Goal: Task Accomplishment & Management: Complete application form

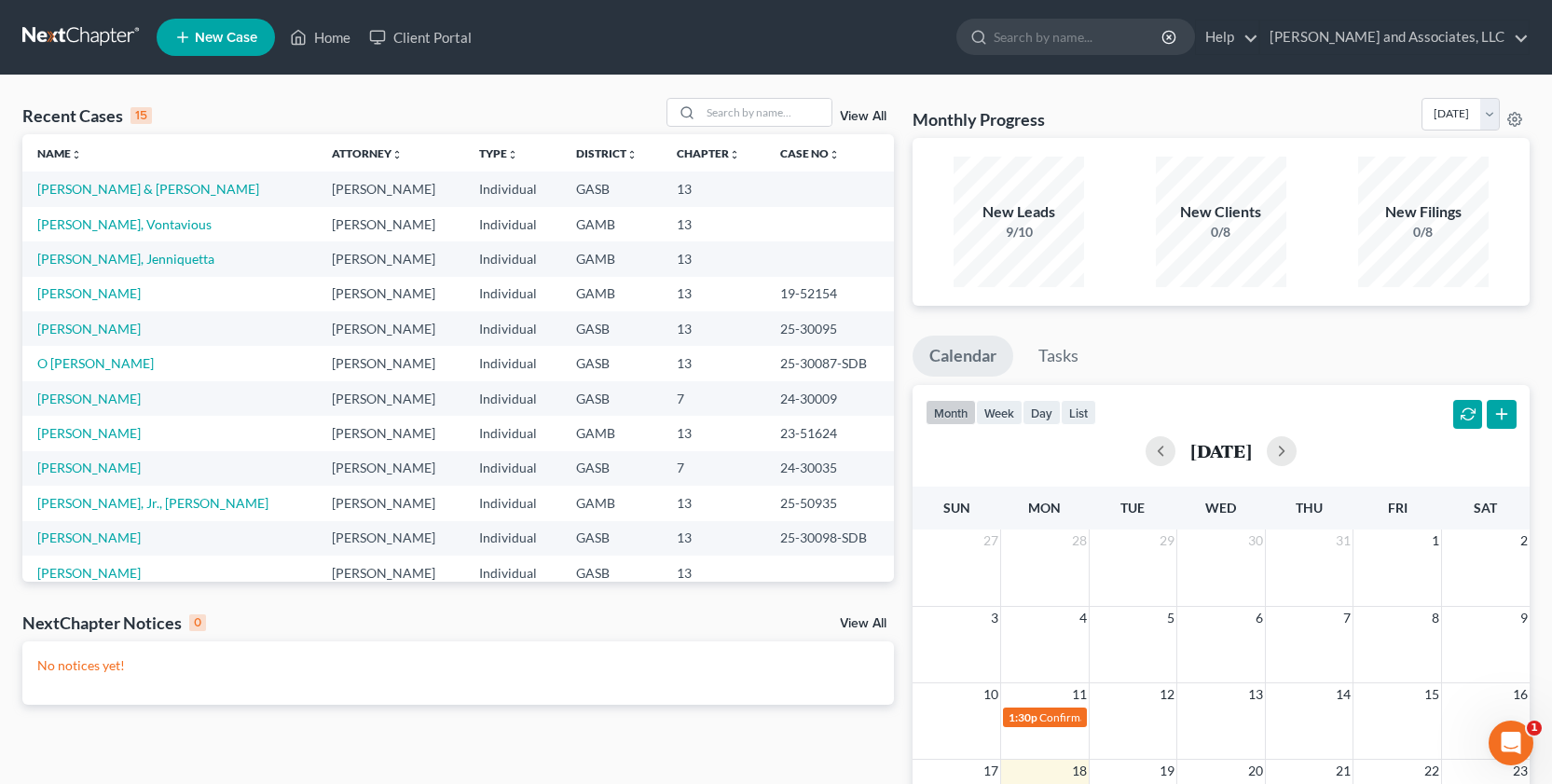
click at [158, 197] on td "[PERSON_NAME] & [PERSON_NAME]" at bounding box center [169, 189] width 295 height 34
click at [158, 221] on td "[PERSON_NAME], Vontavious" at bounding box center [169, 224] width 295 height 34
click at [118, 193] on link "[PERSON_NAME] & [PERSON_NAME]" at bounding box center [148, 189] width 222 height 16
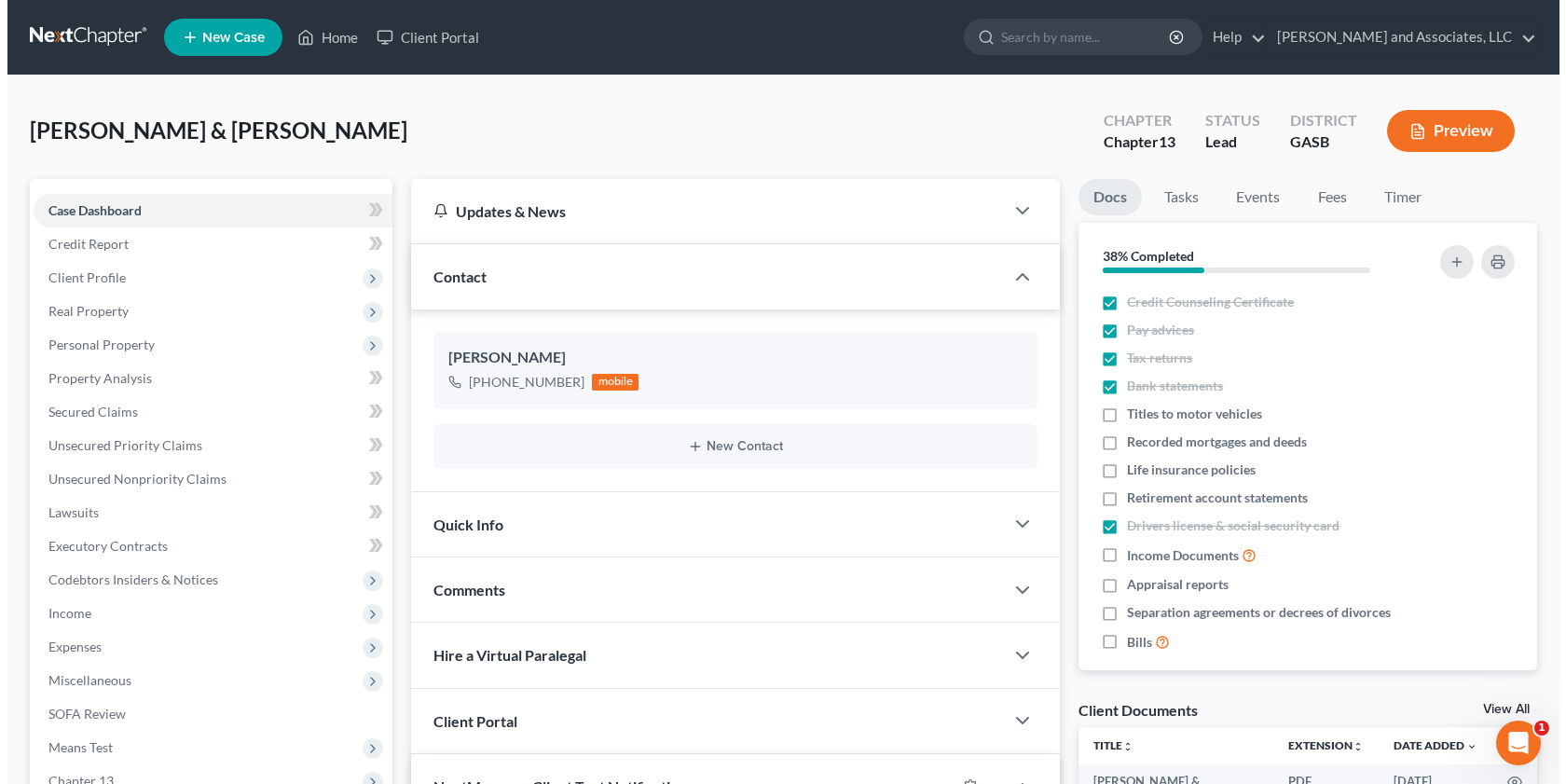
scroll to position [5944, 0]
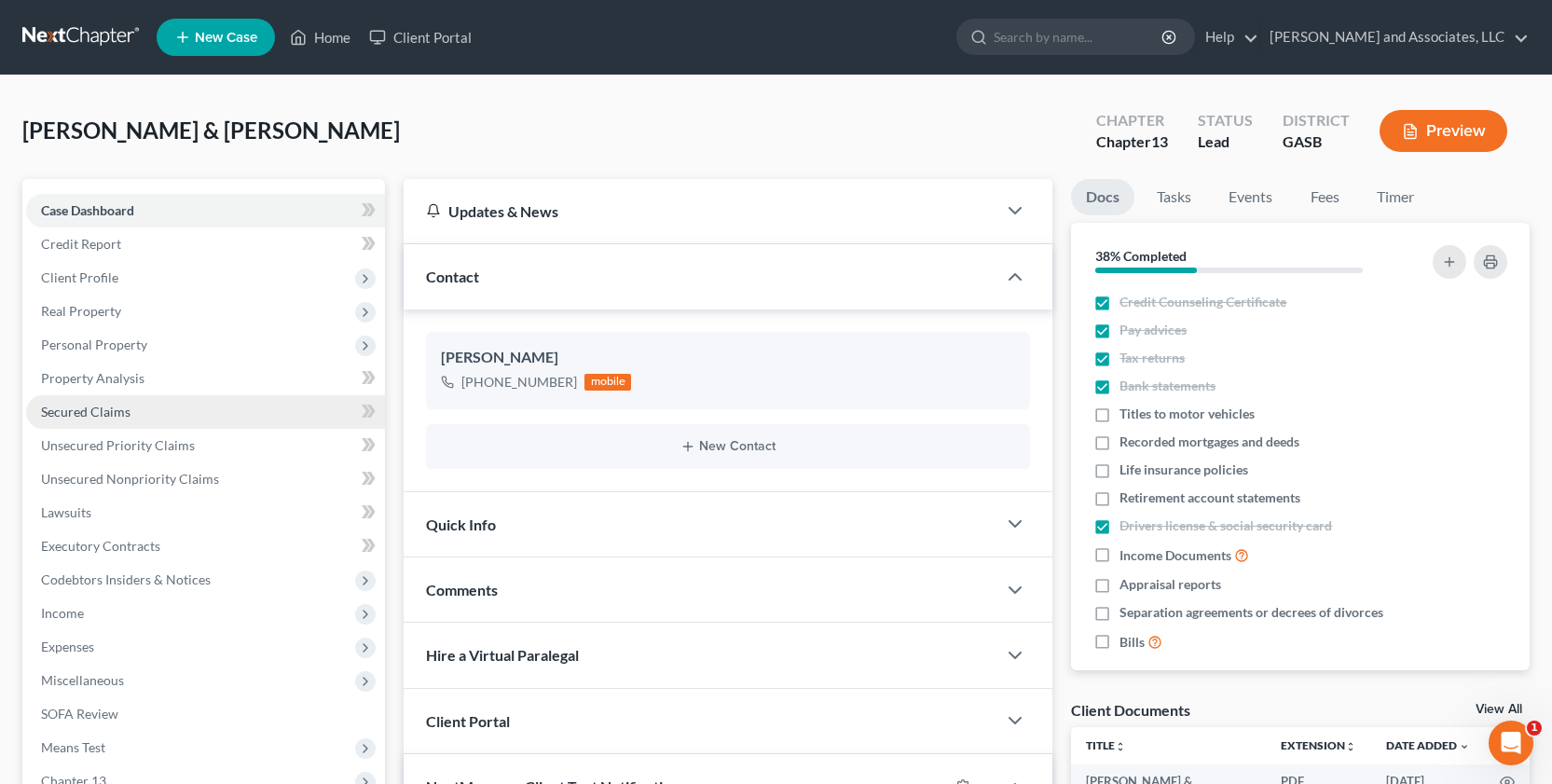
click at [61, 414] on span "Secured Claims" at bounding box center [85, 411] width 89 height 16
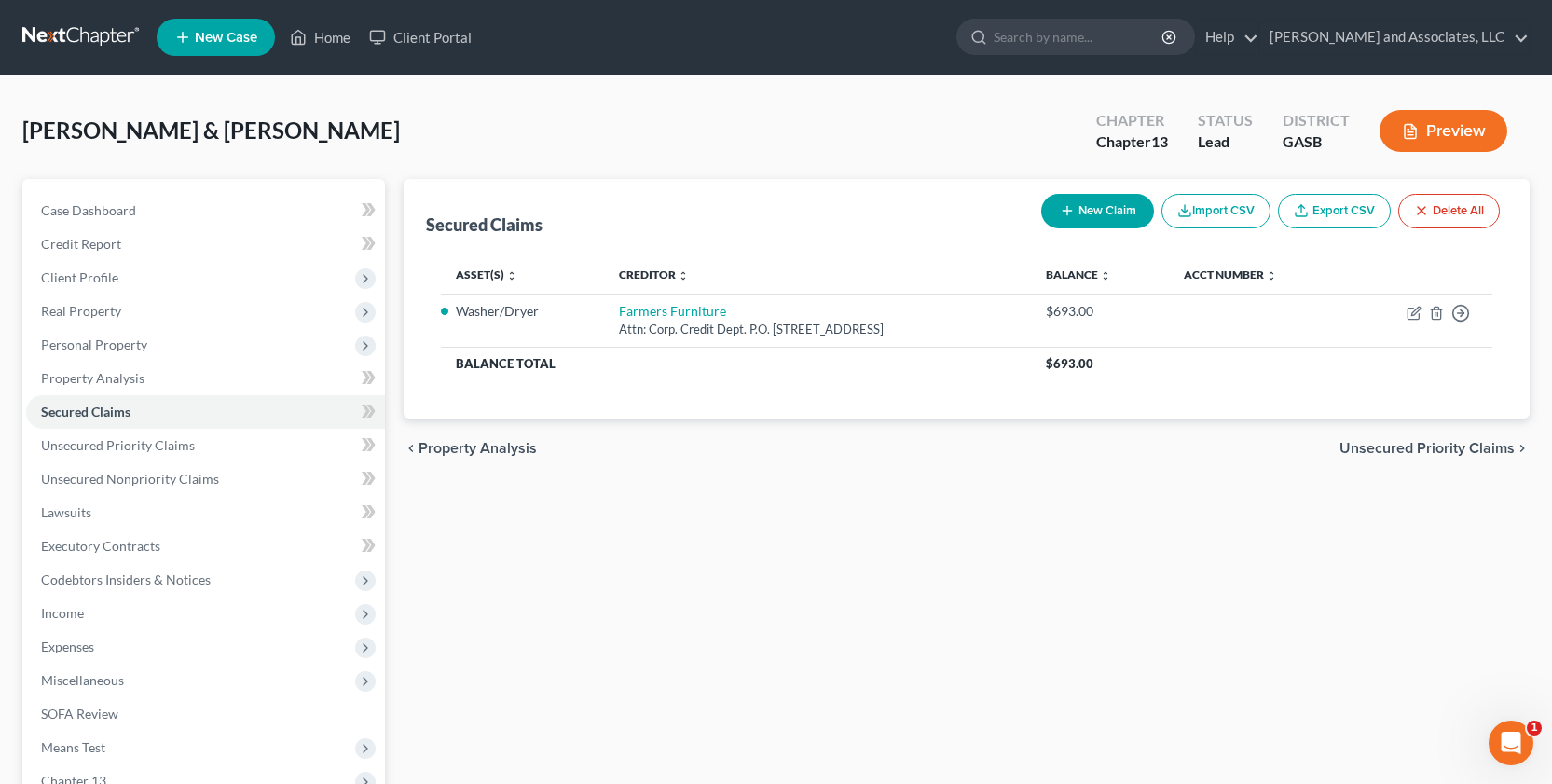
click at [1088, 208] on button "New Claim" at bounding box center [1097, 211] width 113 height 34
select select "0"
select select "2"
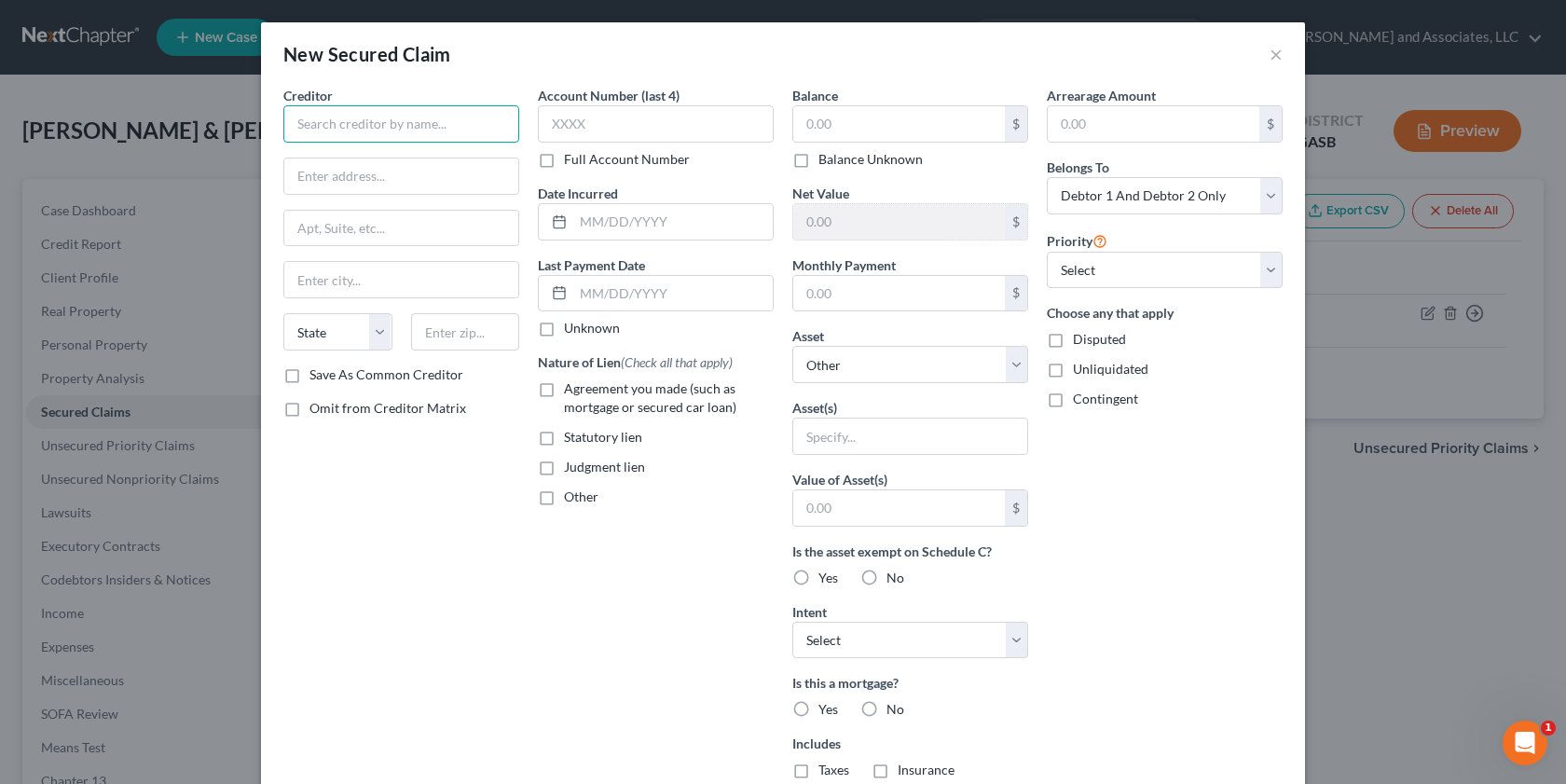
click at [507, 135] on input "text" at bounding box center [401, 123] width 236 height 37
click at [174, 450] on div "New Secured Claim × Creditor * State [US_STATE] AK AR AZ CA CO [GEOGRAPHIC_DATA…" at bounding box center [783, 392] width 1566 height 784
click at [488, 132] on input "text" at bounding box center [401, 123] width 236 height 37
click at [188, 477] on div "New Secured Claim × Creditor * State [US_STATE] AK AR AZ CA CO [GEOGRAPHIC_DATA…" at bounding box center [783, 392] width 1566 height 784
click at [382, 144] on div "Creditor * State [US_STATE] AK AR AZ CA CO [GEOGRAPHIC_DATA] DE DC [GEOGRAPHIC_…" at bounding box center [401, 226] width 236 height 280
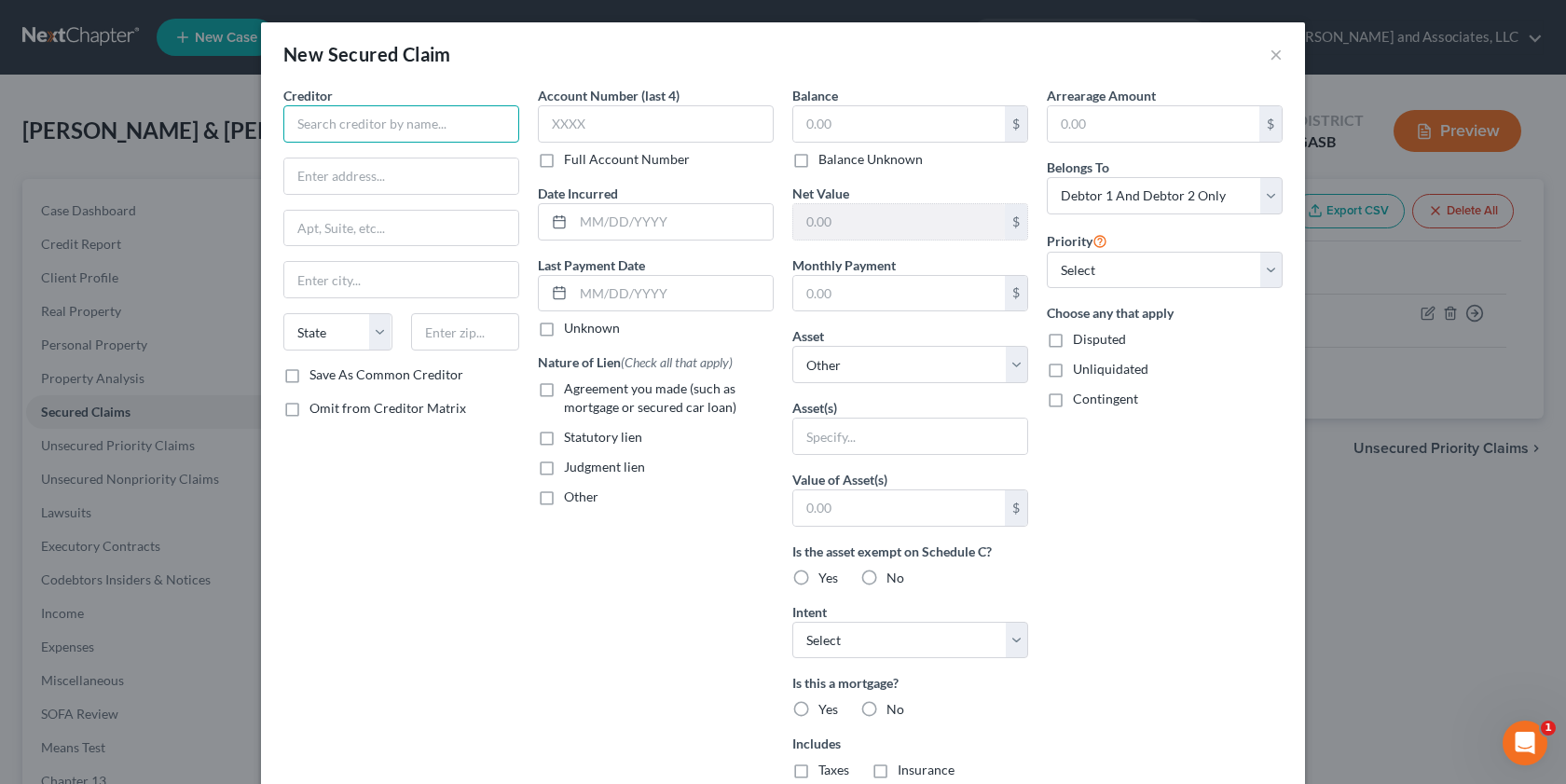
click at [447, 137] on input "text" at bounding box center [401, 123] width 236 height 37
click at [1270, 52] on button "×" at bounding box center [1277, 54] width 13 height 22
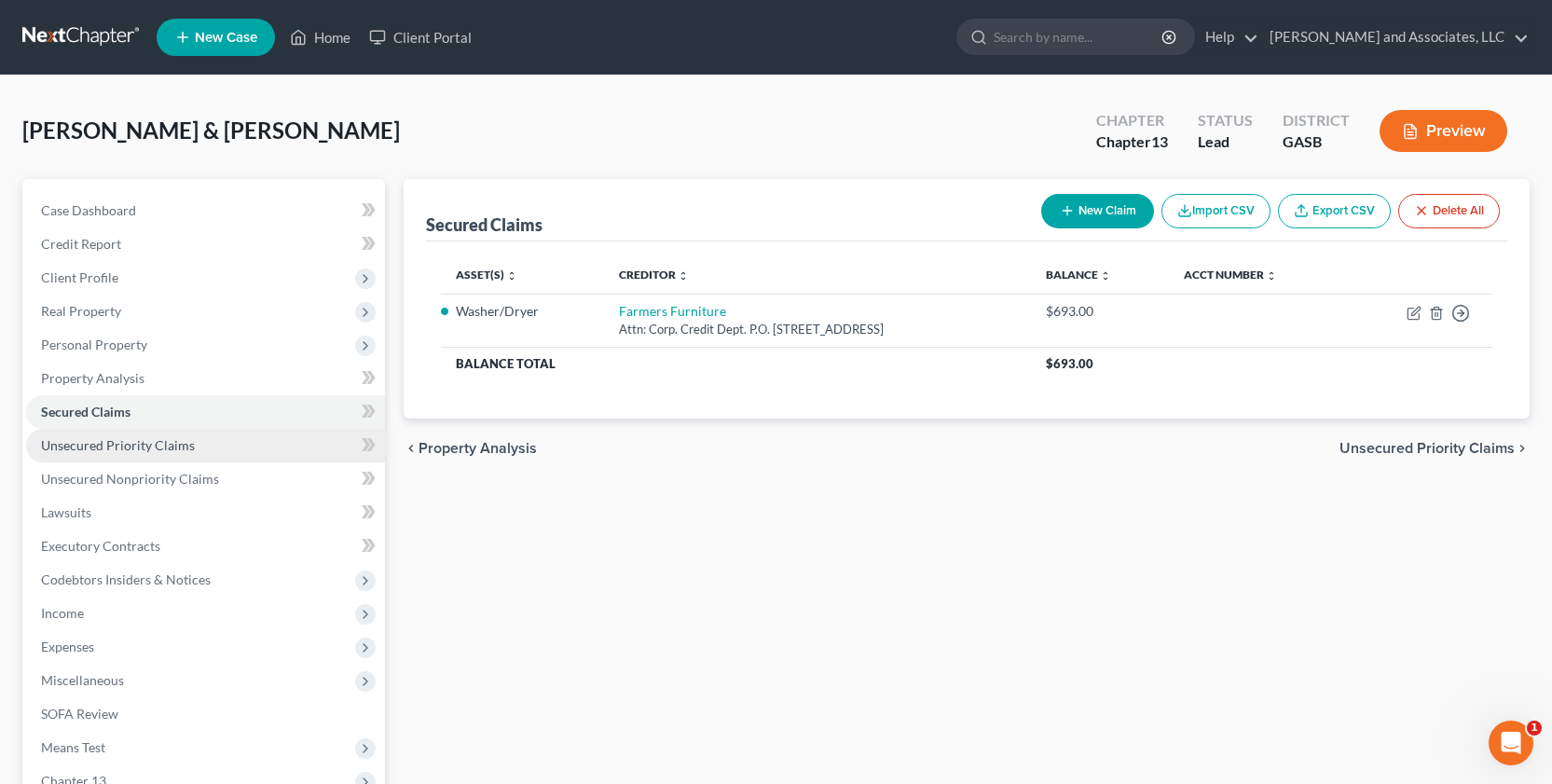
click at [159, 448] on span "Unsecured Priority Claims" at bounding box center [118, 444] width 154 height 16
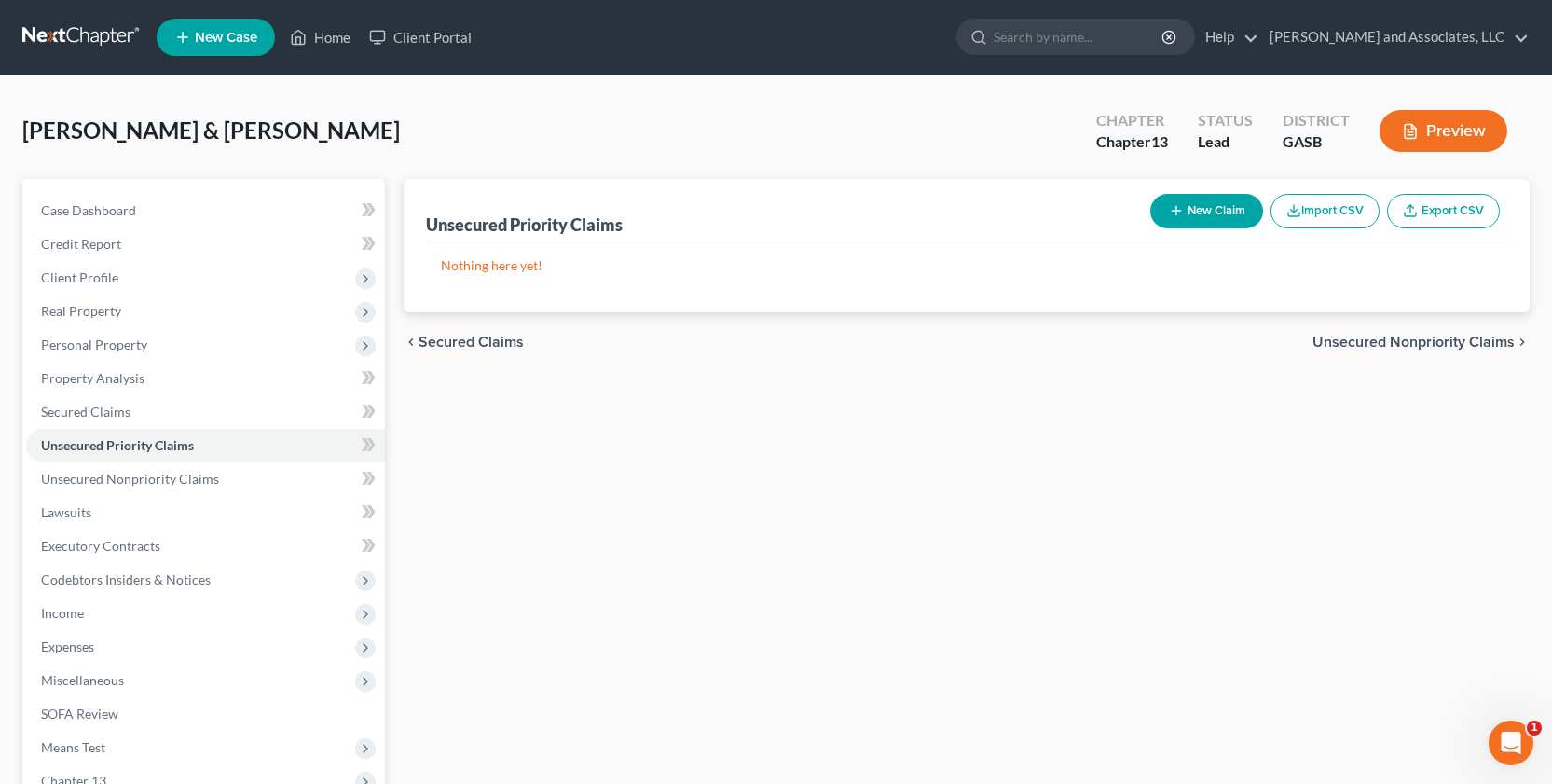
click at [1187, 201] on button "New Claim" at bounding box center [1206, 211] width 113 height 34
select select "2"
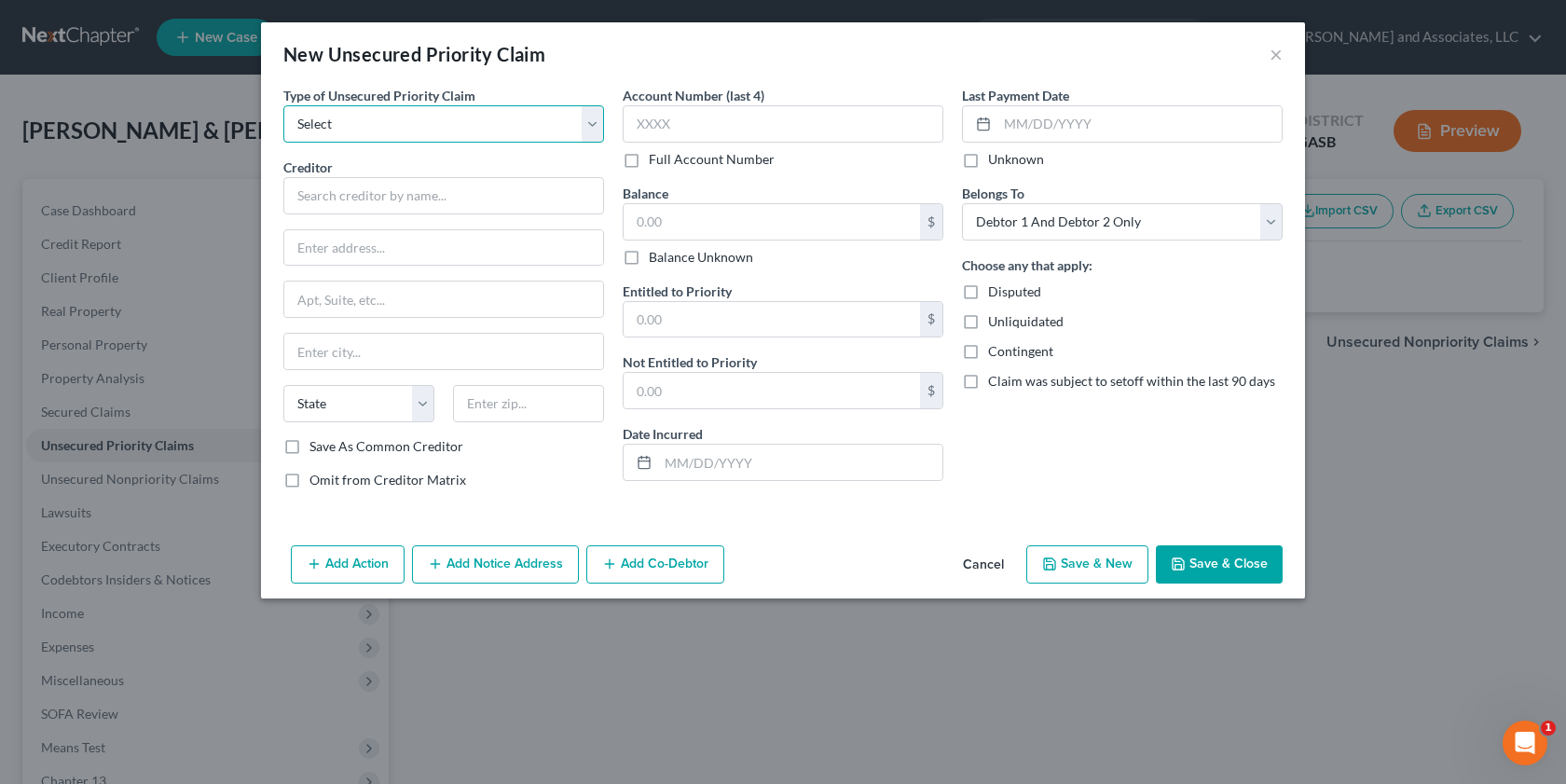
click at [597, 128] on select "Select Taxes & Other Government Units Domestic Support Obligations Extensions o…" at bounding box center [443, 123] width 321 height 37
select select "0"
click at [284, 105] on select "Select Taxes & Other Government Units Domestic Support Obligations Extensions o…" at bounding box center [443, 123] width 321 height 37
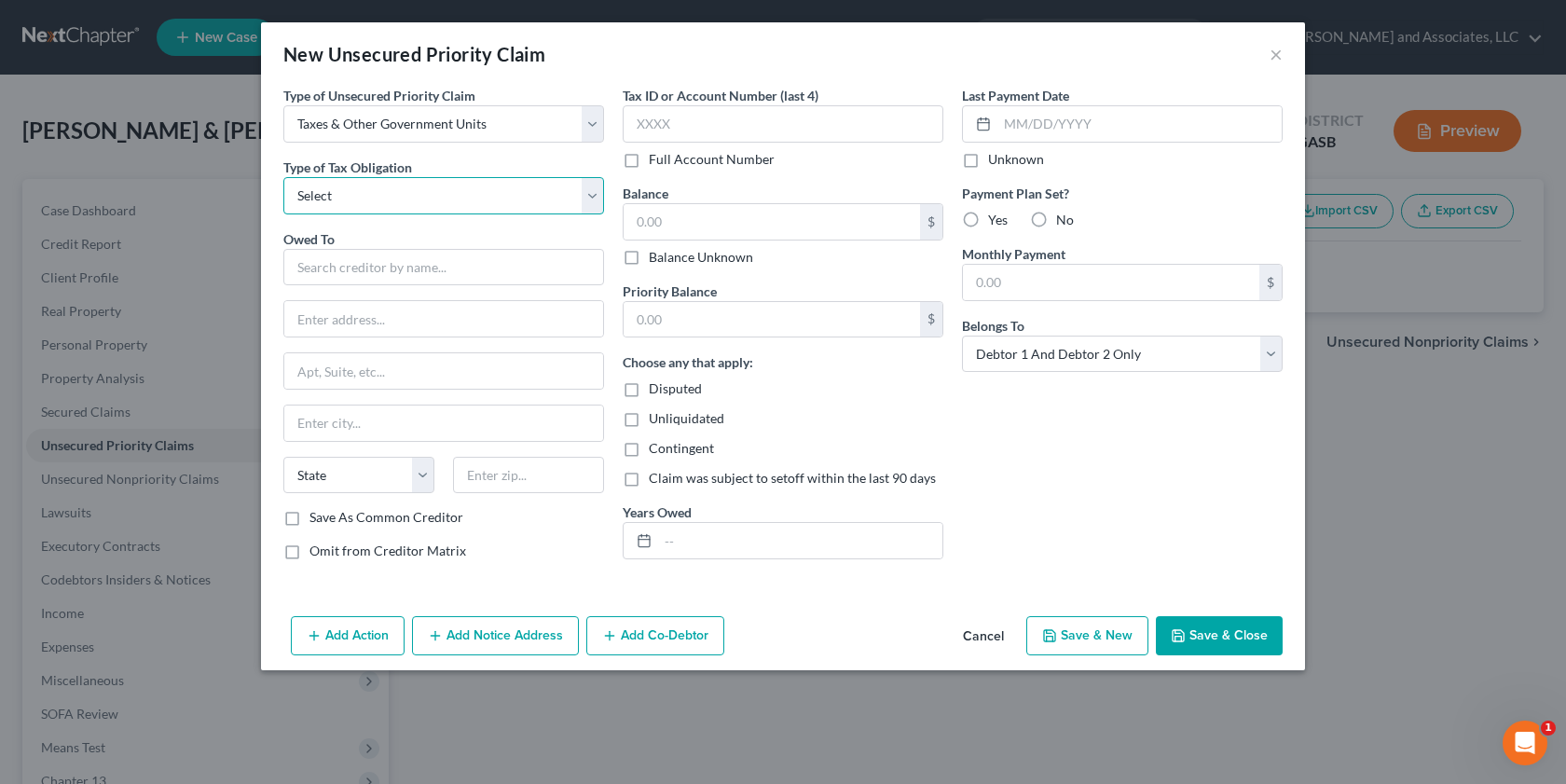
click at [592, 191] on select "Select Federal City State Franchise Tax Board Other" at bounding box center [443, 195] width 321 height 37
select select "0"
click at [284, 177] on select "Select Federal City State Franchise Tax Board Other" at bounding box center [443, 195] width 321 height 37
click at [308, 267] on input "text" at bounding box center [443, 267] width 321 height 37
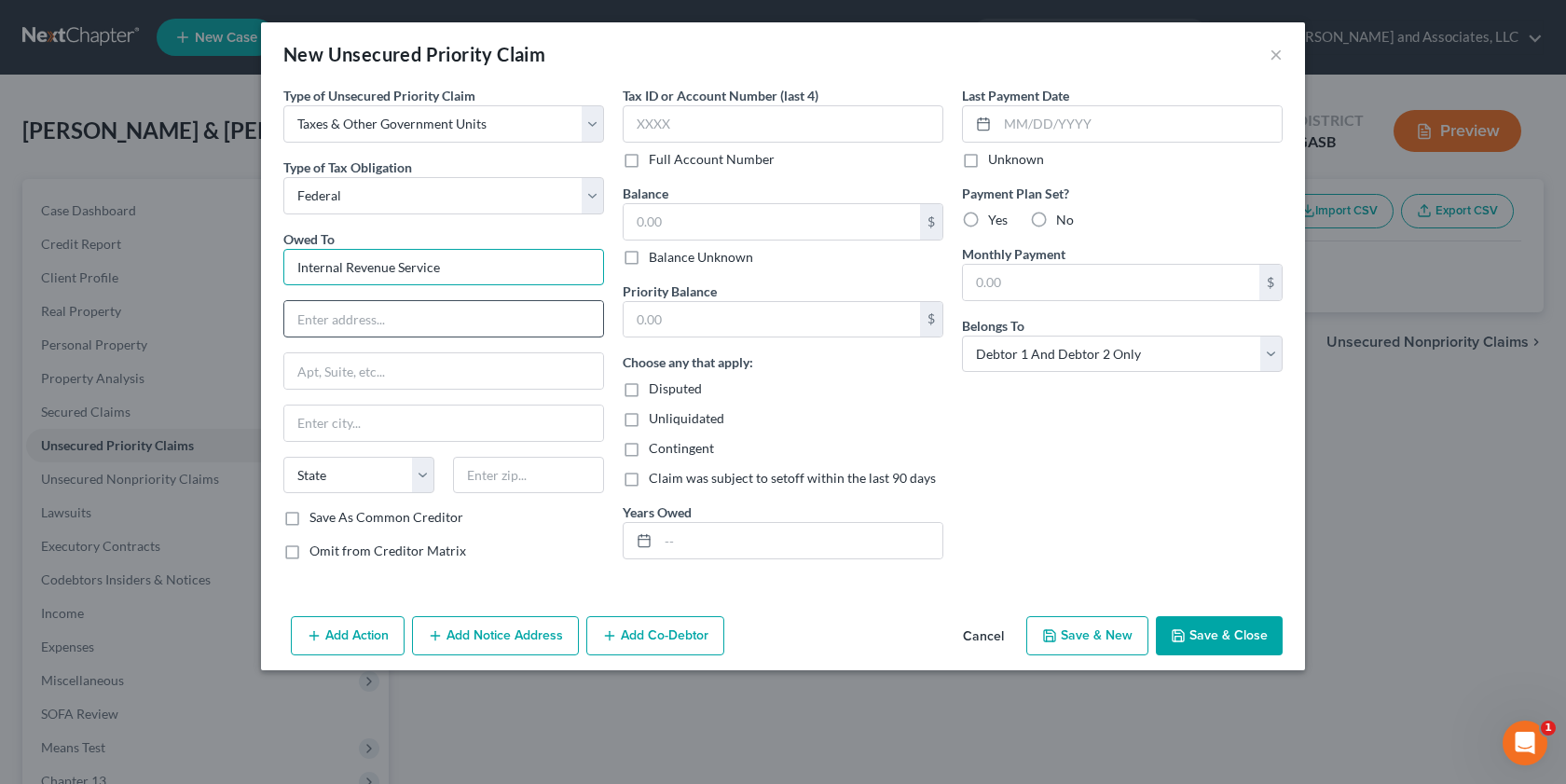
type input "Internal Revenue Service"
click at [319, 318] on input "text" at bounding box center [443, 318] width 319 height 35
click at [297, 334] on input "text" at bounding box center [443, 318] width 319 height 35
type input "P. O. Box 7346"
type input "Philadephia"
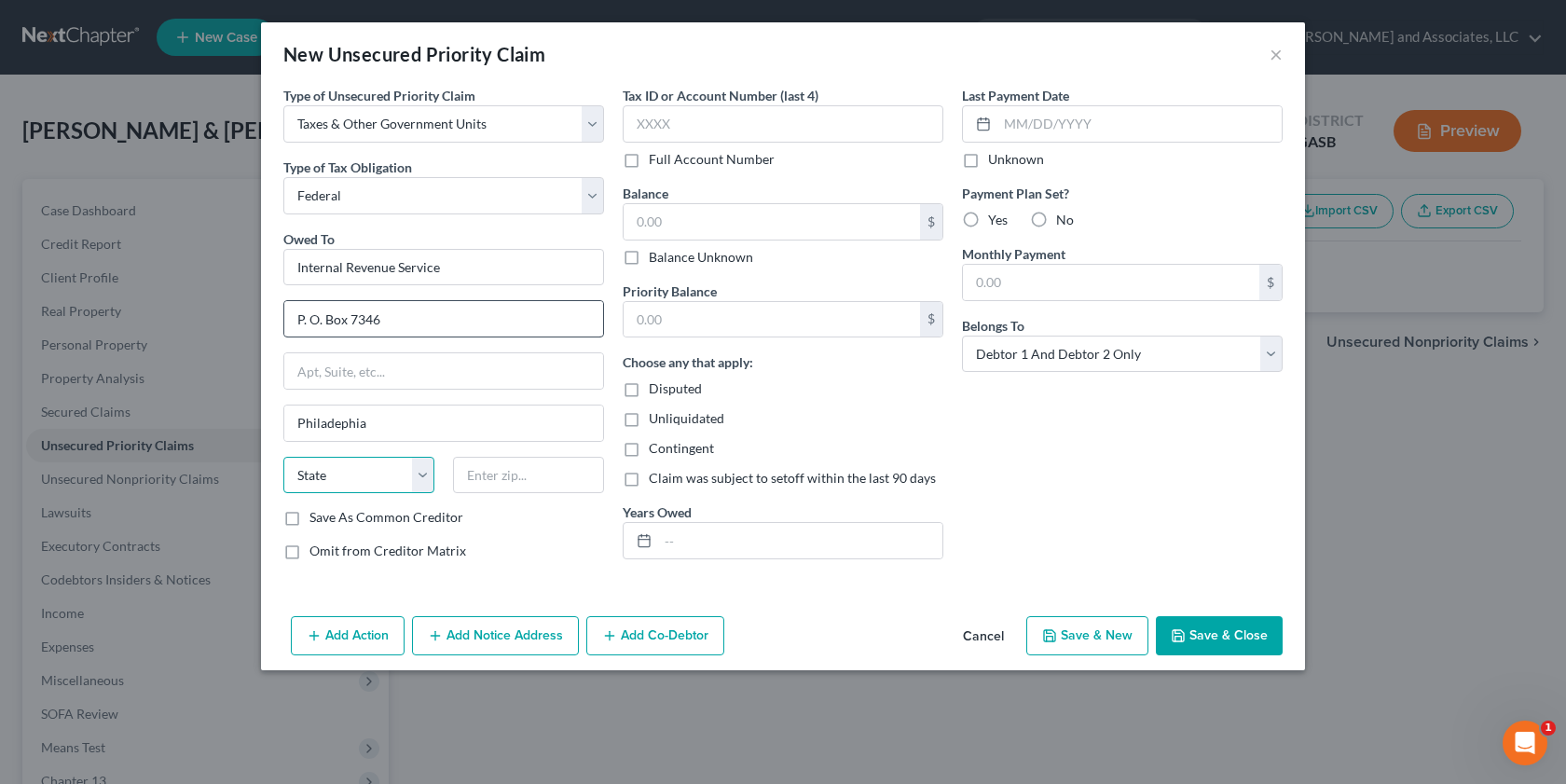
select select "39"
type input "19101-7346"
type input "P. O. Box 7346"
drag, startPoint x: 297, startPoint y: 516, endPoint x: 554, endPoint y: 378, distance: 291.7
click at [329, 498] on div "Owed To * Internal Revenue Service P. O. Box 7346 Philadephia State [US_STATE] …" at bounding box center [443, 377] width 321 height 298
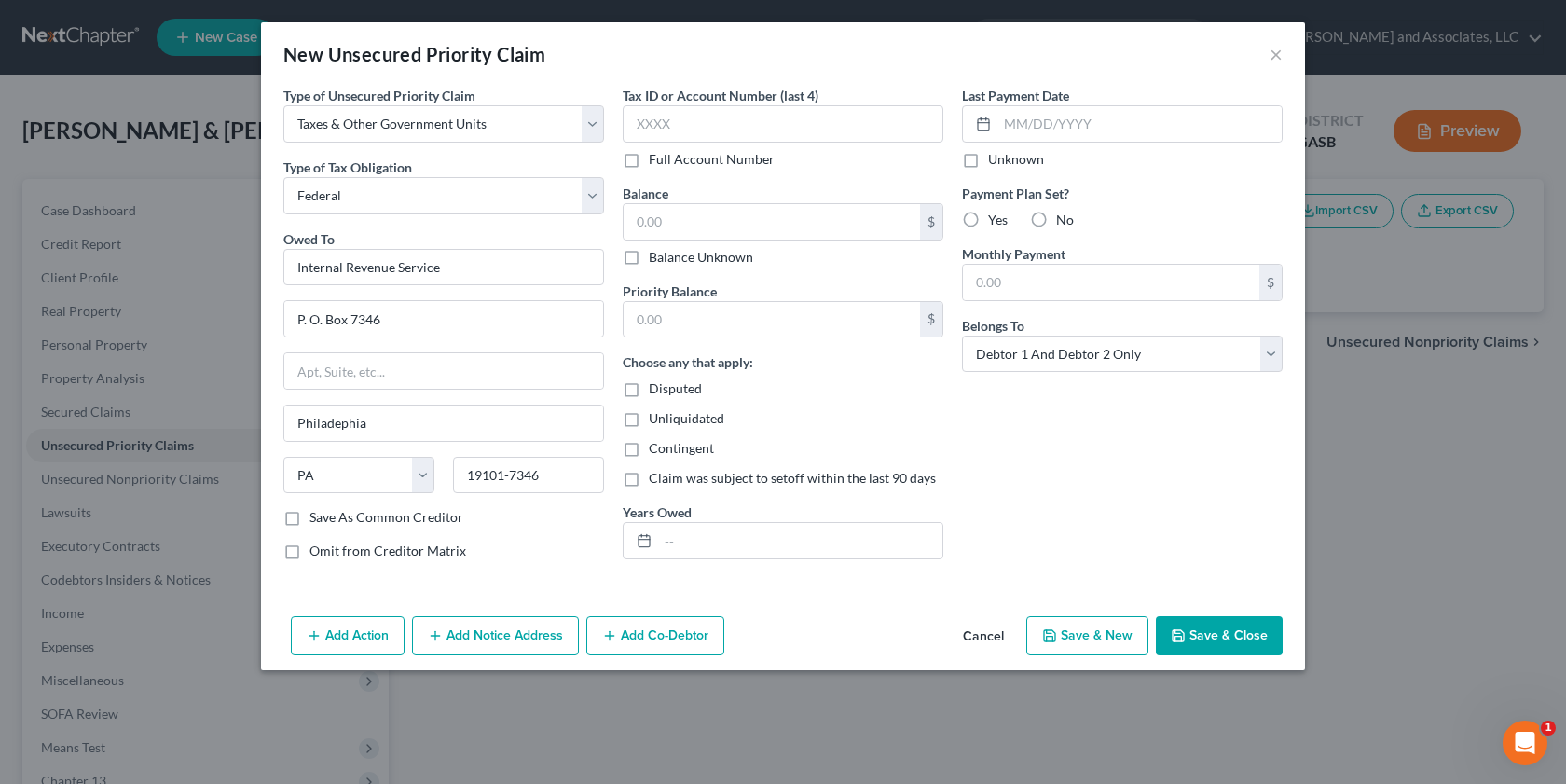
drag, startPoint x: 550, startPoint y: 549, endPoint x: 338, endPoint y: 524, distance: 213.5
click at [549, 548] on div "Omit from Creditor Matrix" at bounding box center [443, 549] width 321 height 18
click at [309, 518] on label "Save As Common Creditor" at bounding box center [386, 516] width 154 height 18
click at [317, 518] on input "Save As Common Creditor" at bounding box center [323, 513] width 12 height 12
checkbox input "true"
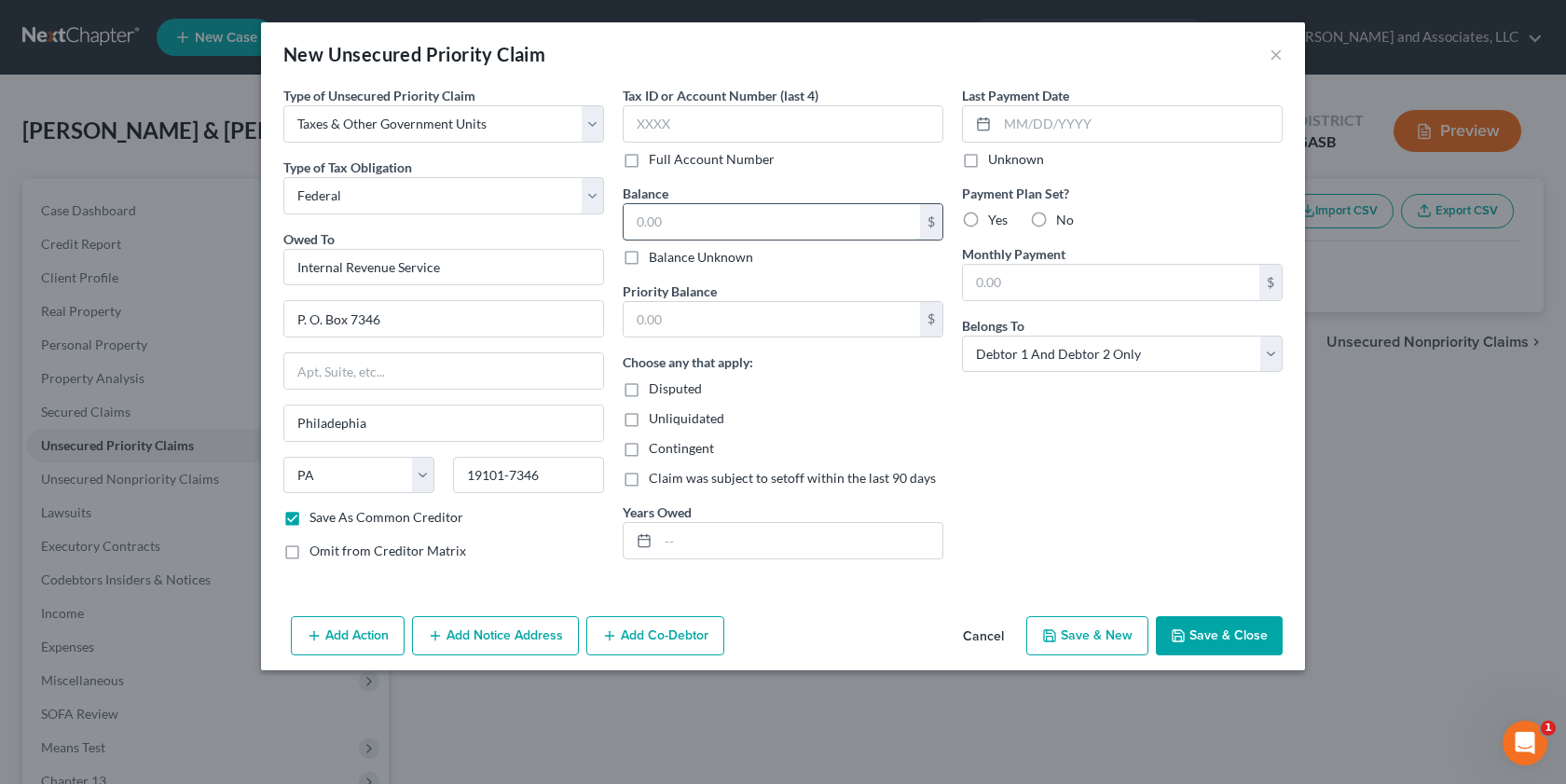
click at [671, 222] on input "text" at bounding box center [772, 221] width 297 height 35
type input "35,018.89"
drag, startPoint x: 706, startPoint y: 217, endPoint x: 628, endPoint y: 215, distance: 78.0
click at [628, 215] on input "35,018.89" at bounding box center [772, 221] width 297 height 35
paste input "35,018.89"
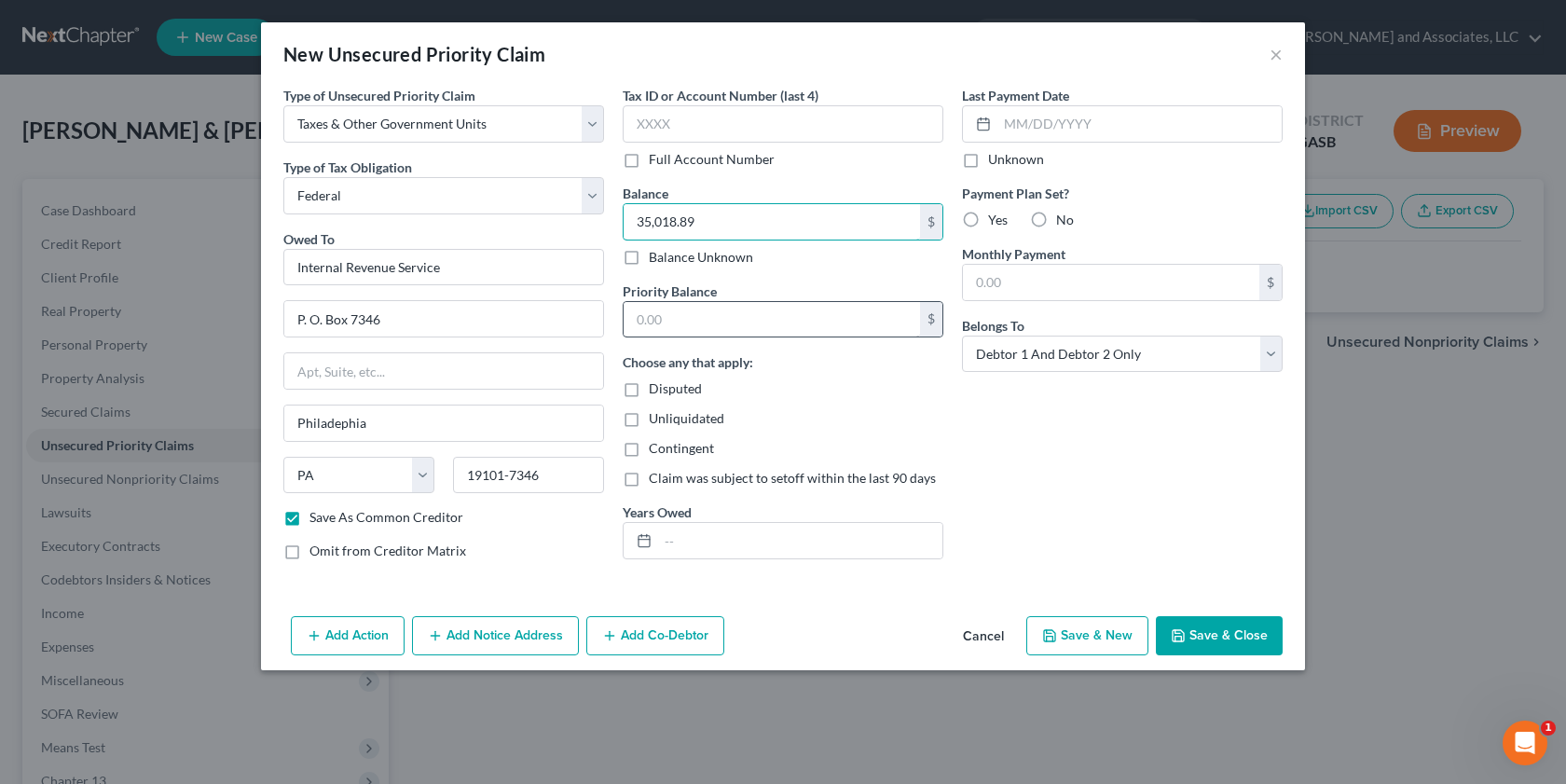
type input "35,018.89"
click at [643, 329] on input "text" at bounding box center [772, 319] width 297 height 35
paste input "35,018.89"
type input "35,018.89"
click at [648, 424] on label "Unliquidated" at bounding box center [686, 417] width 76 height 18
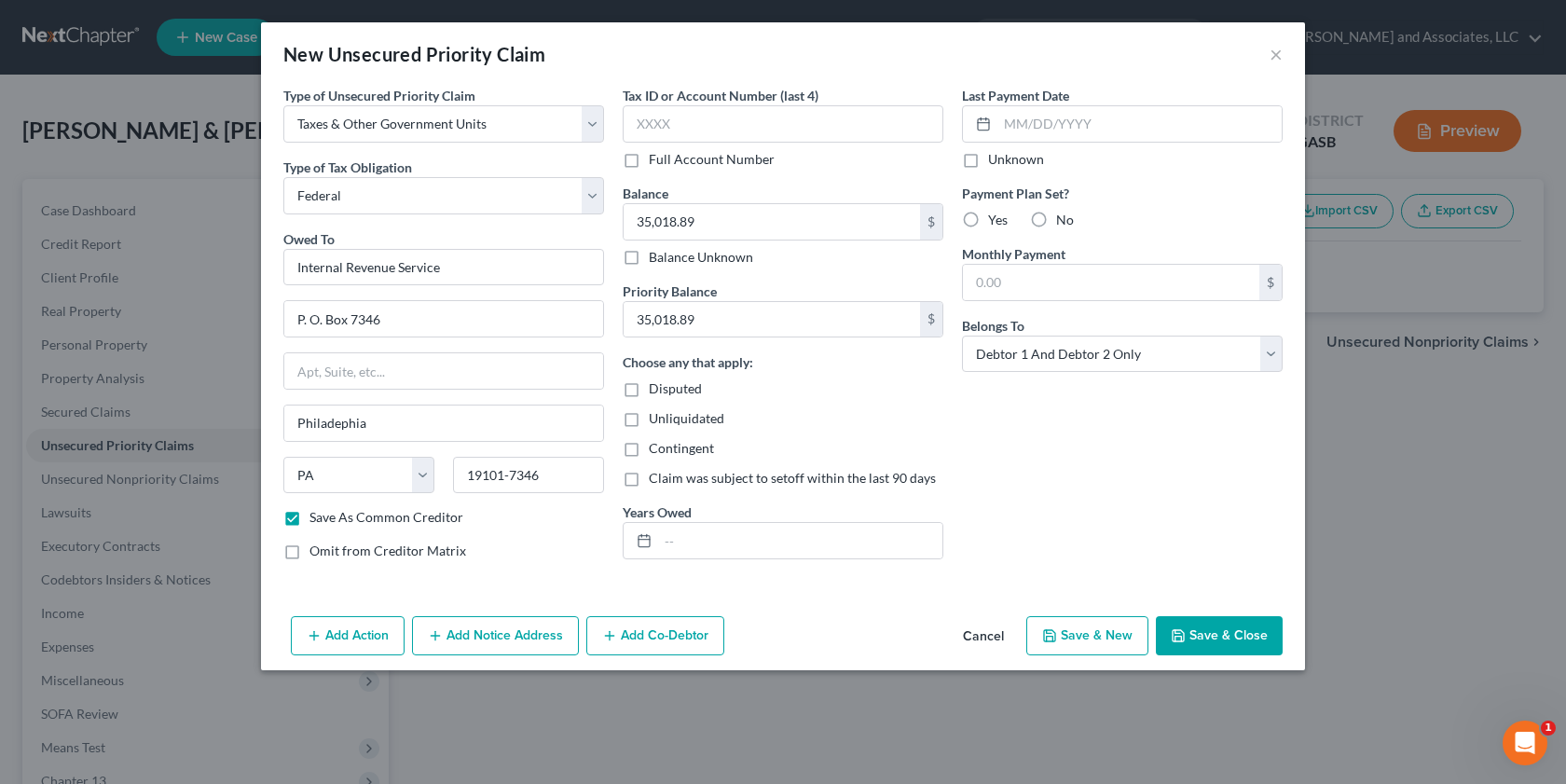
click at [656, 421] on input "Unliquidated" at bounding box center [662, 414] width 12 height 12
checkbox input "true"
click at [689, 553] on input "text" at bounding box center [800, 540] width 284 height 35
type input "2021 Tax Liability"
click at [1270, 359] on select "Select Debtor 1 Only Debtor 2 Only Debtor 1 And Debtor 2 Only At Least One Of T…" at bounding box center [1122, 353] width 321 height 37
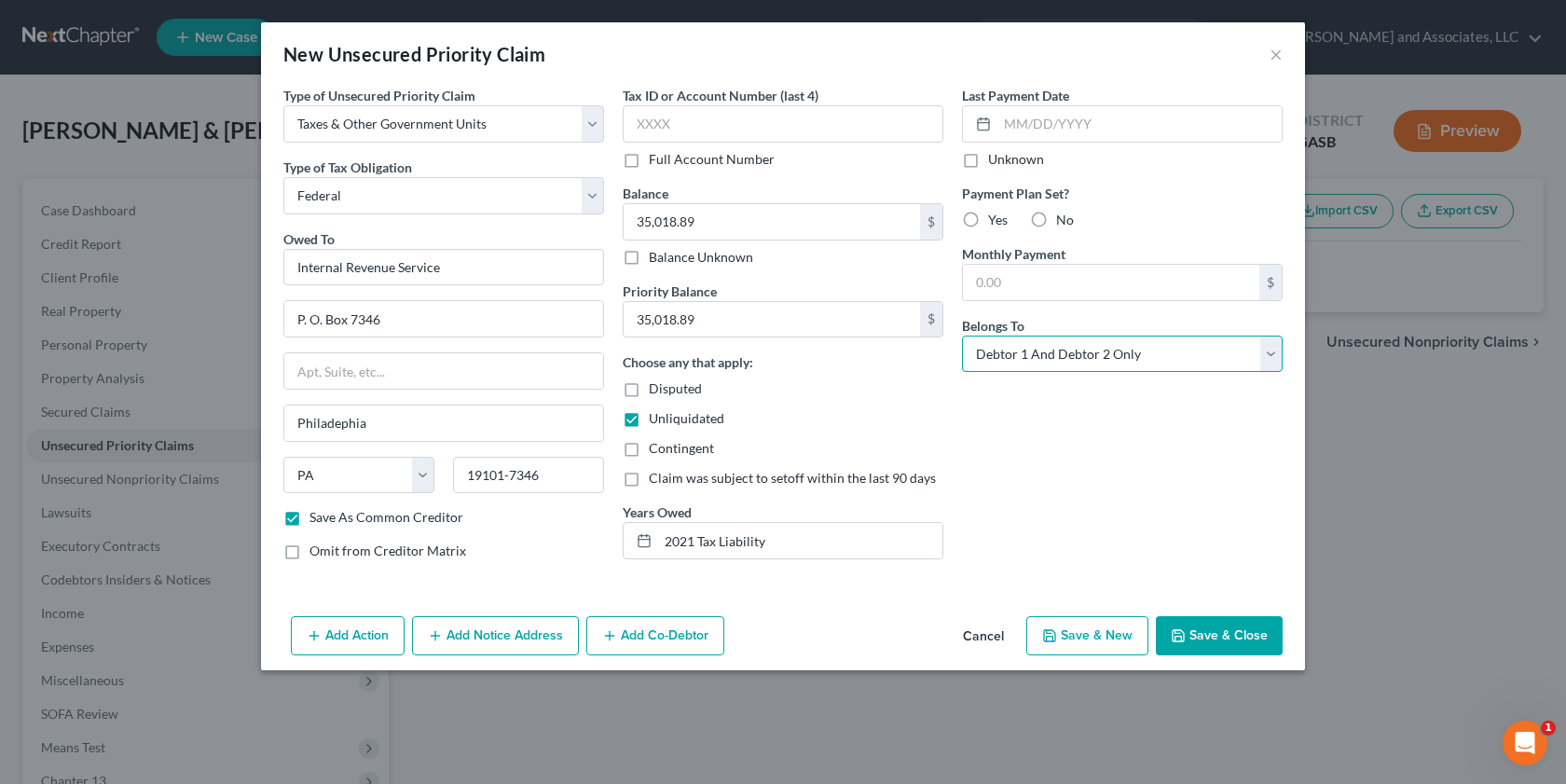
click at [962, 335] on select "Select Debtor 1 Only Debtor 2 Only Debtor 1 And Debtor 2 Only At Least One Of T…" at bounding box center [1122, 353] width 321 height 37
click at [1182, 646] on button "Save & Close" at bounding box center [1219, 635] width 126 height 39
checkbox input "false"
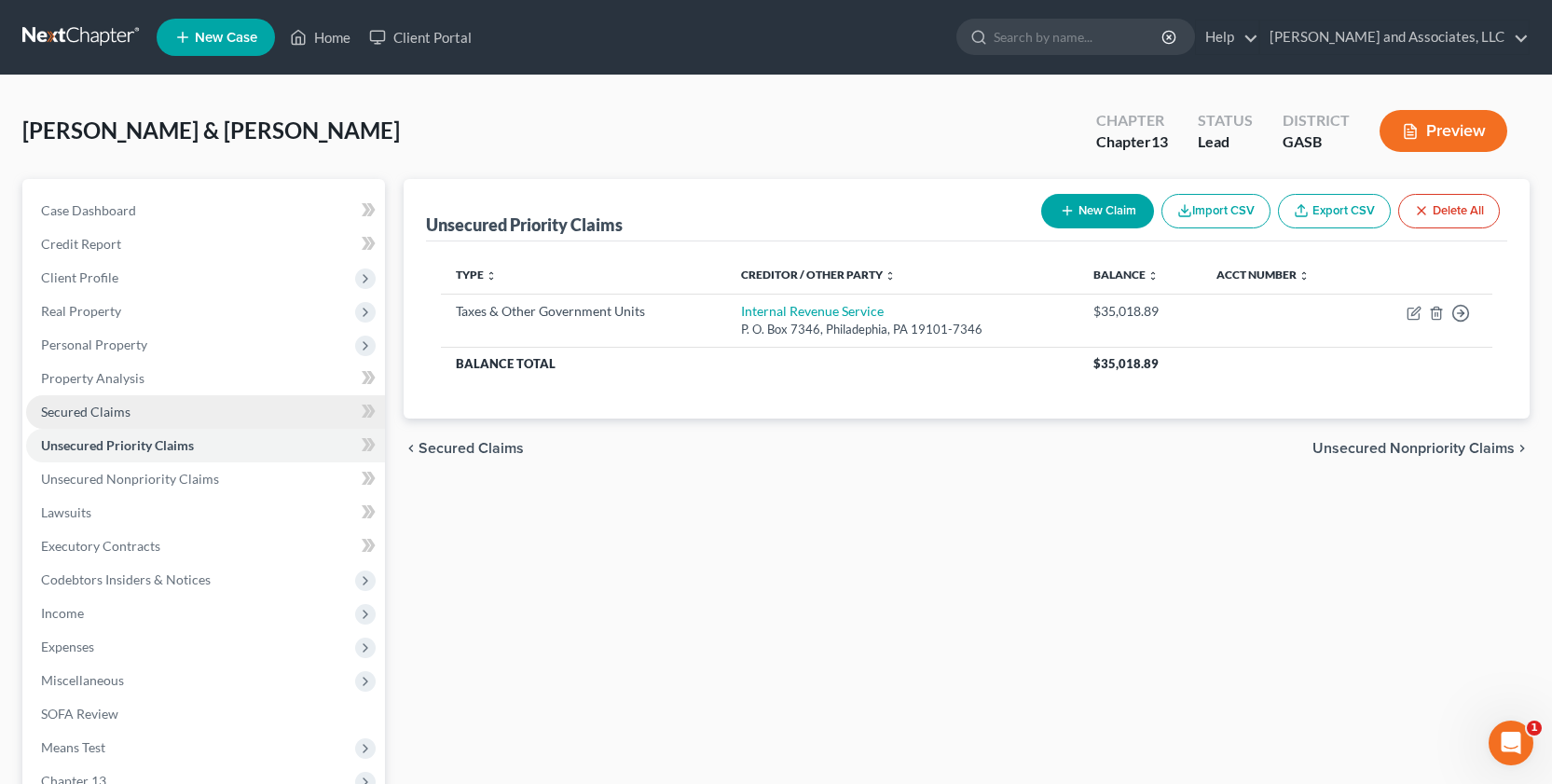
click at [103, 414] on span "Secured Claims" at bounding box center [85, 411] width 89 height 16
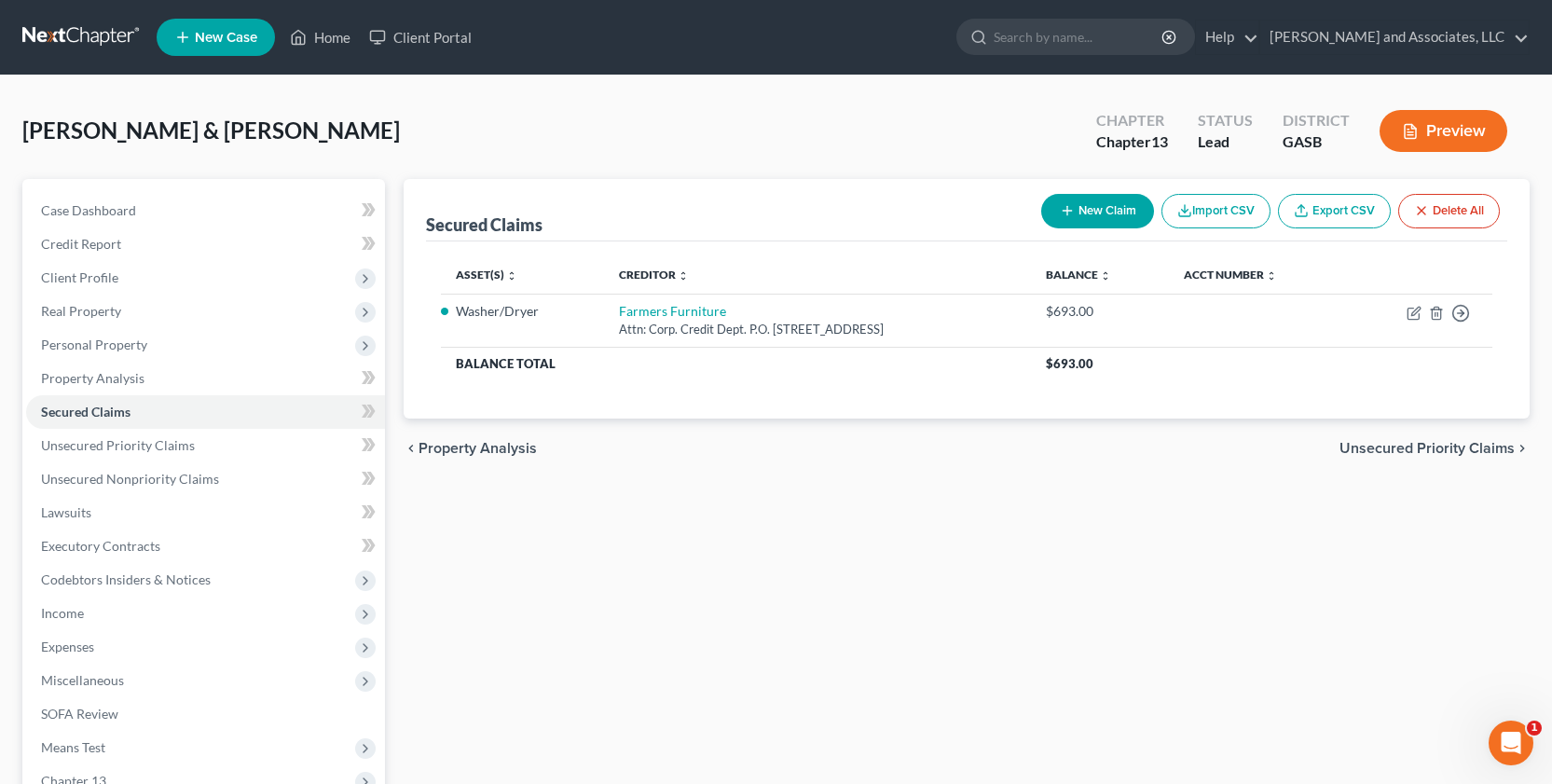
click at [1082, 214] on button "New Claim" at bounding box center [1097, 211] width 113 height 34
select select "0"
select select "2"
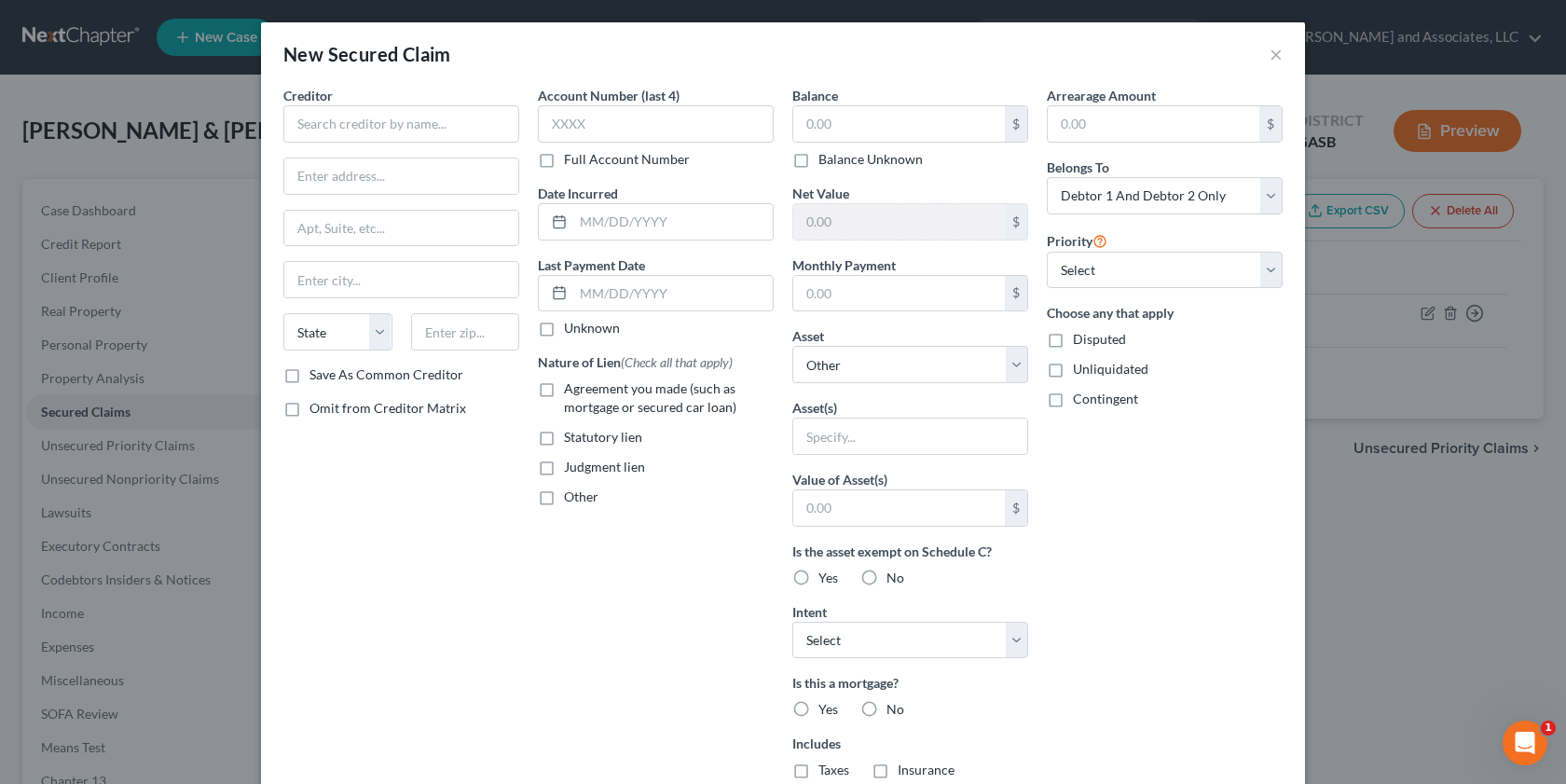
click at [1073, 370] on label "Unliquidated" at bounding box center [1110, 369] width 76 height 18
click at [1080, 370] on input "Unliquidated" at bounding box center [1086, 366] width 12 height 12
checkbox input "true"
click at [346, 116] on input "text" at bounding box center [401, 123] width 236 height 37
type input "Robins Financial Credit Union"
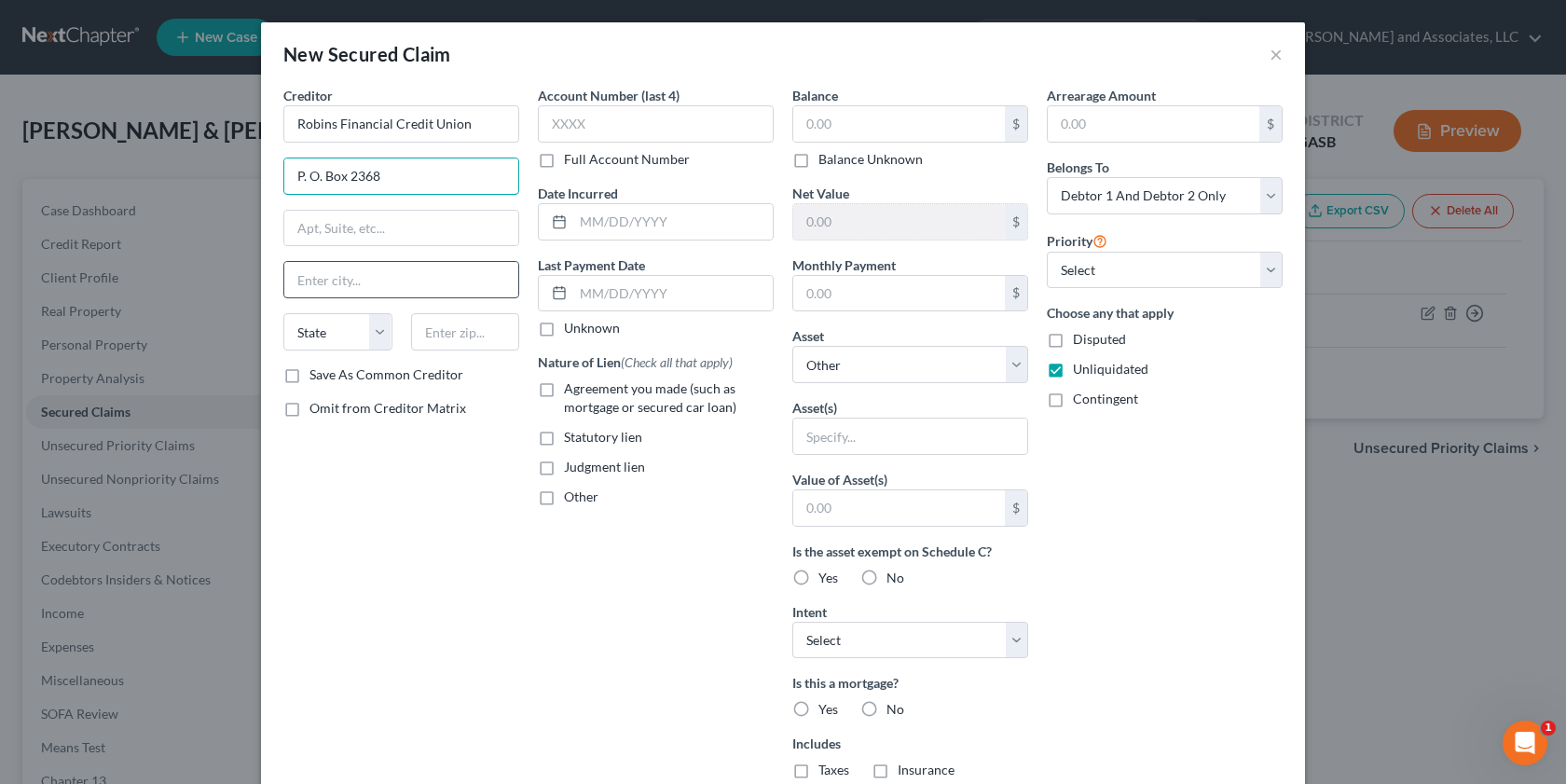
type input "P. O. Box 2368"
click at [314, 285] on input "text" at bounding box center [401, 279] width 234 height 35
type input "[PERSON_NAME] [PERSON_NAME]"
type input "31095"
select select "10"
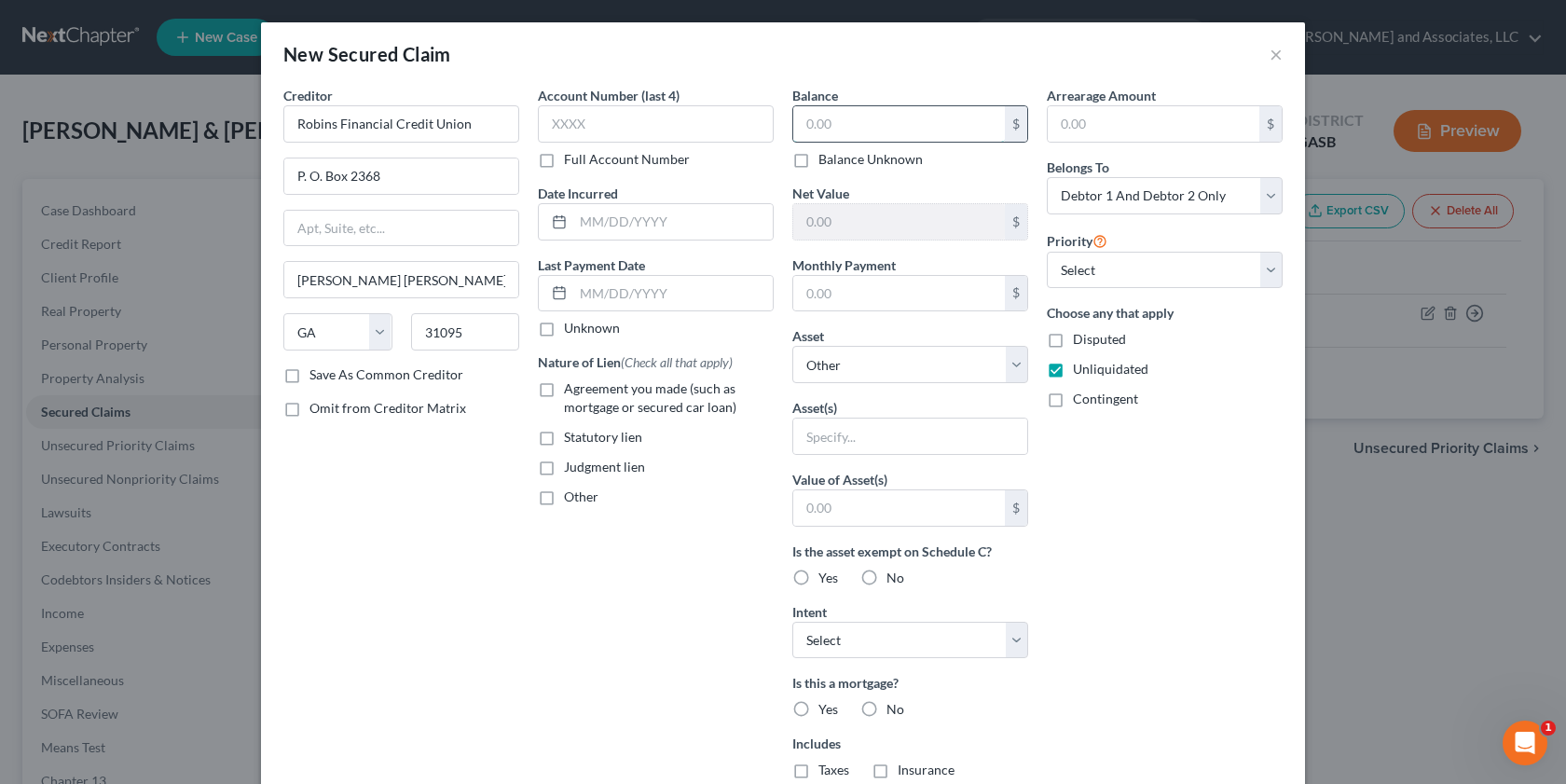
drag, startPoint x: 847, startPoint y: 121, endPoint x: 755, endPoint y: 312, distance: 212.0
click at [847, 120] on input "text" at bounding box center [898, 123] width 212 height 35
type input "32,125.00"
click at [839, 295] on input "text" at bounding box center [898, 293] width 212 height 35
type input "849.00"
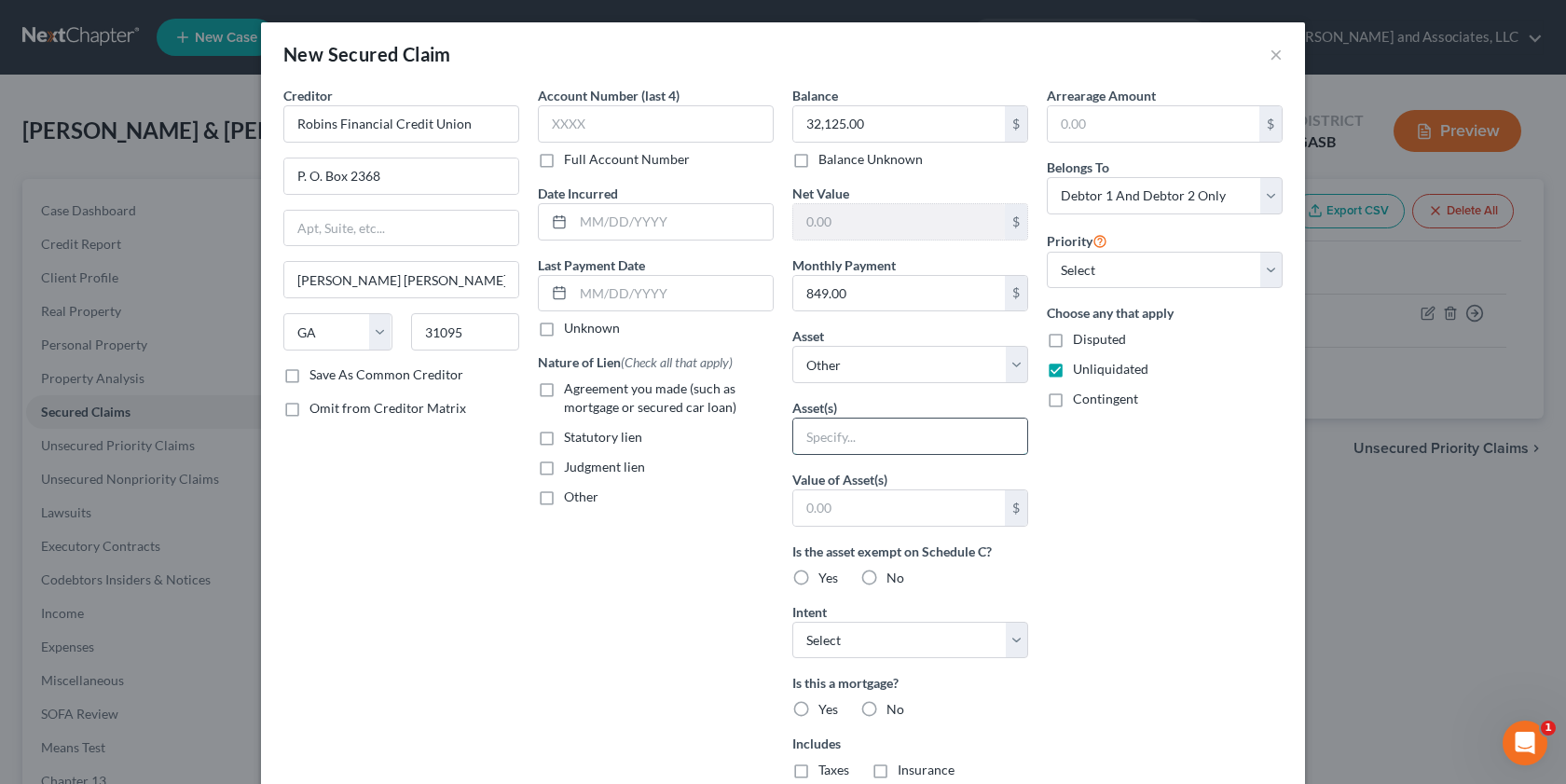
drag, startPoint x: 806, startPoint y: 444, endPoint x: 804, endPoint y: 436, distance: 8.2
click at [804, 436] on input "text" at bounding box center [910, 436] width 234 height 35
click at [804, 437] on input "text" at bounding box center [910, 436] width 234 height 35
type input "2016 CCevrolet Tahoe LTZ 2 WD"
click at [574, 224] on input "text" at bounding box center [673, 221] width 199 height 35
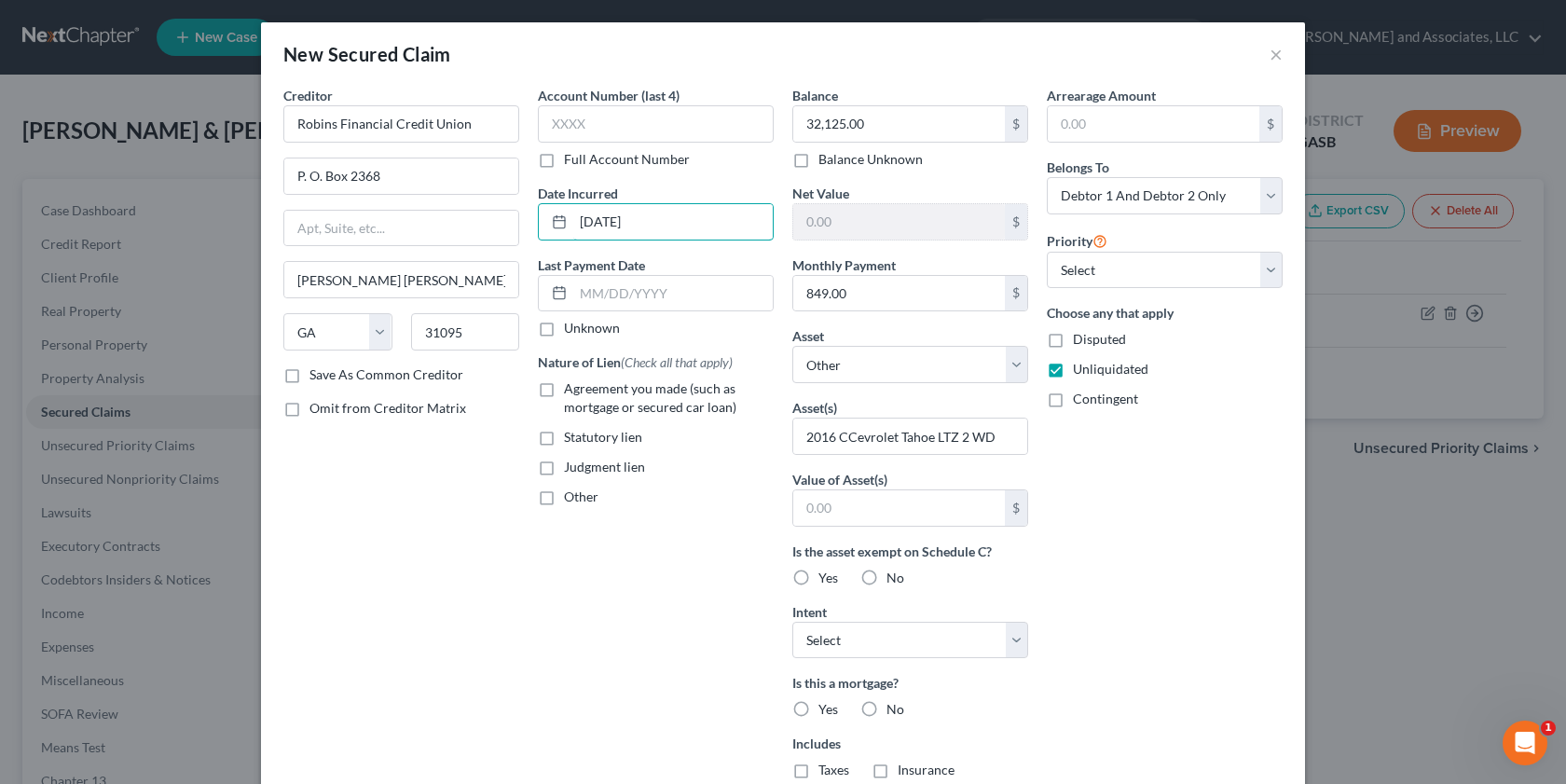
type input "[DATE]"
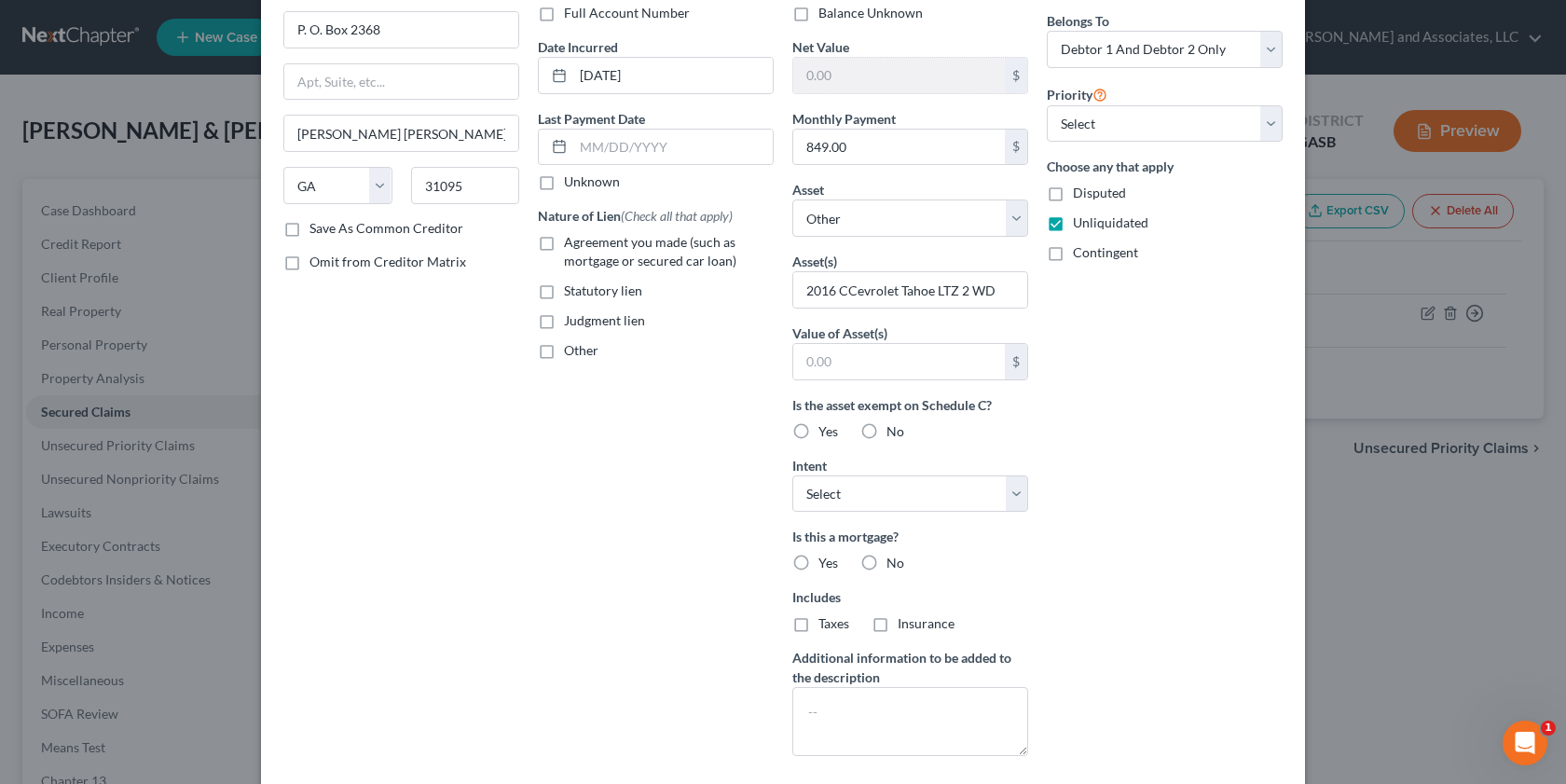
scroll to position [150, 0]
click at [819, 431] on label "Yes" at bounding box center [828, 427] width 19 height 18
click at [826, 431] on input "Yes" at bounding box center [831, 424] width 12 height 12
radio input "true"
click at [1015, 489] on select "Select Surrender Redeem Reaffirm Avoid Other" at bounding box center [910, 489] width 236 height 37
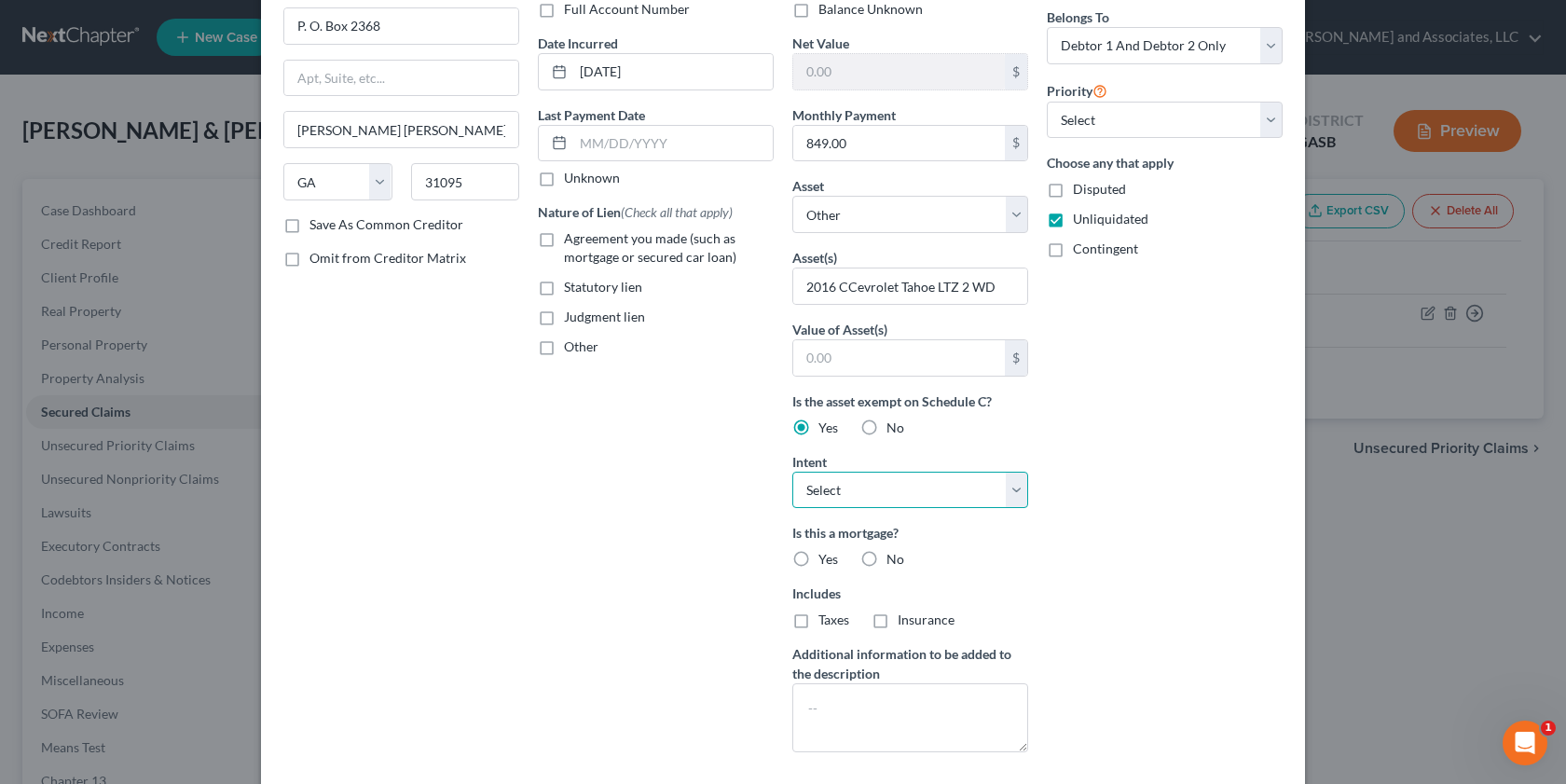
select select "2"
click at [792, 471] on select "Select Surrender Redeem Reaffirm Avoid Other" at bounding box center [910, 489] width 236 height 37
click at [887, 562] on label "No" at bounding box center [896, 558] width 17 height 18
click at [894, 562] on input "No" at bounding box center [899, 555] width 12 height 12
radio input "true"
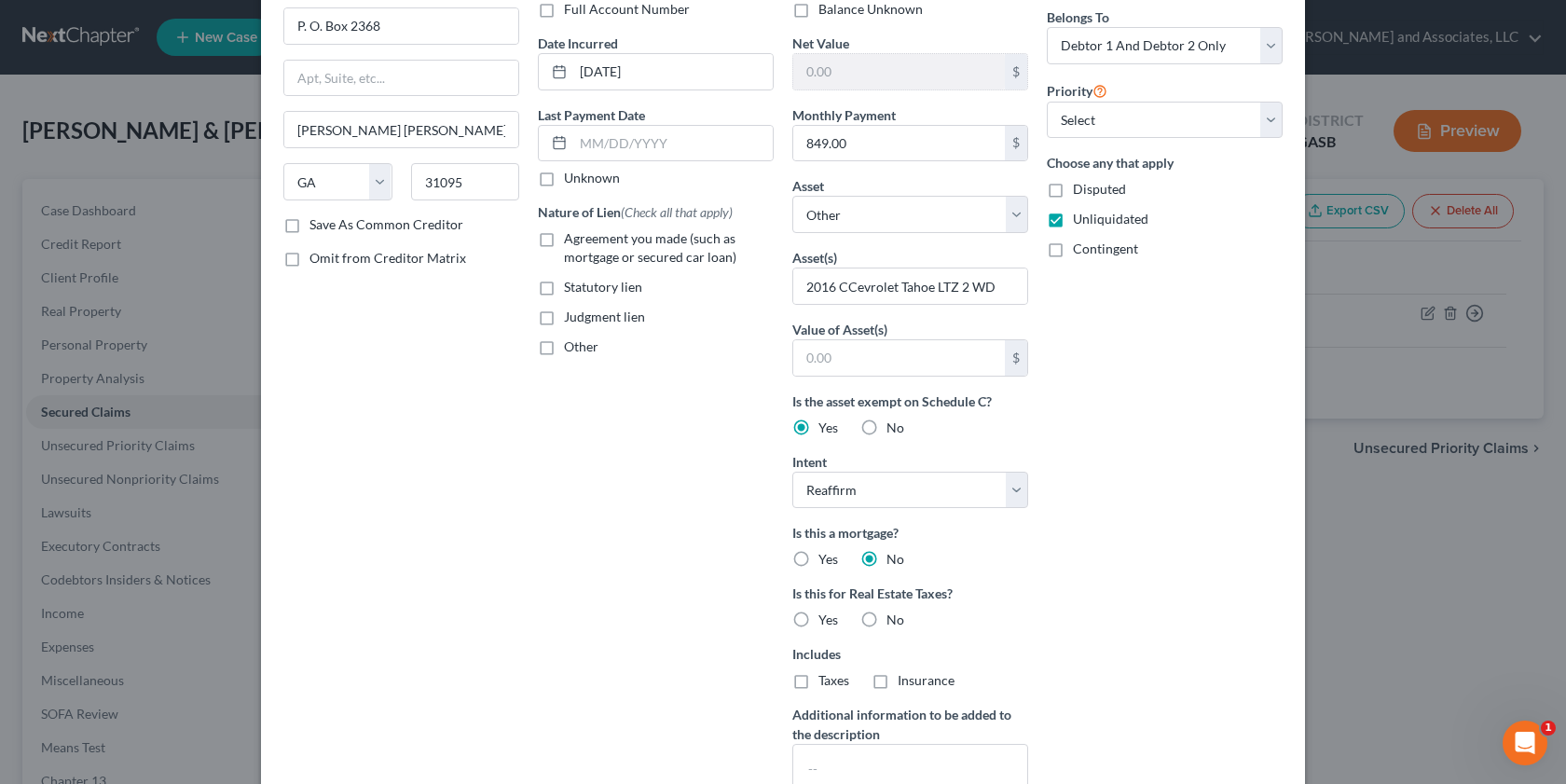
click at [887, 615] on label "No" at bounding box center [896, 618] width 17 height 18
click at [894, 615] on input "No" at bounding box center [899, 616] width 12 height 12
radio input "true"
click at [309, 223] on label "Save As Common Creditor" at bounding box center [386, 224] width 154 height 18
click at [317, 223] on input "Save As Common Creditor" at bounding box center [323, 221] width 12 height 12
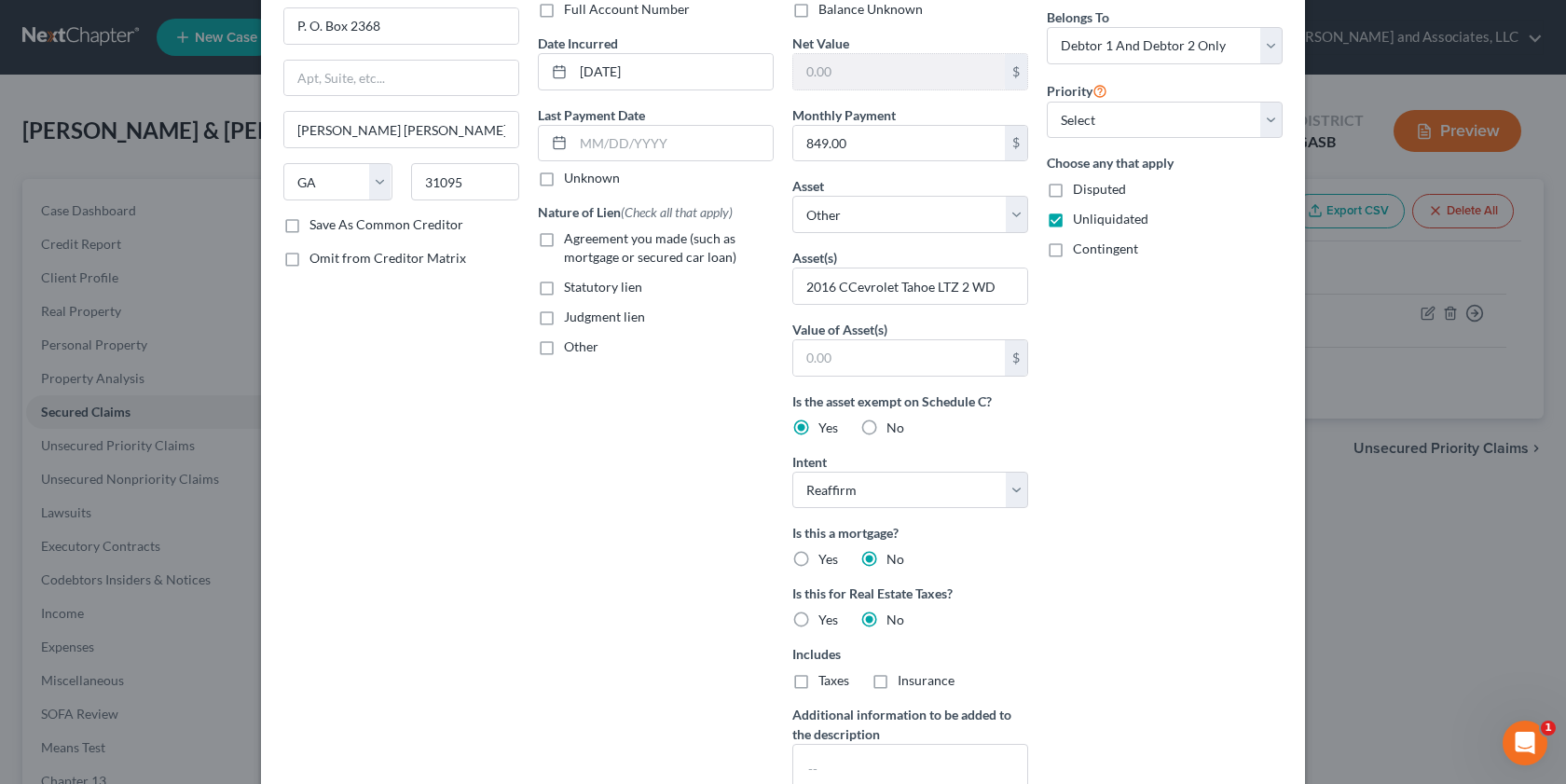
checkbox input "true"
click at [564, 239] on label "Agreement you made (such as mortgage or secured car loan)" at bounding box center [669, 247] width 210 height 37
click at [572, 239] on input "Agreement you made (such as mortgage or secured car loan)" at bounding box center [578, 235] width 12 height 12
checkbox input "true"
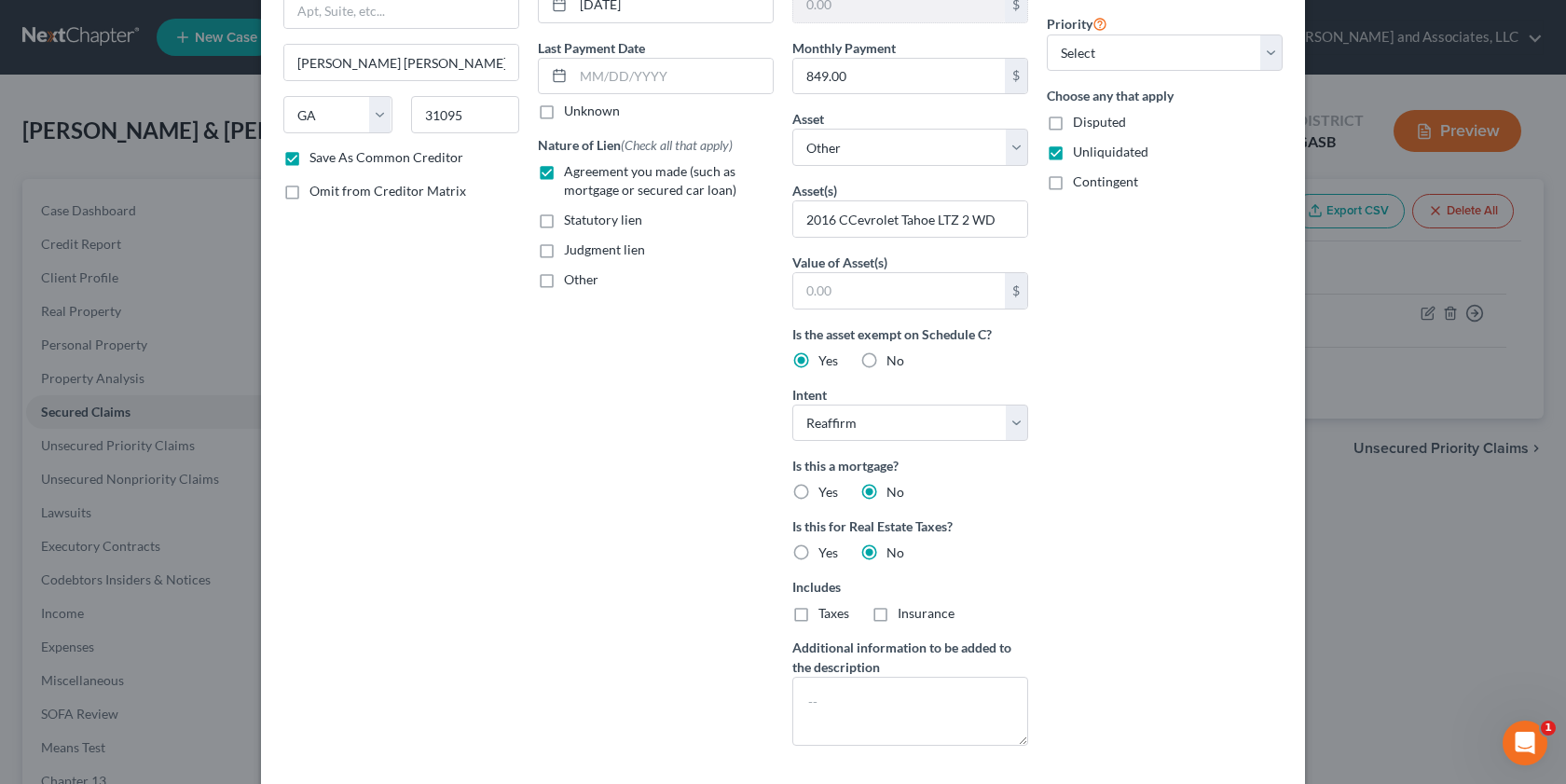
scroll to position [311, 0]
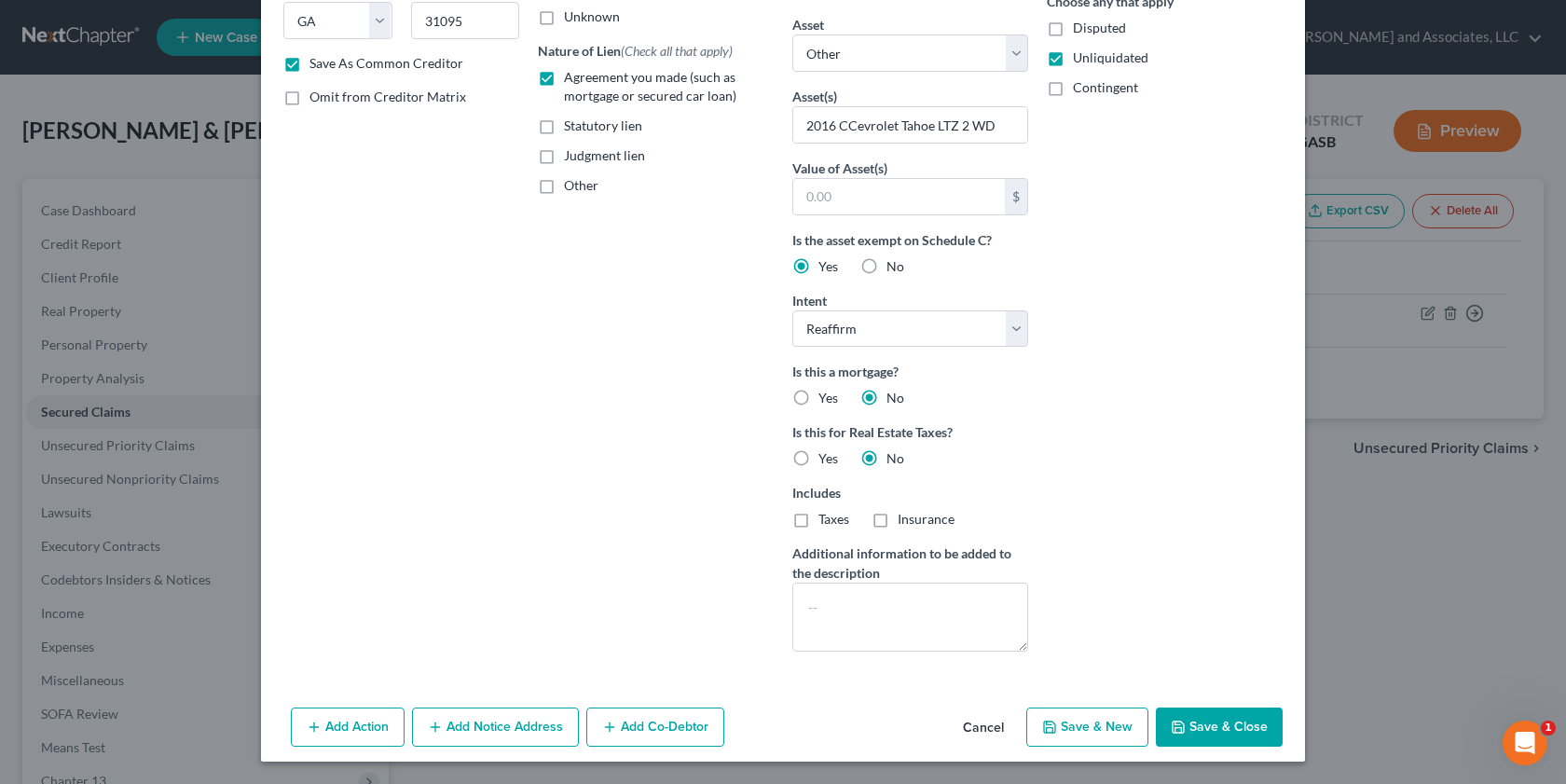
click at [1196, 728] on button "Save & Close" at bounding box center [1219, 727] width 126 height 39
checkbox input "false"
select select
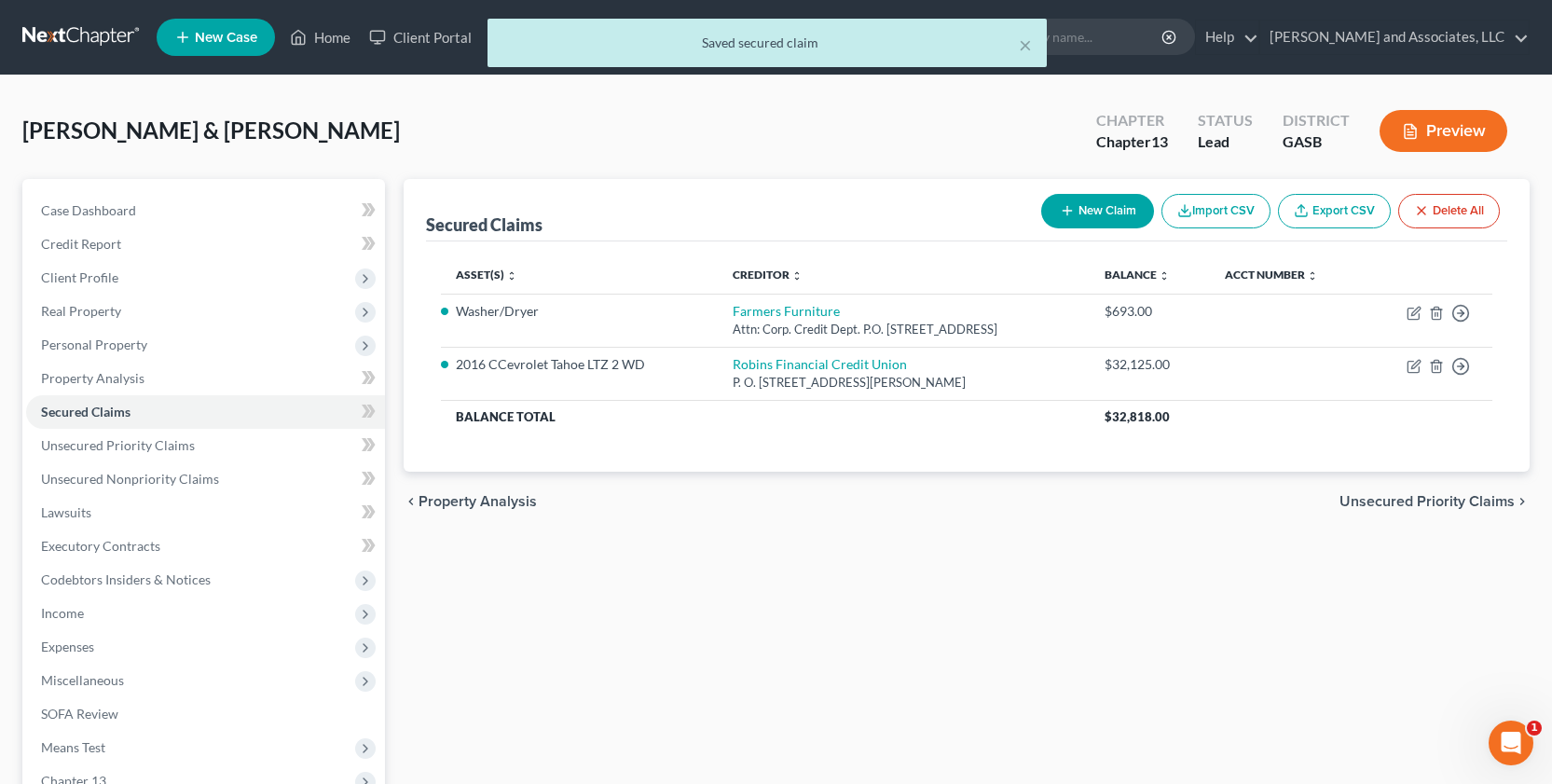
click at [1087, 213] on button "New Claim" at bounding box center [1097, 211] width 113 height 34
select select "0"
select select "2"
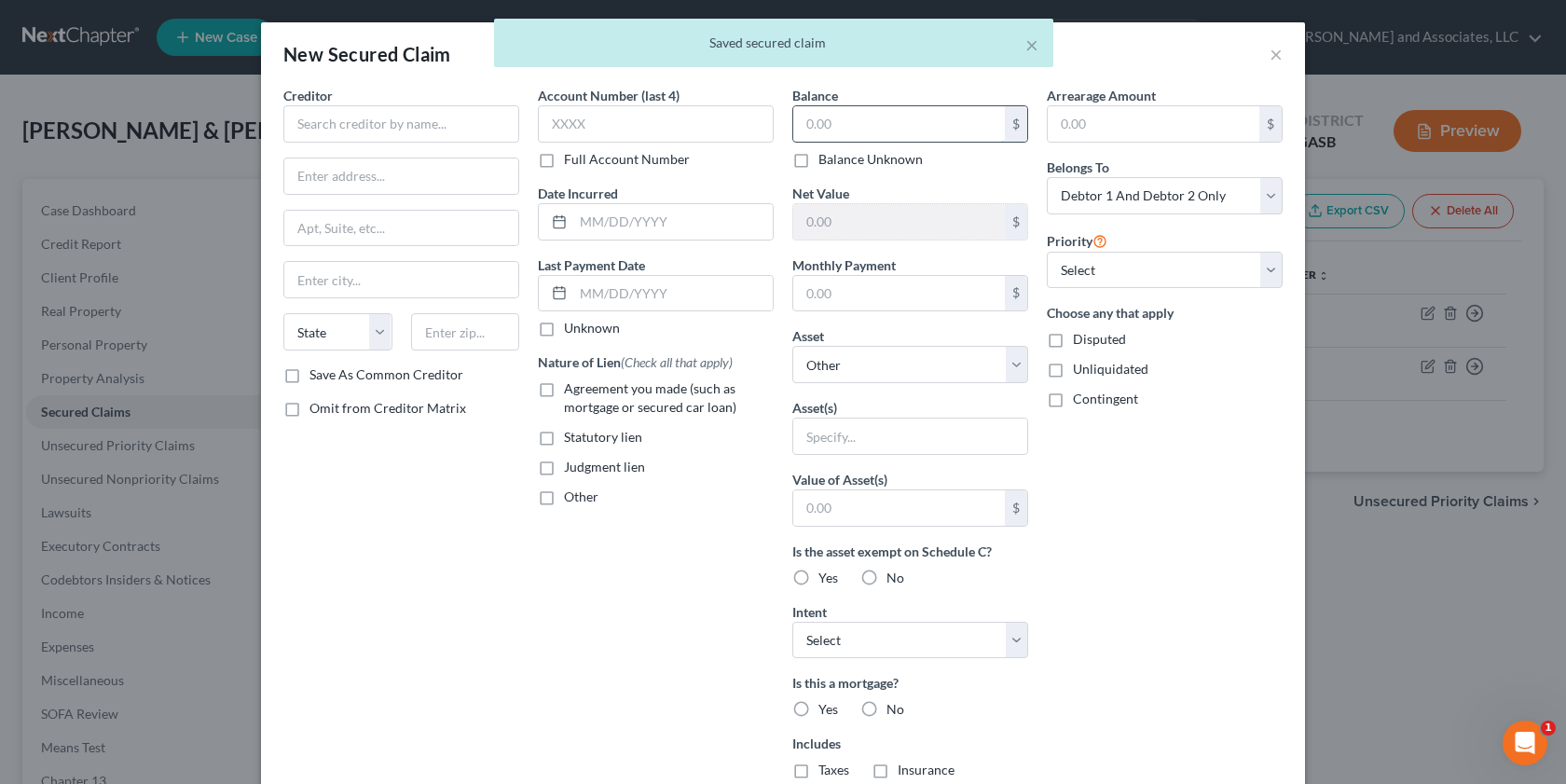
click at [858, 124] on input "text" at bounding box center [898, 123] width 212 height 35
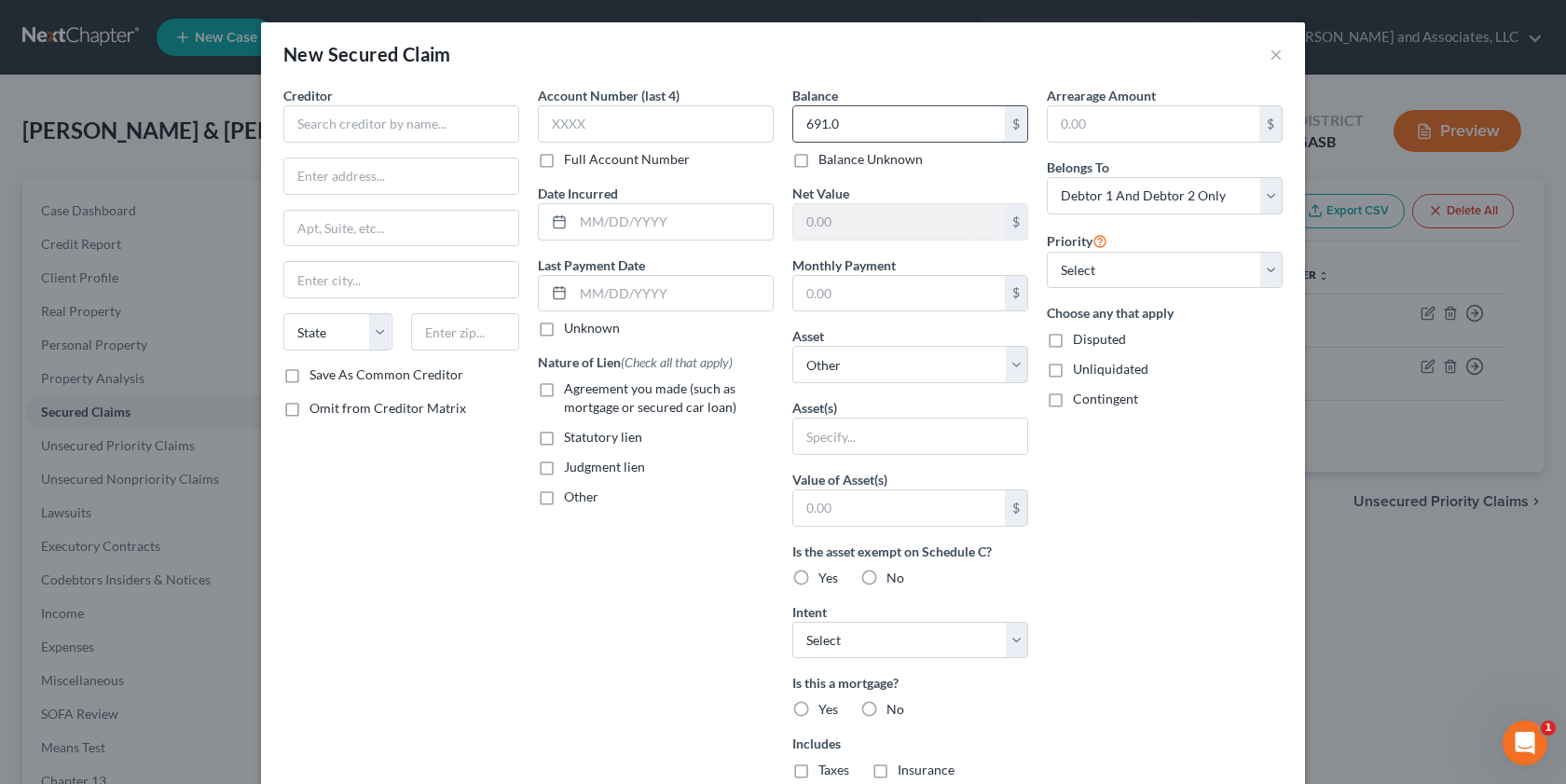
type input "691.00"
drag, startPoint x: 861, startPoint y: 122, endPoint x: 779, endPoint y: 120, distance: 82.0
click at [783, 120] on div "Balance 691.00 $ Balance Unknown Balance Undetermined 691.00 $ Balance Unknown …" at bounding box center [911, 502] width 255 height 831
drag, startPoint x: 801, startPoint y: 285, endPoint x: 781, endPoint y: 317, distance: 37.7
click at [801, 288] on input "text" at bounding box center [898, 293] width 212 height 35
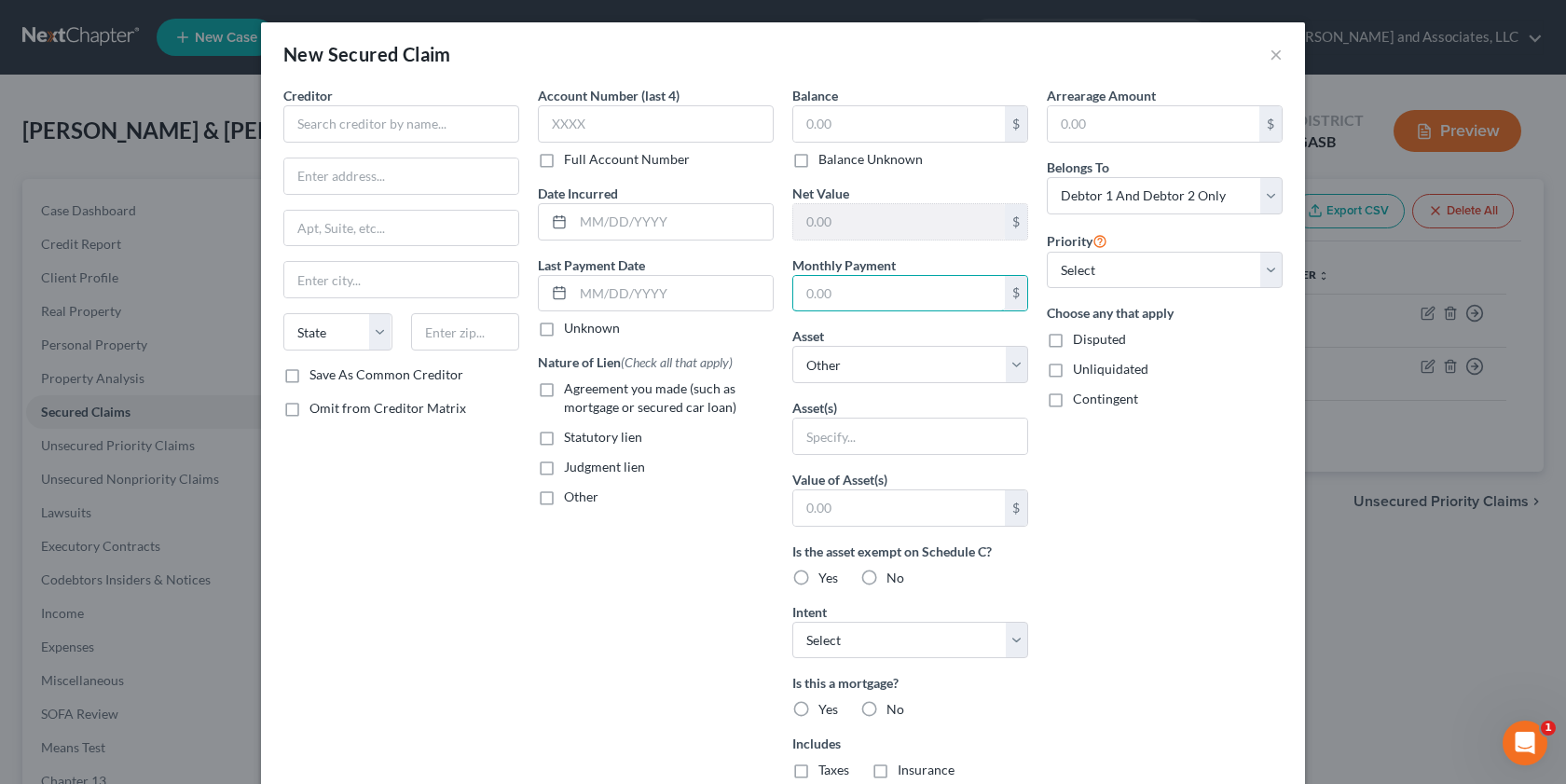
paste input "691.00"
type input "691.00"
click at [802, 122] on input "text" at bounding box center [898, 123] width 212 height 35
type input "38,861.00"
click at [577, 227] on input "text" at bounding box center [673, 221] width 199 height 35
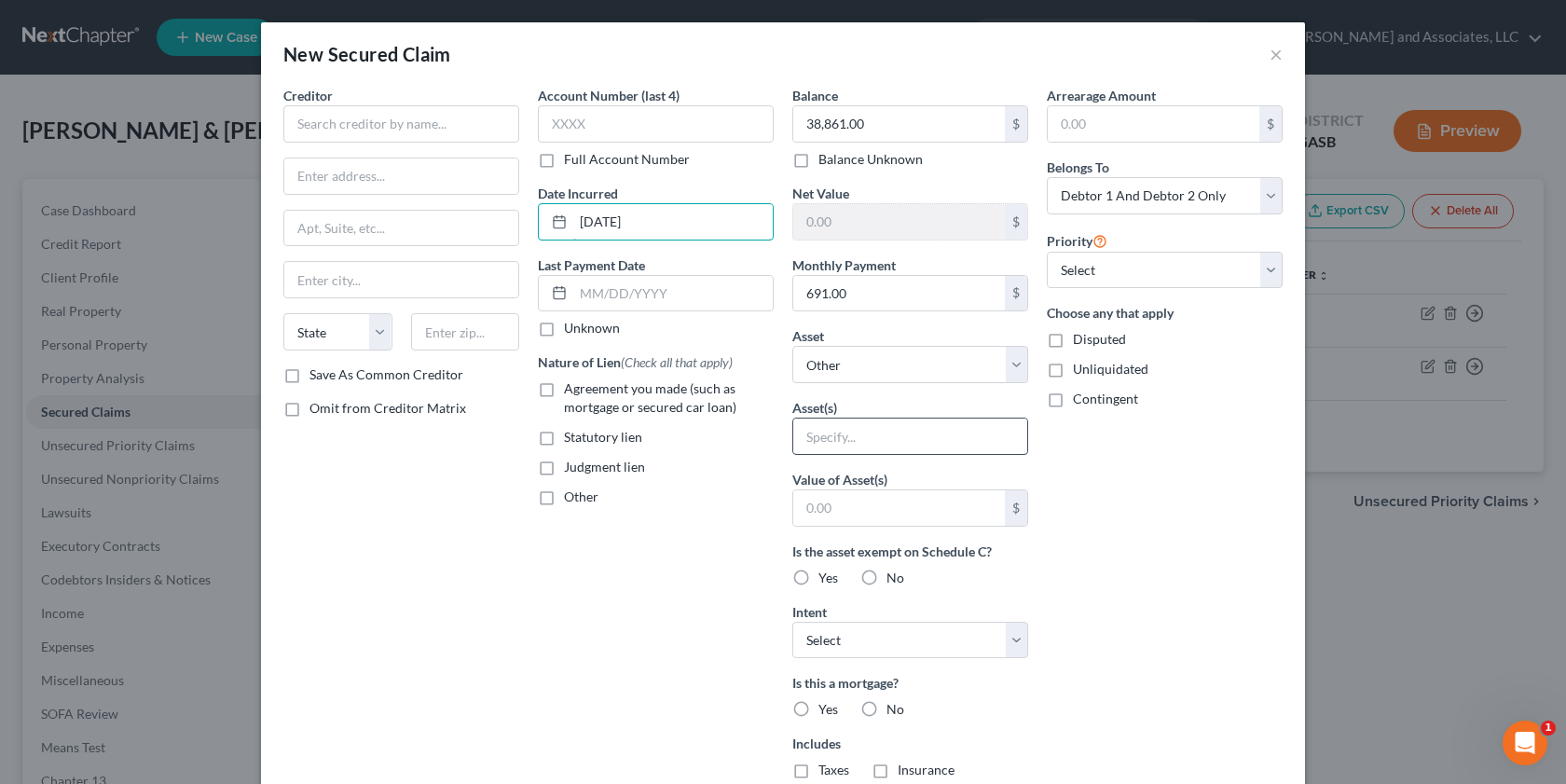
type input "[DATE]"
click at [806, 444] on input "text" at bounding box center [910, 436] width 234 height 35
click at [1011, 364] on select "Select Other Multiple Assets [STREET_ADDRESS] - $0.0" at bounding box center [910, 364] width 236 height 37
click at [806, 437] on input "text" at bounding box center [910, 436] width 234 height 35
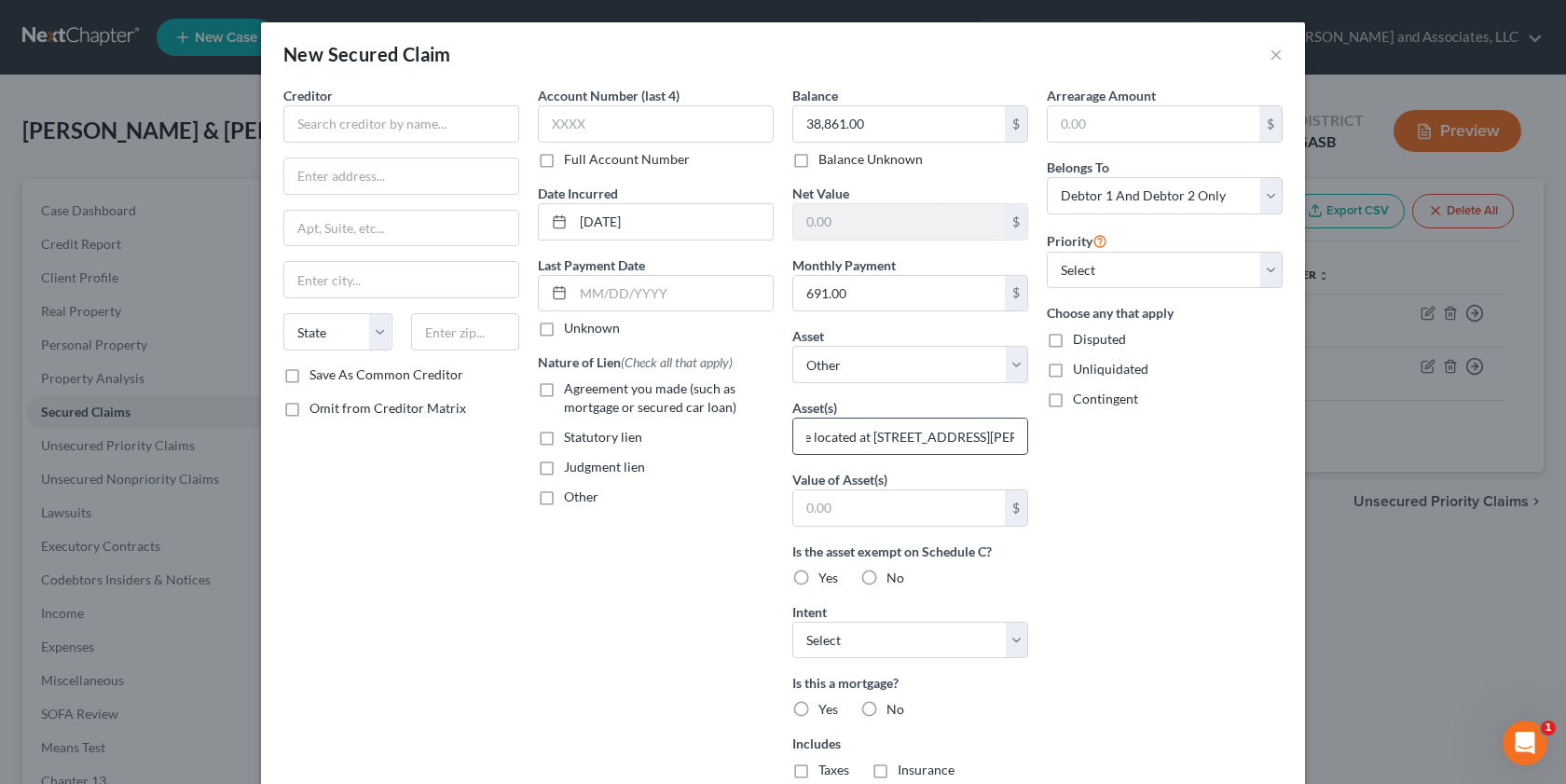
scroll to position [0, 223]
click at [919, 441] on input "[GEOGRAPHIC_DATA] and real estate located at [STREET_ADDRESS][PERSON_NAME] [PER…" at bounding box center [910, 436] width 234 height 35
type input "[GEOGRAPHIC_DATA] and real estate located at [STREET_ADDRESS][PERSON_NAME] [PER…"
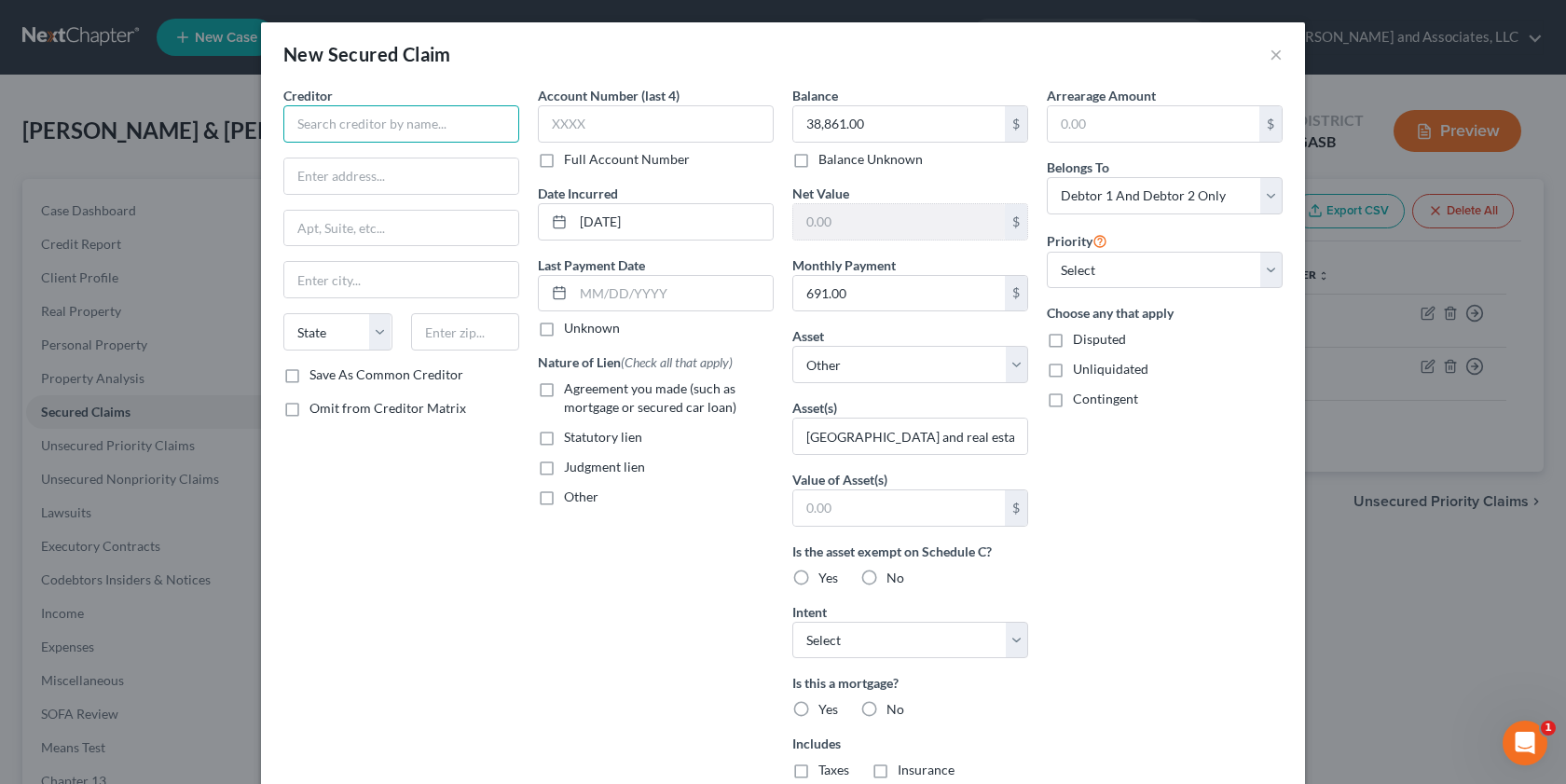
click at [322, 126] on input "text" at bounding box center [401, 123] width 236 height 37
type input "State ank of [PERSON_NAME]"
type input "P. O. Box 39"
click at [297, 293] on input "text" at bounding box center [401, 279] width 234 height 35
type input "[PERSON_NAME]"
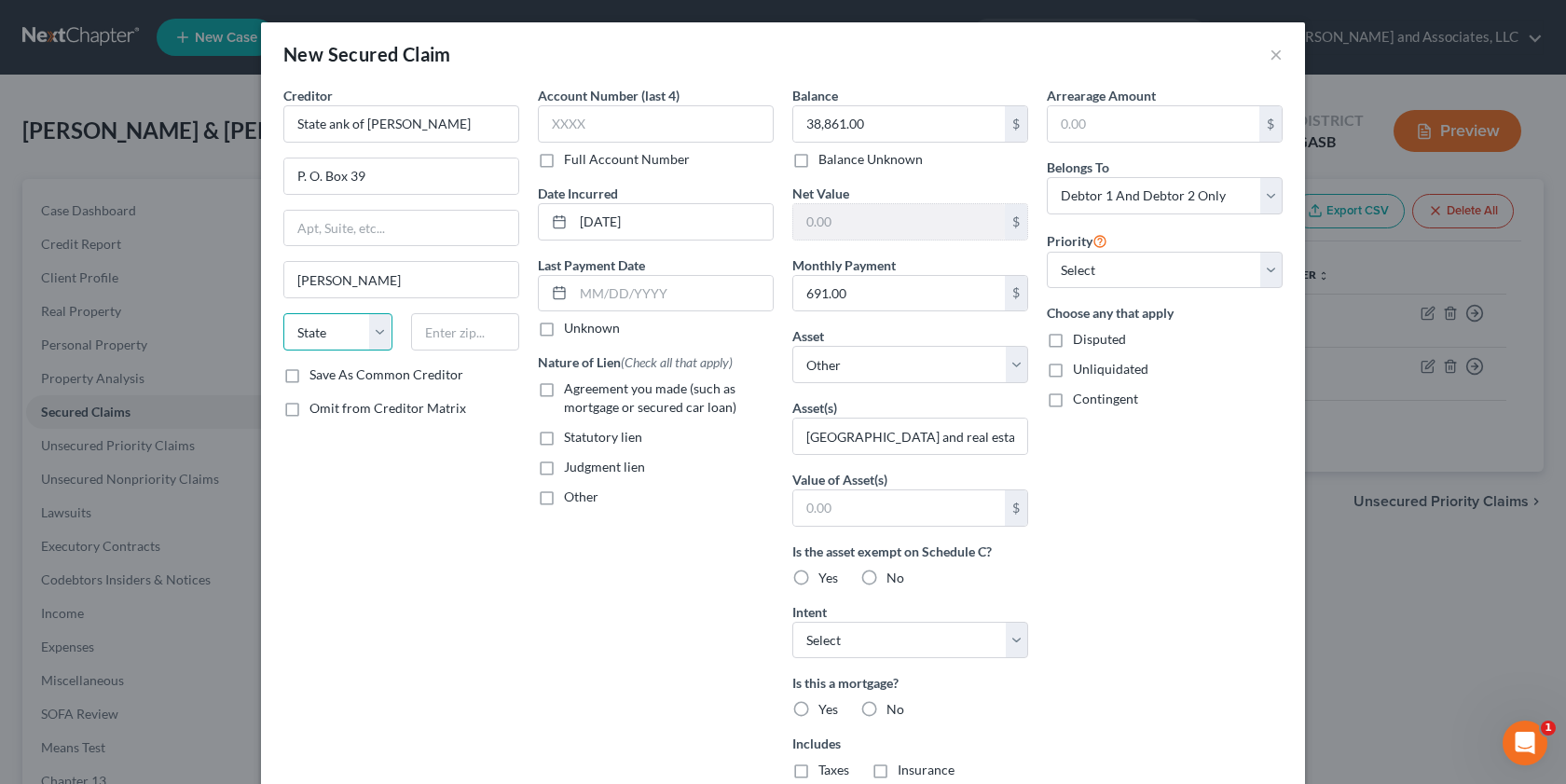
click at [329, 337] on select "State [US_STATE] AK AR AZ CA CO CT DE DC [GEOGRAPHIC_DATA] [GEOGRAPHIC_DATA] GU…" at bounding box center [338, 331] width 109 height 37
select select "10"
click at [465, 333] on input "text" at bounding box center [465, 331] width 109 height 37
type input "g"
type input "31014-0039"
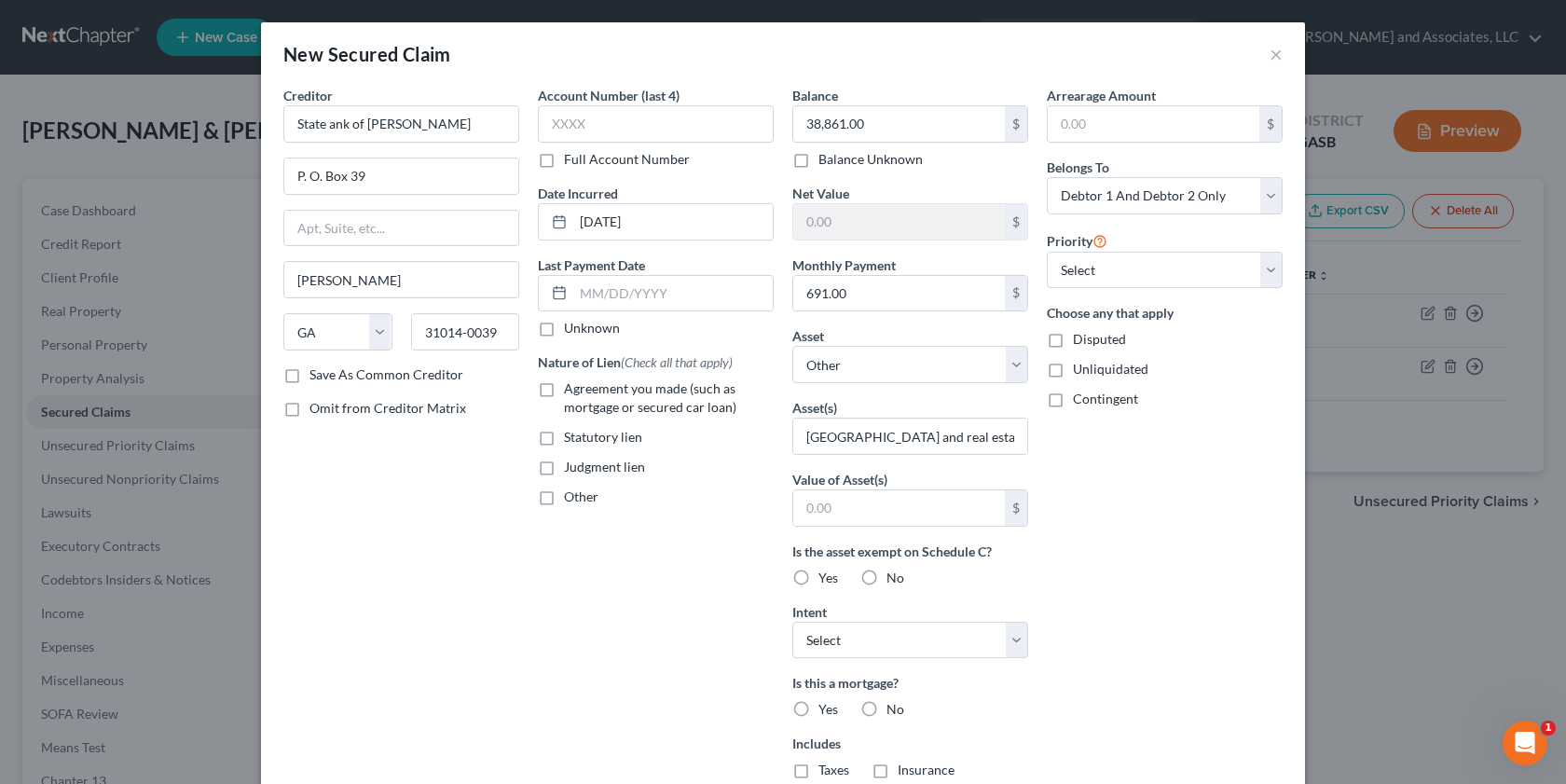
click at [309, 377] on label "Save As Common Creditor" at bounding box center [386, 374] width 154 height 18
click at [317, 377] on input "Save As Common Creditor" at bounding box center [323, 371] width 12 height 12
checkbox input "true"
click at [564, 392] on label "Agreement you made (such as mortgage or secured car loan)" at bounding box center [669, 397] width 210 height 37
click at [572, 392] on input "Agreement you made (such as mortgage or secured car loan)" at bounding box center [578, 385] width 12 height 12
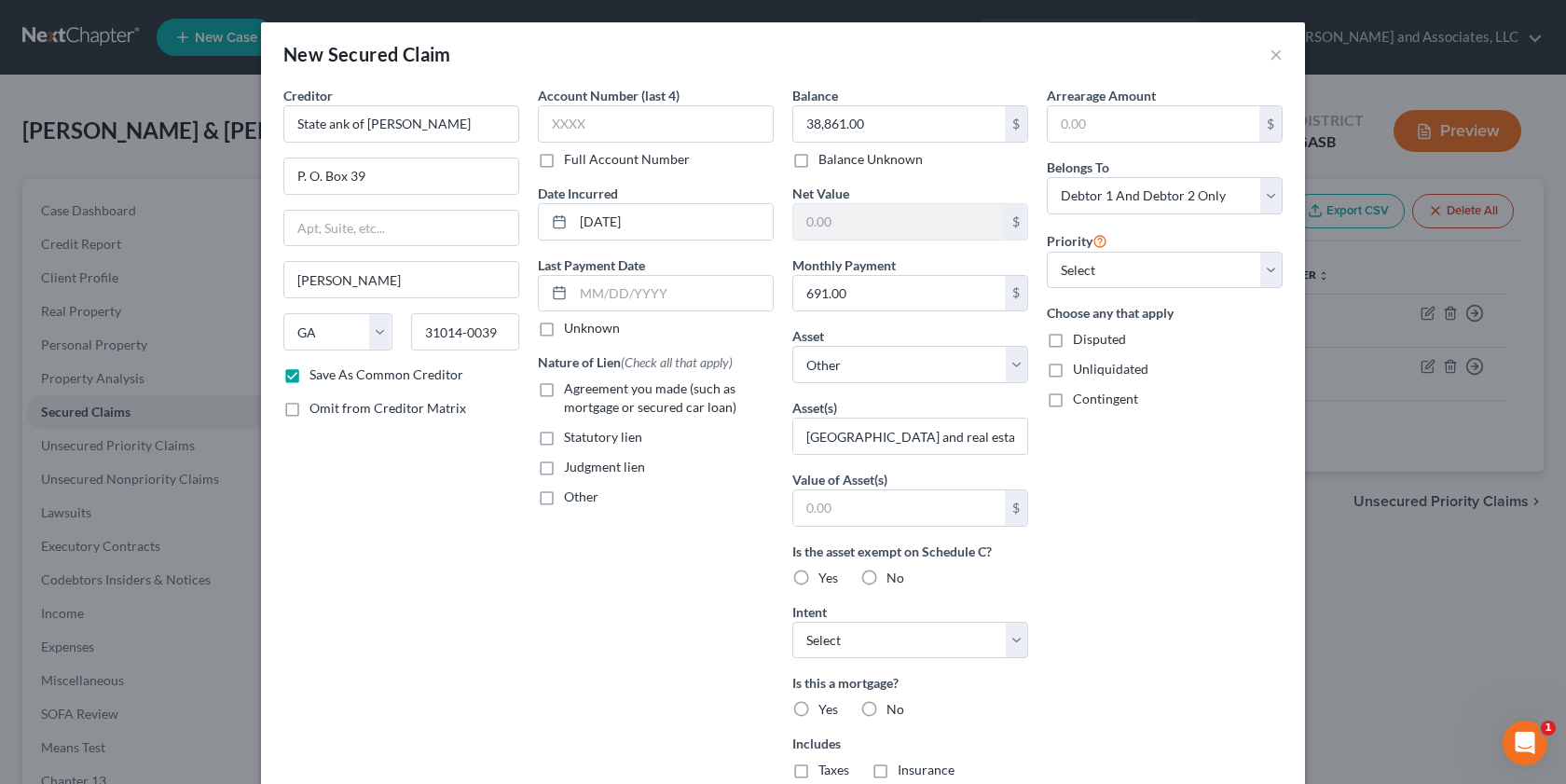
checkbox input "true"
click at [806, 444] on input "[GEOGRAPHIC_DATA] and real estate located at [STREET_ADDRESS][PERSON_NAME] [PER…" at bounding box center [910, 436] width 234 height 35
click at [976, 436] on input "First Laurens bank [STREET_ADDRESS] [GEOGRAPHIC_DATA], [GEOGRAPHIC_DATA] and re…" at bounding box center [910, 436] width 234 height 35
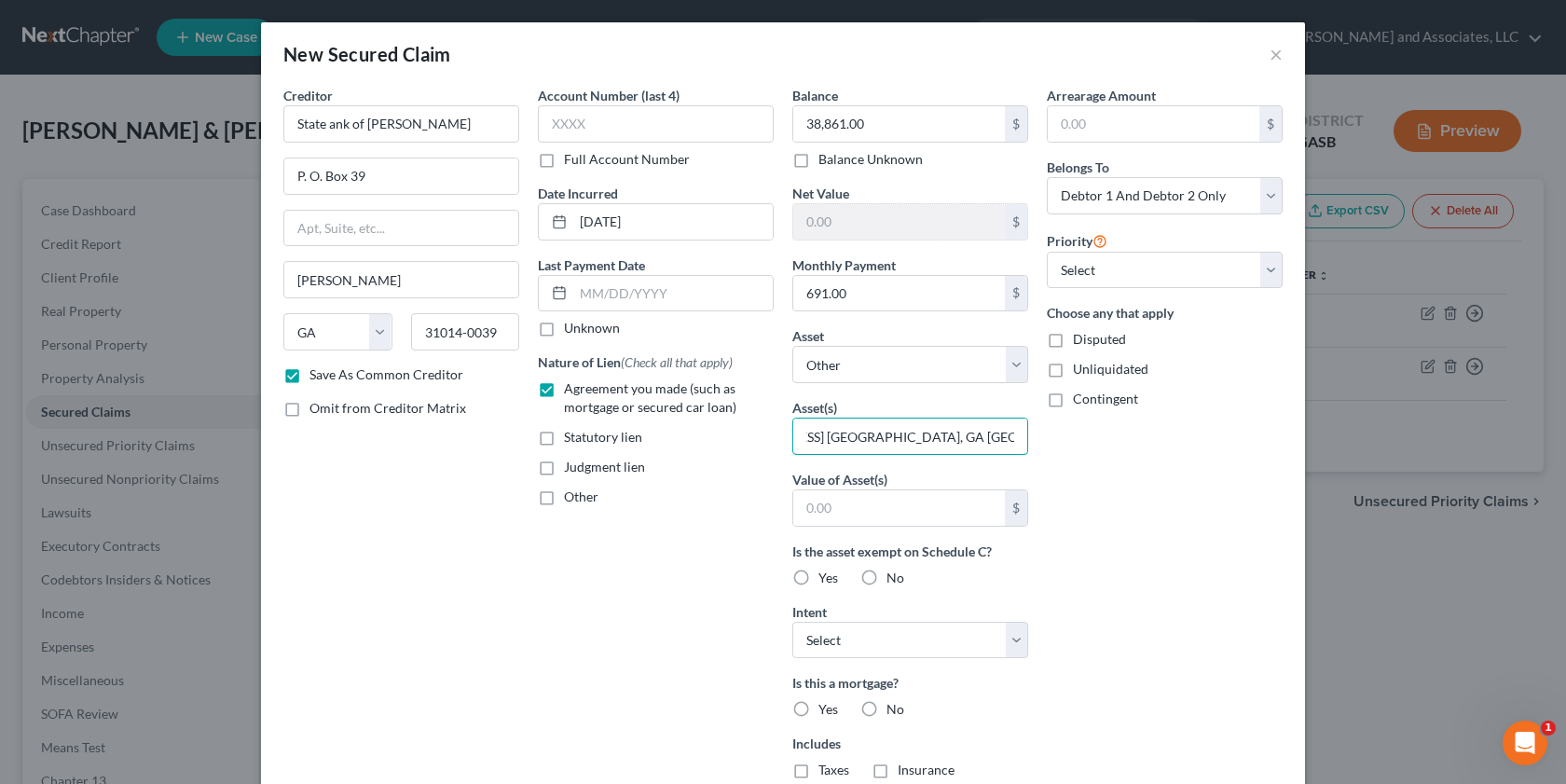
drag, startPoint x: 959, startPoint y: 437, endPoint x: 848, endPoint y: 756, distance: 337.8
click at [947, 496] on div "Balance 38,861.00 $ Balance Unknown Balance Undetermined 38,861.00 $ Balance Un…" at bounding box center [911, 502] width 255 height 831
type input "First Laurens bank [STREET_ADDRESS] [GEOGRAPHIC_DATA], [GEOGRAPHIC_DATA] Mobile…"
click at [819, 577] on label "Yes" at bounding box center [828, 577] width 19 height 18
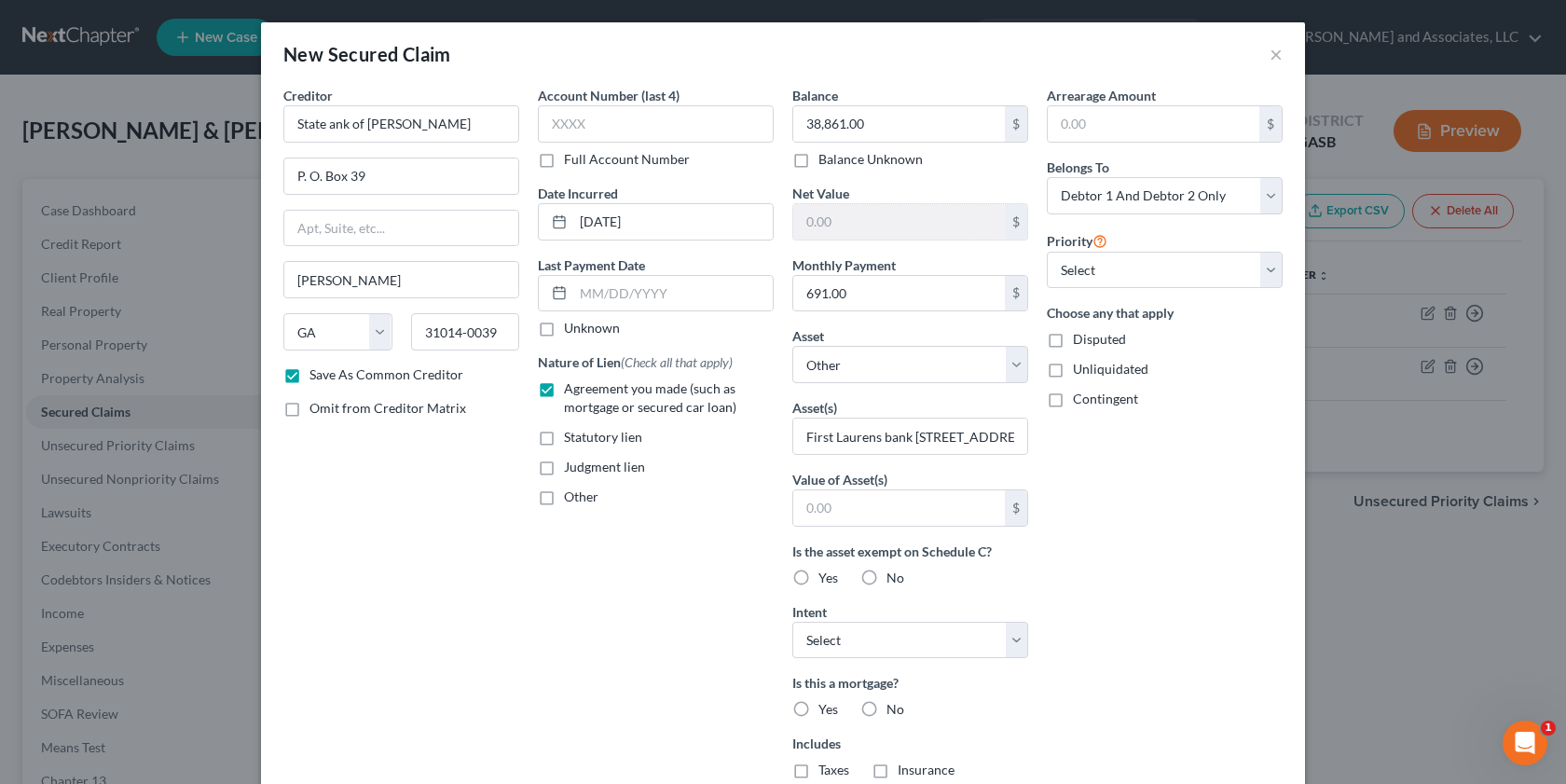
click at [826, 577] on input "Yes" at bounding box center [831, 574] width 12 height 12
radio input "true"
click at [1007, 640] on select "Select Surrender Redeem Reaffirm Avoid Other" at bounding box center [910, 639] width 236 height 37
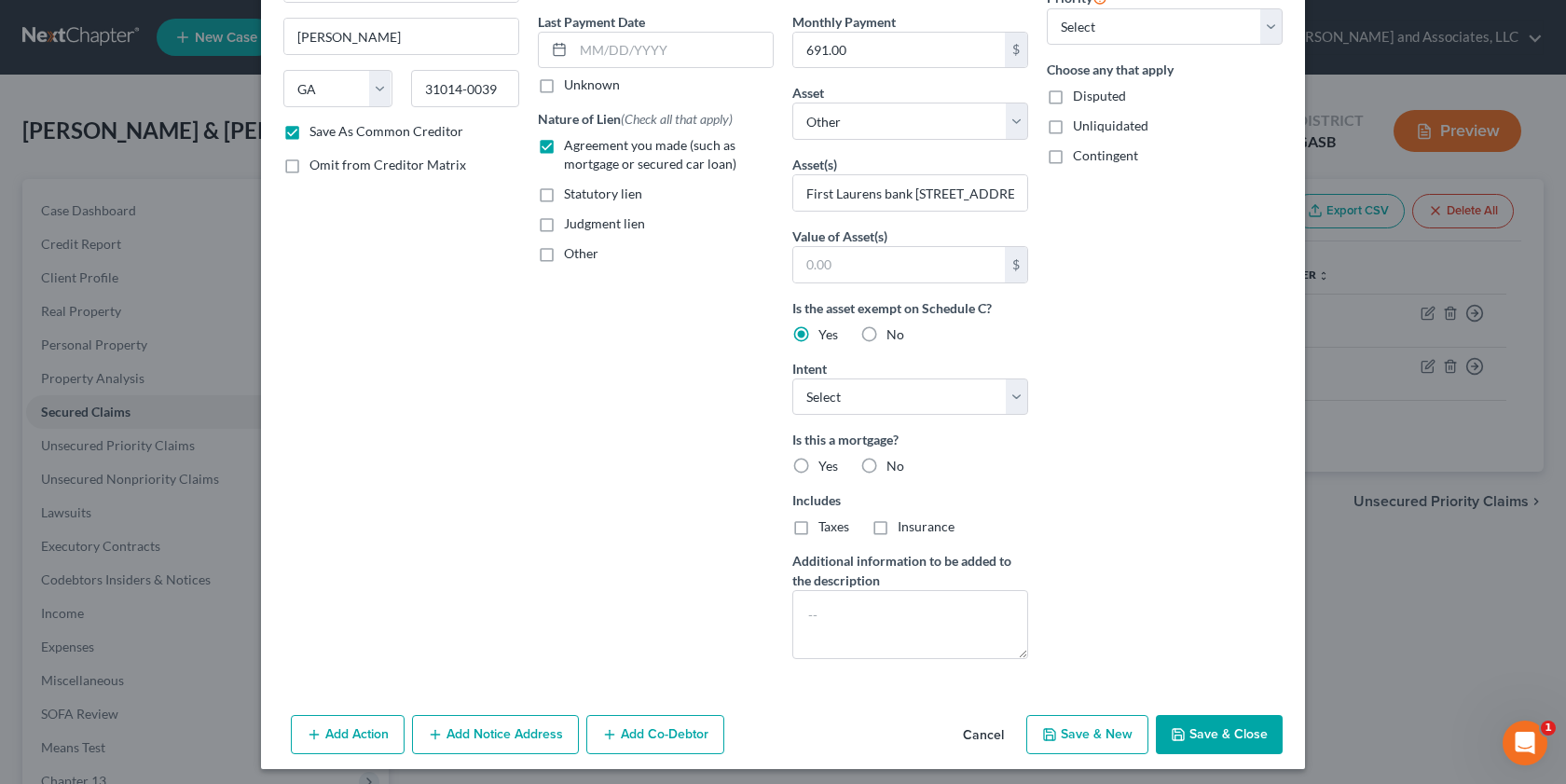
scroll to position [251, 0]
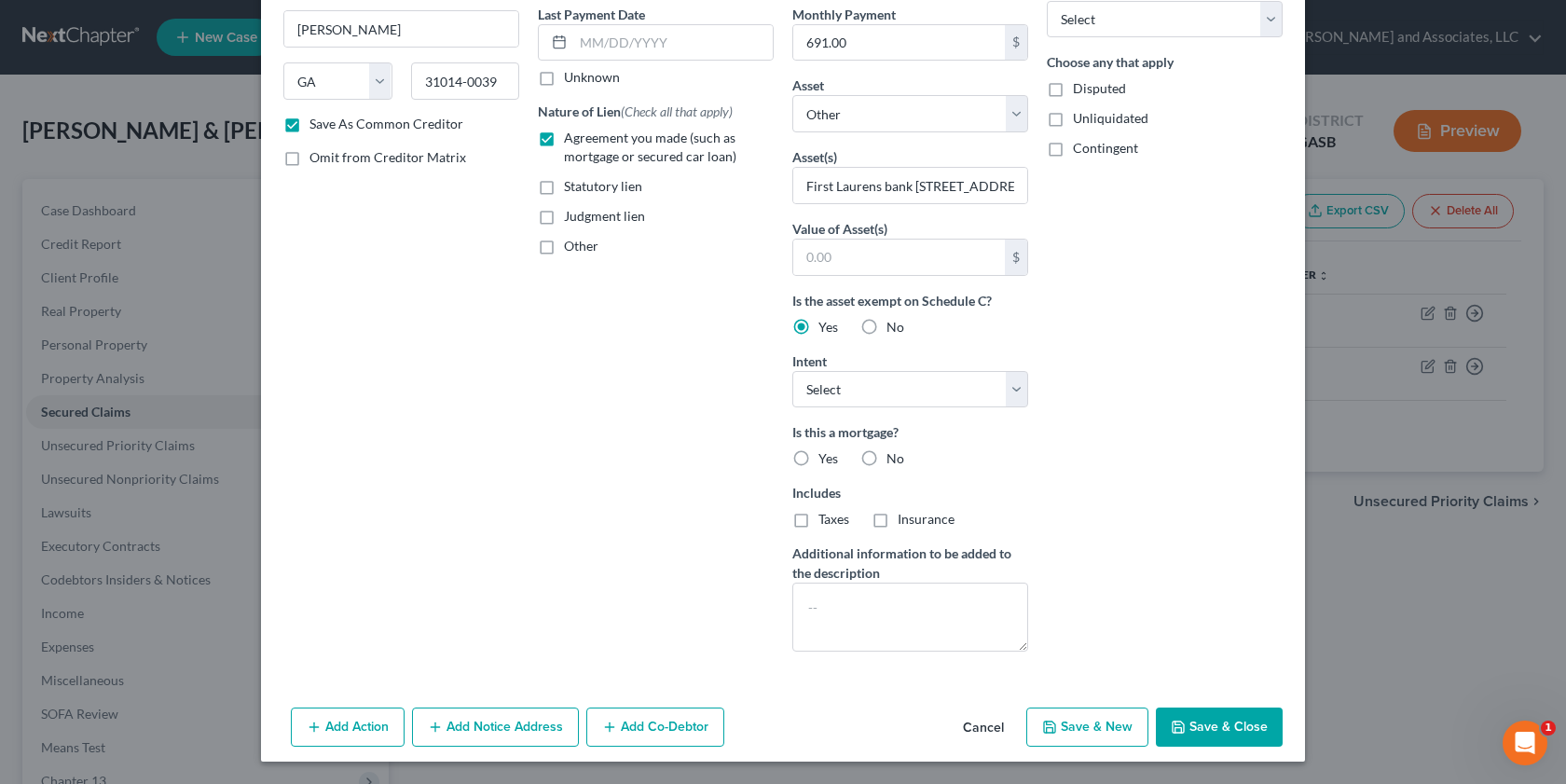
click at [819, 456] on label "Yes" at bounding box center [828, 458] width 19 height 18
click at [826, 456] on input "Yes" at bounding box center [831, 455] width 12 height 12
radio input "true"
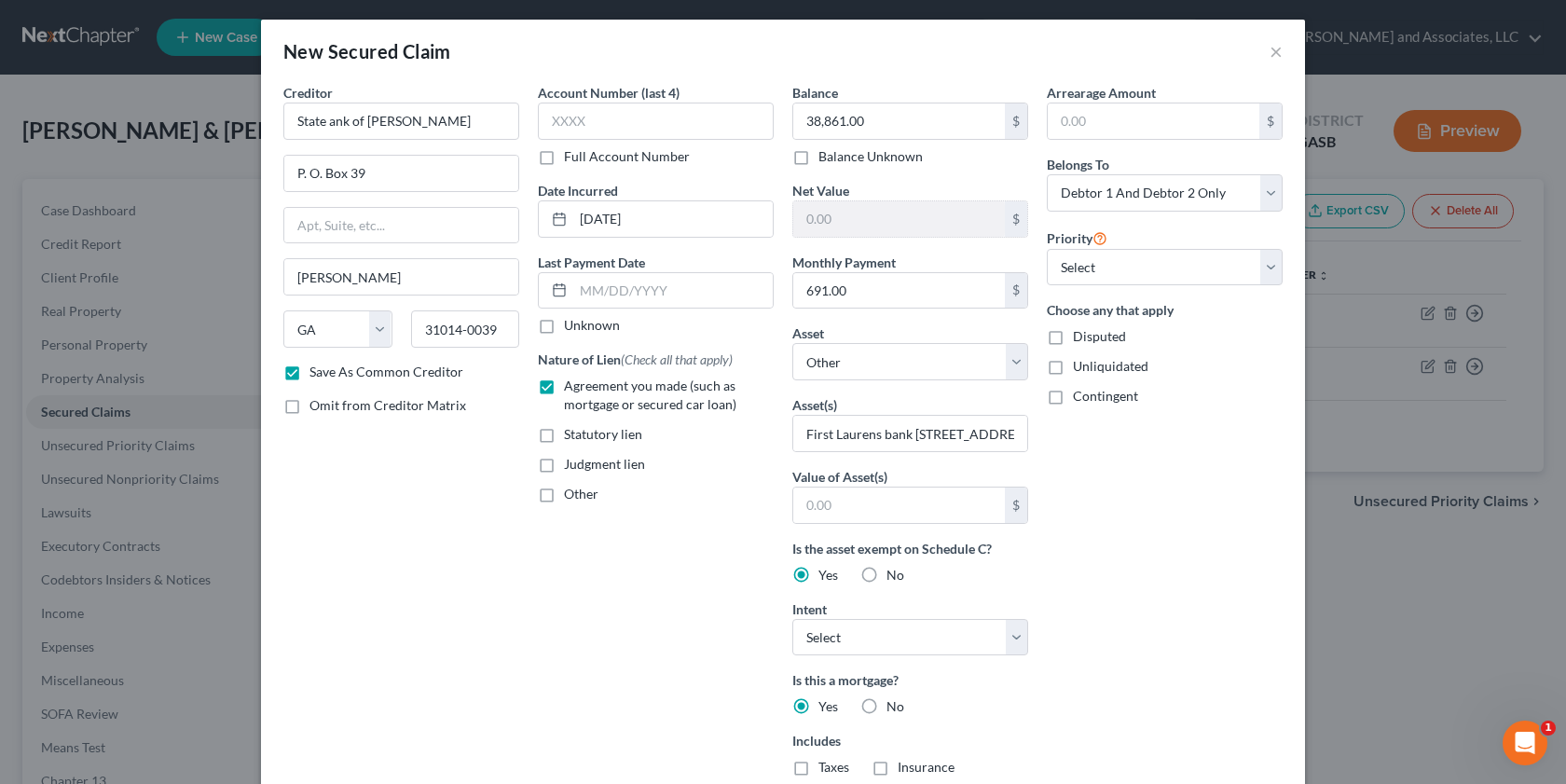
scroll to position [4, 0]
click at [1073, 365] on label "Unliquidated" at bounding box center [1110, 365] width 76 height 18
click at [1080, 365] on input "Unliquidated" at bounding box center [1086, 362] width 12 height 12
checkbox input "true"
click at [1266, 194] on select "Select Debtor 1 Only Debtor 2 Only Debtor 1 And Debtor 2 Only At Least One Of T…" at bounding box center [1165, 191] width 236 height 37
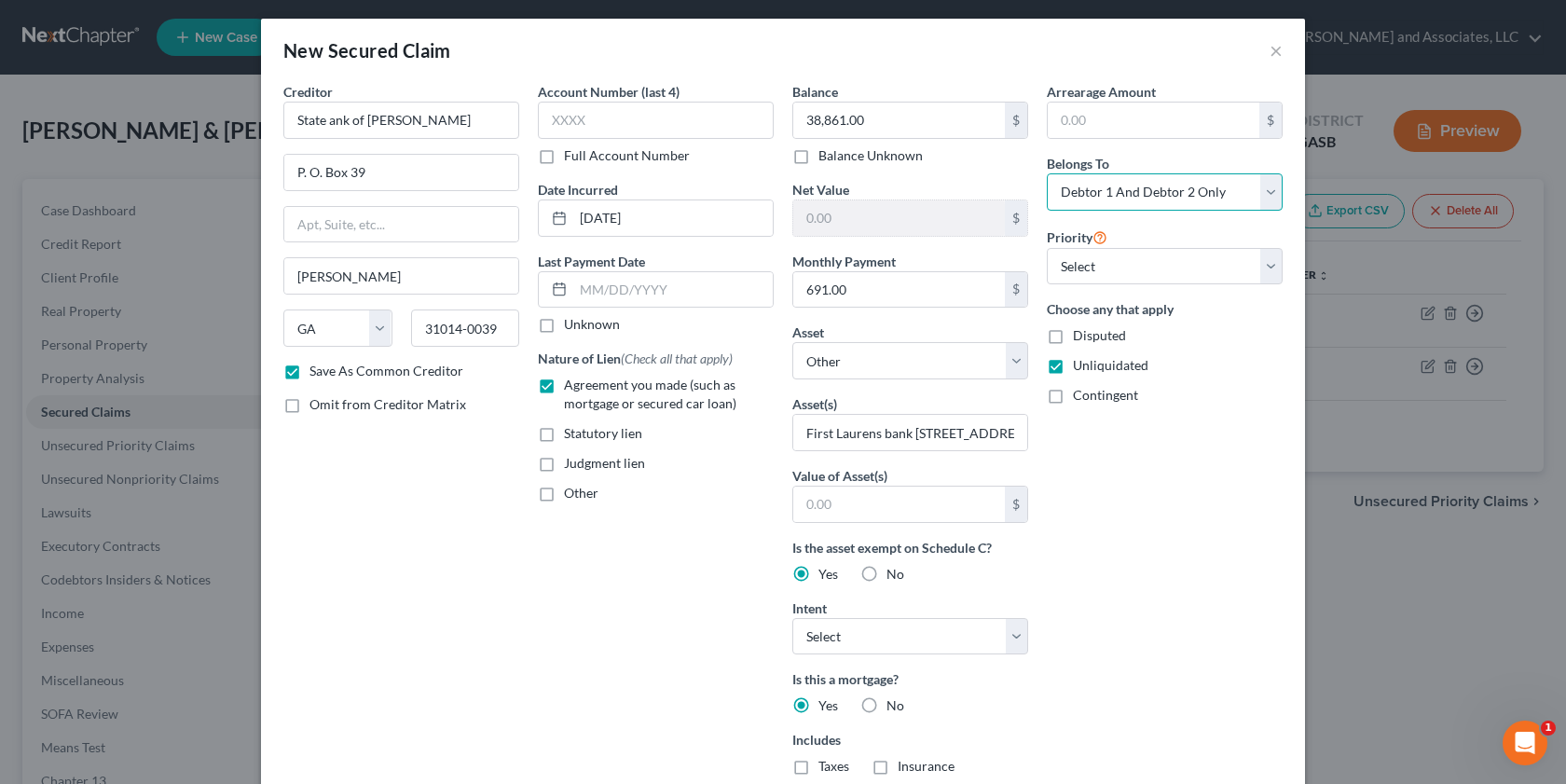
click at [1047, 173] on select "Select Debtor 1 Only Debtor 2 Only Debtor 1 And Debtor 2 Only At Least One Of T…" at bounding box center [1165, 191] width 236 height 37
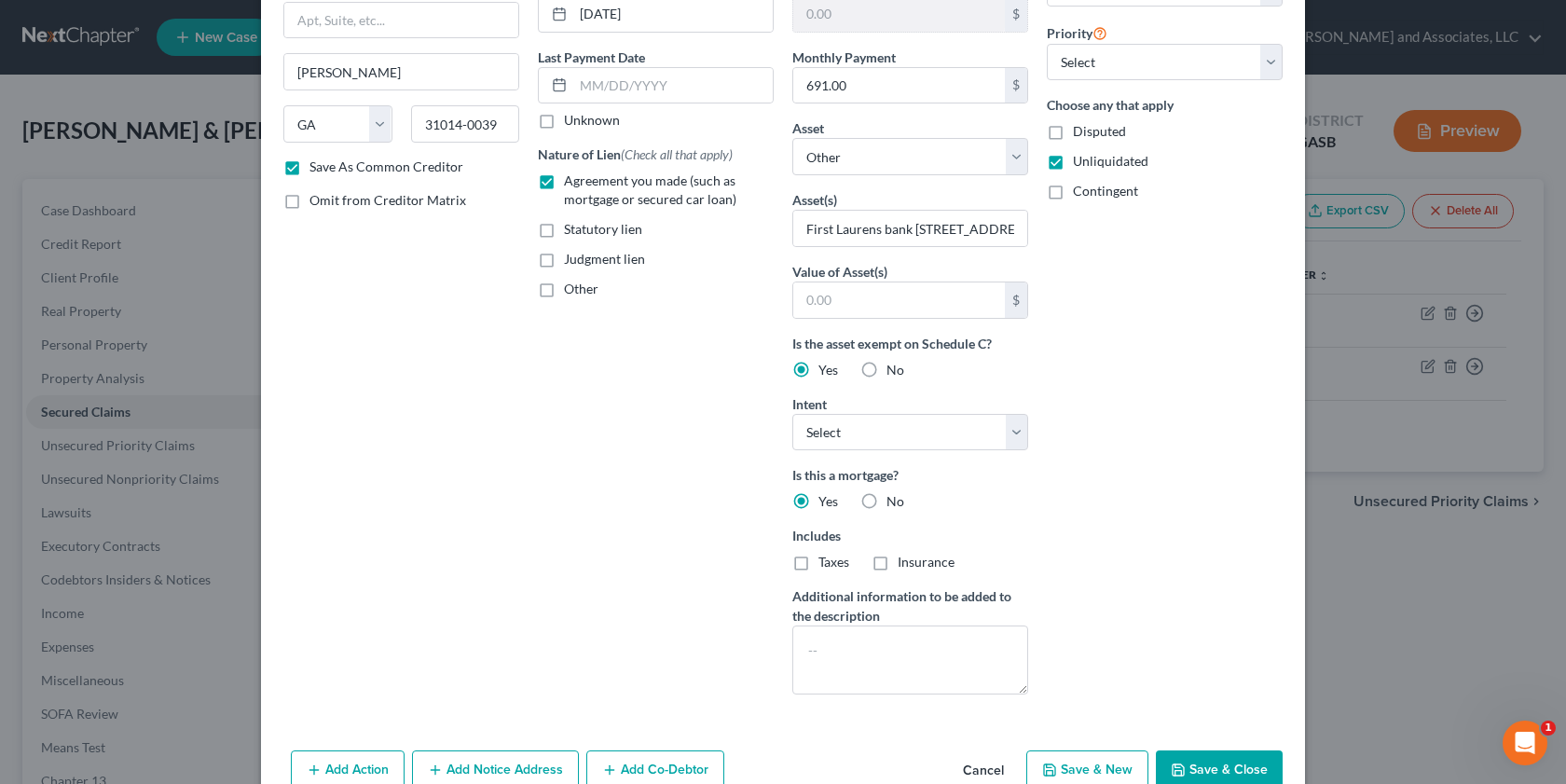
scroll to position [251, 0]
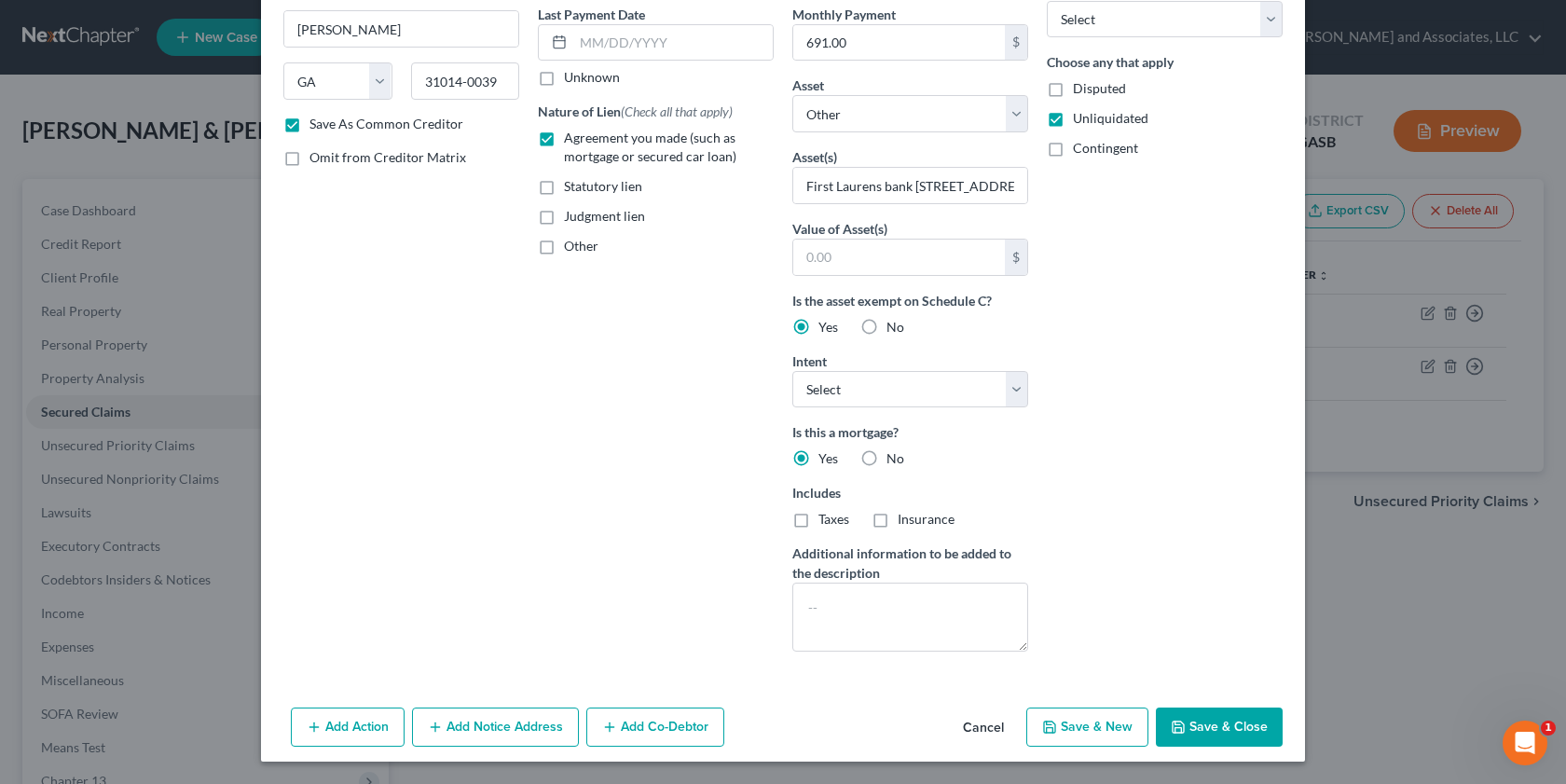
click at [1190, 721] on button "Save & Close" at bounding box center [1219, 727] width 126 height 39
checkbox input "false"
select select
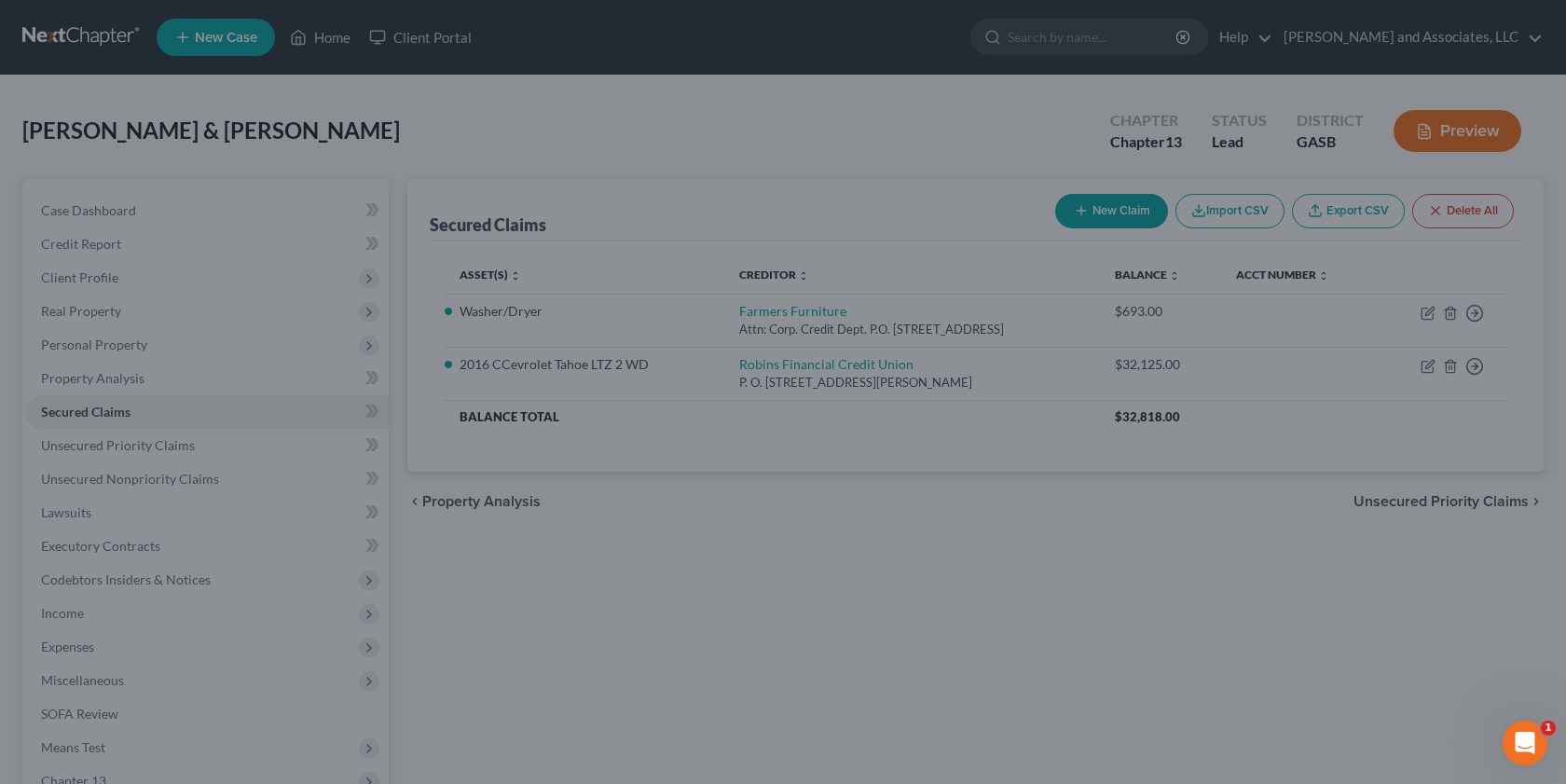
scroll to position [48, 0]
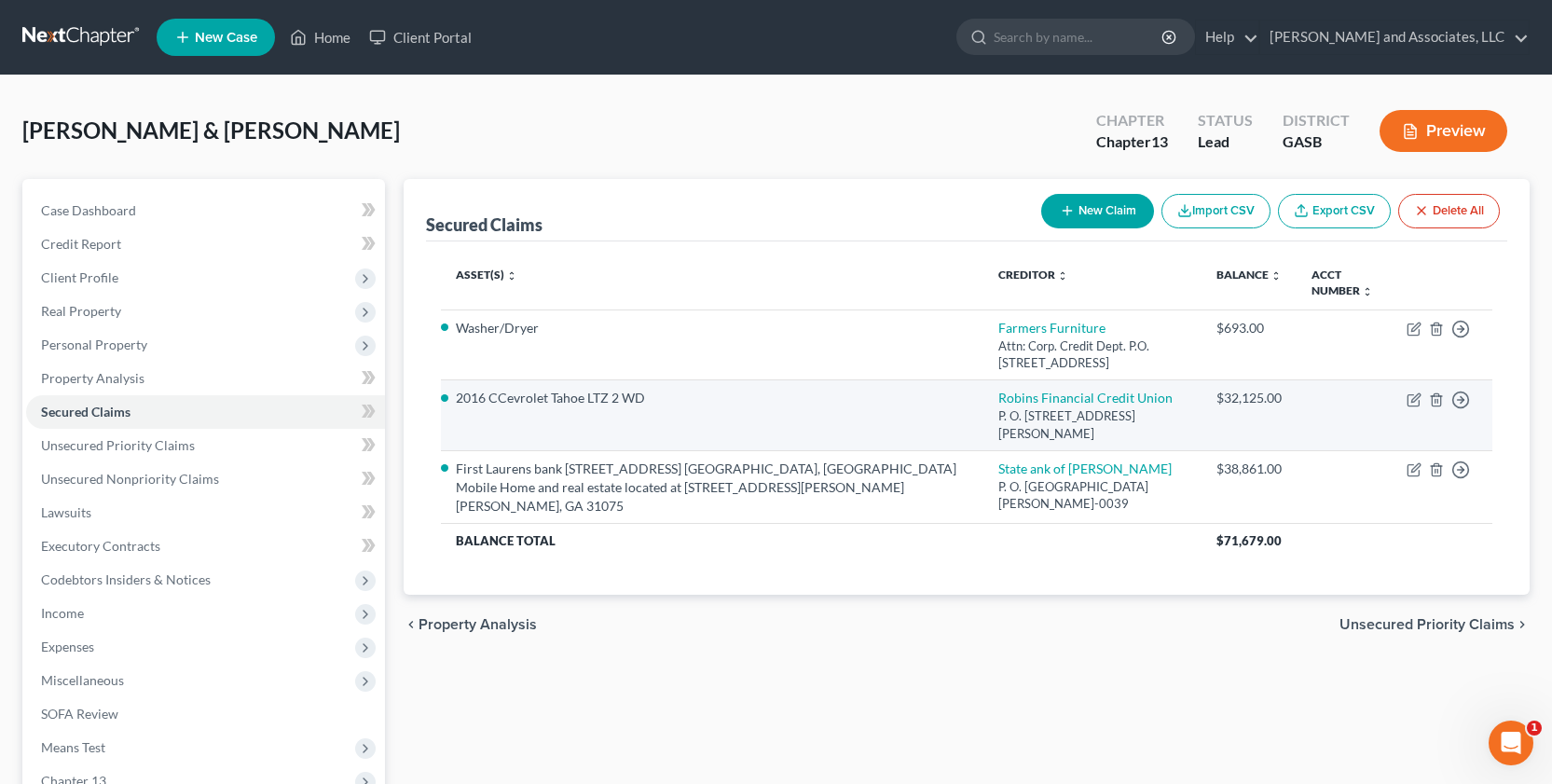
click at [1422, 396] on td "Move to E Move to F Move to G Move to Notice Only" at bounding box center [1441, 415] width 101 height 71
click at [506, 397] on li "2016 CCevrolet Tahoe LTZ 2 WD" at bounding box center [711, 397] width 512 height 18
click at [509, 400] on li "2016 CCevrolet Tahoe LTZ 2 WD" at bounding box center [711, 397] width 512 height 18
click at [1411, 394] on icon "button" at bounding box center [1413, 400] width 11 height 11
select select "10"
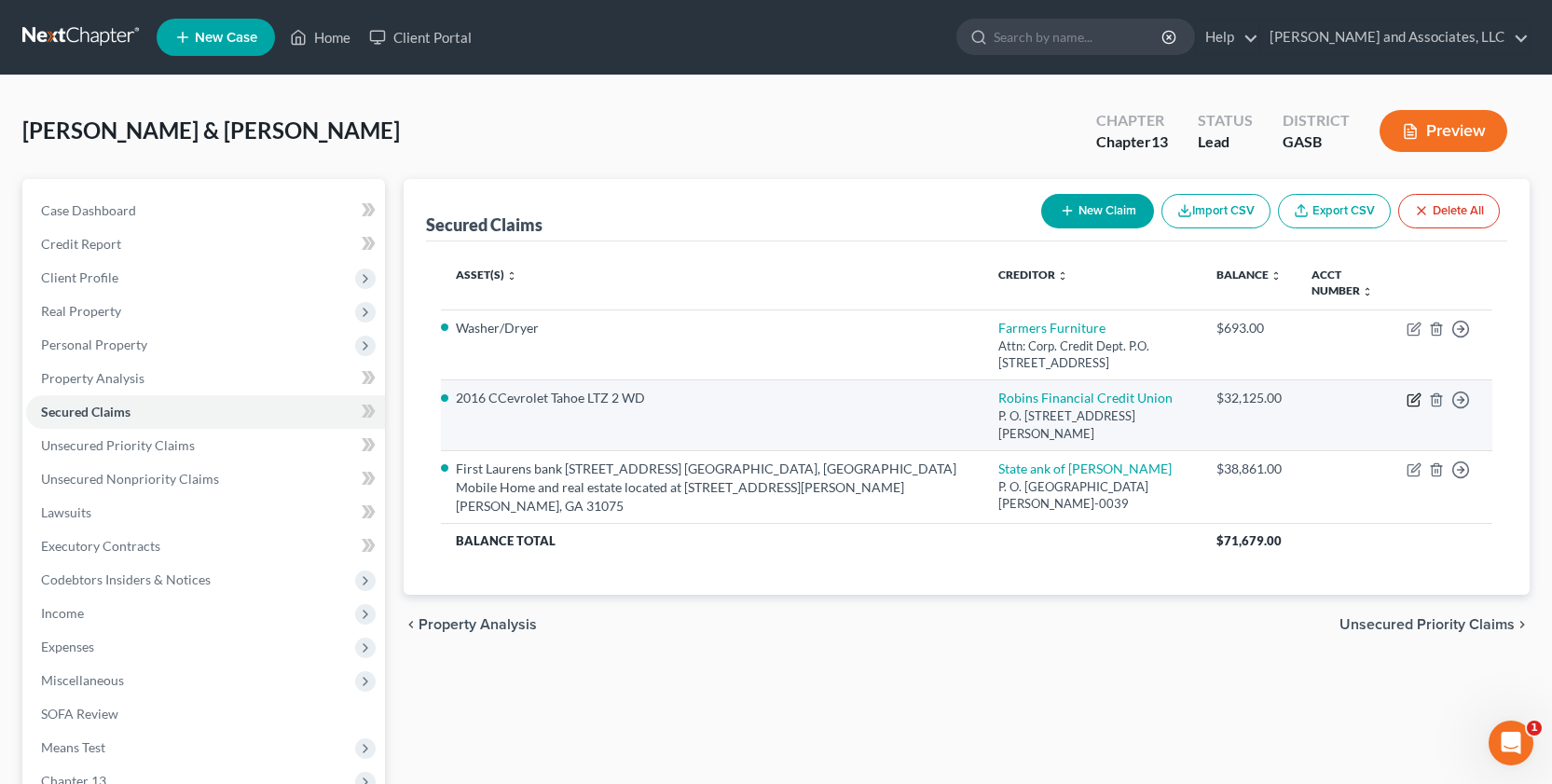
select select "0"
select select "2"
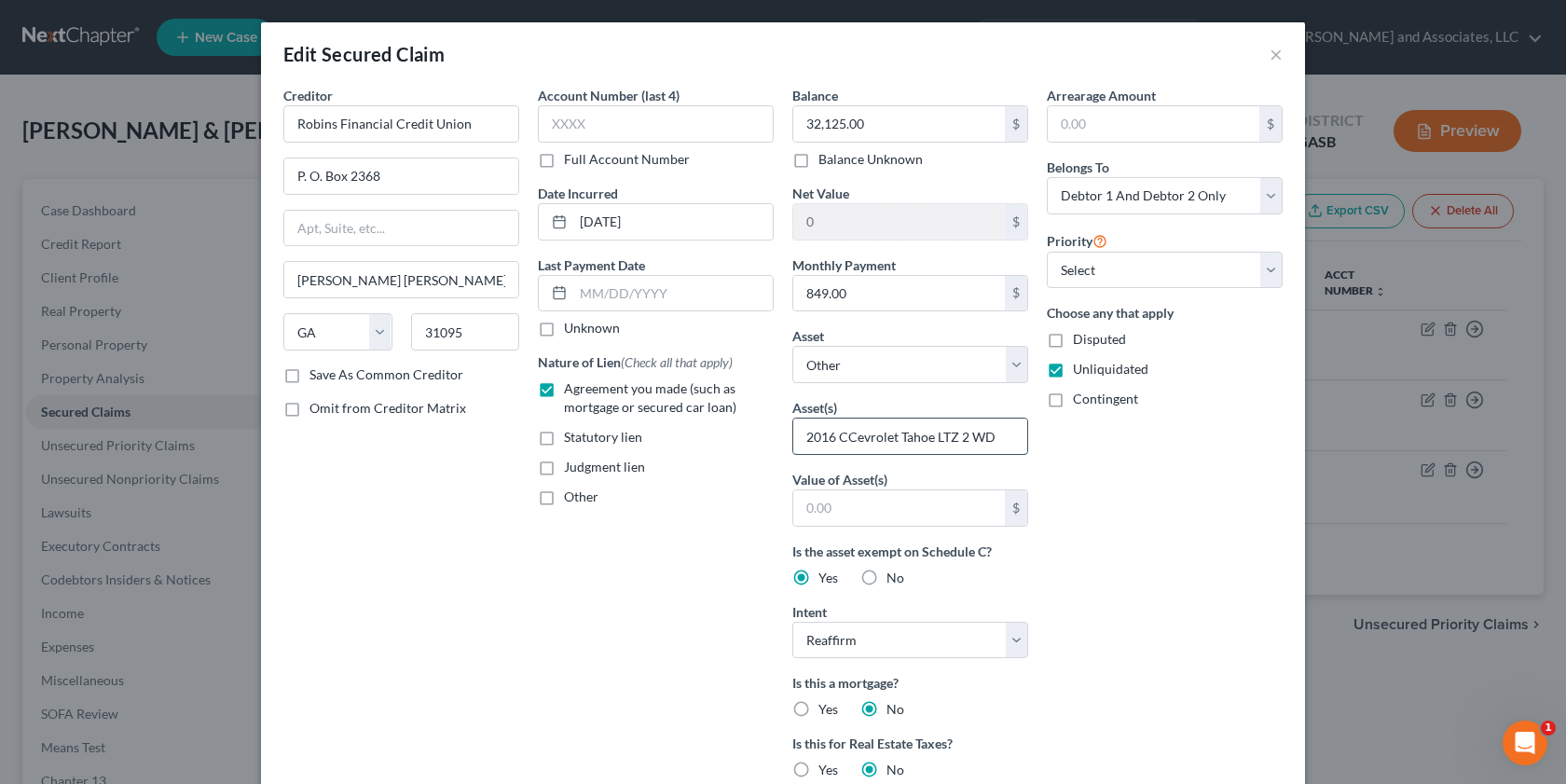
click at [855, 434] on input "2016 CCevrolet Tahoe LTZ 2 WD" at bounding box center [910, 436] width 234 height 35
click at [844, 444] on input "2016 CCevrolet Tahoe LTZ 2 WD" at bounding box center [910, 436] width 234 height 35
type input "2016 Chevrolet Tahoe LTZ 2 WD"
click at [1265, 197] on select "Select Debtor 1 Only Debtor 2 Only Debtor 1 And Debtor 2 Only At Least One Of T…" at bounding box center [1165, 195] width 236 height 37
select select "0"
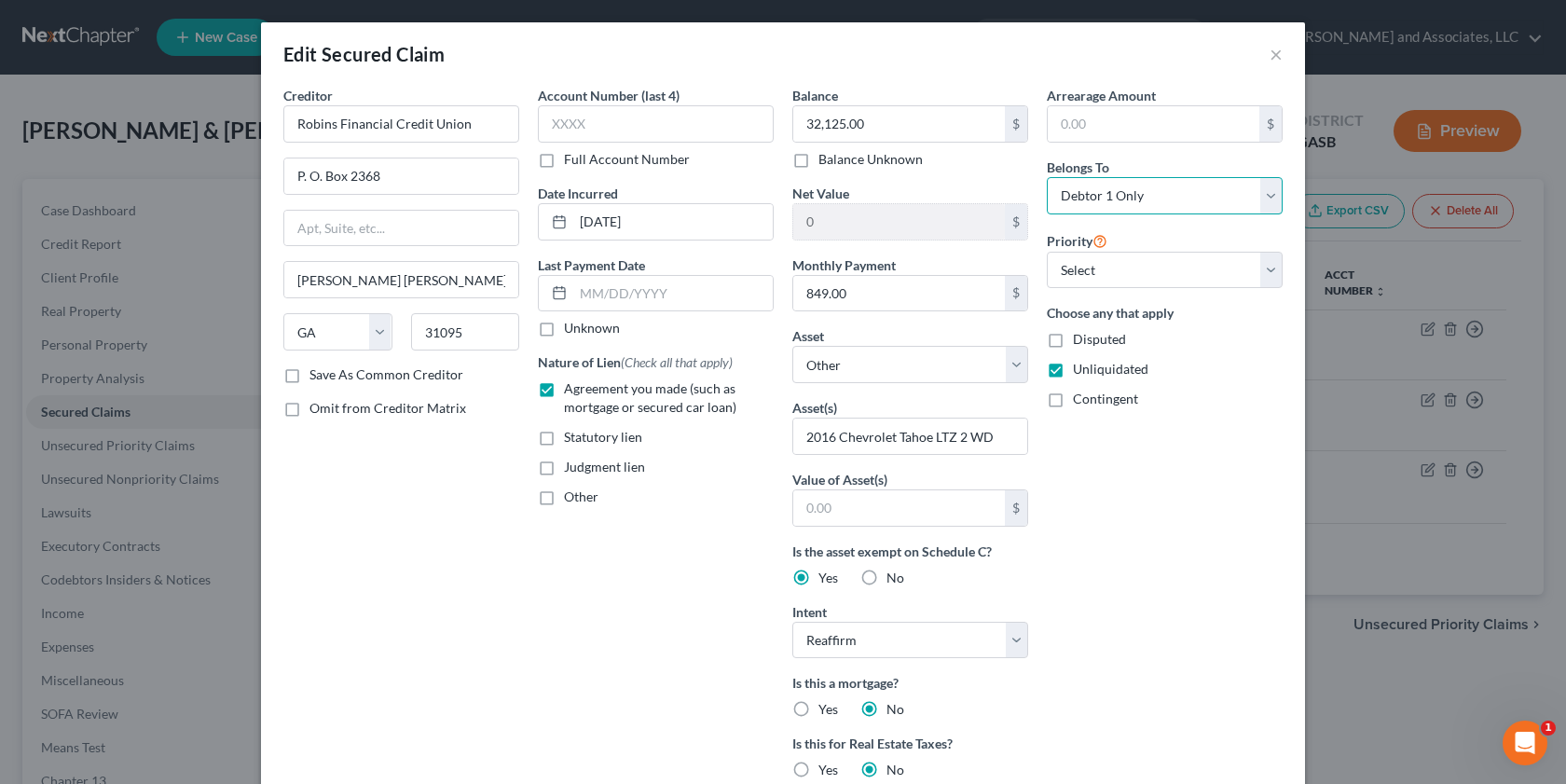
click at [1047, 177] on select "Select Debtor 1 Only Debtor 2 Only Debtor 1 And Debtor 2 Only At Least One Of T…" at bounding box center [1165, 195] width 236 height 37
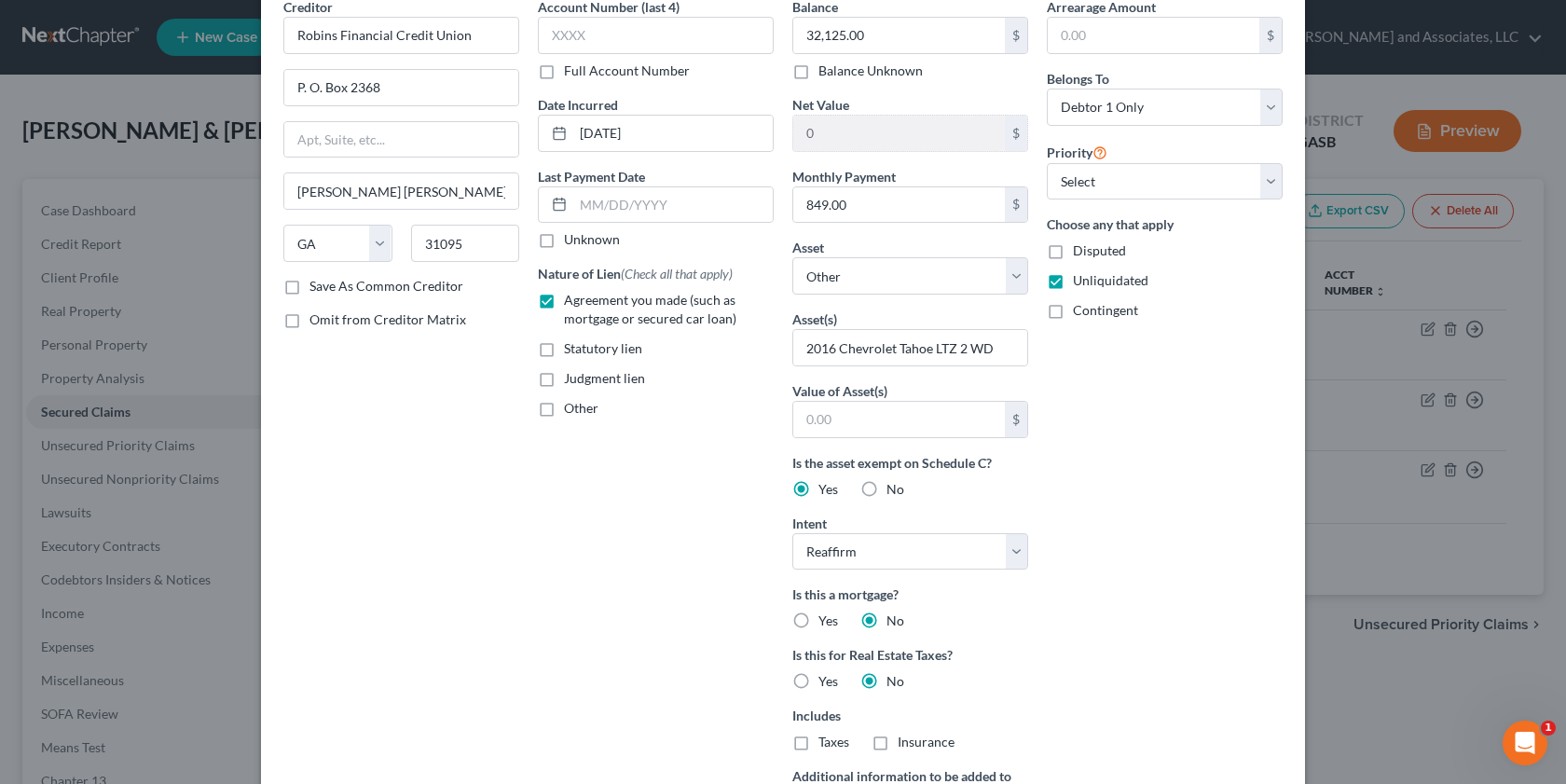
scroll to position [366, 0]
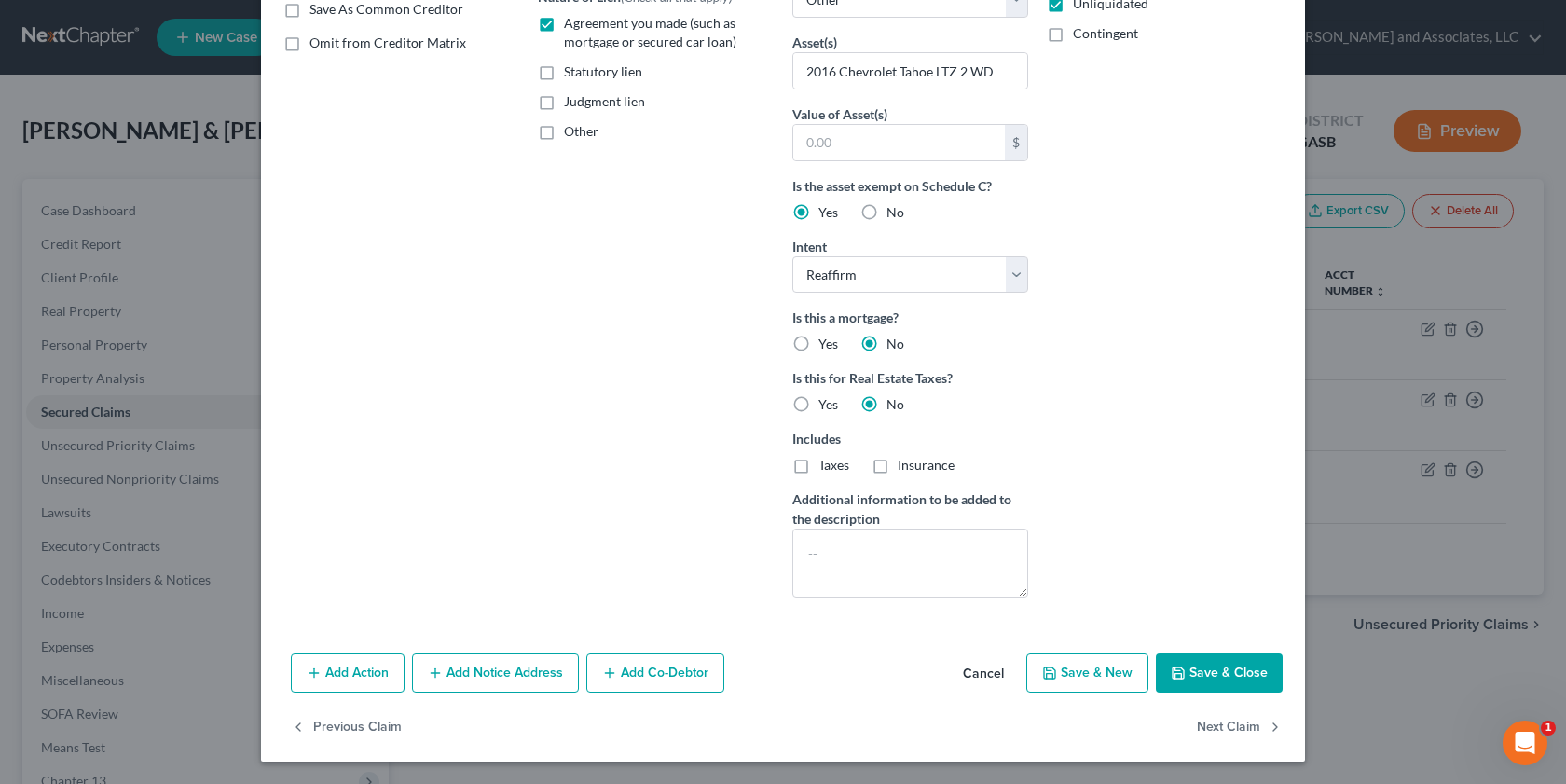
click at [1204, 677] on button "Save & Close" at bounding box center [1219, 672] width 126 height 39
select select
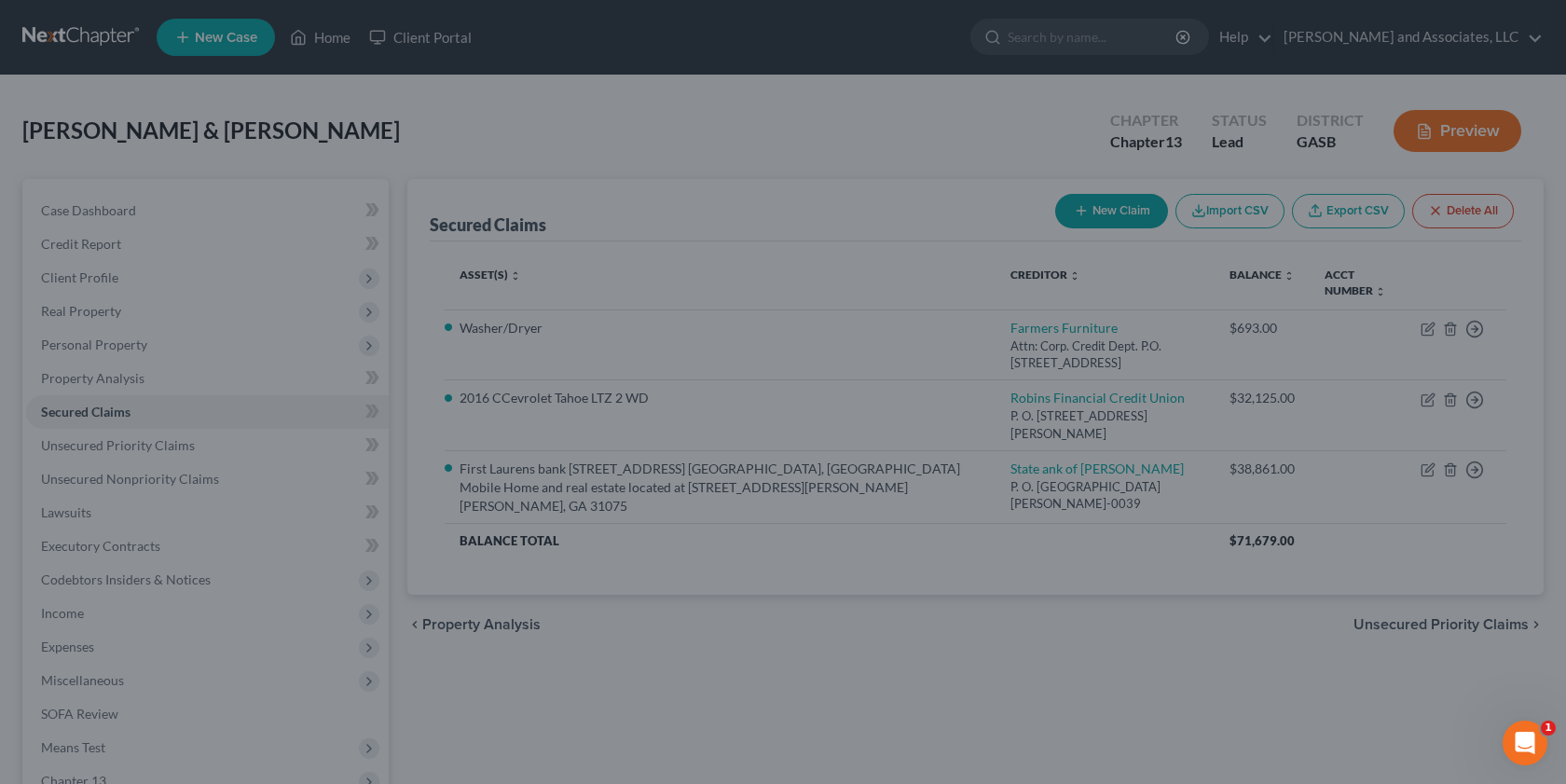
scroll to position [161, 0]
type input "0"
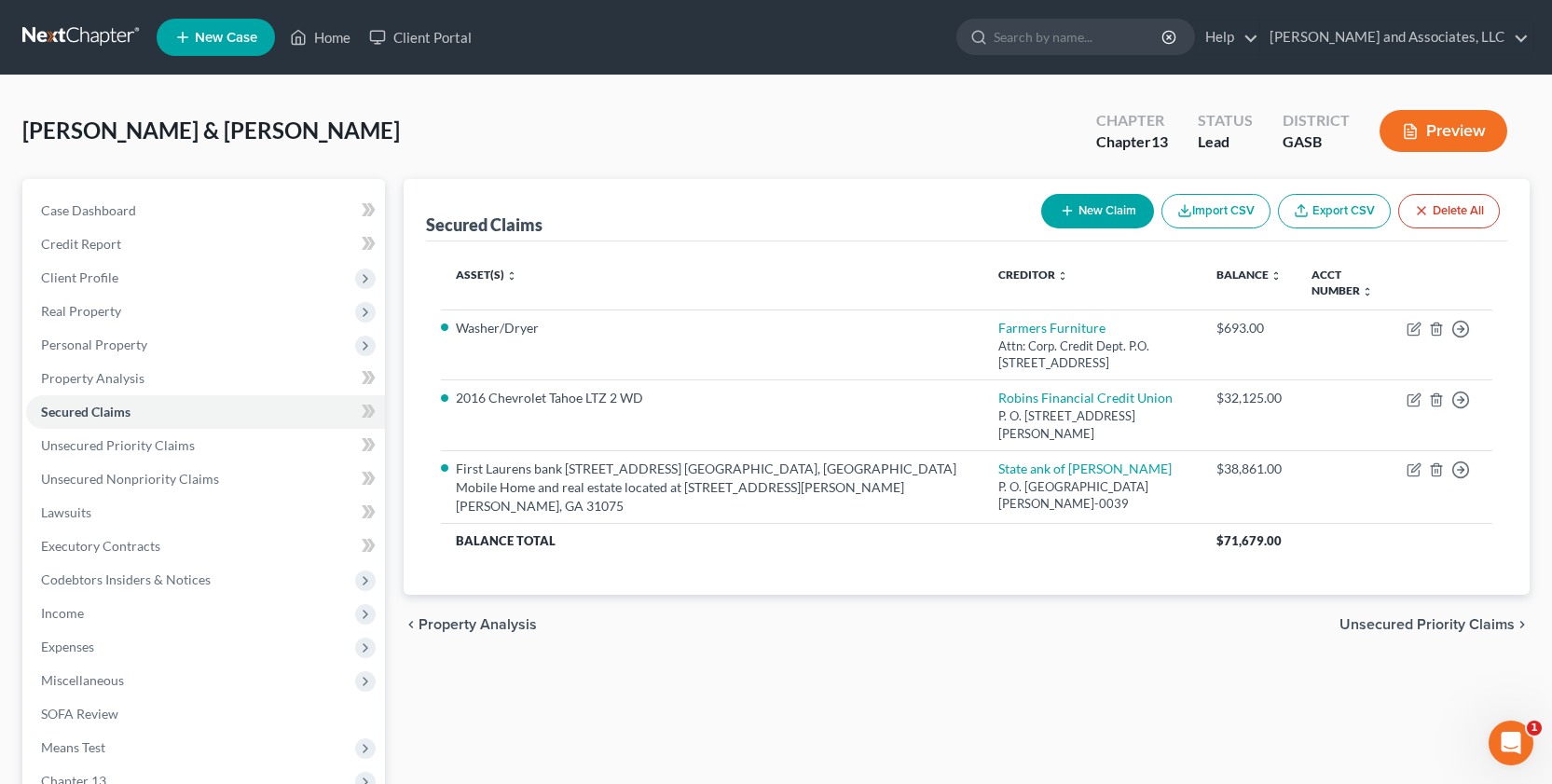
click at [1113, 211] on button "New Claim" at bounding box center [1097, 211] width 113 height 34
select select "0"
select select "2"
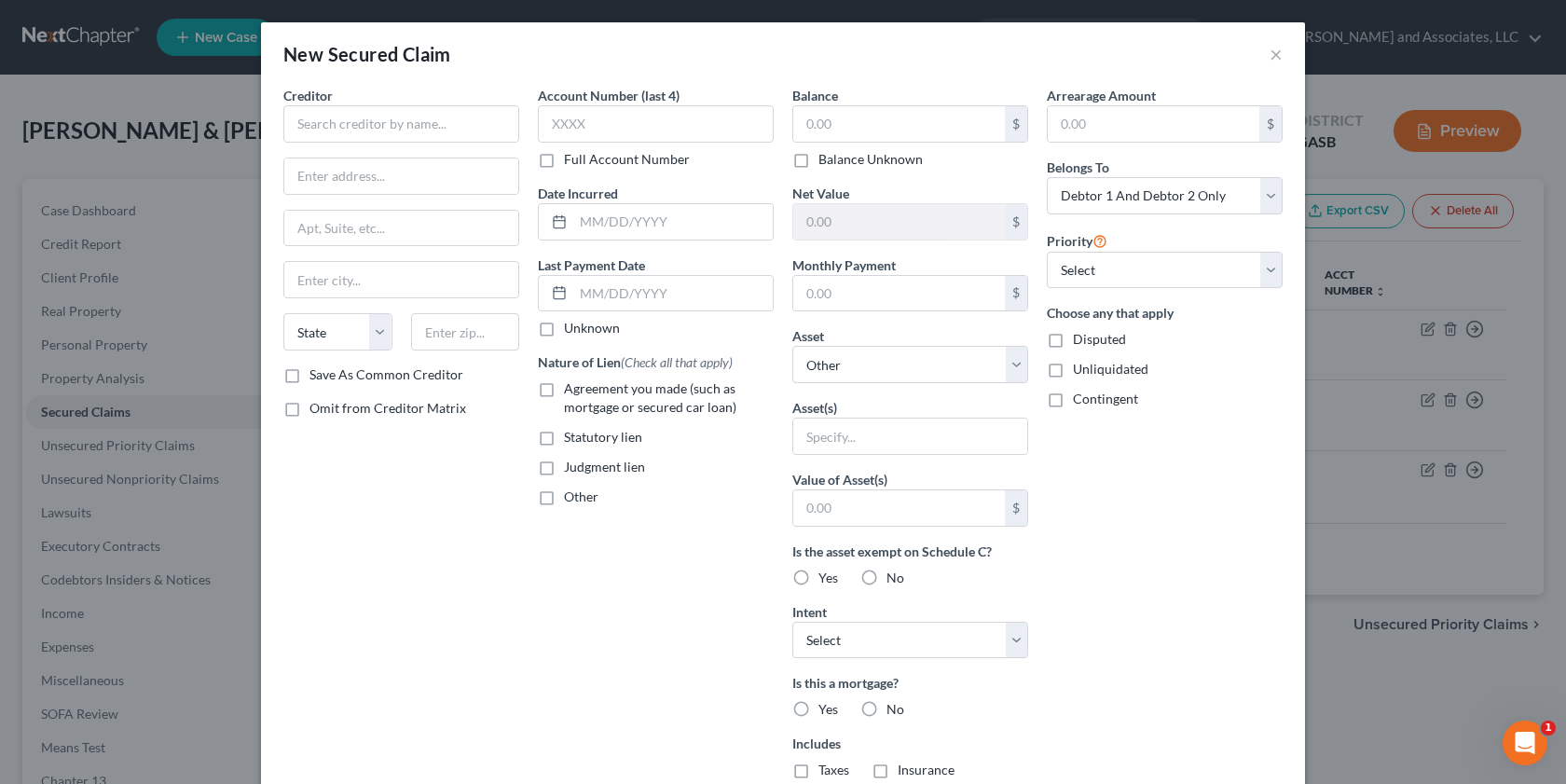
click at [1073, 366] on label "Unliquidated" at bounding box center [1110, 369] width 76 height 18
click at [1080, 366] on input "Unliquidated" at bounding box center [1086, 366] width 12 height 12
checkbox input "true"
click at [1262, 198] on select "Select Debtor 1 Only Debtor 2 Only Debtor 1 And Debtor 2 Only At Least One Of T…" at bounding box center [1165, 195] width 236 height 37
select select "1"
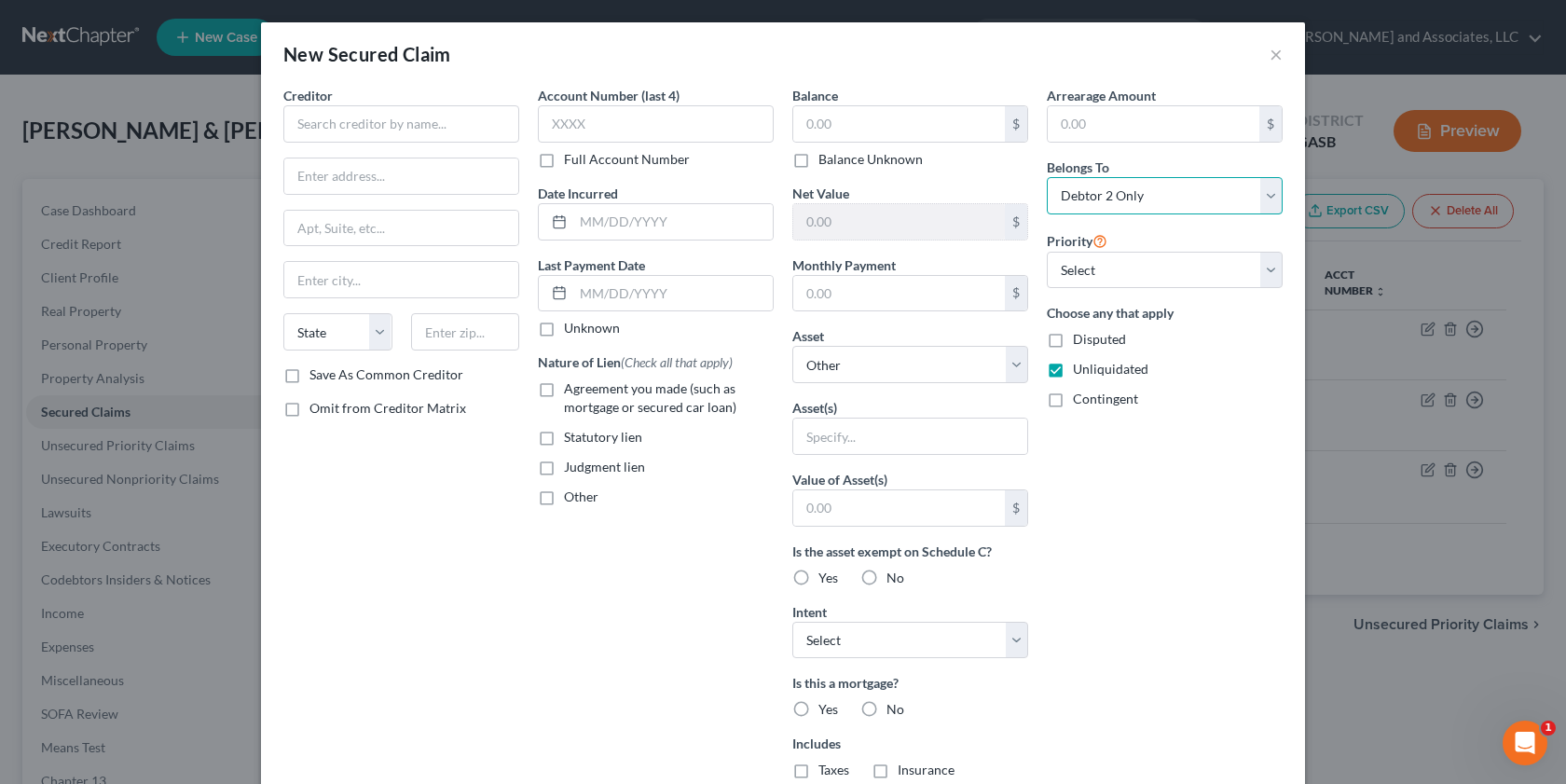
click at [1047, 177] on select "Select Debtor 1 Only Debtor 2 Only Debtor 1 And Debtor 2 Only At Least One Of T…" at bounding box center [1165, 195] width 236 height 37
click at [306, 123] on input "text" at bounding box center [401, 123] width 236 height 37
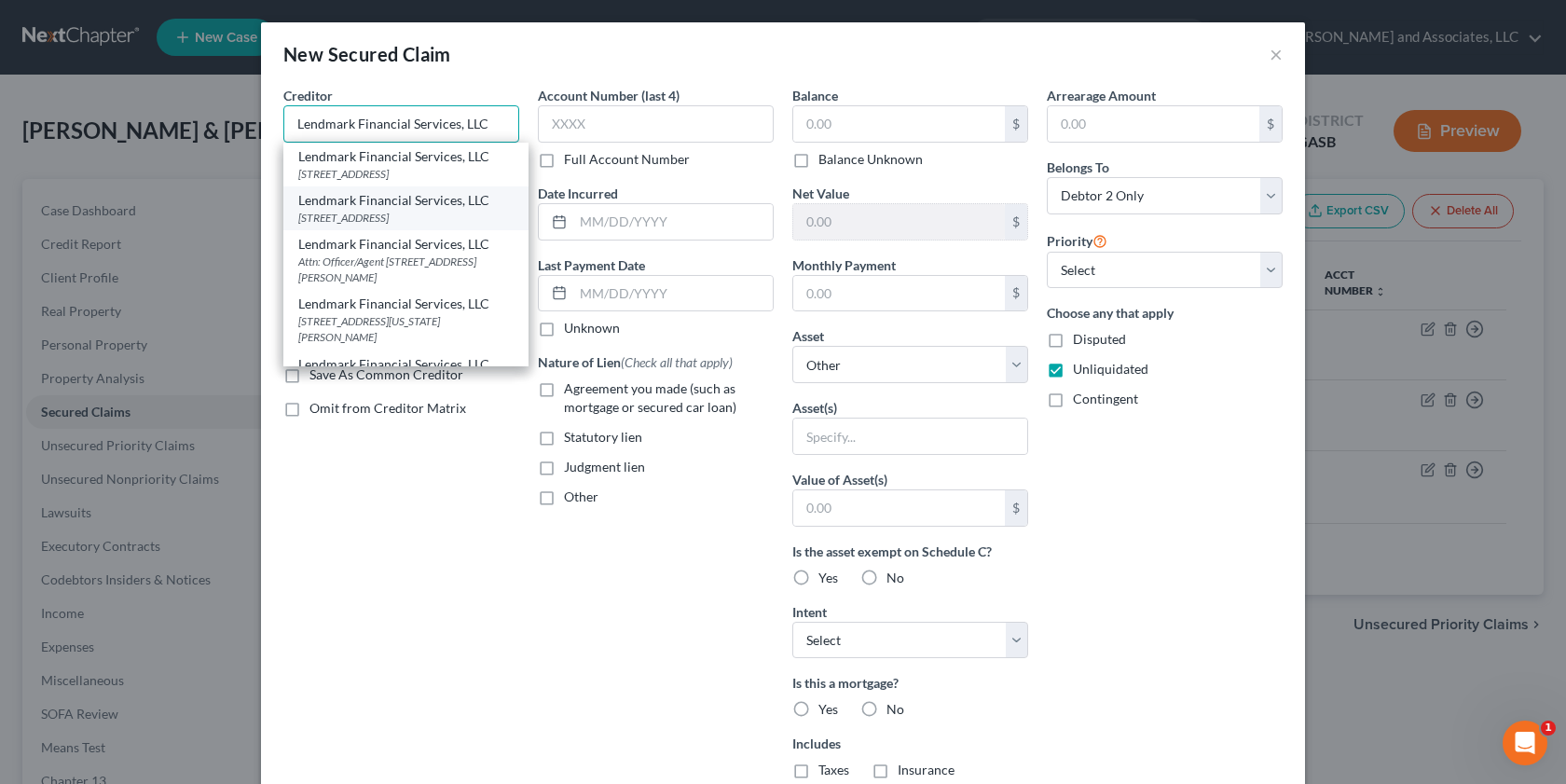
type input "Lendmark Financial Services, LLC"
click at [370, 226] on div "[STREET_ADDRESS]" at bounding box center [405, 217] width 216 height 16
type input "[STREET_ADDRESS]"
type input "Suite A"
type input "[GEOGRAPHIC_DATA]"
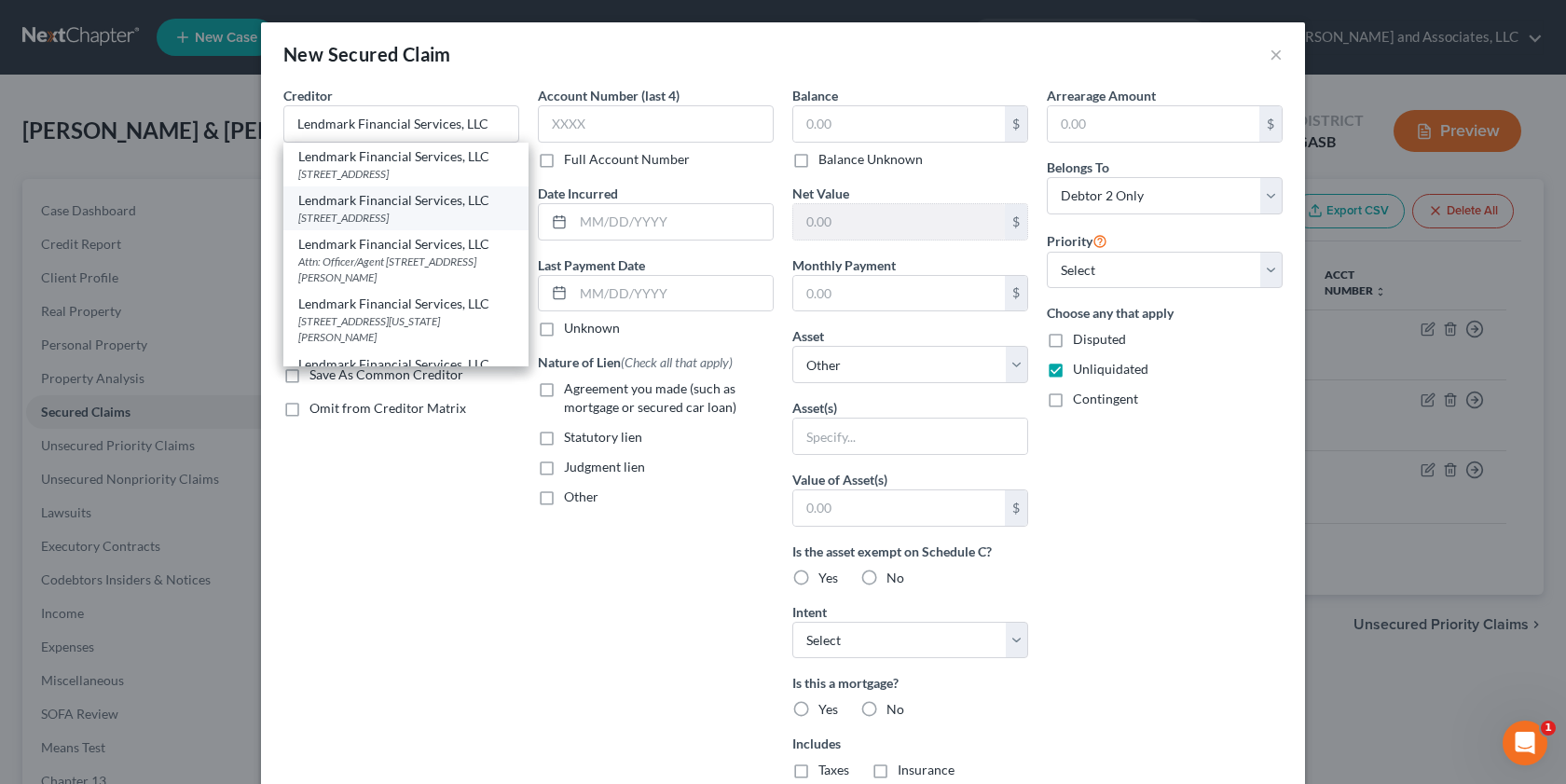
select select "10"
type input "31021"
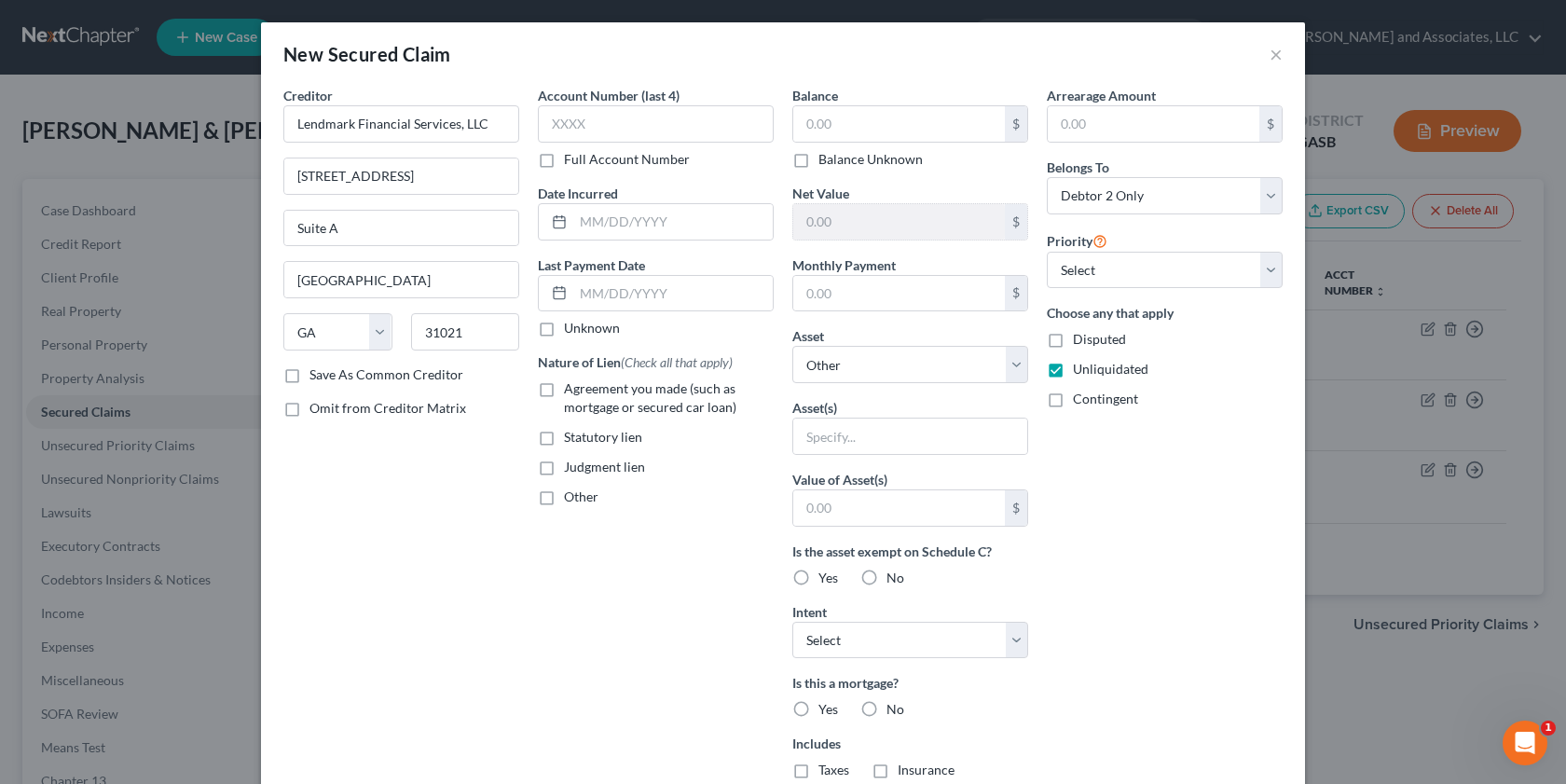
click at [564, 398] on label "Agreement you made (such as mortgage or secured car loan)" at bounding box center [669, 397] width 210 height 37
click at [572, 392] on input "Agreement you made (such as mortgage or secured car loan)" at bounding box center [578, 385] width 12 height 12
checkbox input "true"
click at [574, 227] on input "text" at bounding box center [673, 221] width 199 height 35
type input "[DATE]"
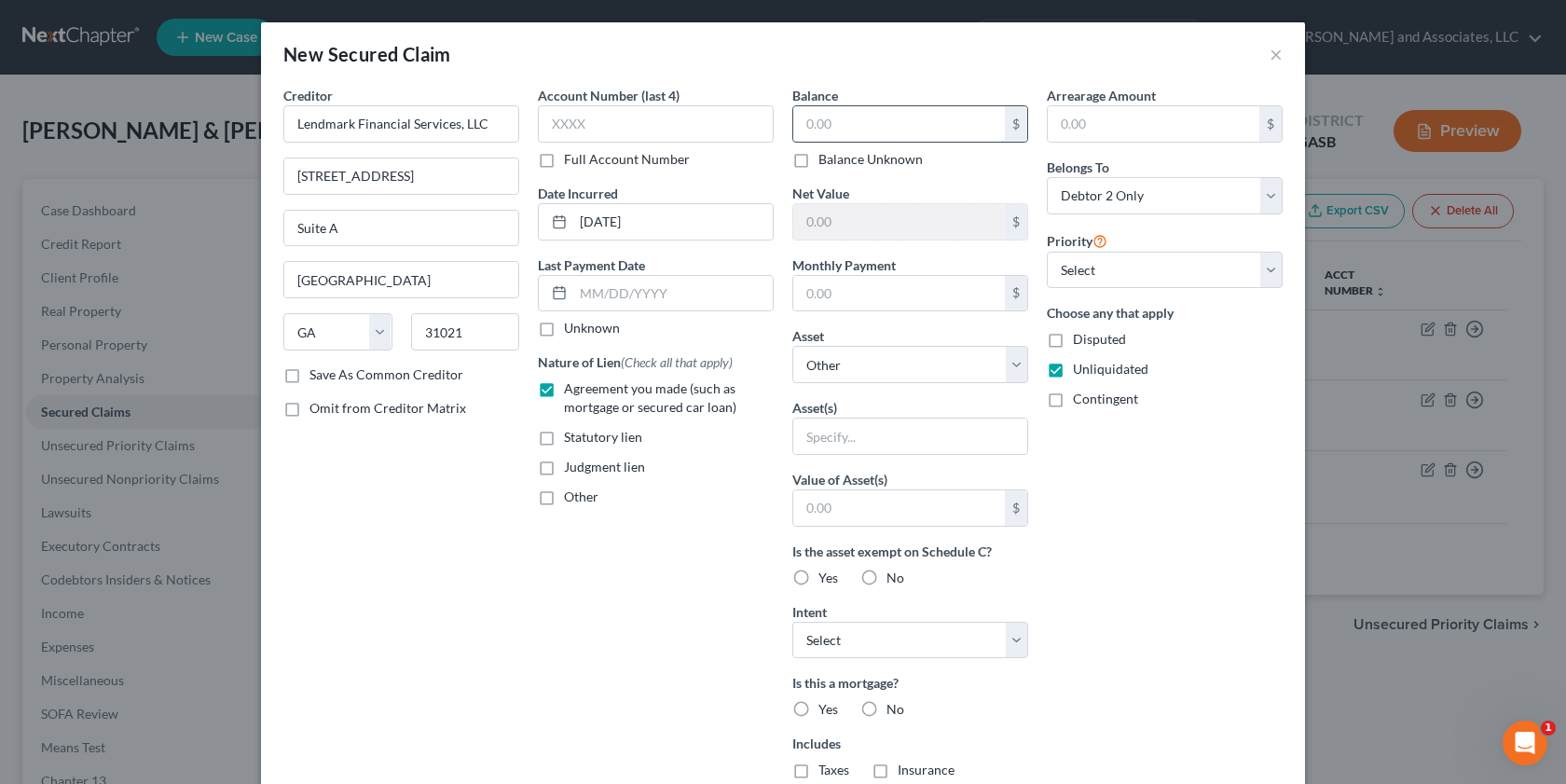
click at [828, 122] on input "text" at bounding box center [898, 123] width 212 height 35
type input "5,782.00"
click at [801, 437] on input "text" at bounding box center [910, 436] width 234 height 35
type input "Televisions, HHG's"
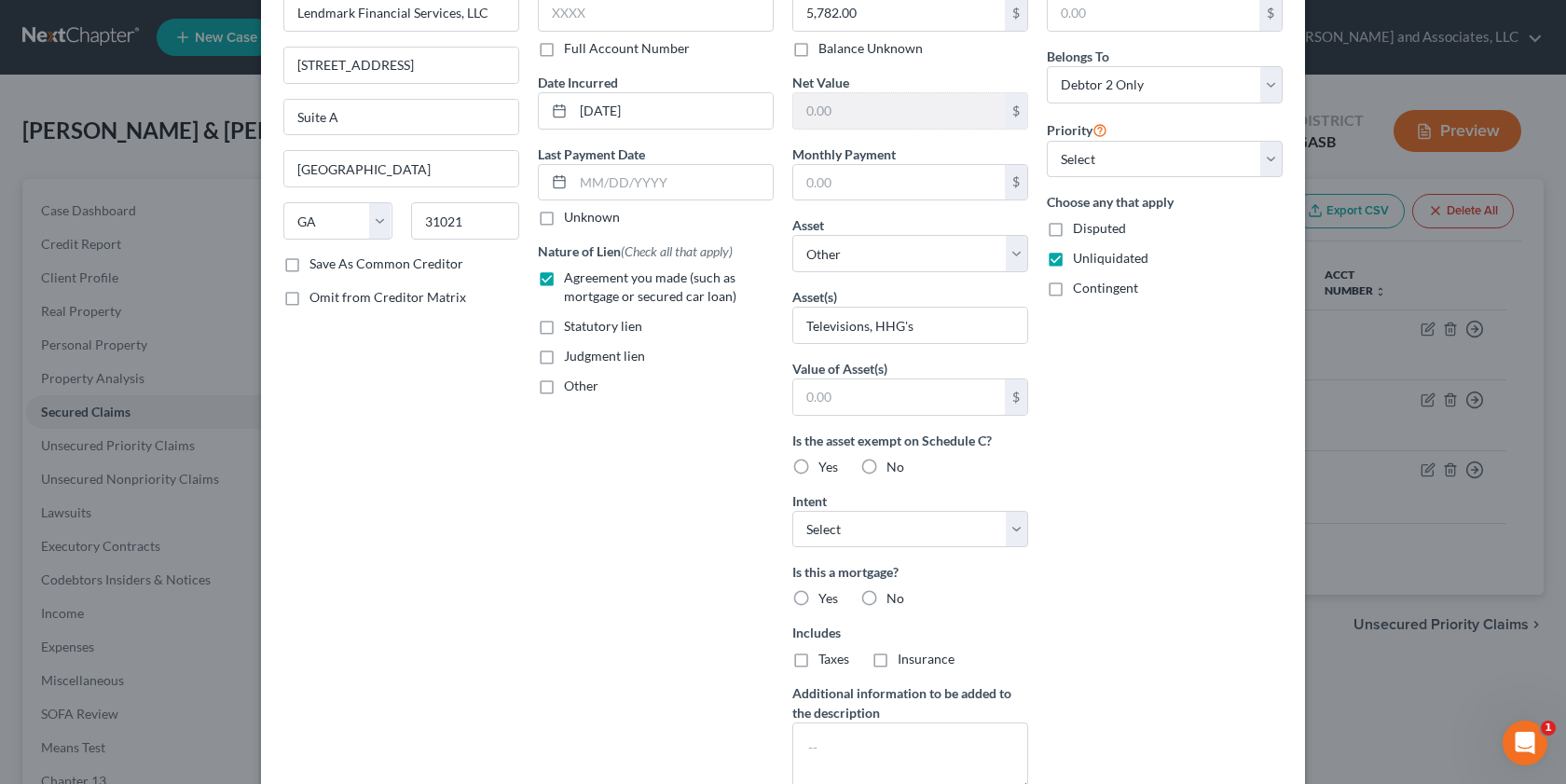
scroll to position [91, 0]
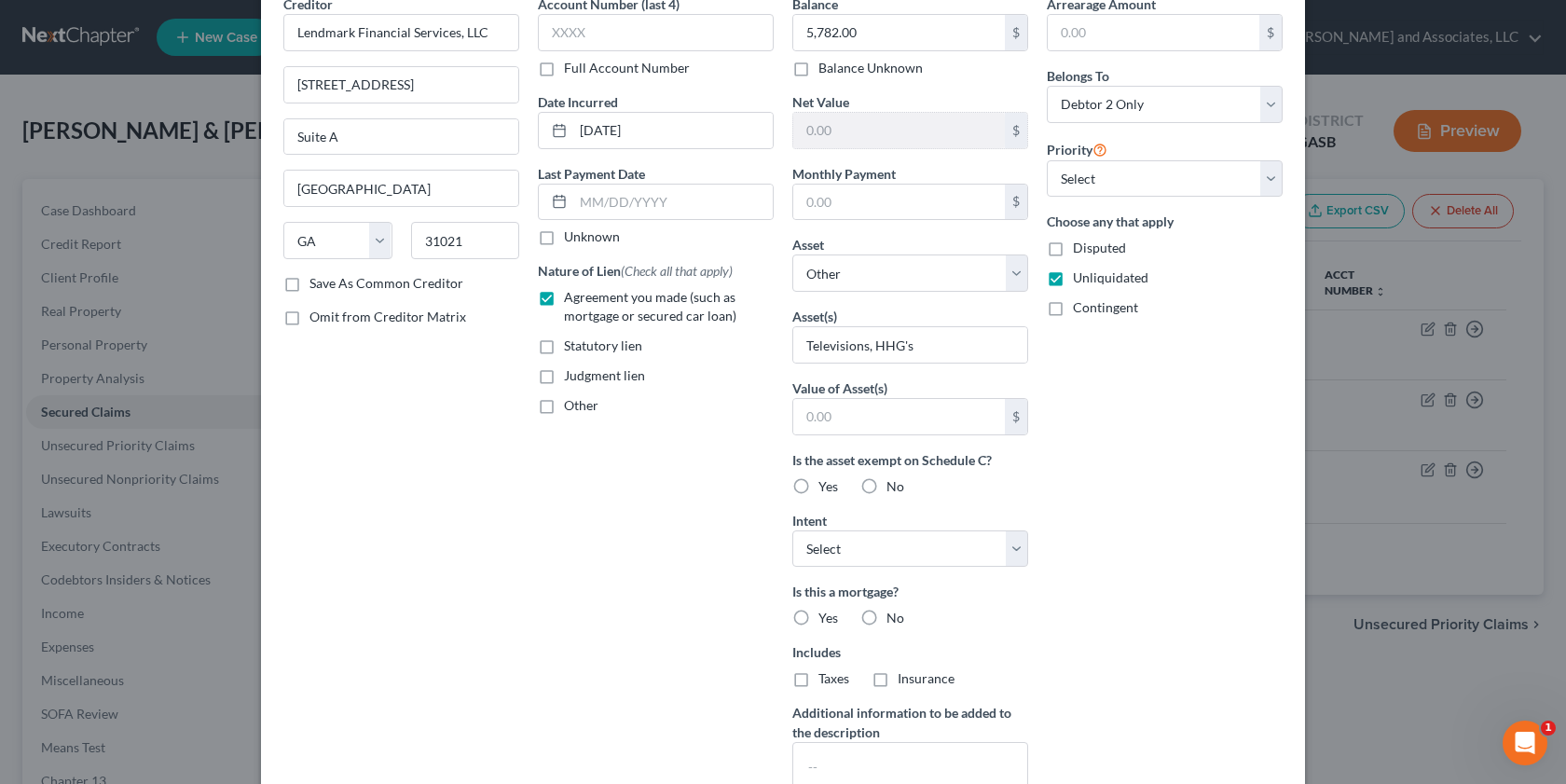
click at [309, 280] on label "Save As Common Creditor" at bounding box center [386, 282] width 154 height 18
click at [317, 280] on input "Save As Common Creditor" at bounding box center [323, 280] width 12 height 12
checkbox input "true"
click at [887, 486] on label "No" at bounding box center [896, 485] width 17 height 18
click at [894, 486] on input "No" at bounding box center [899, 482] width 12 height 12
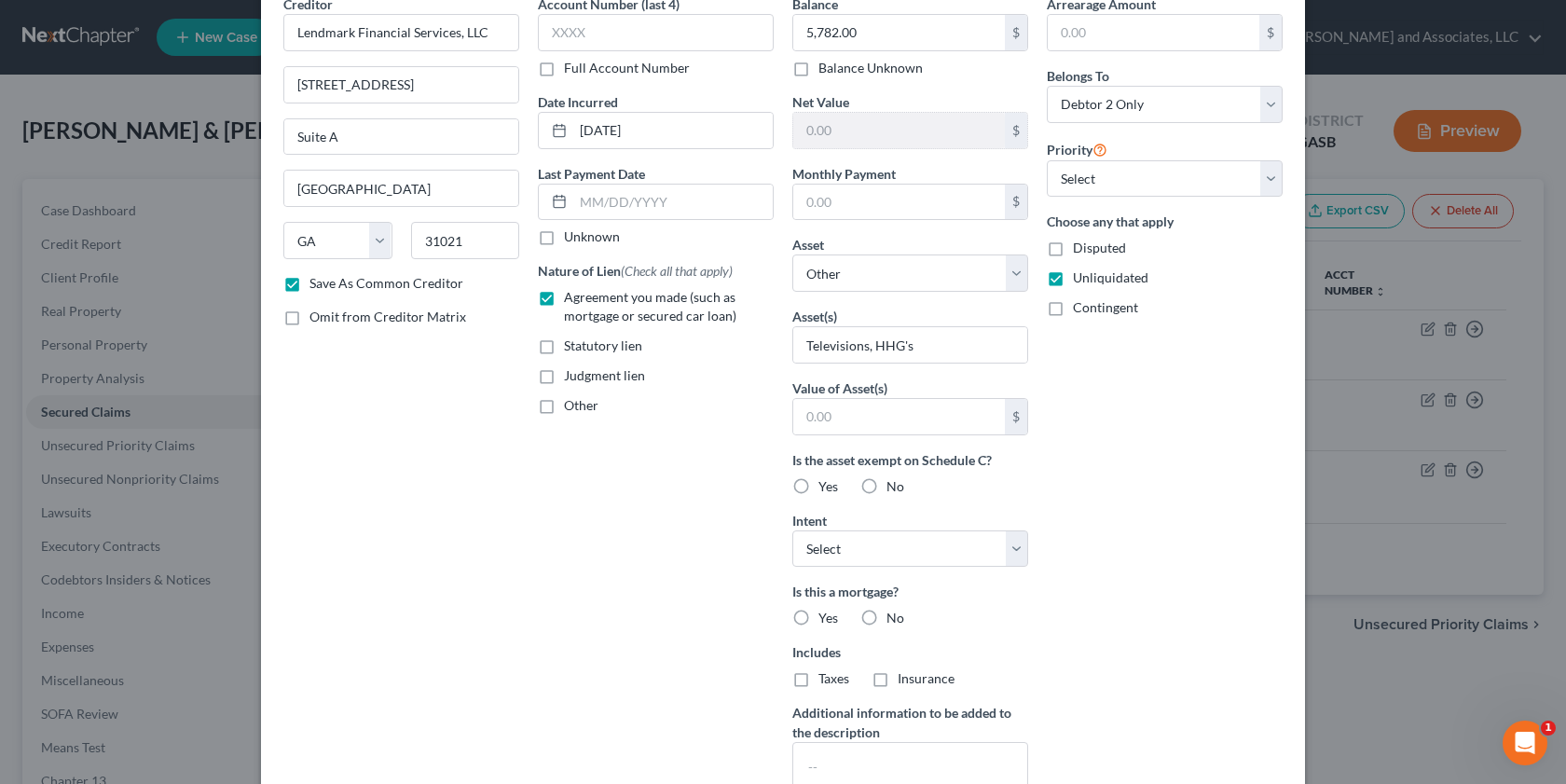
radio input "true"
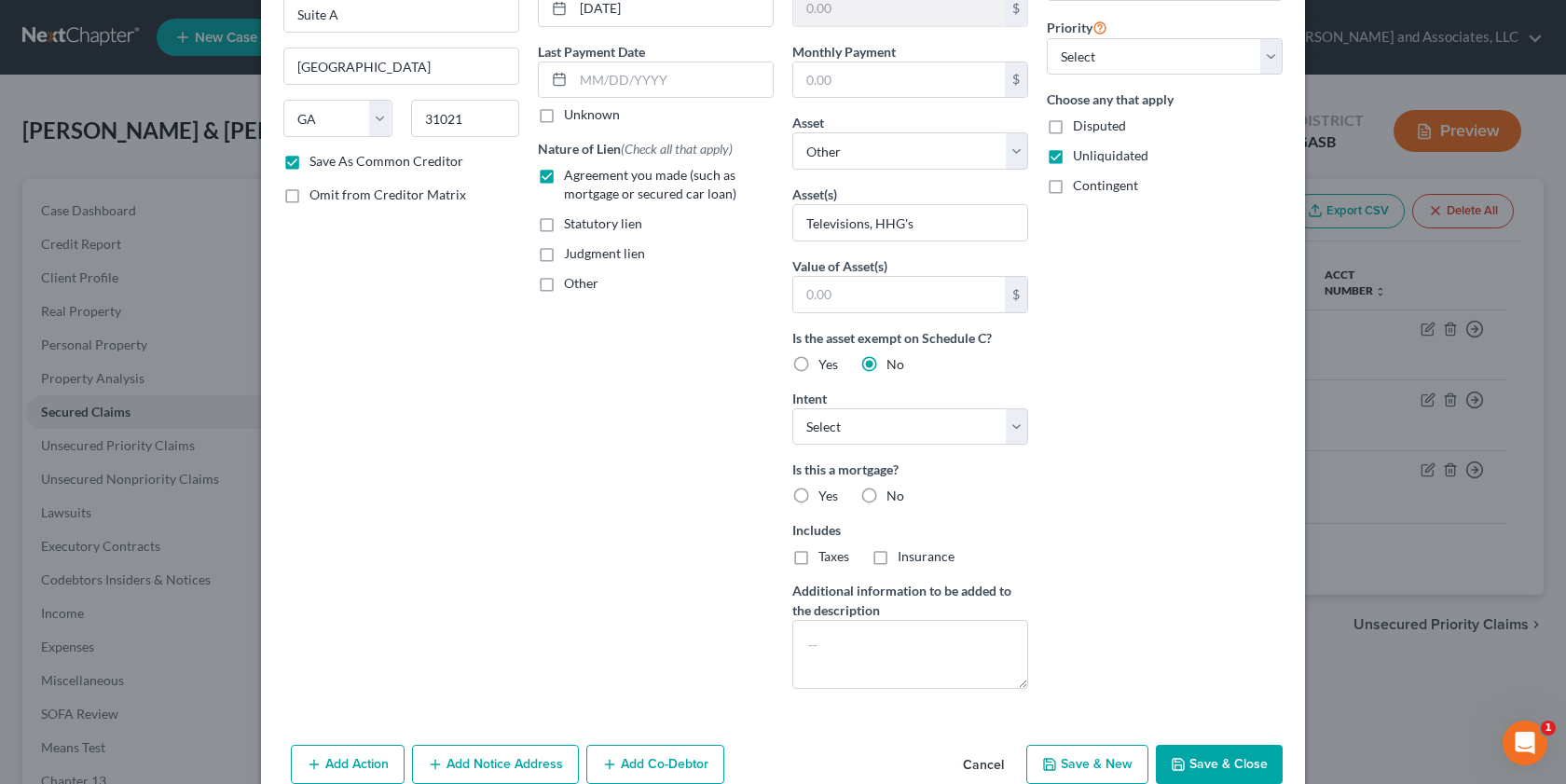
scroll to position [251, 0]
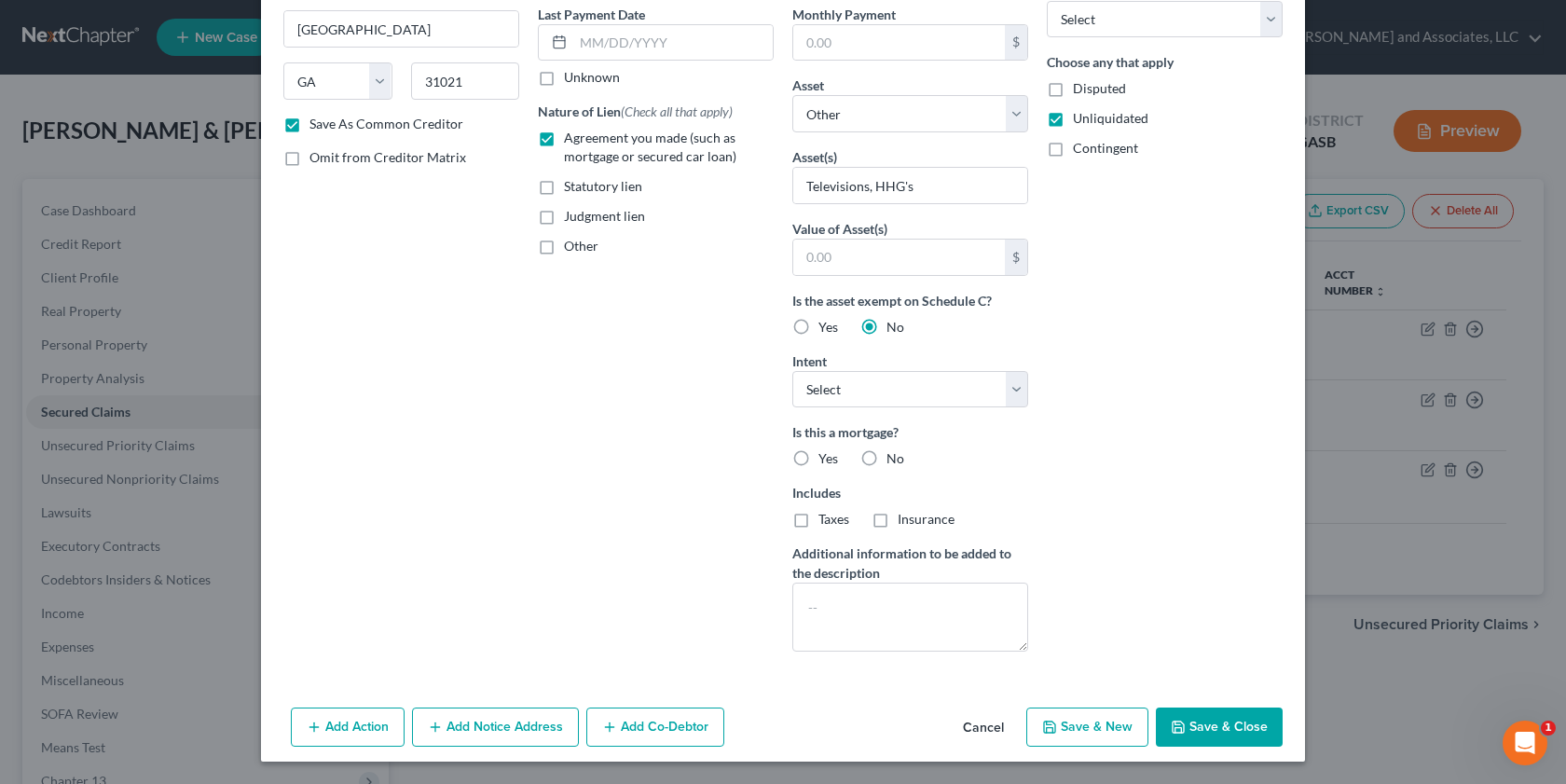
click at [451, 758] on div "Add Action Add Notice Address Add Co-Debtor Cancel Save & New Save & Close" at bounding box center [783, 730] width 1044 height 61
click at [463, 726] on button "Add Notice Address" at bounding box center [495, 727] width 167 height 39
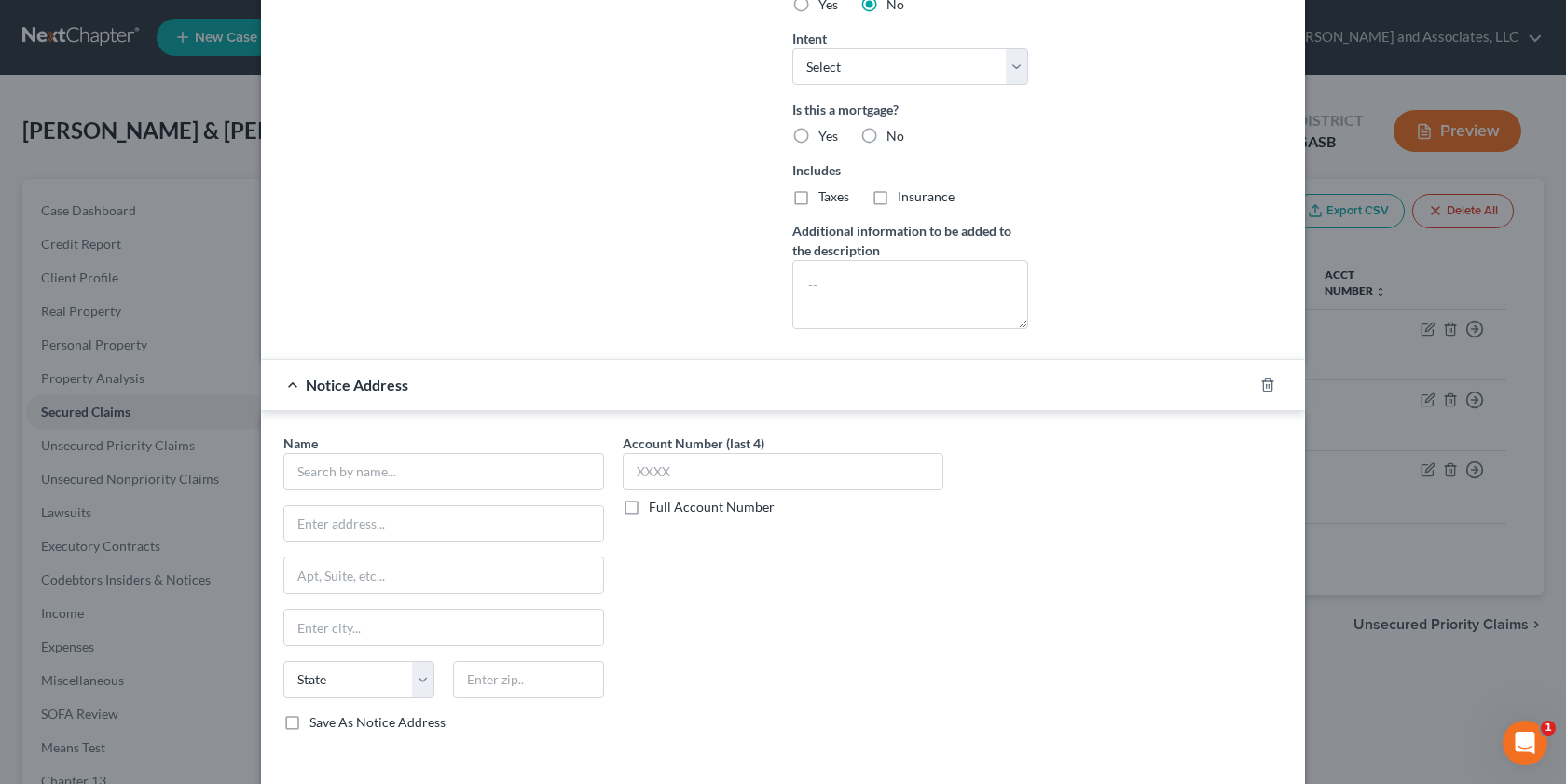
scroll to position [578, 0]
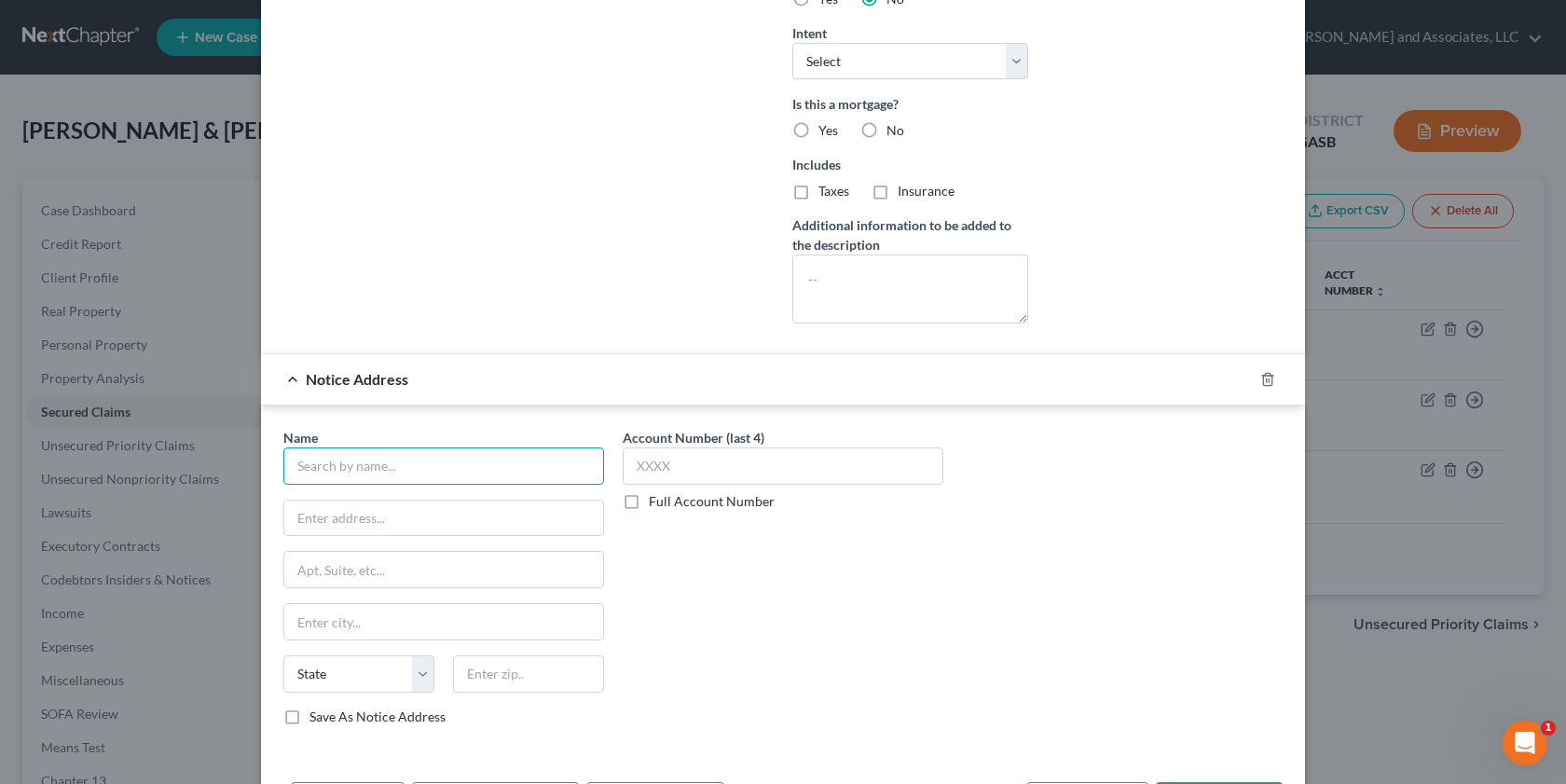
click at [299, 462] on input "text" at bounding box center [443, 465] width 321 height 37
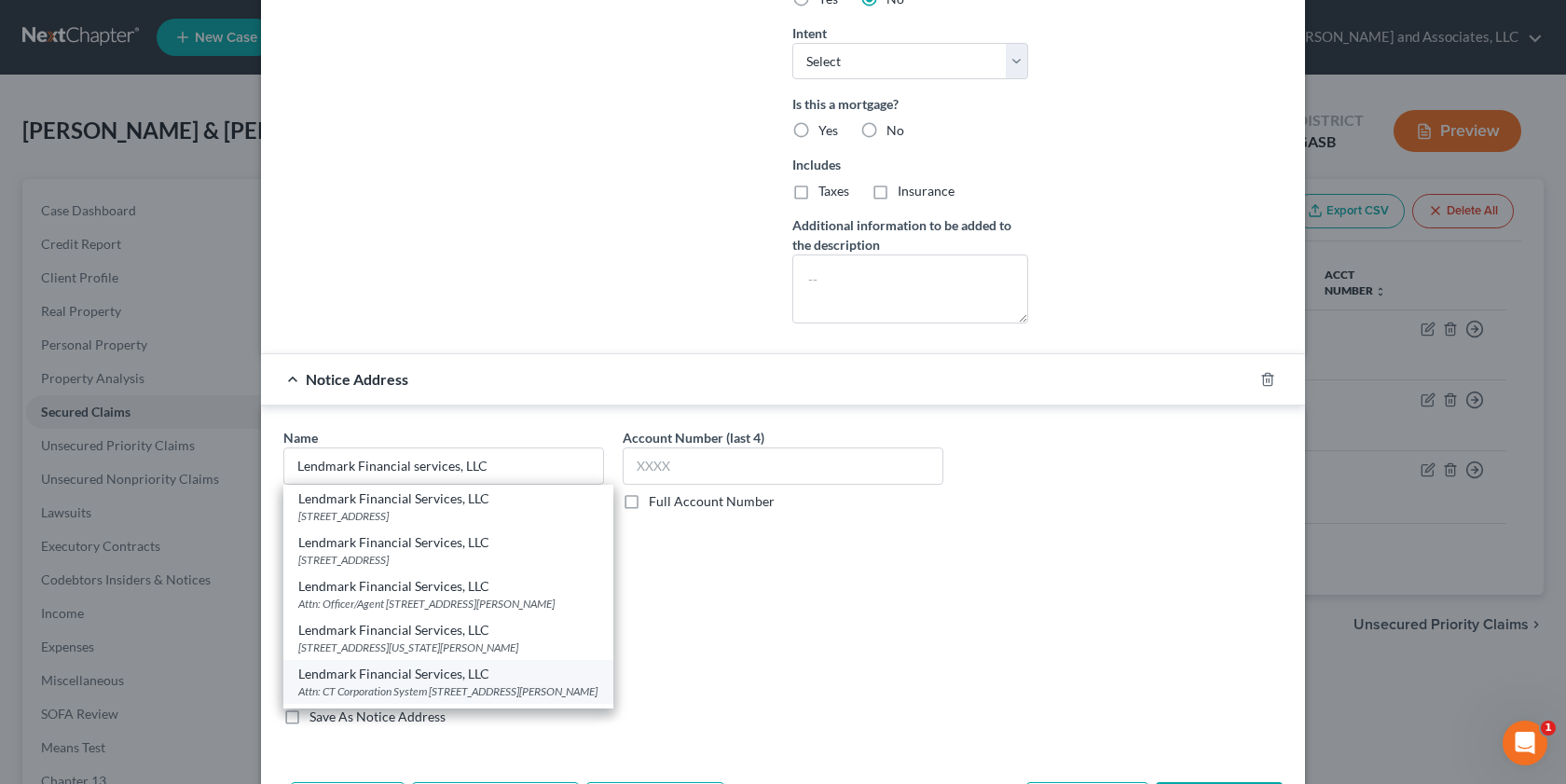
click at [477, 687] on div "Attn: CT Corporation System [STREET_ADDRESS][PERSON_NAME]" at bounding box center [447, 690] width 300 height 16
type input "Lendmark Financial Services, LLC"
type input "Attn: CT Corporation System"
type input "[STREET_ADDRESS][PERSON_NAME]"
type input "[GEOGRAPHIC_DATA]"
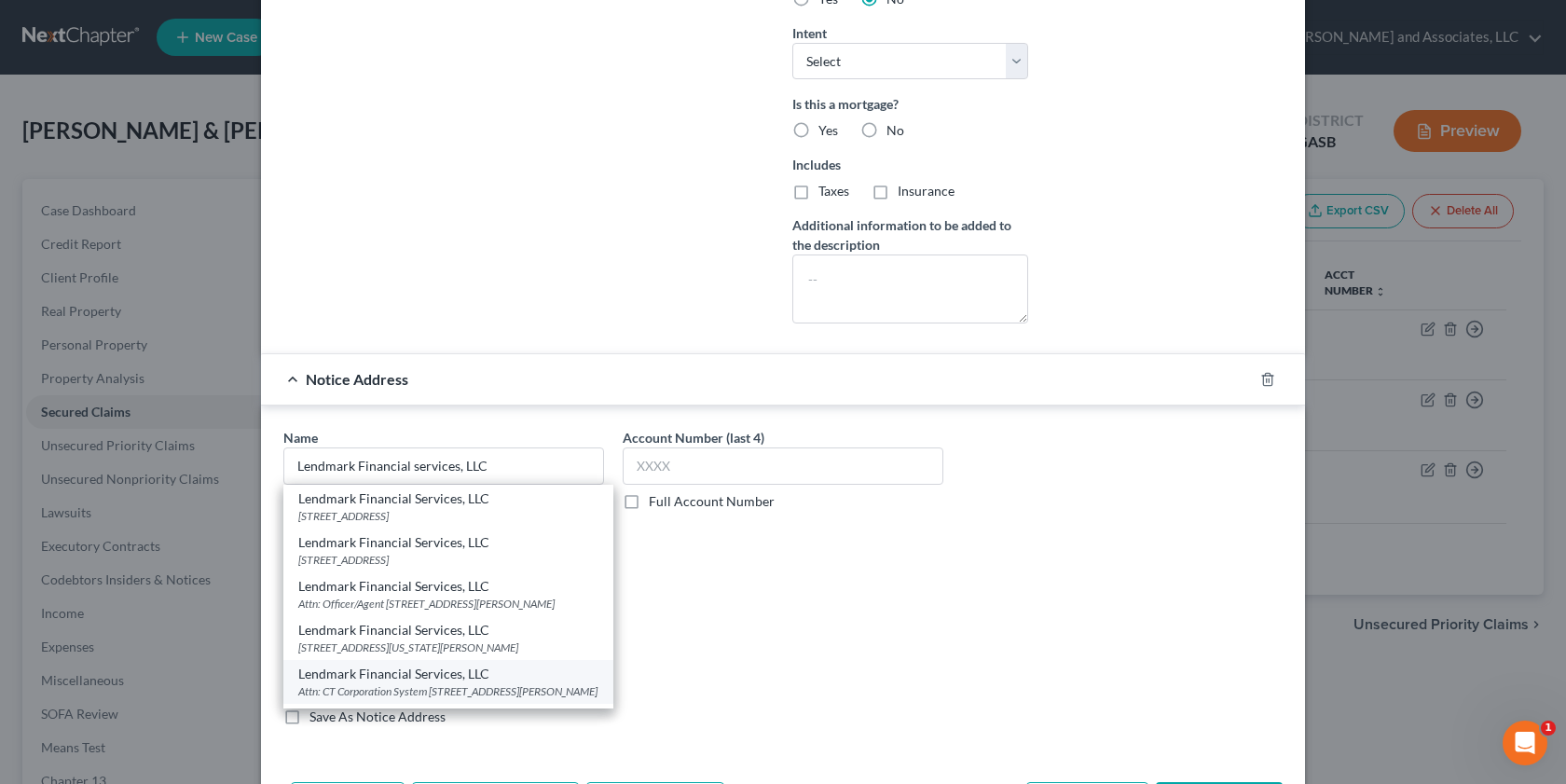
select select "10"
type input "30046-4805"
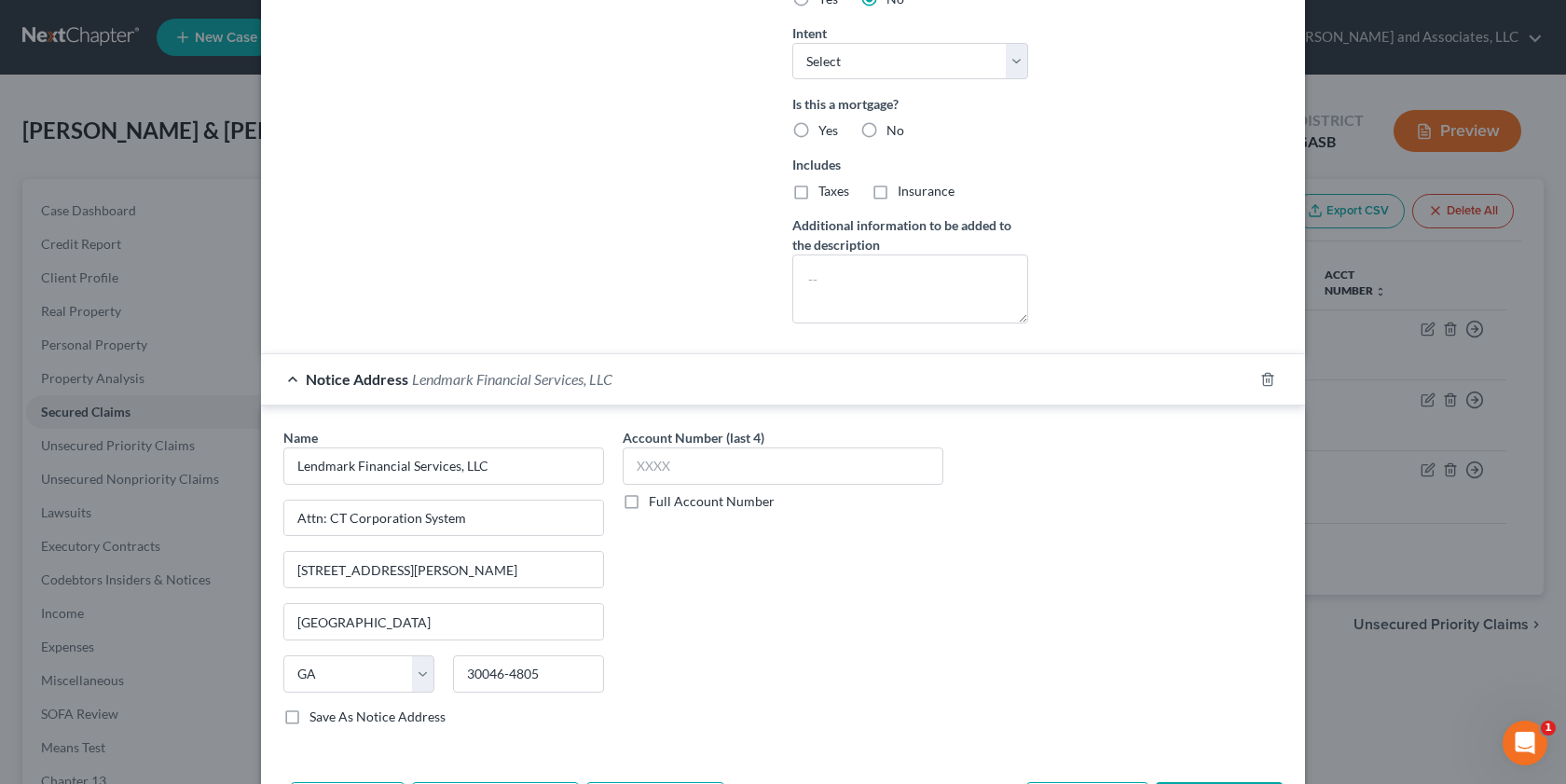
scroll to position [652, 0]
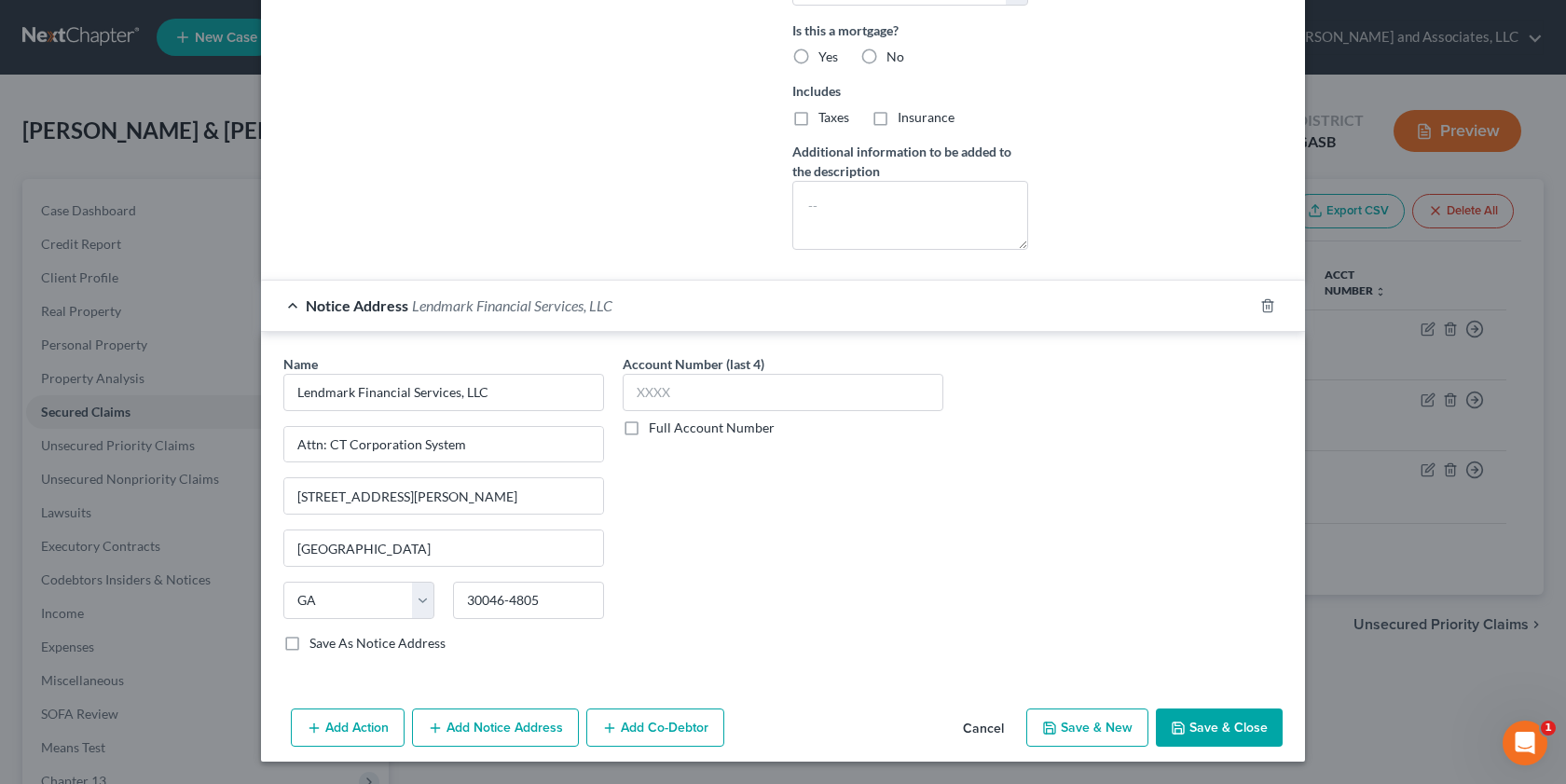
click at [1200, 728] on button "Save & Close" at bounding box center [1219, 728] width 126 height 39
checkbox input "false"
select select
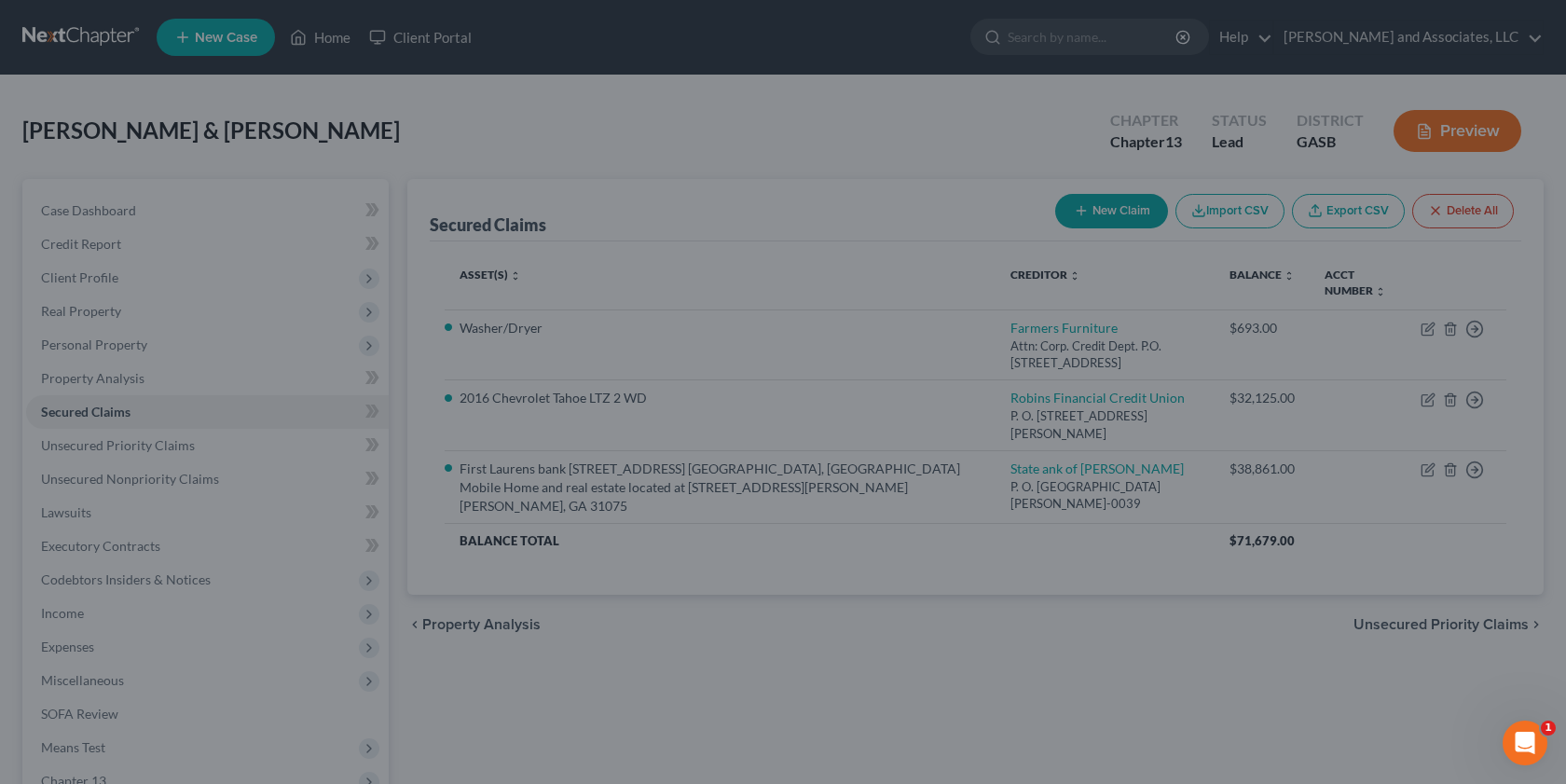
scroll to position [0, 0]
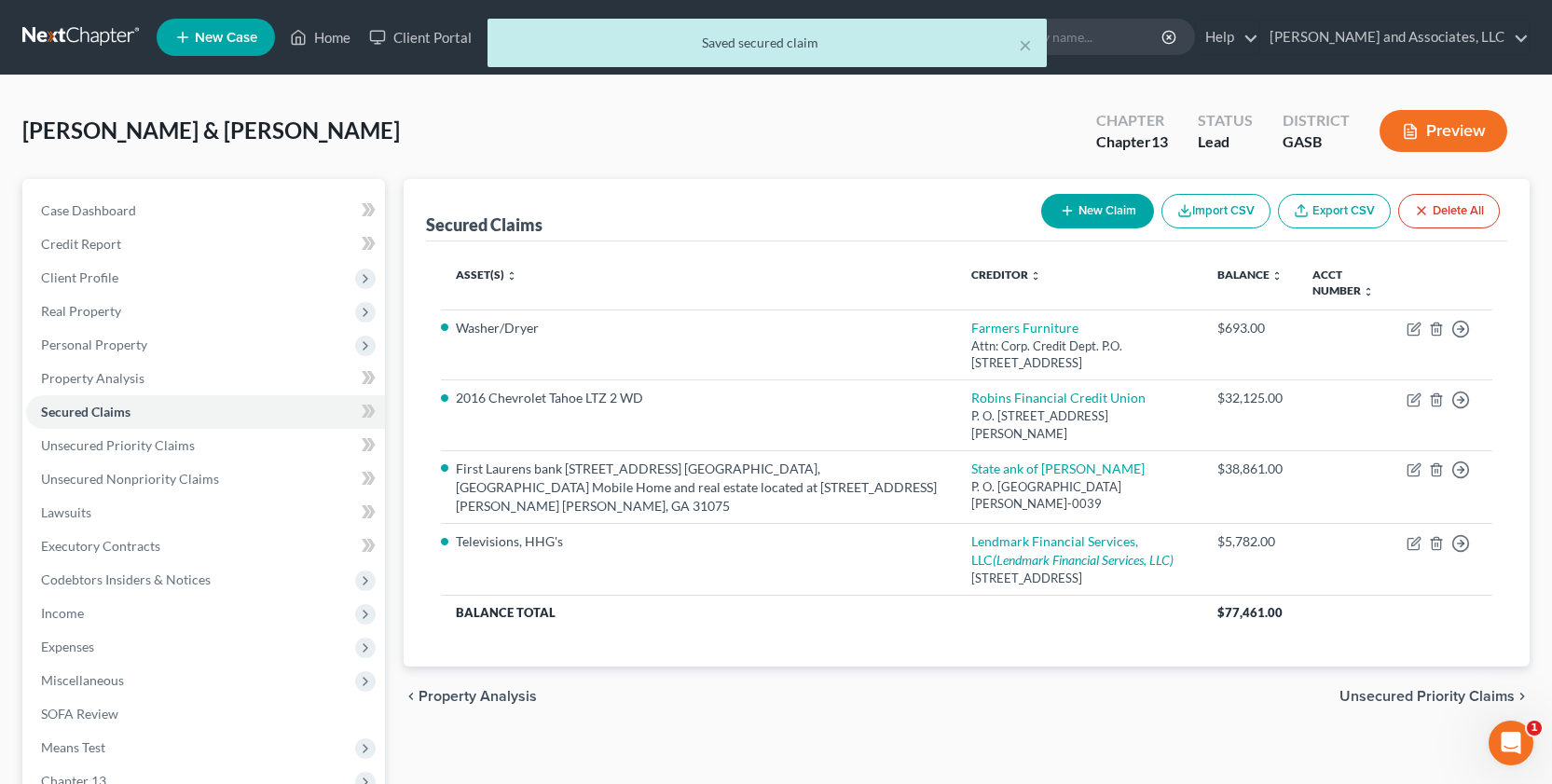
click at [1078, 194] on button "New Claim" at bounding box center [1097, 211] width 113 height 34
select select "2"
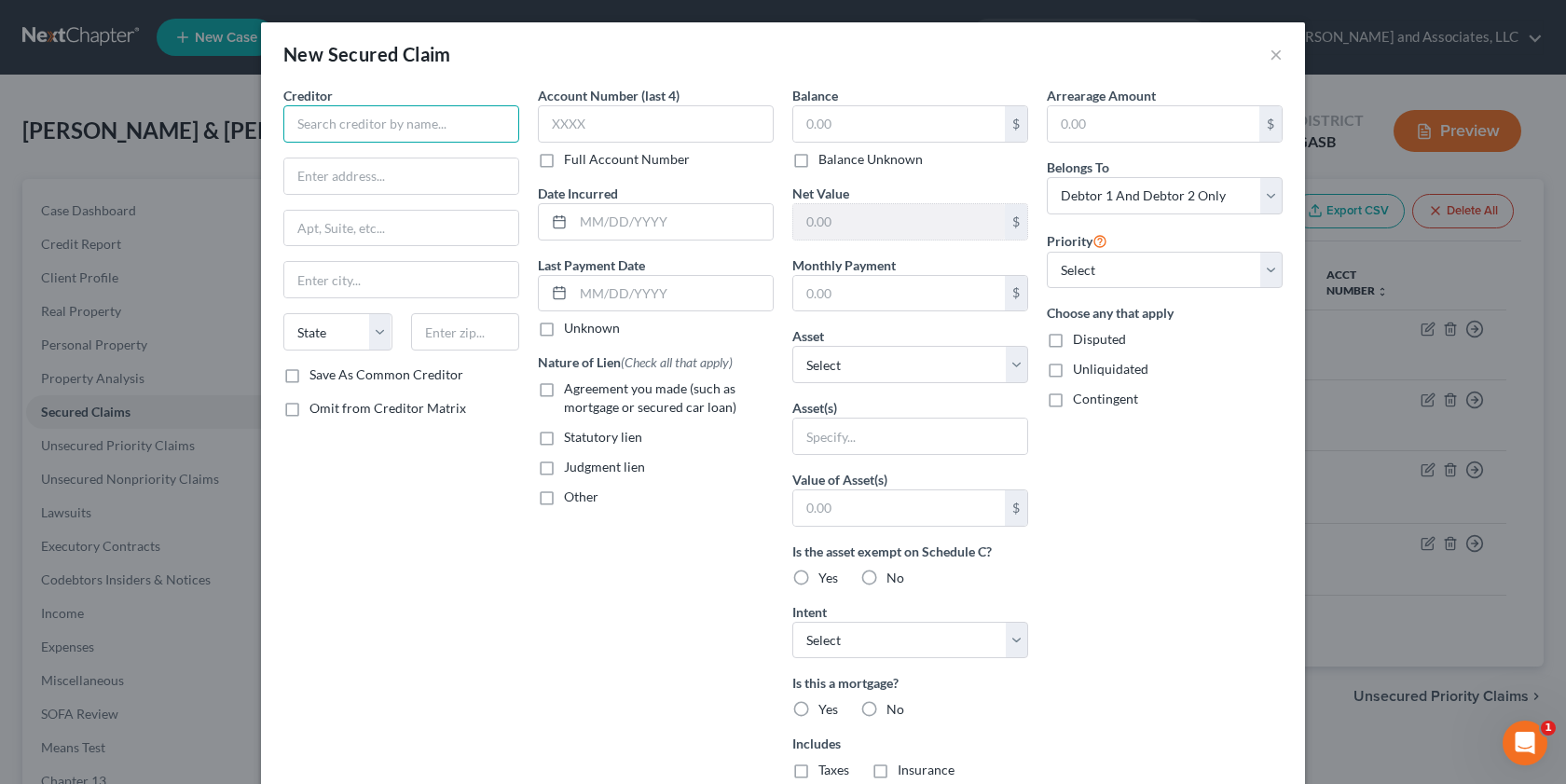
click at [322, 125] on input "text" at bounding box center [401, 123] width 236 height 37
type input "World Acceptance Corporation"
click at [411, 172] on input "[STREET_ADDRESS] &E" at bounding box center [401, 175] width 234 height 35
type input "[STREET_ADDRESS] &E"
click at [304, 284] on input "text" at bounding box center [401, 279] width 234 height 35
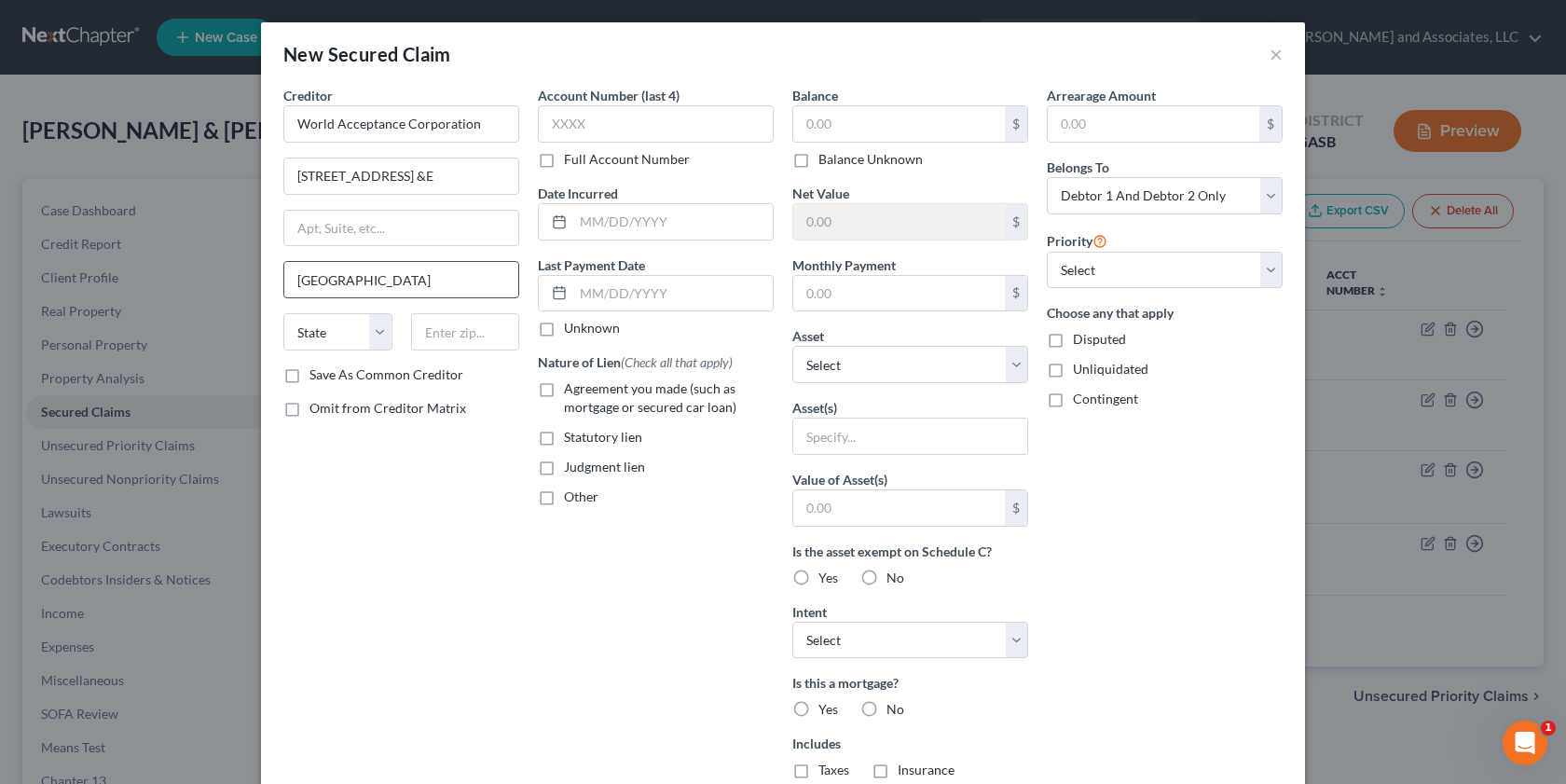
type input "[GEOGRAPHIC_DATA]"
select select "10"
type input "31021"
click at [822, 120] on input "text" at bounding box center [898, 123] width 212 height 35
type input "1,012.00"
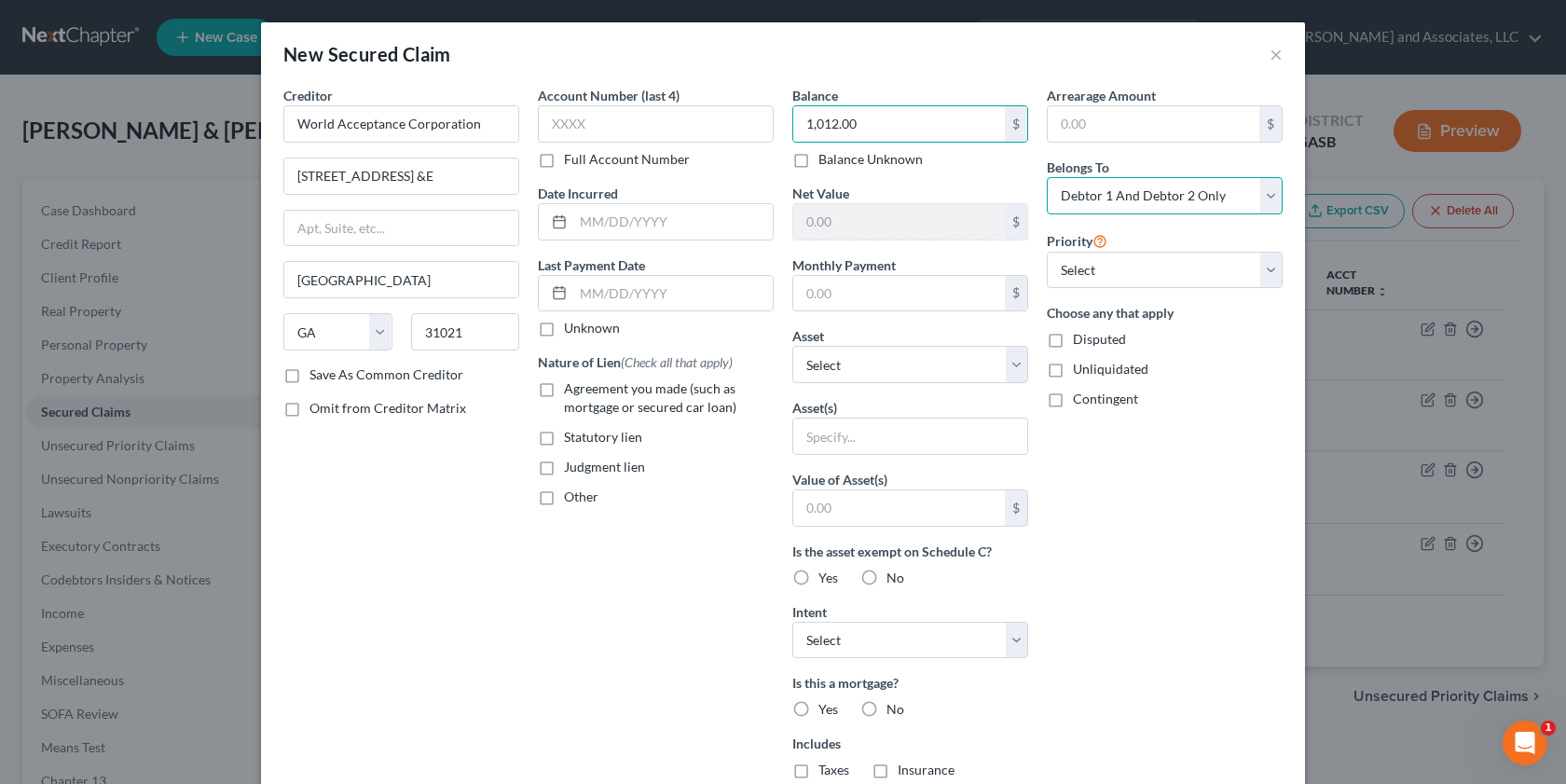
click at [1264, 193] on select "Select Debtor 1 Only Debtor 2 Only Debtor 1 And Debtor 2 Only At Least One Of T…" at bounding box center [1165, 195] width 236 height 37
select select "1"
click at [1047, 177] on select "Select Debtor 1 Only Debtor 2 Only Debtor 1 And Debtor 2 Only At Least One Of T…" at bounding box center [1165, 195] width 236 height 37
click at [1073, 375] on label "Unliquidated" at bounding box center [1110, 369] width 76 height 18
click at [1080, 371] on input "Unliquidated" at bounding box center [1086, 366] width 12 height 12
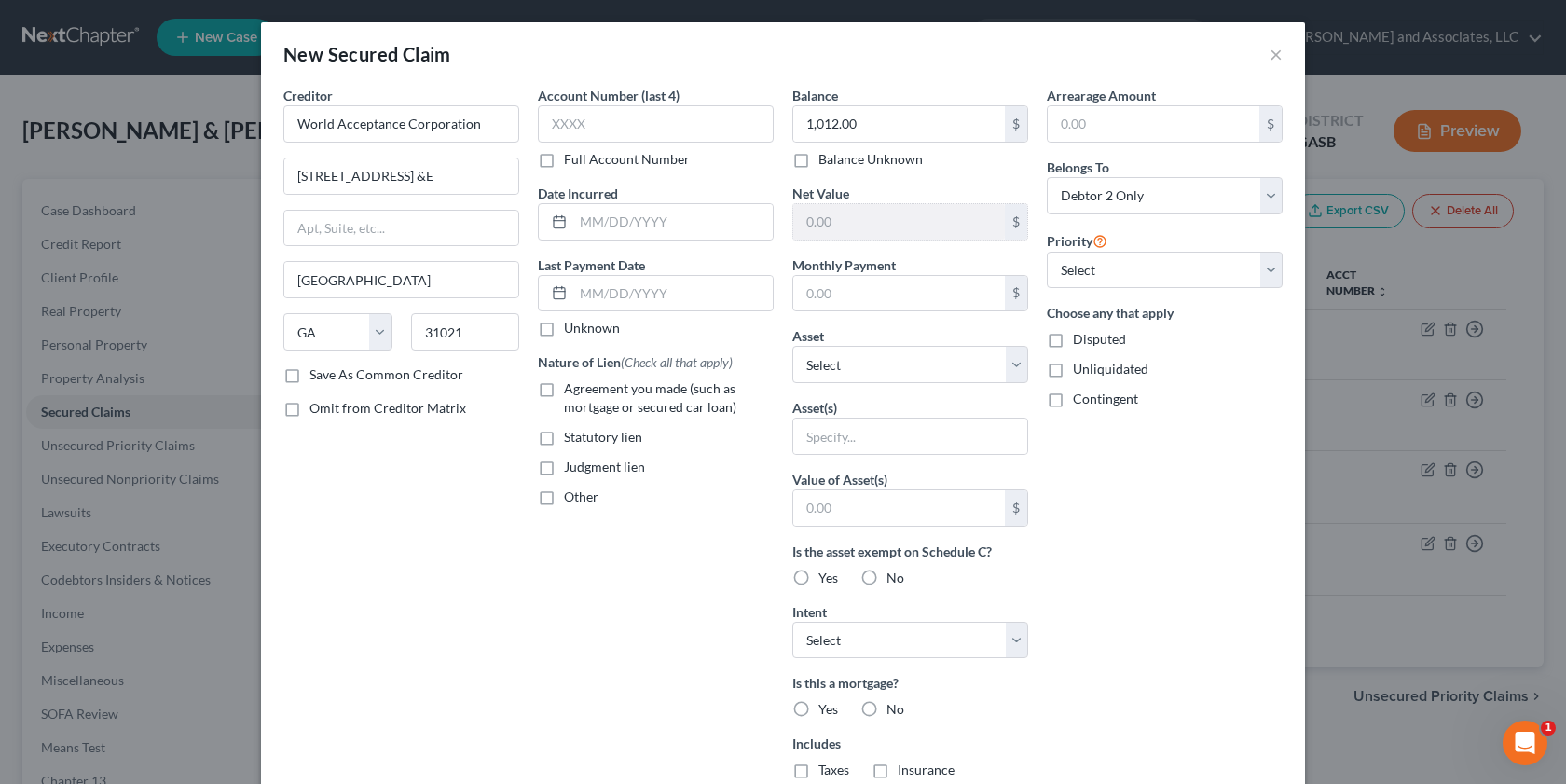
checkbox input "true"
click at [806, 447] on input "text" at bounding box center [910, 436] width 234 height 35
type input "Televisions, HHG's"
click at [561, 214] on div at bounding box center [556, 221] width 34 height 35
click at [309, 379] on label "Save As Common Creditor" at bounding box center [386, 374] width 154 height 18
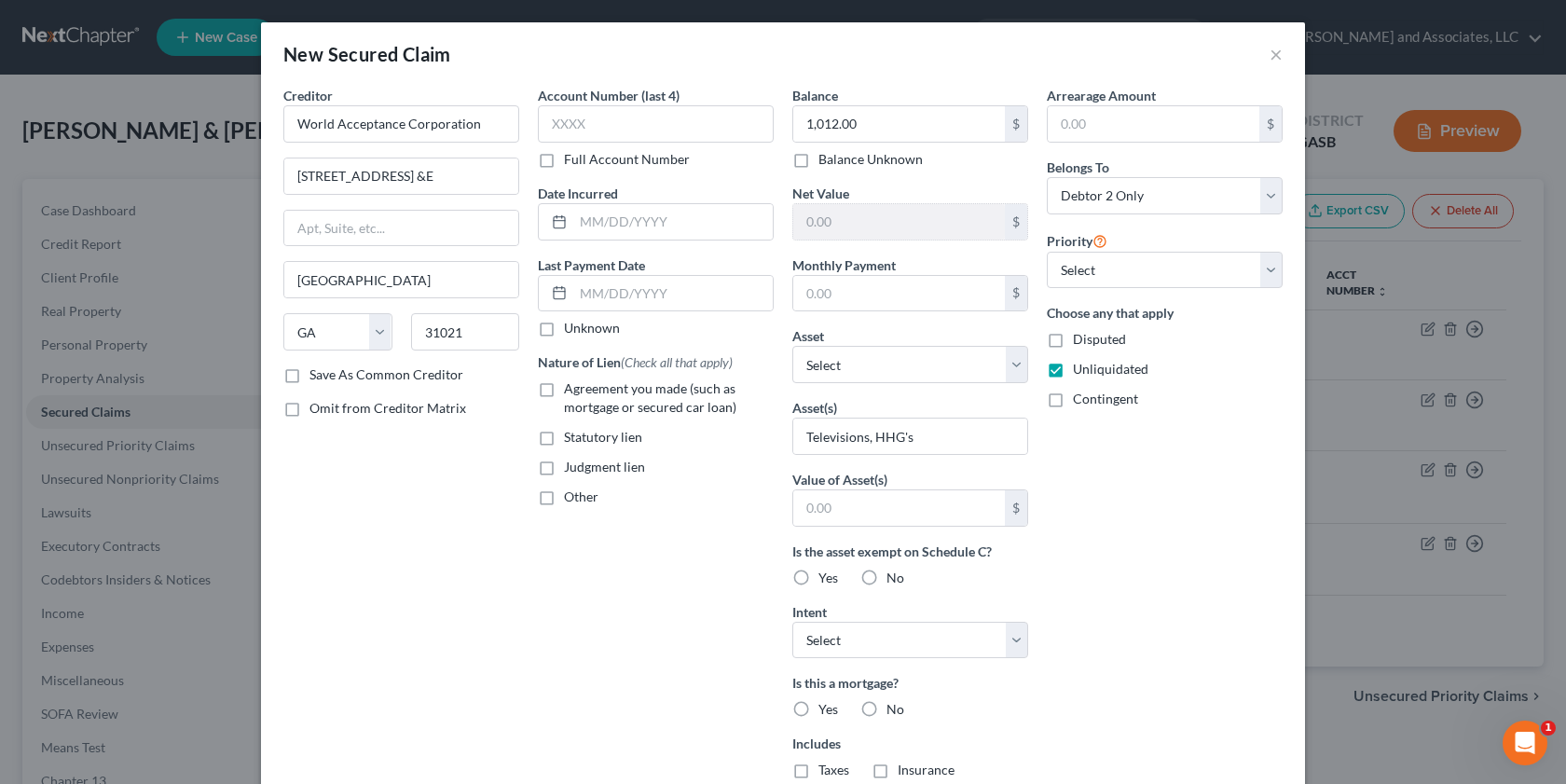
click at [317, 377] on input "Save As Common Creditor" at bounding box center [323, 371] width 12 height 12
checkbox input "true"
drag, startPoint x: 1551, startPoint y: 537, endPoint x: 1550, endPoint y: 708, distance: 171.0
click at [1551, 736] on div "New Secured Claim × Creditor * World Acceptance Corporation [STREET_ADDRESS][GE…" at bounding box center [783, 392] width 1566 height 784
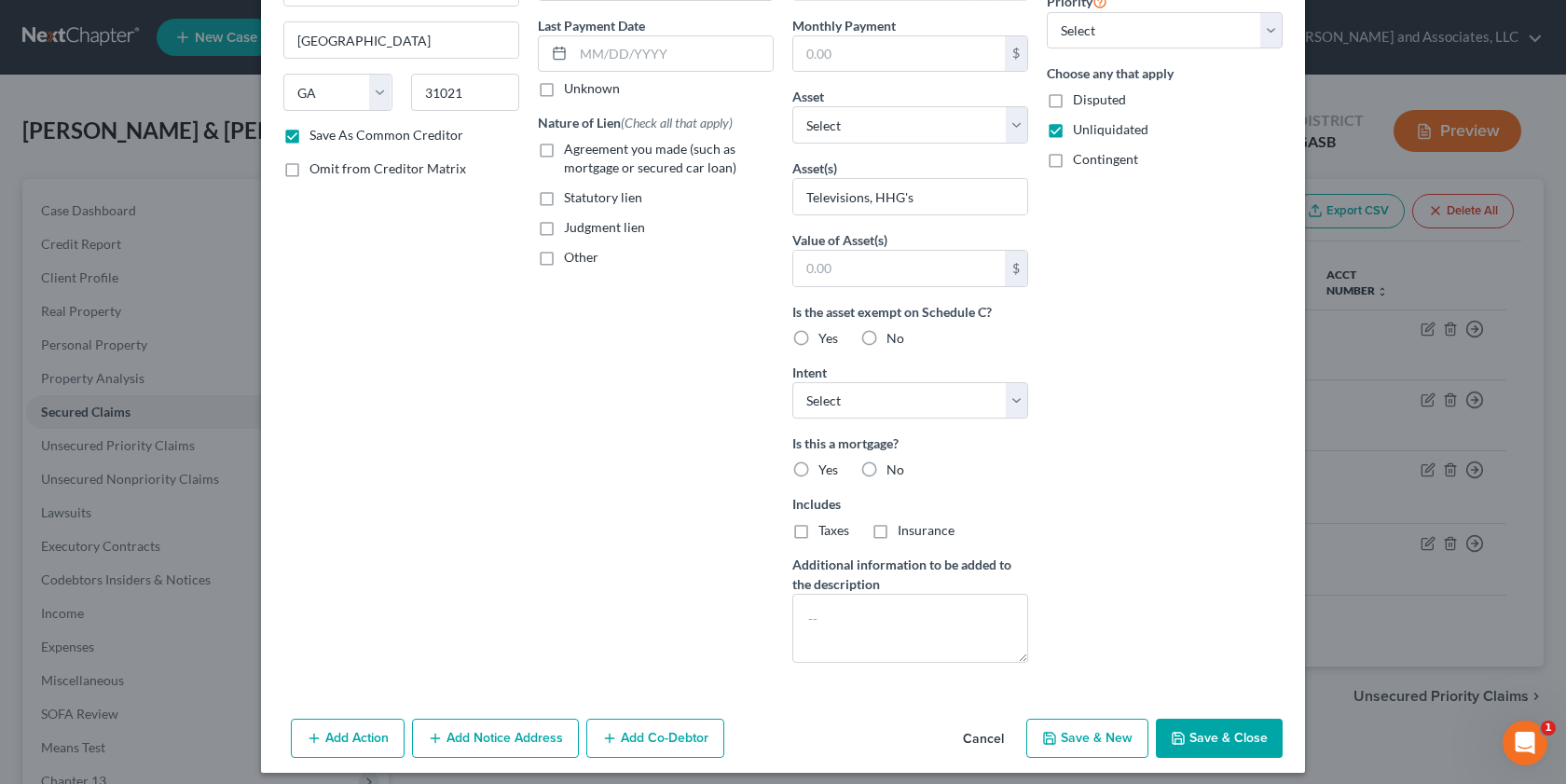
scroll to position [251, 0]
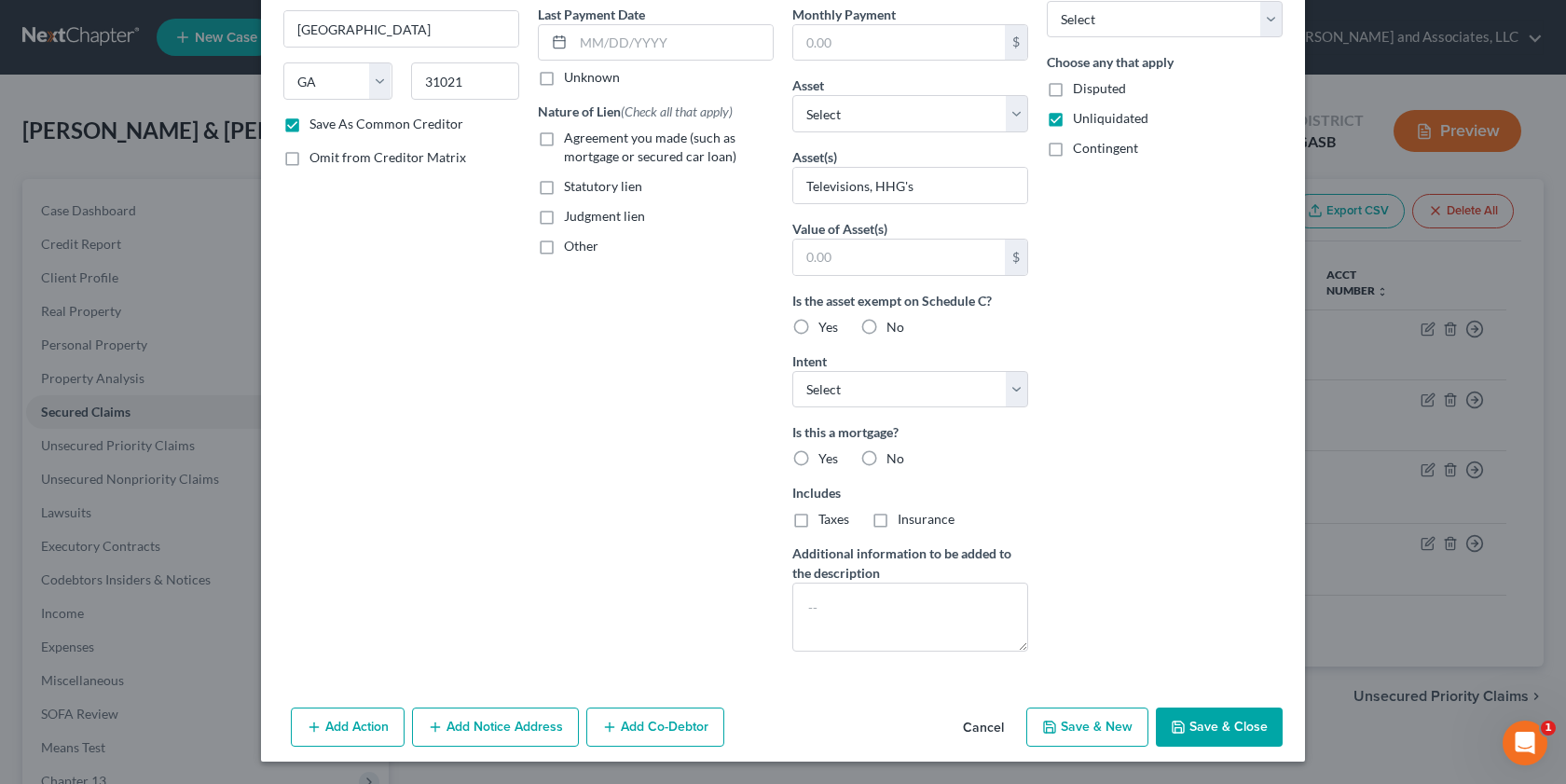
click at [452, 719] on button "Add Notice Address" at bounding box center [495, 727] width 167 height 39
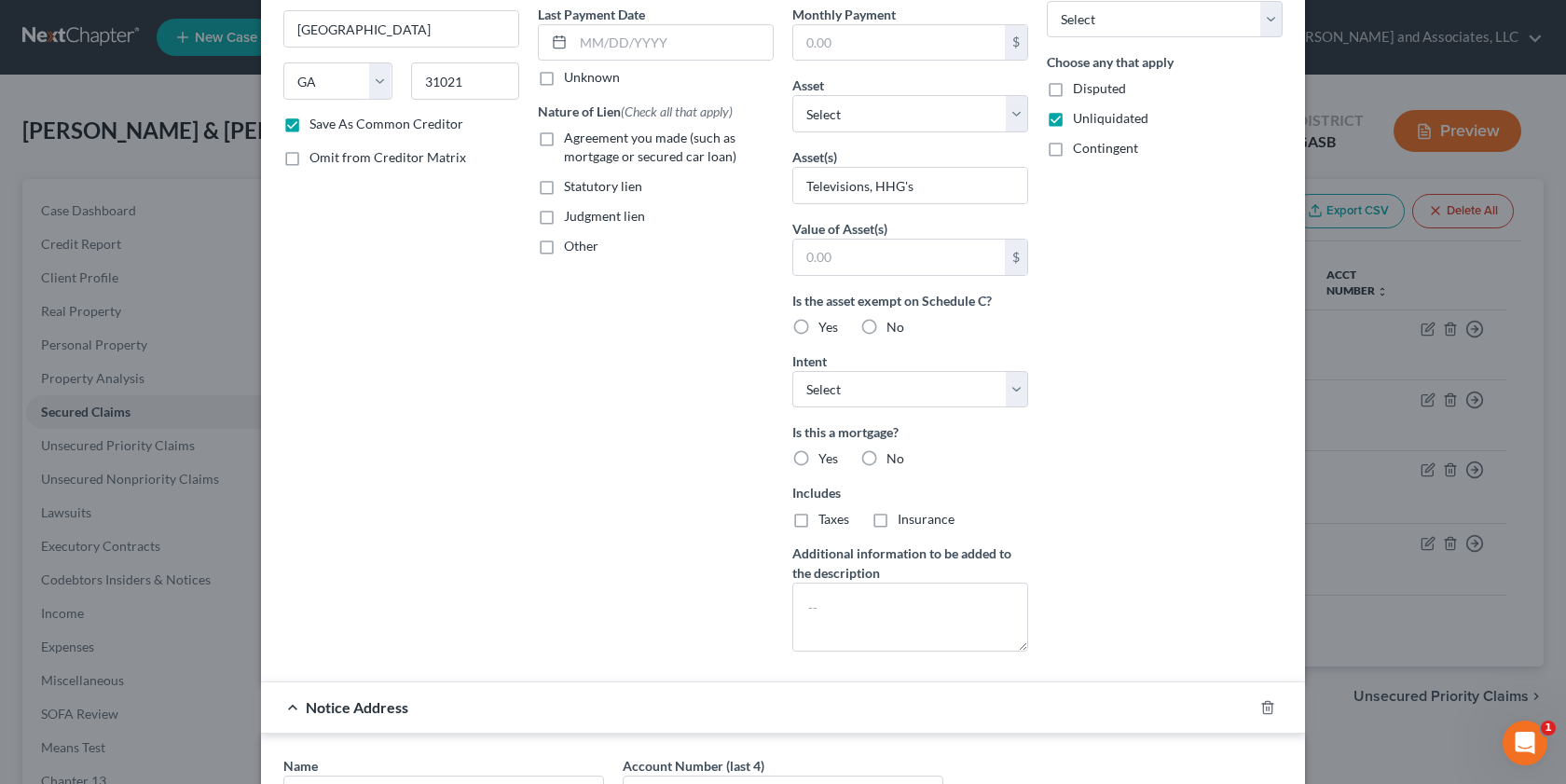
drag, startPoint x: 1552, startPoint y: 477, endPoint x: 1552, endPoint y: 614, distance: 137.0
click at [1552, 614] on div "New Secured Claim × Creditor * World Acceptance Corporation [STREET_ADDRESS][GE…" at bounding box center [783, 392] width 1566 height 784
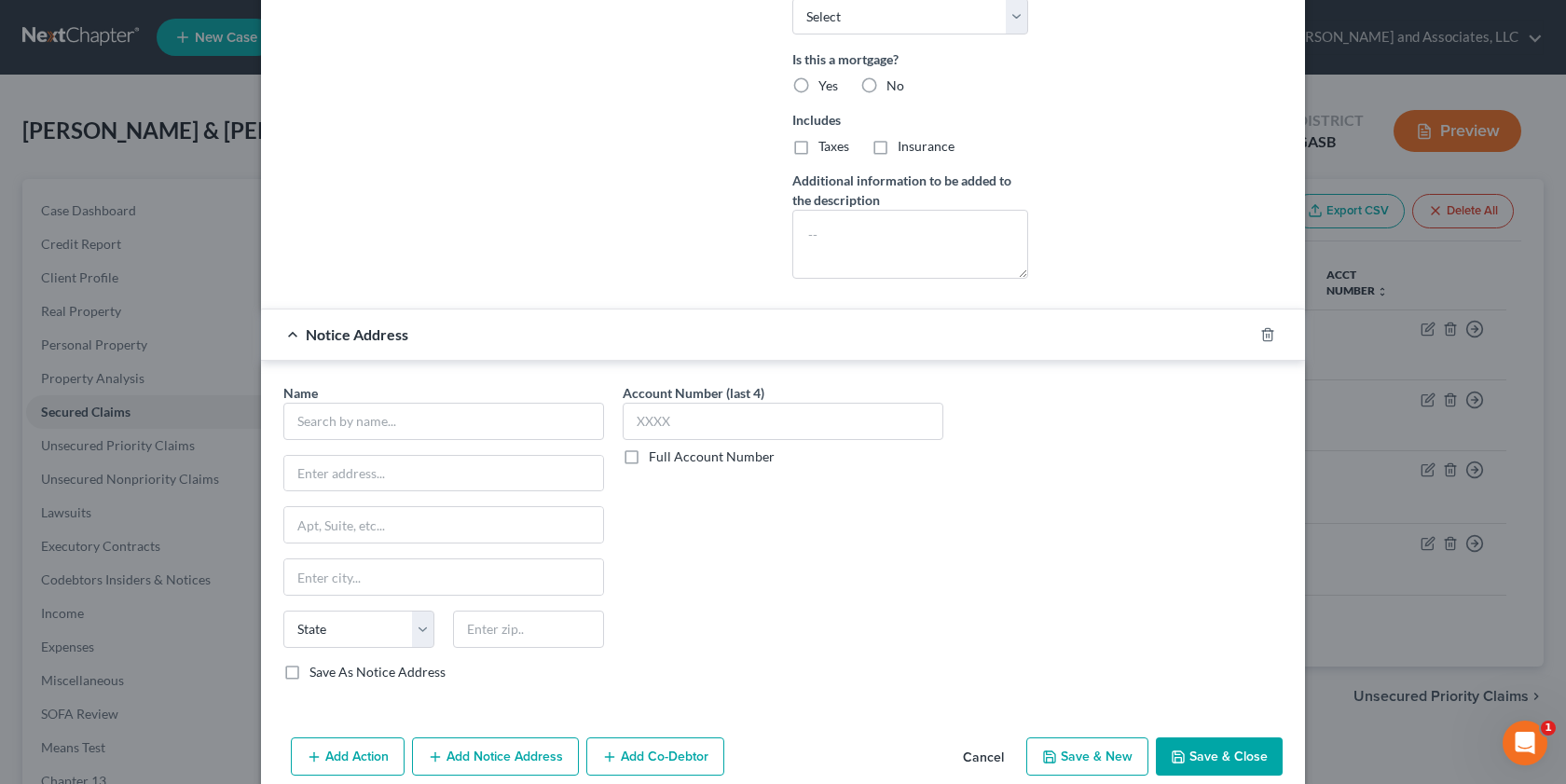
scroll to position [652, 0]
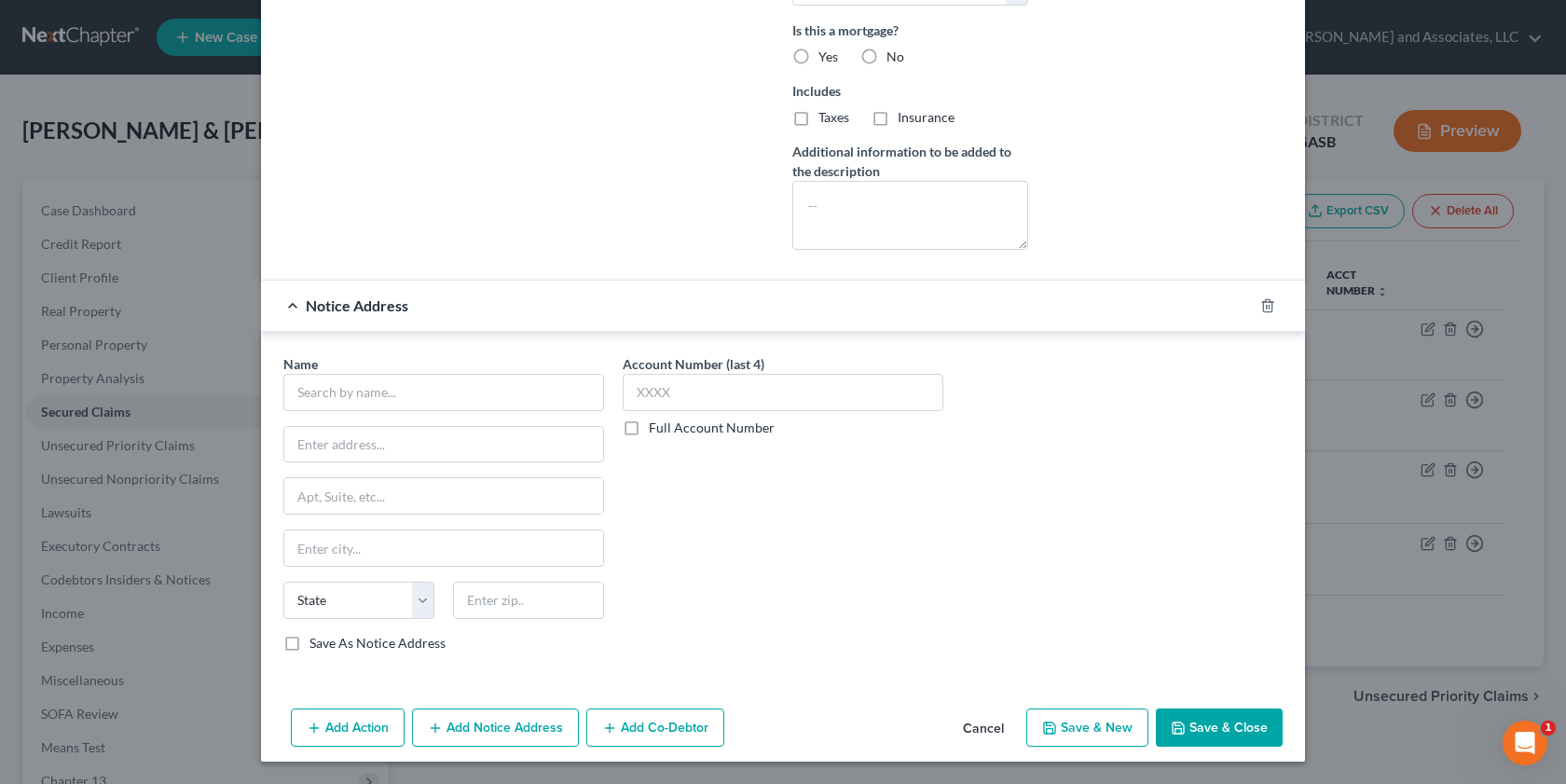
click at [349, 411] on div "Name * State [US_STATE] AK AR AZ CA CO CT DE DC [GEOGRAPHIC_DATA] [GEOGRAPHIC_D…" at bounding box center [443, 503] width 321 height 298
click at [297, 396] on input "text" at bounding box center [443, 392] width 321 height 37
type input "w"
type input "World Acceptance Corporation"
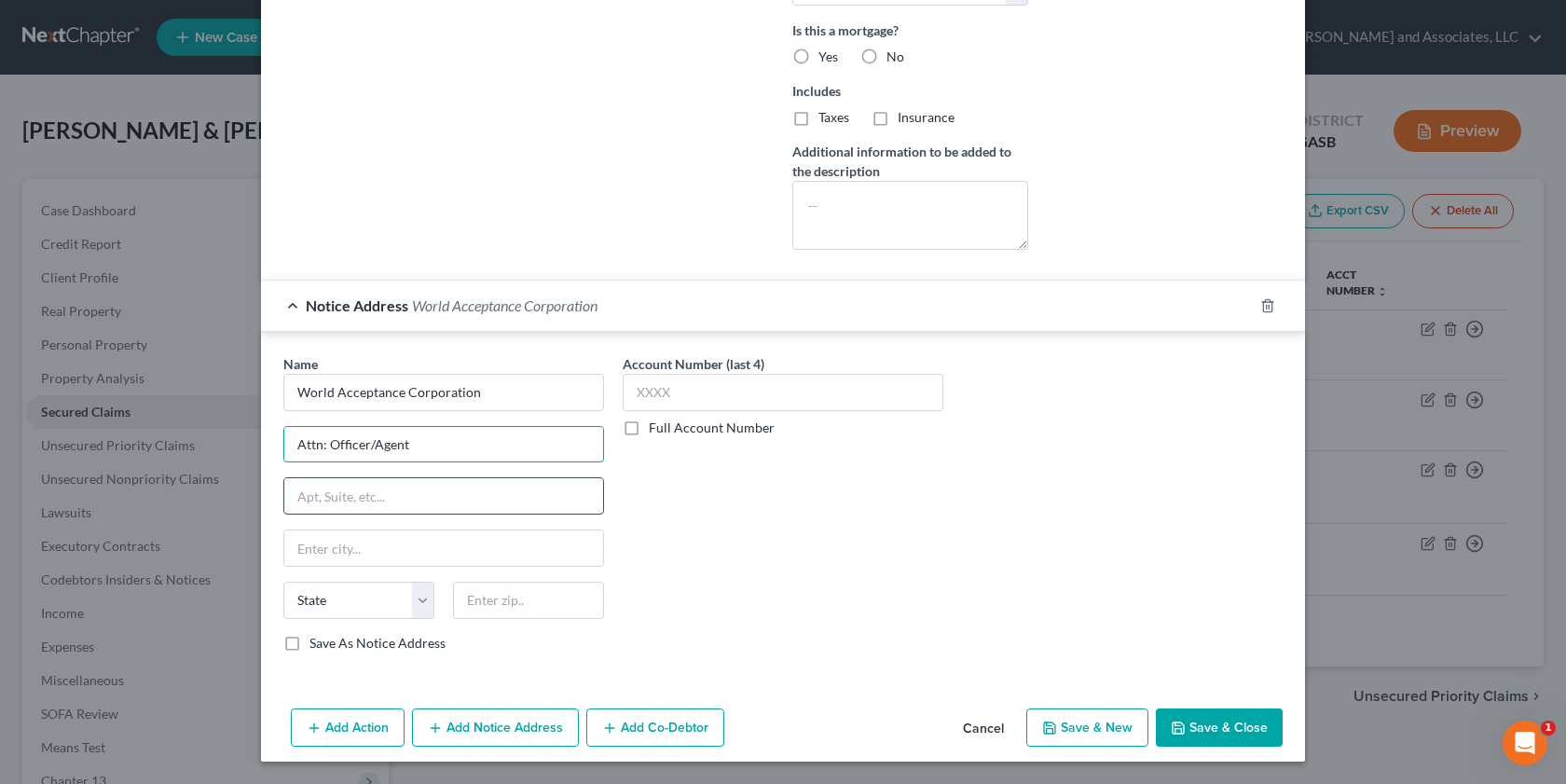
type input "Attn: Officer/Agent"
click at [295, 502] on input "text" at bounding box center [443, 495] width 319 height 35
type input "p"
type input "P. O. Box 6429"
type input "[GEOGRAPHIC_DATA]"
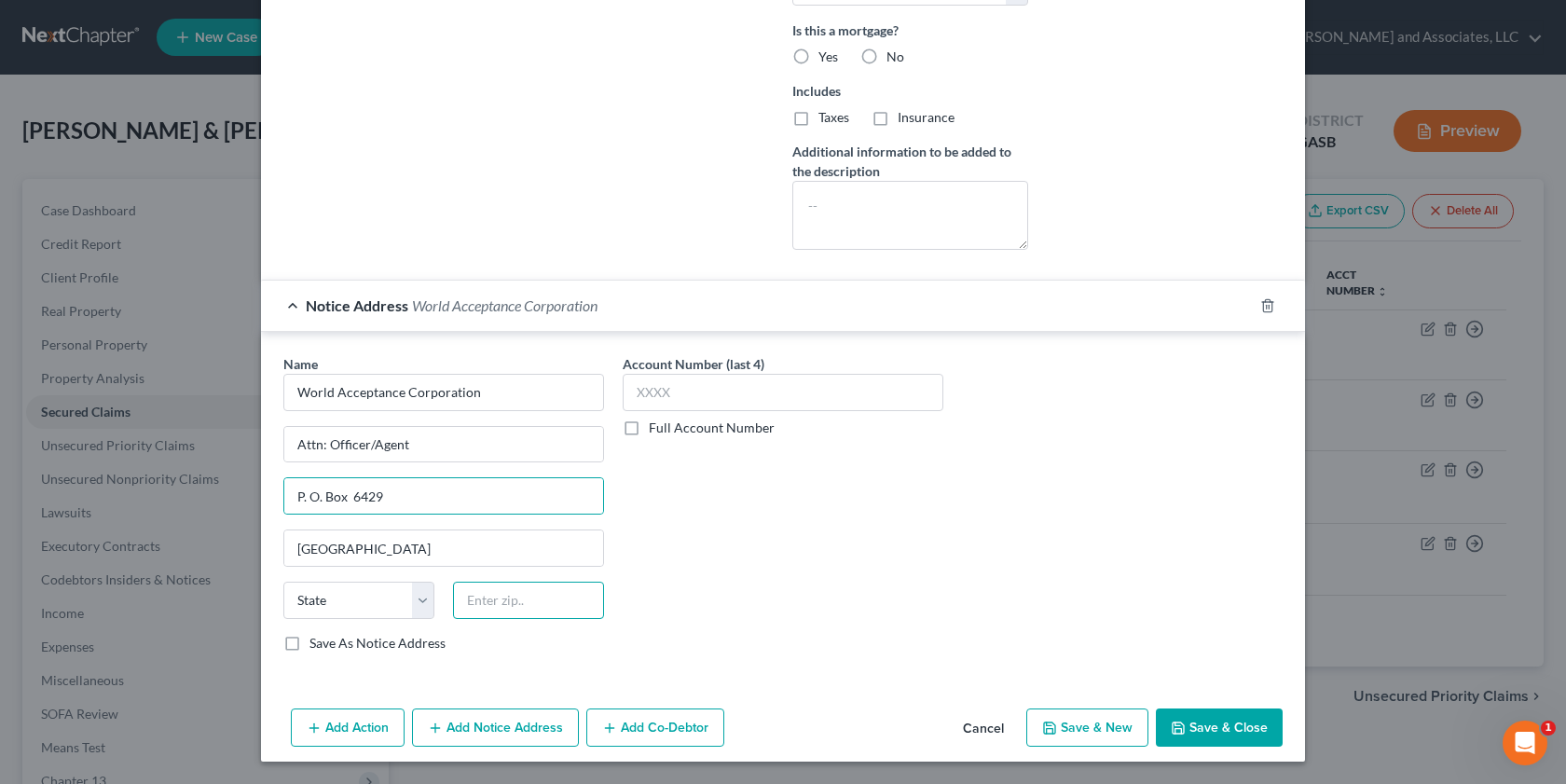
type input "29601"
select select "42"
click at [502, 600] on input "29601" at bounding box center [529, 599] width 151 height 37
click at [498, 599] on input "29601" at bounding box center [529, 599] width 151 height 37
type input "29607"
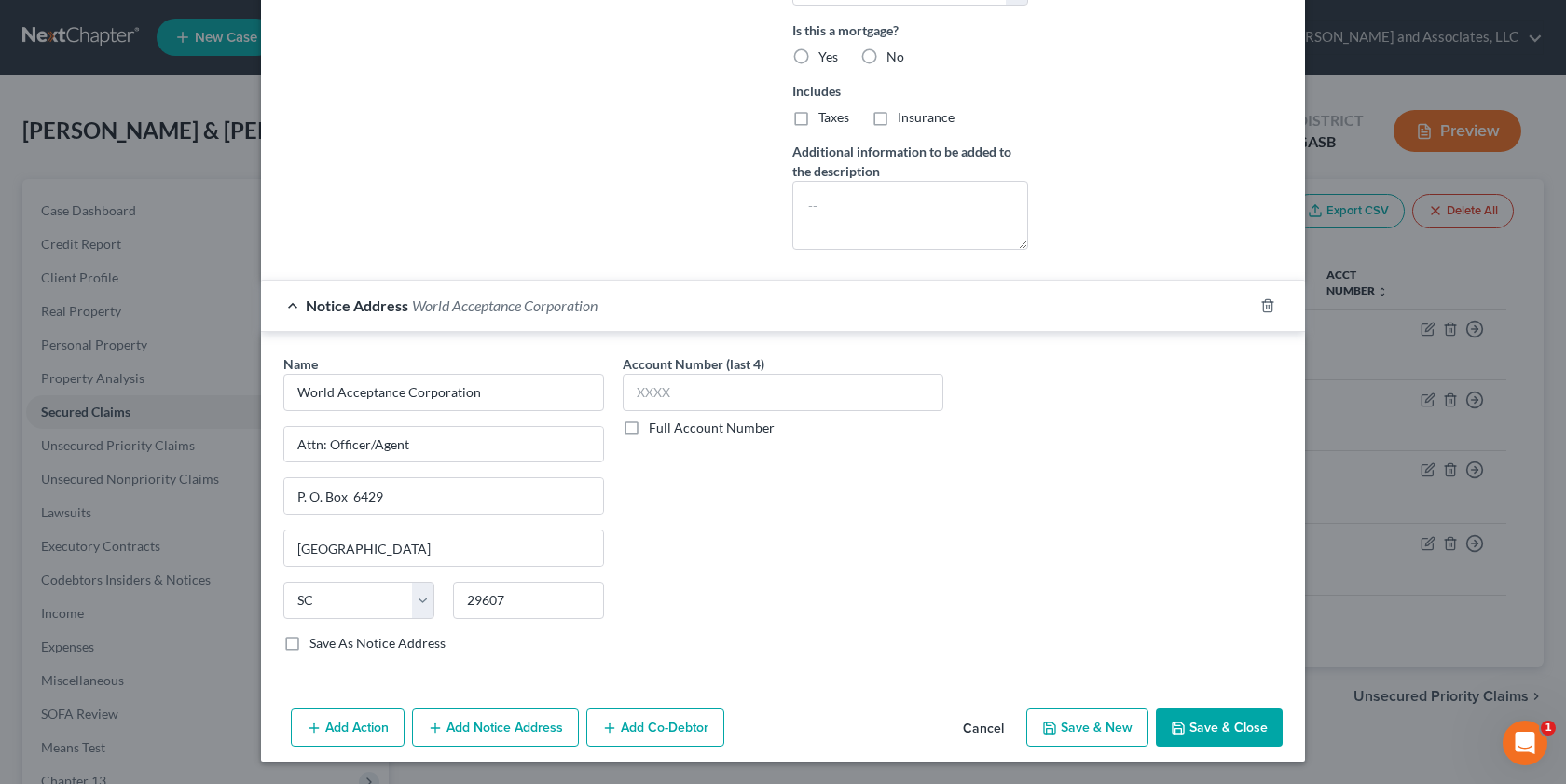
click at [309, 644] on label "Save As Notice Address" at bounding box center [377, 642] width 136 height 18
click at [317, 644] on input "Save As Notice Address" at bounding box center [323, 639] width 12 height 12
checkbox input "true"
click at [1209, 731] on button "Save & Close" at bounding box center [1219, 728] width 126 height 39
checkbox input "false"
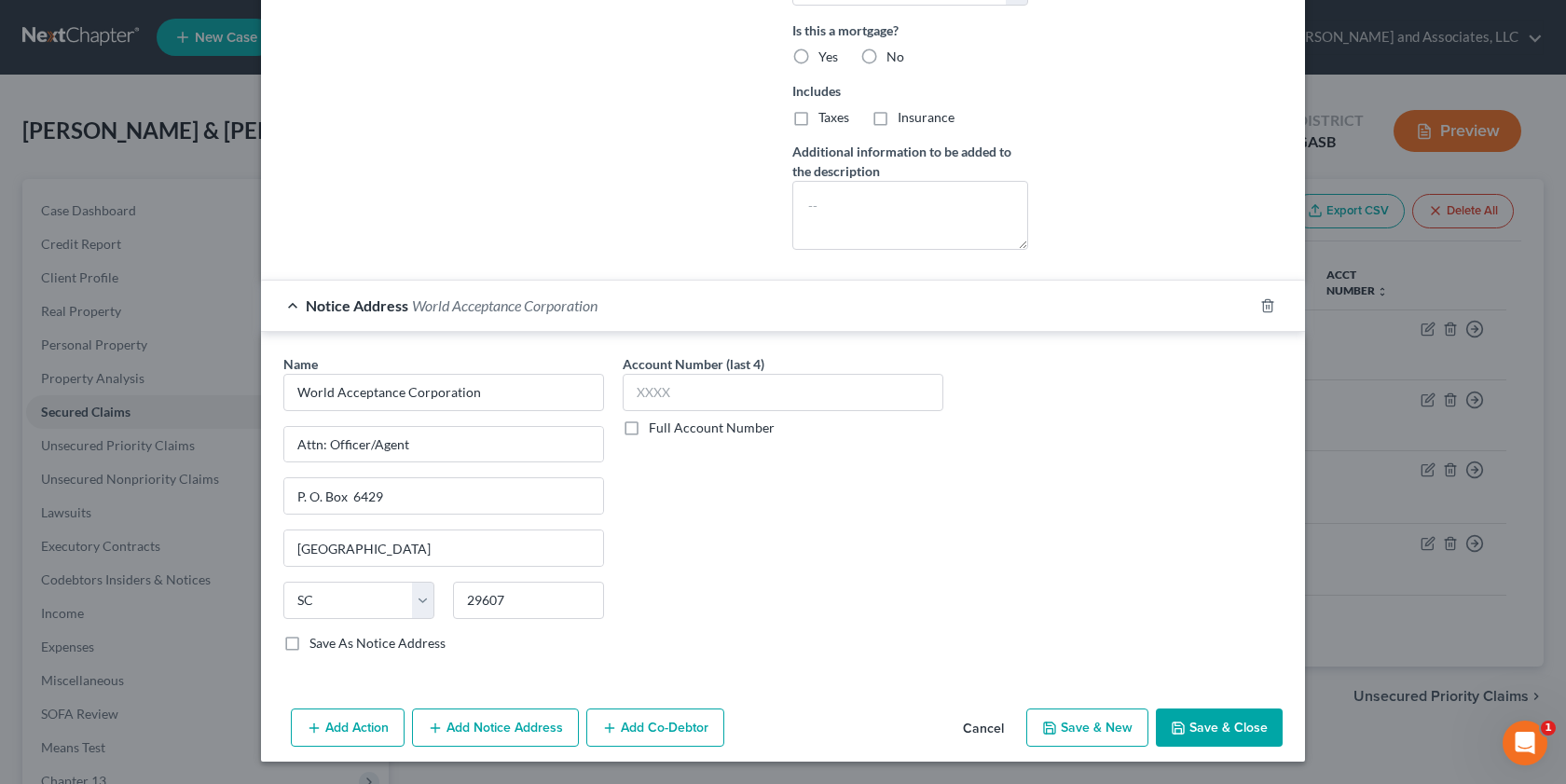
checkbox input "false"
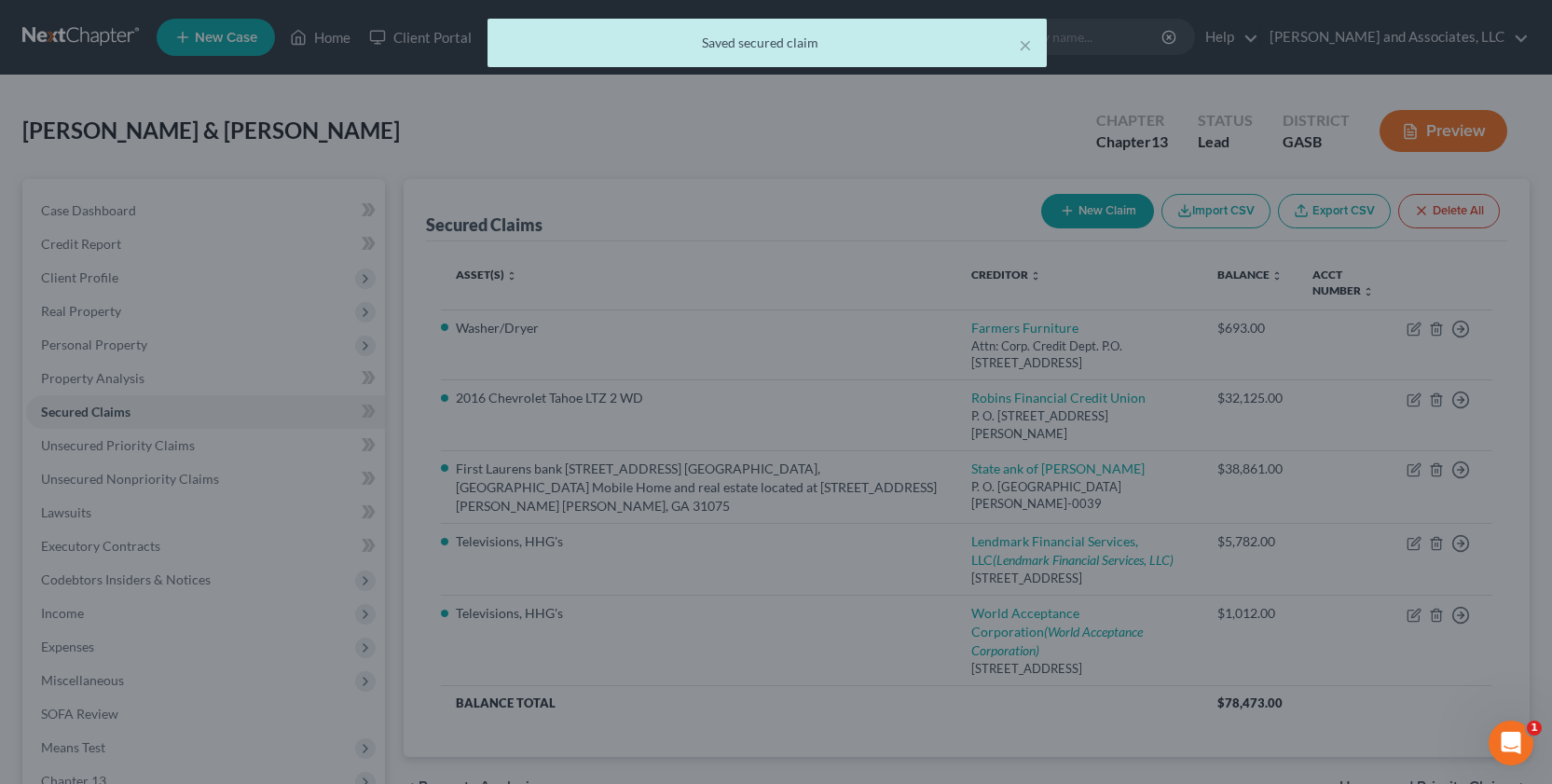
scroll to position [0, 0]
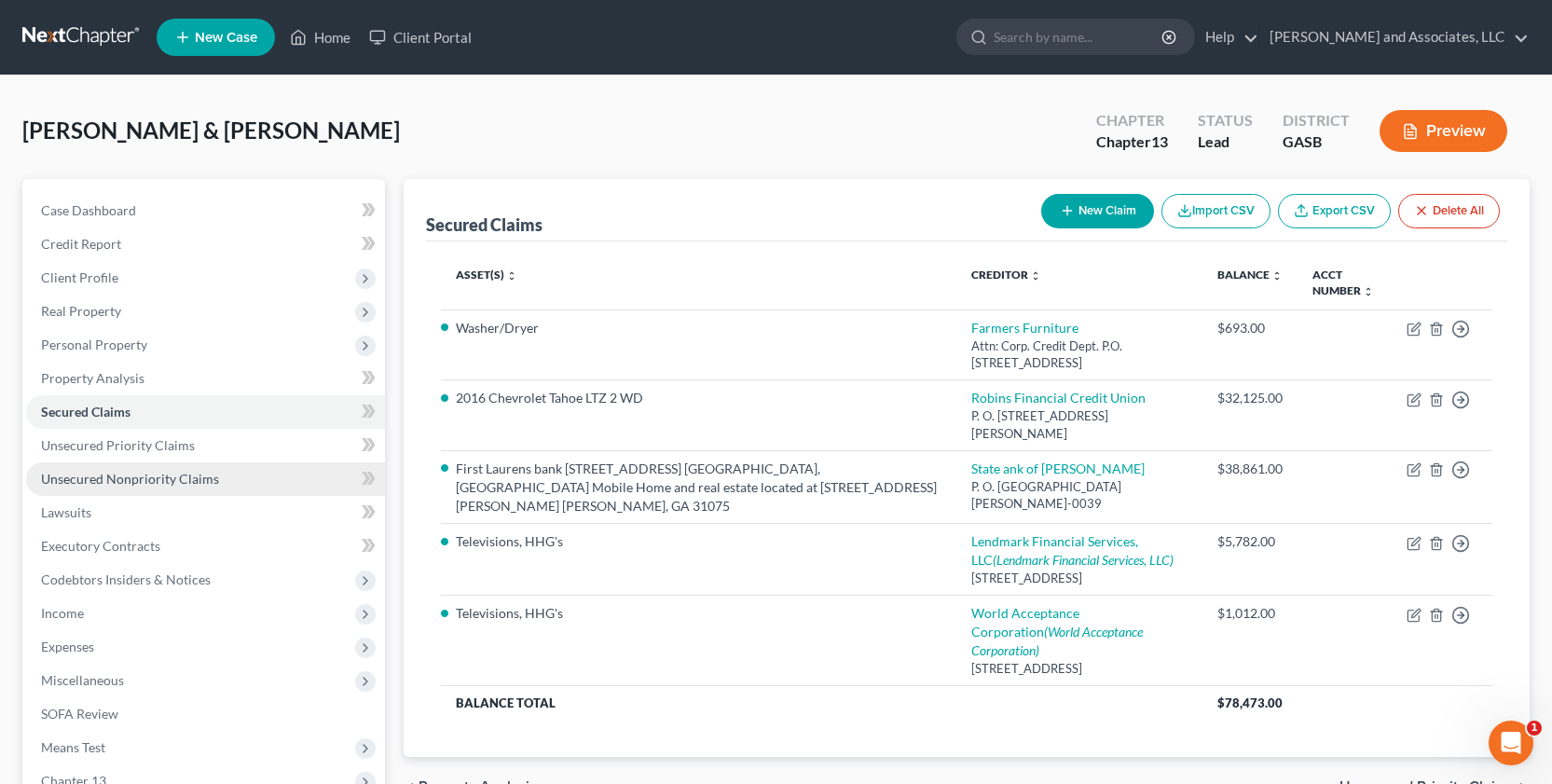
click at [186, 481] on span "Unsecured Nonpriority Claims" at bounding box center [130, 479] width 178 height 16
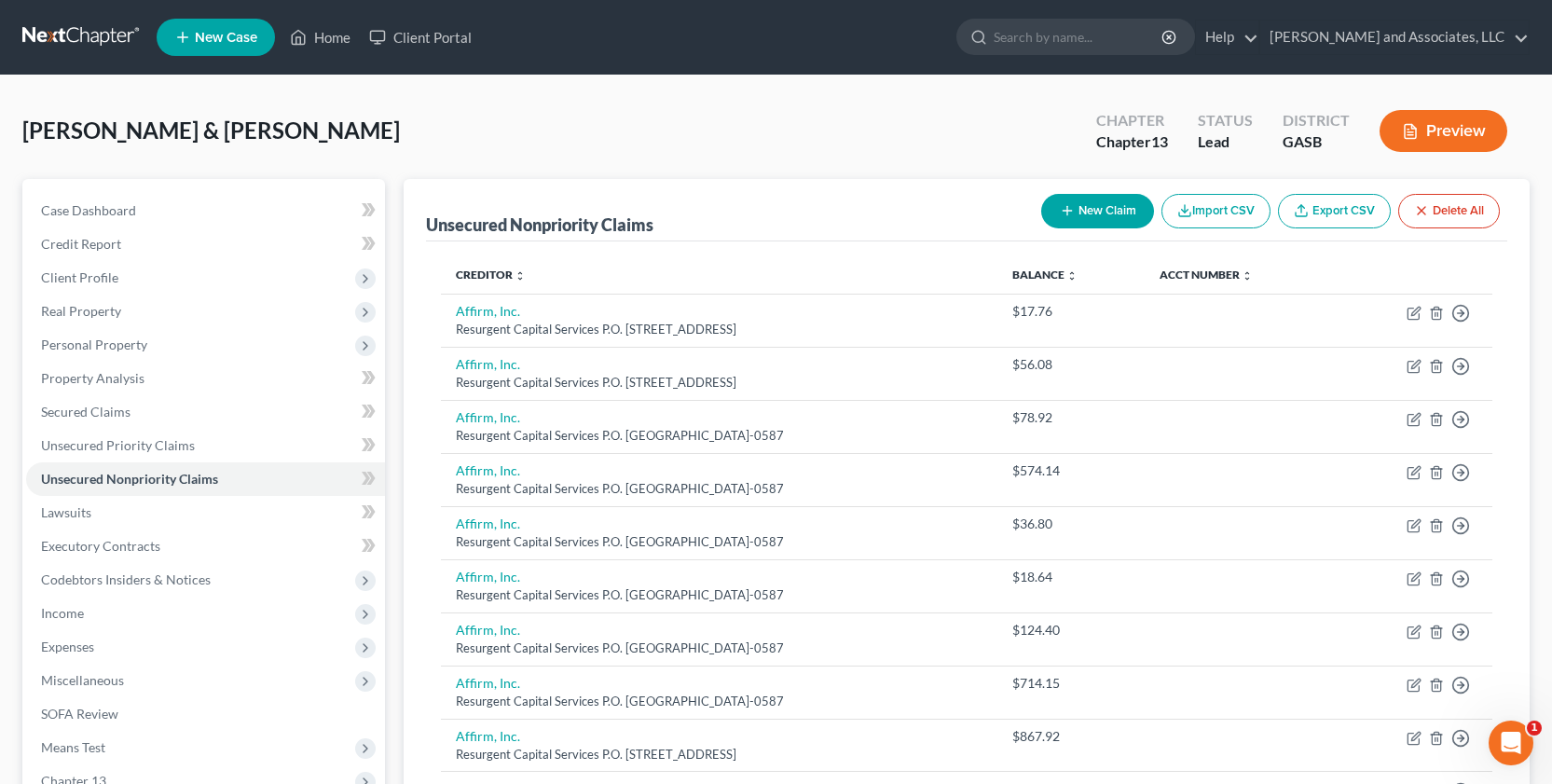
click at [1073, 199] on button "New Claim" at bounding box center [1097, 211] width 113 height 34
select select "2"
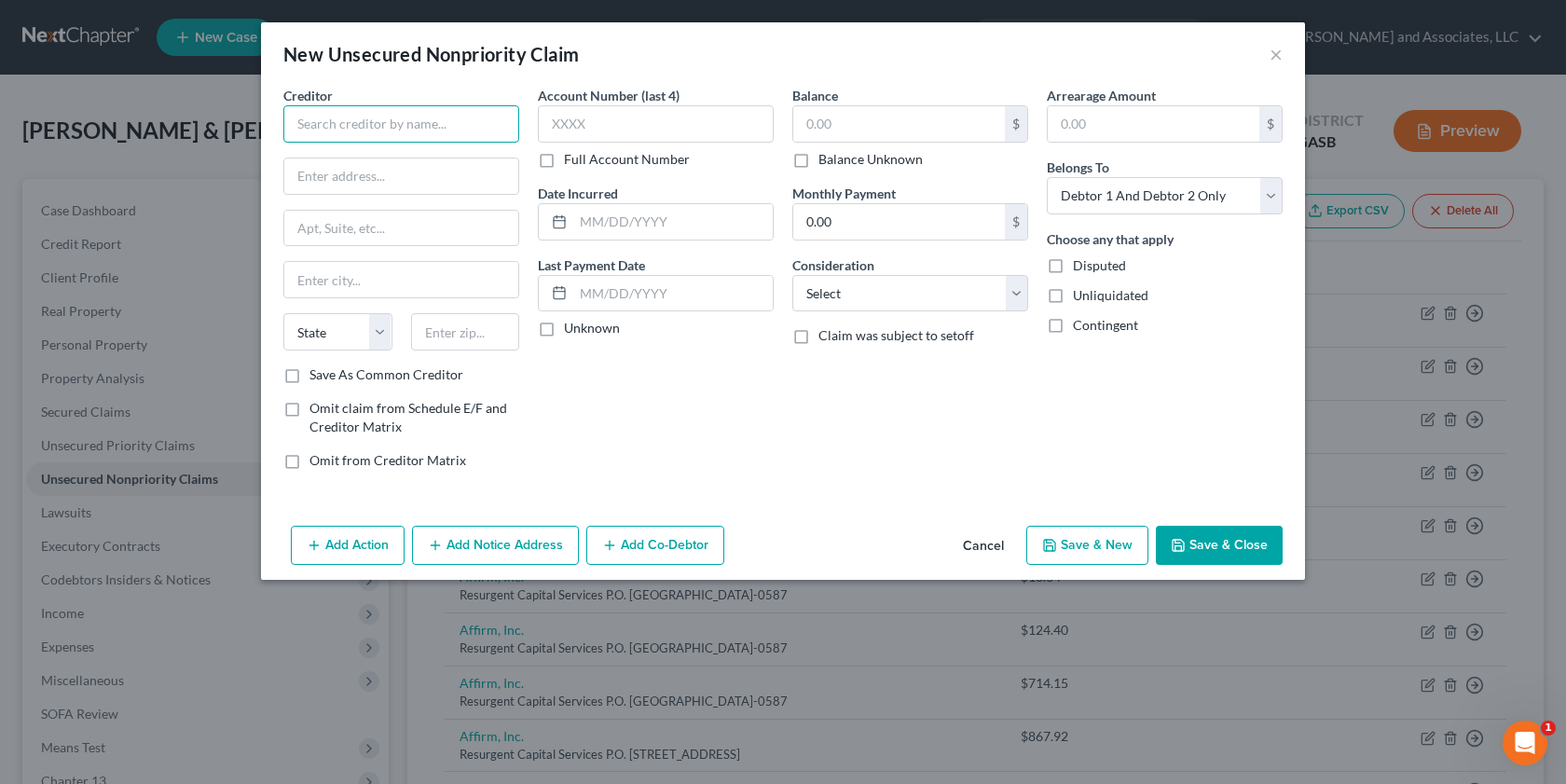
click at [322, 129] on input "text" at bounding box center [401, 123] width 236 height 37
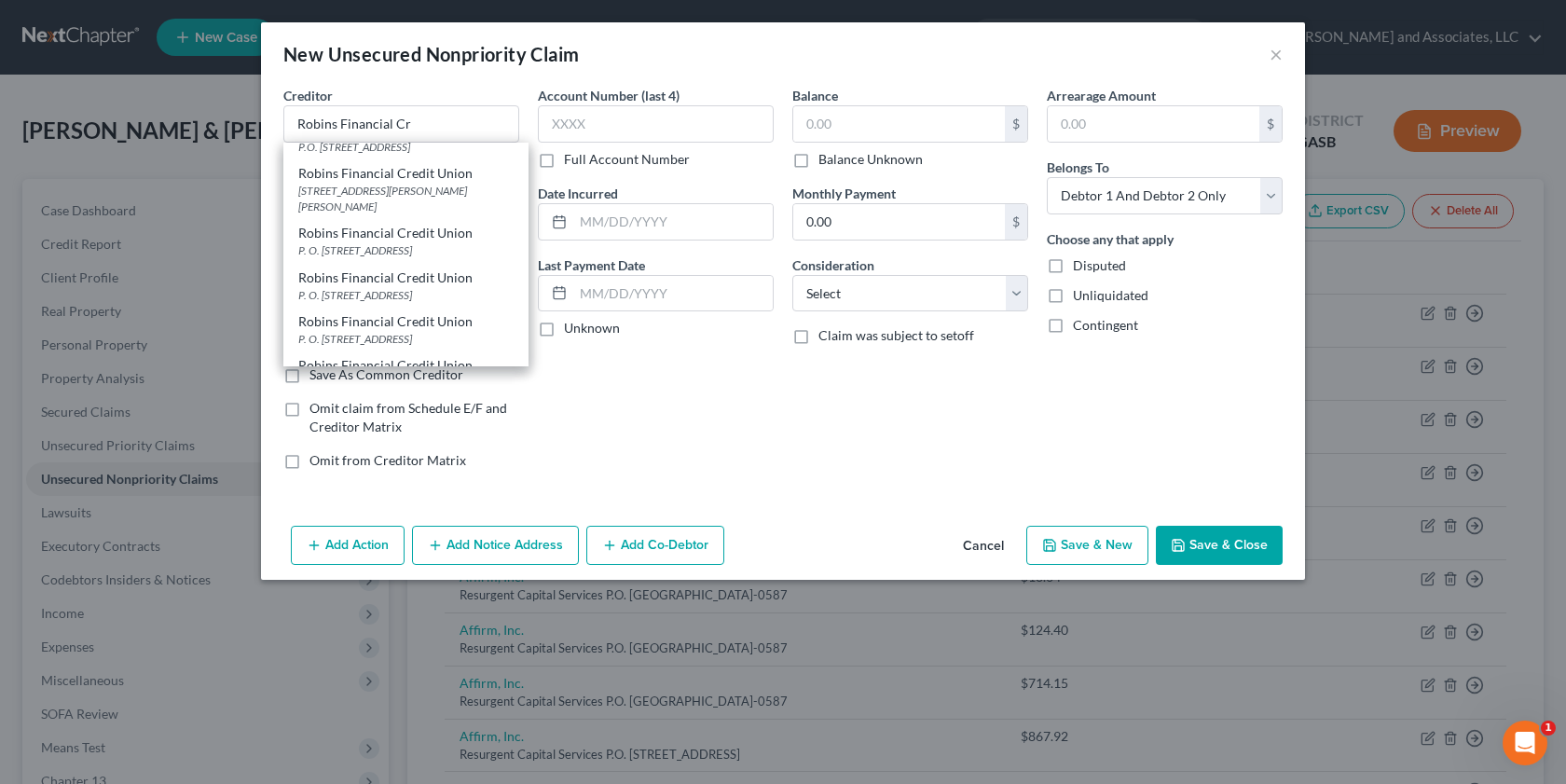
scroll to position [102, 0]
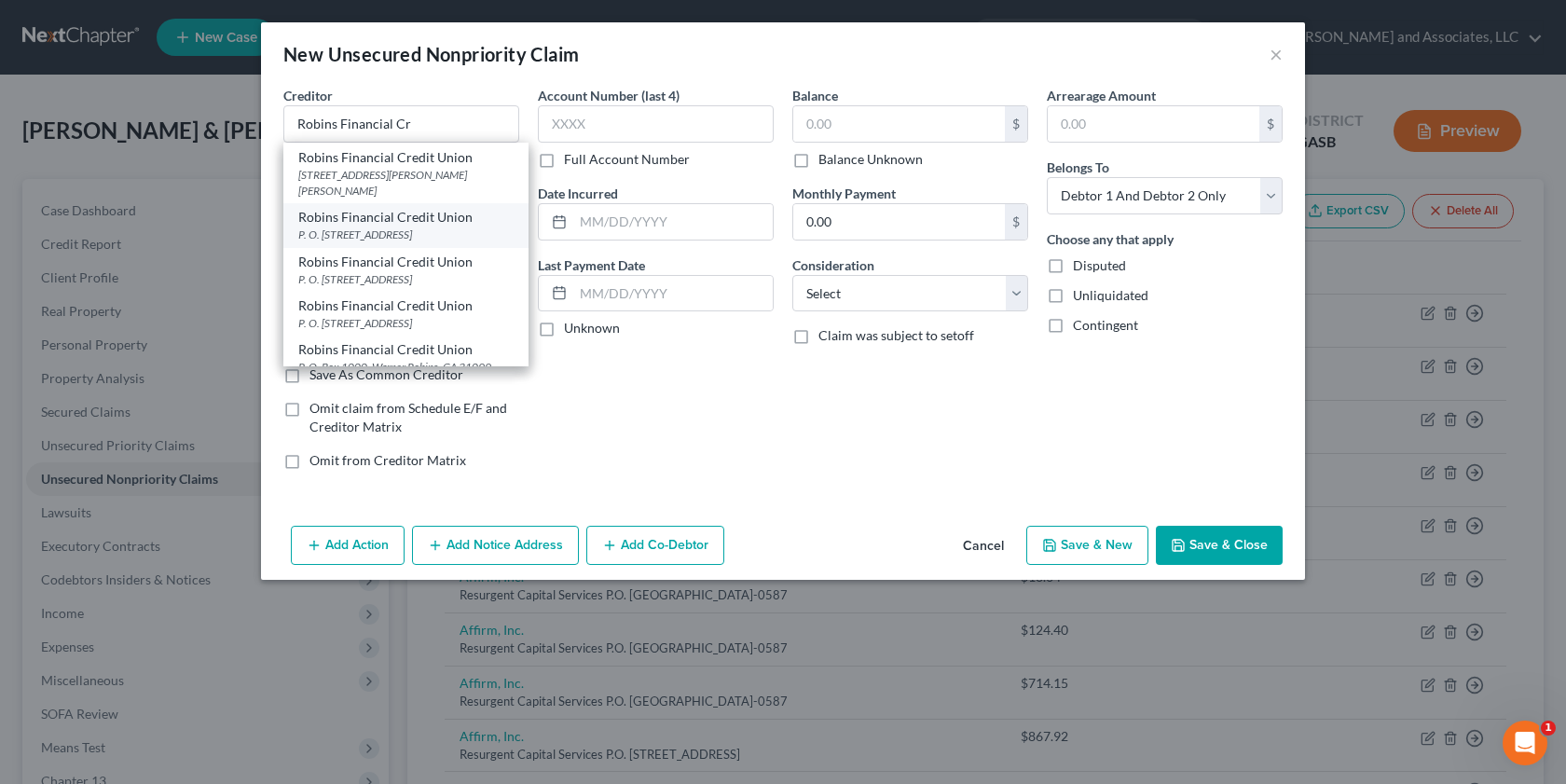
click at [395, 239] on div "P. O. [STREET_ADDRESS]" at bounding box center [405, 235] width 216 height 16
type input "Robins Financial Credit Union"
type input "P. O. Box 2368"
type input "[PERSON_NAME] [PERSON_NAME]"
select select "10"
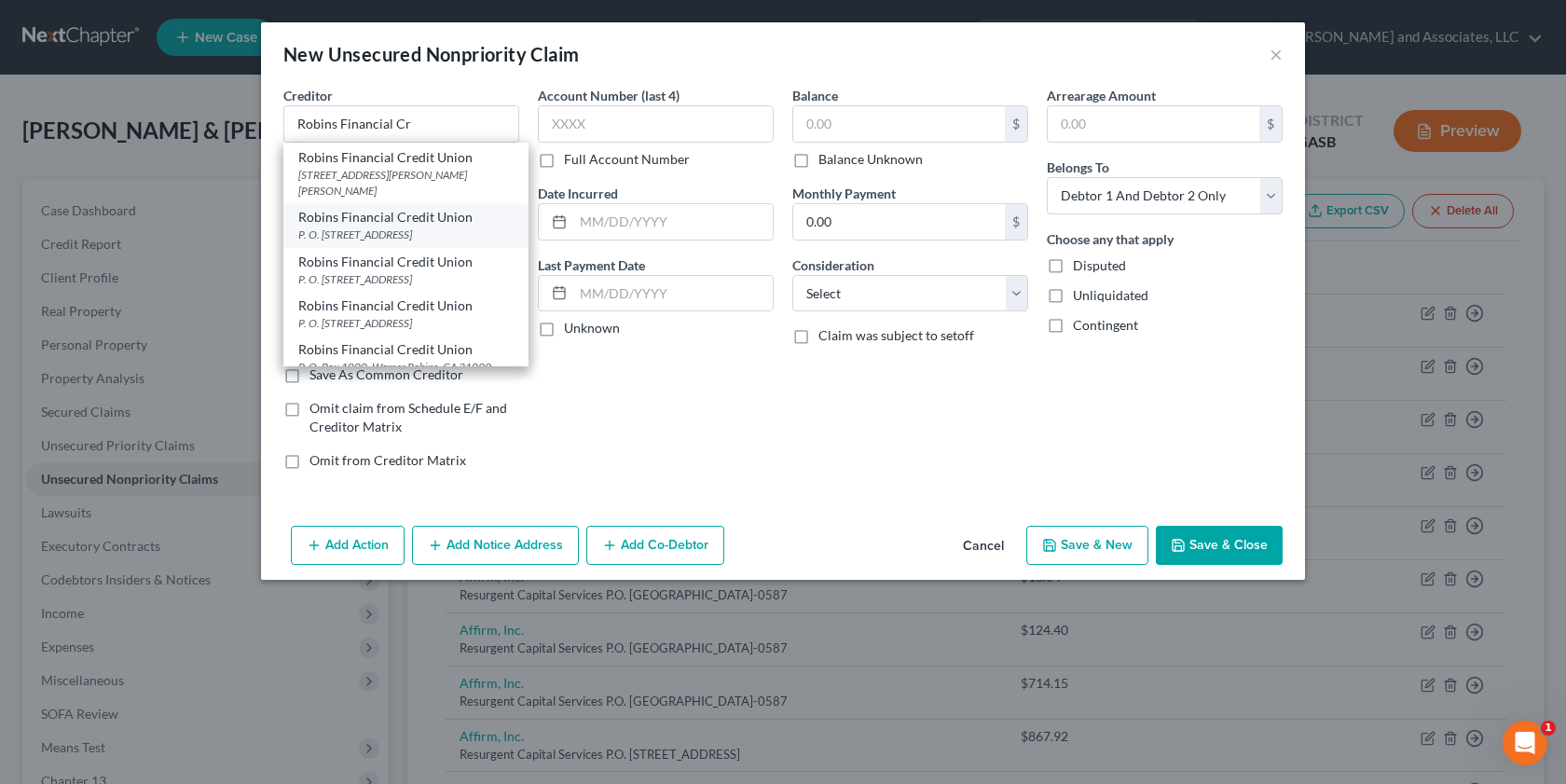
type input "31099-2368"
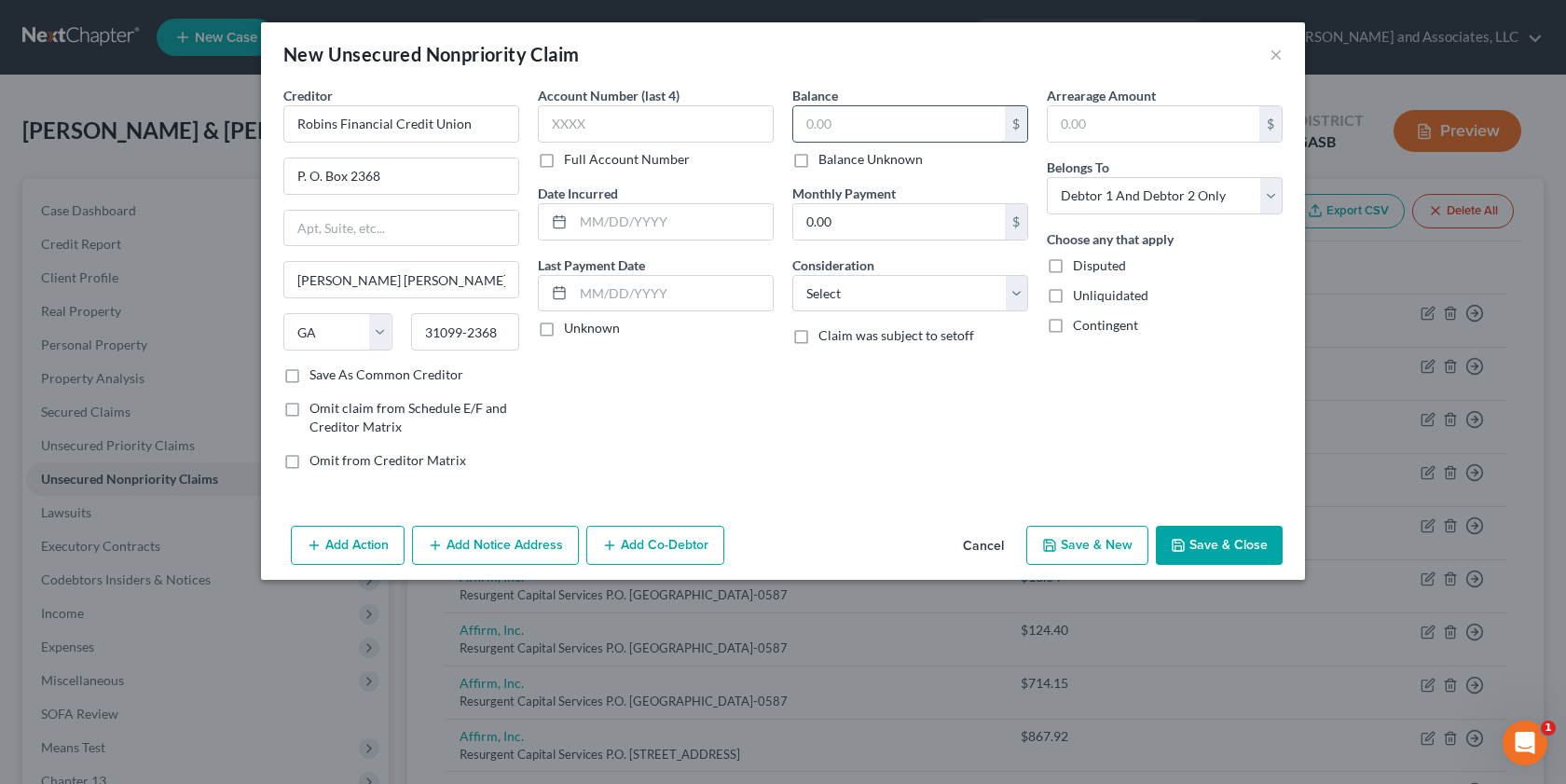
click at [846, 116] on input "text" at bounding box center [898, 123] width 212 height 35
type input "5,803.00"
click at [1073, 293] on label "Unliquidated" at bounding box center [1110, 295] width 76 height 18
click at [1080, 293] on input "Unliquidated" at bounding box center [1086, 292] width 12 height 12
checkbox input "true"
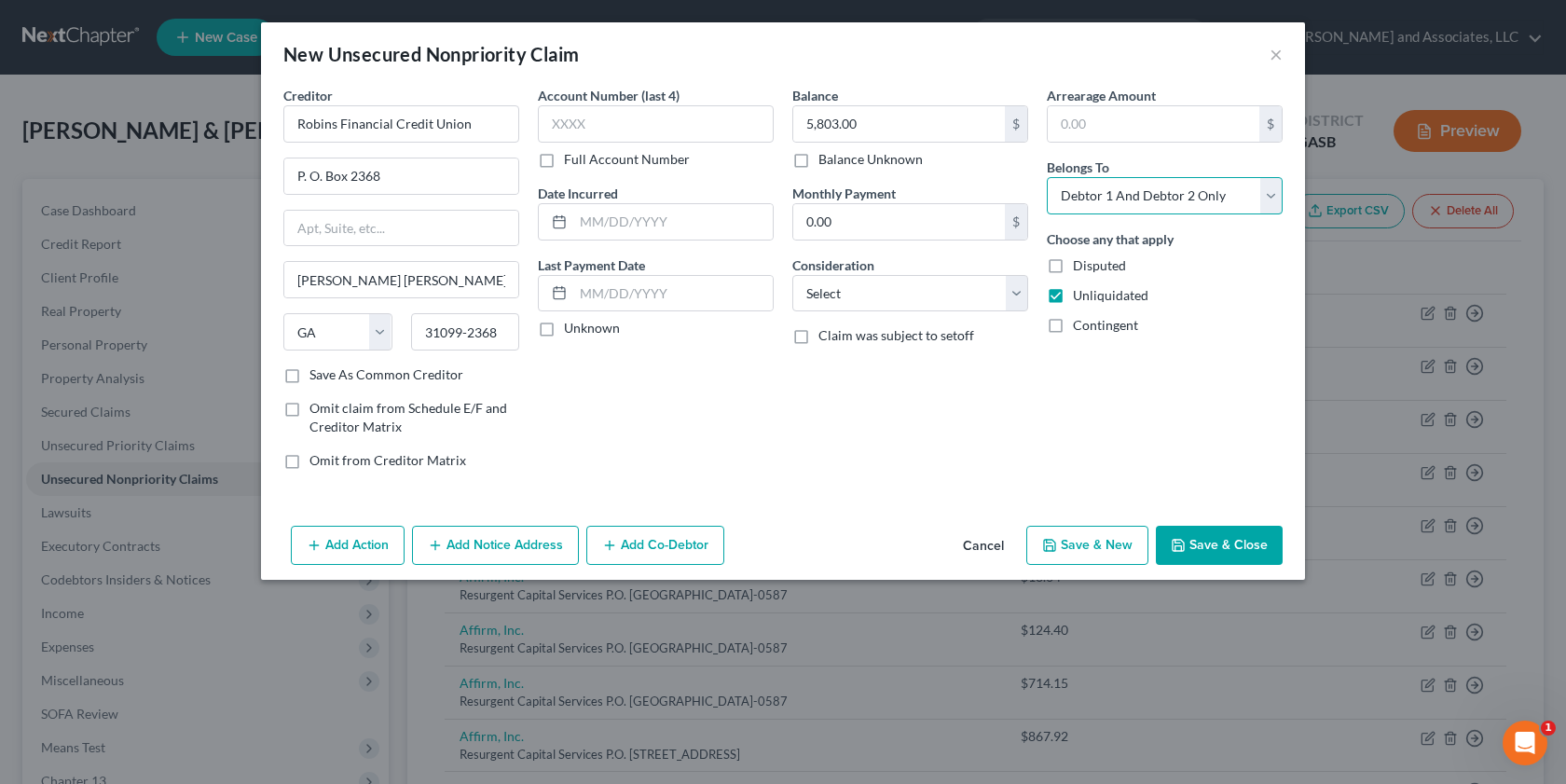
click at [1271, 195] on select "Select Debtor 1 Only Debtor 2 Only Debtor 1 And Debtor 2 Only At Least One Of T…" at bounding box center [1165, 195] width 236 height 37
select select "0"
click at [1047, 177] on select "Select Debtor 1 Only Debtor 2 Only Debtor 1 And Debtor 2 Only At Least One Of T…" at bounding box center [1165, 195] width 236 height 37
click at [1019, 291] on select "Select Cable / Satellite Services Collection Agency Credit Card Debt Debt Couns…" at bounding box center [910, 293] width 236 height 37
select select "14"
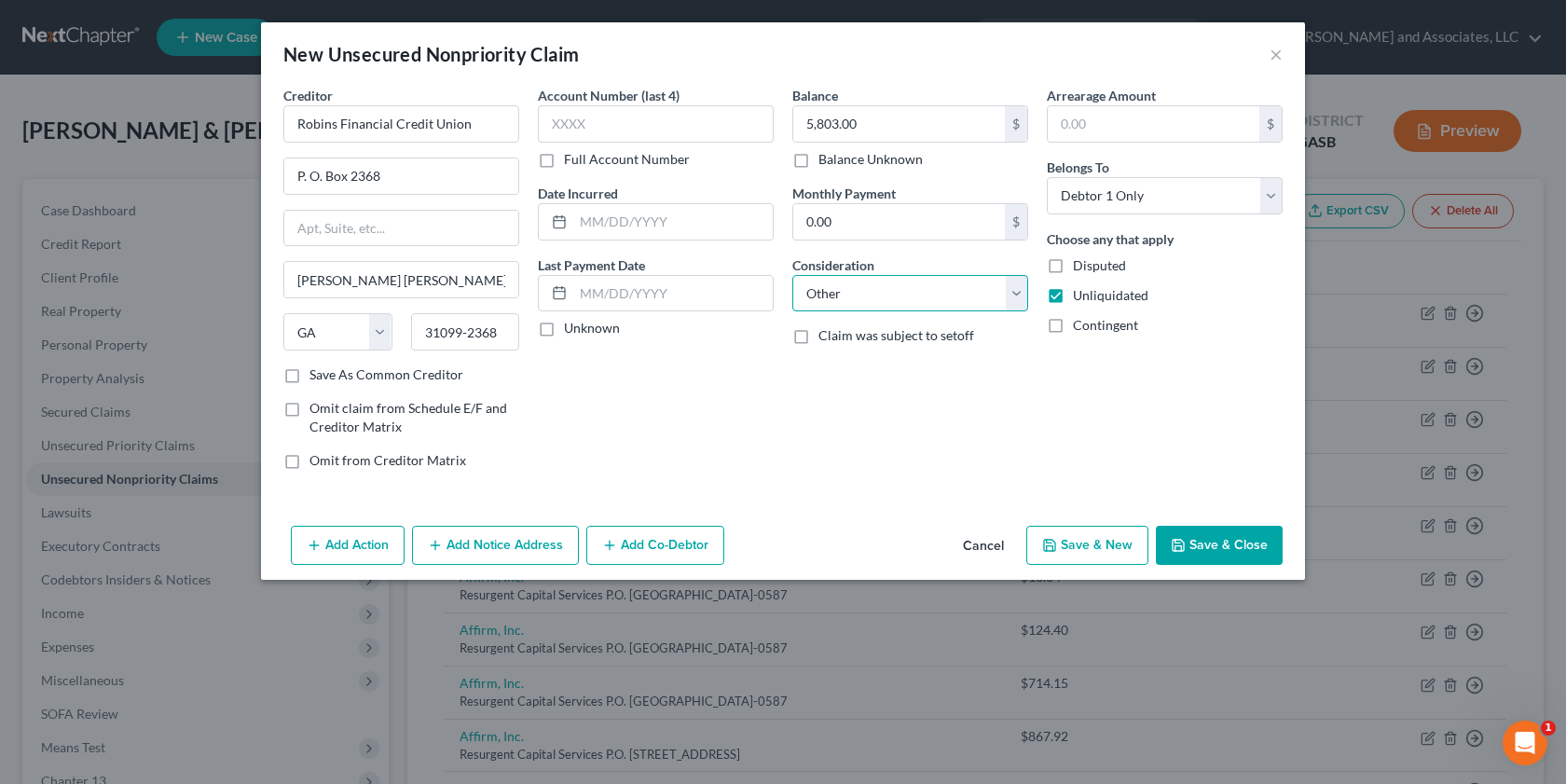
click at [792, 275] on select "Select Cable / Satellite Services Collection Agency Credit Card Debt Debt Couns…" at bounding box center [910, 293] width 236 height 37
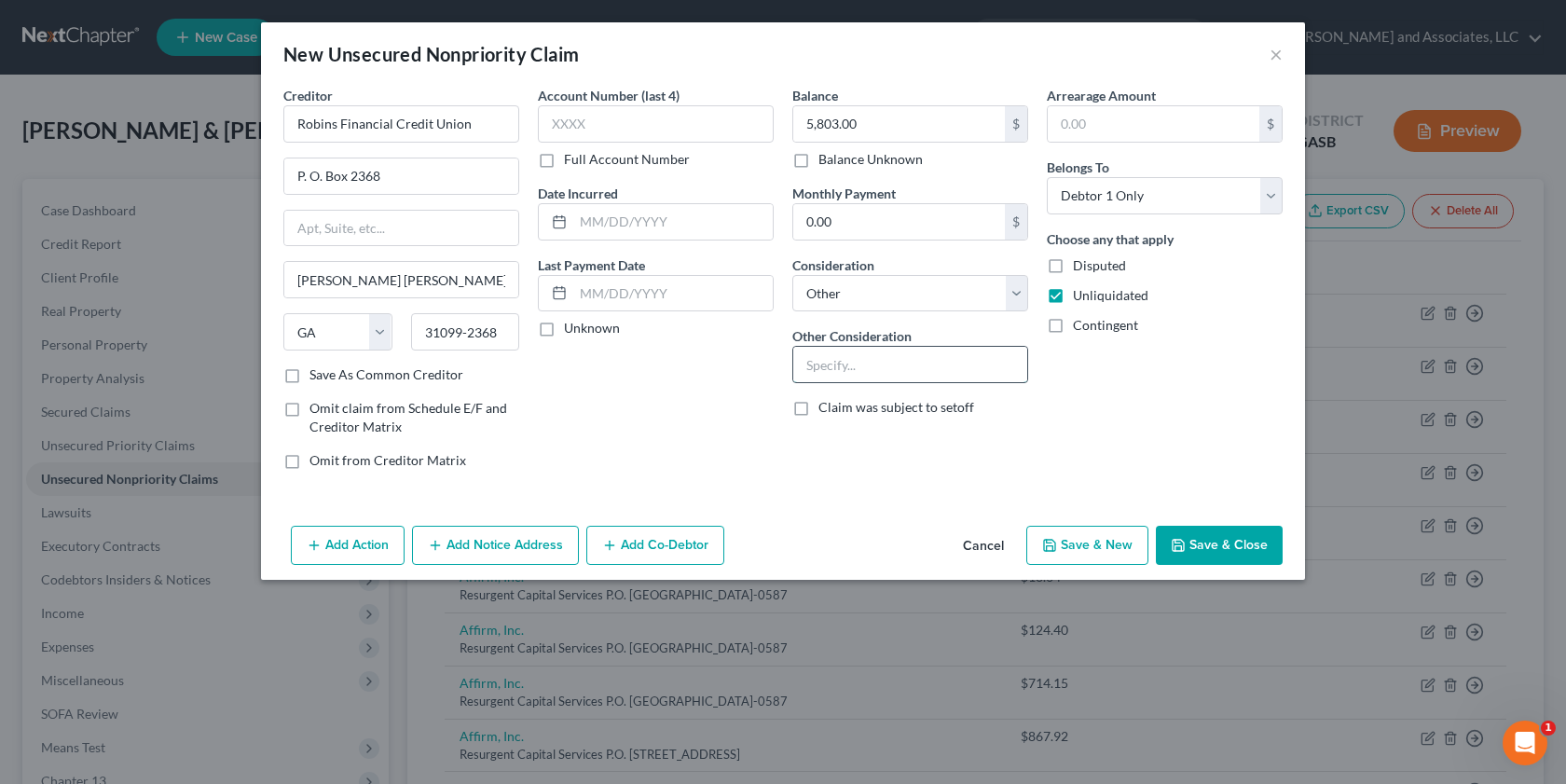
click at [815, 348] on input "text" at bounding box center [910, 364] width 234 height 35
click at [862, 368] on input "Charge Off Account" at bounding box center [910, 364] width 234 height 35
type input "Charge off Account"
click at [598, 229] on input "text" at bounding box center [673, 221] width 199 height 35
type input "[DATE]"
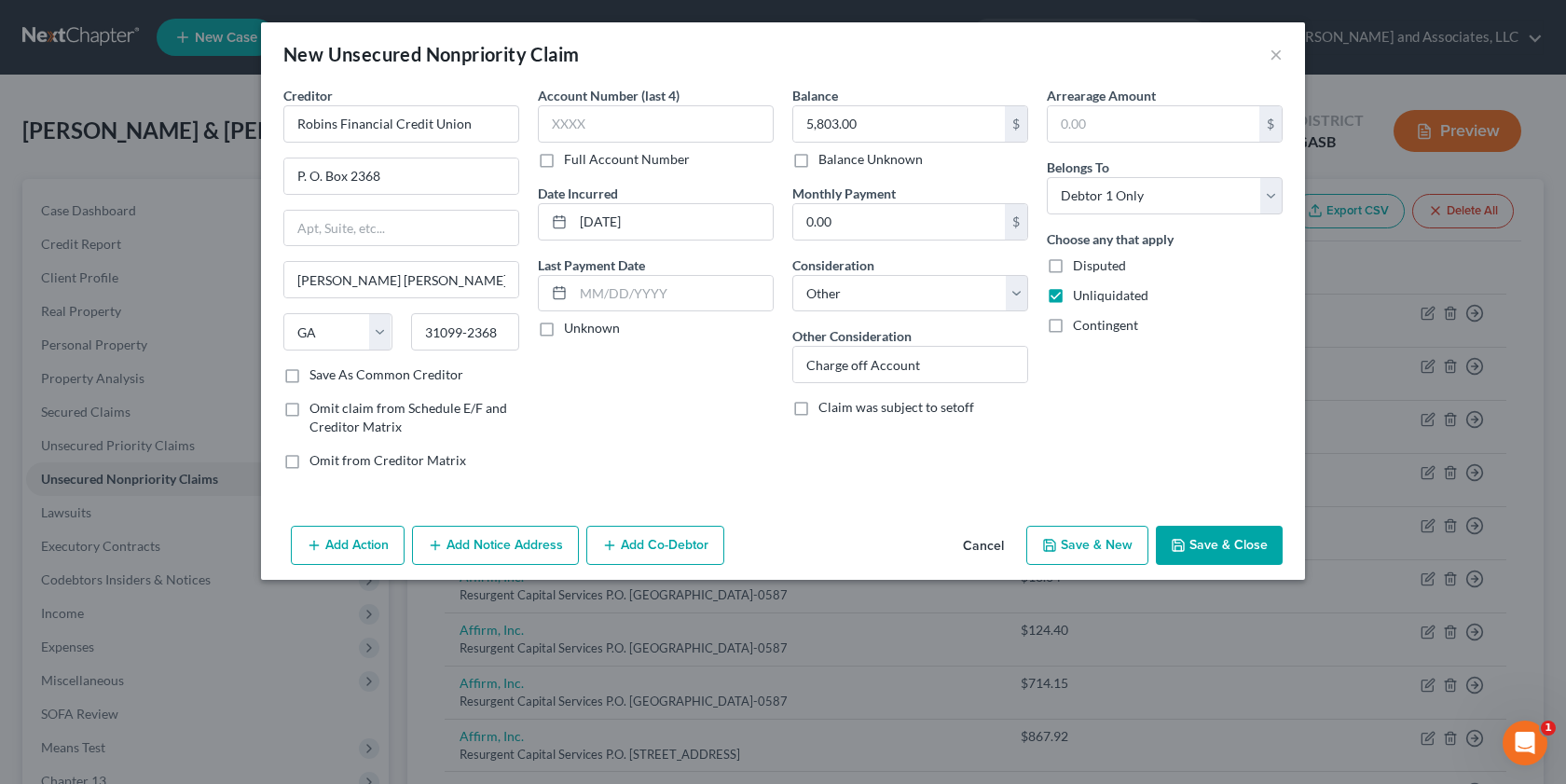
click at [309, 373] on label "Save As Common Creditor" at bounding box center [386, 374] width 154 height 18
click at [317, 373] on input "Save As Common Creditor" at bounding box center [323, 371] width 12 height 12
click at [1192, 555] on button "Save & Close" at bounding box center [1219, 545] width 126 height 39
checkbox input "false"
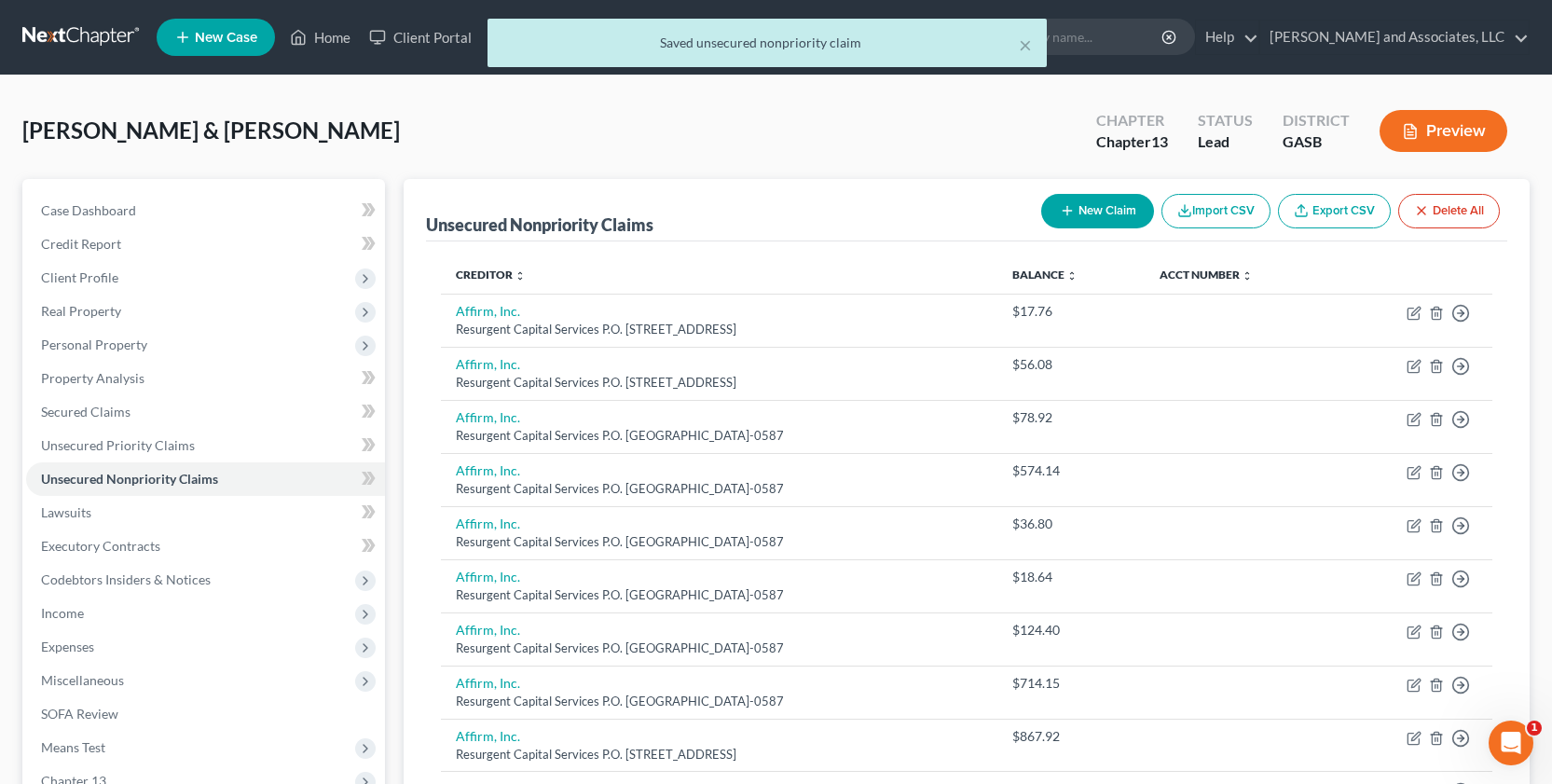
click at [1075, 214] on button "New Claim" at bounding box center [1097, 211] width 113 height 34
select select "2"
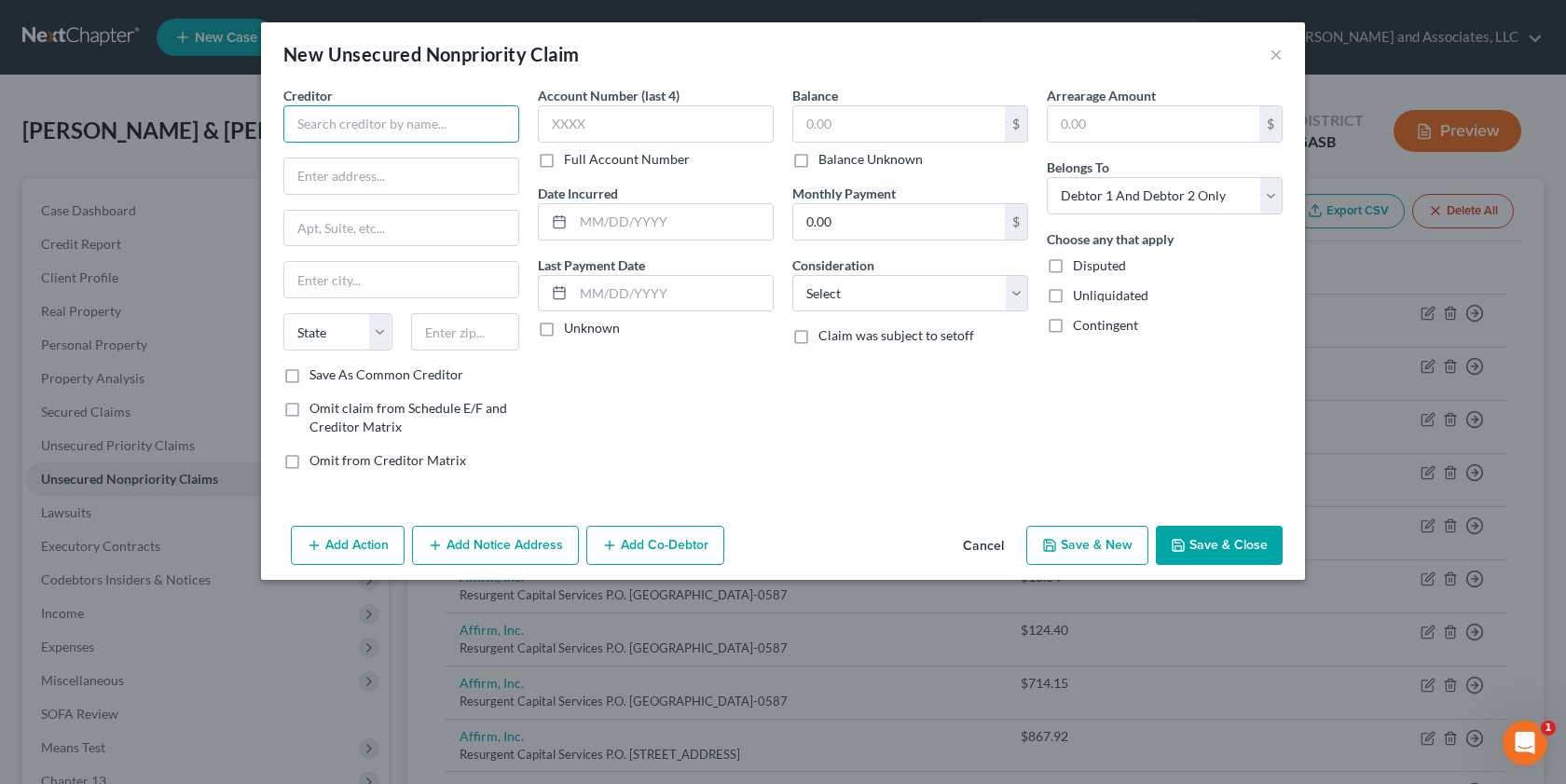
click at [323, 120] on input "text" at bounding box center [401, 123] width 236 height 37
click at [342, 125] on input "Robins financial Credit Union" at bounding box center [401, 123] width 236 height 37
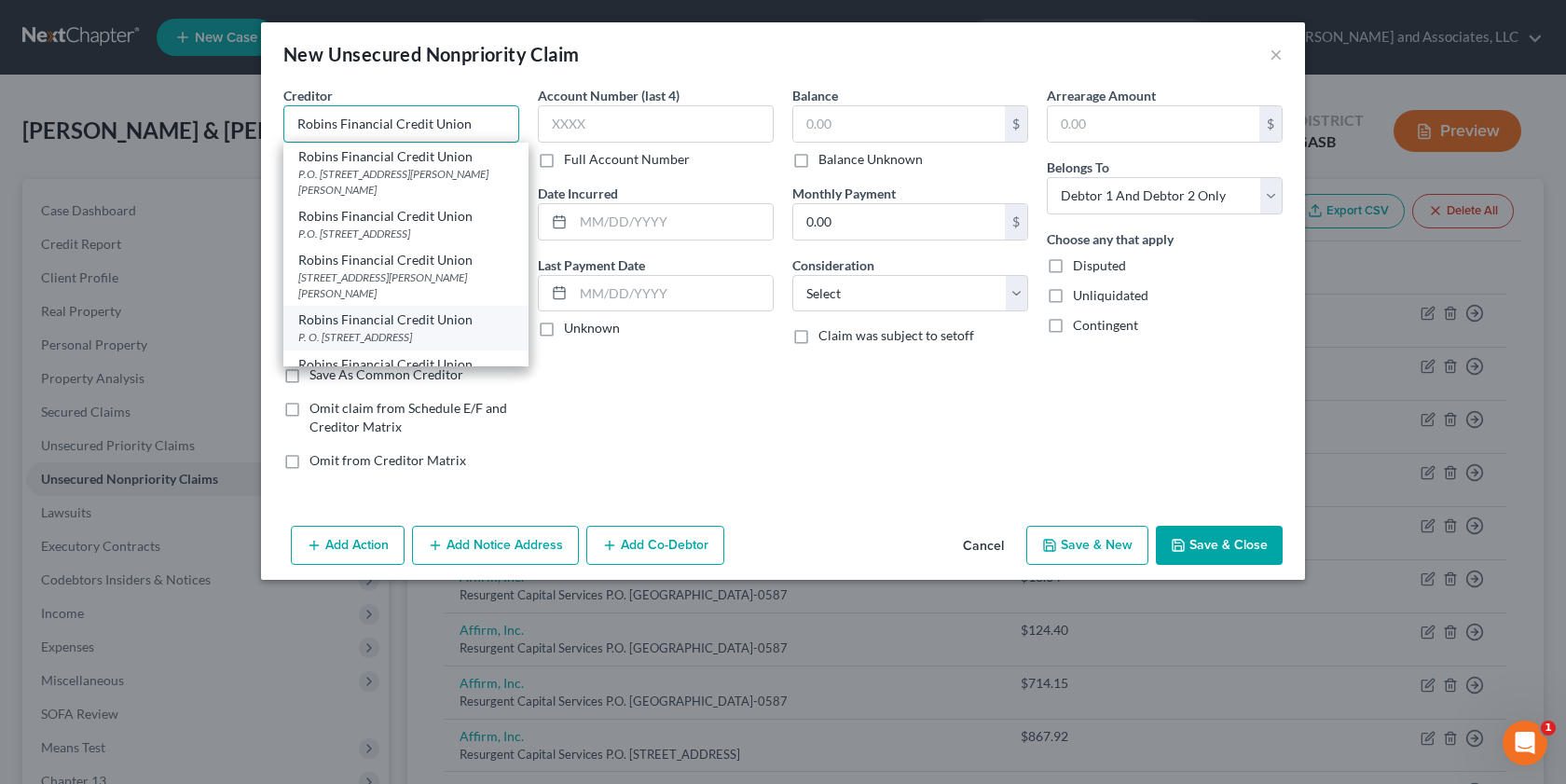
type input "Robins Financial Credit Union"
click at [366, 344] on div "P. O. [STREET_ADDRESS]" at bounding box center [405, 337] width 216 height 16
type input "P. O. Box 2368"
type input "[PERSON_NAME] [PERSON_NAME]"
select select "10"
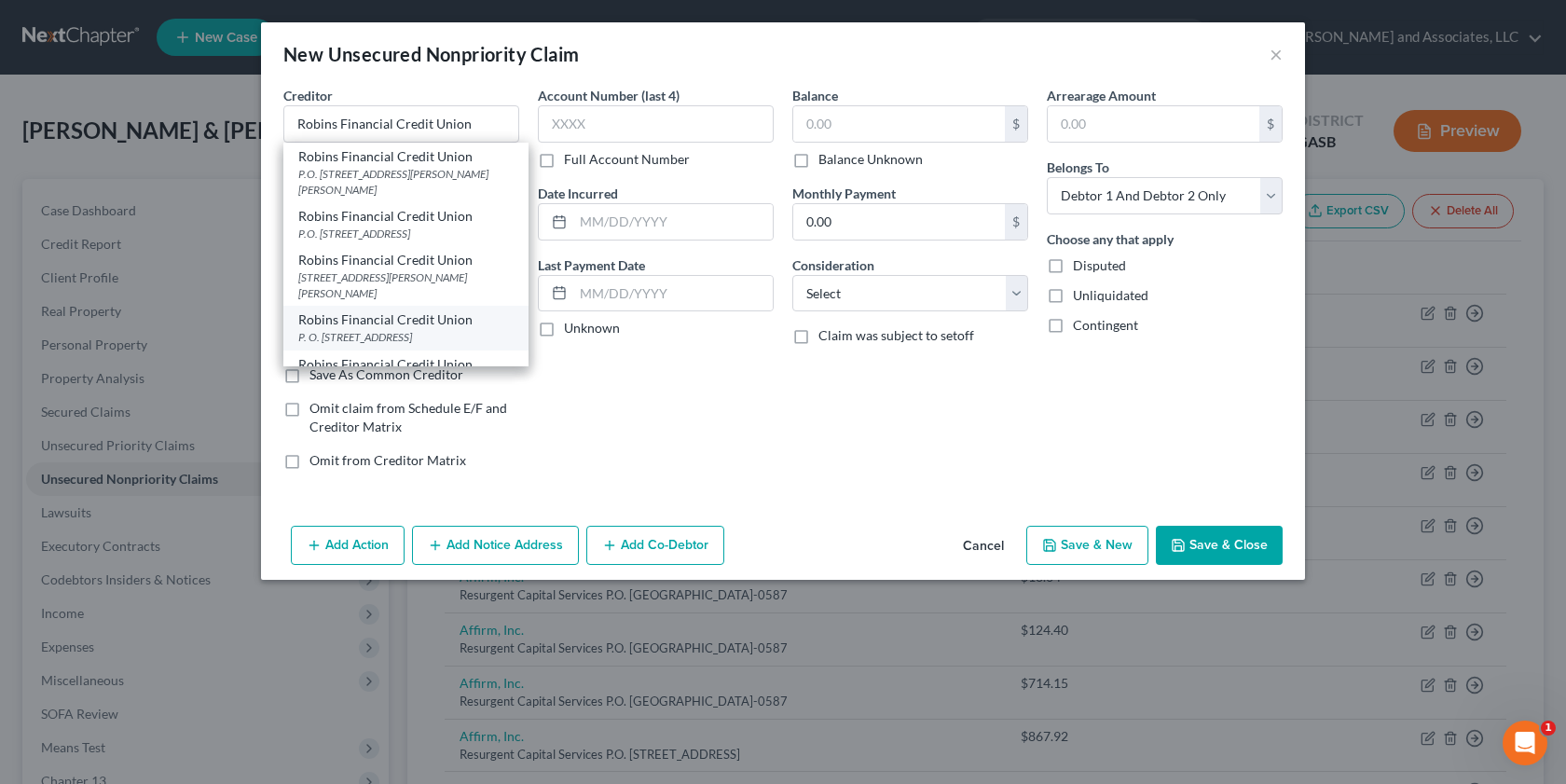
type input "31099-2368"
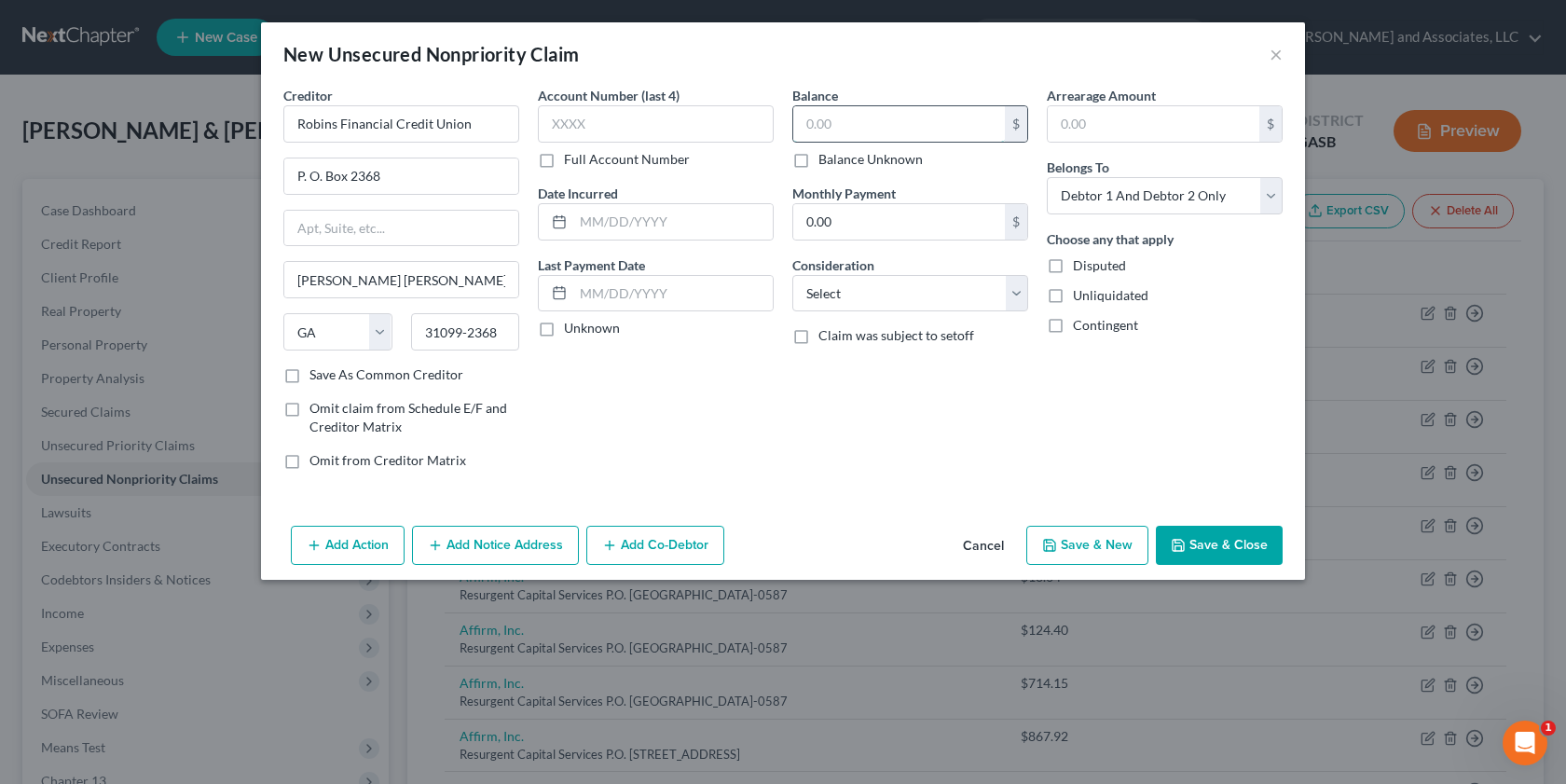
click at [842, 119] on input "text" at bounding box center [898, 123] width 212 height 35
type input "68,706.00"
click at [822, 221] on input "0.00" at bounding box center [898, 221] width 212 height 35
type input "1,348.00"
click at [582, 222] on input "text" at bounding box center [673, 221] width 199 height 35
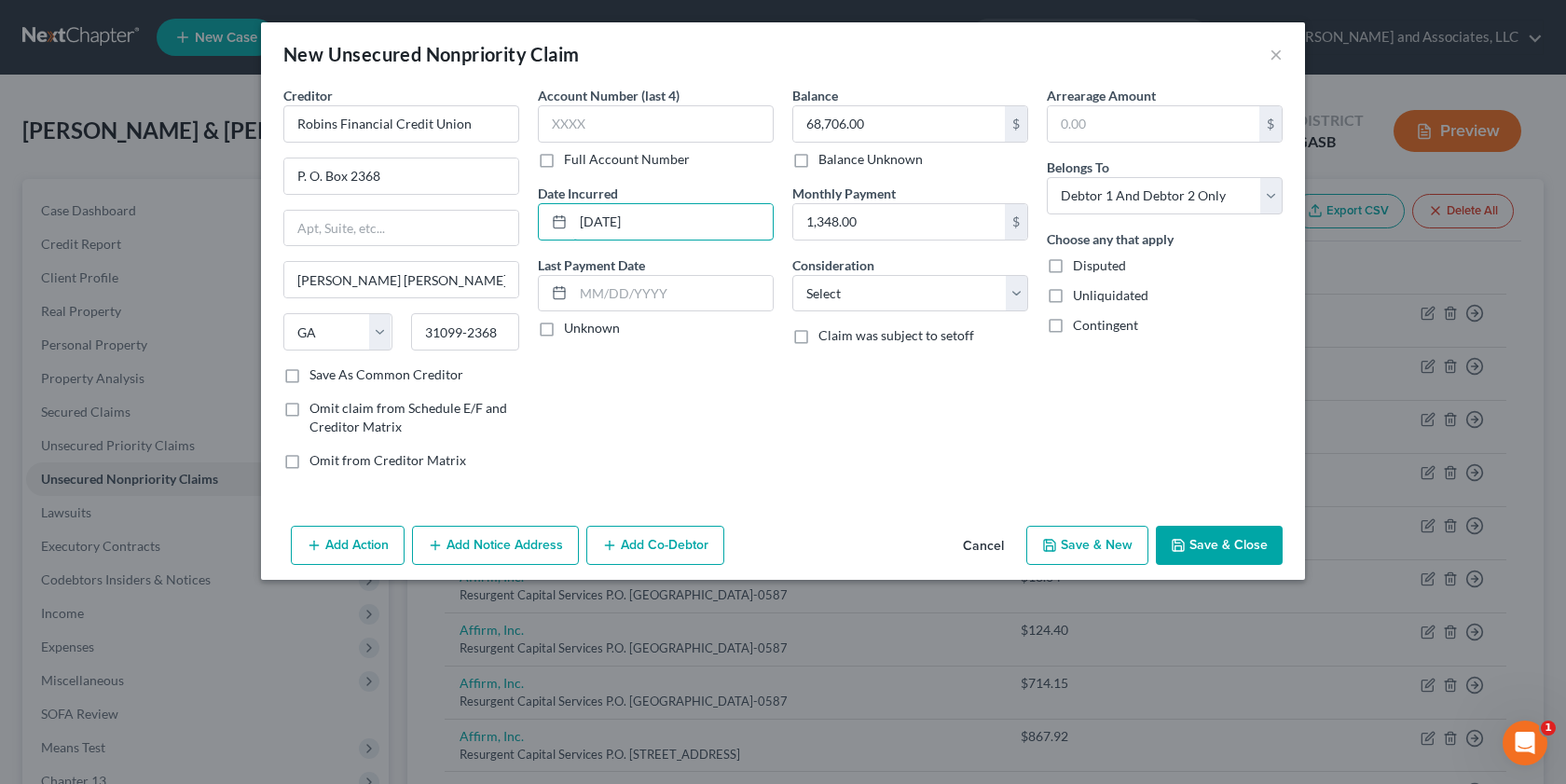
type input "[DATE]"
click at [1073, 296] on label "Unliquidated" at bounding box center [1110, 295] width 76 height 18
click at [1080, 296] on input "Unliquidated" at bounding box center [1086, 292] width 12 height 12
checkbox input "true"
click at [1016, 292] on select "Select Cable / Satellite Services Collection Agency Credit Card Debt Debt Couns…" at bounding box center [910, 293] width 236 height 37
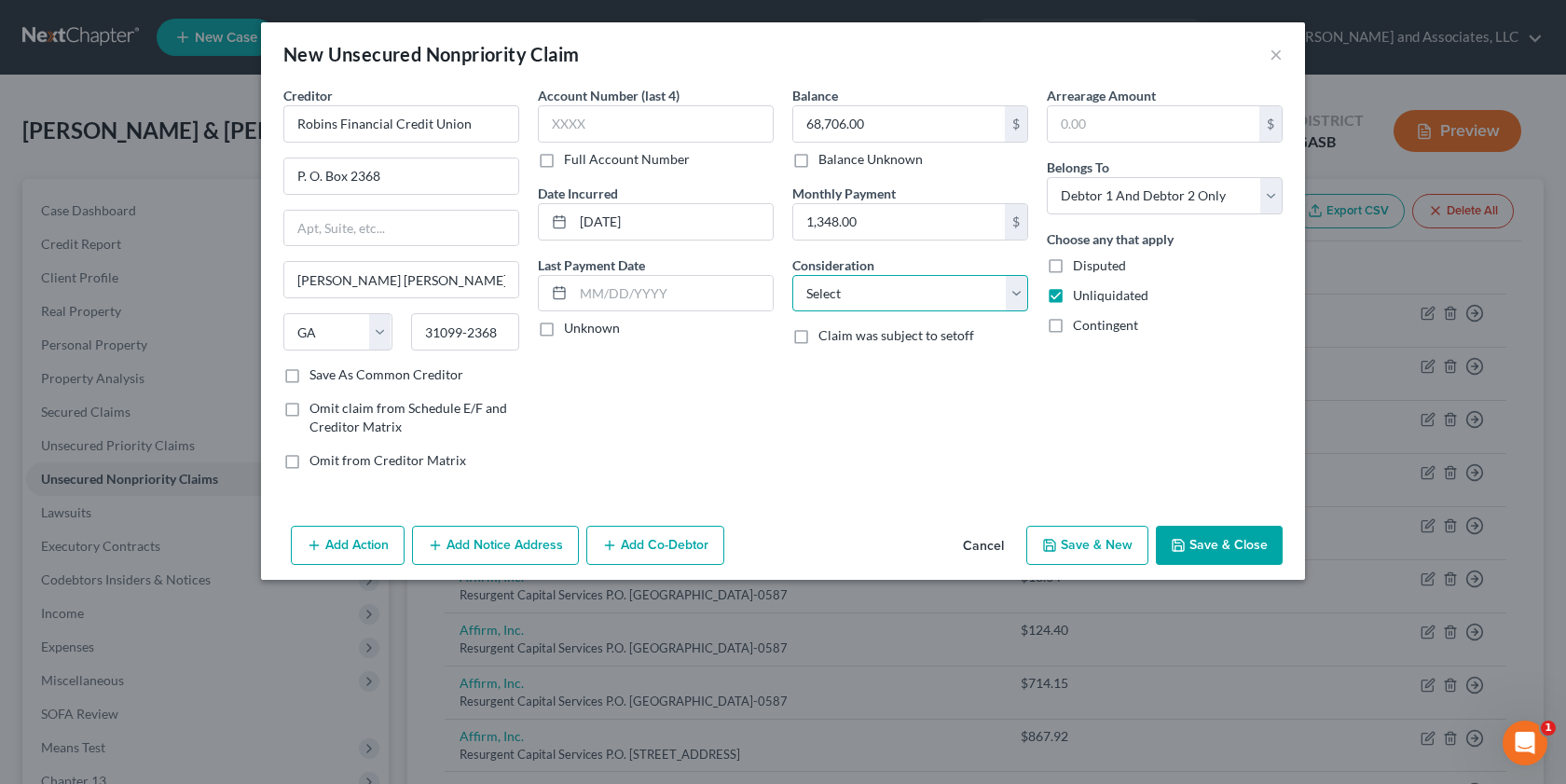
select select "14"
click at [792, 275] on select "Select Cable / Satellite Services Collection Agency Credit Card Debt Debt Couns…" at bounding box center [910, 293] width 236 height 37
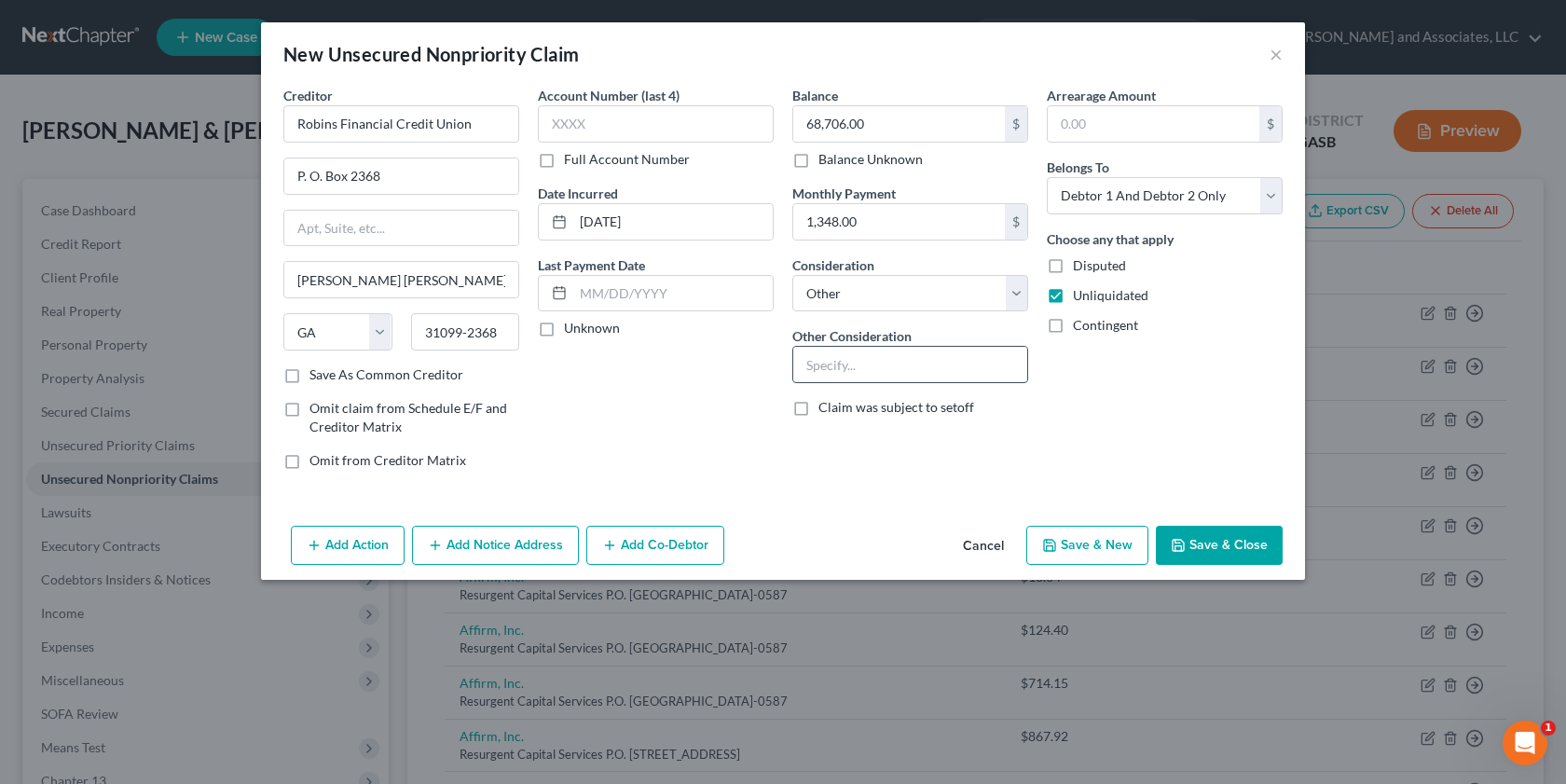
click at [848, 364] on input "text" at bounding box center [910, 364] width 234 height 35
click at [866, 366] on input "Deficiency alance on a Dodge Pickup" at bounding box center [910, 364] width 234 height 35
click at [1017, 366] on input "Deficiency balance on a Dodge Pickup" at bounding box center [910, 364] width 234 height 35
type input "Deficiency balance on a Dodge Pickup Truckp"
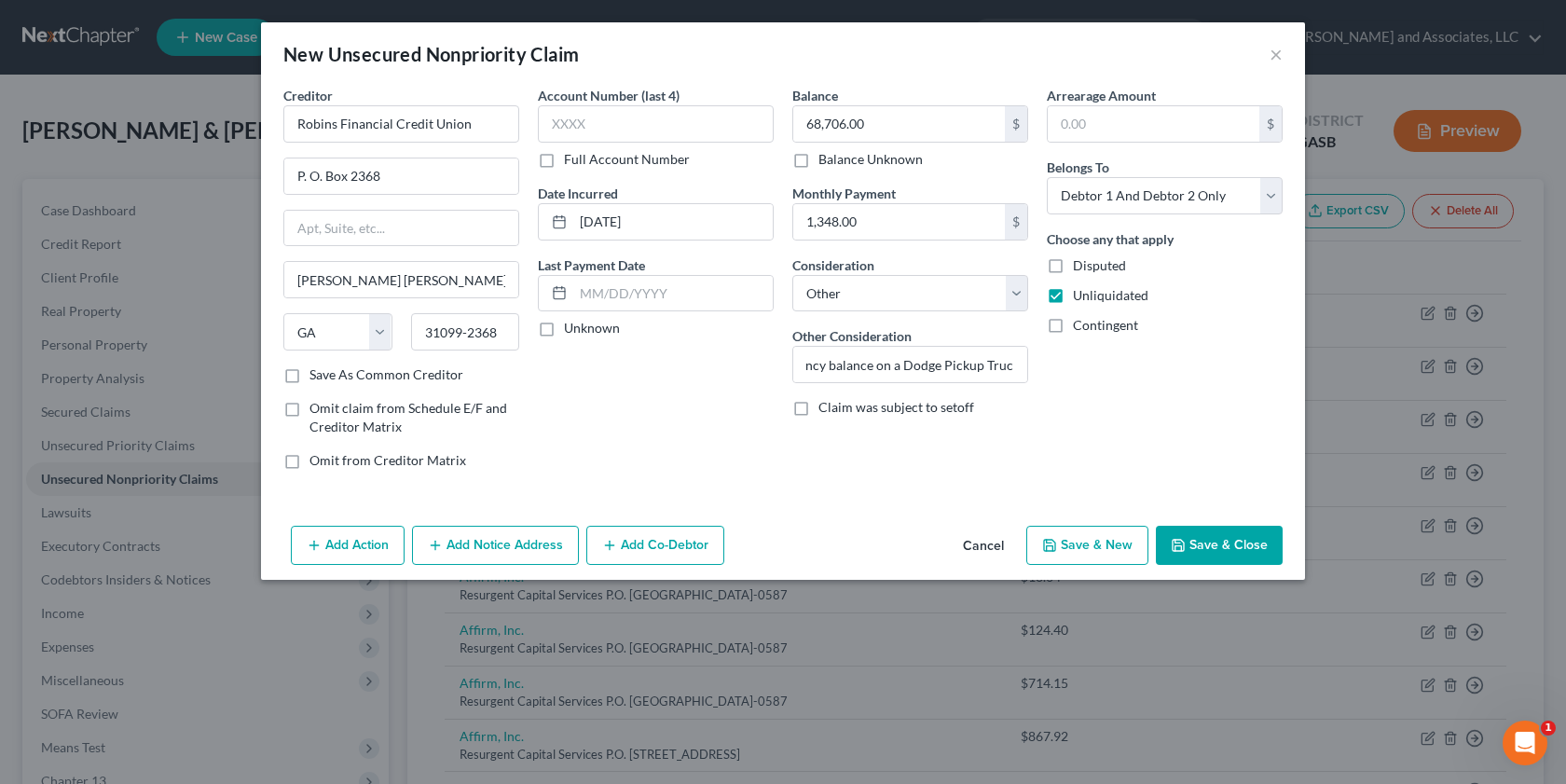
scroll to position [0, 0]
click at [309, 376] on label "Save As Common Creditor" at bounding box center [386, 374] width 154 height 18
click at [317, 376] on input "Save As Common Creditor" at bounding box center [323, 371] width 12 height 12
click at [1190, 546] on button "Save & Close" at bounding box center [1219, 545] width 126 height 39
checkbox input "false"
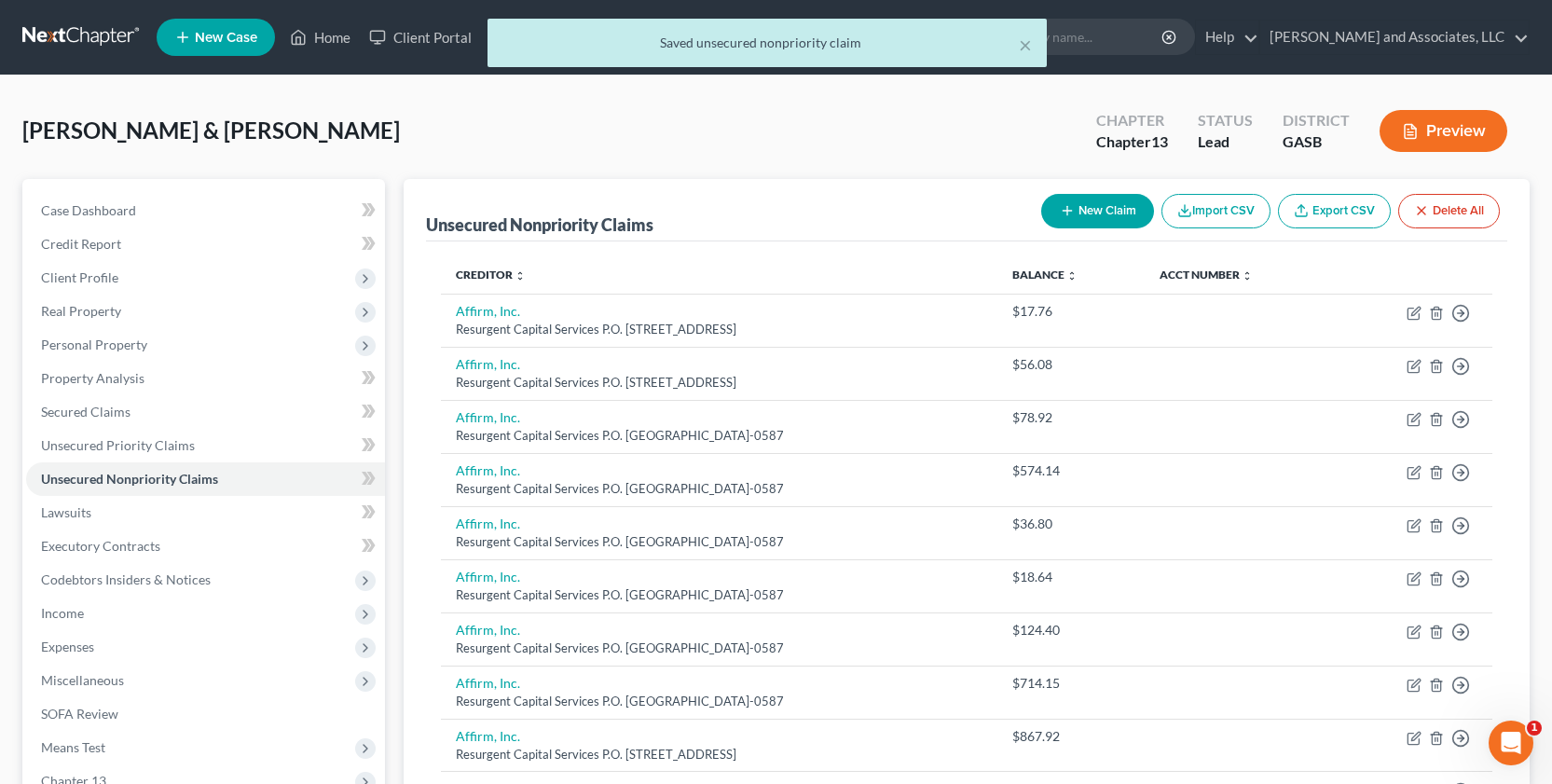
click at [1092, 207] on button "New Claim" at bounding box center [1097, 211] width 113 height 34
select select "2"
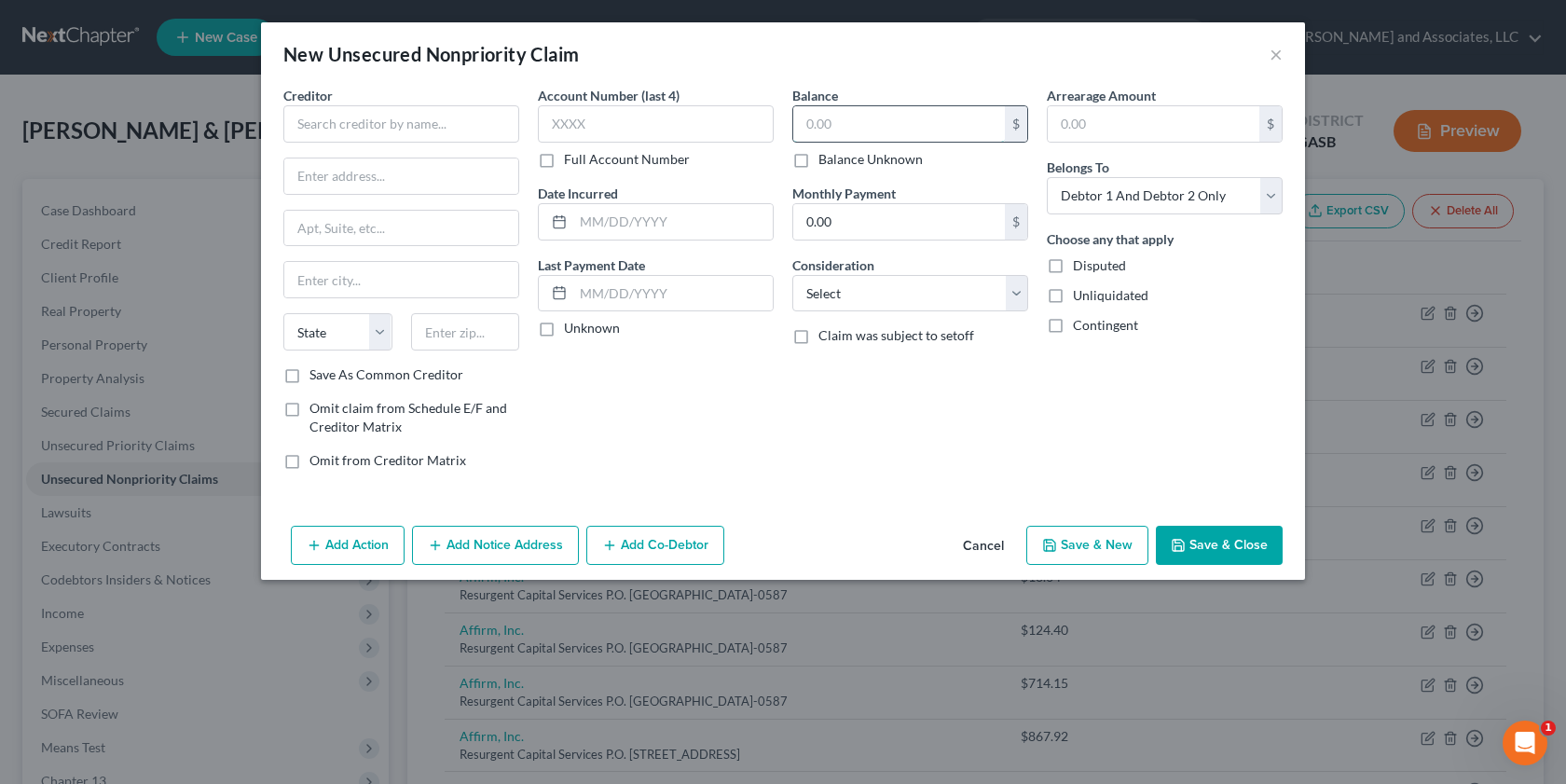
click at [860, 131] on input "text" at bounding box center [898, 123] width 212 height 35
type input "329.00"
click at [853, 220] on input "0.00" at bounding box center [898, 221] width 212 height 35
type input "30.00"
click at [602, 224] on input "text" at bounding box center [673, 221] width 199 height 35
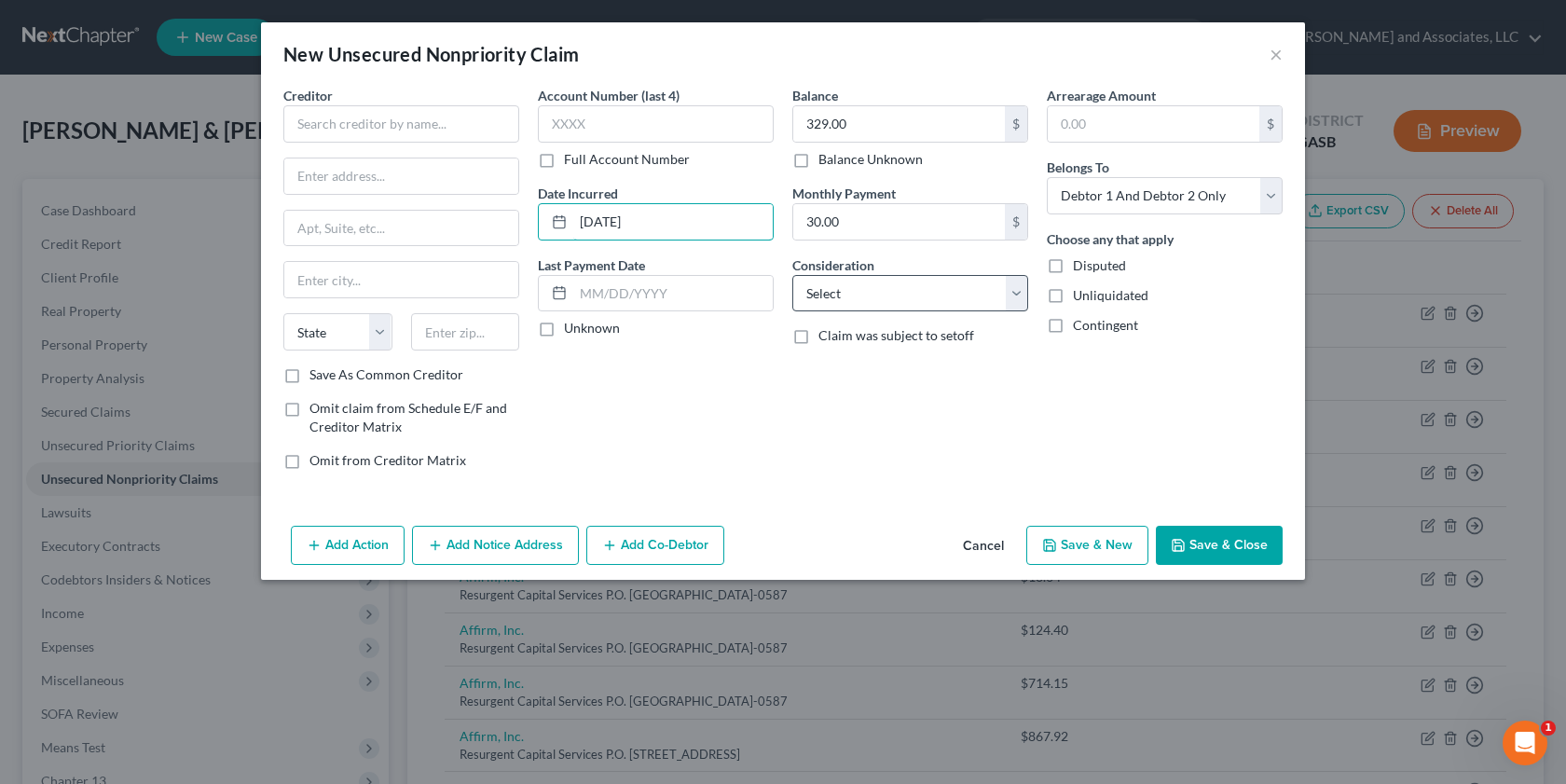
type input "[DATE]"
click at [1015, 285] on select "Select Cable / Satellite Services Collection Agency Credit Card Debt Debt Couns…" at bounding box center [910, 293] width 236 height 37
select select "14"
click at [792, 275] on select "Select Cable / Satellite Services Collection Agency Credit Card Debt Debt Couns…" at bounding box center [910, 293] width 236 height 37
drag, startPoint x: 873, startPoint y: 377, endPoint x: 874, endPoint y: 401, distance: 24.0
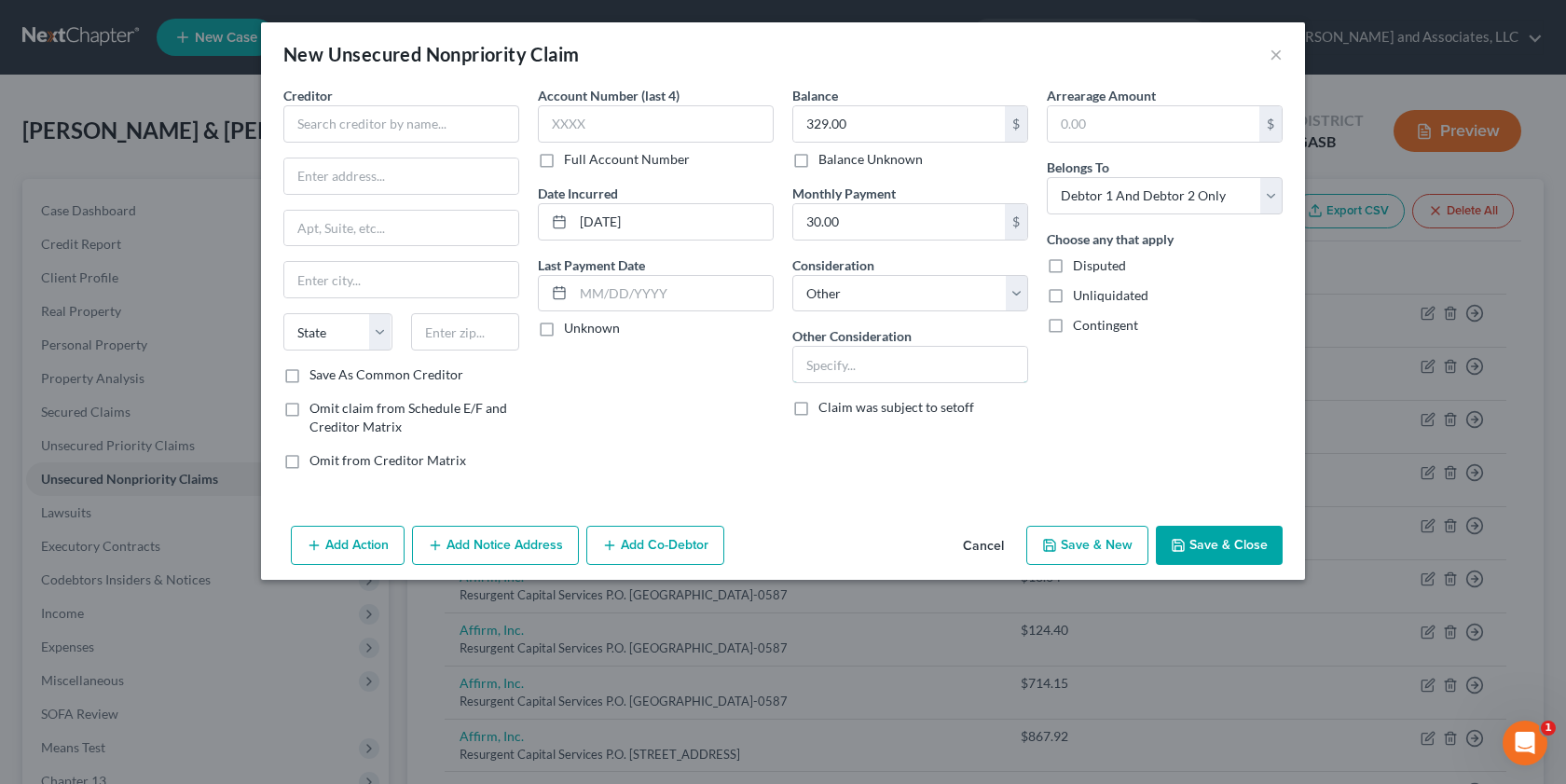
click at [875, 373] on input "text" at bounding box center [910, 364] width 234 height 35
type input "Credit Card Debt"
click at [321, 129] on input "text" at bounding box center [401, 123] width 236 height 37
type input "Credit One Bank"
type input "P. O. Box 98873"
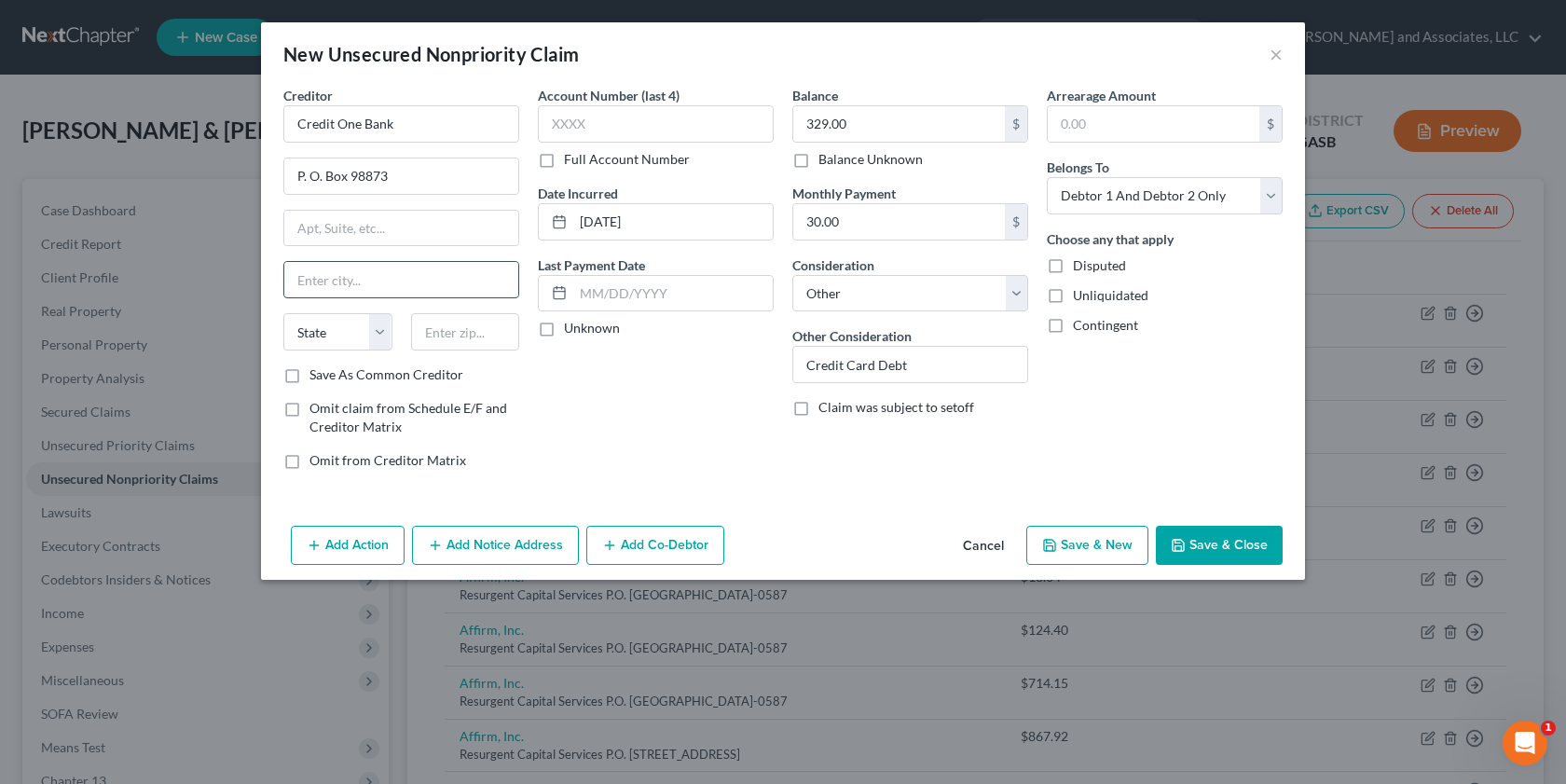
click at [313, 295] on input "text" at bounding box center [401, 279] width 234 height 35
type input "[GEOGRAPHIC_DATA]"
select select "31"
drag, startPoint x: 449, startPoint y: 347, endPoint x: 460, endPoint y: 345, distance: 11.2
click at [453, 347] on input "text" at bounding box center [465, 331] width 109 height 37
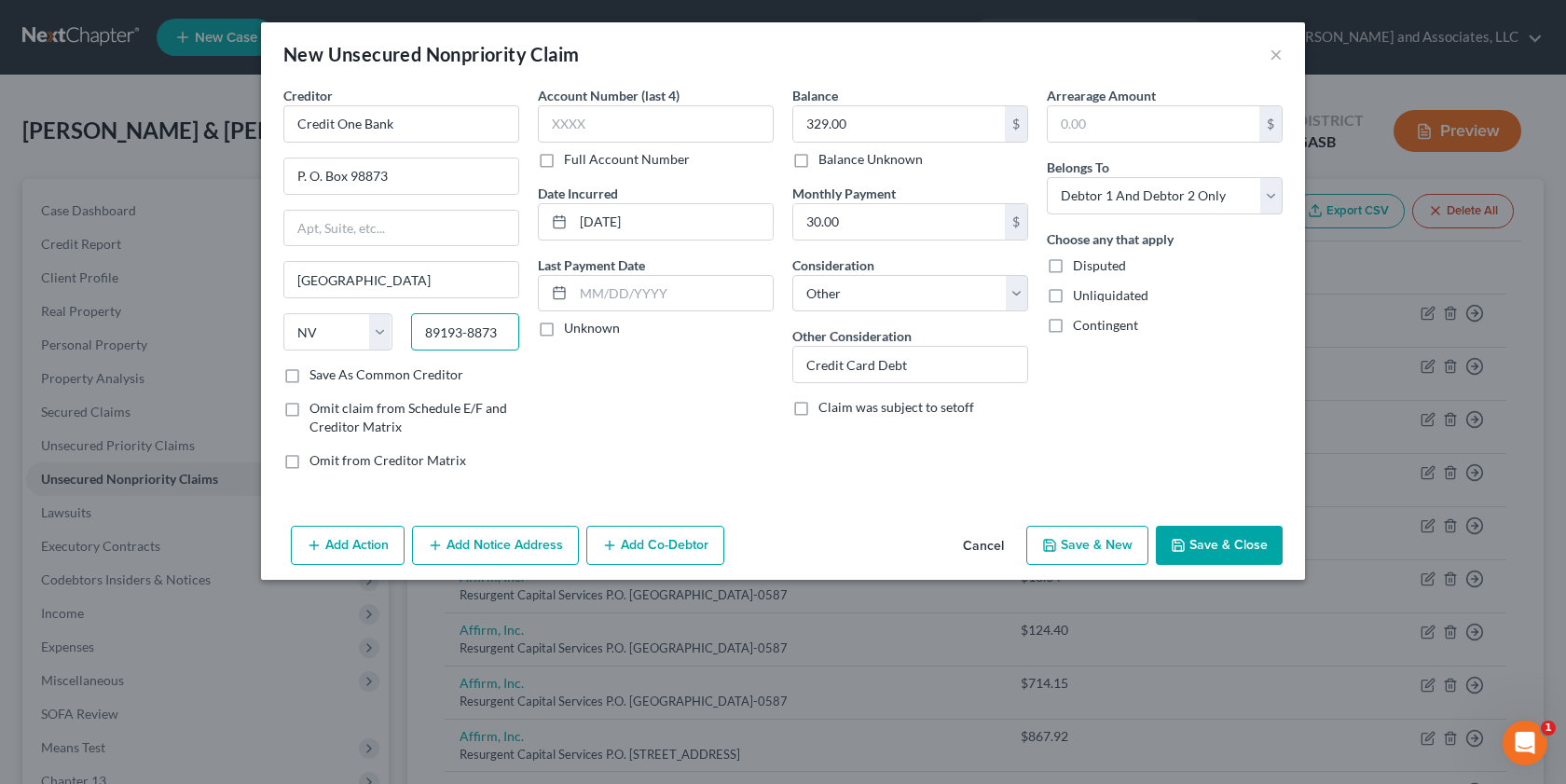
type input "89193-8873"
click at [1073, 300] on label "Unliquidated" at bounding box center [1110, 295] width 76 height 18
click at [1080, 298] on input "Unliquidated" at bounding box center [1086, 292] width 12 height 12
checkbox input "true"
click at [1273, 194] on select "Select Debtor 1 Only Debtor 2 Only Debtor 1 And Debtor 2 Only At Least One Of T…" at bounding box center [1165, 195] width 236 height 37
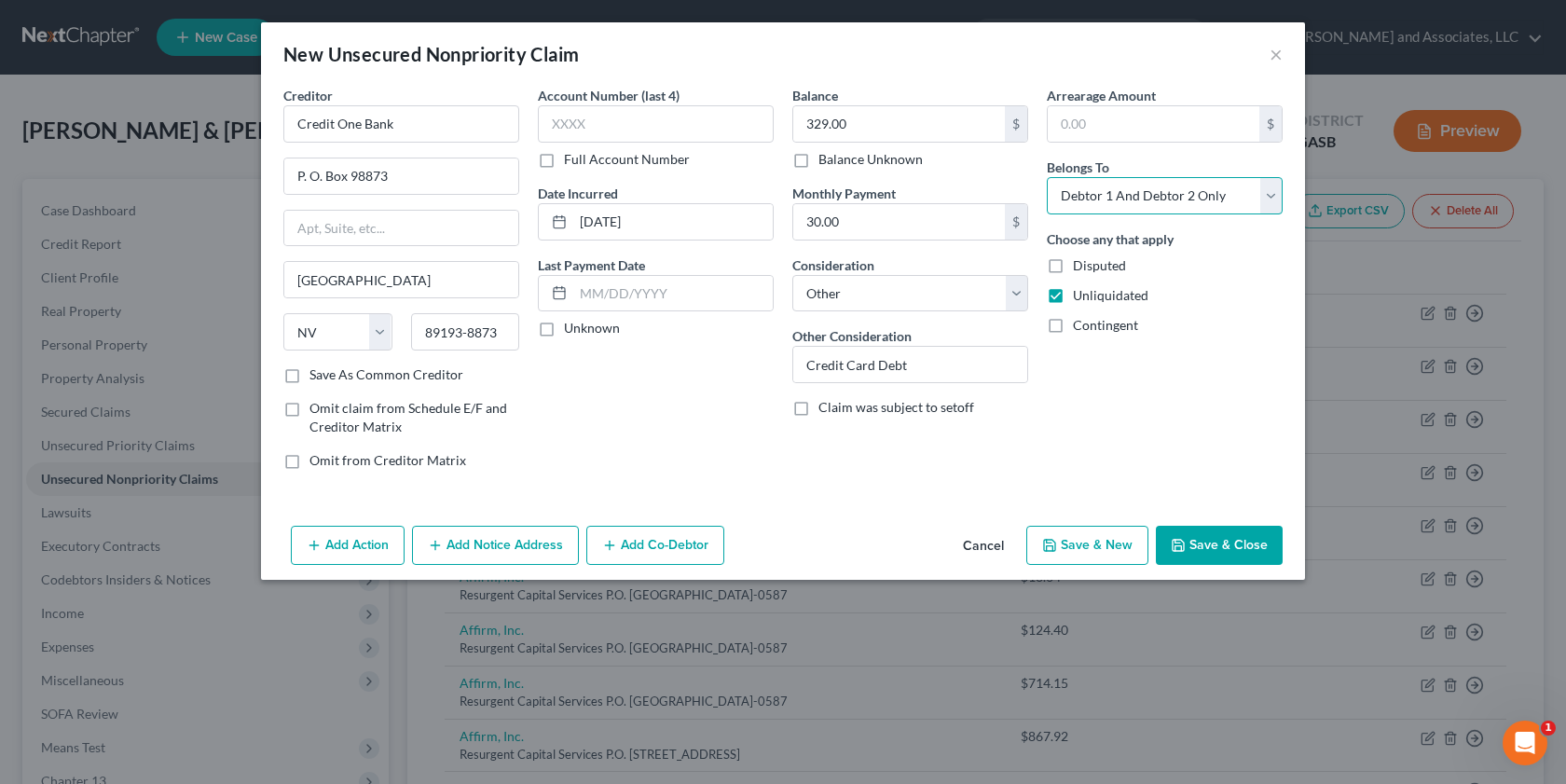
select select "1"
click at [1047, 177] on select "Select Debtor 1 Only Debtor 2 Only Debtor 1 And Debtor 2 Only At Least One Of T…" at bounding box center [1165, 195] width 236 height 37
click at [1213, 555] on button "Save & Close" at bounding box center [1219, 545] width 126 height 39
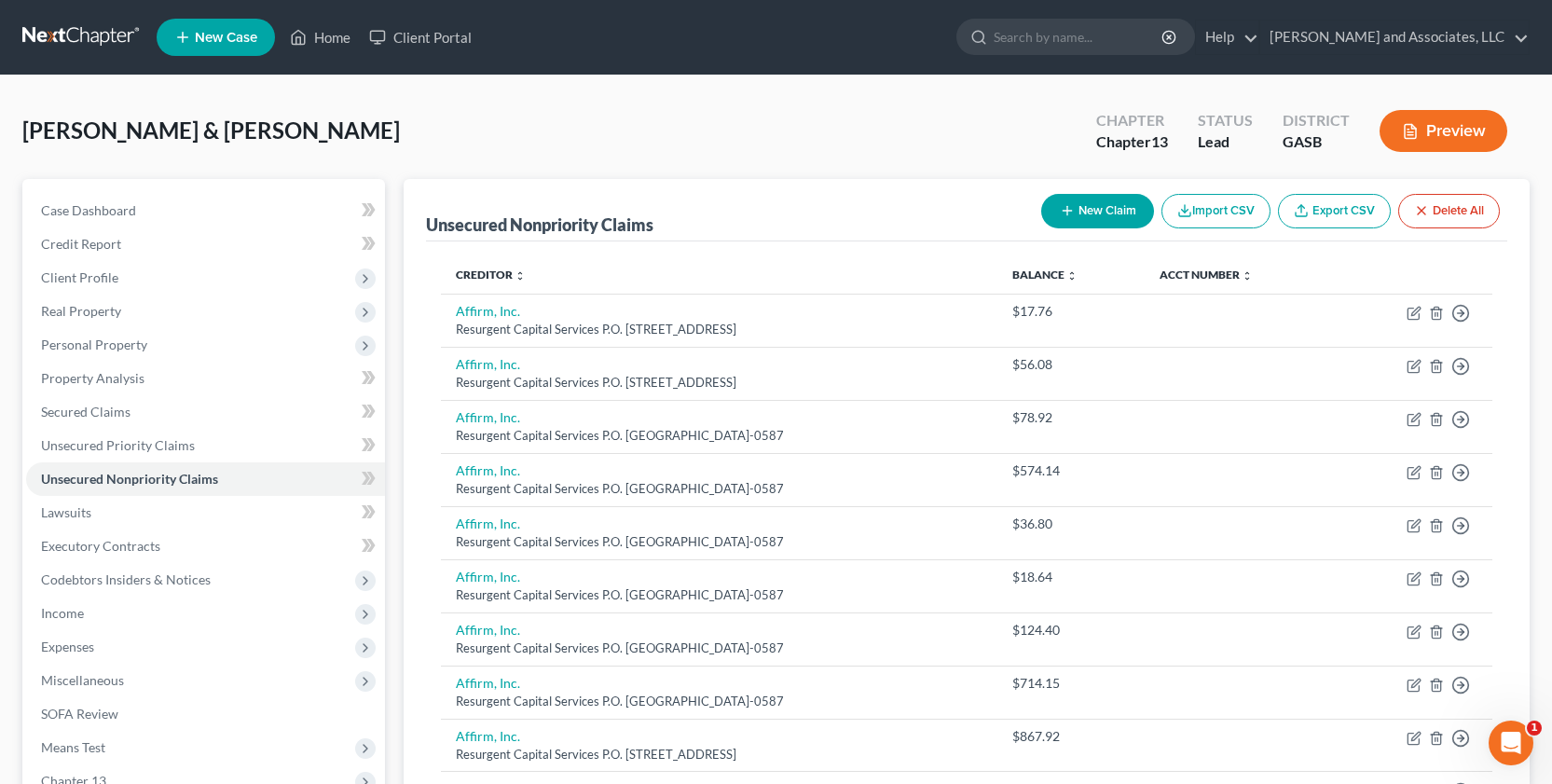
click at [1067, 188] on div "New Claim Import CSV Export CSV Delete All" at bounding box center [1270, 212] width 473 height 50
click at [1094, 206] on button "New Claim" at bounding box center [1097, 211] width 113 height 34
select select "2"
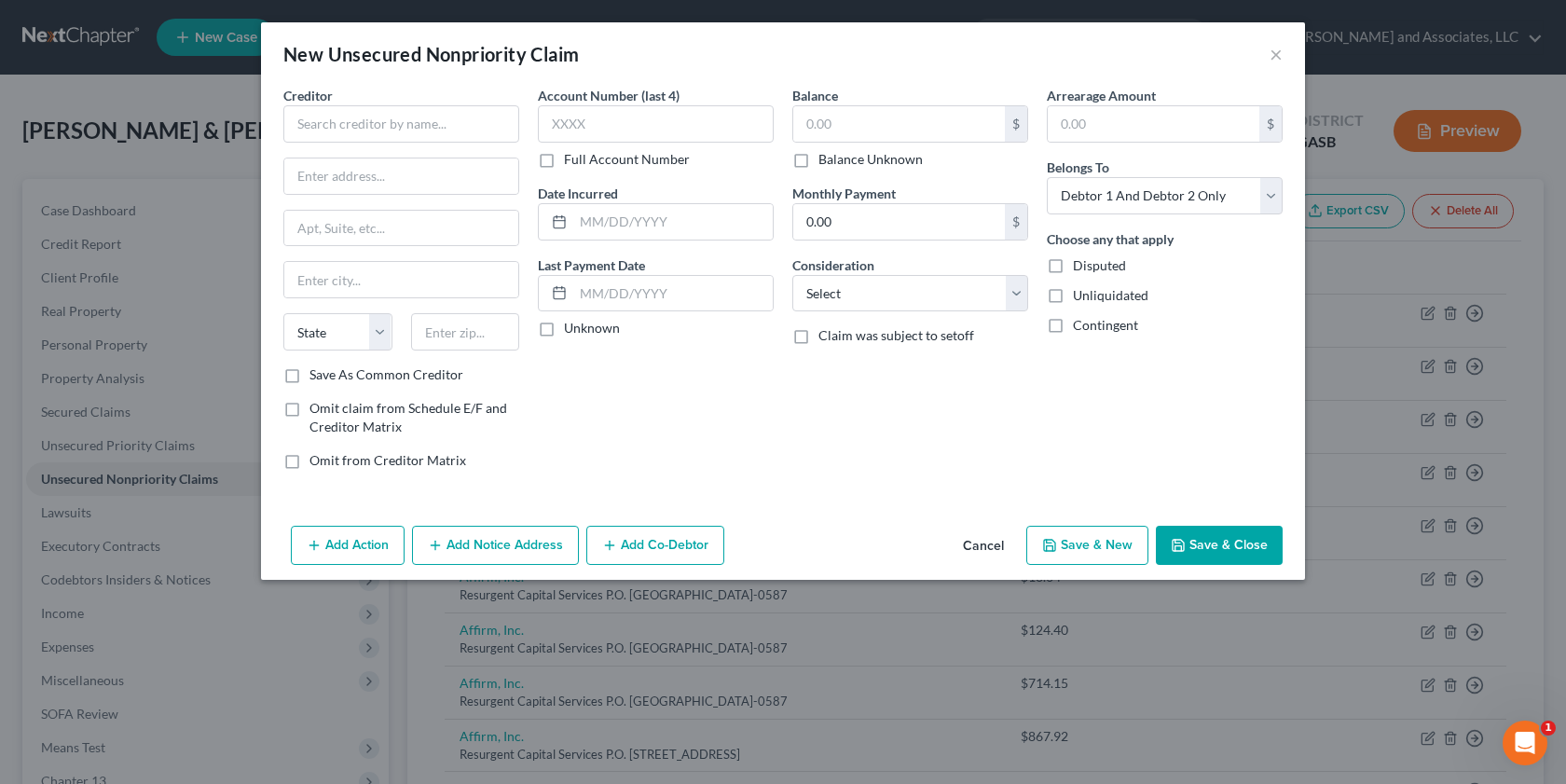
click at [1073, 298] on label "Unliquidated" at bounding box center [1110, 295] width 76 height 18
click at [1080, 298] on input "Unliquidated" at bounding box center [1086, 292] width 12 height 12
checkbox input "true"
click at [1272, 196] on select "Select Debtor 1 Only Debtor 2 Only Debtor 1 And Debtor 2 Only At Least One Of T…" at bounding box center [1165, 195] width 236 height 37
select select "1"
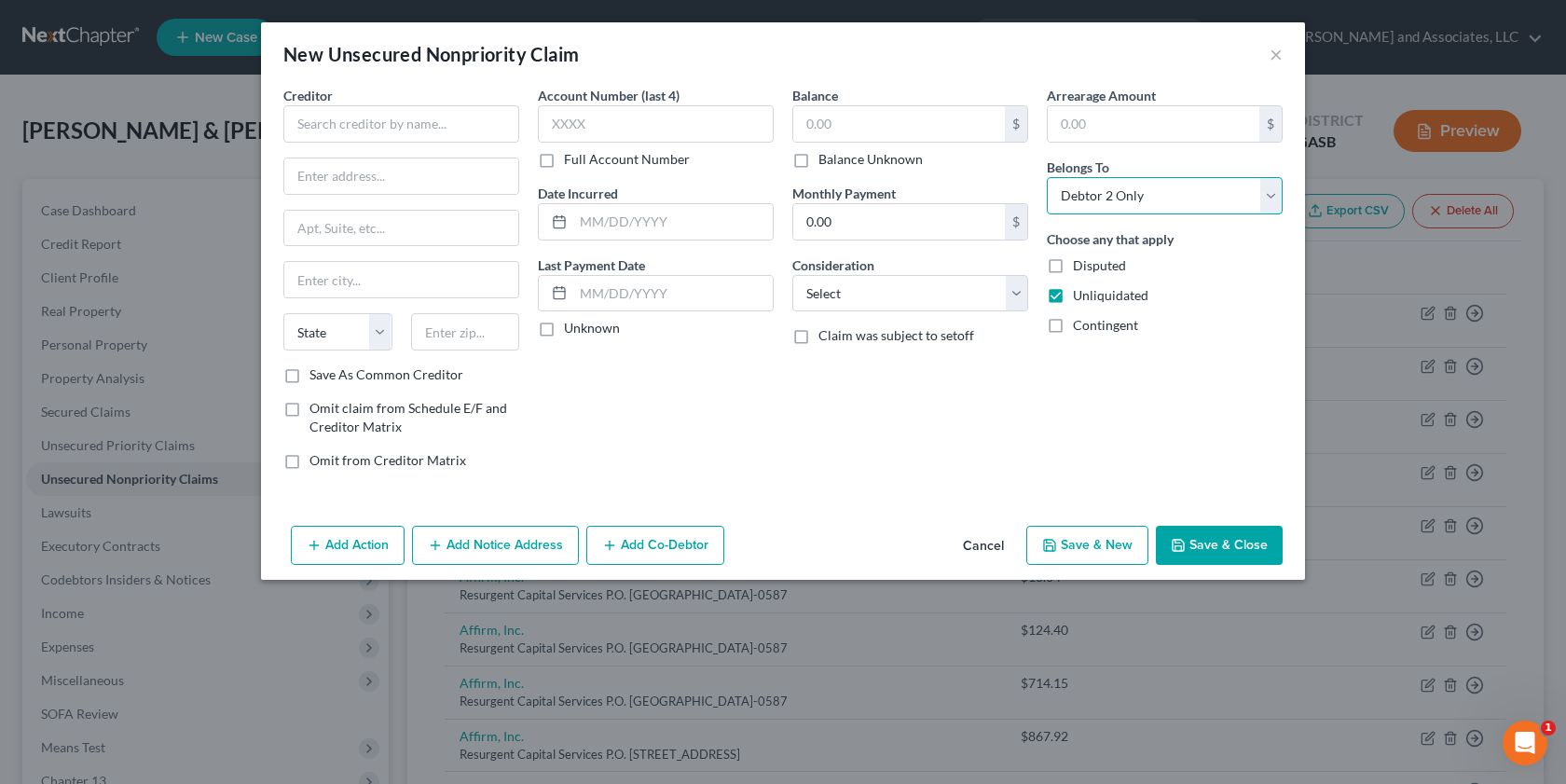
click at [1047, 177] on select "Select Debtor 1 Only Debtor 2 Only Debtor 1 And Debtor 2 Only At Least One Of T…" at bounding box center [1165, 195] width 236 height 37
click at [820, 122] on input "text" at bounding box center [898, 123] width 212 height 35
type input "395.00"
click at [829, 229] on input "0.00" at bounding box center [898, 221] width 212 height 35
type input "50.00"
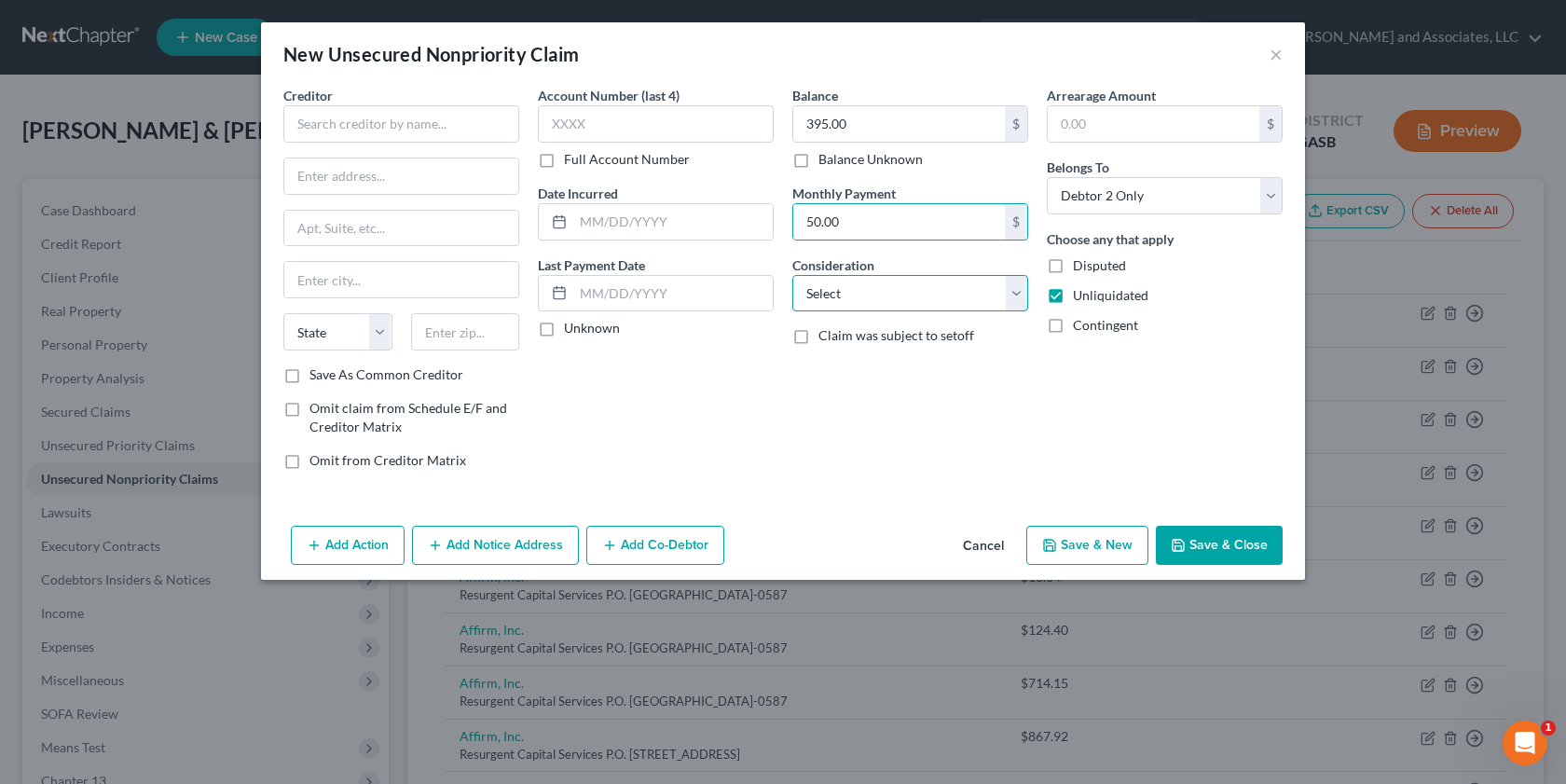
click at [1022, 290] on select "Select Cable / Satellite Services Collection Agency Credit Card Debt Debt Couns…" at bounding box center [910, 293] width 236 height 37
select select "14"
click at [792, 275] on select "Select Cable / Satellite Services Collection Agency Credit Card Debt Debt Couns…" at bounding box center [910, 293] width 236 height 37
drag, startPoint x: 818, startPoint y: 366, endPoint x: 879, endPoint y: 453, distance: 106.3
click at [822, 364] on input "text" at bounding box center [910, 364] width 234 height 35
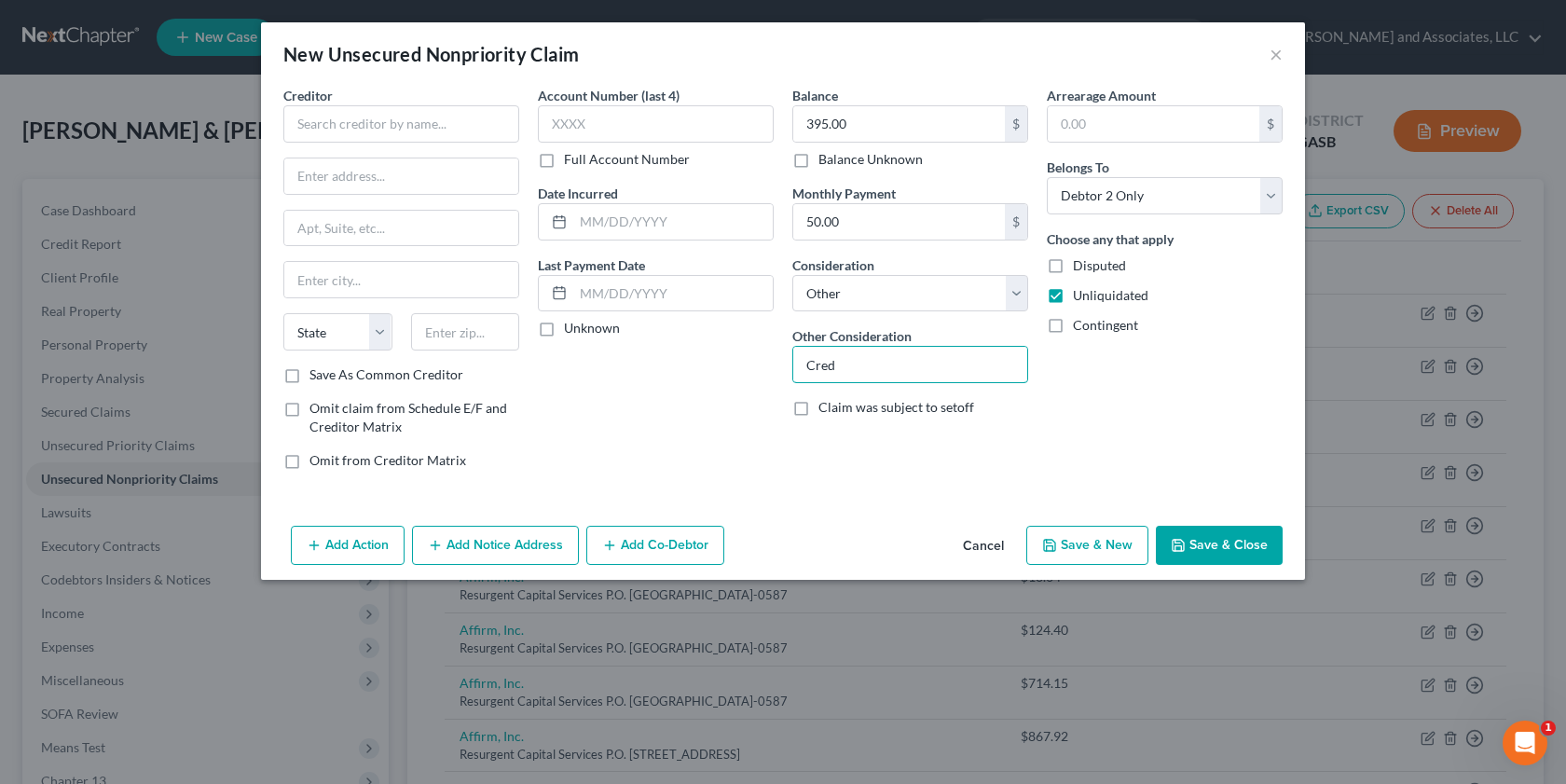
type input "Credit Card Debt"
click at [335, 117] on input "text" at bounding box center [401, 123] width 236 height 37
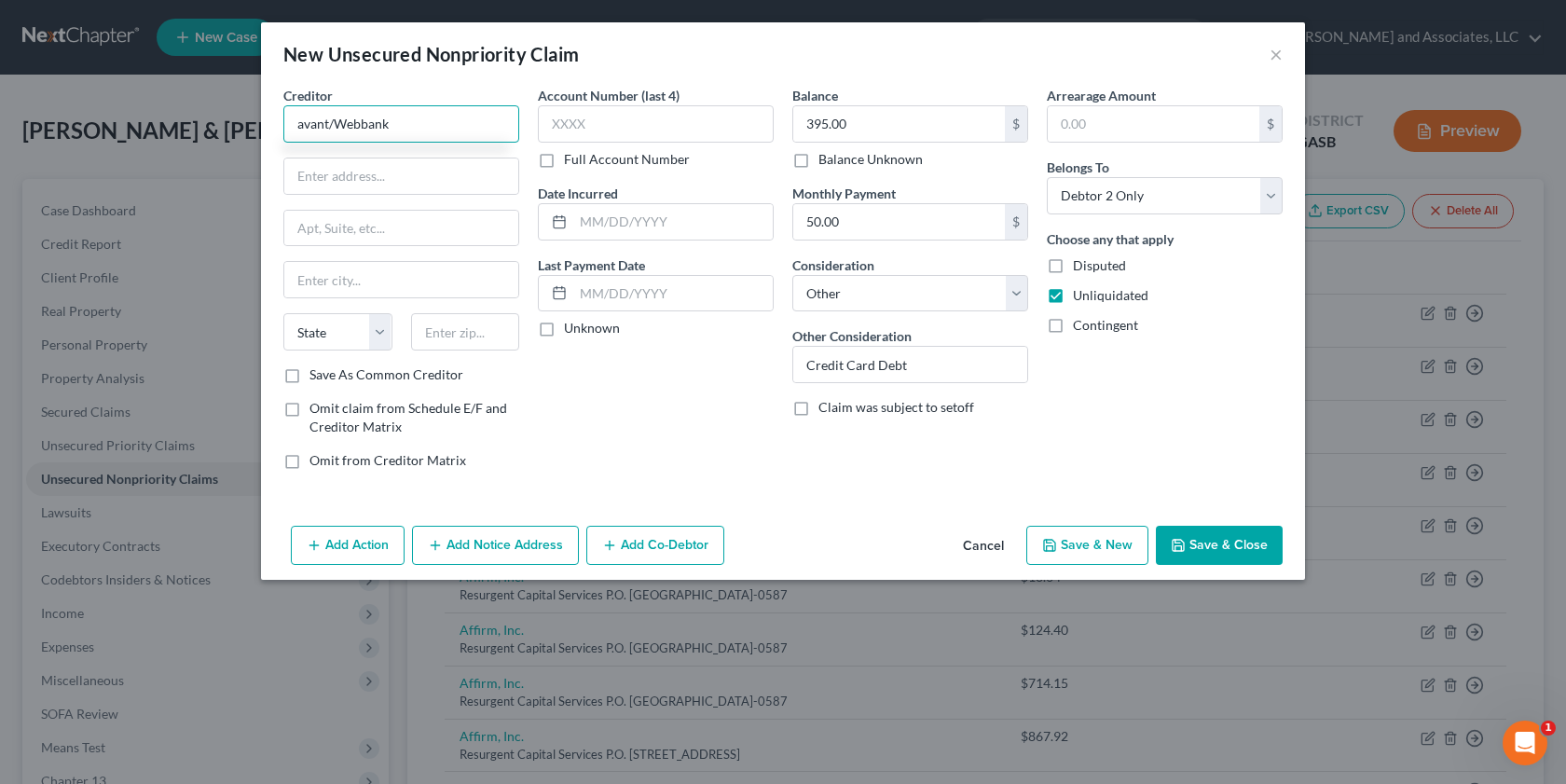
click at [304, 127] on input "avant/Webbank" at bounding box center [401, 123] width 236 height 37
type input "Avant/Webbank"
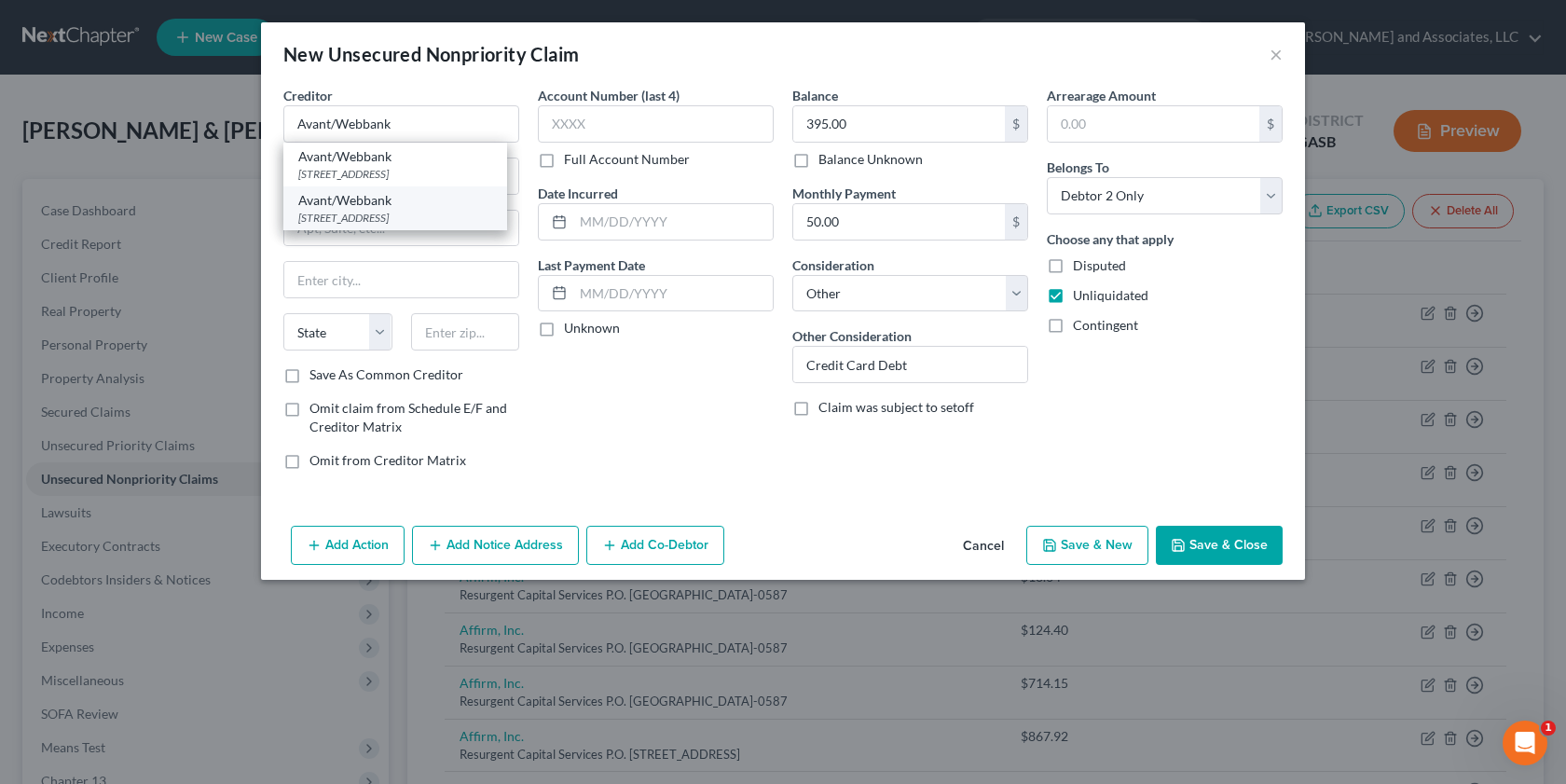
click at [421, 226] on div "[STREET_ADDRESS]" at bounding box center [395, 217] width 193 height 16
type input "[STREET_ADDRESS]"
type input "Ste. 1700"
type input "[GEOGRAPHIC_DATA]"
select select "14"
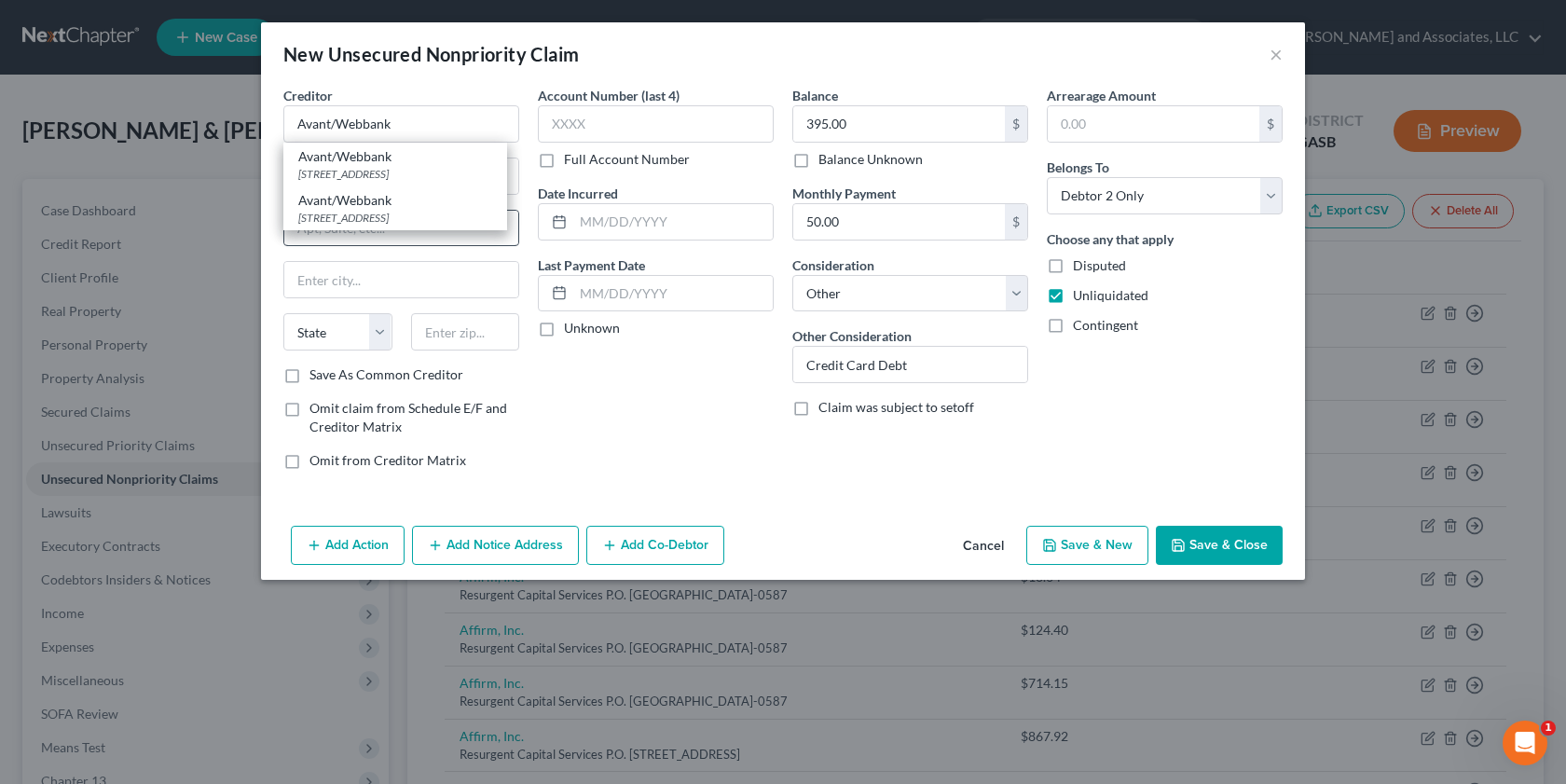
type input "60601-1101"
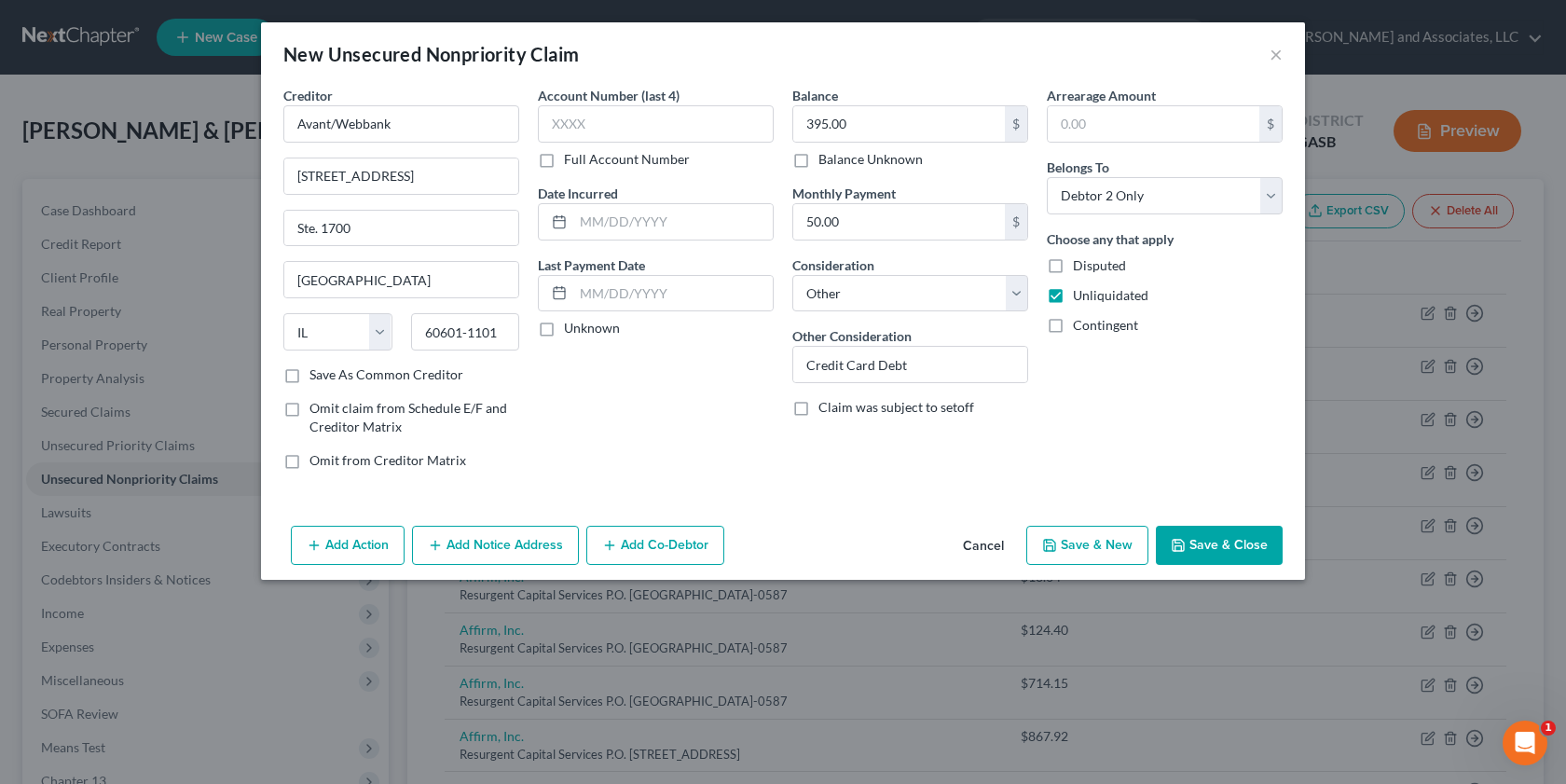
click at [309, 375] on label "Save As Common Creditor" at bounding box center [386, 374] width 154 height 18
click at [317, 375] on input "Save As Common Creditor" at bounding box center [323, 371] width 12 height 12
click at [1240, 548] on button "Save & Close" at bounding box center [1219, 545] width 126 height 39
checkbox input "false"
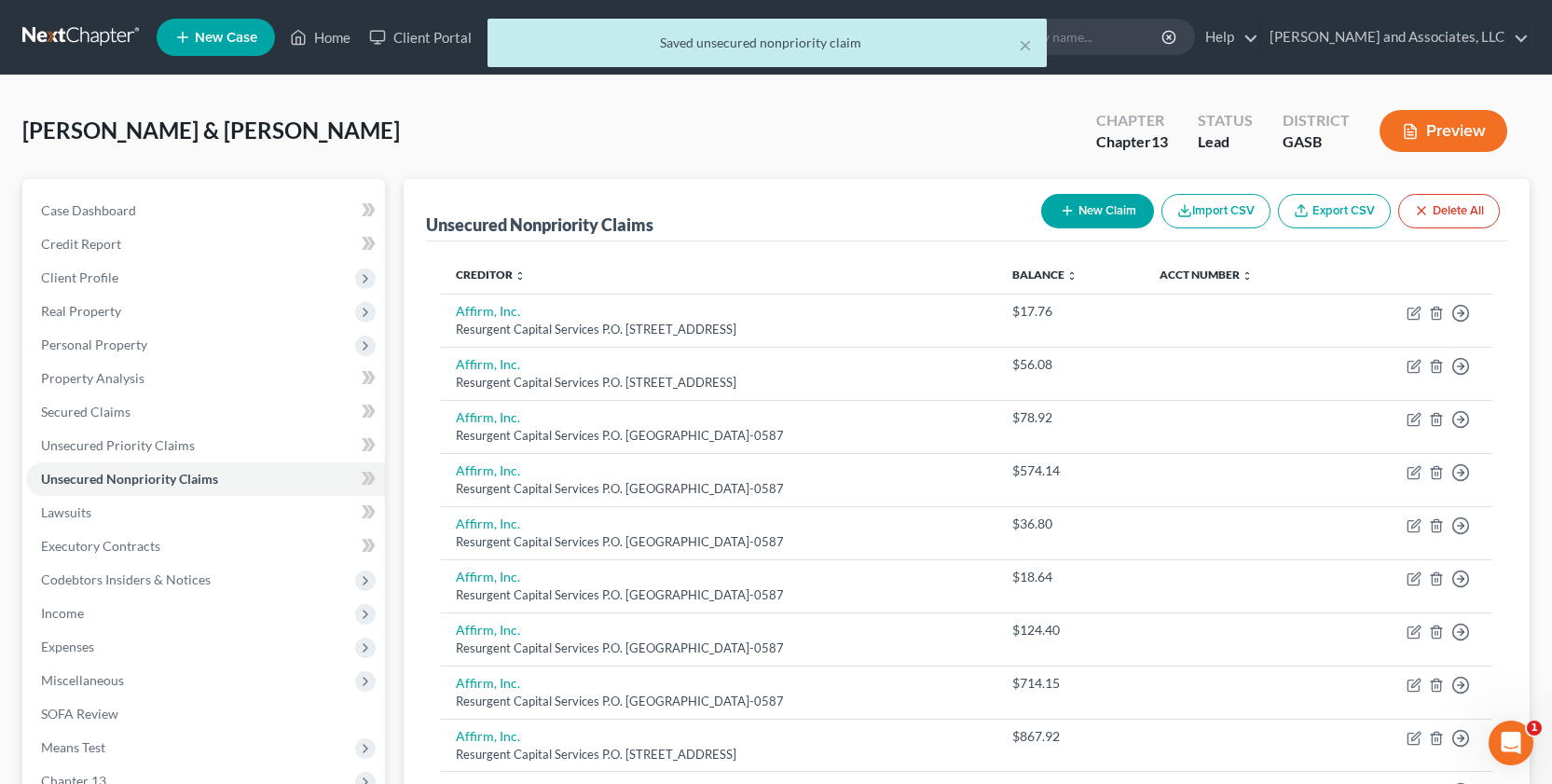
click at [1088, 209] on button "New Claim" at bounding box center [1097, 211] width 113 height 34
select select "2"
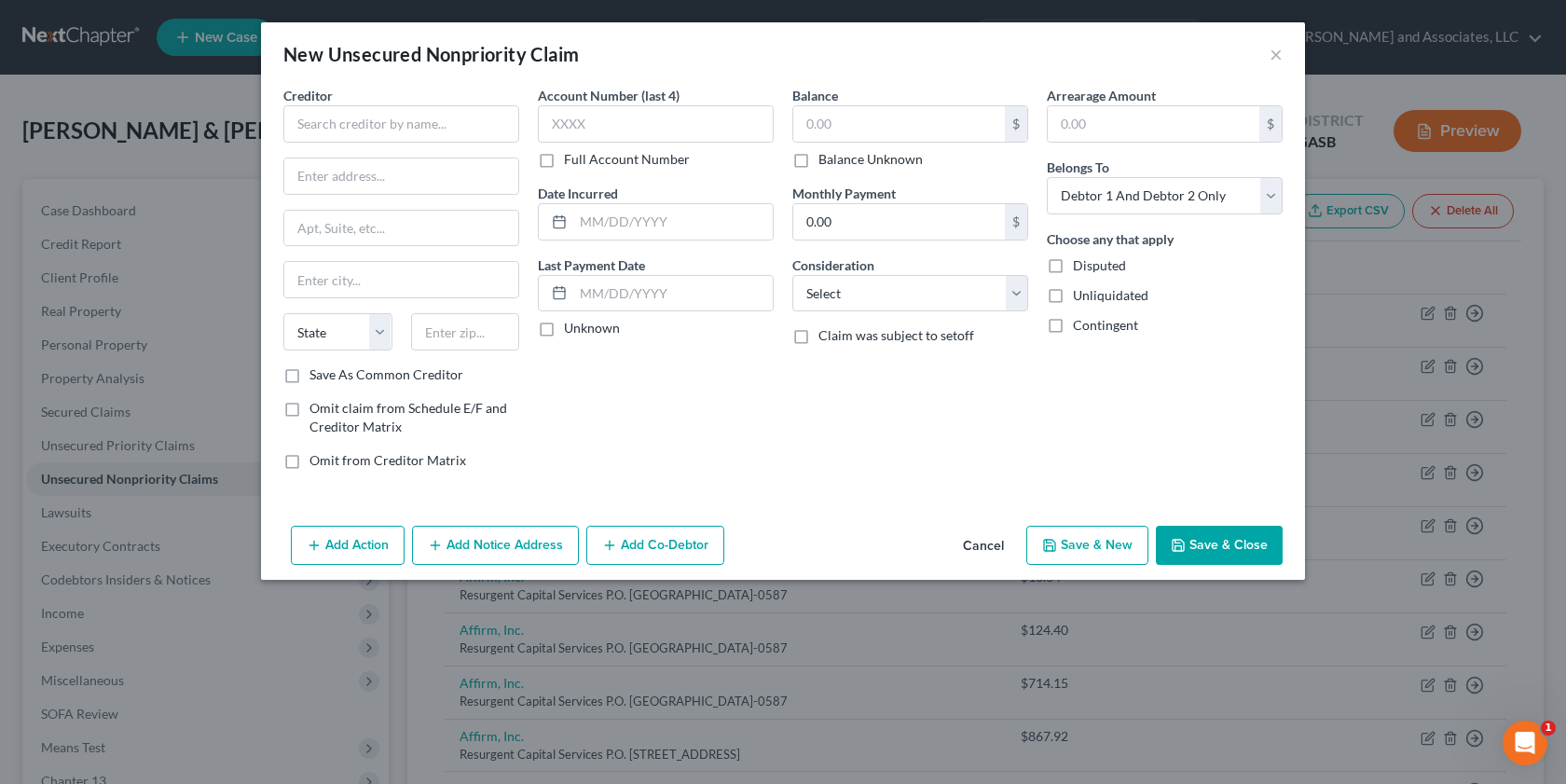
click at [1073, 296] on label "Unliquidated" at bounding box center [1110, 295] width 76 height 18
click at [1080, 296] on input "Unliquidated" at bounding box center [1086, 292] width 12 height 12
checkbox input "true"
click at [835, 116] on input "text" at bounding box center [898, 123] width 212 height 35
type input "2,800.00"
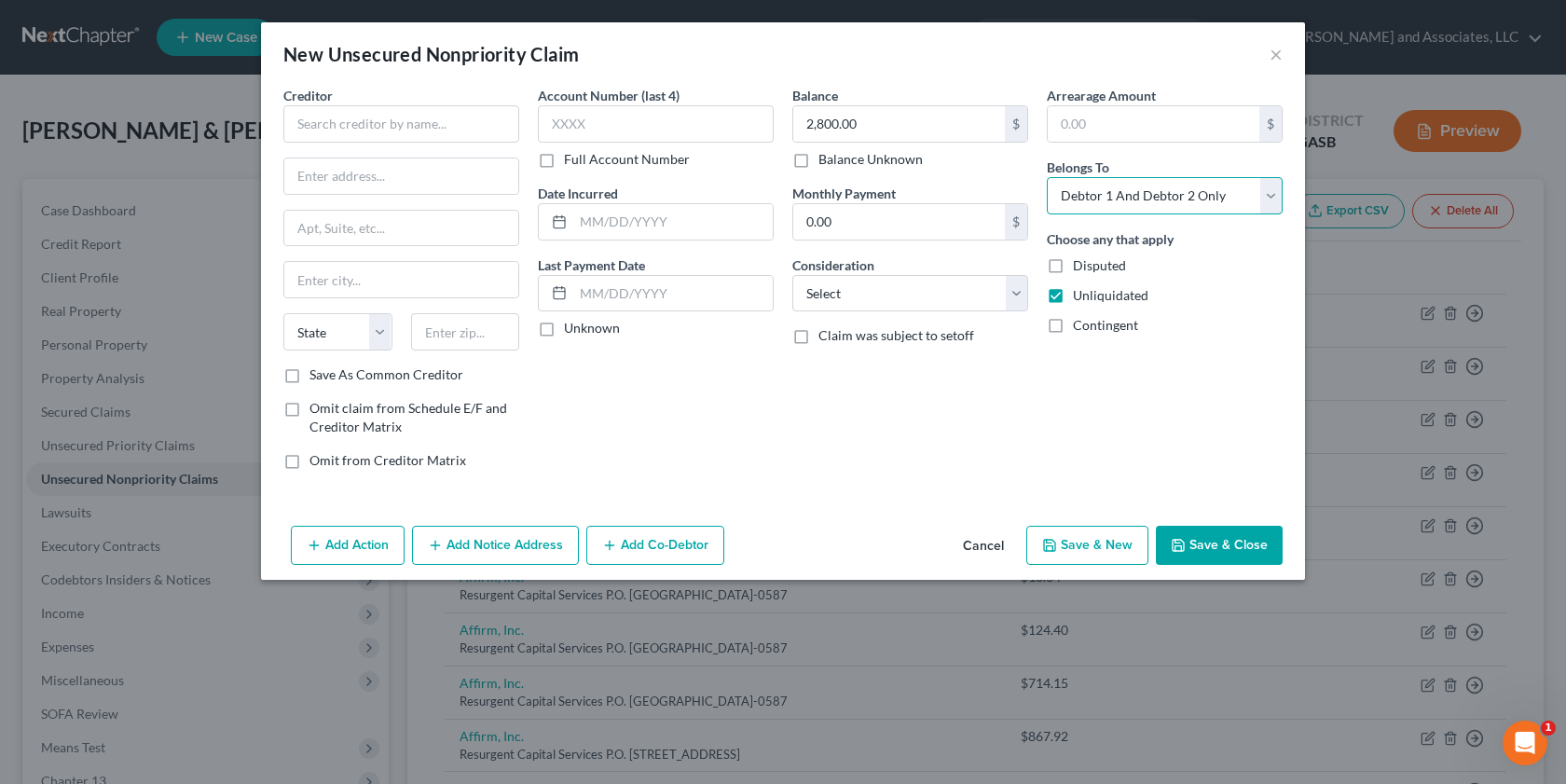
click at [1275, 193] on select "Select Debtor 1 Only Debtor 2 Only Debtor 1 And Debtor 2 Only At Least One Of T…" at bounding box center [1165, 195] width 236 height 37
select select "1"
click at [1047, 177] on select "Select Debtor 1 Only Debtor 2 Only Debtor 1 And Debtor 2 Only At Least One Of T…" at bounding box center [1165, 195] width 236 height 37
click at [1021, 289] on select "Select Cable / Satellite Services Collection Agency Credit Card Debt Debt Couns…" at bounding box center [910, 293] width 236 height 37
select select "17"
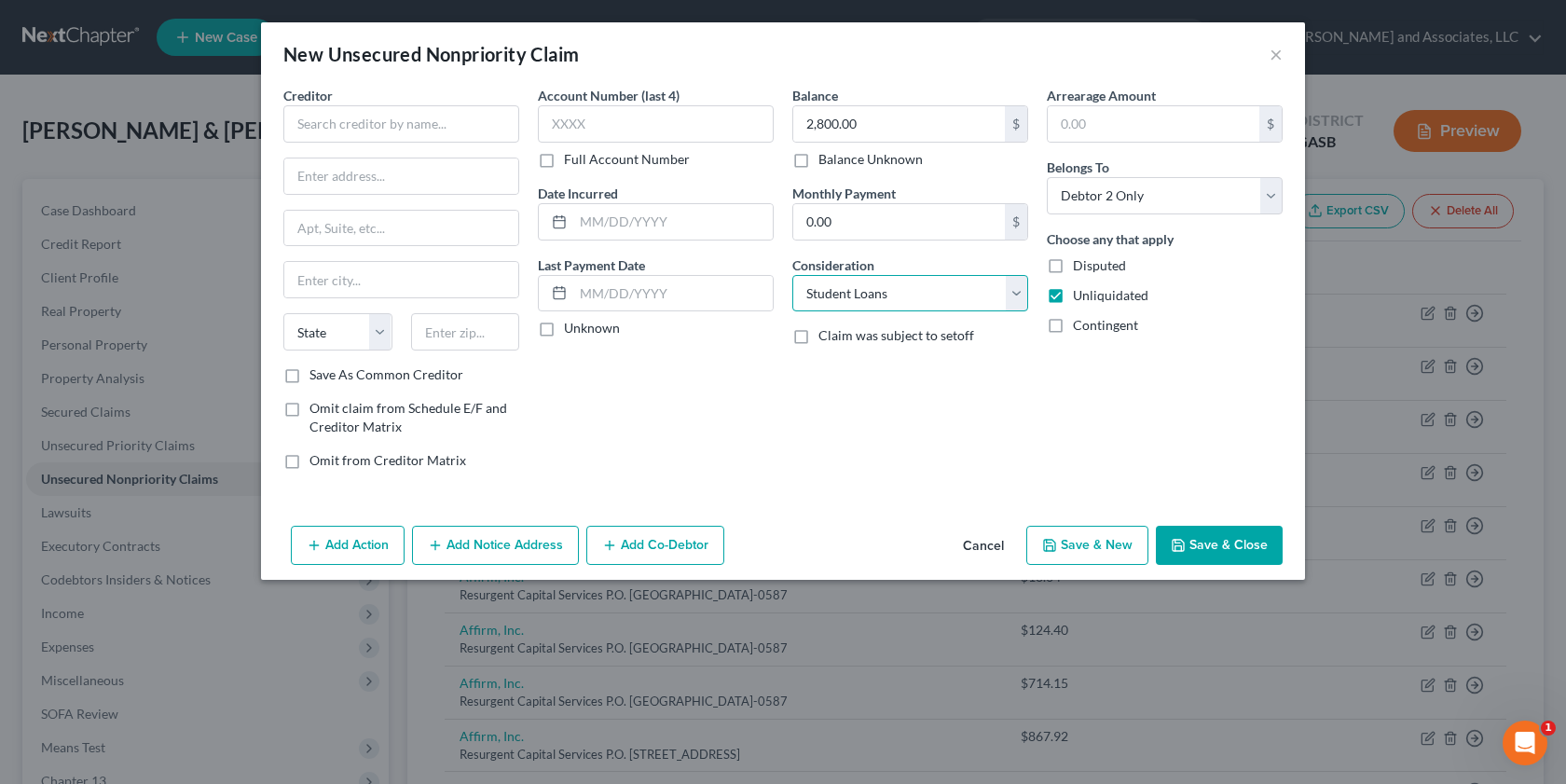
click at [792, 275] on select "Select Cable / Satellite Services Collection Agency Credit Card Debt Debt Couns…" at bounding box center [910, 293] width 236 height 37
click at [583, 224] on input "text" at bounding box center [673, 221] width 199 height 35
type input "[DATE]"
drag, startPoint x: 812, startPoint y: 120, endPoint x: 707, endPoint y: 378, distance: 278.5
click at [812, 121] on input "2,800.00" at bounding box center [898, 123] width 212 height 35
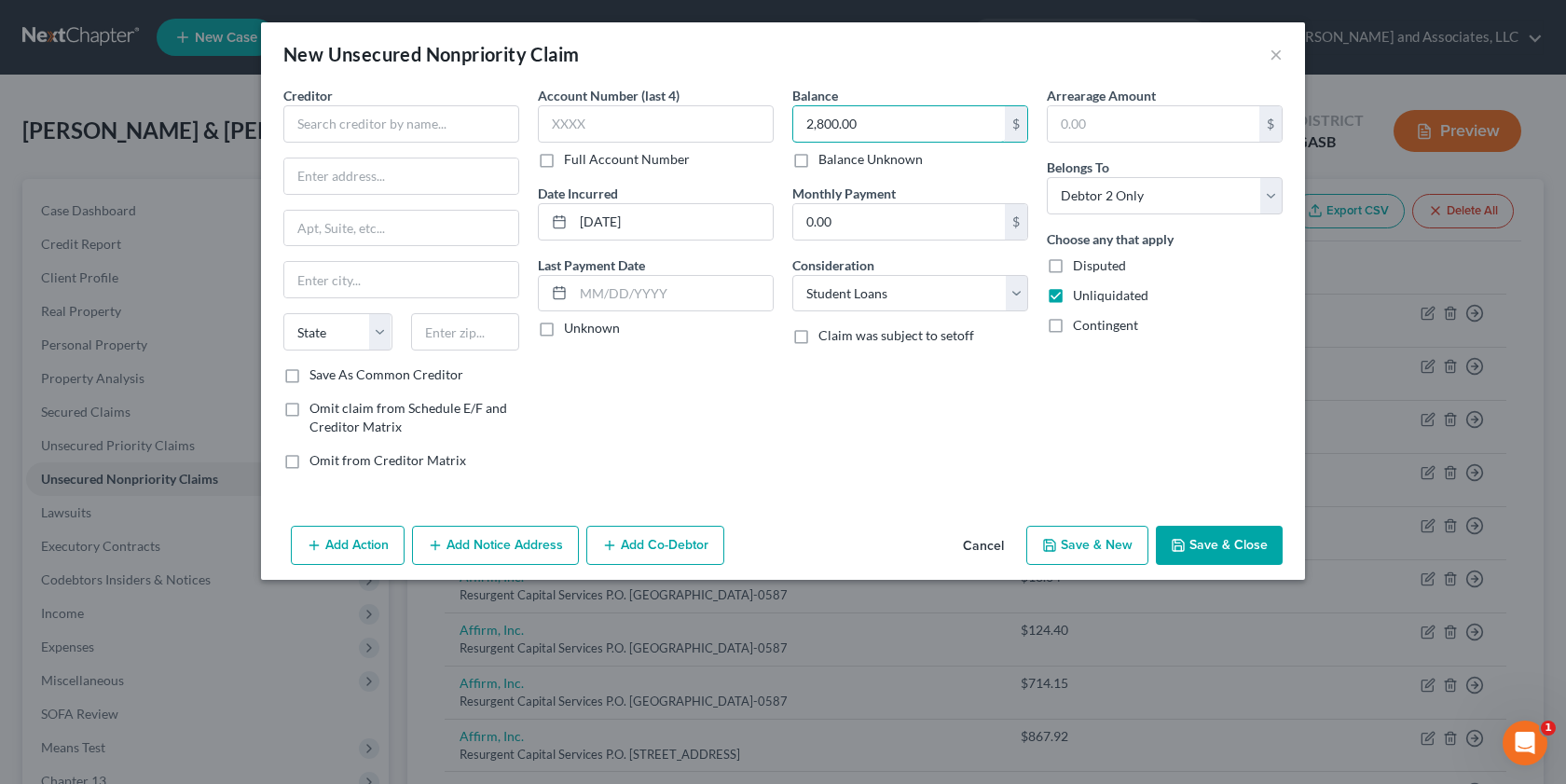
type input "8"
type input "28,800.00"
click at [326, 130] on input "text" at bounding box center [401, 123] width 236 height 37
type input "E"
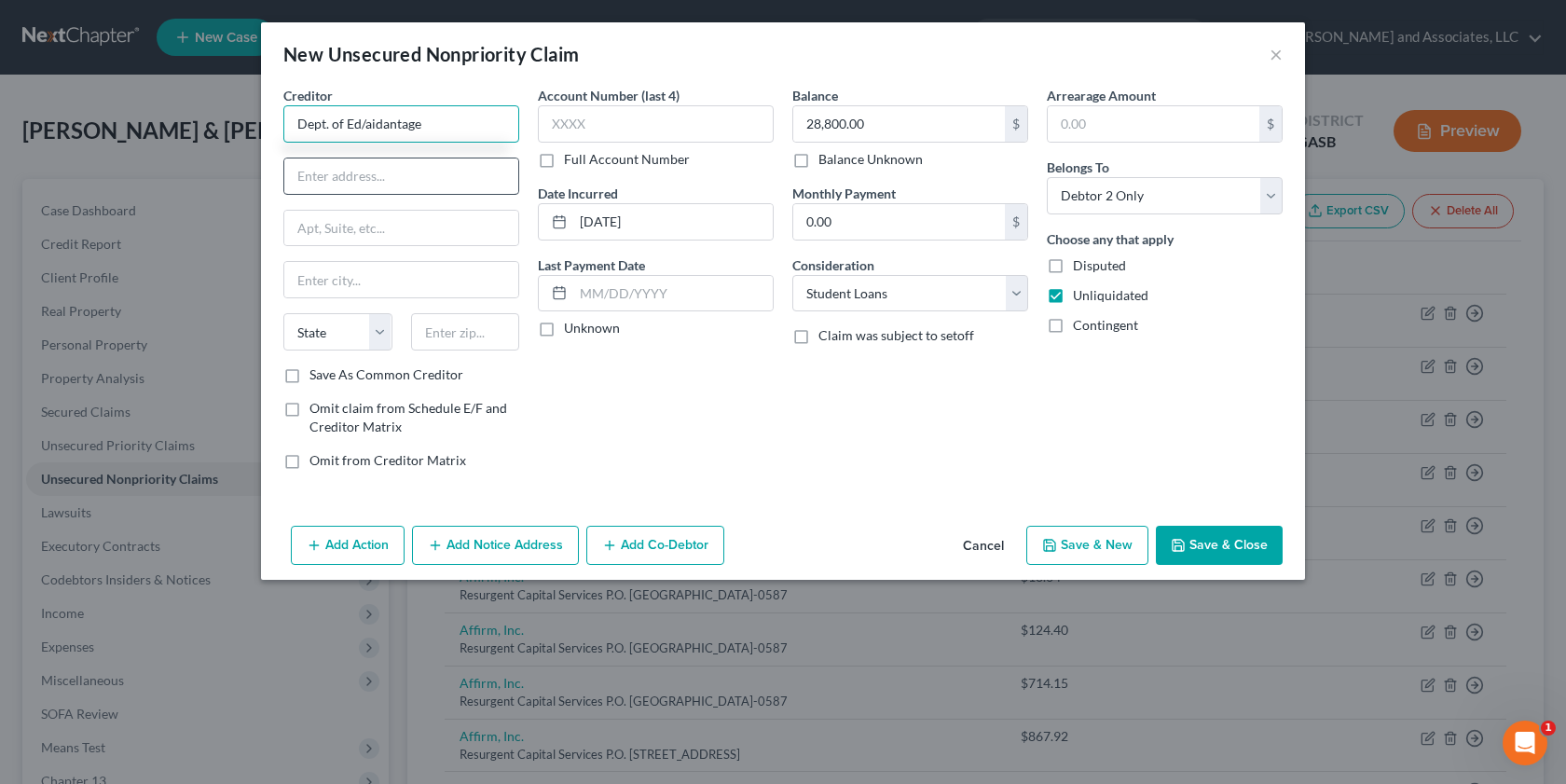
type input "Dept. of Ed/aidantage"
drag, startPoint x: 299, startPoint y: 176, endPoint x: 299, endPoint y: 190, distance: 14.0
click at [299, 176] on input "text" at bounding box center [401, 175] width 234 height 35
click at [330, 180] on input "Loan service" at bounding box center [401, 175] width 234 height 35
type input "Loan Service"
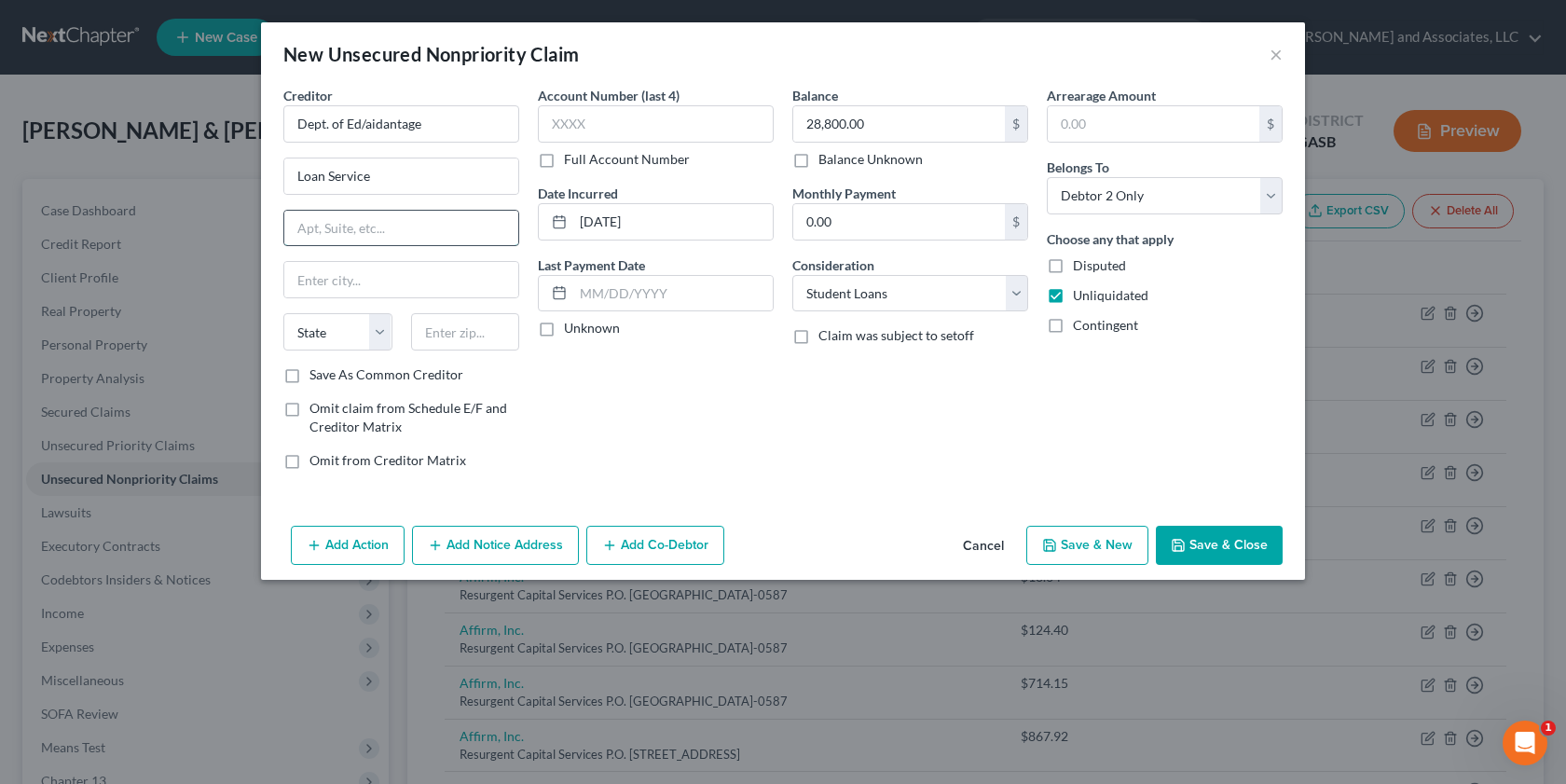
click at [296, 229] on input "text" at bounding box center [401, 228] width 234 height 35
type input "P. O. Box 300001"
click at [312, 286] on input "text" at bounding box center [401, 279] width 234 height 35
type input "[GEOGRAPHIC_DATA]"
select select "45"
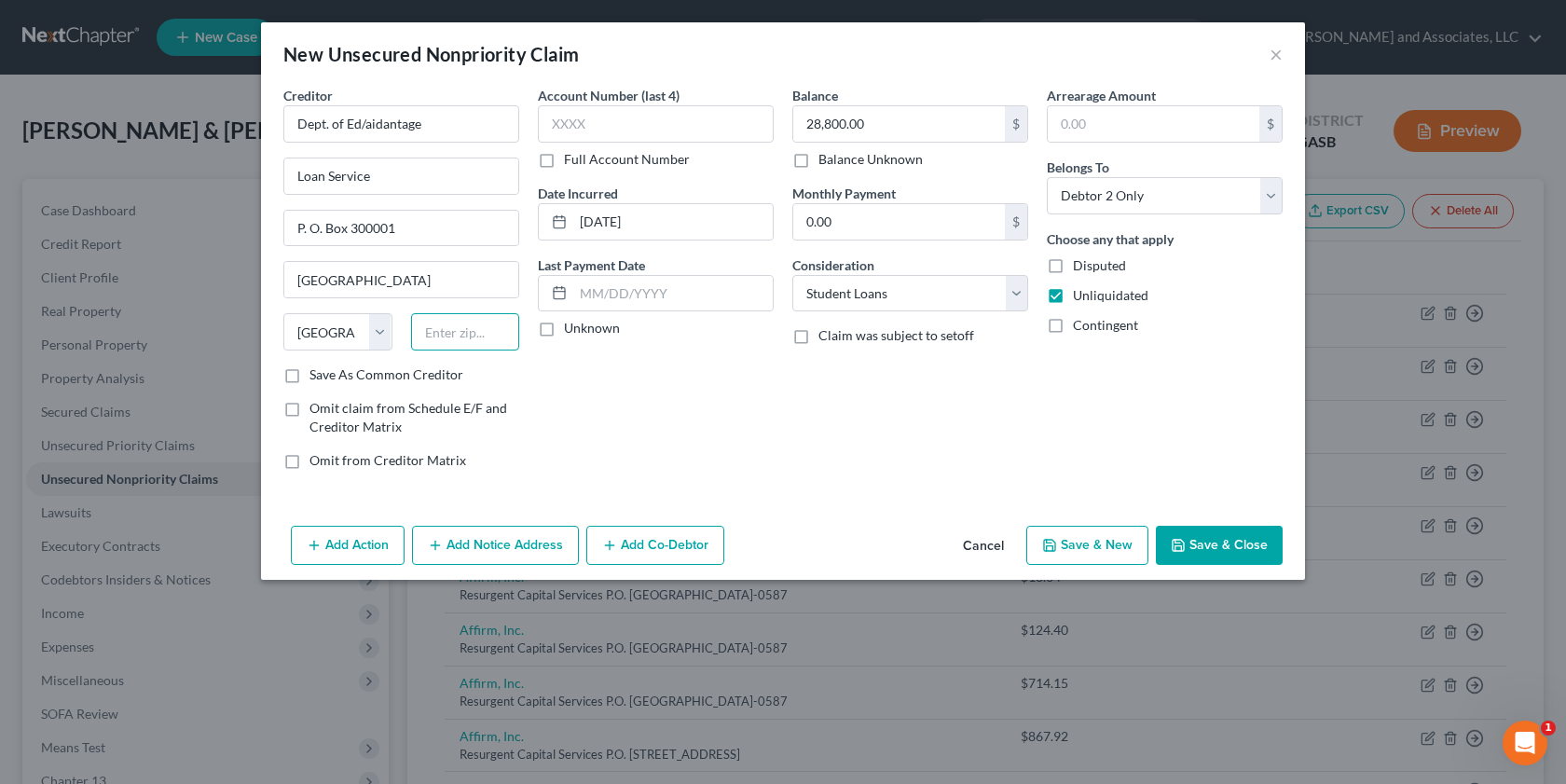
click at [430, 328] on input "text" at bounding box center [465, 331] width 109 height 37
type input "75403-3001"
click at [1189, 549] on button "Save & Close" at bounding box center [1219, 545] width 126 height 39
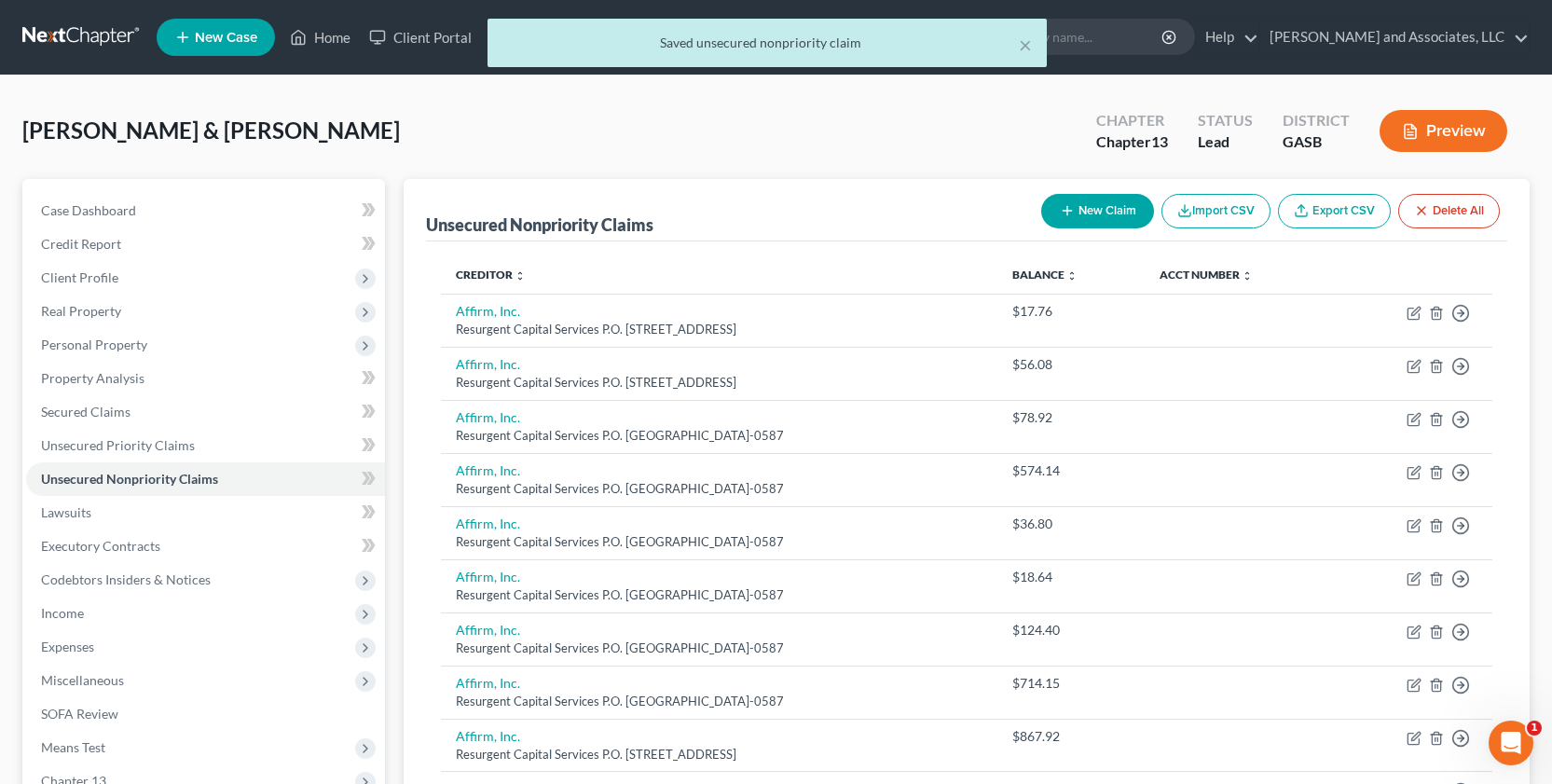
click at [1093, 214] on button "New Claim" at bounding box center [1097, 211] width 113 height 34
select select "2"
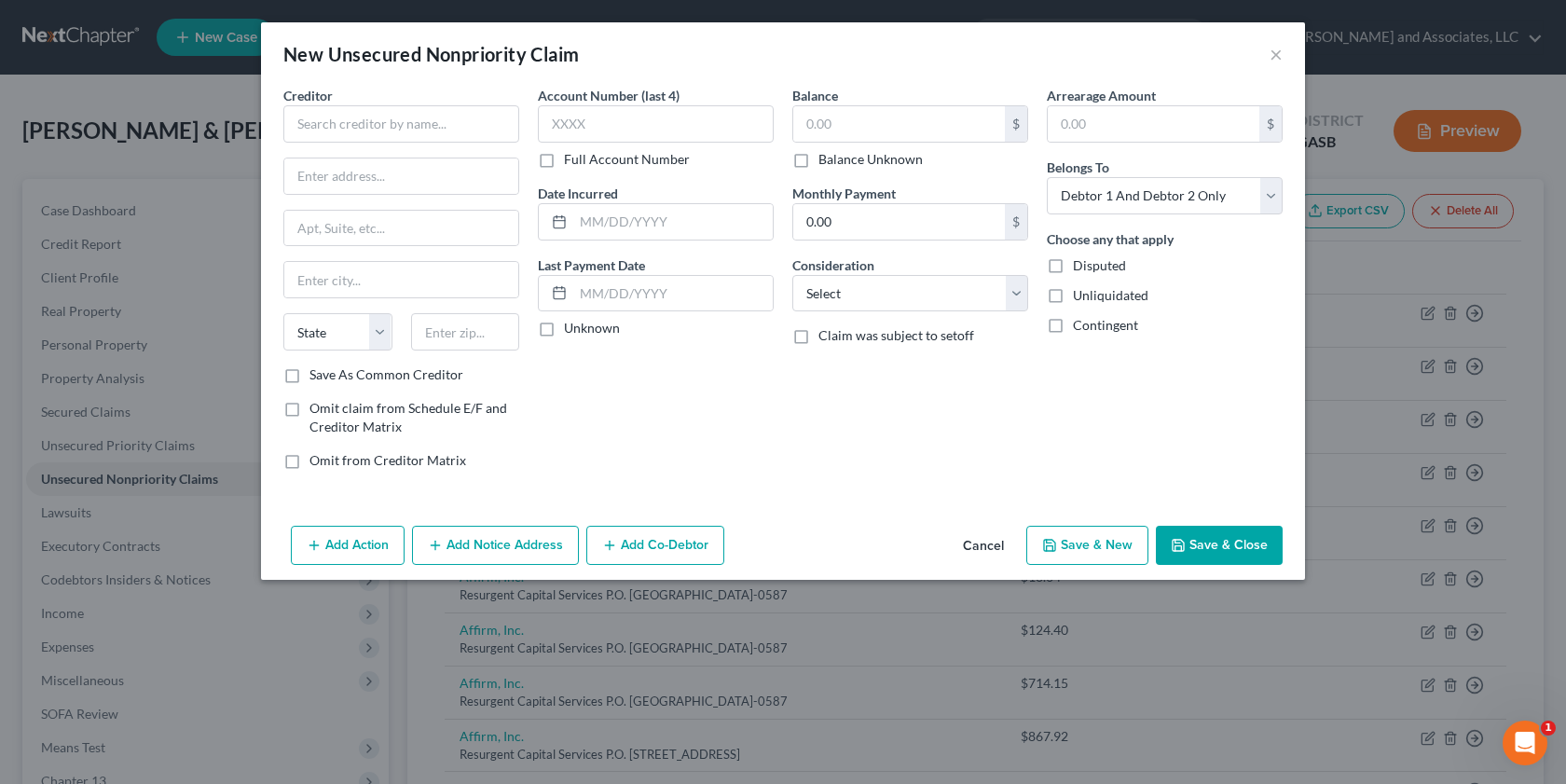
click at [1073, 292] on label "Unliquidated" at bounding box center [1110, 295] width 76 height 18
click at [1080, 292] on input "Unliquidated" at bounding box center [1086, 292] width 12 height 12
checkbox input "true"
click at [1276, 190] on select "Select Debtor 1 Only Debtor 2 Only Debtor 1 And Debtor 2 Only At Least One Of T…" at bounding box center [1165, 195] width 236 height 37
click at [1273, 196] on select "Select Debtor 1 Only Debtor 2 Only Debtor 1 And Debtor 2 Only At Least One Of T…" at bounding box center [1165, 195] width 236 height 37
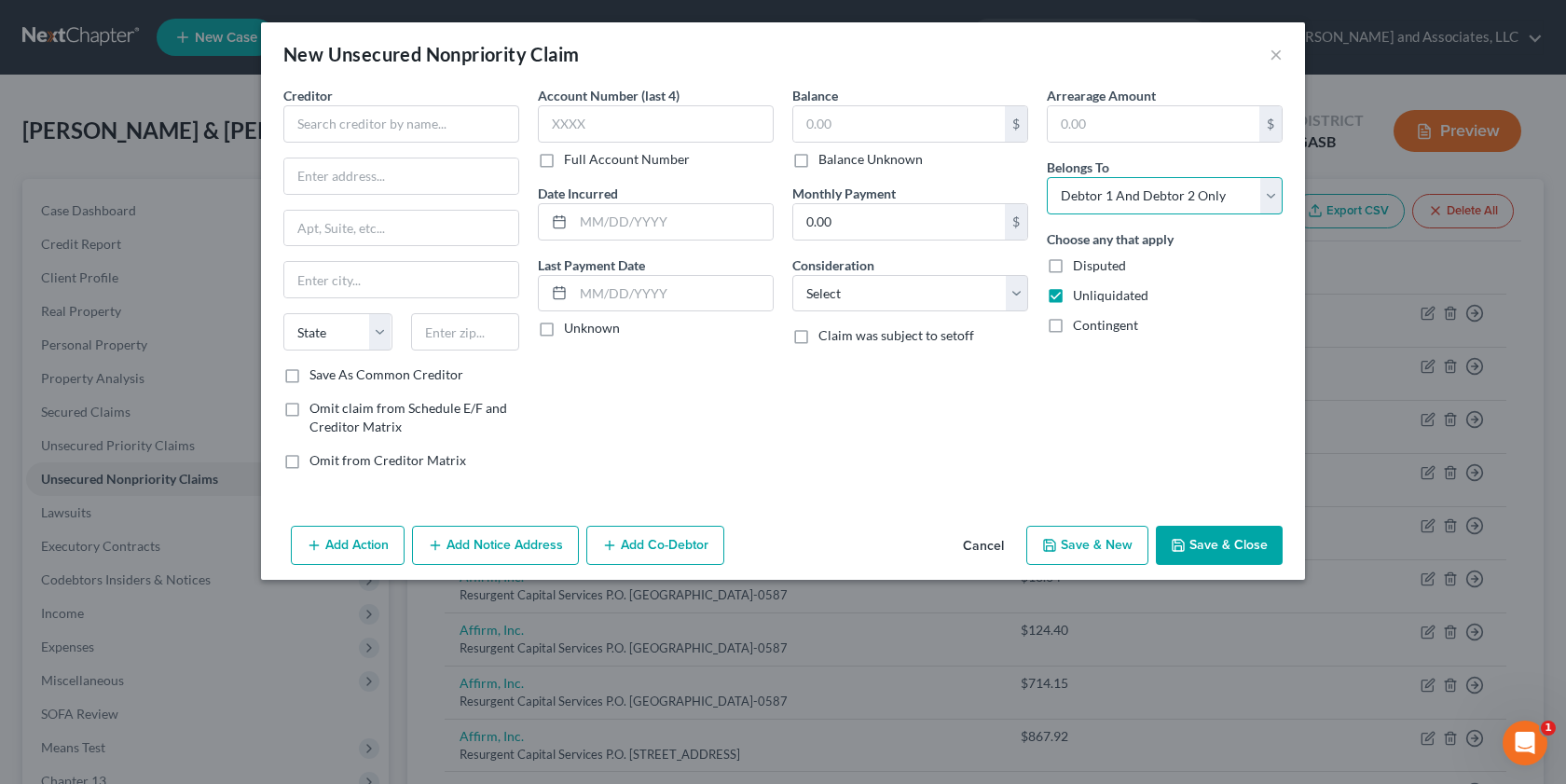
click at [1268, 191] on select "Select Debtor 1 Only Debtor 2 Only Debtor 1 And Debtor 2 Only At Least One Of T…" at bounding box center [1165, 195] width 236 height 37
select select "1"
click at [1047, 177] on select "Select Debtor 1 Only Debtor 2 Only Debtor 1 And Debtor 2 Only At Least One Of T…" at bounding box center [1165, 195] width 236 height 37
click at [823, 123] on input "text" at bounding box center [898, 123] width 212 height 35
type input "2,816.00"
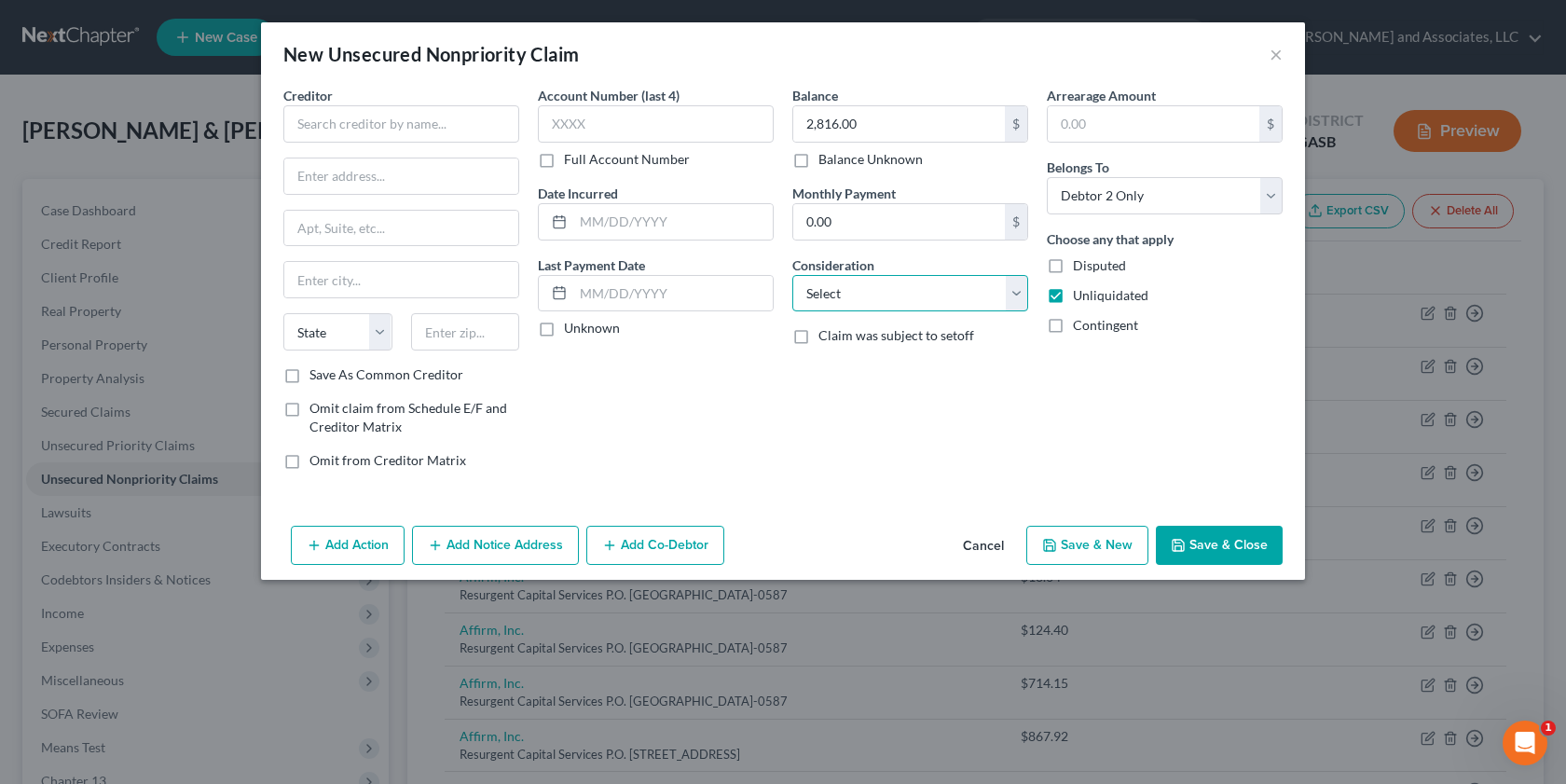
click at [1017, 296] on select "Select Cable / Satellite Services Collection Agency Credit Card Debt Debt Couns…" at bounding box center [910, 293] width 236 height 37
select select "14"
click at [792, 275] on select "Select Cable / Satellite Services Collection Agency Credit Card Debt Debt Couns…" at bounding box center [910, 293] width 236 height 37
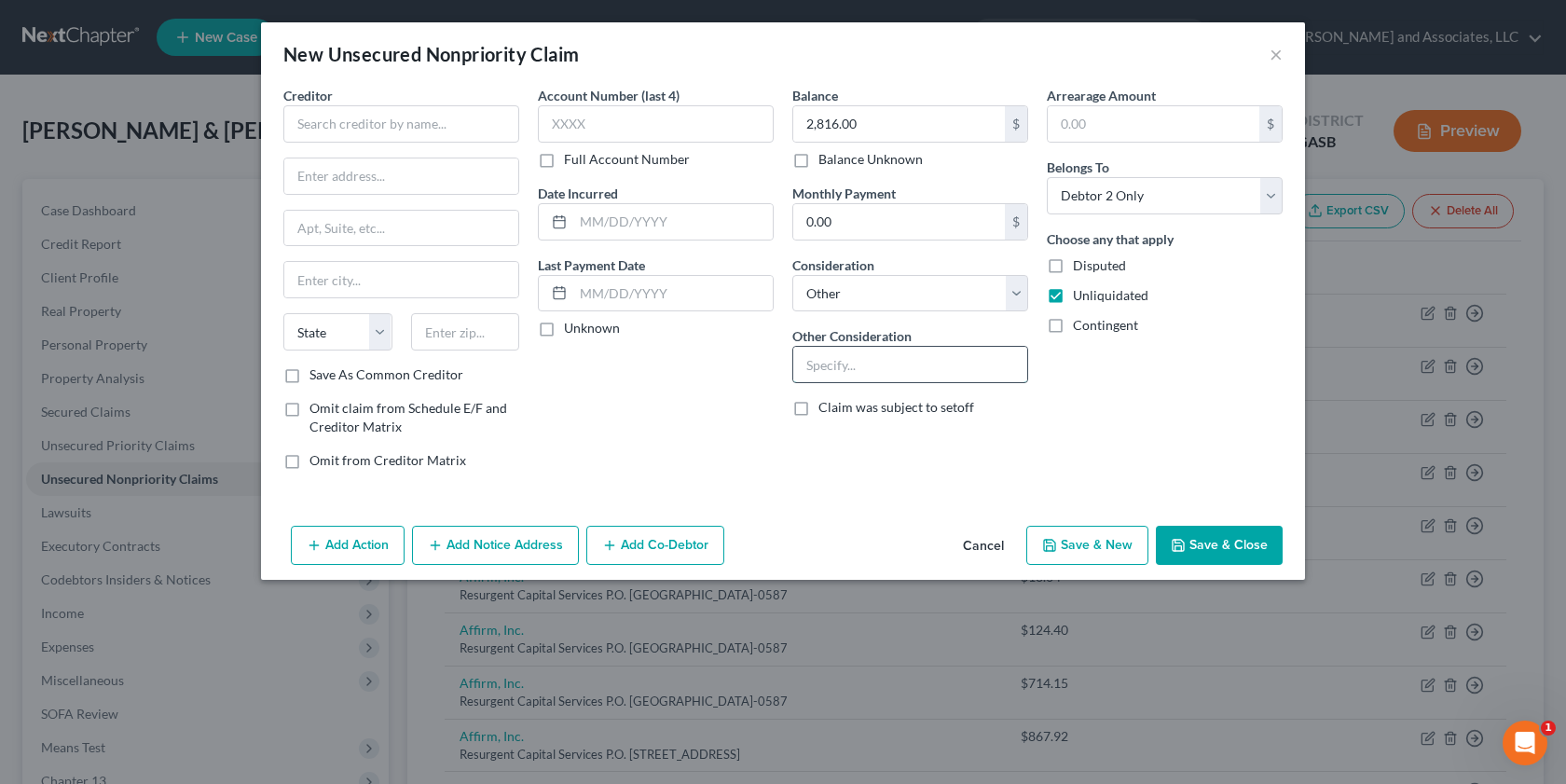
click at [845, 366] on input "text" at bounding box center [910, 364] width 234 height 35
type input "Deficiency balance on a vehicle"
click at [306, 123] on input "text" at bounding box center [401, 123] width 236 height 37
click at [367, 127] on input "Automobile acceptance" at bounding box center [401, 123] width 236 height 37
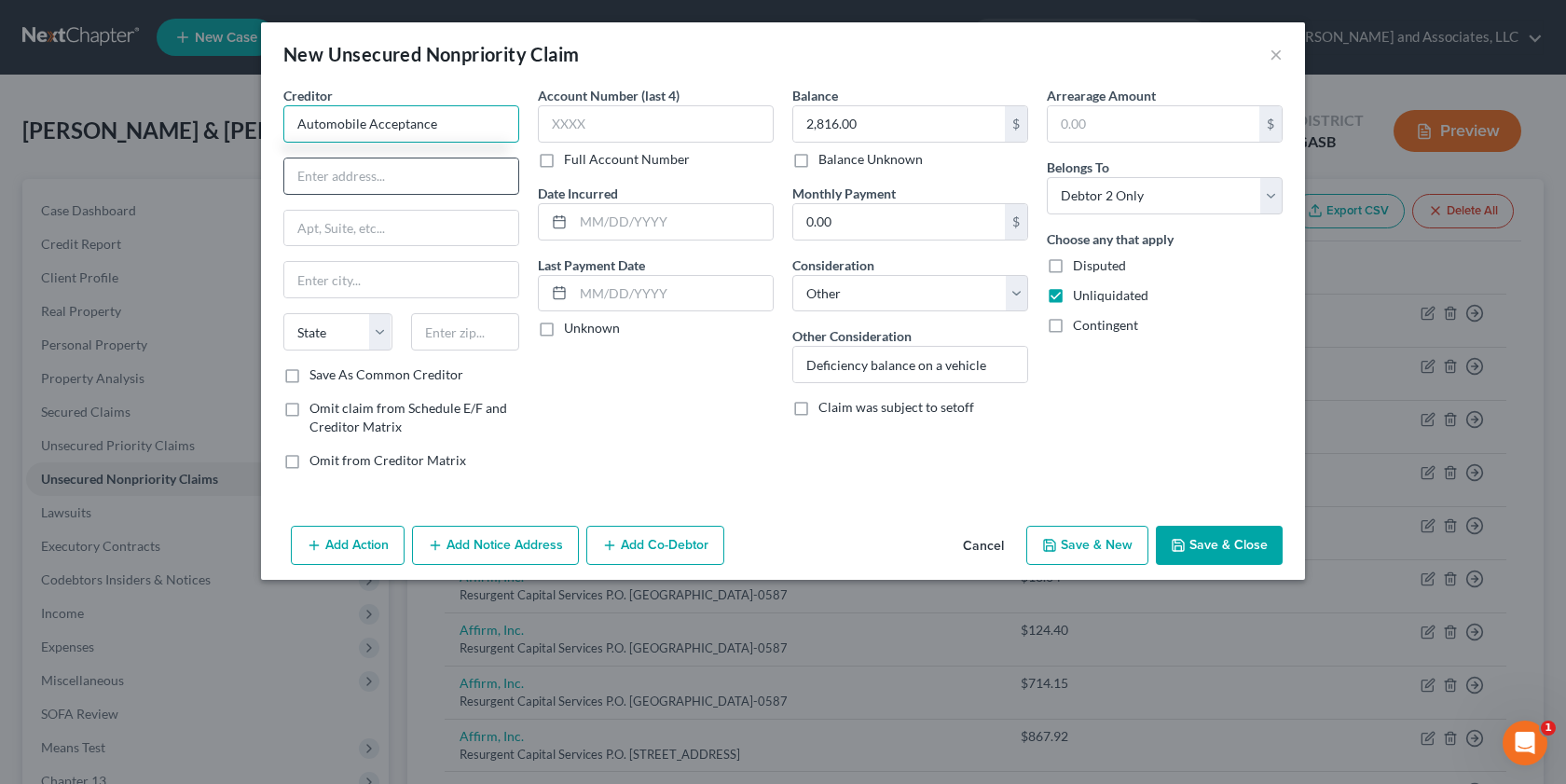
type input "Automobile Acceptance"
click at [312, 179] on input "text" at bounding box center [401, 175] width 234 height 35
type input "P. O. Box 961926"
drag, startPoint x: 307, startPoint y: 286, endPoint x: 302, endPoint y: 299, distance: 13.9
click at [307, 286] on input "text" at bounding box center [401, 279] width 234 height 35
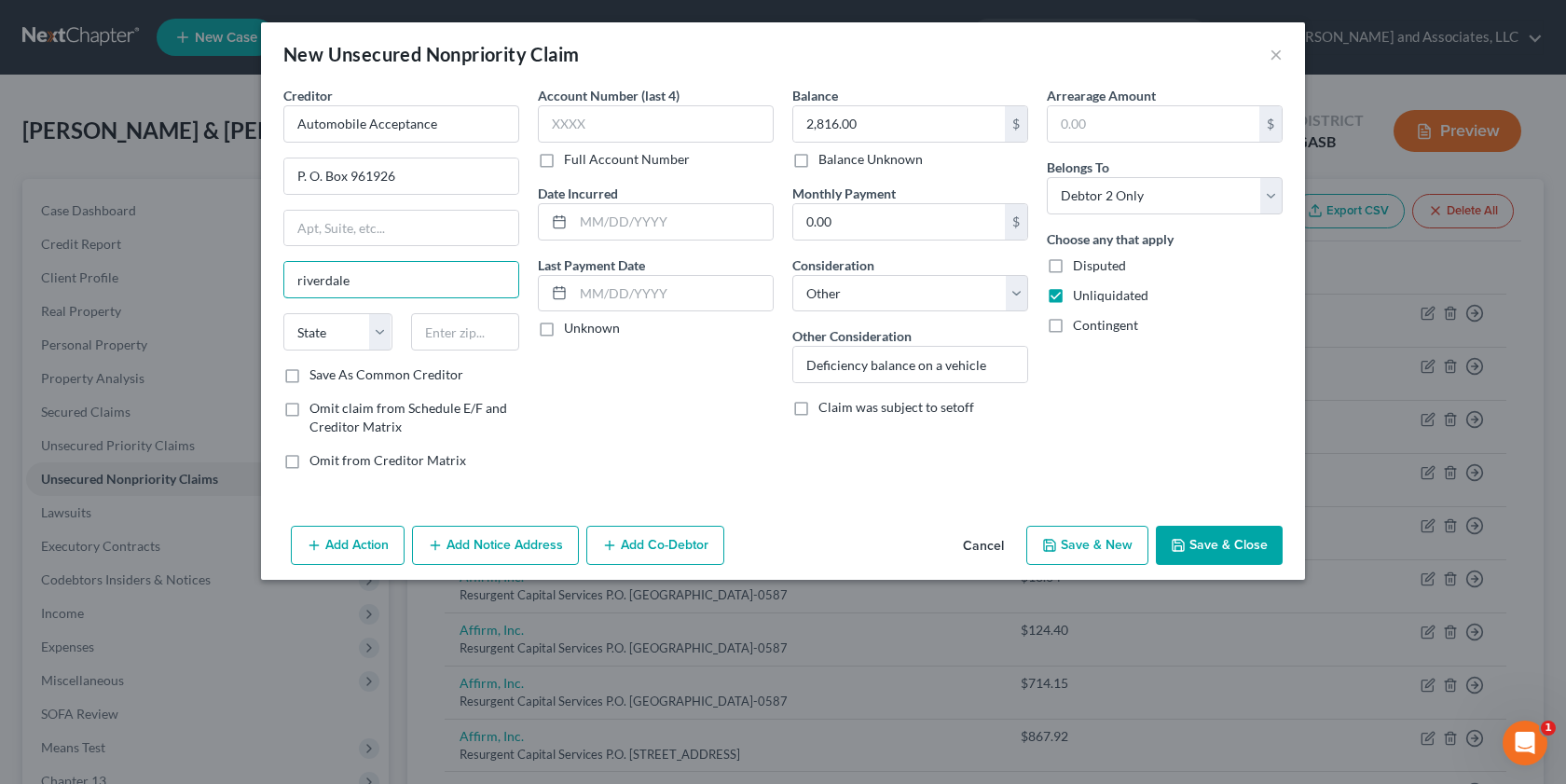
type input "riverdale"
select select "10"
type input "30296-6914"
click at [299, 286] on input "riverdale" at bounding box center [401, 279] width 234 height 35
type input "Riverdale"
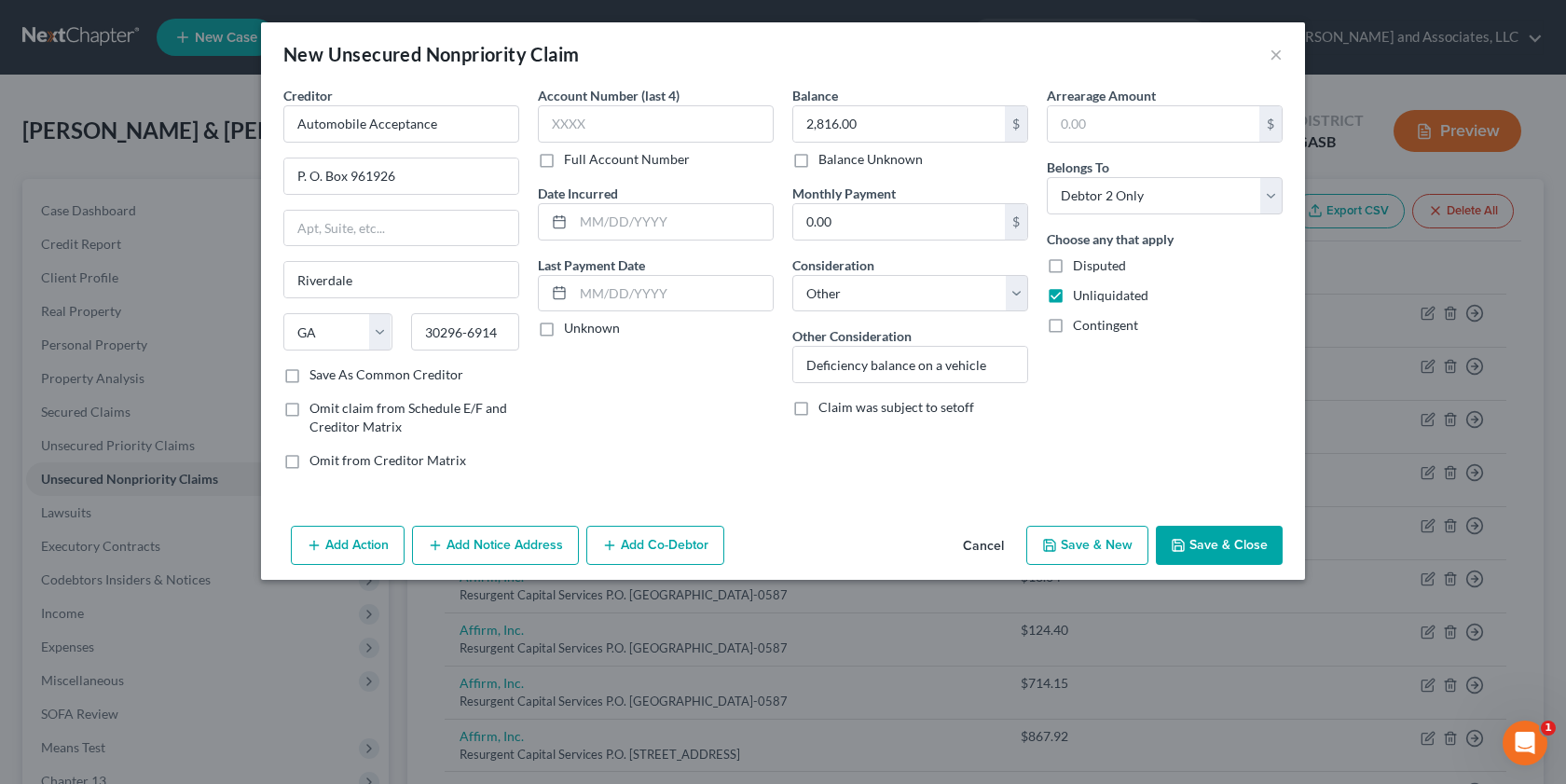
click at [1200, 543] on button "Save & Close" at bounding box center [1219, 545] width 126 height 39
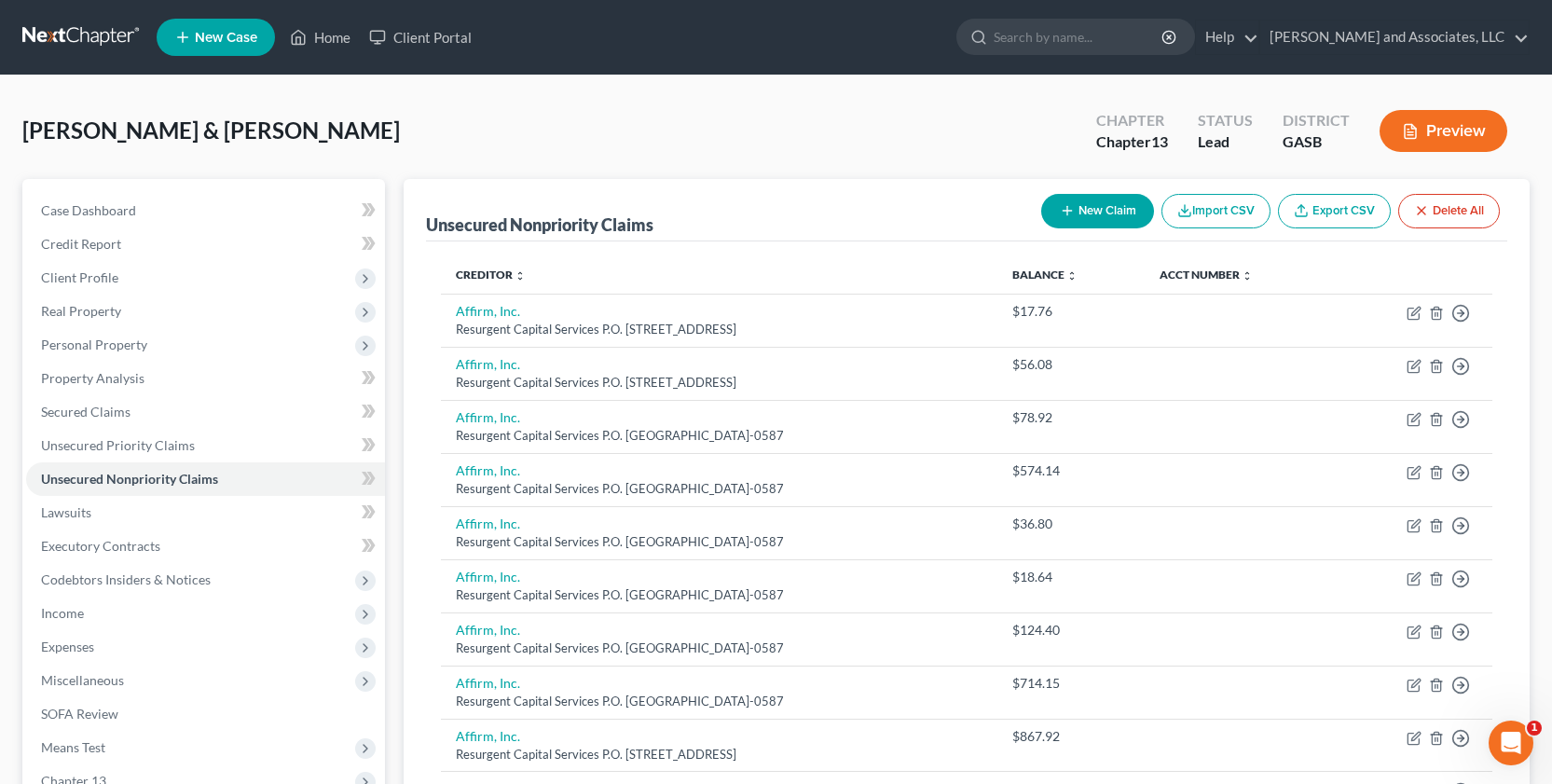
click at [1060, 212] on icon "button" at bounding box center [1068, 211] width 15 height 15
select select "2"
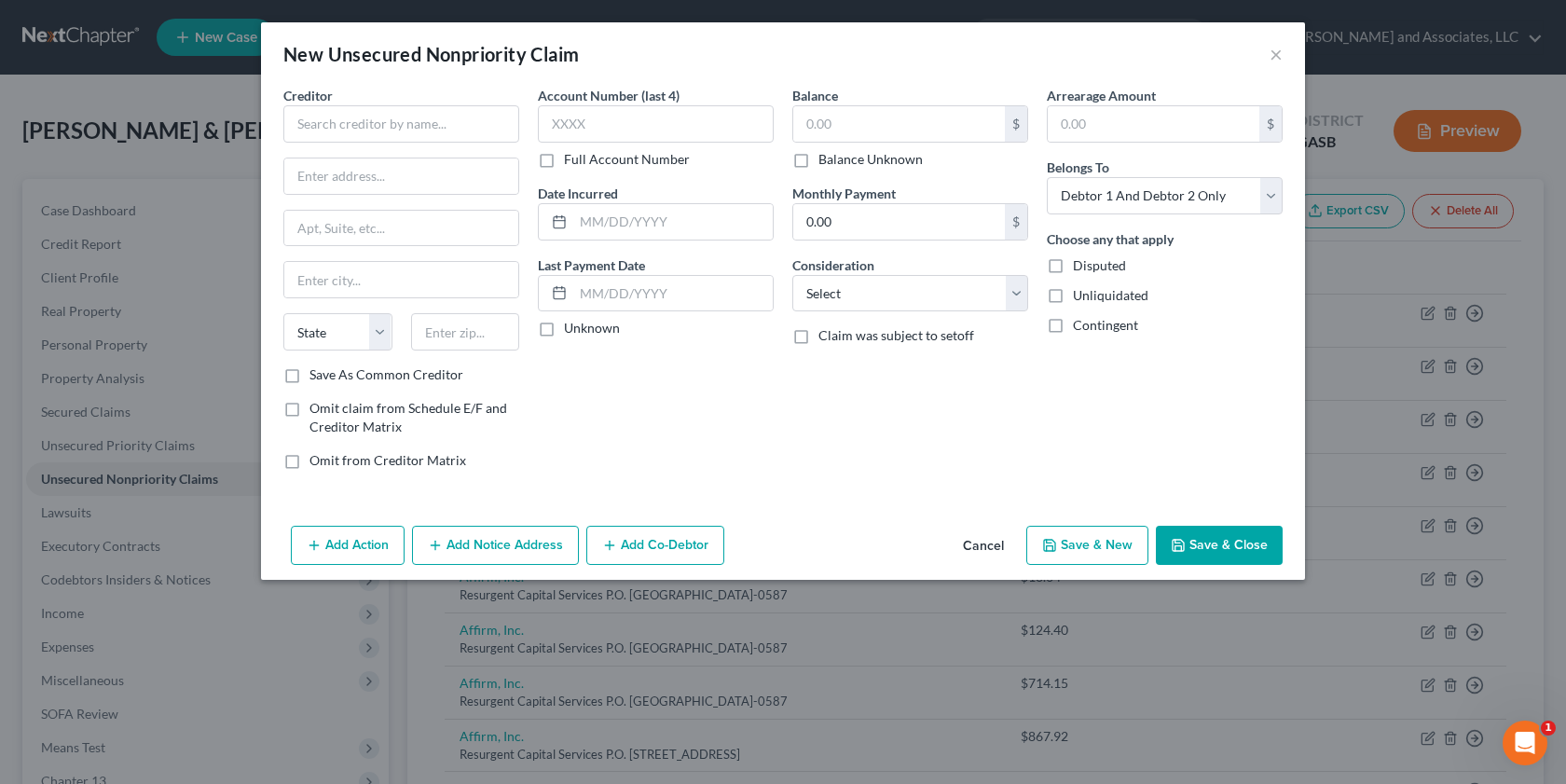
click at [1073, 292] on label "Unliquidated" at bounding box center [1110, 295] width 76 height 18
click at [1080, 292] on input "Unliquidated" at bounding box center [1086, 292] width 12 height 12
checkbox input "true"
click at [1272, 188] on select "Select Debtor 1 Only Debtor 2 Only Debtor 1 And Debtor 2 Only At Least One Of T…" at bounding box center [1165, 195] width 236 height 37
select select "1"
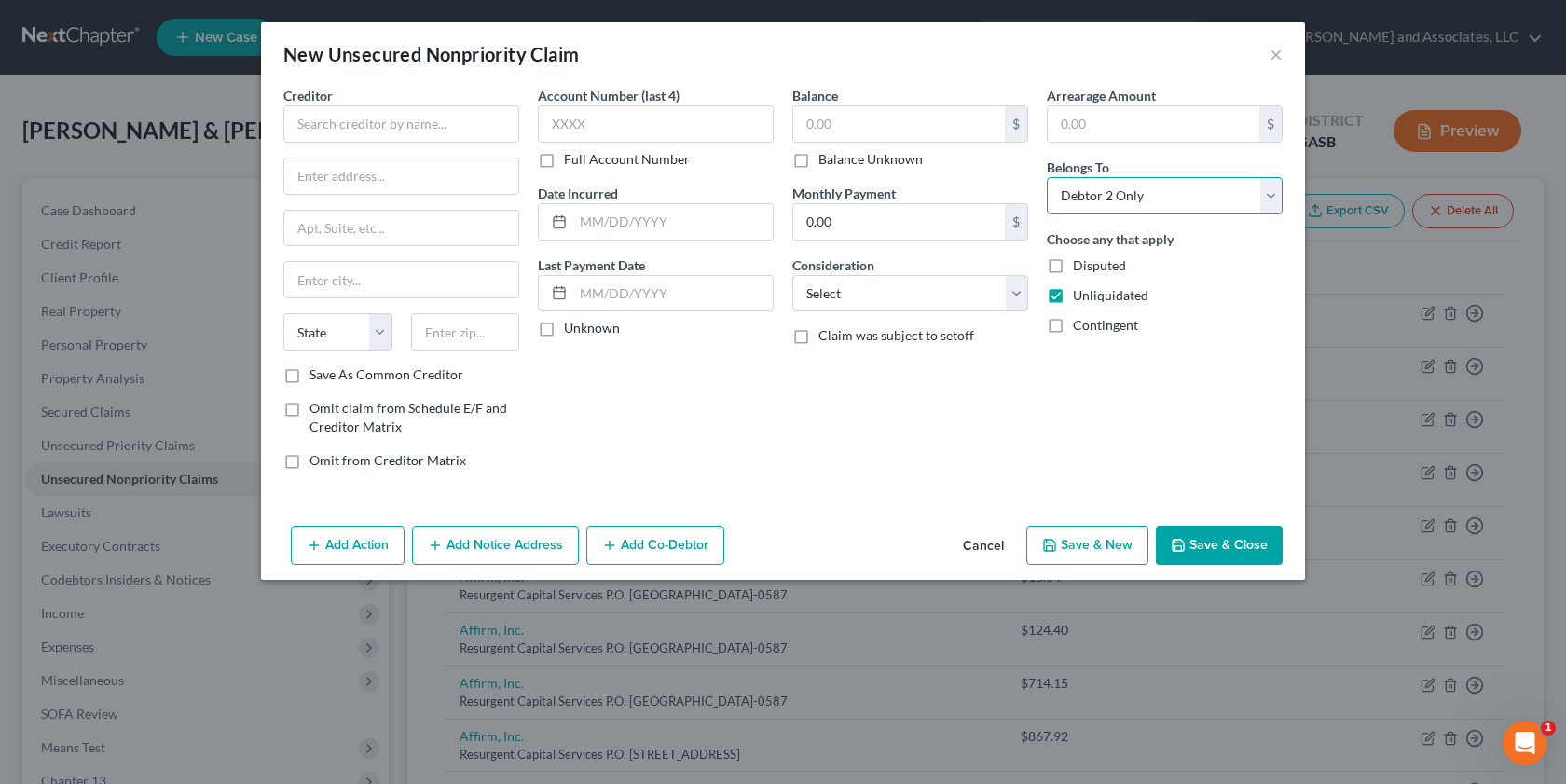
click at [1047, 177] on select "Select Debtor 1 Only Debtor 2 Only Debtor 1 And Debtor 2 Only At Least One Of T…" at bounding box center [1165, 195] width 236 height 37
click at [820, 127] on input "text" at bounding box center [898, 123] width 212 height 35
type input "188.00"
click at [1022, 297] on select "Select Cable / Satellite Services Collection Agency Credit Card Debt Debt Couns…" at bounding box center [910, 293] width 236 height 37
select select "14"
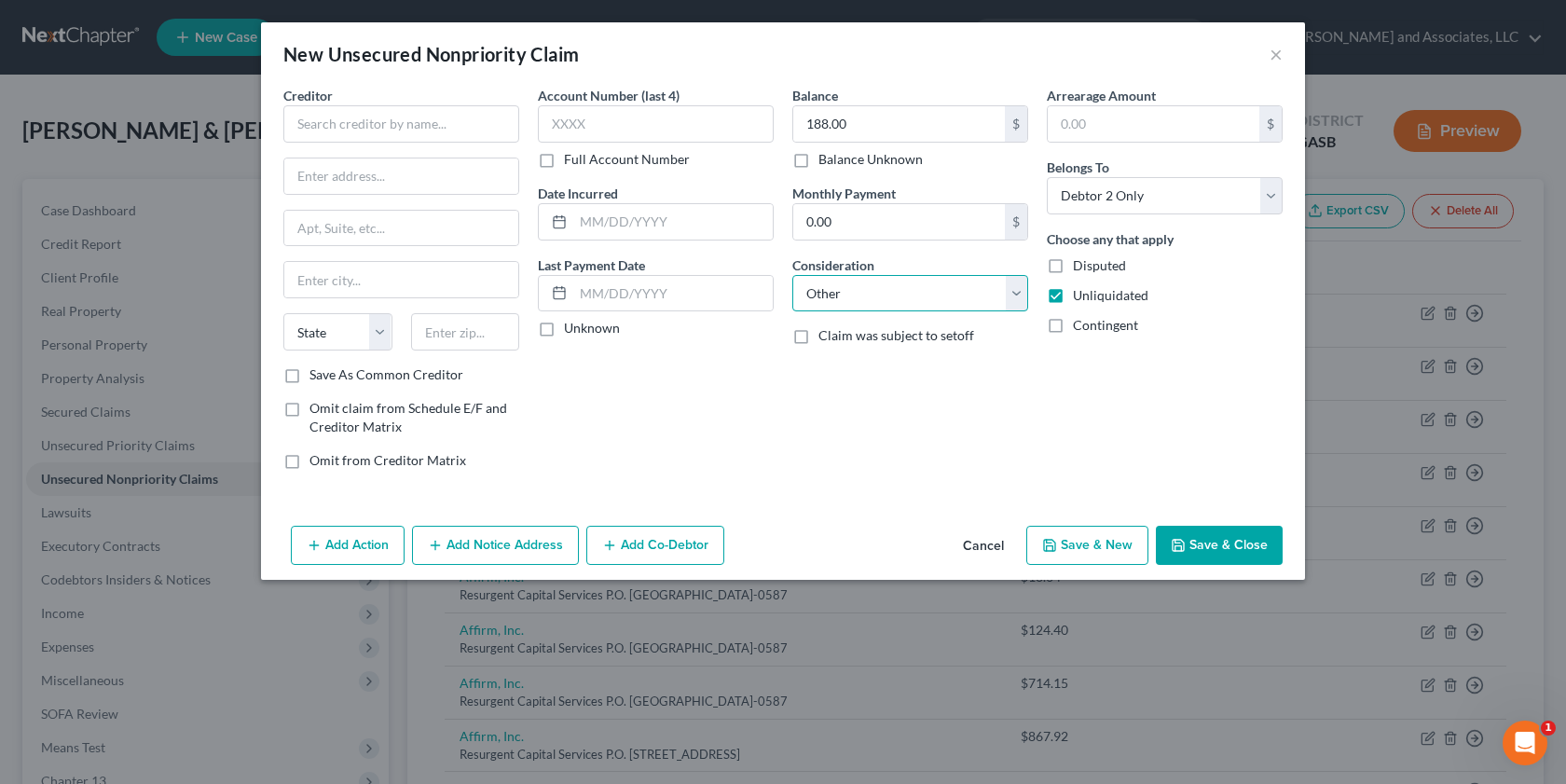
click at [792, 275] on select "Select Cable / Satellite Services Collection Agency Credit Card Debt Debt Couns…" at bounding box center [910, 293] width 236 height 37
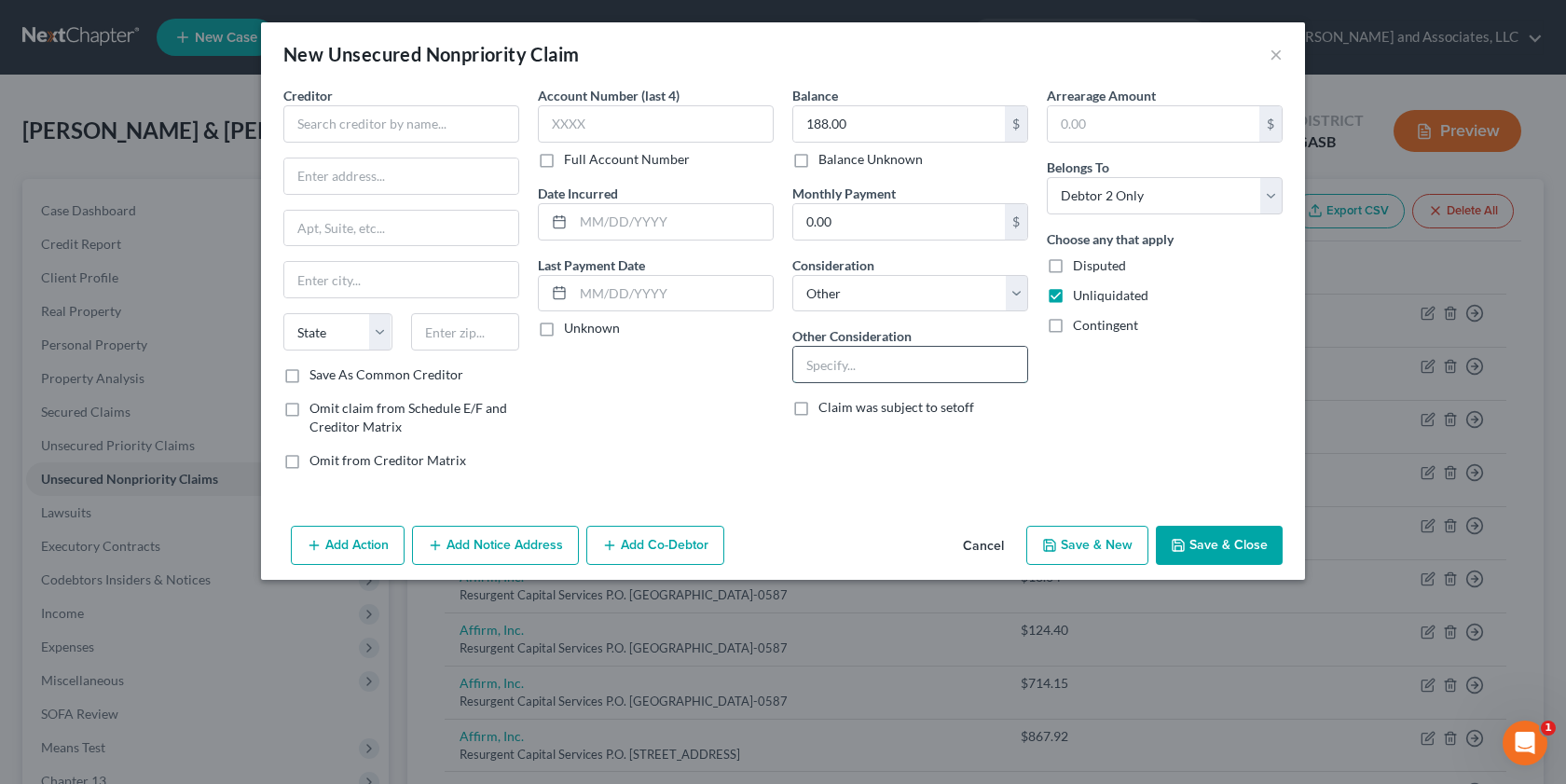
click at [826, 353] on input "text" at bounding box center [910, 364] width 234 height 35
click at [308, 124] on input "text" at bounding box center [401, 123] width 236 height 37
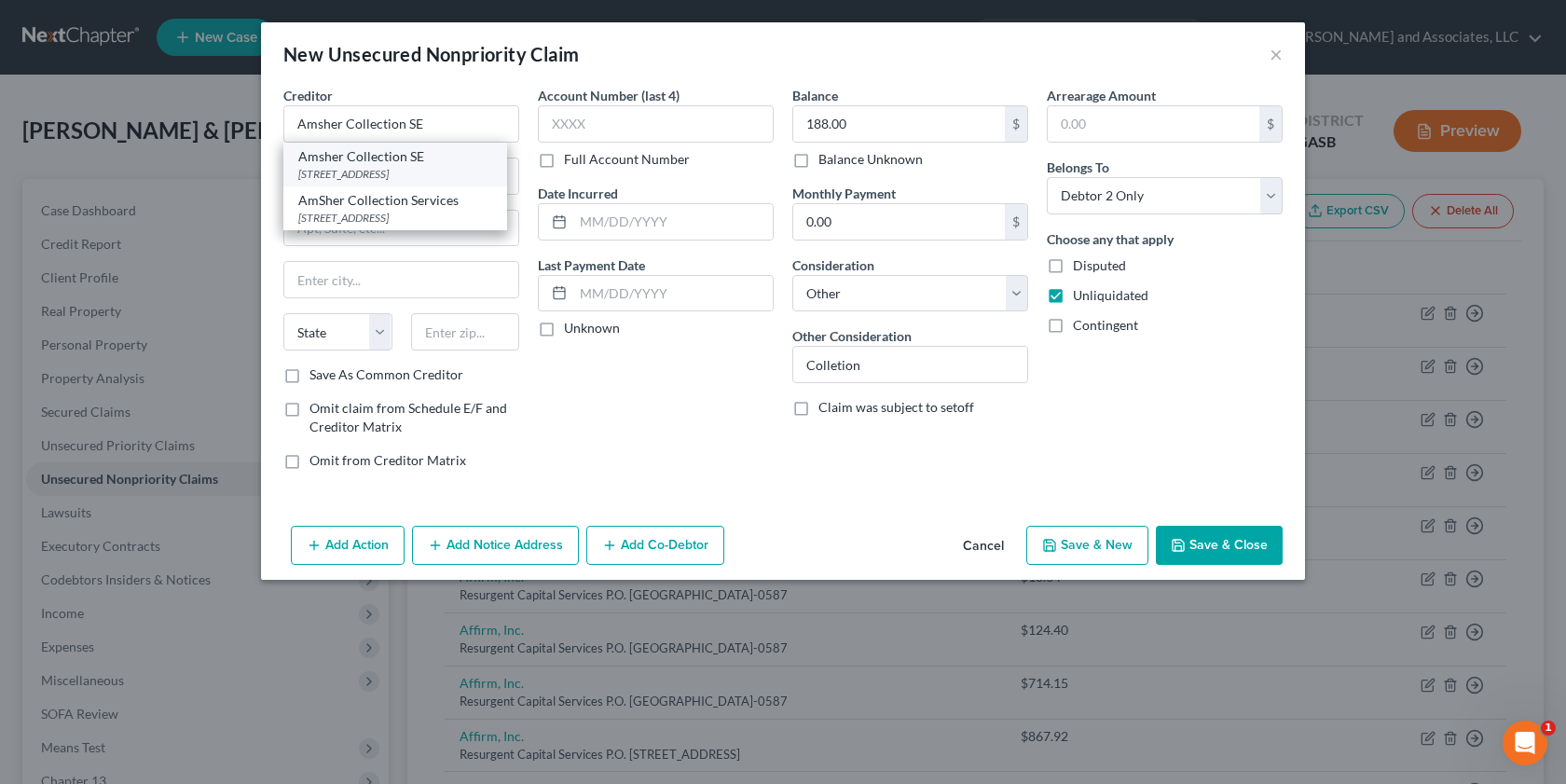
click at [372, 181] on div "[STREET_ADDRESS]" at bounding box center [395, 173] width 193 height 16
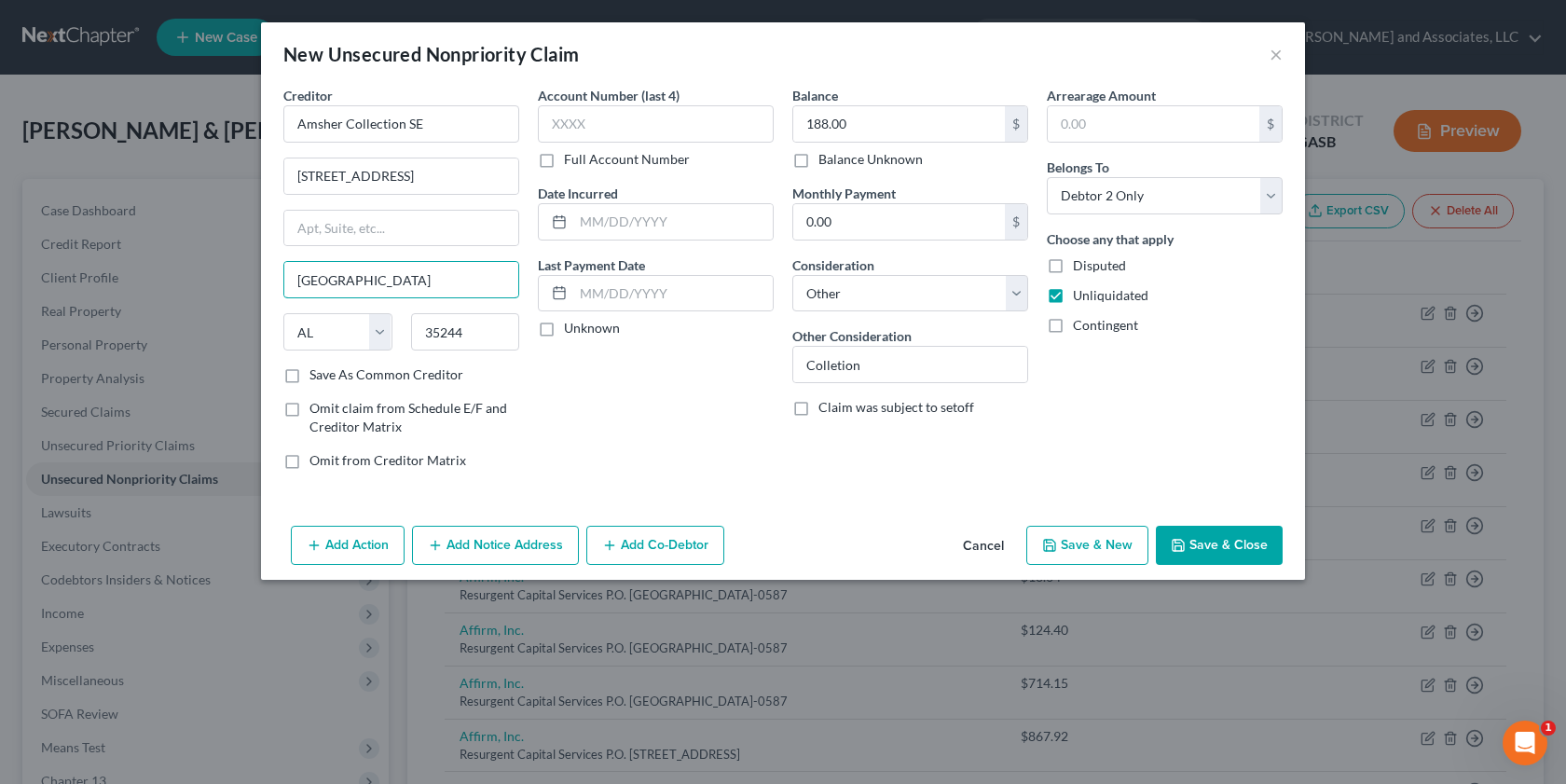
drag, startPoint x: 397, startPoint y: 280, endPoint x: 129, endPoint y: 258, distance: 268.9
click at [267, 280] on div "Creditor * Amsher Collection SE [GEOGRAPHIC_DATA] [GEOGRAPHIC_DATA] [US_STATE][…" at bounding box center [783, 302] width 1044 height 433
click at [453, 177] on input "[STREET_ADDRESS]" at bounding box center [401, 175] width 234 height 35
click at [309, 377] on label "Save As Common Creditor" at bounding box center [386, 374] width 154 height 18
click at [317, 377] on input "Save As Common Creditor" at bounding box center [323, 371] width 12 height 12
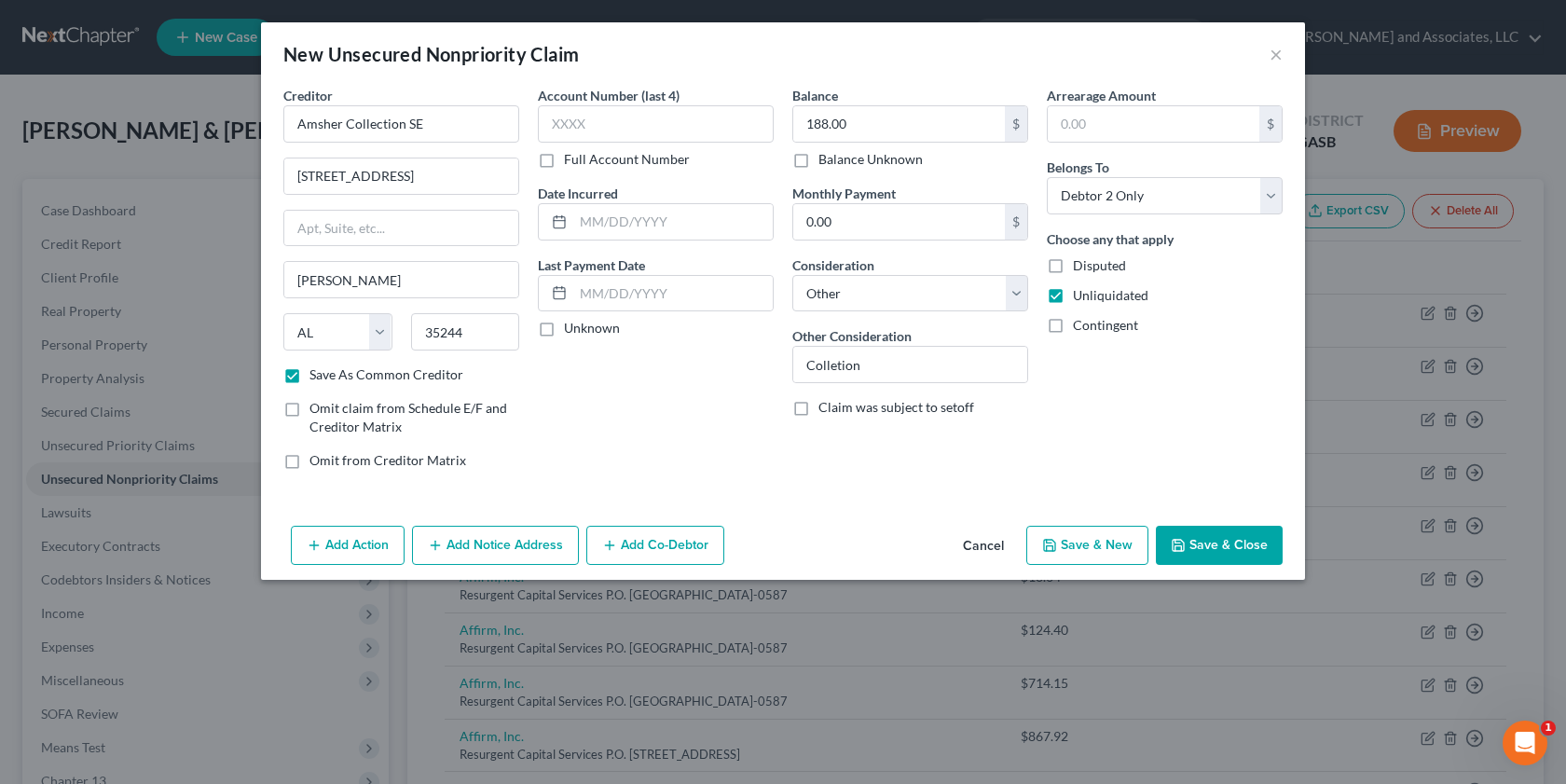
click at [1203, 541] on button "Save & Close" at bounding box center [1219, 545] width 126 height 39
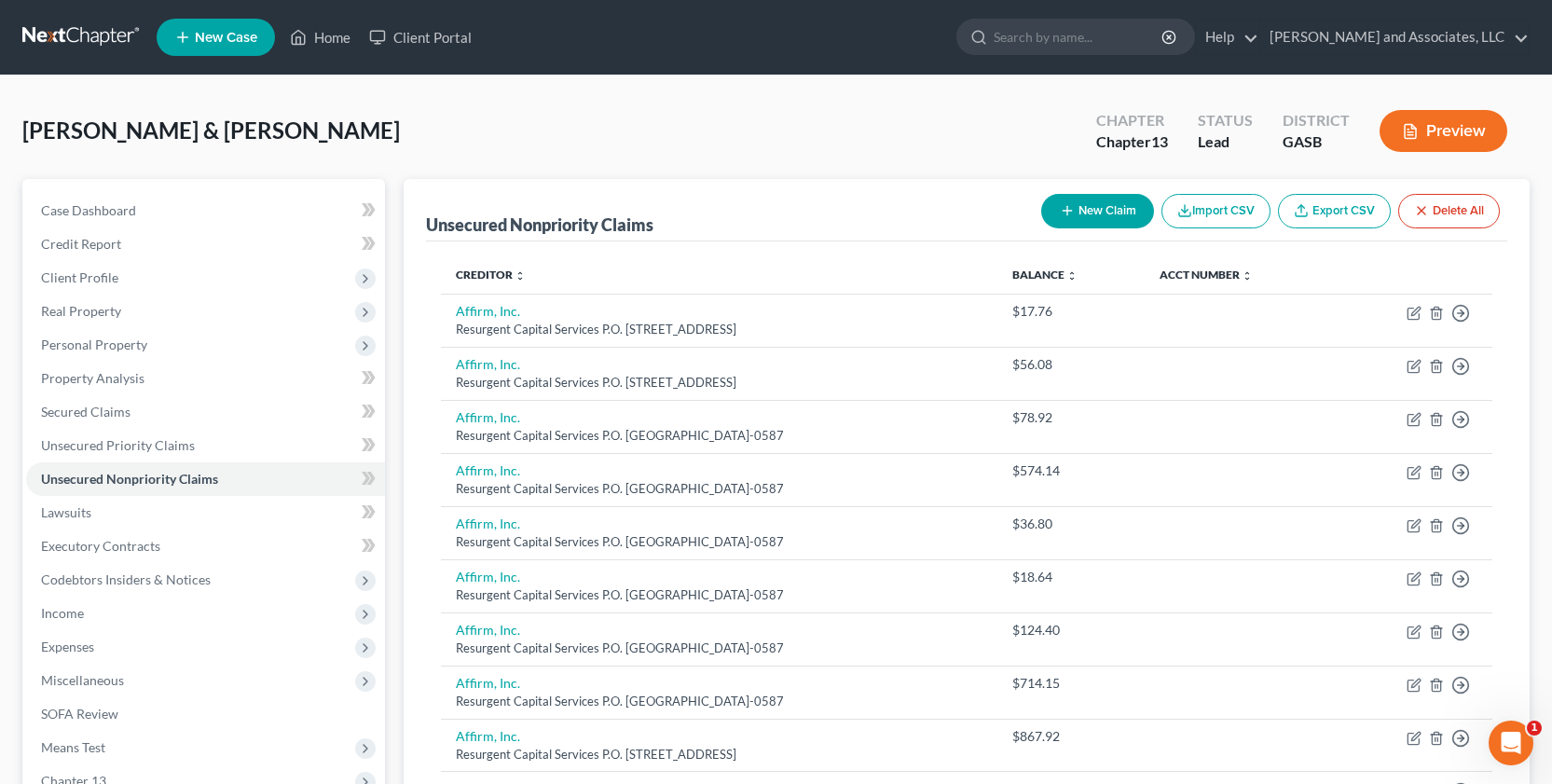
click at [1101, 205] on button "New Claim" at bounding box center [1097, 211] width 113 height 34
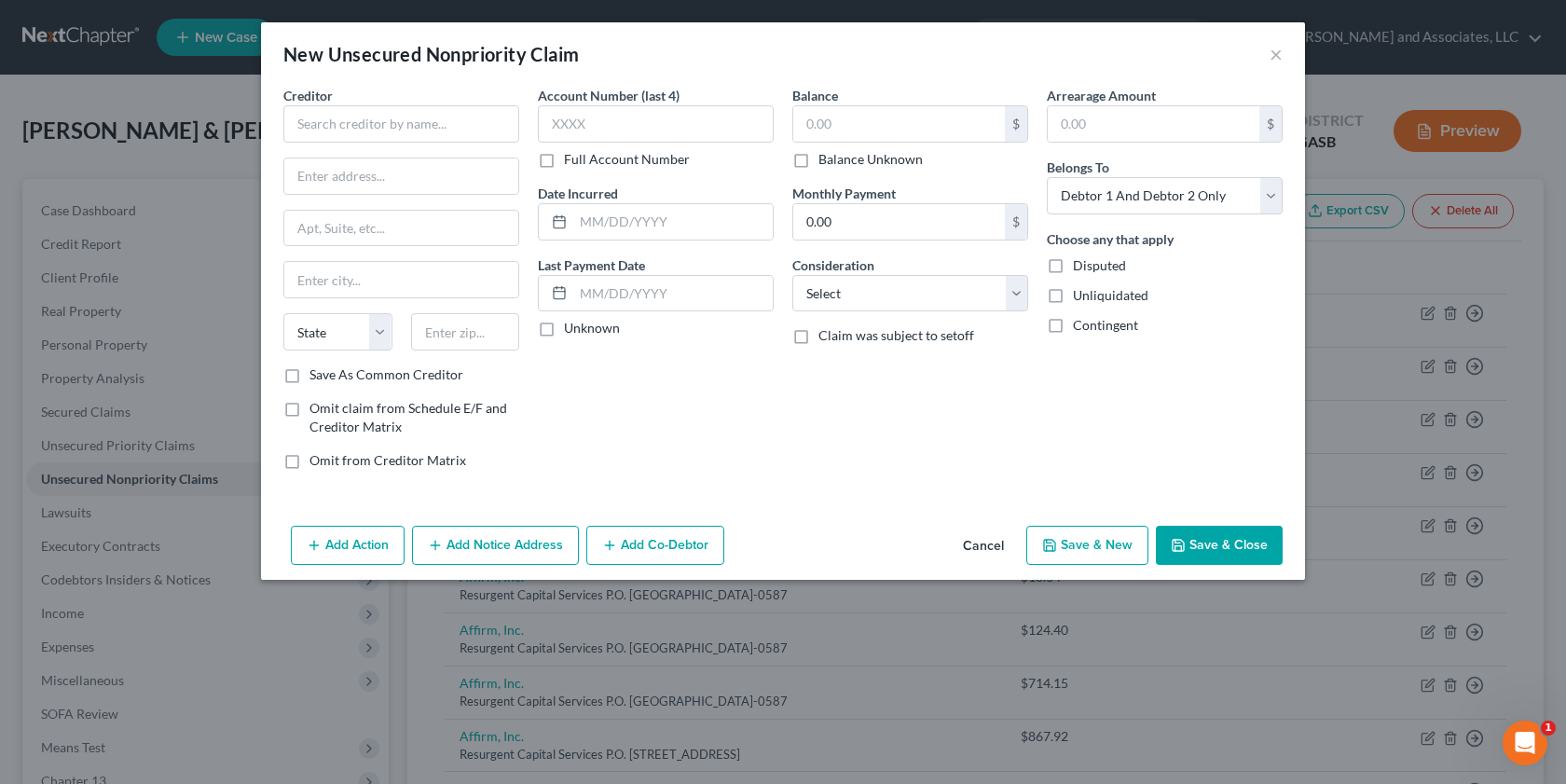
click at [1073, 293] on label "Unliquidated" at bounding box center [1110, 295] width 76 height 18
click at [1080, 293] on input "Unliquidated" at bounding box center [1086, 292] width 12 height 12
click at [830, 134] on input "text" at bounding box center [898, 123] width 212 height 35
click at [1271, 195] on select "Select Debtor 1 Only Debtor 2 Only Debtor 1 And Debtor 2 Only At Least One Of T…" at bounding box center [1165, 195] width 236 height 37
click at [1047, 177] on select "Select Debtor 1 Only Debtor 2 Only Debtor 1 And Debtor 2 Only At Least One Of T…" at bounding box center [1165, 195] width 236 height 37
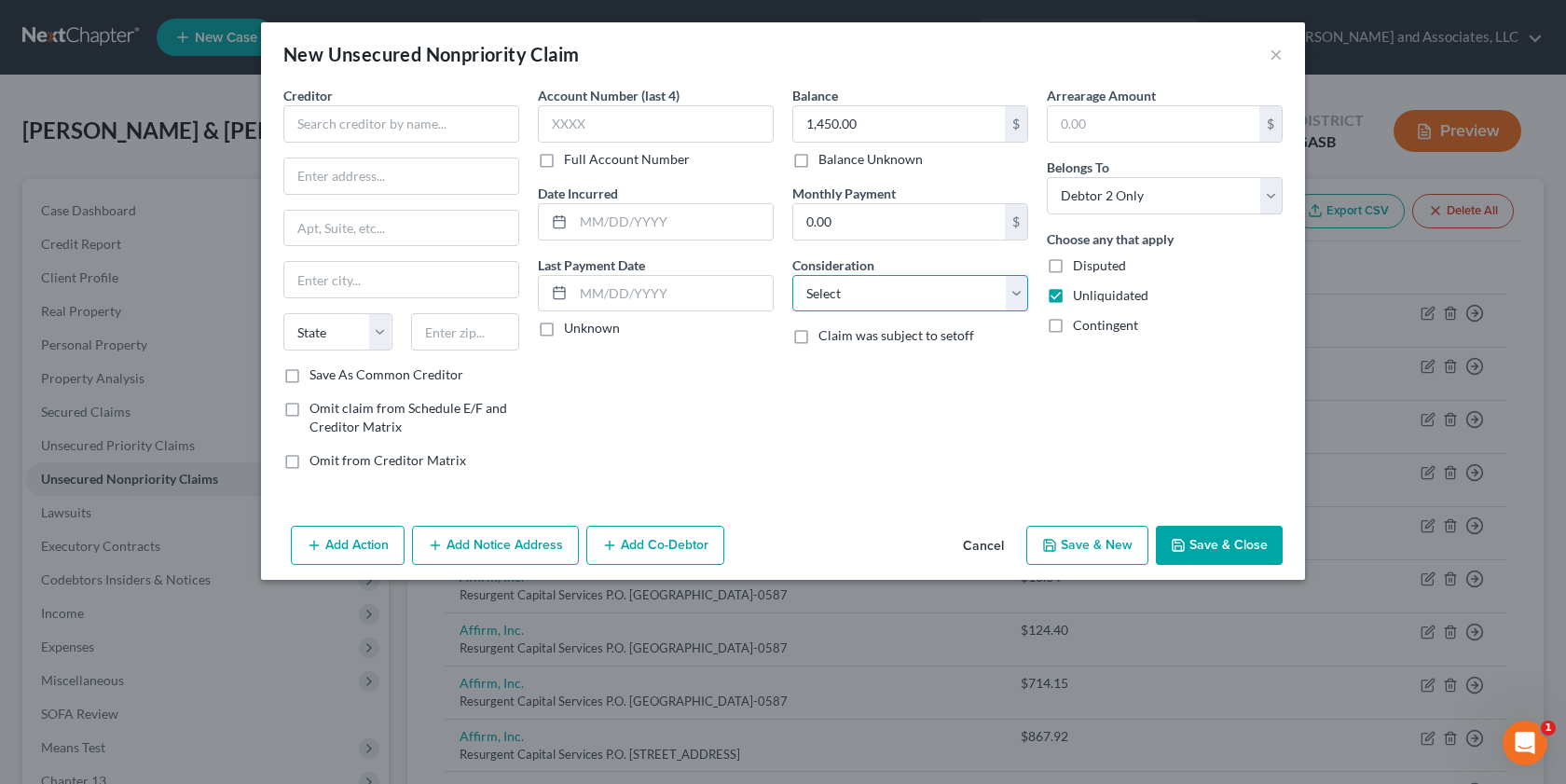
click at [1018, 295] on select "Select Cable / Satellite Services Collection Agency Credit Card Debt Debt Couns…" at bounding box center [910, 293] width 236 height 37
click at [792, 275] on select "Select Cable / Satellite Services Collection Agency Credit Card Debt Debt Couns…" at bounding box center [910, 293] width 236 height 37
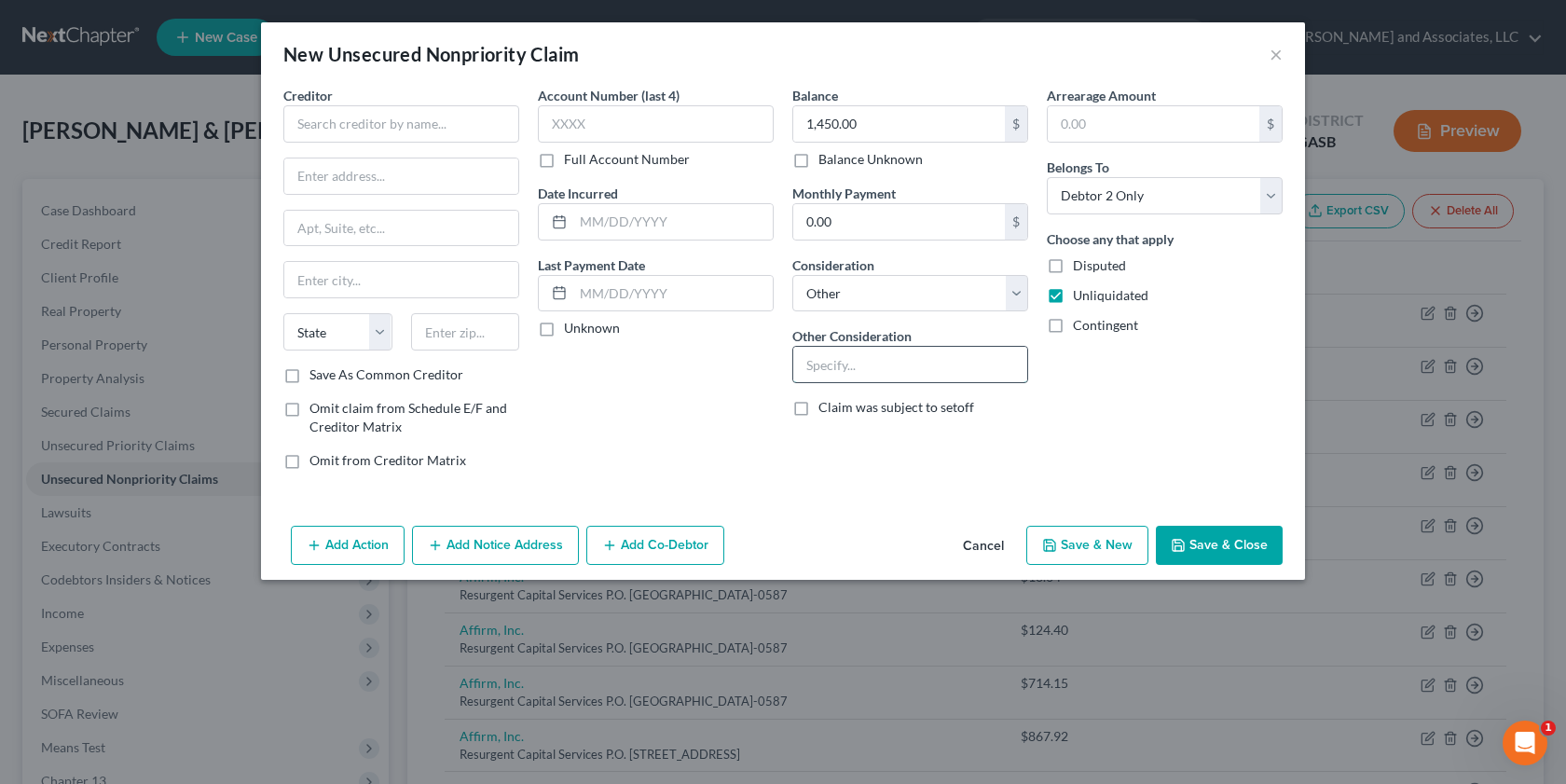
click at [812, 354] on input "text" at bounding box center [910, 364] width 234 height 35
click at [306, 134] on input "text" at bounding box center [401, 123] width 236 height 37
drag, startPoint x: 316, startPoint y: 281, endPoint x: 302, endPoint y: 320, distance: 41.4
click at [316, 281] on input "text" at bounding box center [401, 279] width 234 height 35
click at [308, 329] on select "State [US_STATE] AK AR AZ CA CO CT DE DC [GEOGRAPHIC_DATA] [GEOGRAPHIC_DATA] GU…" at bounding box center [338, 331] width 109 height 37
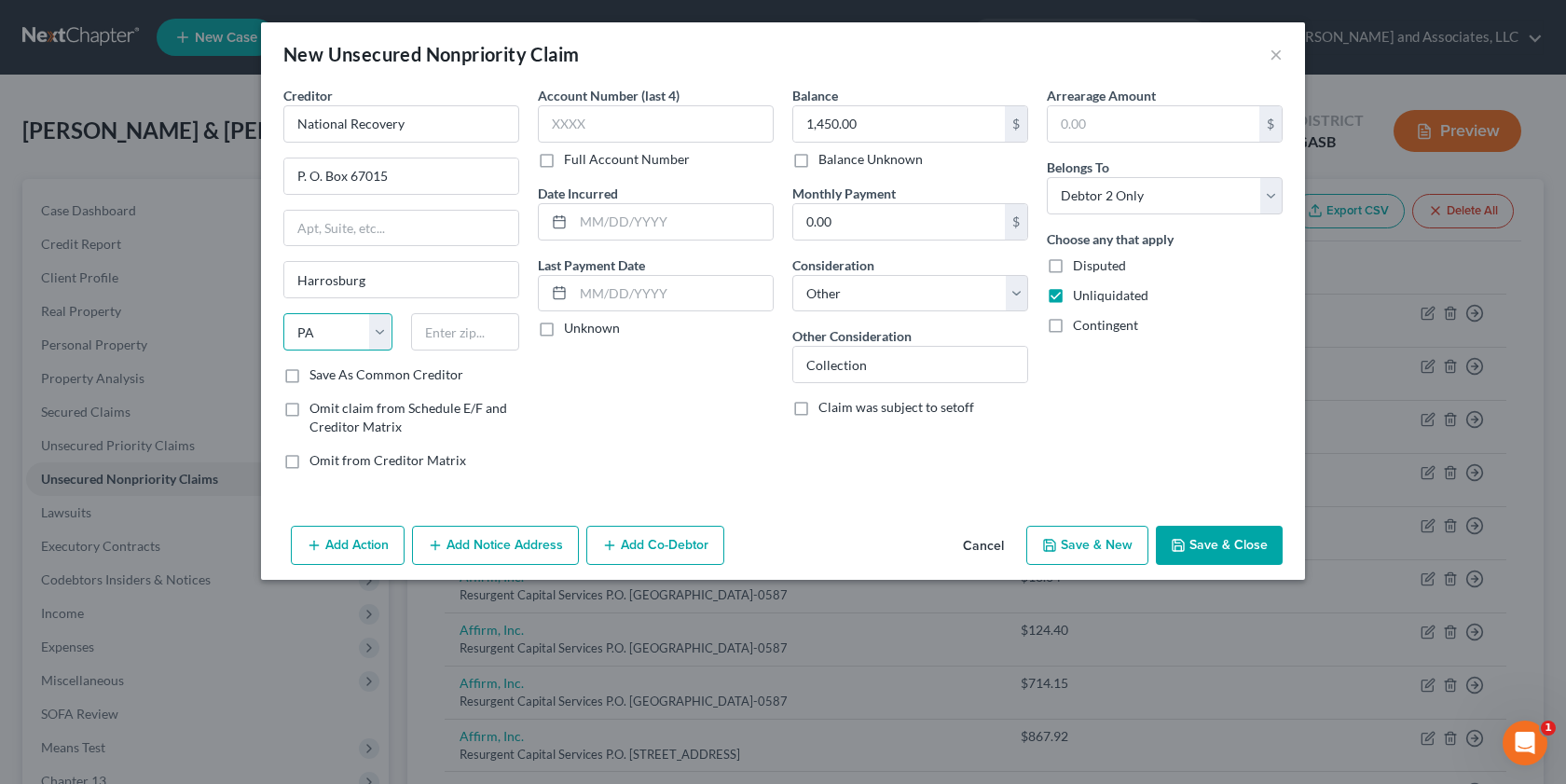
click at [284, 313] on select "State [US_STATE] AK AR AZ CA CO CT DE DC [GEOGRAPHIC_DATA] [GEOGRAPHIC_DATA] GU…" at bounding box center [338, 331] width 109 height 37
click at [437, 330] on input "text" at bounding box center [465, 331] width 109 height 37
drag, startPoint x: 291, startPoint y: 373, endPoint x: 359, endPoint y: 379, distance: 68.3
click at [309, 374] on label "Save As Common Creditor" at bounding box center [386, 374] width 154 height 18
click at [317, 374] on input "Save As Common Creditor" at bounding box center [323, 371] width 12 height 12
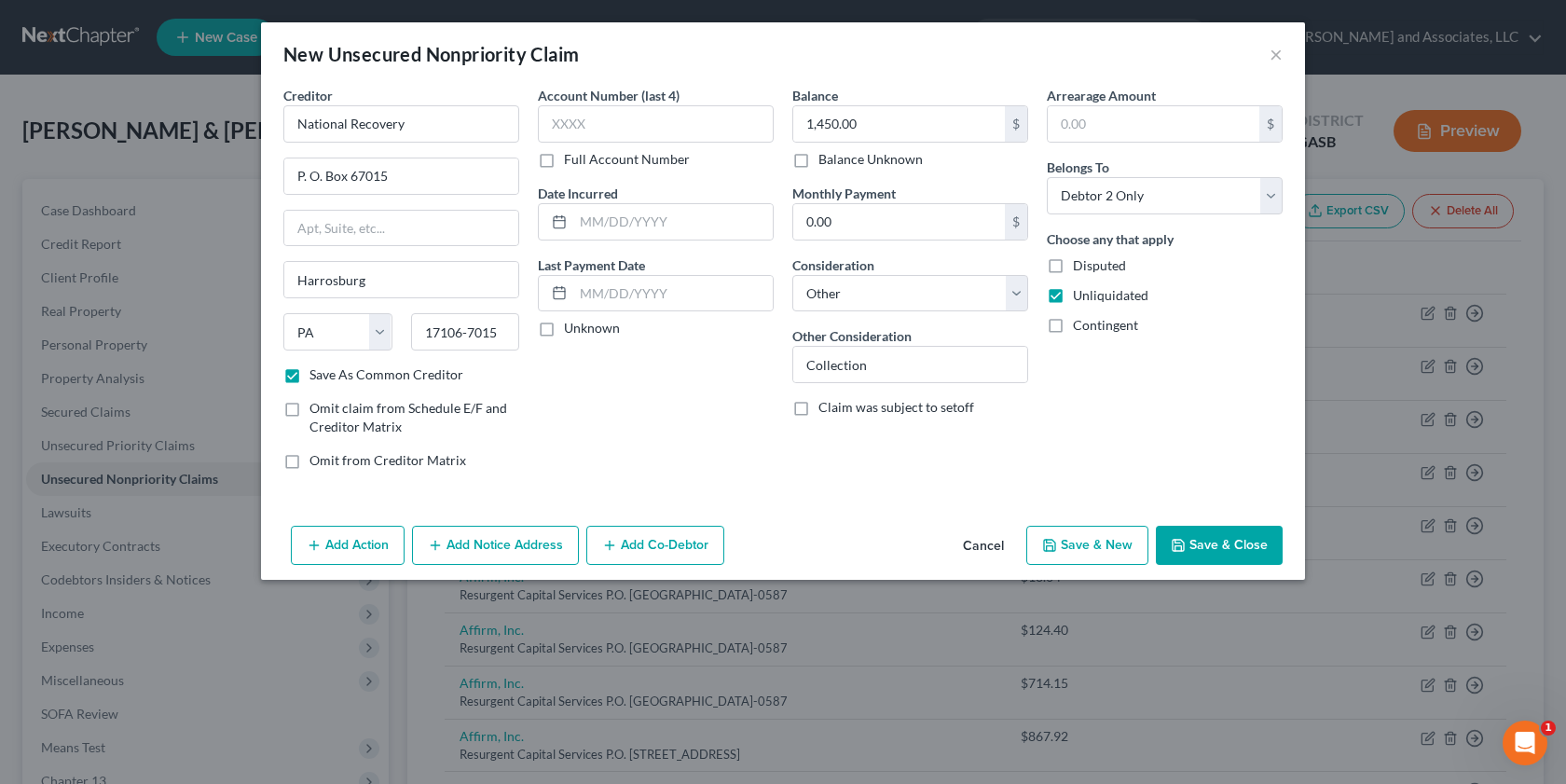
click at [1205, 543] on button "Save & Close" at bounding box center [1219, 545] width 126 height 39
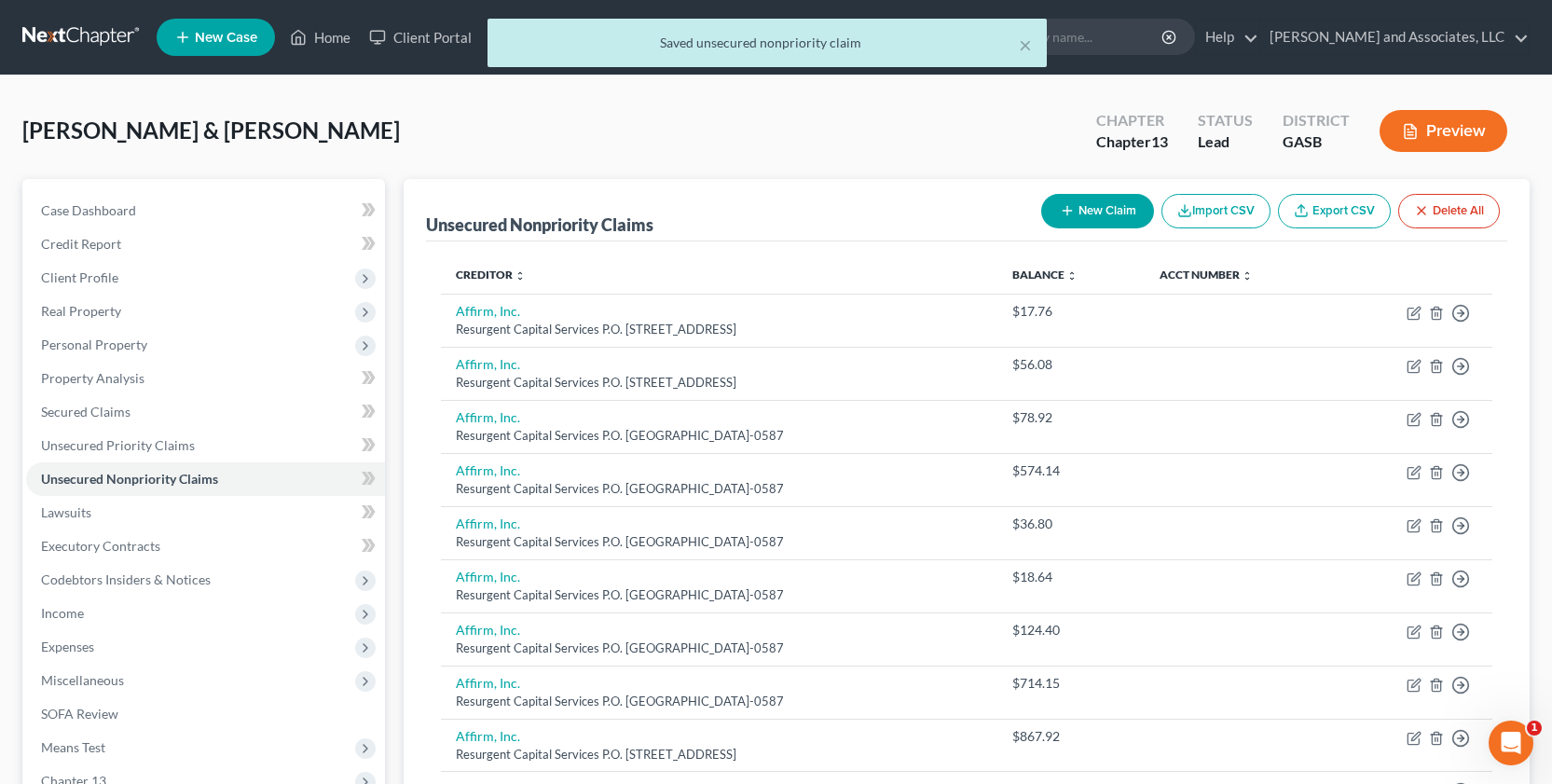
click at [1060, 205] on icon "button" at bounding box center [1068, 211] width 15 height 15
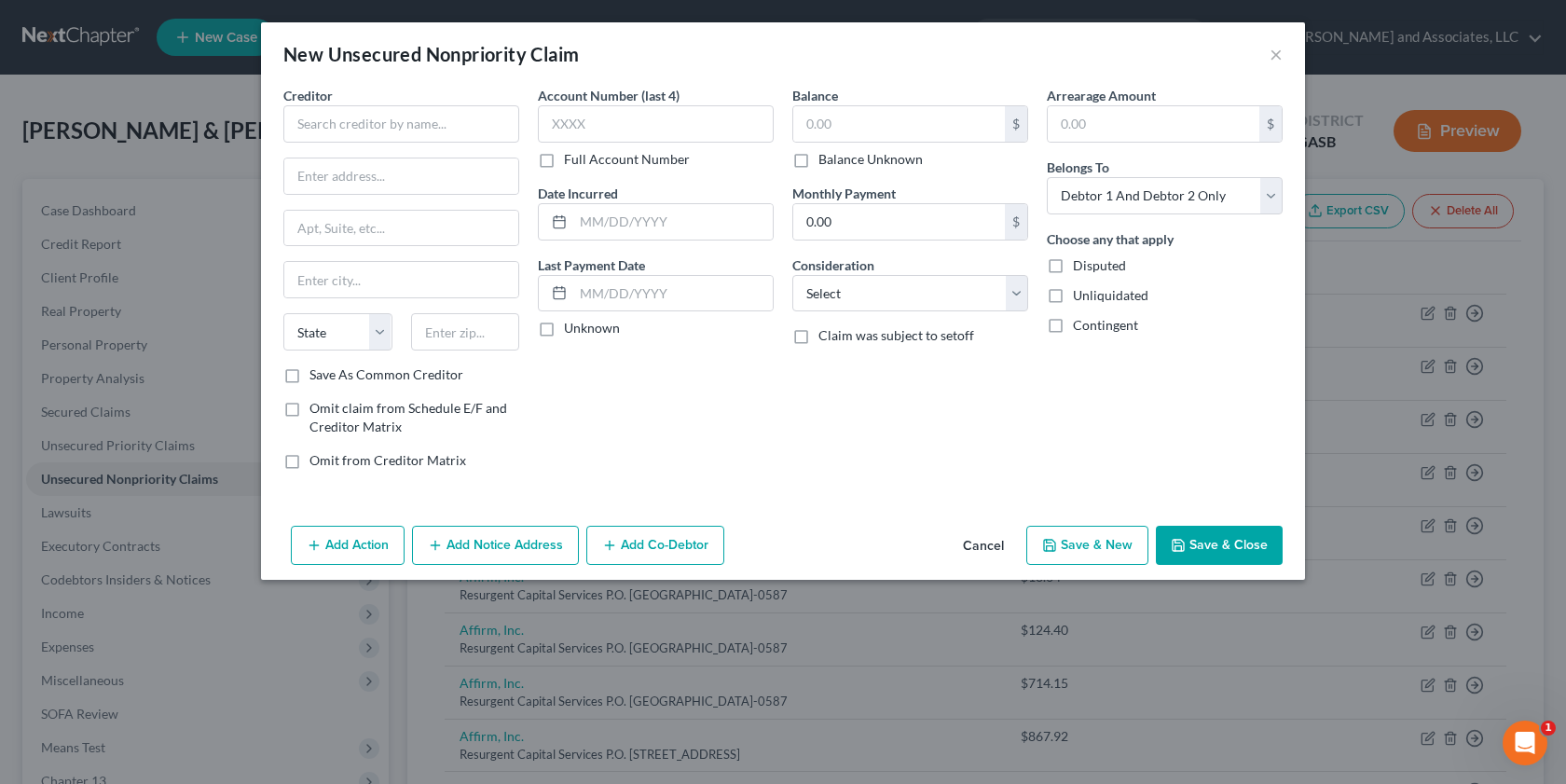
click at [1073, 299] on label "Unliquidated" at bounding box center [1110, 295] width 76 height 18
click at [1080, 298] on input "Unliquidated" at bounding box center [1086, 292] width 12 height 12
click at [1272, 190] on select "Select Debtor 1 Only Debtor 2 Only Debtor 1 And Debtor 2 Only At Least One Of T…" at bounding box center [1165, 195] width 236 height 37
click at [1047, 177] on select "Select Debtor 1 Only Debtor 2 Only Debtor 1 And Debtor 2 Only At Least One Of T…" at bounding box center [1165, 195] width 236 height 37
click at [856, 125] on input "text" at bounding box center [898, 123] width 212 height 35
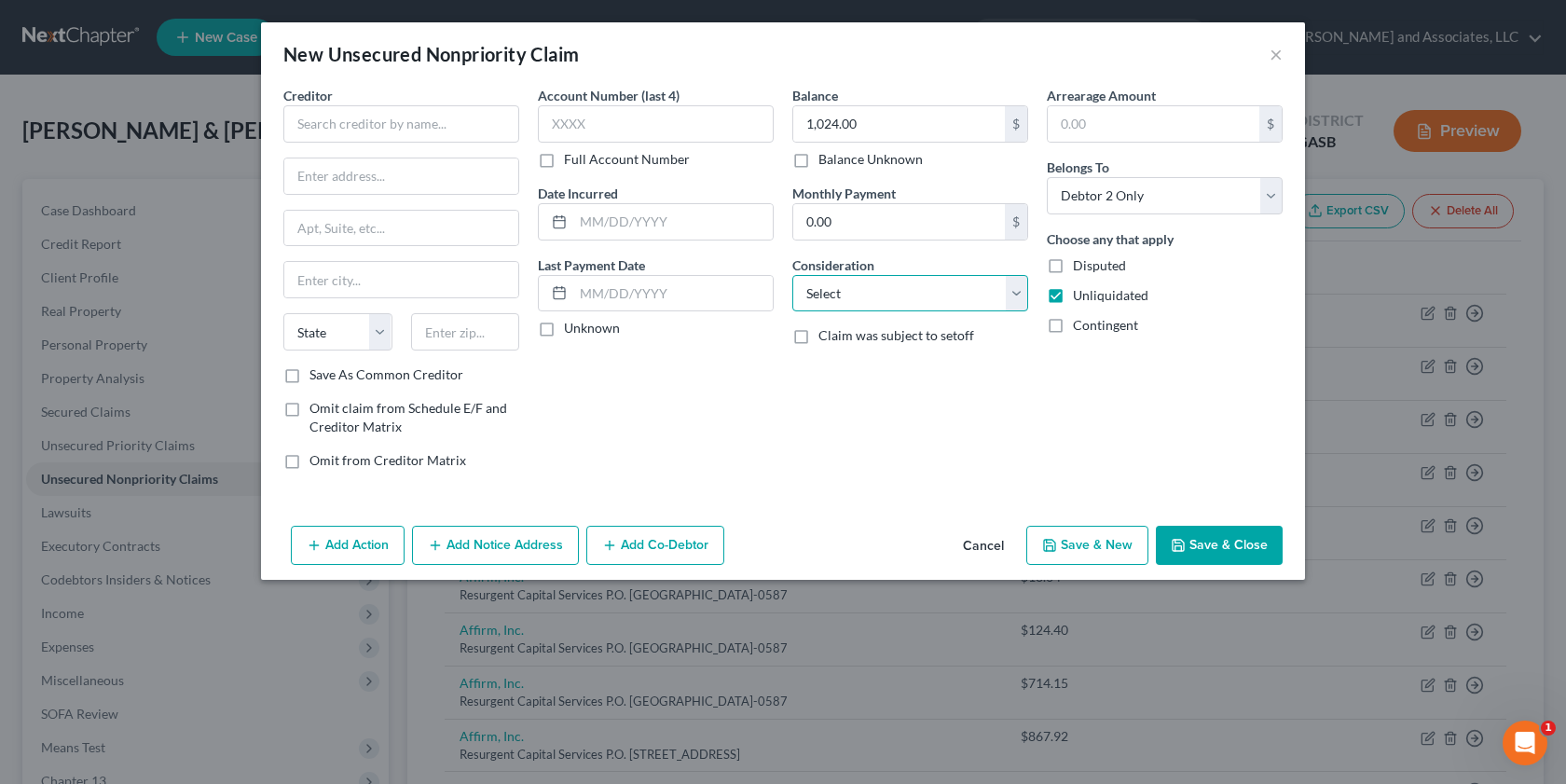
click at [1021, 297] on select "Select Cable / Satellite Services Collection Agency Credit Card Debt Debt Couns…" at bounding box center [910, 293] width 236 height 37
click at [792, 275] on select "Select Cable / Satellite Services Collection Agency Credit Card Debt Debt Couns…" at bounding box center [910, 293] width 236 height 37
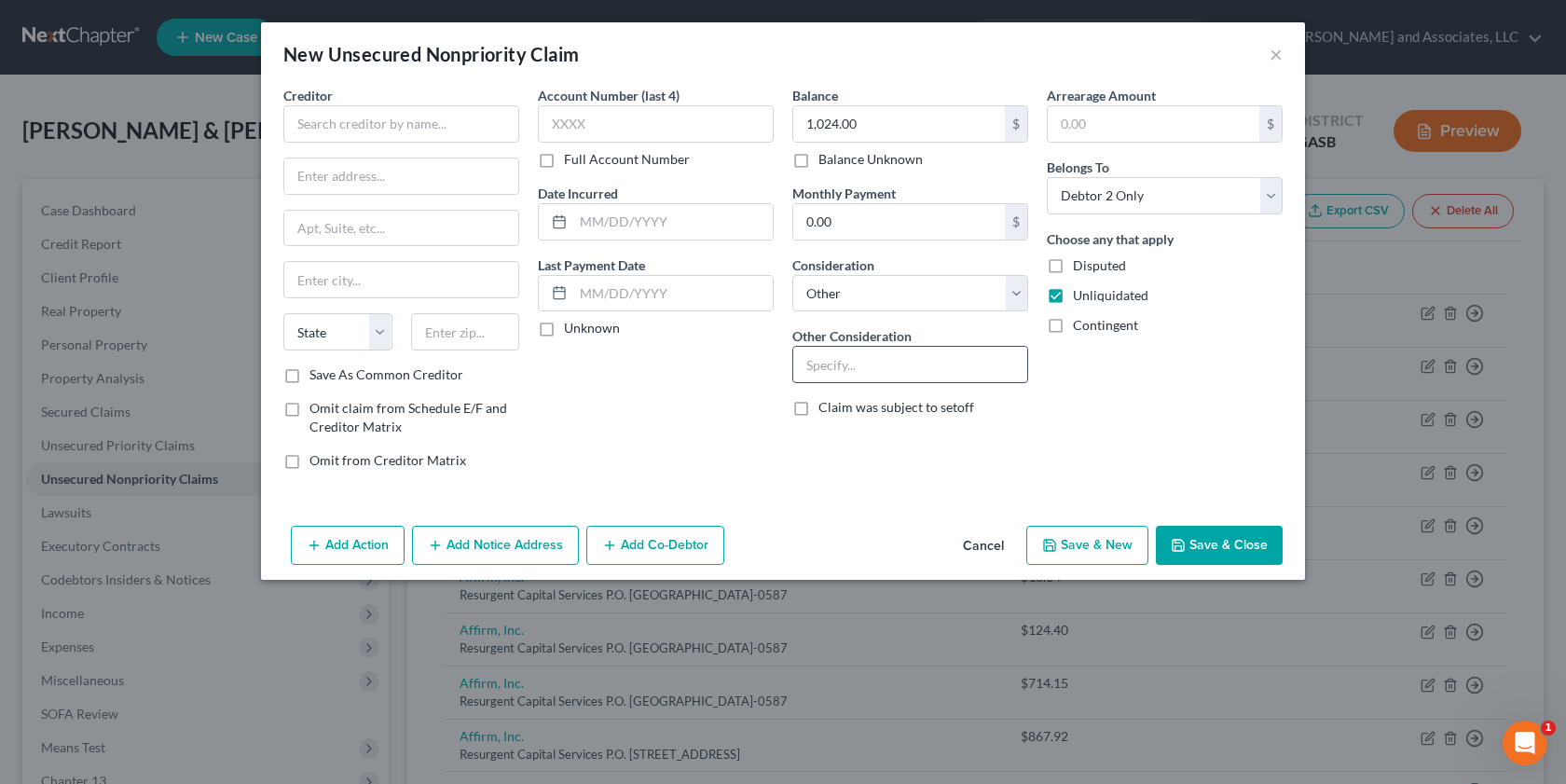
drag, startPoint x: 828, startPoint y: 371, endPoint x: 808, endPoint y: 376, distance: 20.6
click at [828, 370] on input "text" at bounding box center [910, 364] width 234 height 35
drag, startPoint x: 312, startPoint y: 116, endPoint x: 270, endPoint y: 130, distance: 44.3
click at [301, 121] on input "text" at bounding box center [401, 123] width 236 height 37
click at [309, 374] on label "Save As Common Creditor" at bounding box center [386, 374] width 154 height 18
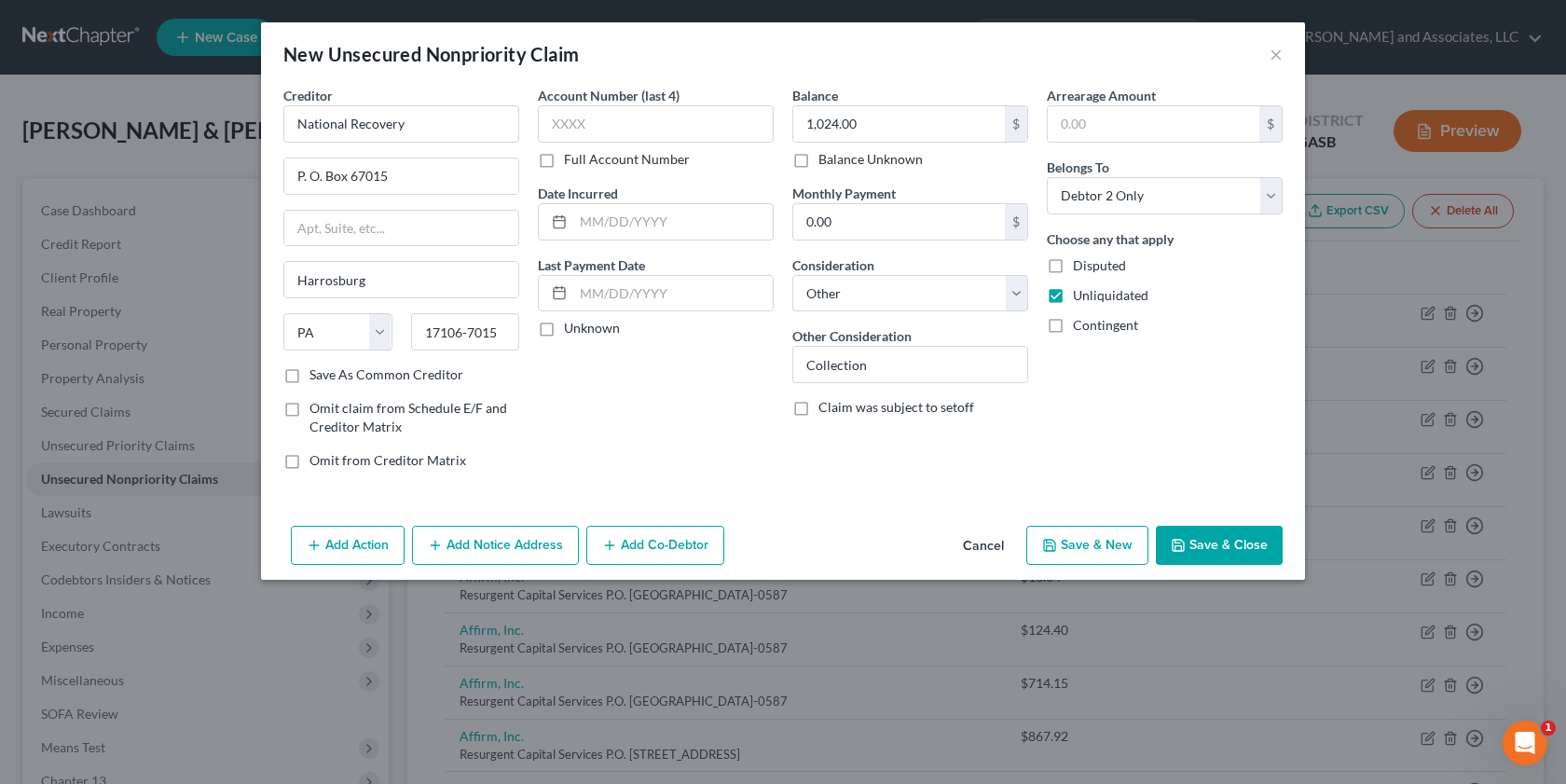
click at [317, 374] on input "Save As Common Creditor" at bounding box center [323, 371] width 12 height 12
click at [1207, 552] on button "Save & Close" at bounding box center [1219, 545] width 126 height 39
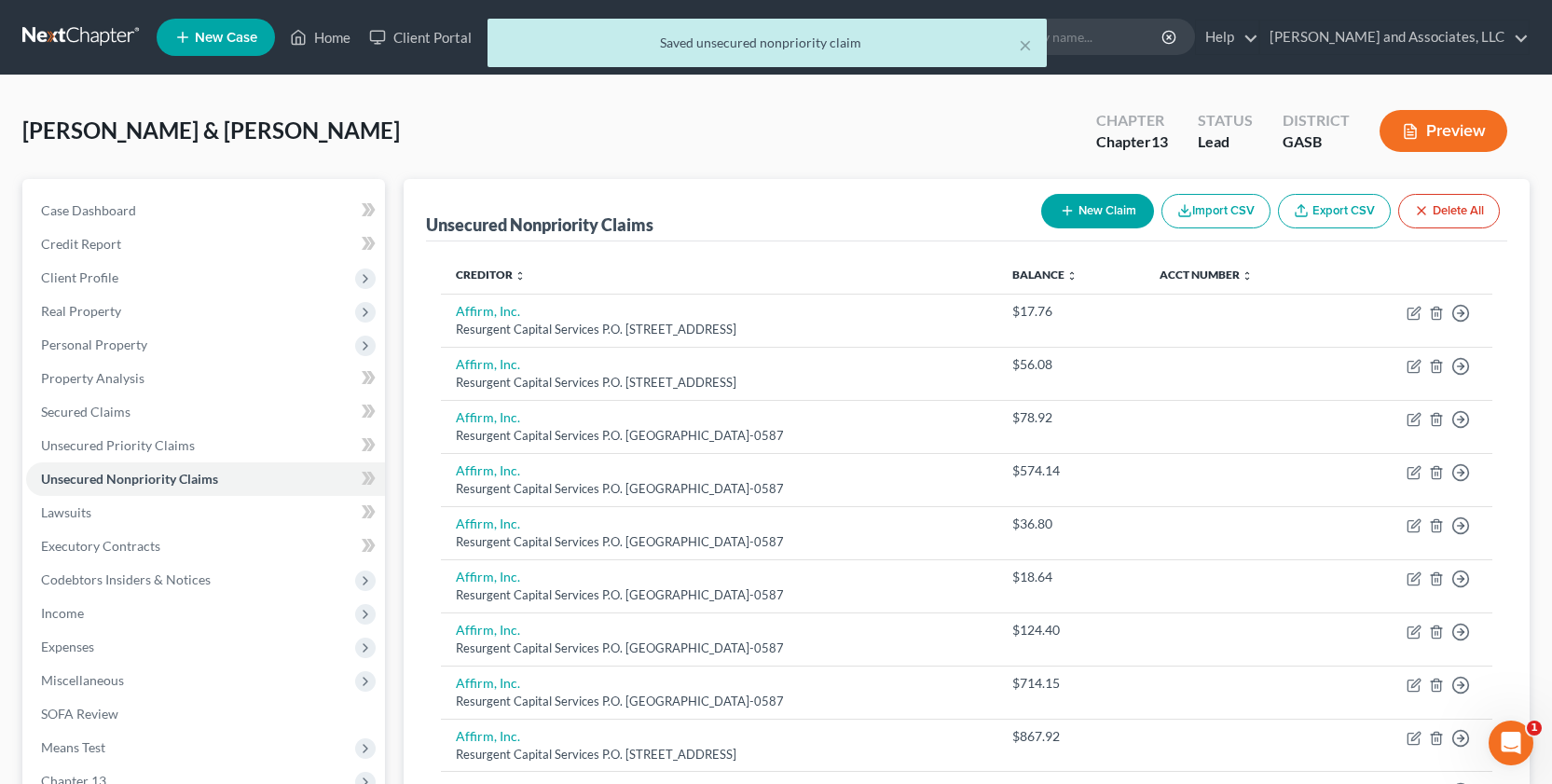
click at [1095, 219] on button "New Claim" at bounding box center [1097, 211] width 113 height 34
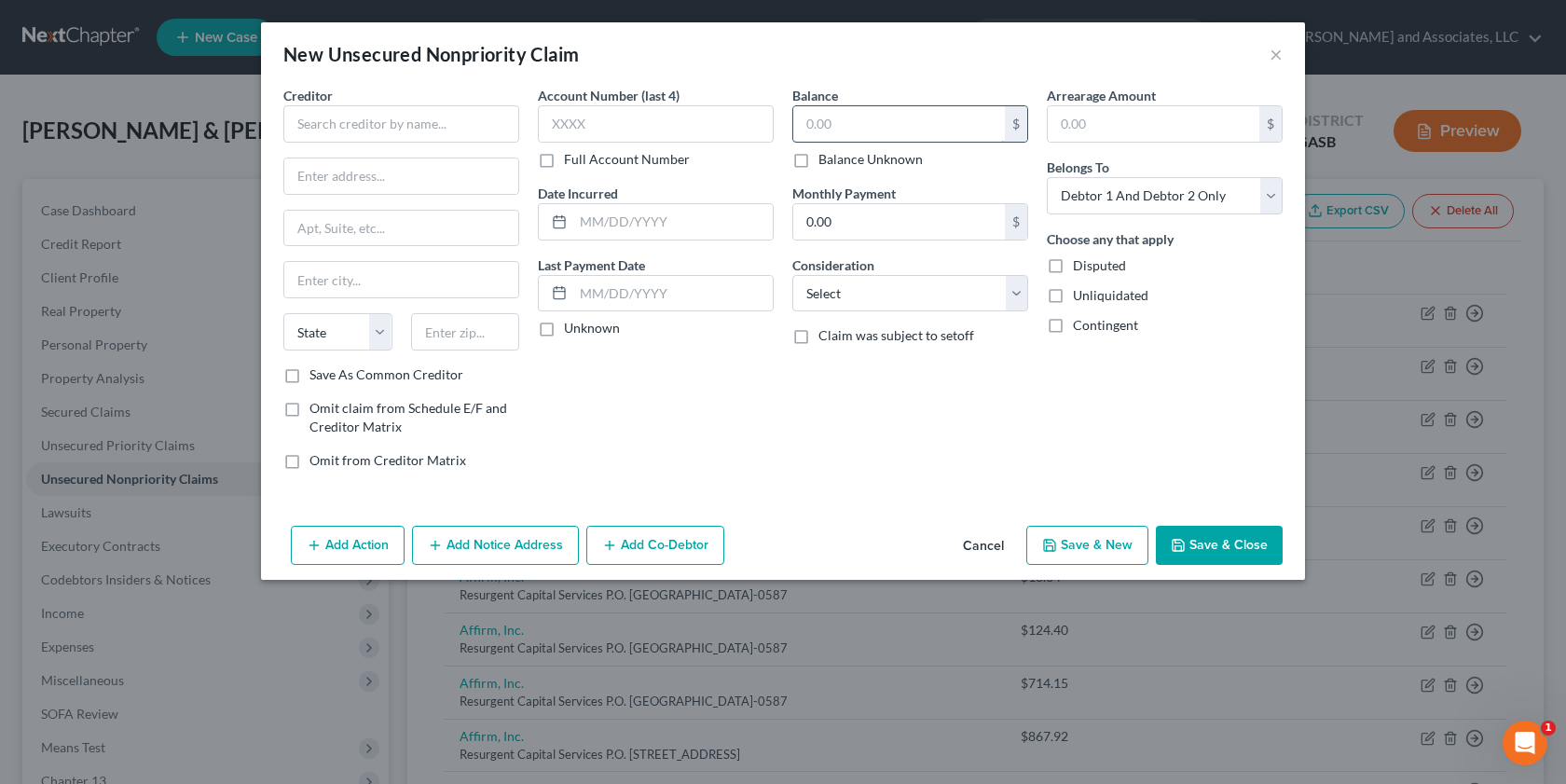
drag, startPoint x: 835, startPoint y: 104, endPoint x: 831, endPoint y: 120, distance: 16.5
click at [837, 105] on div "$" at bounding box center [910, 123] width 236 height 37
click at [1073, 297] on label "Unliquidated" at bounding box center [1110, 295] width 76 height 18
click at [1080, 297] on input "Unliquidated" at bounding box center [1086, 292] width 12 height 12
click at [1266, 192] on select "Select Debtor 1 Only Debtor 2 Only Debtor 1 And Debtor 2 Only At Least One Of T…" at bounding box center [1165, 195] width 236 height 37
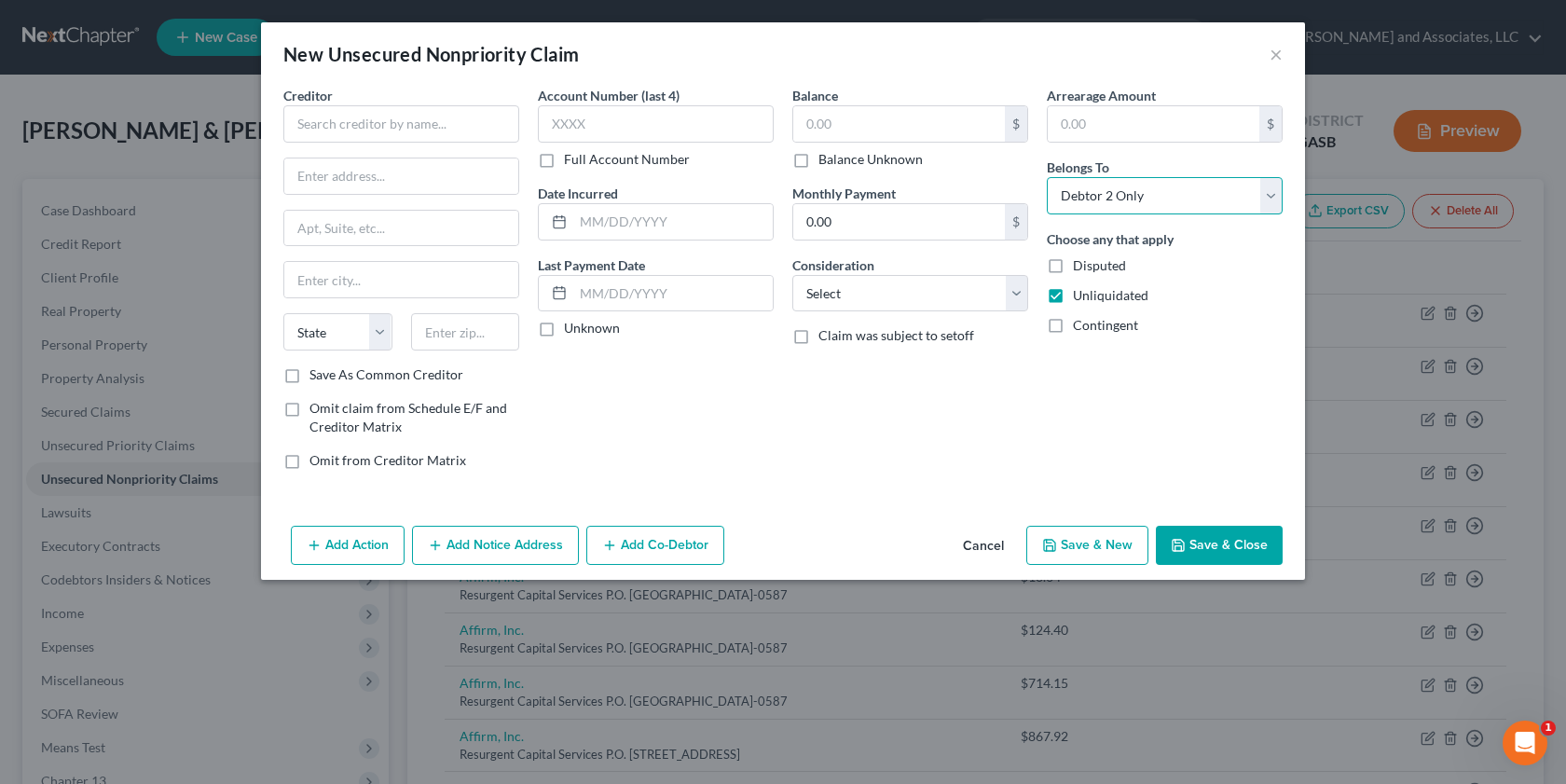
click at [1047, 177] on select "Select Debtor 1 Only Debtor 2 Only Debtor 1 And Debtor 2 Only At Least One Of T…" at bounding box center [1165, 195] width 236 height 37
click at [1023, 286] on select "Select Cable / Satellite Services Collection Agency Credit Card Debt Debt Couns…" at bounding box center [910, 293] width 236 height 37
click at [792, 275] on select "Select Cable / Satellite Services Collection Agency Credit Card Debt Debt Couns…" at bounding box center [910, 293] width 236 height 37
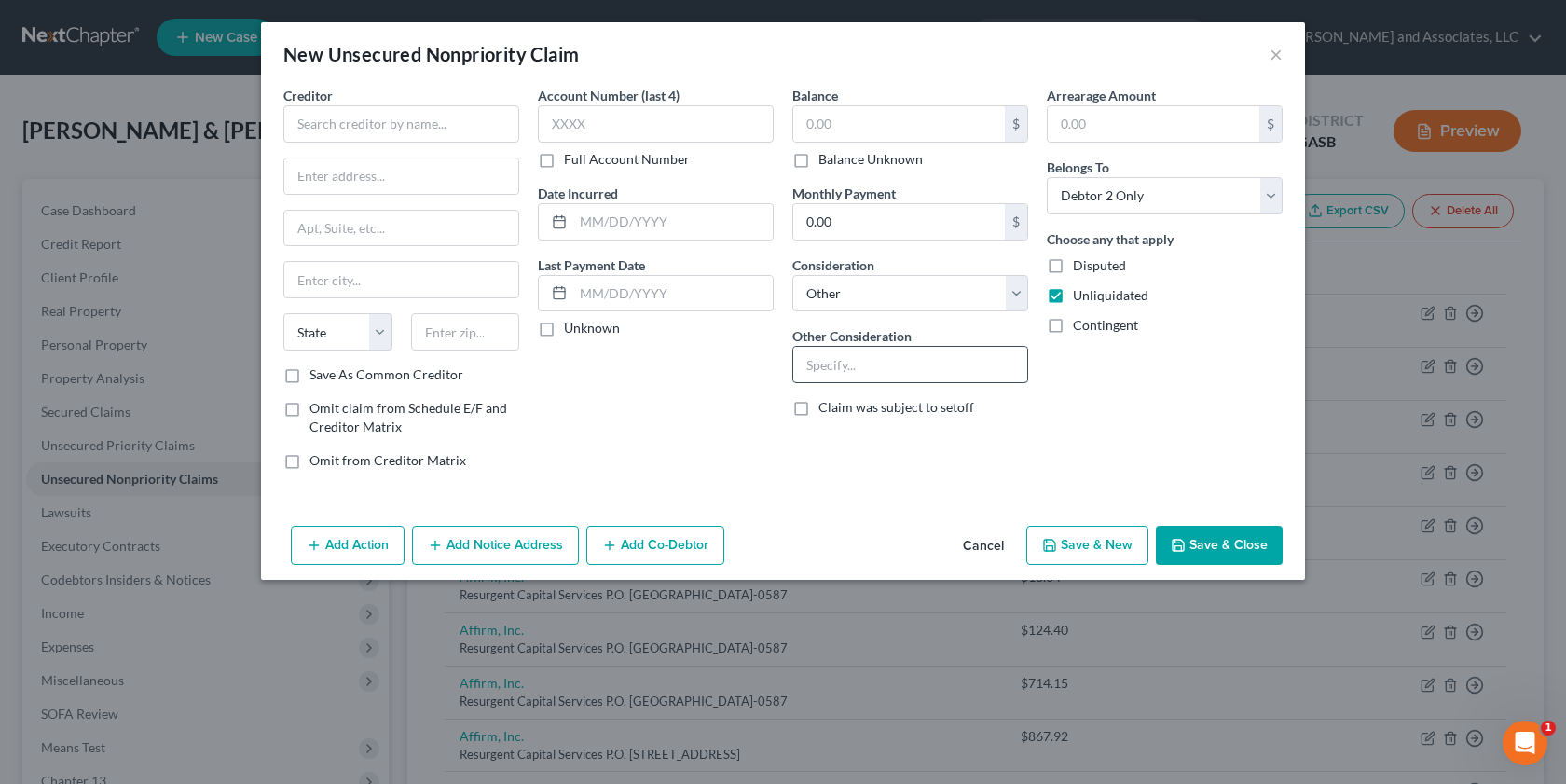
click at [845, 365] on input "text" at bounding box center [910, 364] width 234 height 35
click at [835, 128] on input "text" at bounding box center [898, 123] width 212 height 35
click at [327, 123] on input "text" at bounding box center [401, 123] width 236 height 37
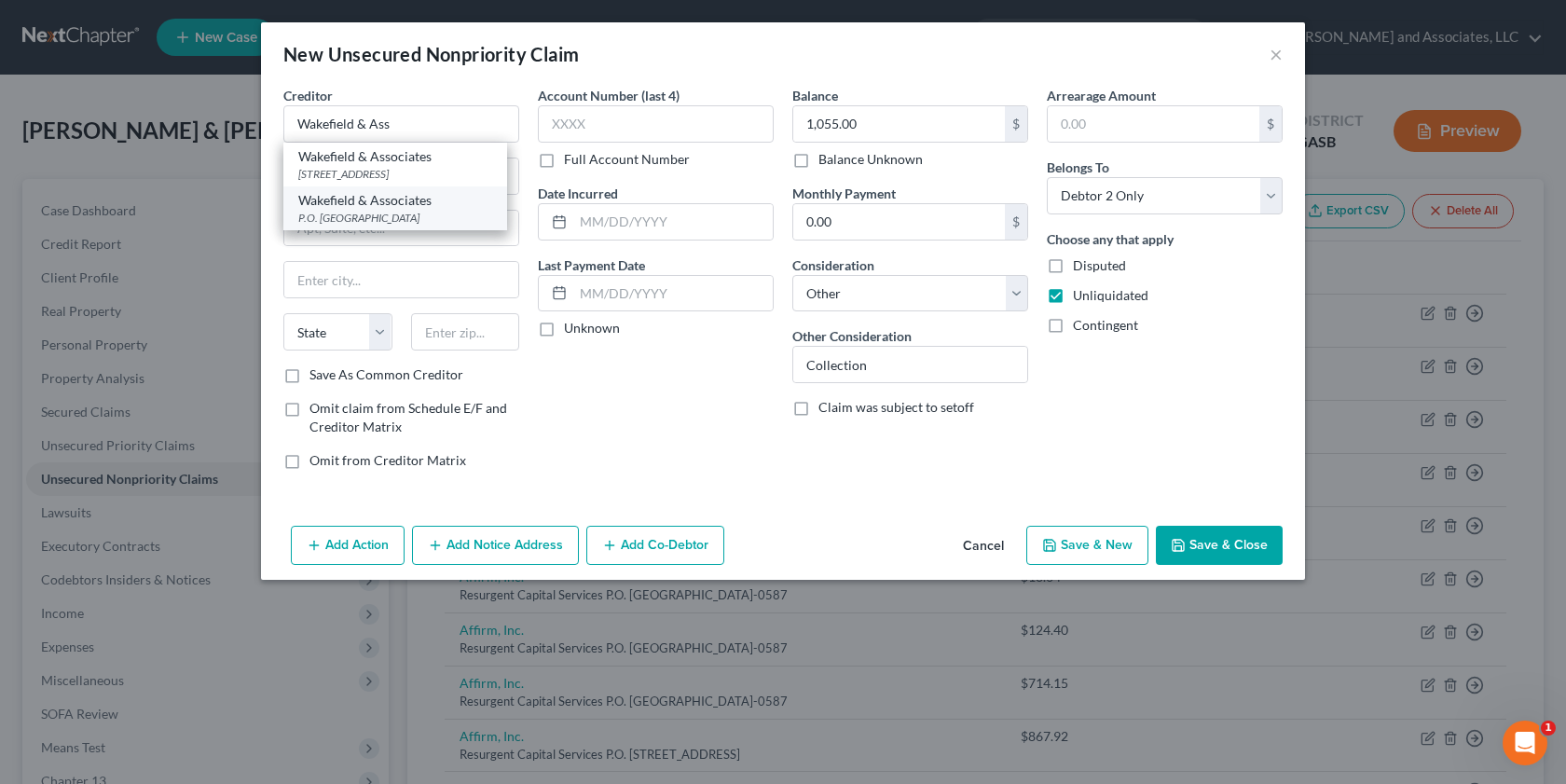
click at [507, 230] on div "Wakefield & Associates P.O. [GEOGRAPHIC_DATA]" at bounding box center [396, 209] width 224 height 44
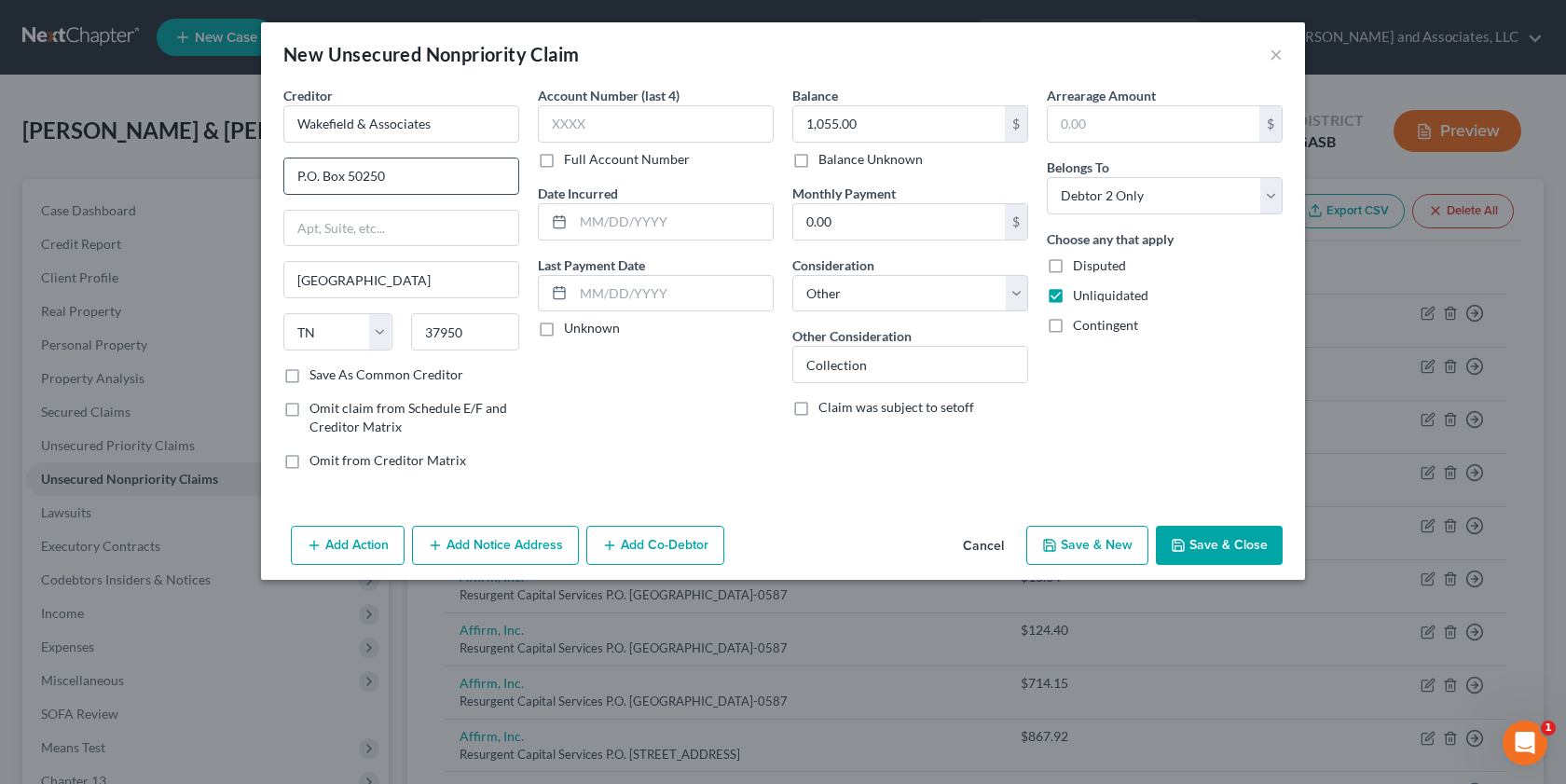
click at [402, 174] on input "P.O. Box 50250" at bounding box center [401, 175] width 234 height 35
drag, startPoint x: 402, startPoint y: 174, endPoint x: 0, endPoint y: 90, distance: 410.7
click at [0, 90] on div "New Unsecured Nonpriority Claim × Creditor * Wakefield & Associates P.O. [GEOGR…" at bounding box center [783, 392] width 1566 height 784
drag, startPoint x: 408, startPoint y: 176, endPoint x: 381, endPoint y: 234, distance: 64.0
click at [408, 183] on input "[STREET_ADDRESS]" at bounding box center [401, 175] width 234 height 35
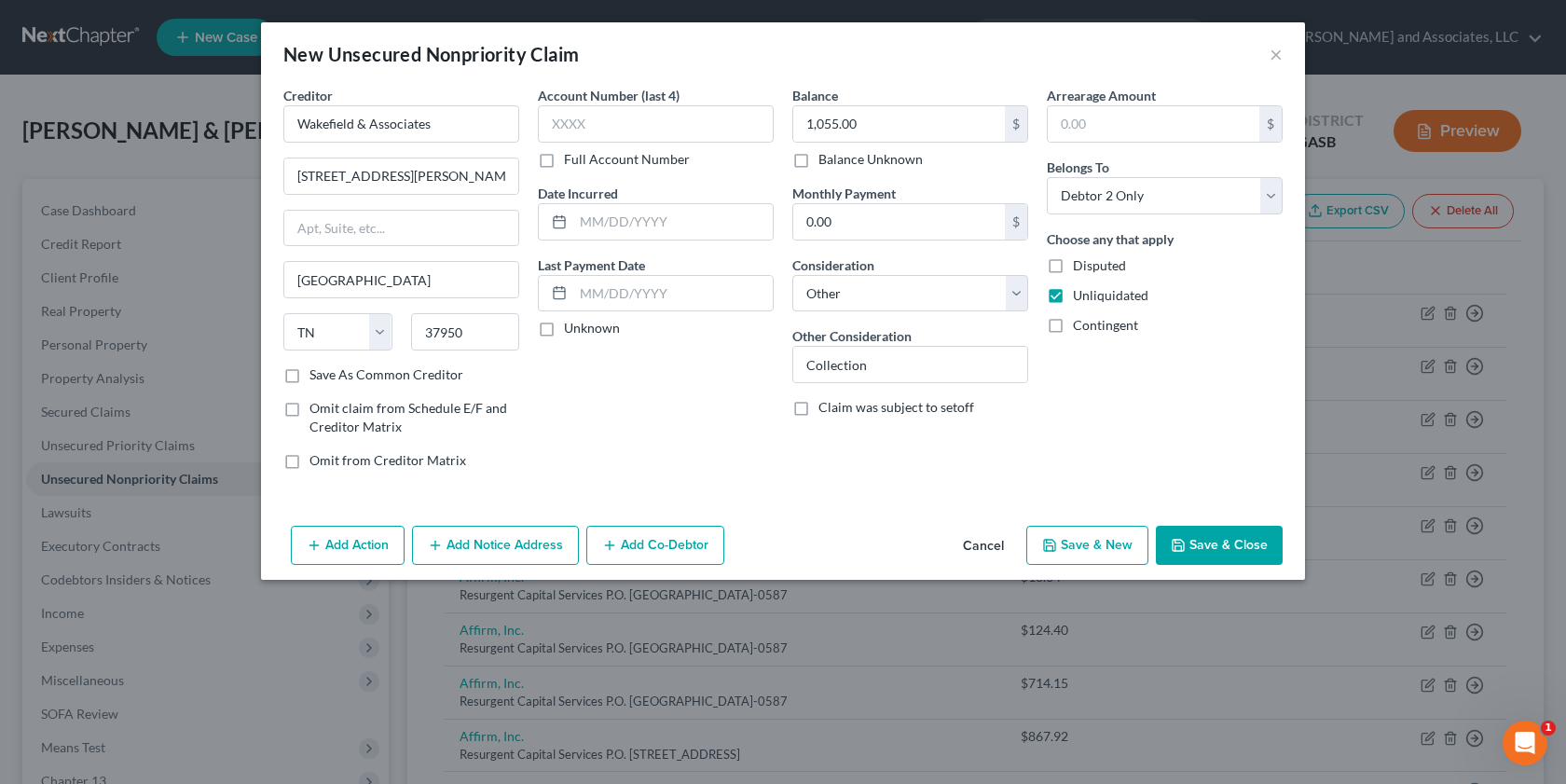
click at [309, 371] on label "Save As Common Creditor" at bounding box center [386, 374] width 154 height 18
click at [317, 371] on input "Save As Common Creditor" at bounding box center [323, 371] width 12 height 12
click at [1190, 549] on button "Save & Close" at bounding box center [1219, 545] width 126 height 39
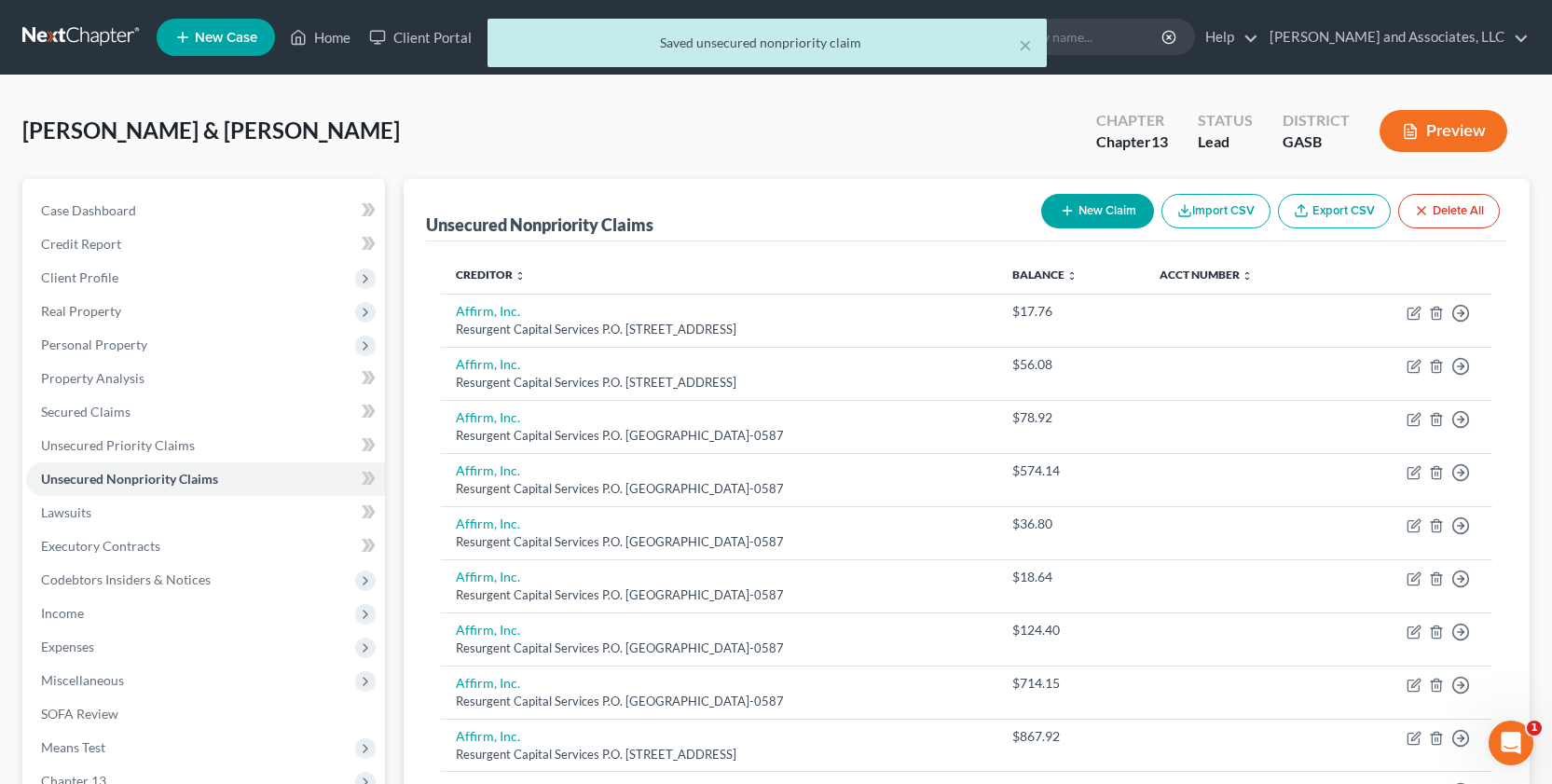
click at [1068, 199] on button "New Claim" at bounding box center [1097, 211] width 113 height 34
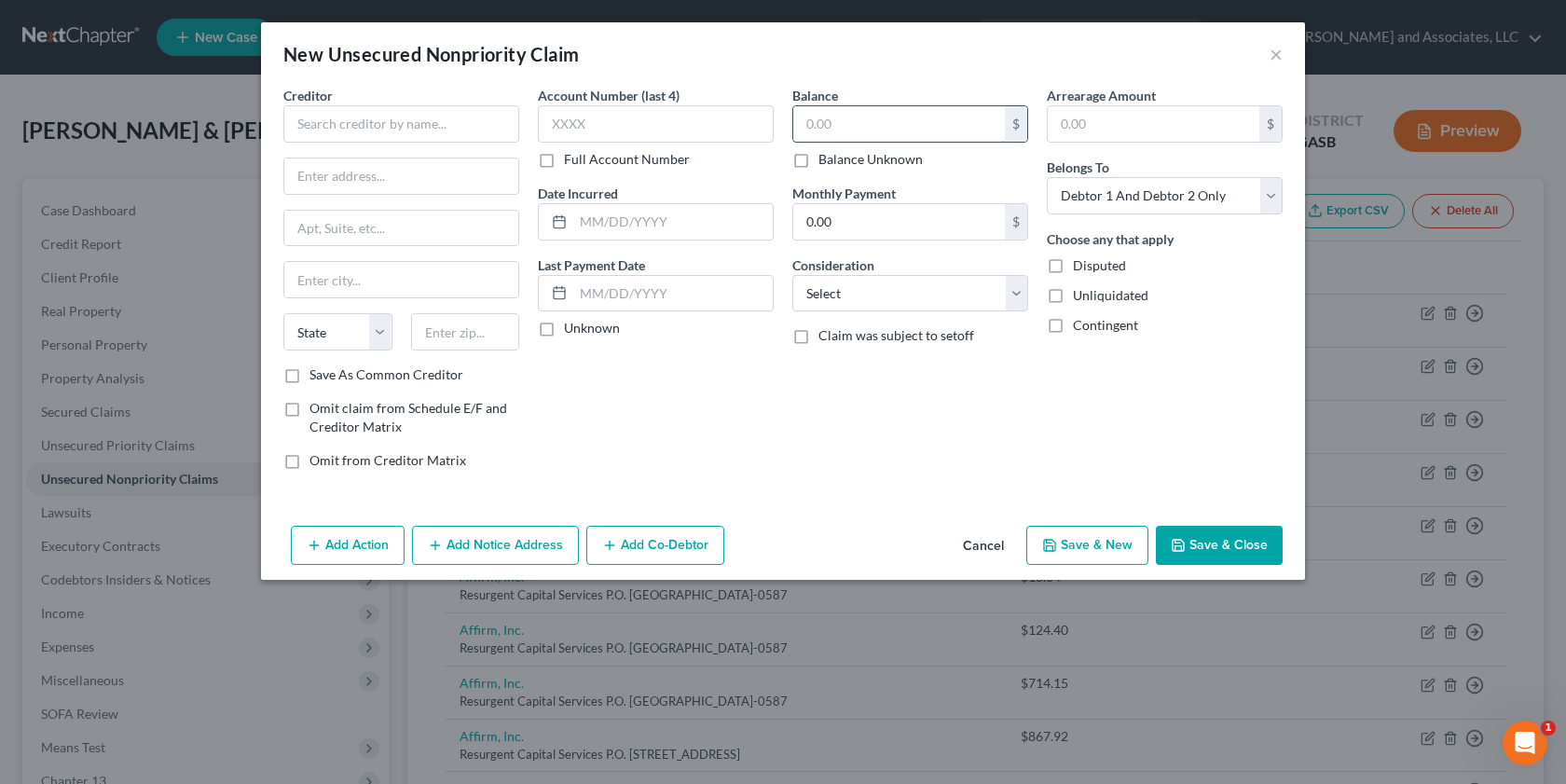
click at [812, 122] on input "text" at bounding box center [898, 123] width 212 height 35
click at [1073, 295] on label "Unliquidated" at bounding box center [1110, 295] width 76 height 18
click at [1080, 295] on input "Unliquidated" at bounding box center [1086, 292] width 12 height 12
click at [1280, 200] on select "Select Debtor 1 Only Debtor 2 Only Debtor 1 And Debtor 2 Only At Least One Of T…" at bounding box center [1165, 195] width 236 height 37
click at [1047, 177] on select "Select Debtor 1 Only Debtor 2 Only Debtor 1 And Debtor 2 Only At Least One Of T…" at bounding box center [1165, 195] width 236 height 37
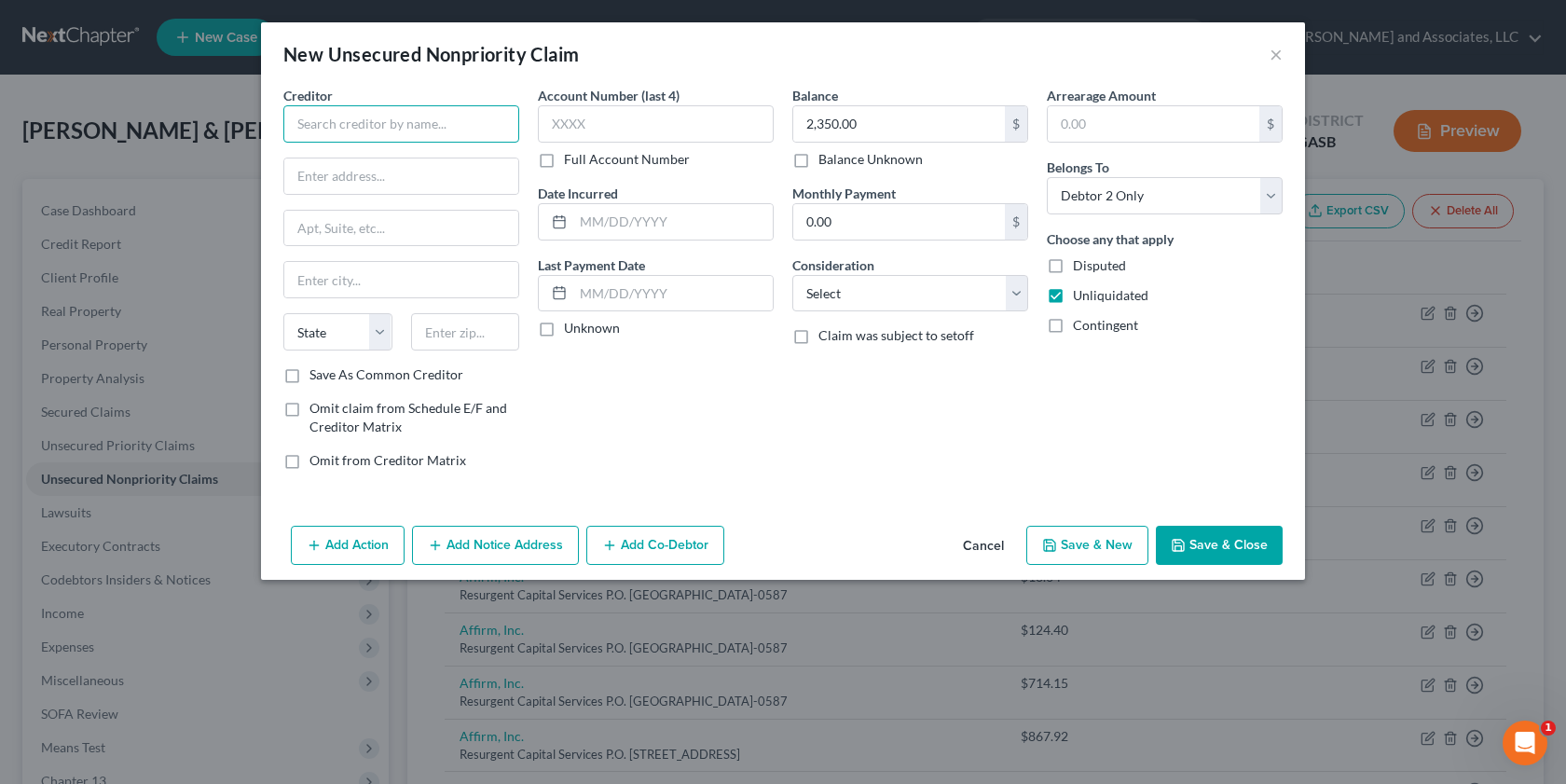
click at [310, 119] on input "text" at bounding box center [401, 123] width 236 height 37
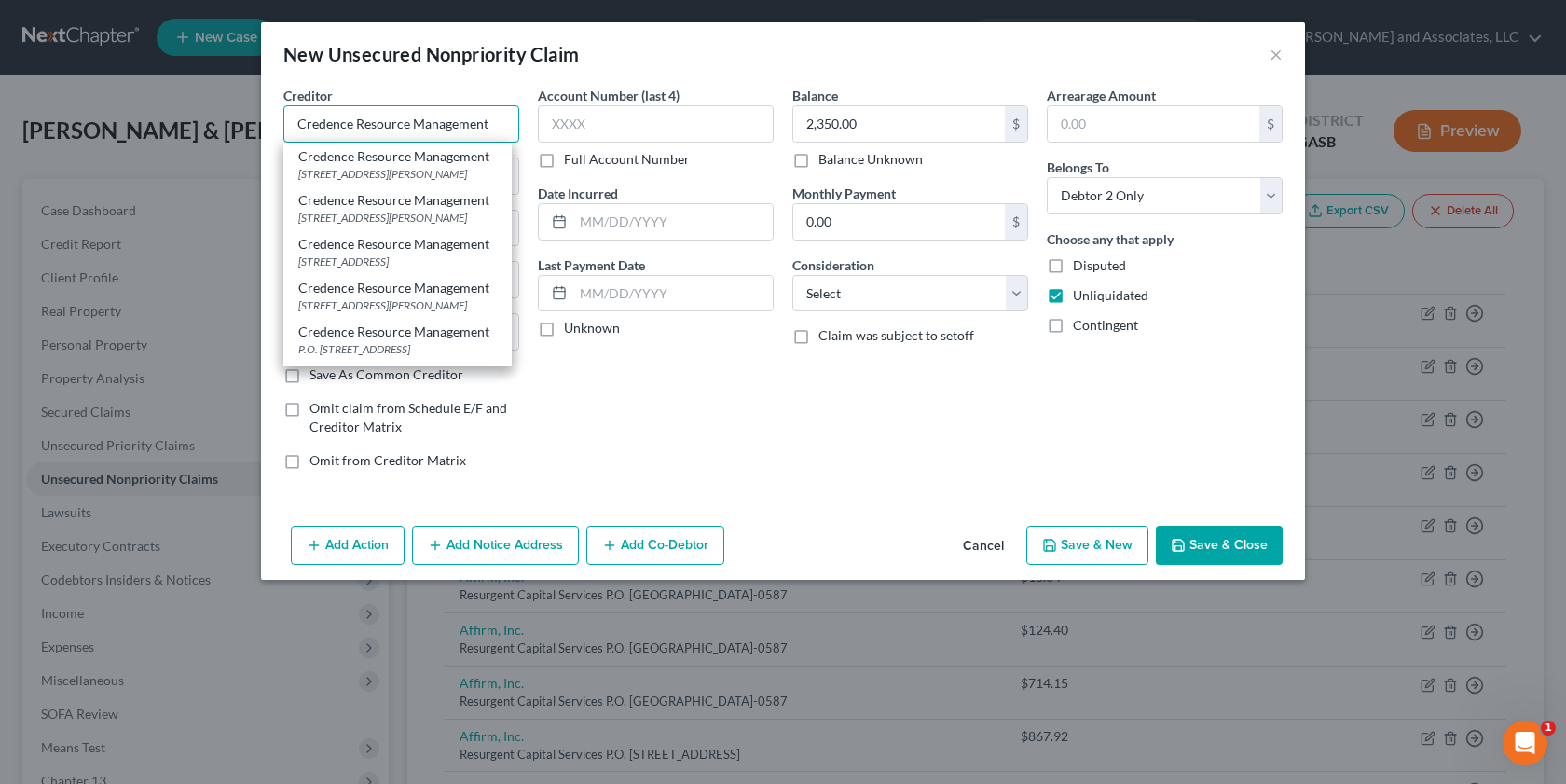
click at [494, 129] on input "Credence Resource Management" at bounding box center [401, 123] width 236 height 37
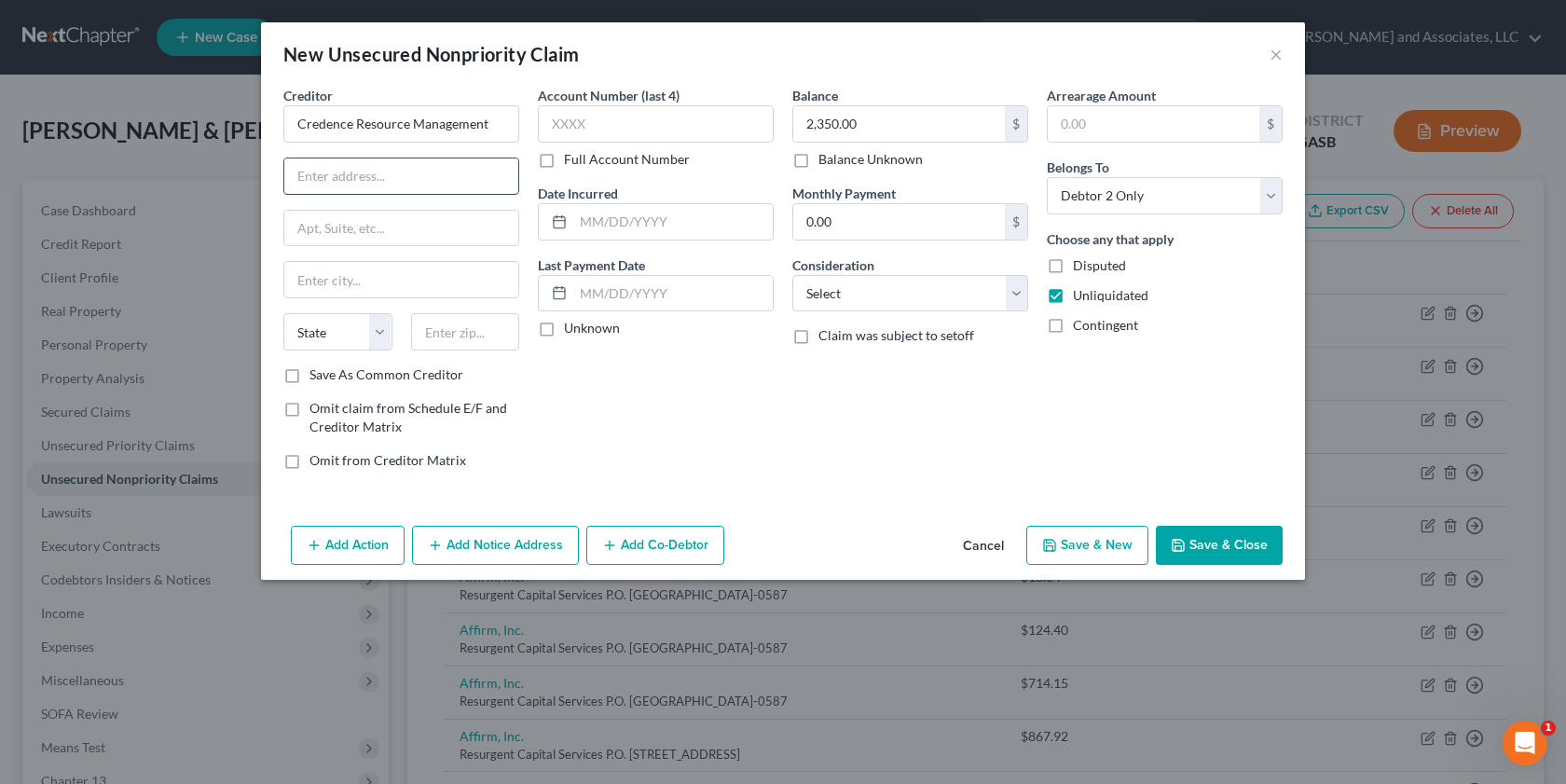
click at [289, 176] on input "text" at bounding box center [401, 175] width 234 height 35
drag, startPoint x: 333, startPoint y: 177, endPoint x: 290, endPoint y: 286, distance: 117.2
click at [331, 174] on input "[STREET_ADDRESS]" at bounding box center [401, 175] width 234 height 35
click at [309, 280] on input "text" at bounding box center [401, 279] width 234 height 35
click at [309, 374] on label "Save As Common Creditor" at bounding box center [386, 374] width 154 height 18
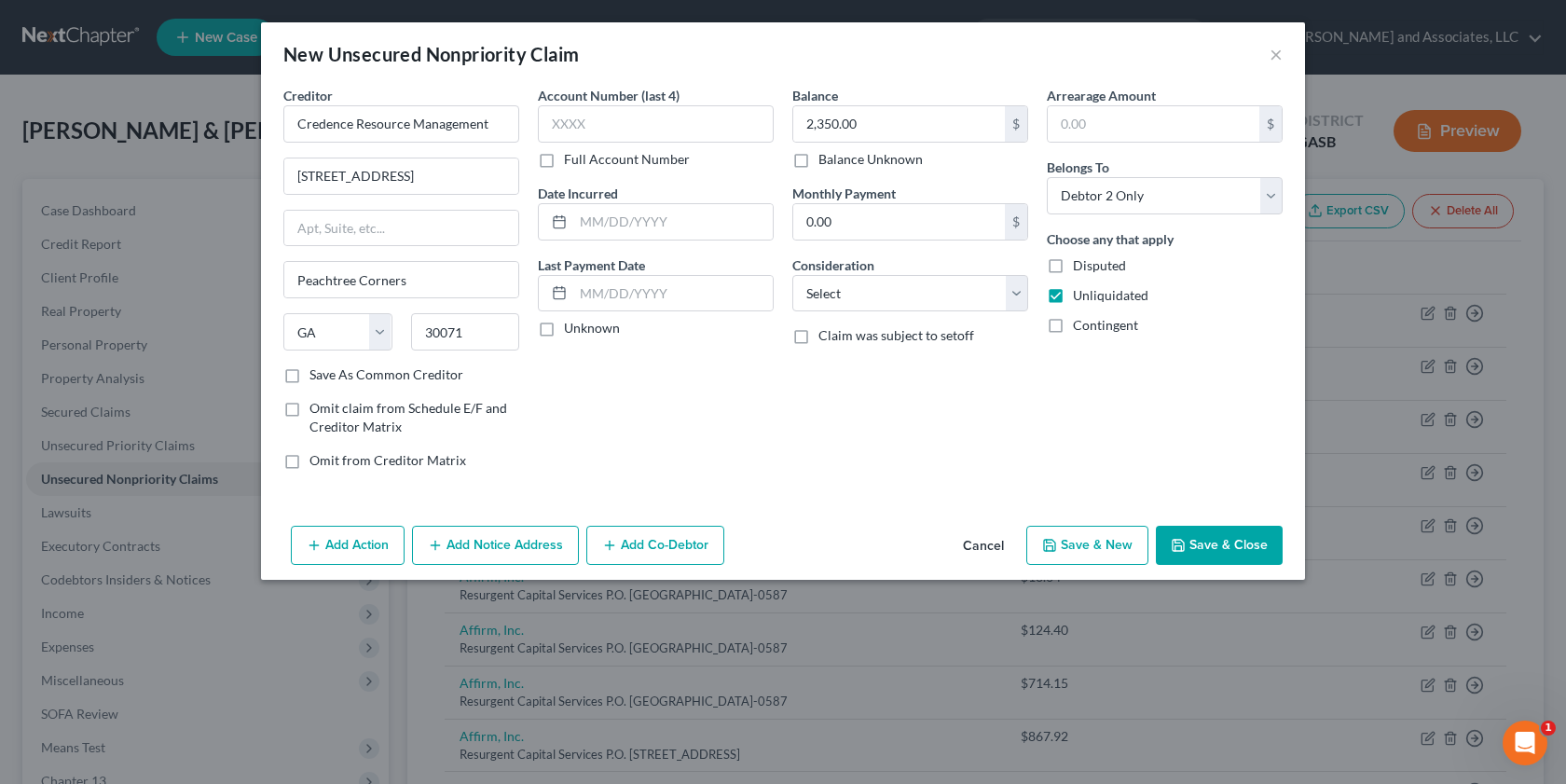
click at [317, 374] on input "Save As Common Creditor" at bounding box center [323, 371] width 12 height 12
click at [1205, 546] on button "Save & Close" at bounding box center [1219, 545] width 126 height 39
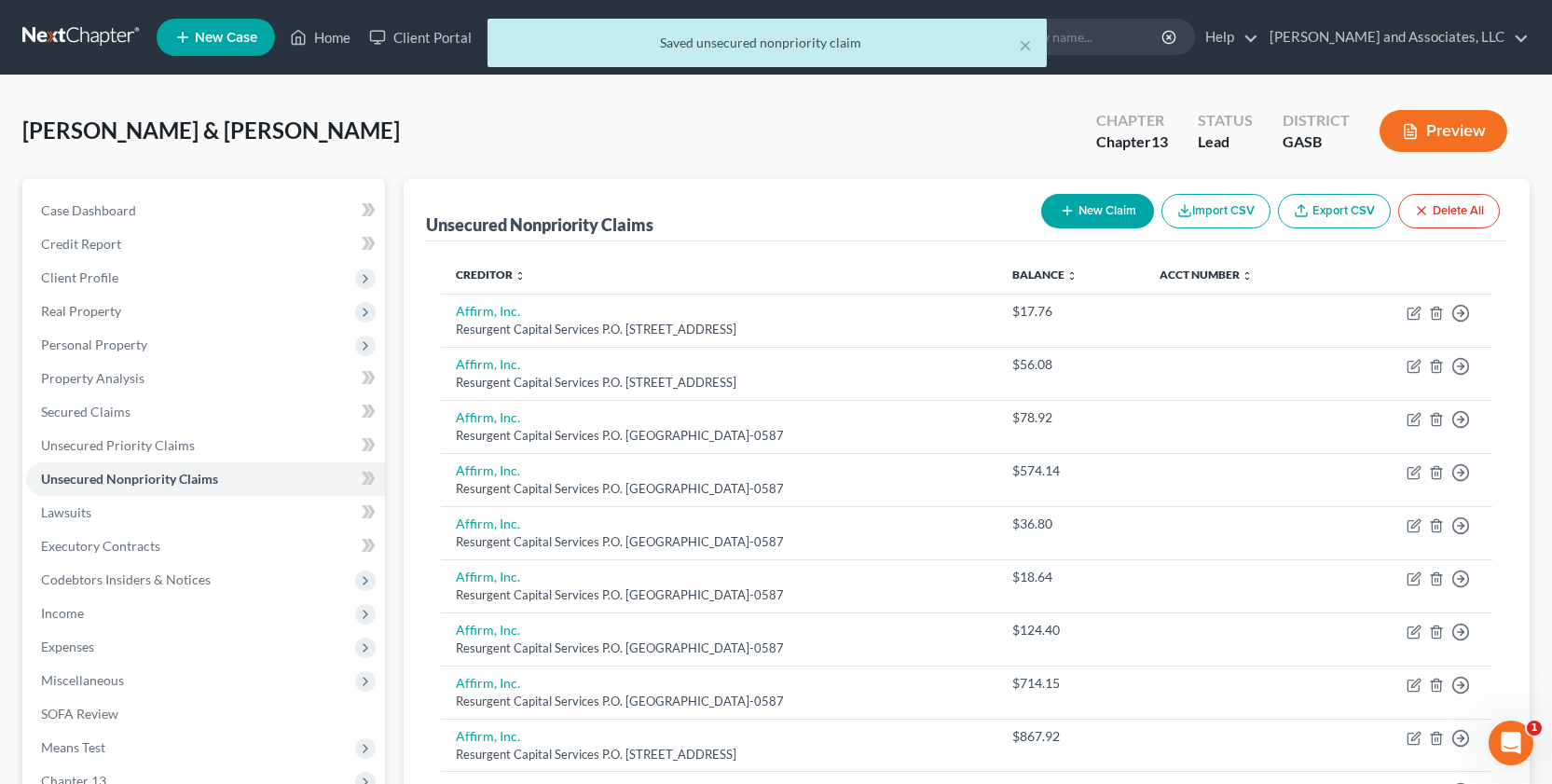
click at [1082, 210] on button "New Claim" at bounding box center [1097, 211] width 113 height 34
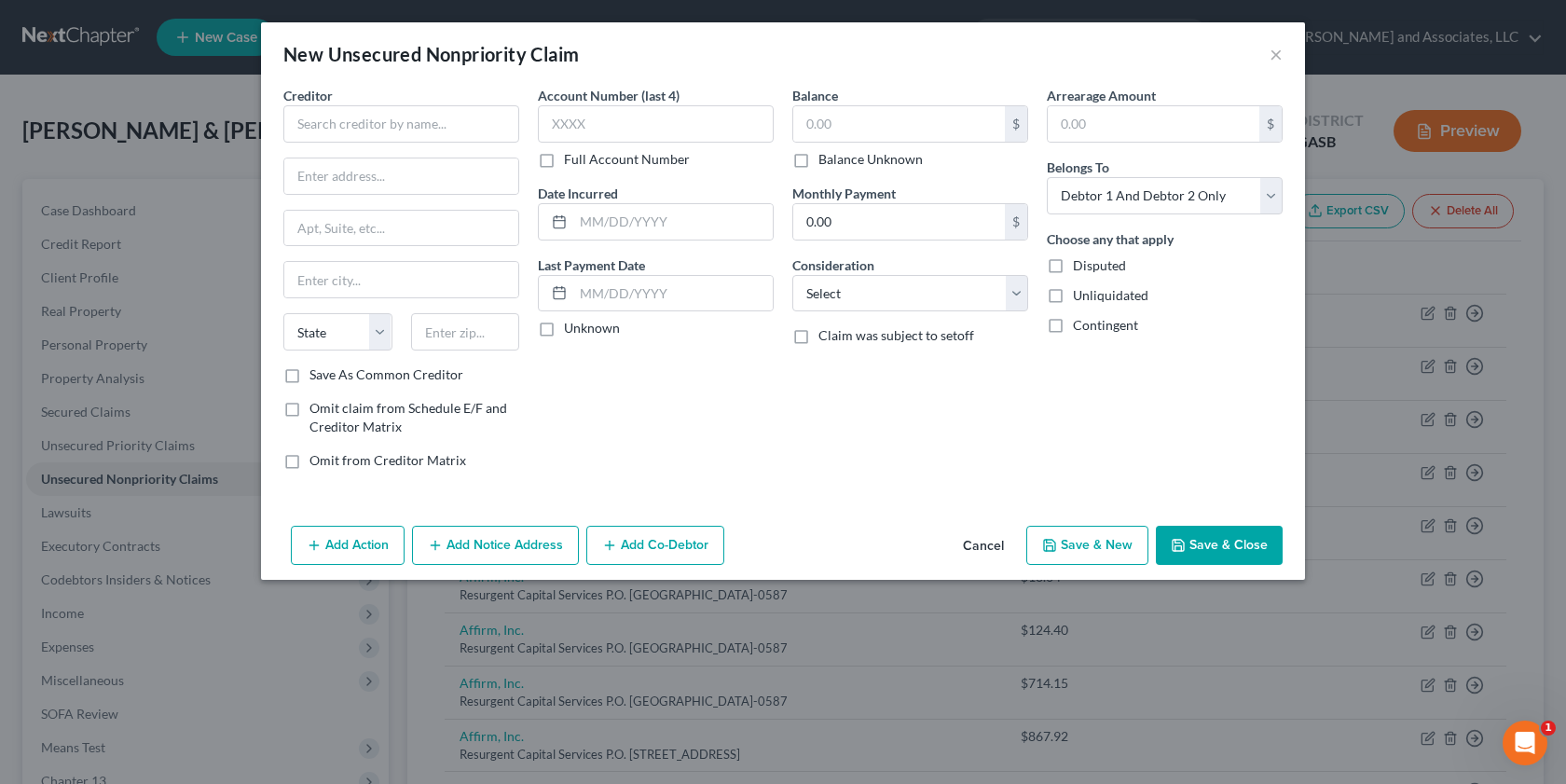
click at [1073, 289] on label "Unliquidated" at bounding box center [1110, 295] width 76 height 18
click at [1080, 289] on input "Unliquidated" at bounding box center [1086, 292] width 12 height 12
click at [987, 535] on button "Cancel" at bounding box center [984, 546] width 71 height 37
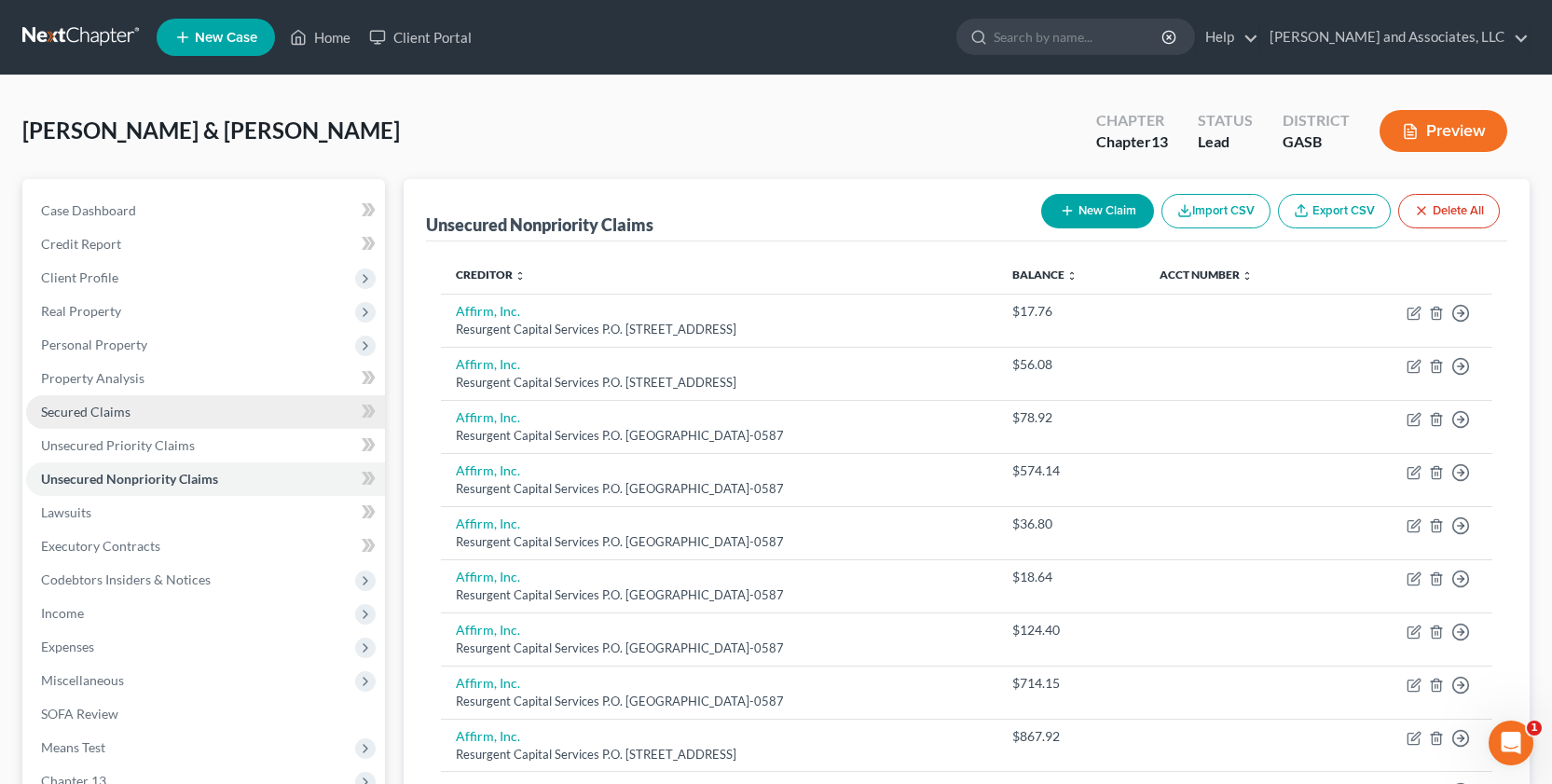
click at [135, 410] on link "Secured Claims" at bounding box center [205, 412] width 359 height 34
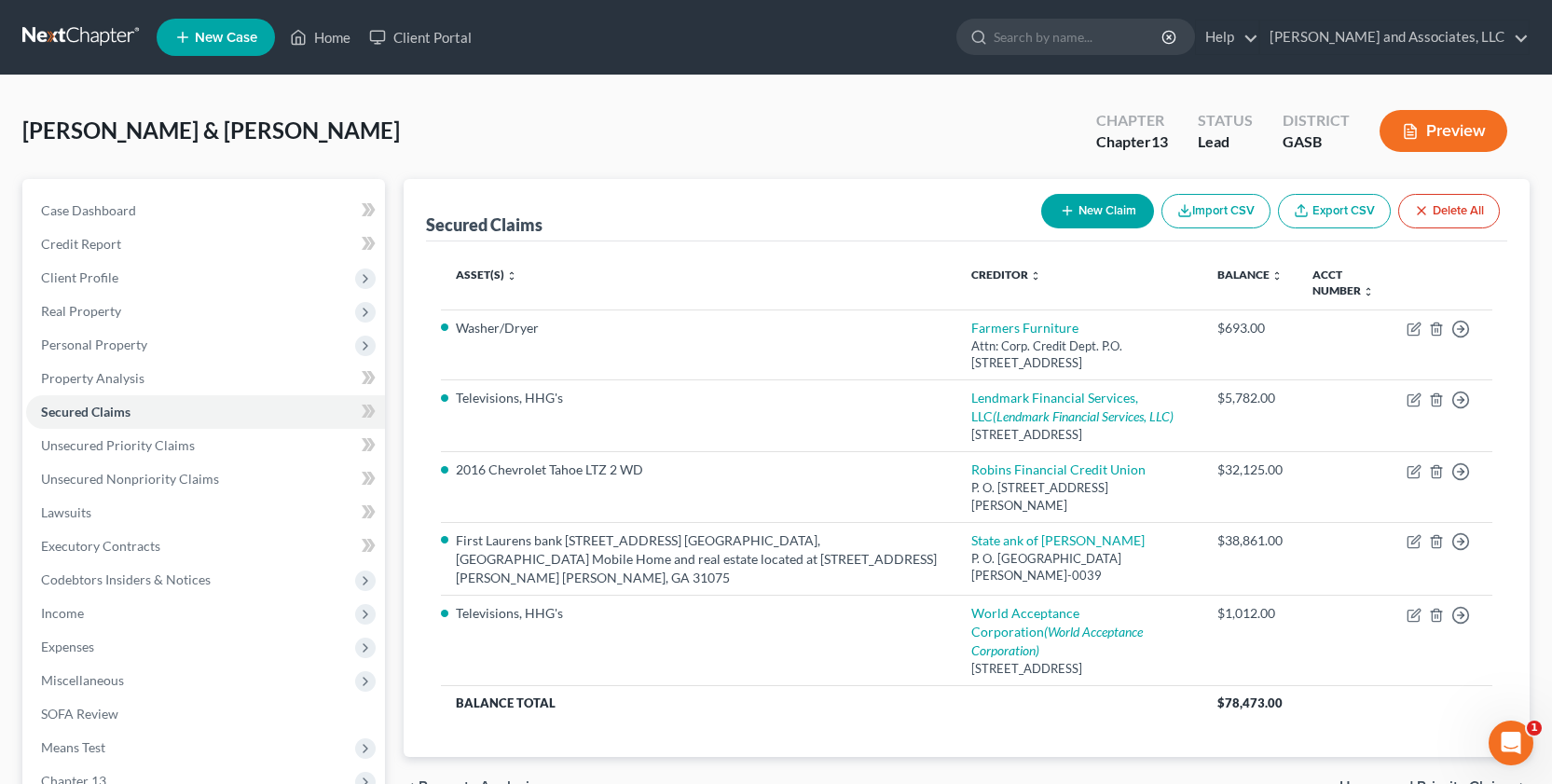
click at [1099, 223] on button "New Claim" at bounding box center [1097, 211] width 113 height 34
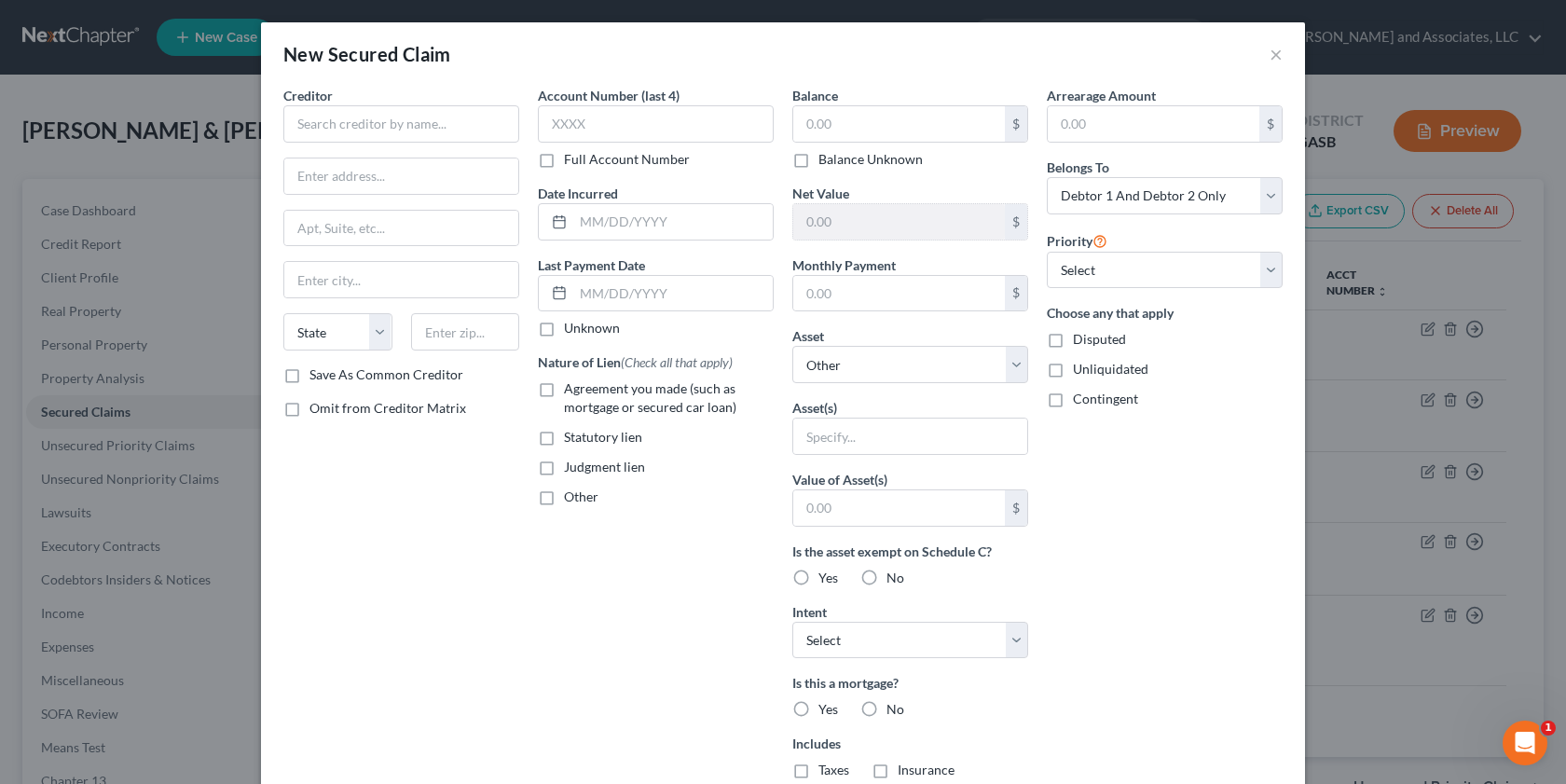
click at [1073, 369] on label "Unliquidated" at bounding box center [1110, 369] width 76 height 18
click at [1080, 369] on input "Unliquidated" at bounding box center [1086, 366] width 12 height 12
click at [1262, 191] on select "Select Debtor 1 Only Debtor 2 Only Debtor 1 And Debtor 2 Only At Least One Of T…" at bounding box center [1165, 195] width 236 height 37
click at [1047, 177] on select "Select Debtor 1 Only Debtor 2 Only Debtor 1 And Debtor 2 Only At Least One Of T…" at bounding box center [1165, 195] width 236 height 37
click at [806, 435] on input "text" at bounding box center [910, 436] width 234 height 35
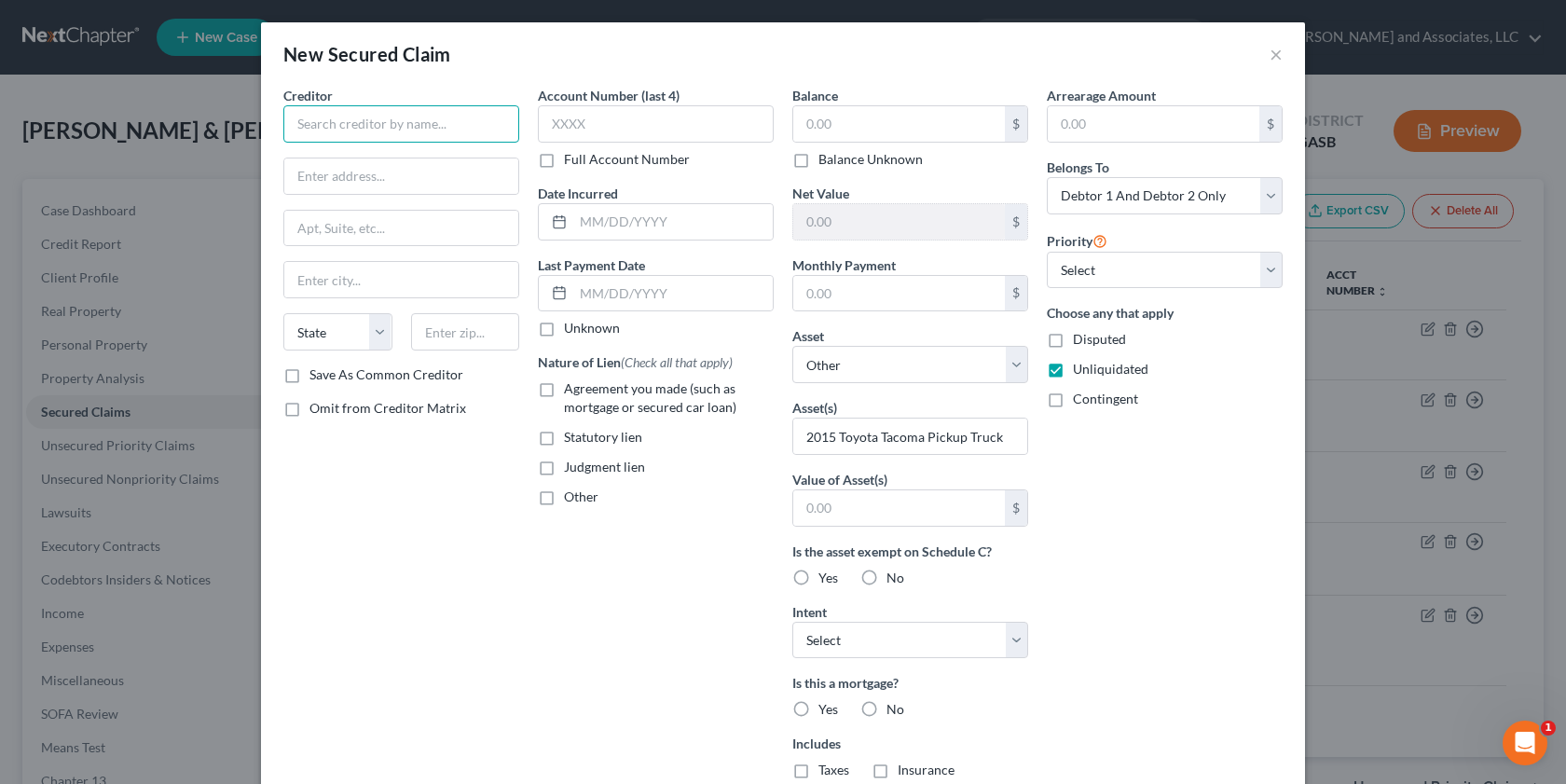
click at [297, 123] on input "text" at bounding box center [401, 123] width 236 height 37
click at [293, 126] on input "ally Financial, Inc." at bounding box center [401, 123] width 236 height 37
click at [285, 182] on input "text" at bounding box center [401, 175] width 234 height 35
click at [310, 275] on input "text" at bounding box center [401, 279] width 234 height 35
click at [395, 363] on div "State [US_STATE] AK AR AZ CA CO CT DE DC [GEOGRAPHIC_DATA] [GEOGRAPHIC_DATA] GU…" at bounding box center [401, 339] width 255 height 53
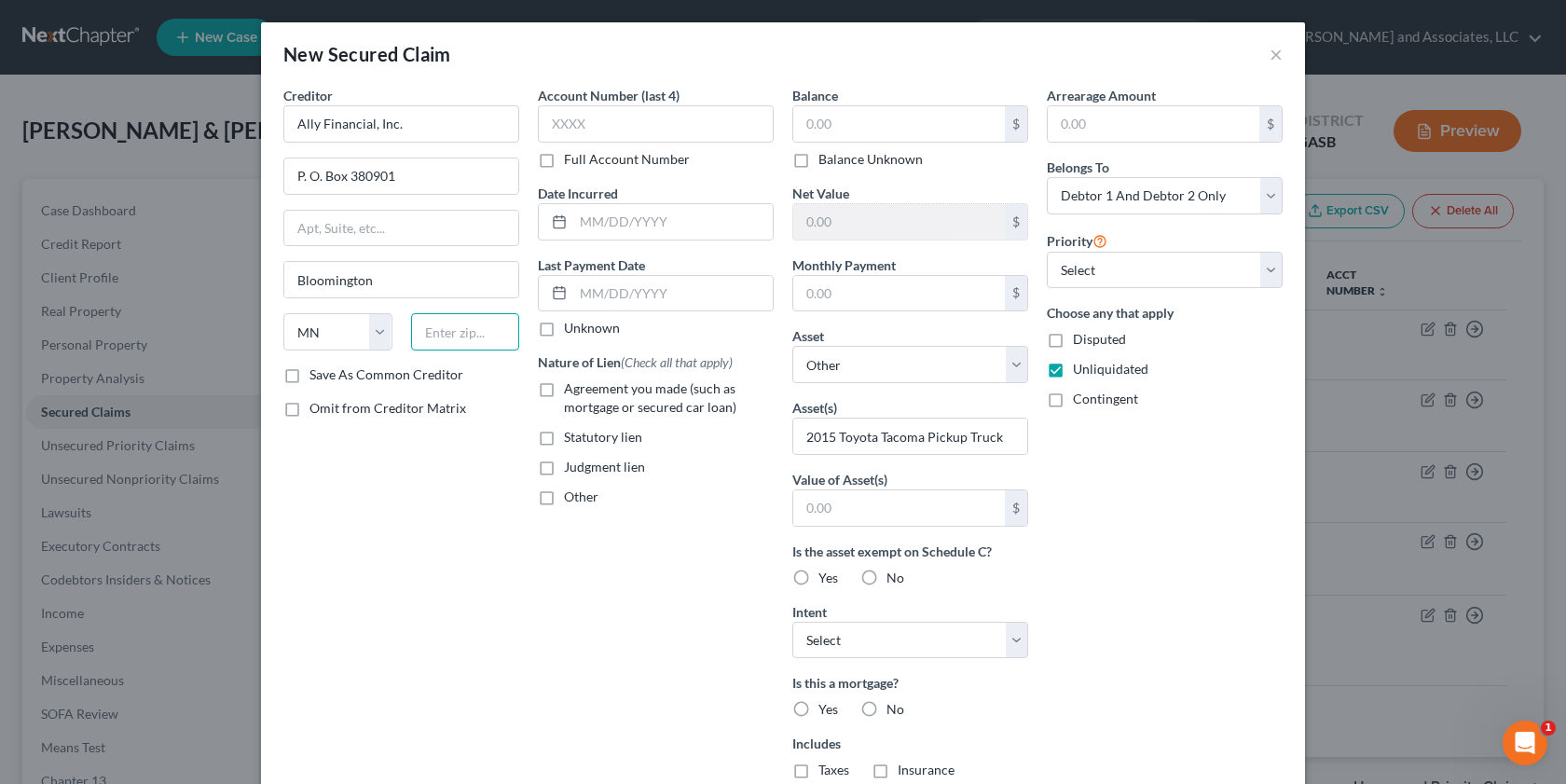
click at [436, 325] on input "text" at bounding box center [465, 331] width 109 height 37
click at [810, 124] on input "text" at bounding box center [898, 123] width 212 height 35
click at [309, 371] on label "Save As Common Creditor" at bounding box center [386, 374] width 154 height 18
click at [317, 371] on input "Save As Common Creditor" at bounding box center [323, 371] width 12 height 12
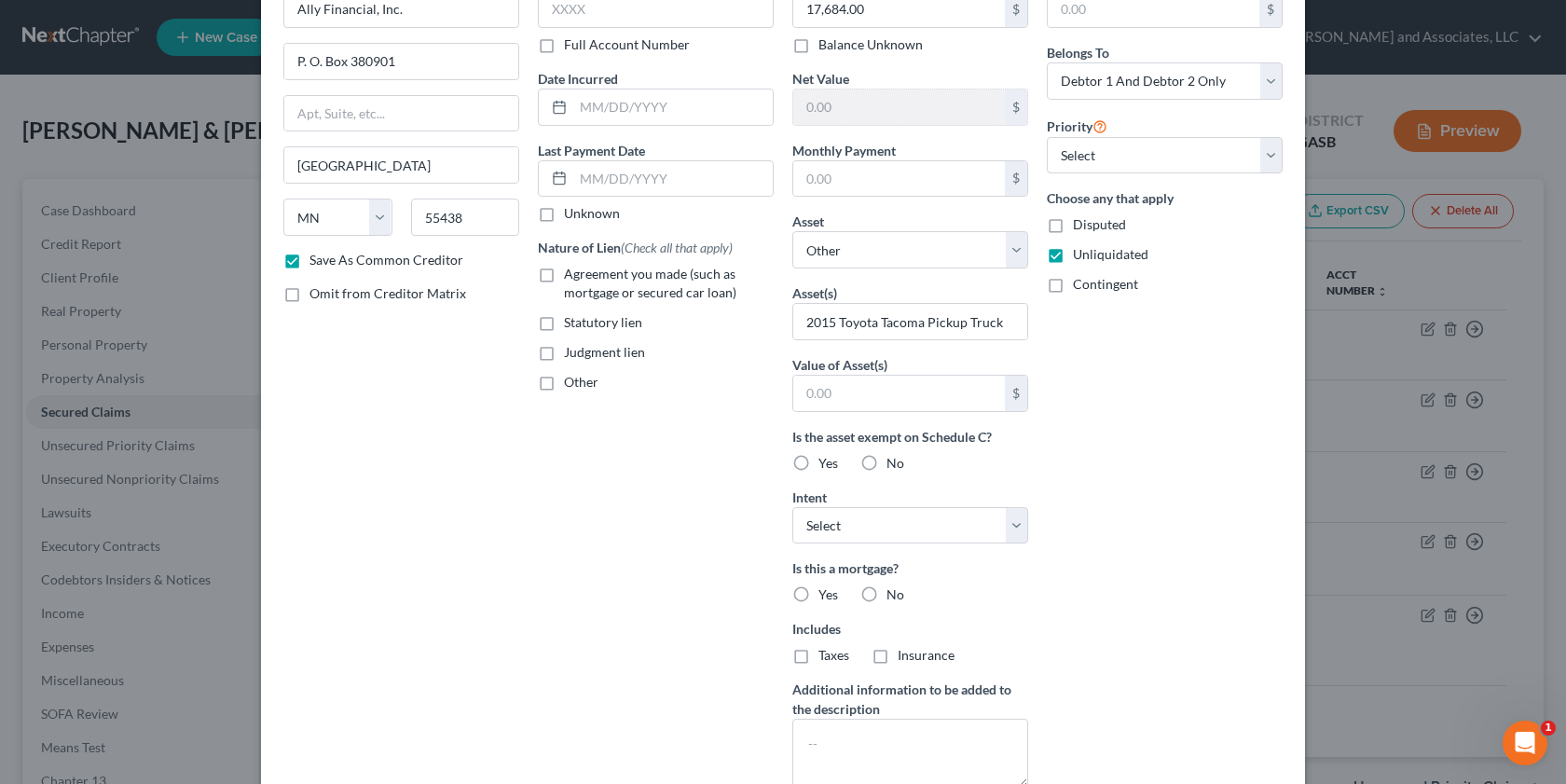
scroll to position [251, 0]
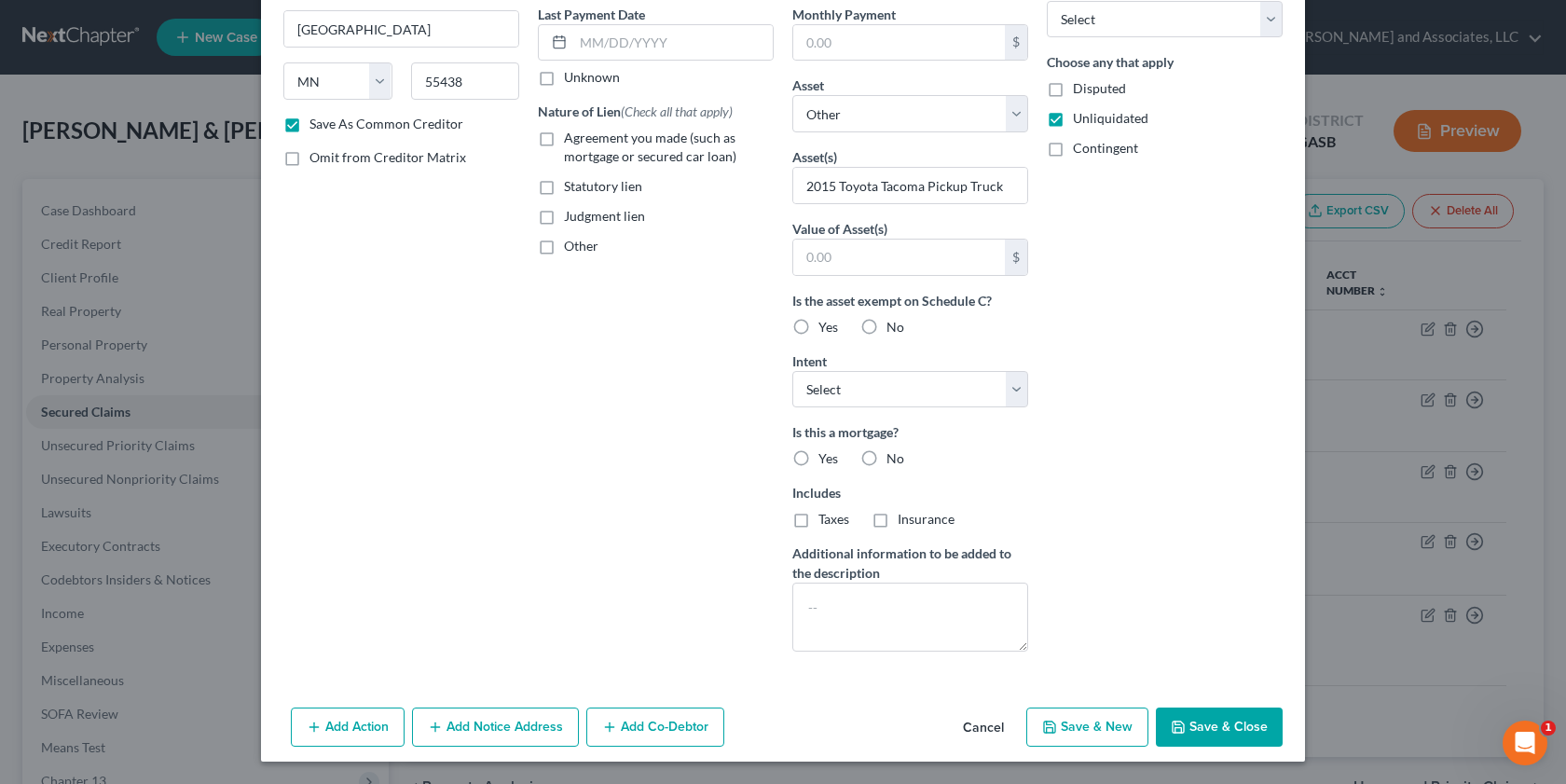
click at [470, 710] on button "Add Notice Address" at bounding box center [495, 727] width 167 height 39
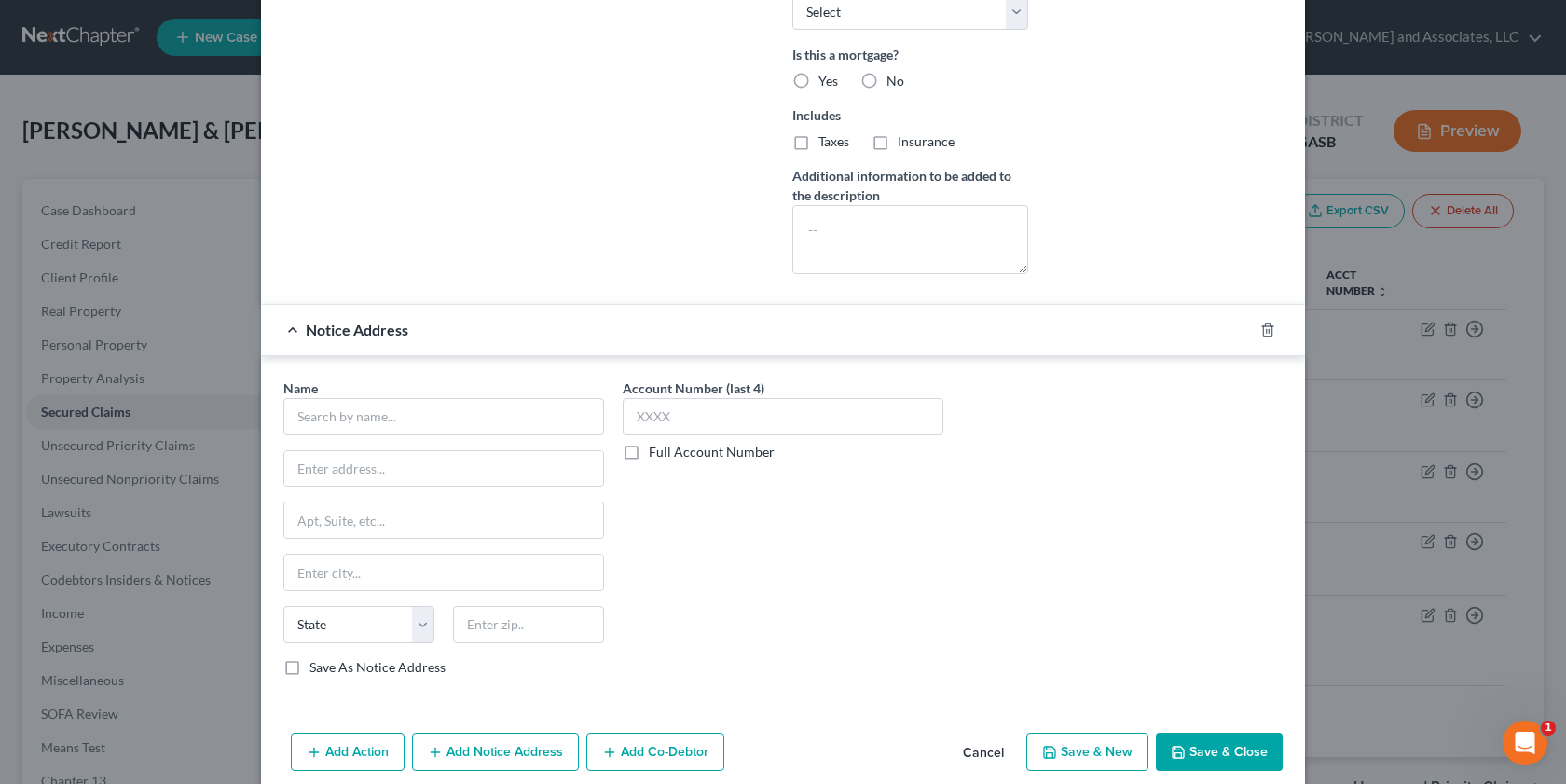
scroll to position [652, 0]
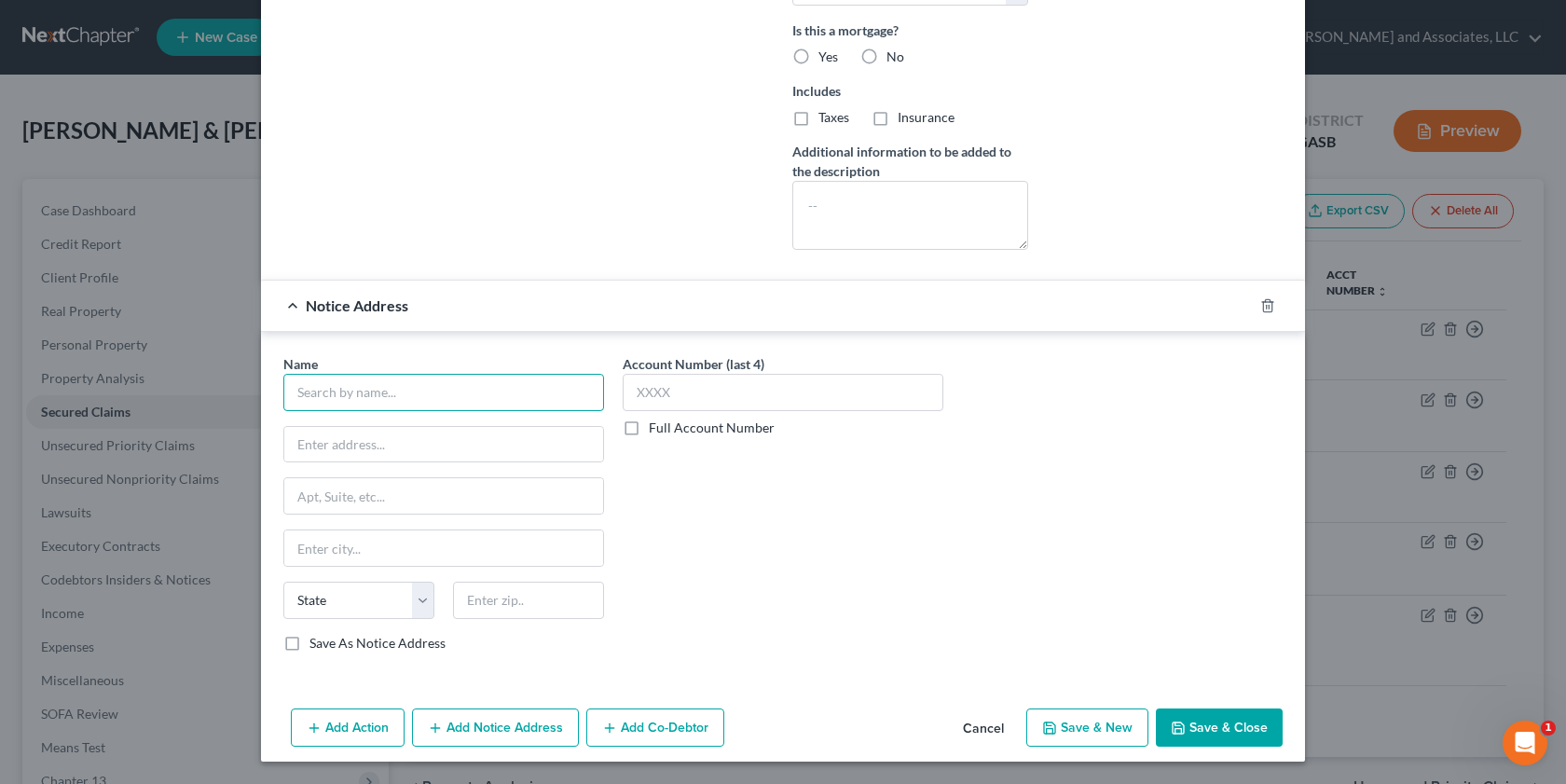
click at [314, 401] on input "text" at bounding box center [443, 392] width 321 height 37
click at [284, 508] on input "text" at bounding box center [443, 495] width 319 height 35
click at [365, 546] on input "text" at bounding box center [443, 548] width 319 height 35
click at [1223, 719] on button "Save & Close" at bounding box center [1219, 728] width 126 height 39
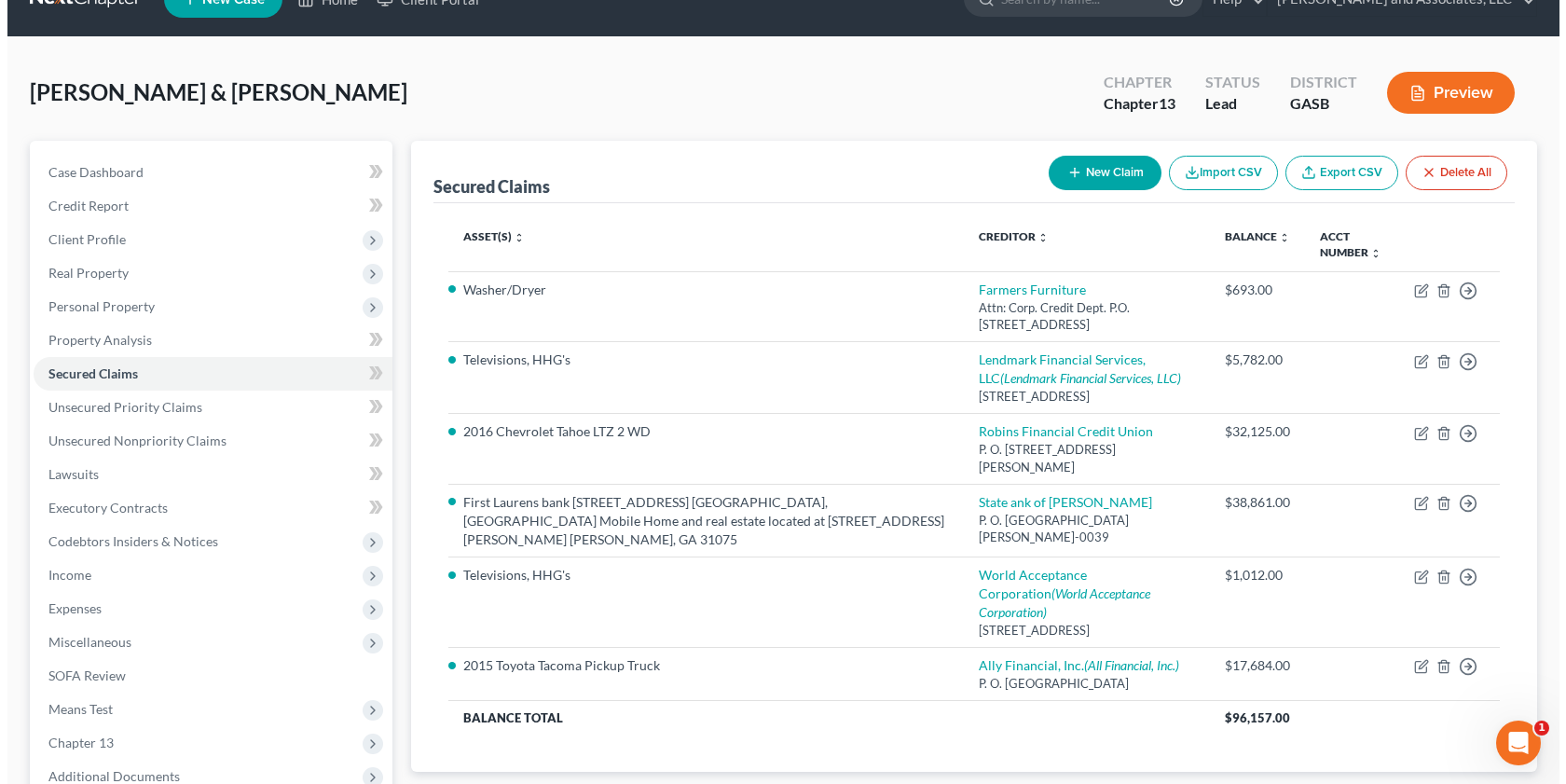
scroll to position [39, 0]
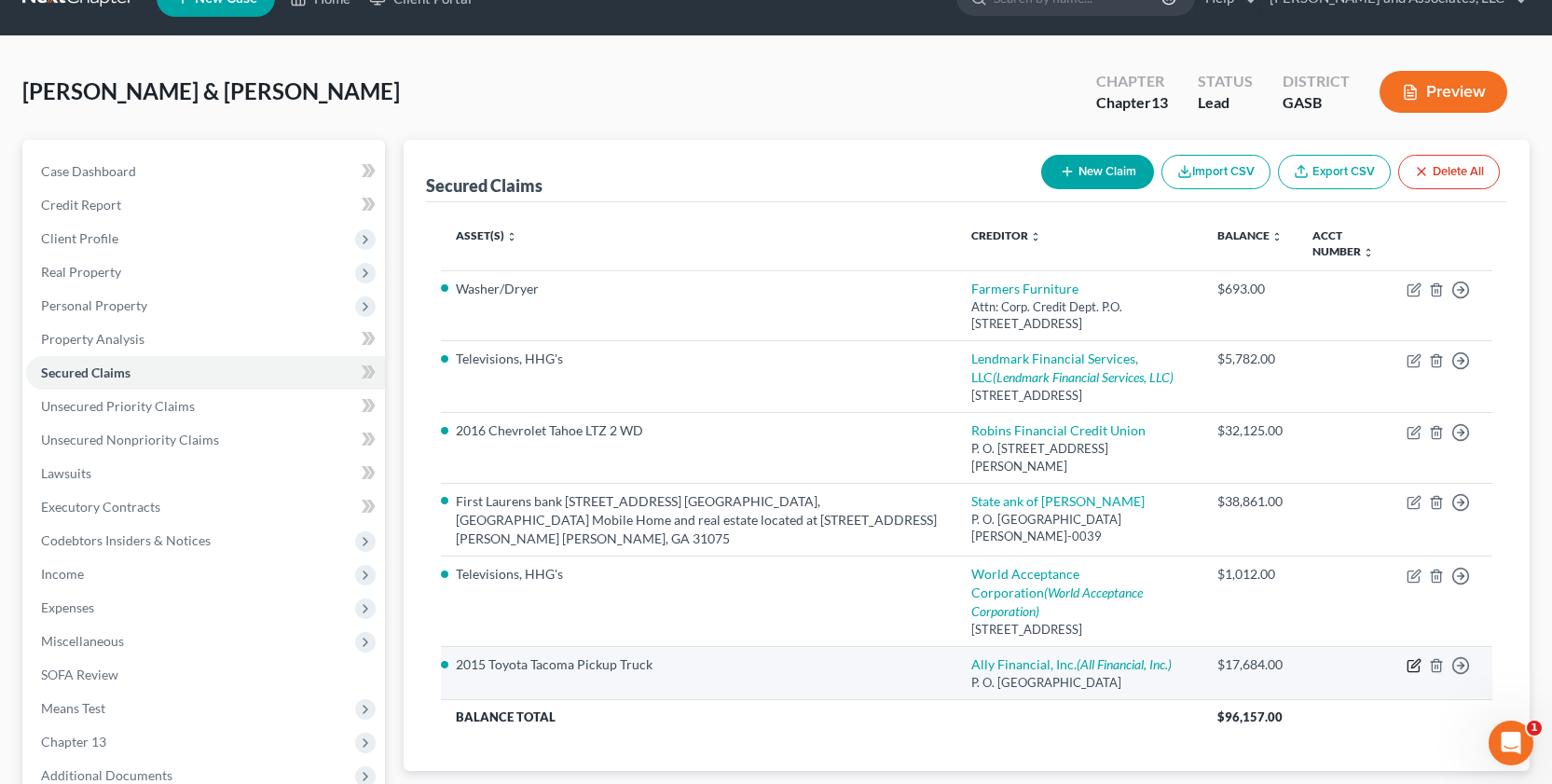
click at [1410, 658] on icon "button" at bounding box center [1414, 665] width 15 height 15
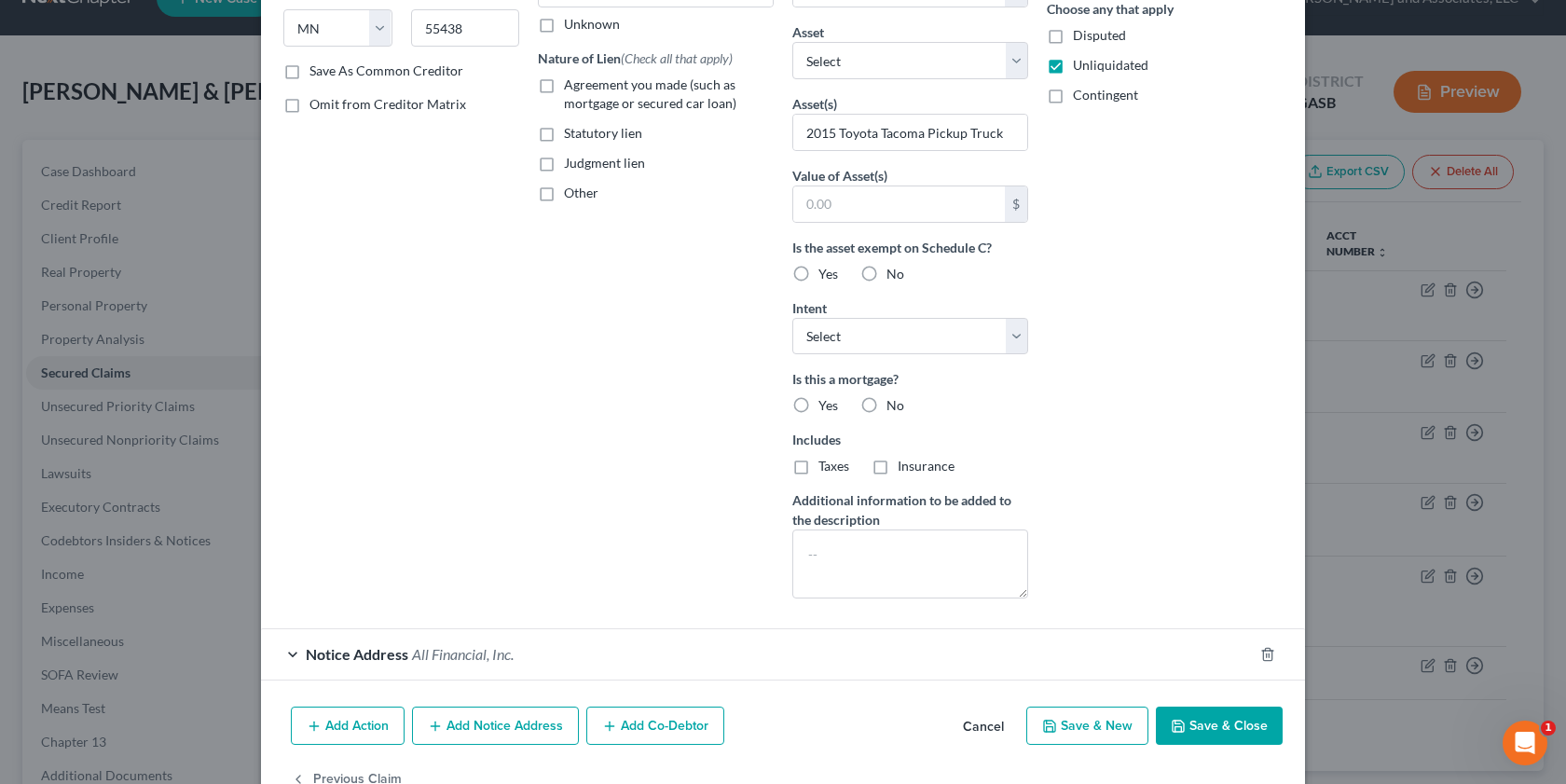
scroll to position [356, 0]
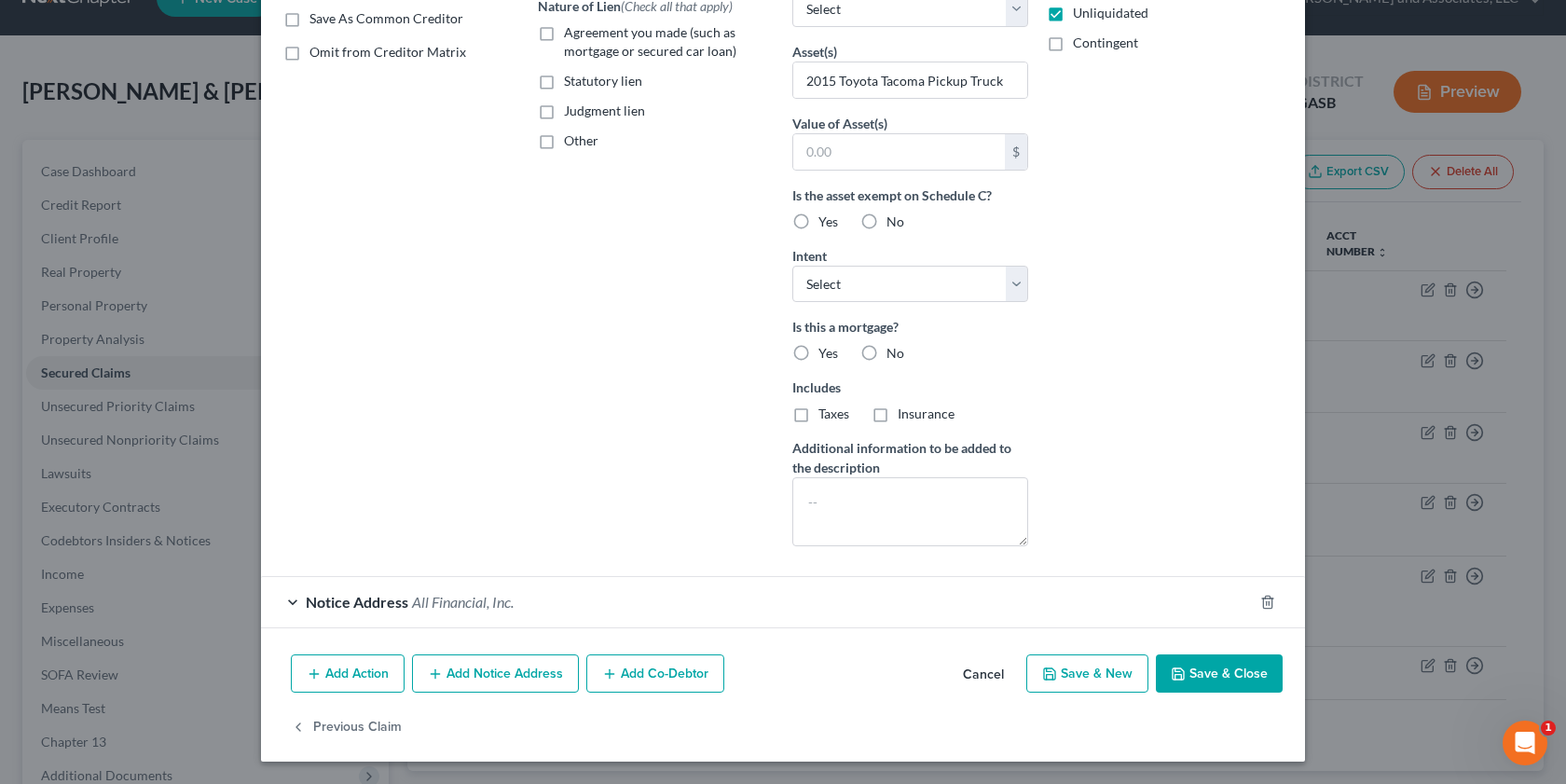
click at [677, 672] on button "Add Co-Debtor" at bounding box center [655, 673] width 138 height 39
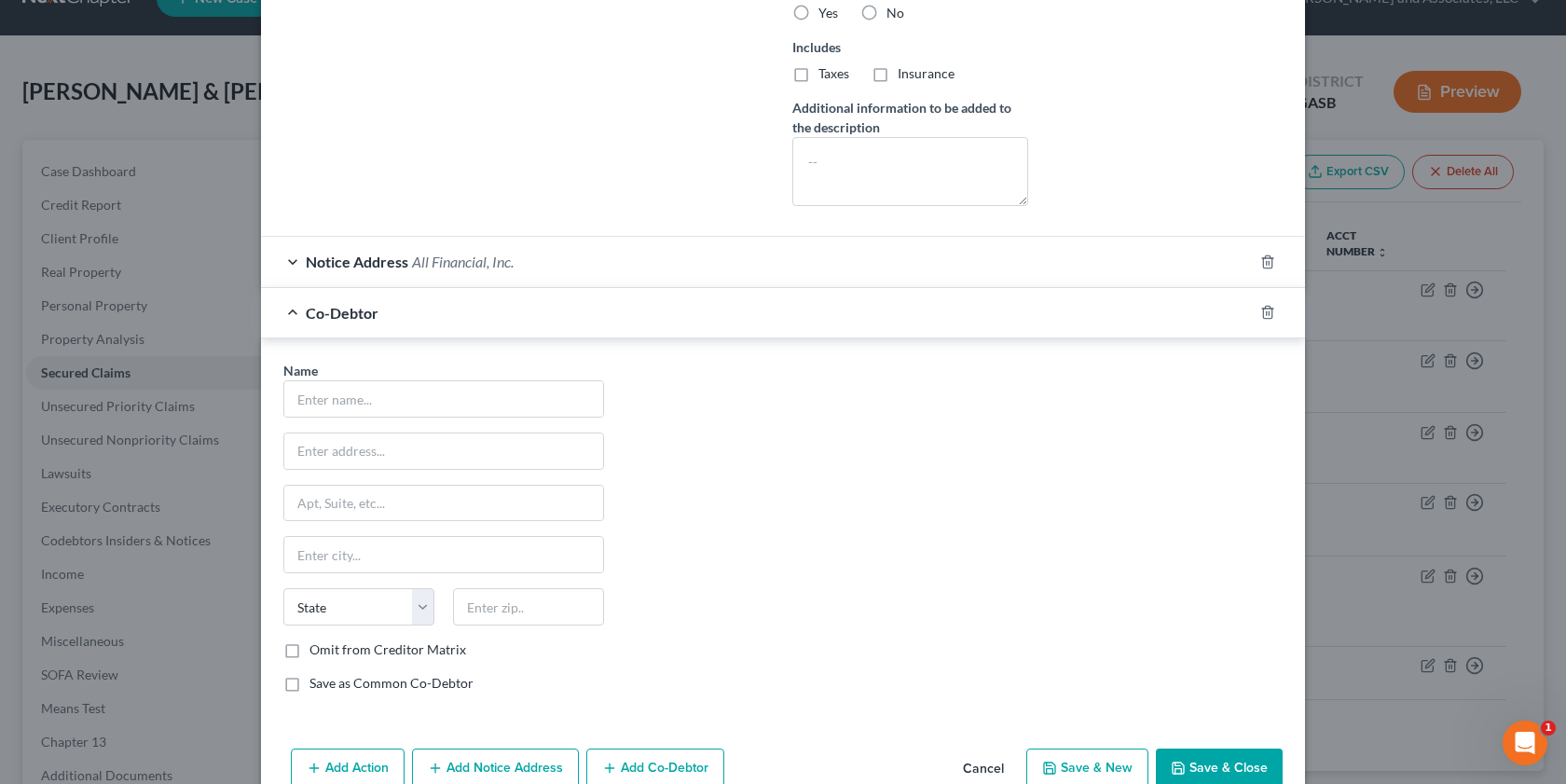
scroll to position [715, 0]
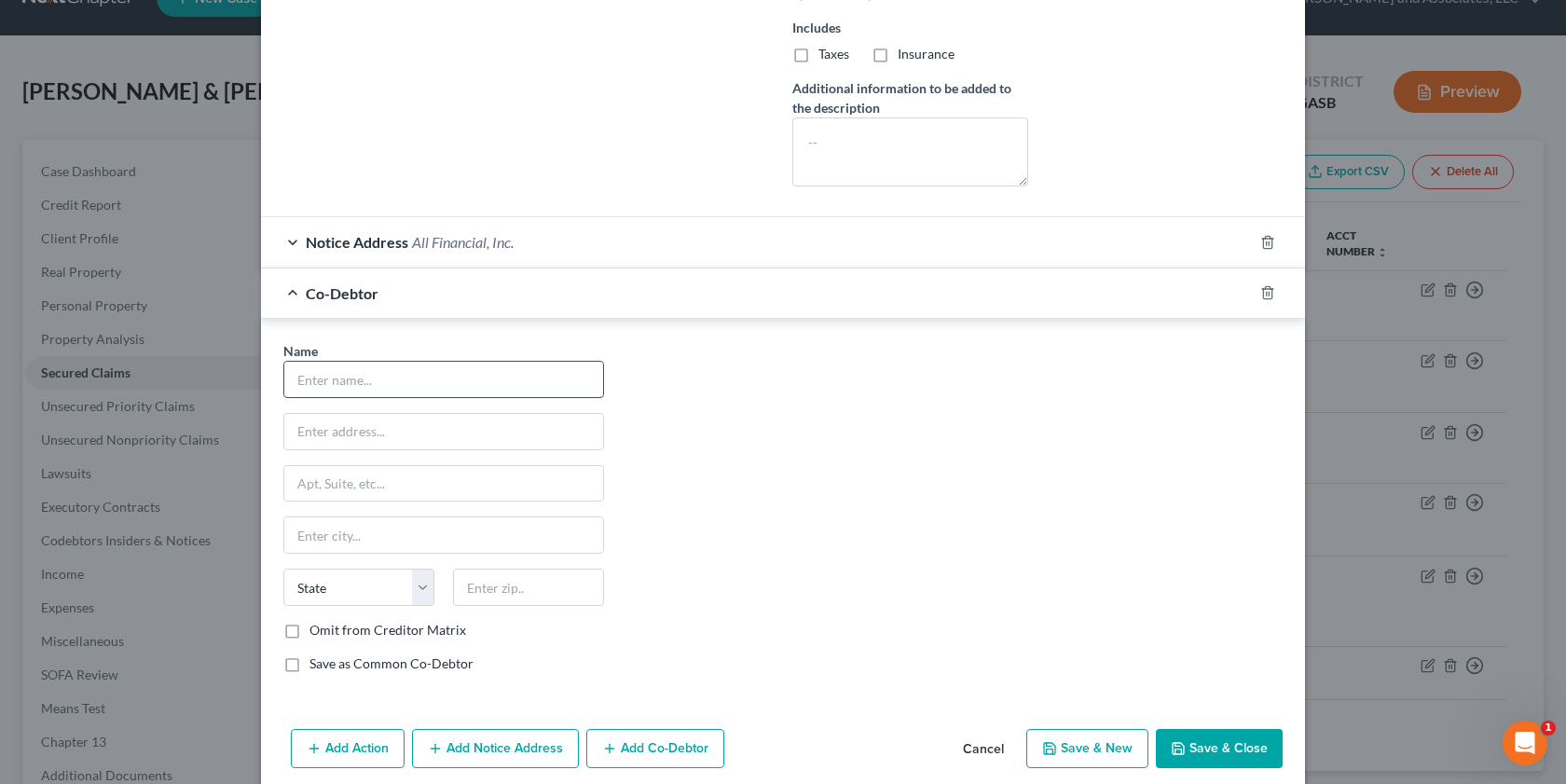
click at [340, 387] on input "text" at bounding box center [443, 379] width 319 height 35
drag, startPoint x: 638, startPoint y: 23, endPoint x: 603, endPoint y: 22, distance: 35.0
click at [312, 379] on input "[PERSON_NAME]" at bounding box center [443, 379] width 319 height 35
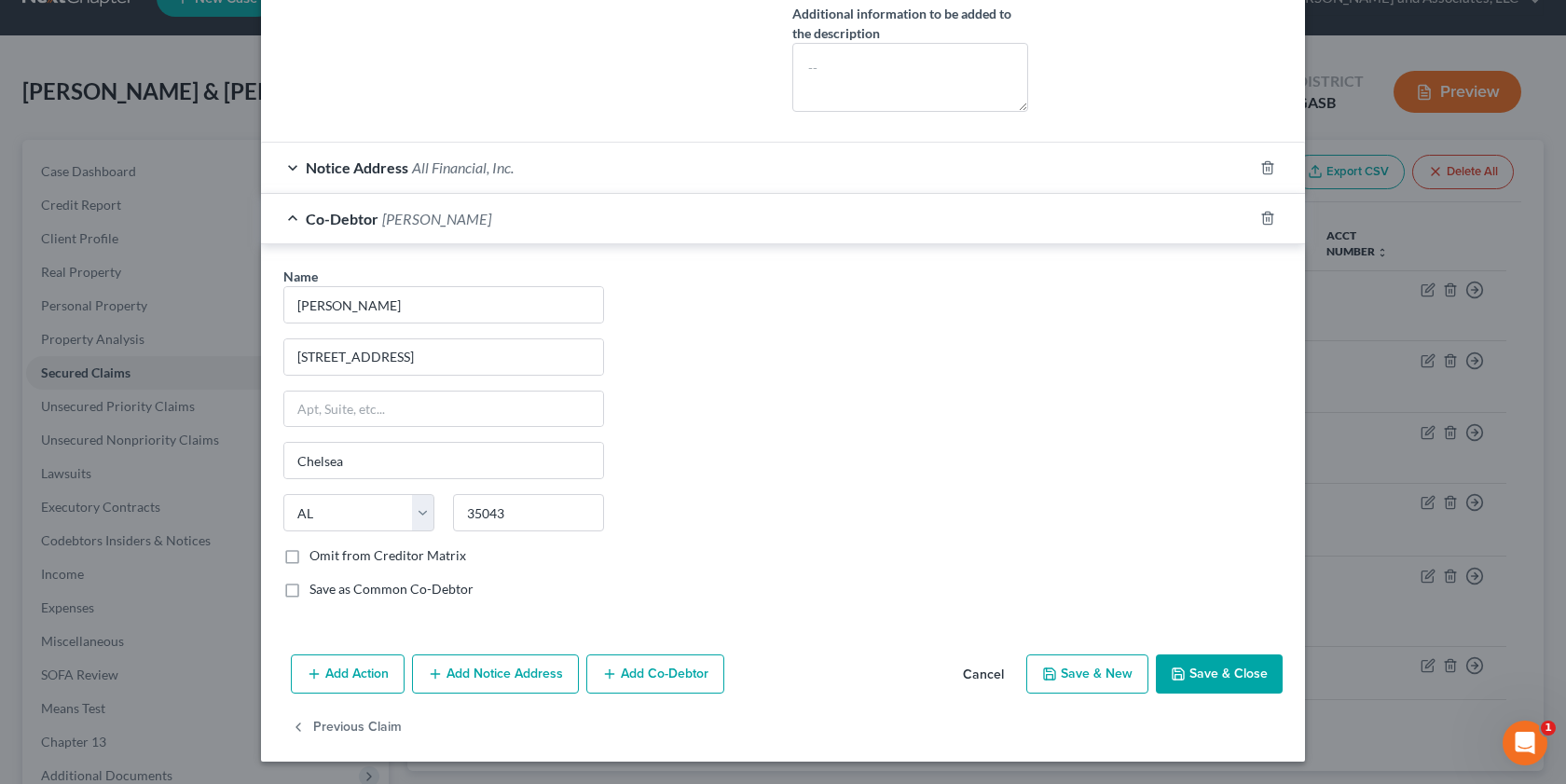
click at [309, 590] on label "Save as Common Co-Debtor" at bounding box center [391, 588] width 164 height 18
click at [317, 590] on input "Save as Common Co-Debtor" at bounding box center [323, 585] width 12 height 12
click at [284, 165] on div "Notice Address All Financial, Inc." at bounding box center [758, 168] width 992 height 50
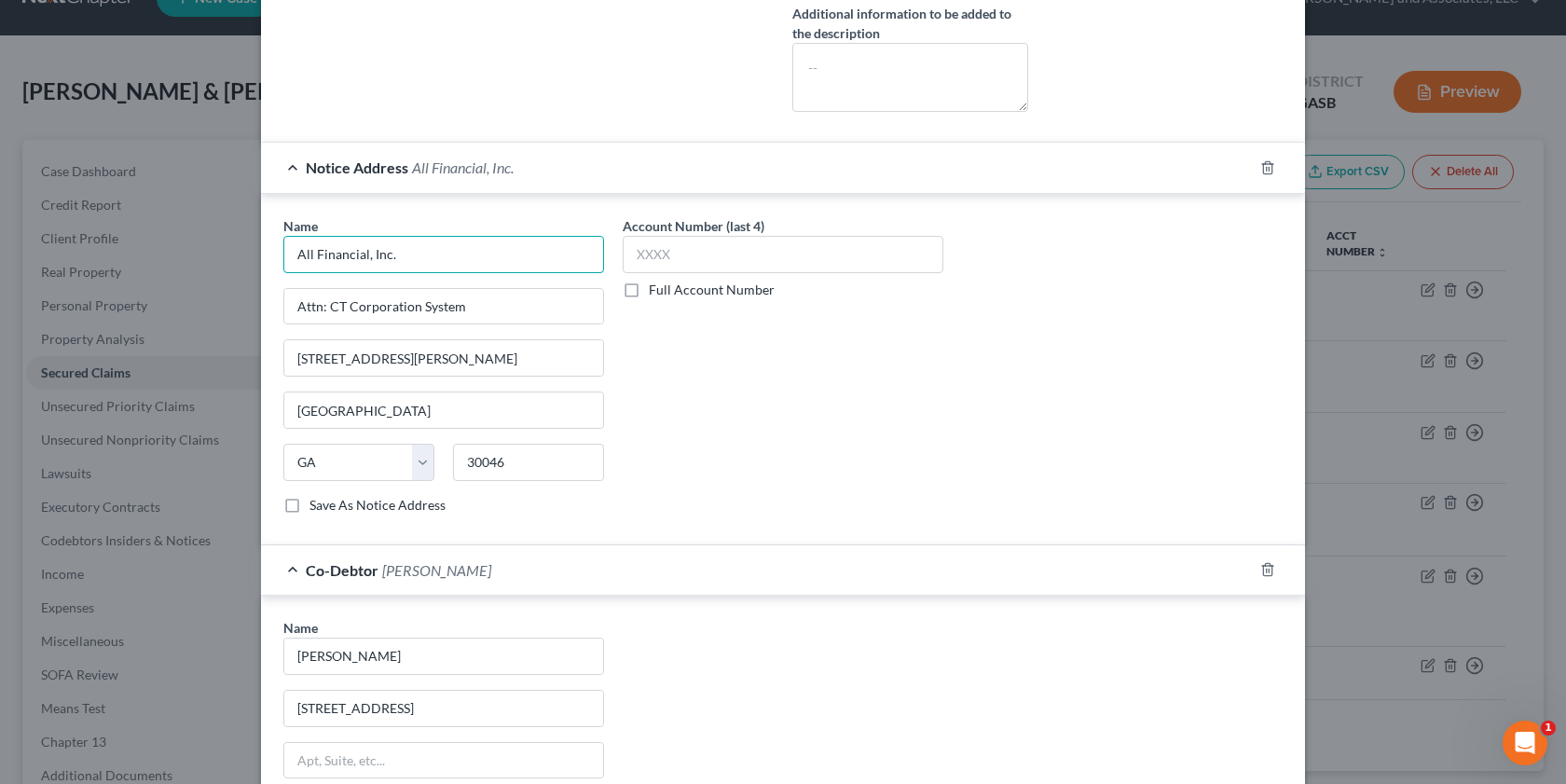
click at [306, 258] on input "All Financial, Inc." at bounding box center [443, 254] width 321 height 37
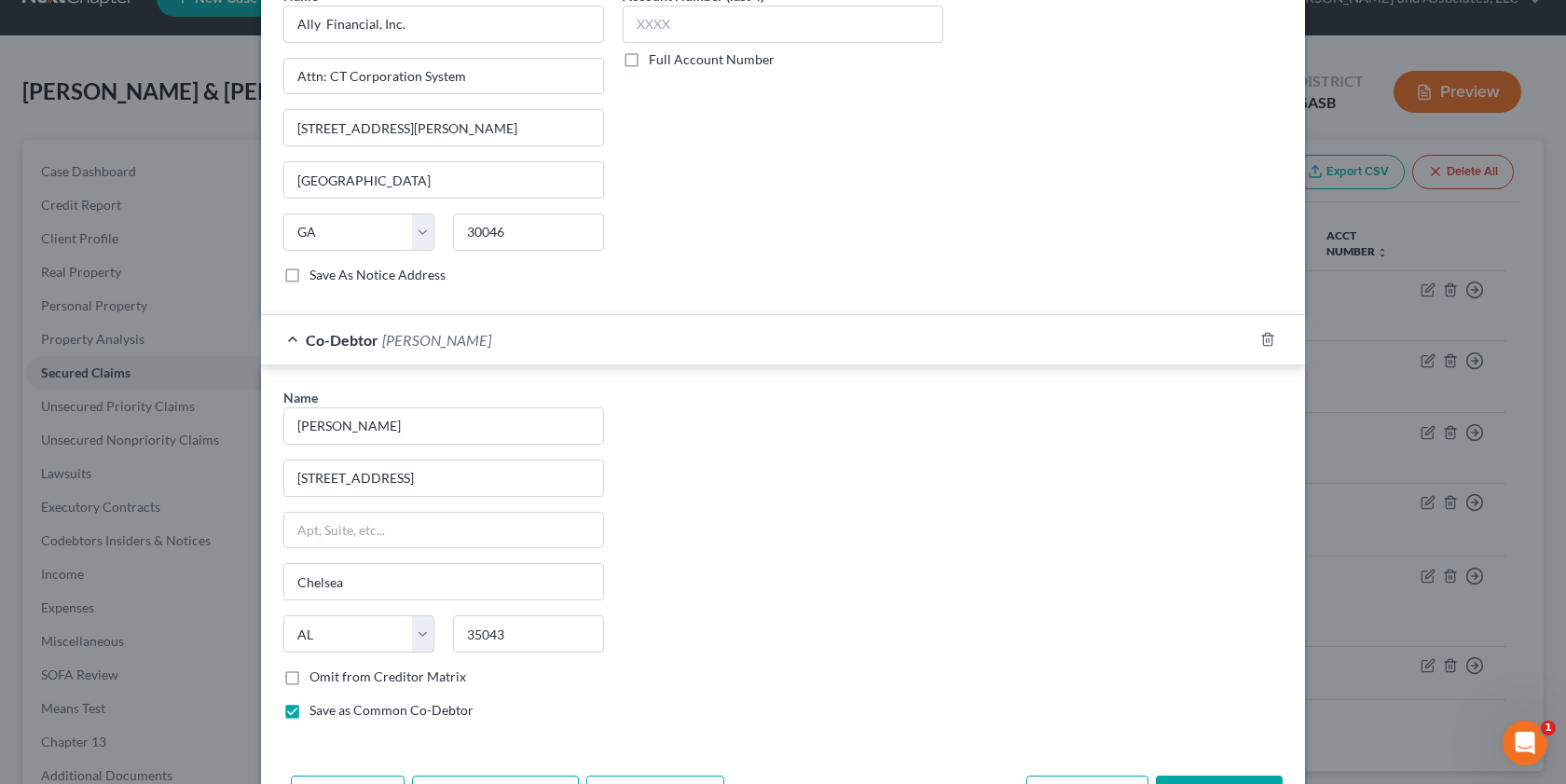
scroll to position [1022, 0]
click at [309, 275] on label "Save As Notice Address" at bounding box center [377, 272] width 136 height 18
click at [317, 275] on input "Save As Notice Address" at bounding box center [323, 269] width 12 height 12
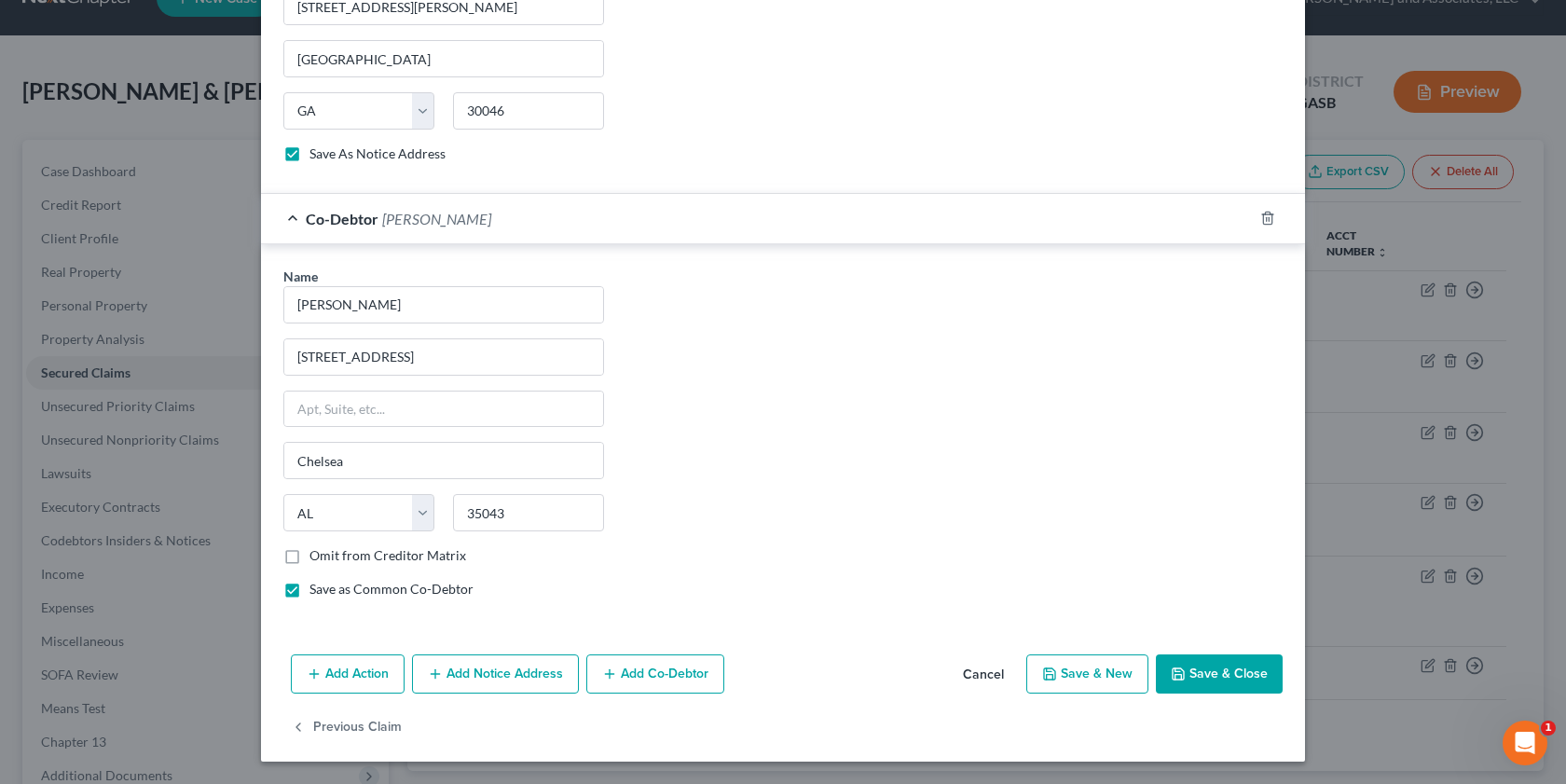
click at [1228, 693] on div "Add Action Add Notice Address Add Co-Debtor Cancel Save & New Save & Close" at bounding box center [783, 677] width 1044 height 61
click at [1196, 673] on button "Save & Close" at bounding box center [1219, 673] width 126 height 39
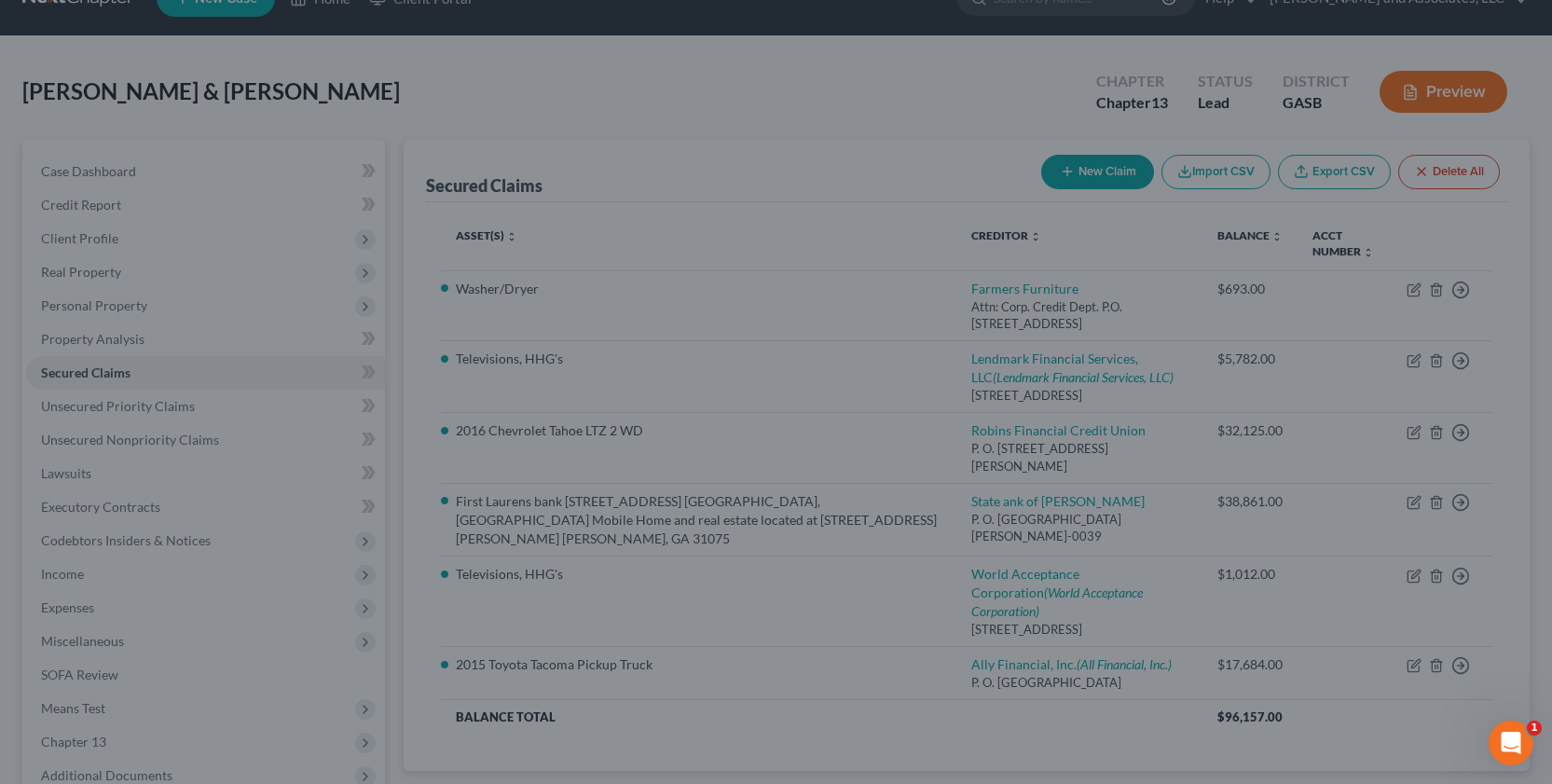
scroll to position [0, 0]
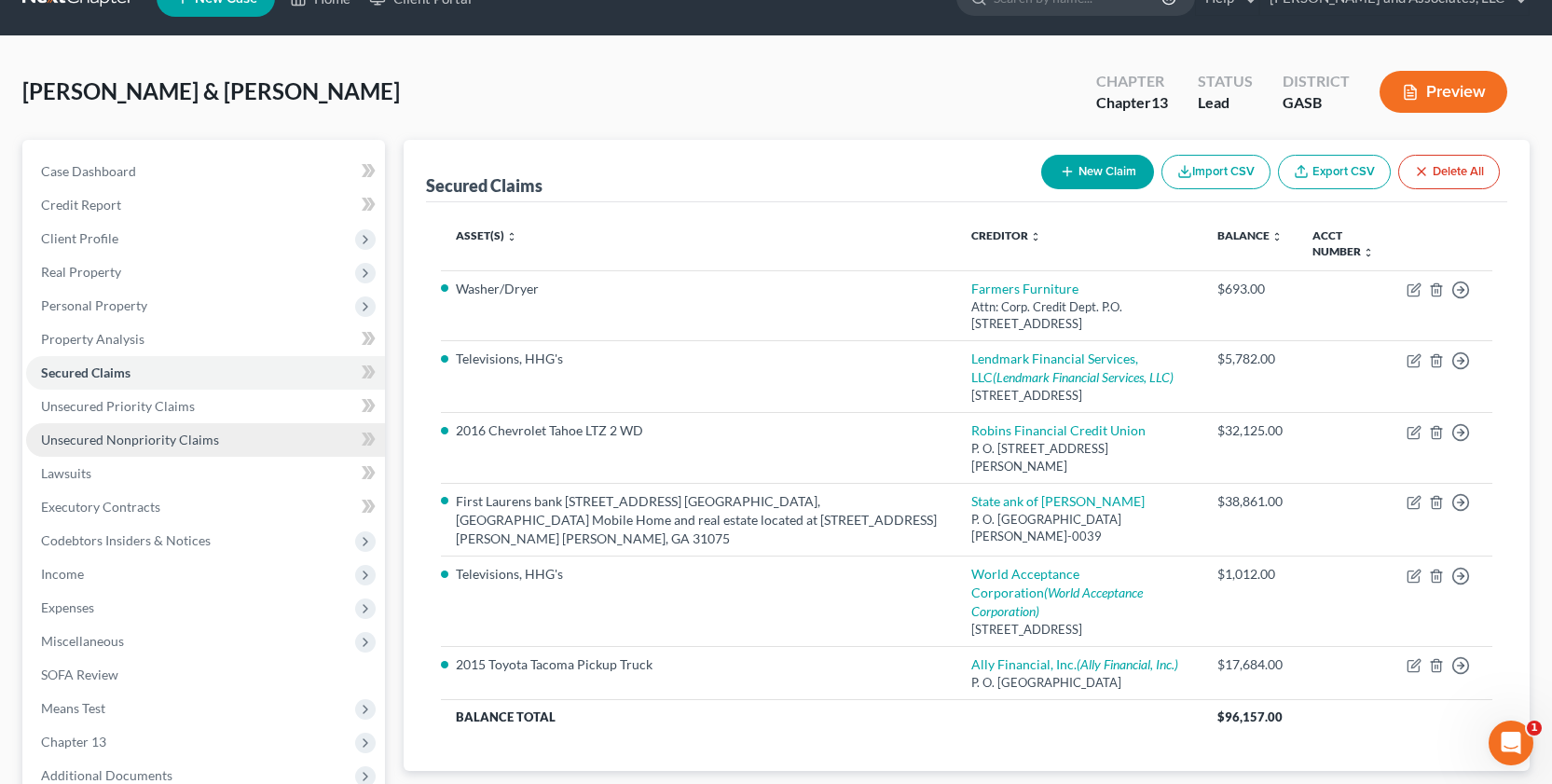
click at [173, 439] on span "Unsecured Nonpriority Claims" at bounding box center [130, 439] width 178 height 16
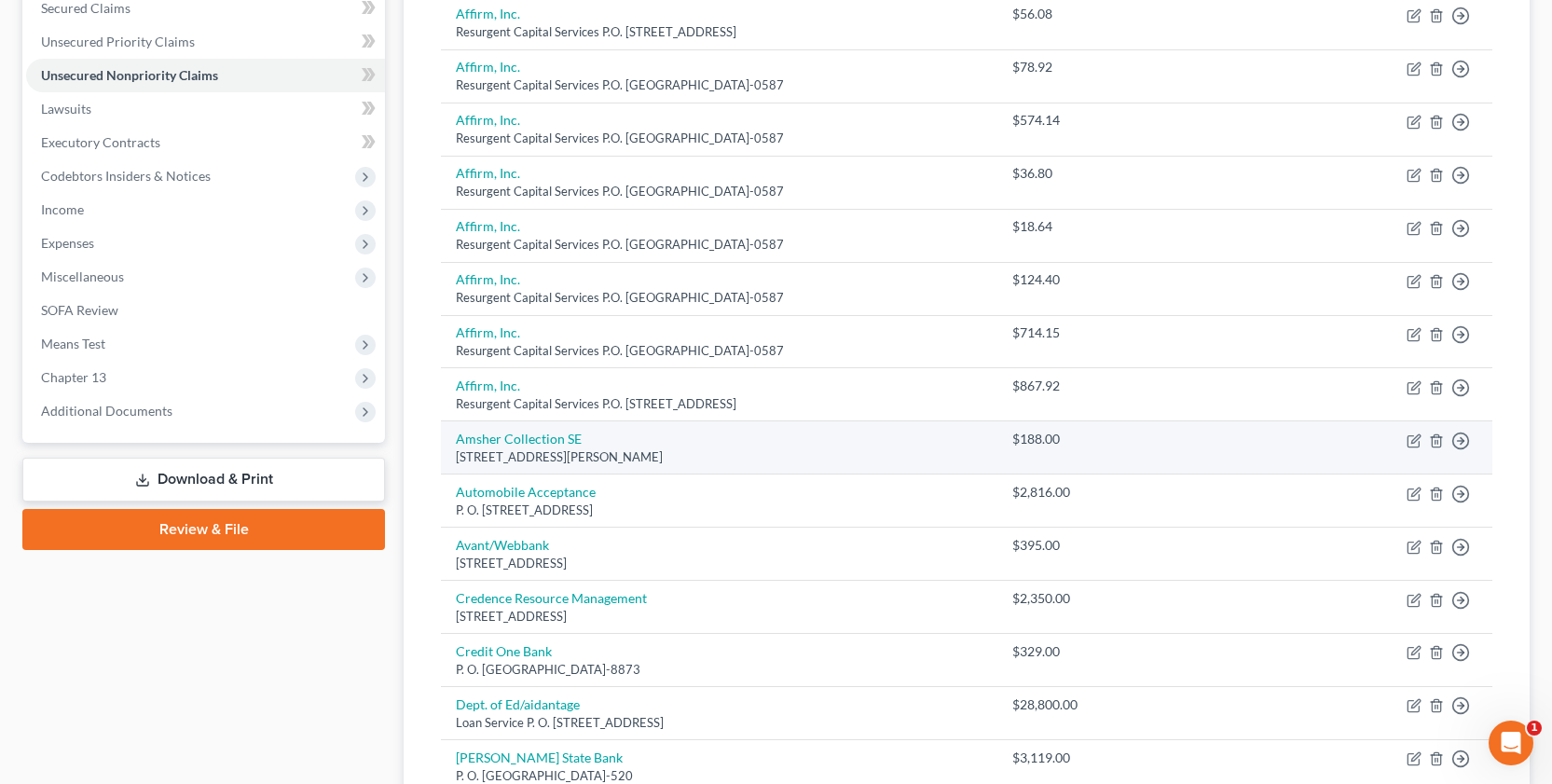
scroll to position [401, 0]
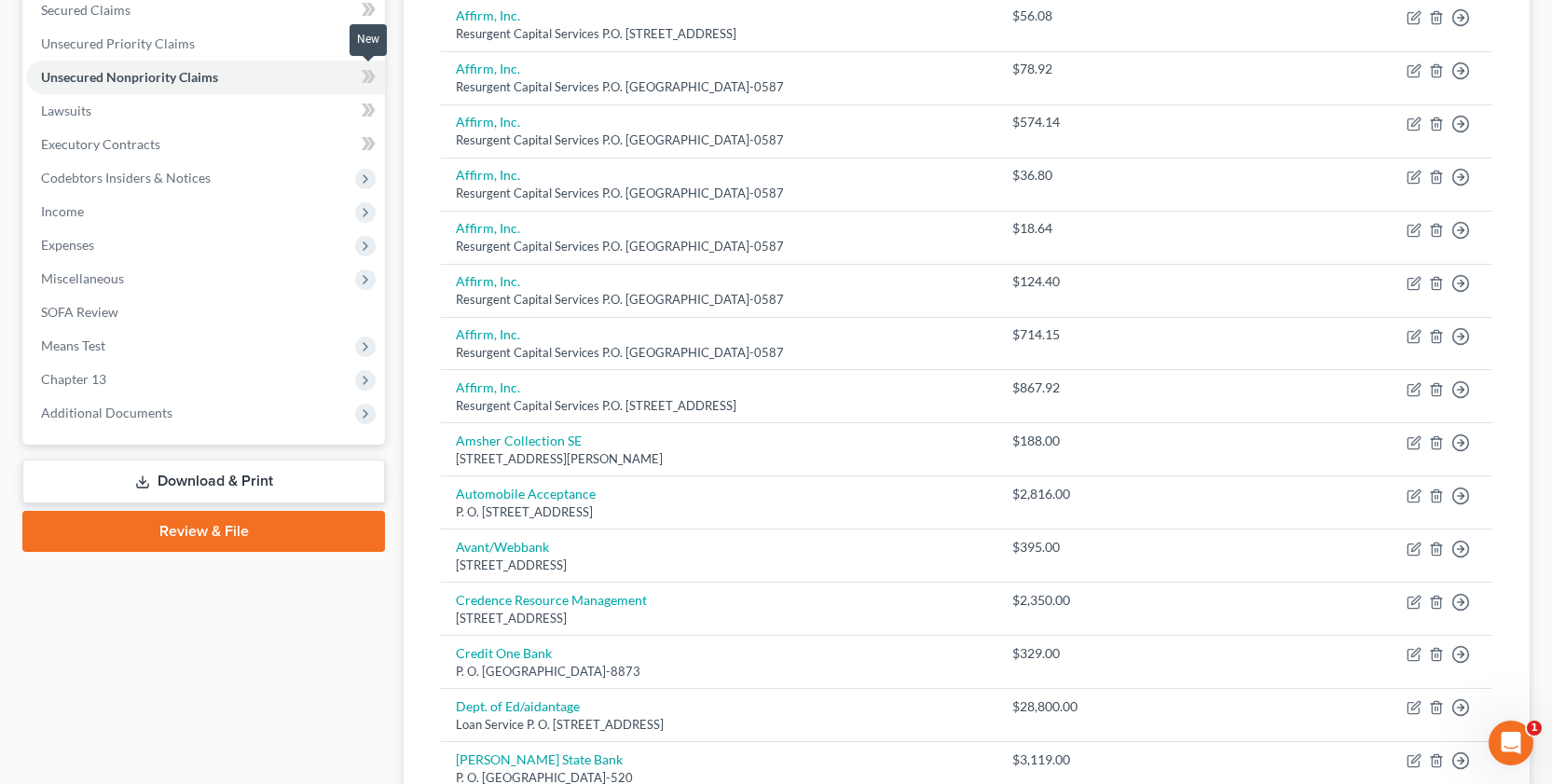
click at [361, 80] on span at bounding box center [369, 78] width 33 height 28
click at [366, 9] on icon at bounding box center [369, 10] width 14 height 23
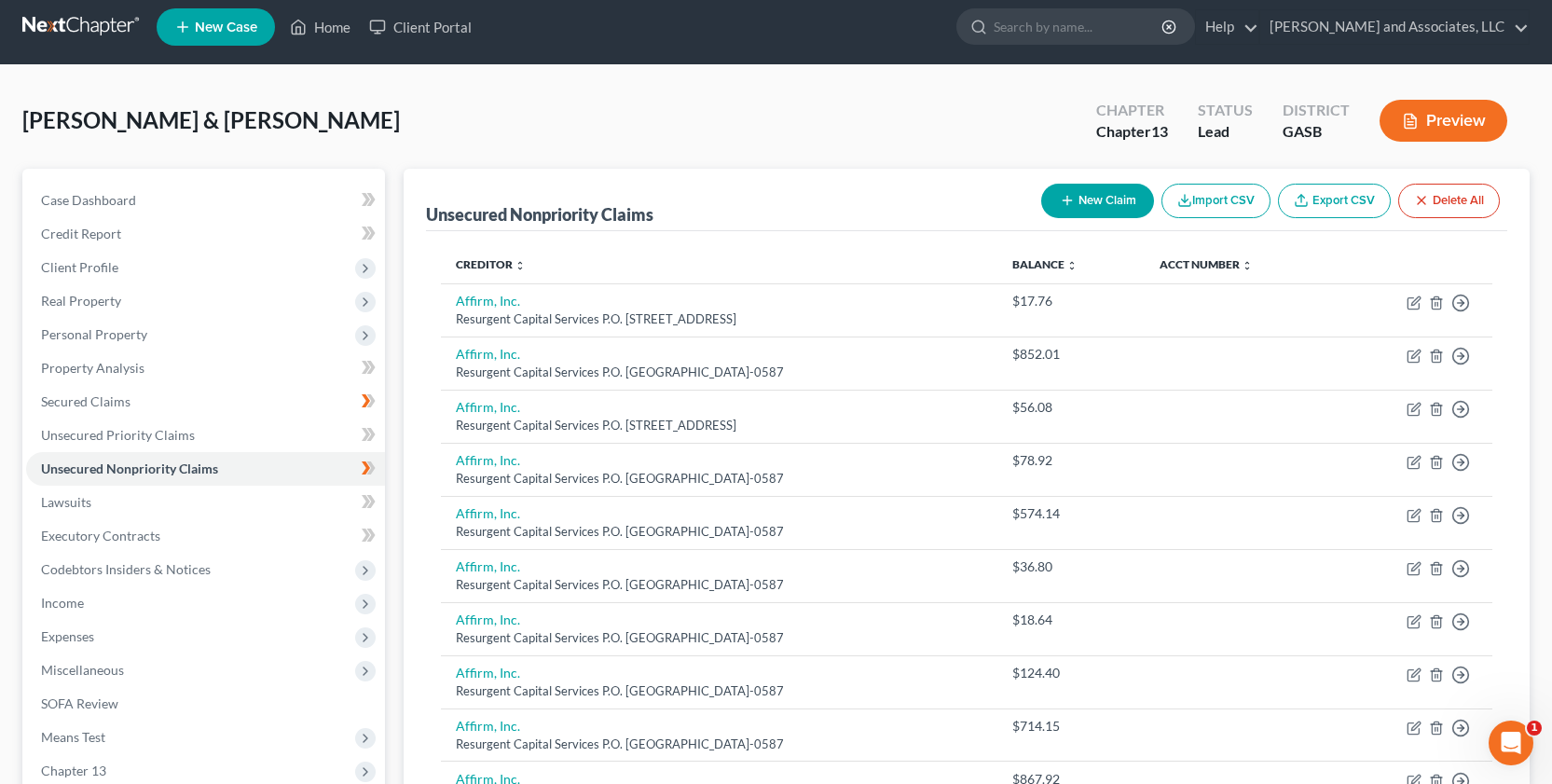
scroll to position [21, 0]
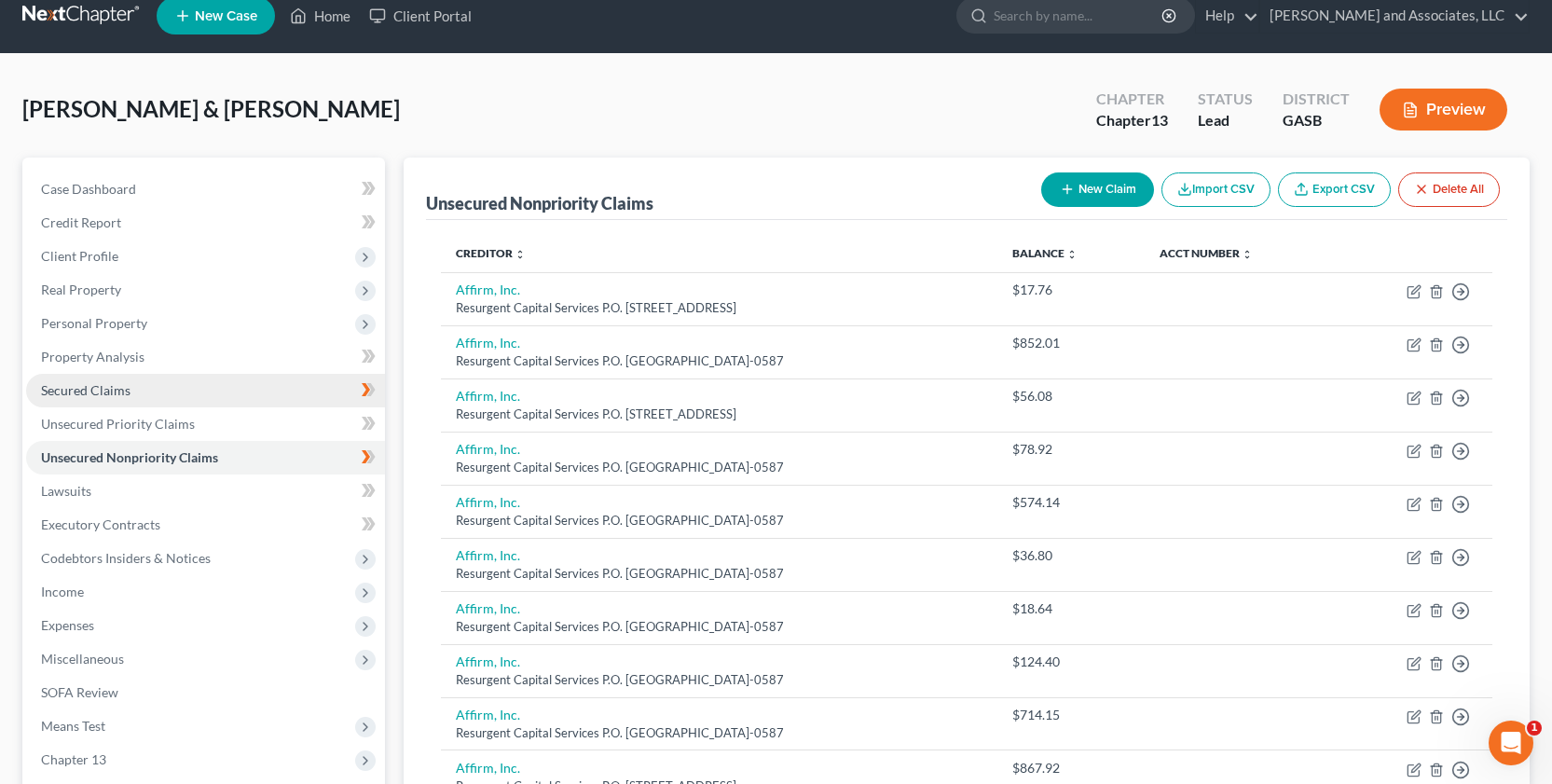
click at [79, 391] on span "Secured Claims" at bounding box center [85, 390] width 89 height 16
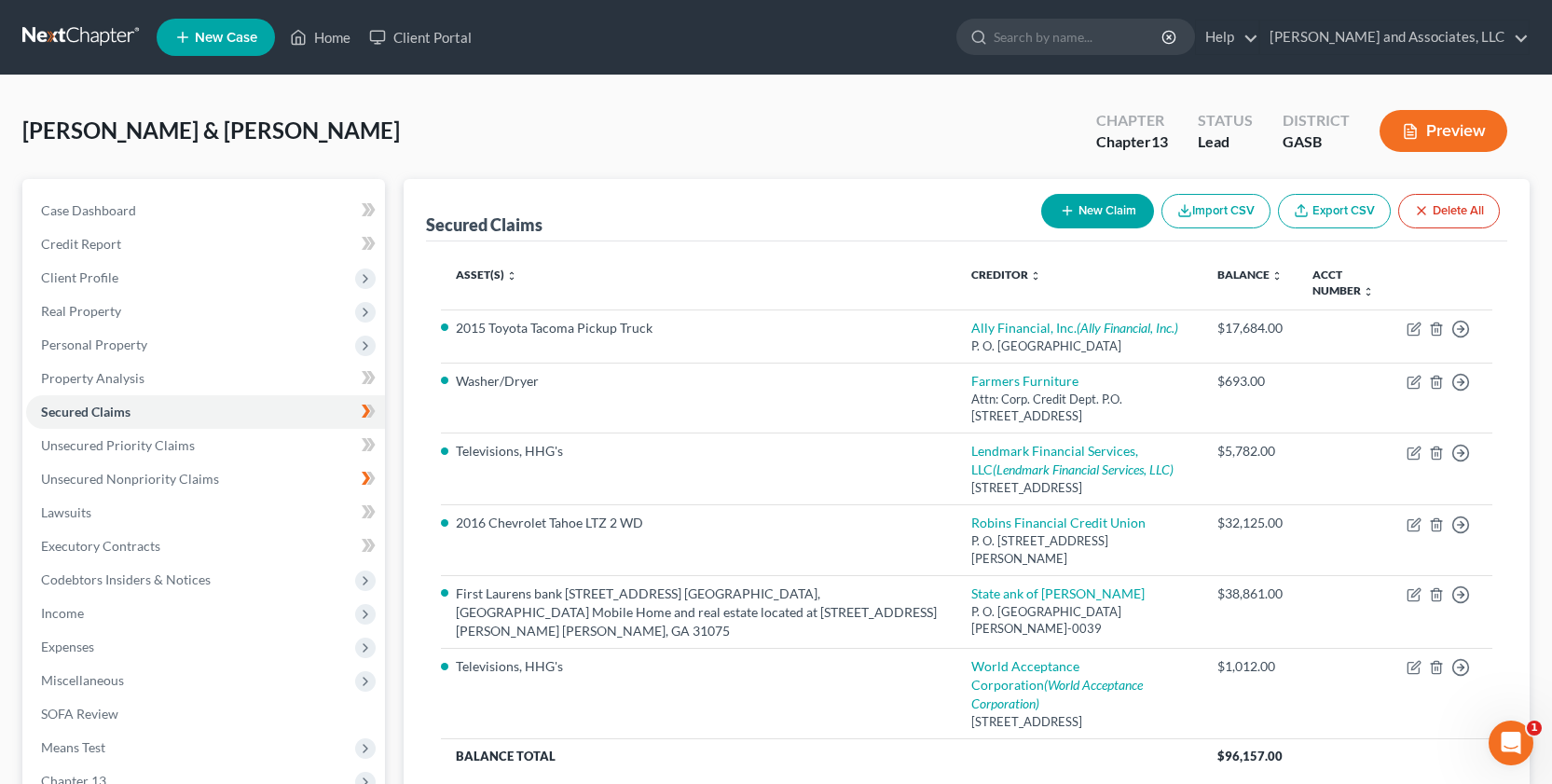
drag, startPoint x: 1551, startPoint y: 585, endPoint x: 1528, endPoint y: 586, distance: 23.0
click at [1551, 587] on div "[PERSON_NAME] & [PERSON_NAME] Upgraded Chapter Chapter 13 Status Lead District …" at bounding box center [776, 533] width 1552 height 915
click at [178, 447] on span "Unsecured Priority Claims" at bounding box center [118, 444] width 154 height 16
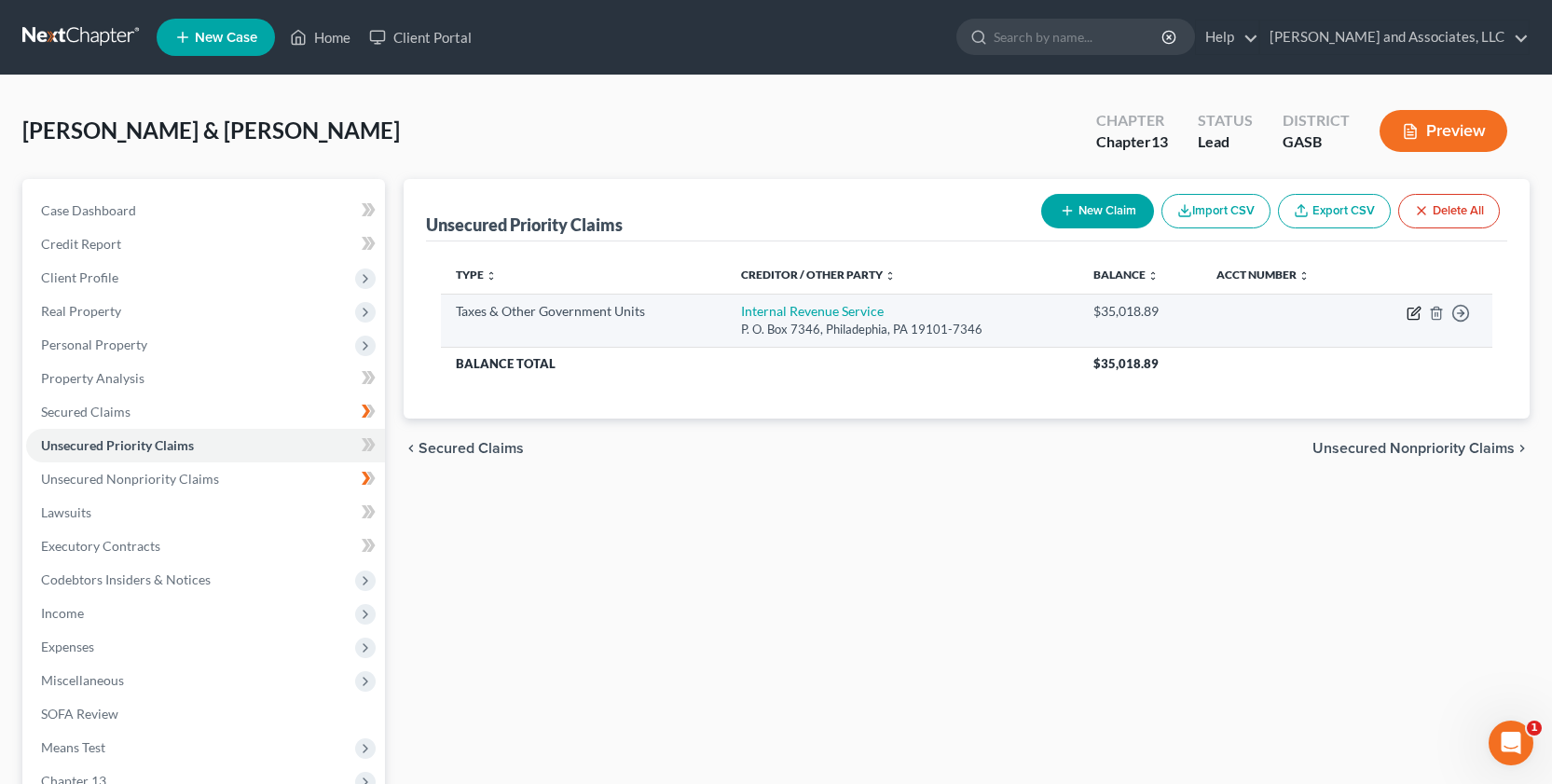
click at [1415, 309] on icon "button" at bounding box center [1415, 310] width 9 height 9
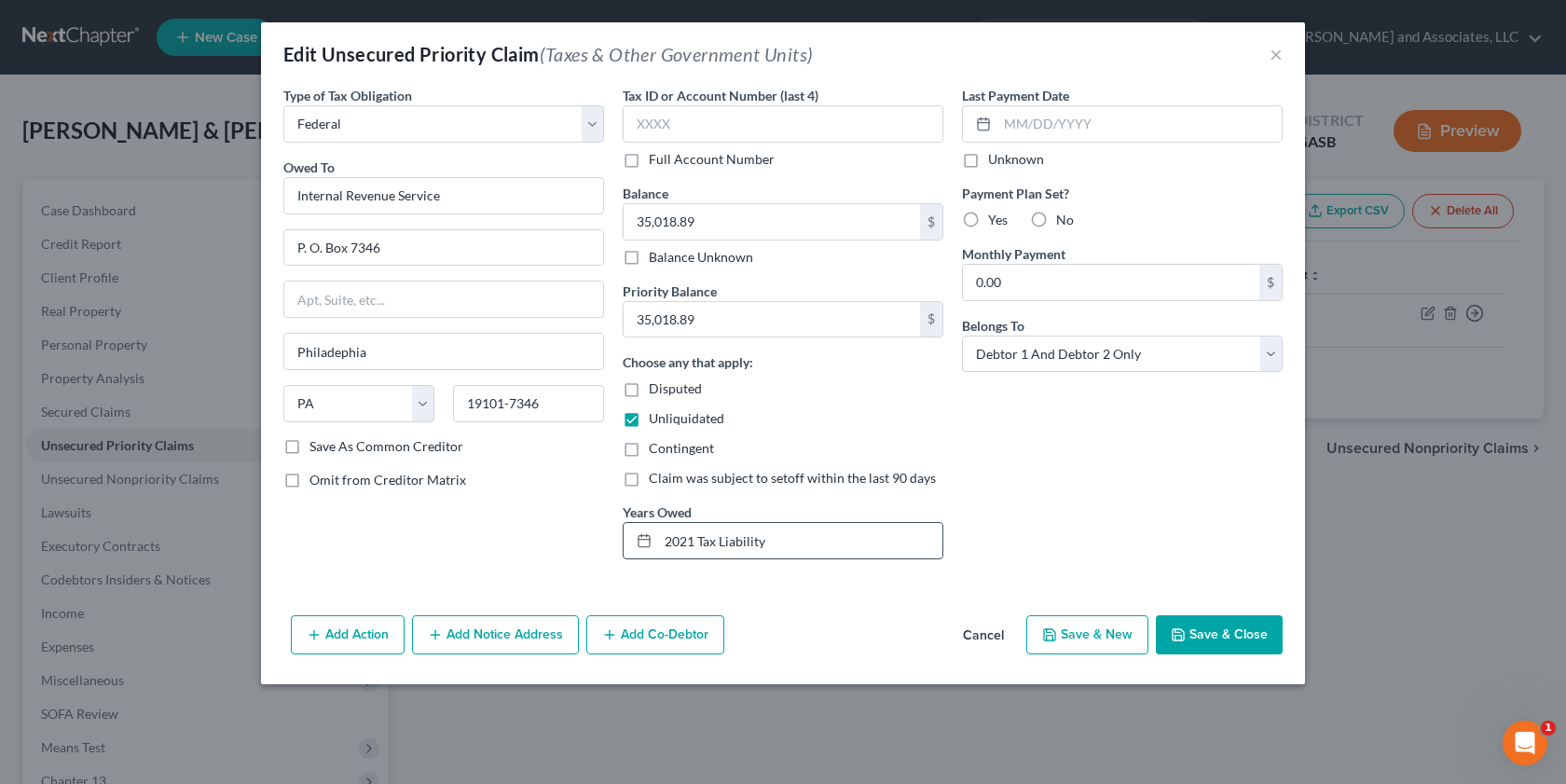
click at [793, 538] on input "2021 Tax Liability" at bounding box center [800, 540] width 284 height 35
click at [1226, 631] on button "Save & Close" at bounding box center [1219, 634] width 126 height 39
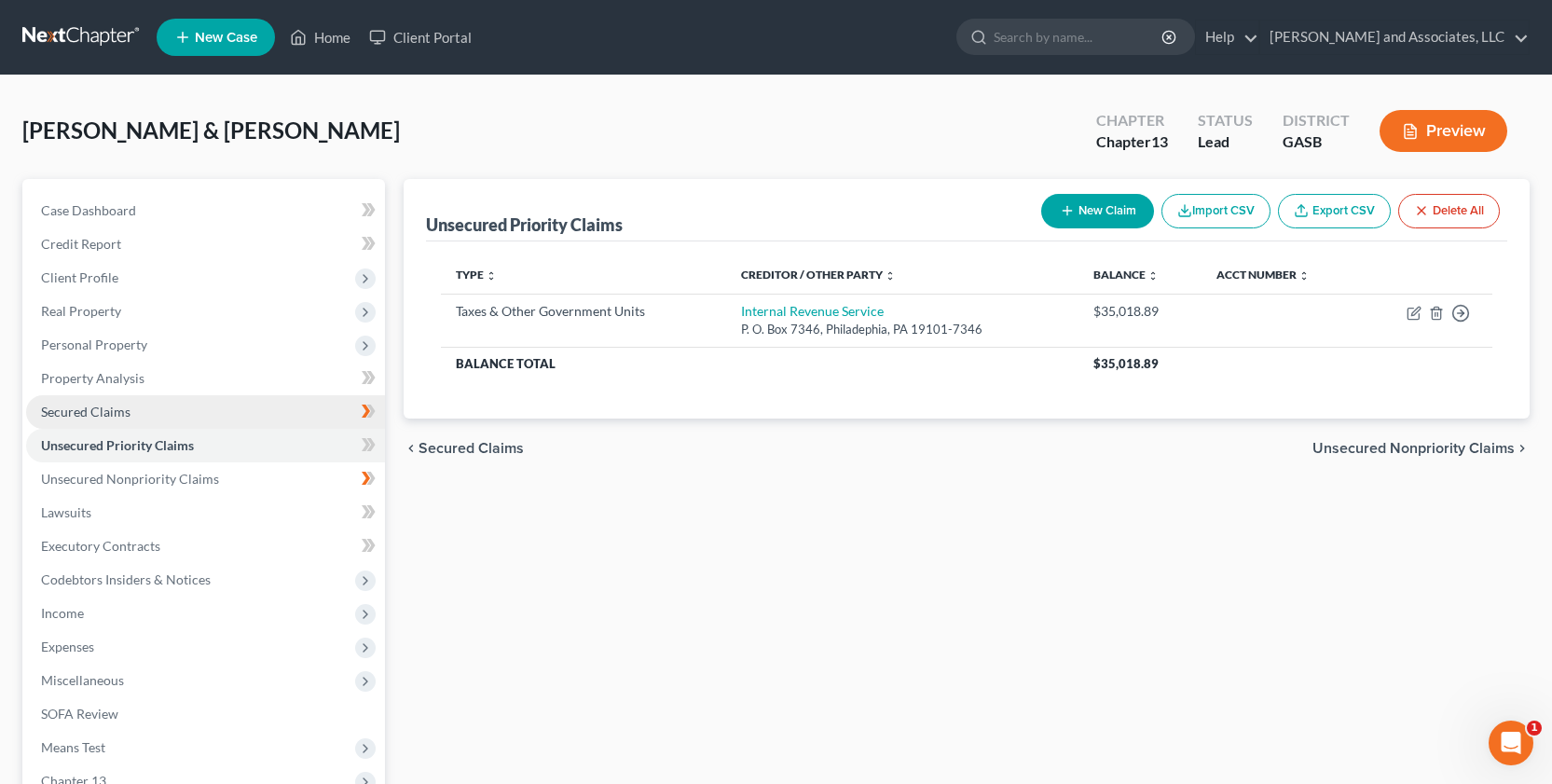
click at [120, 411] on span "Secured Claims" at bounding box center [85, 411] width 89 height 16
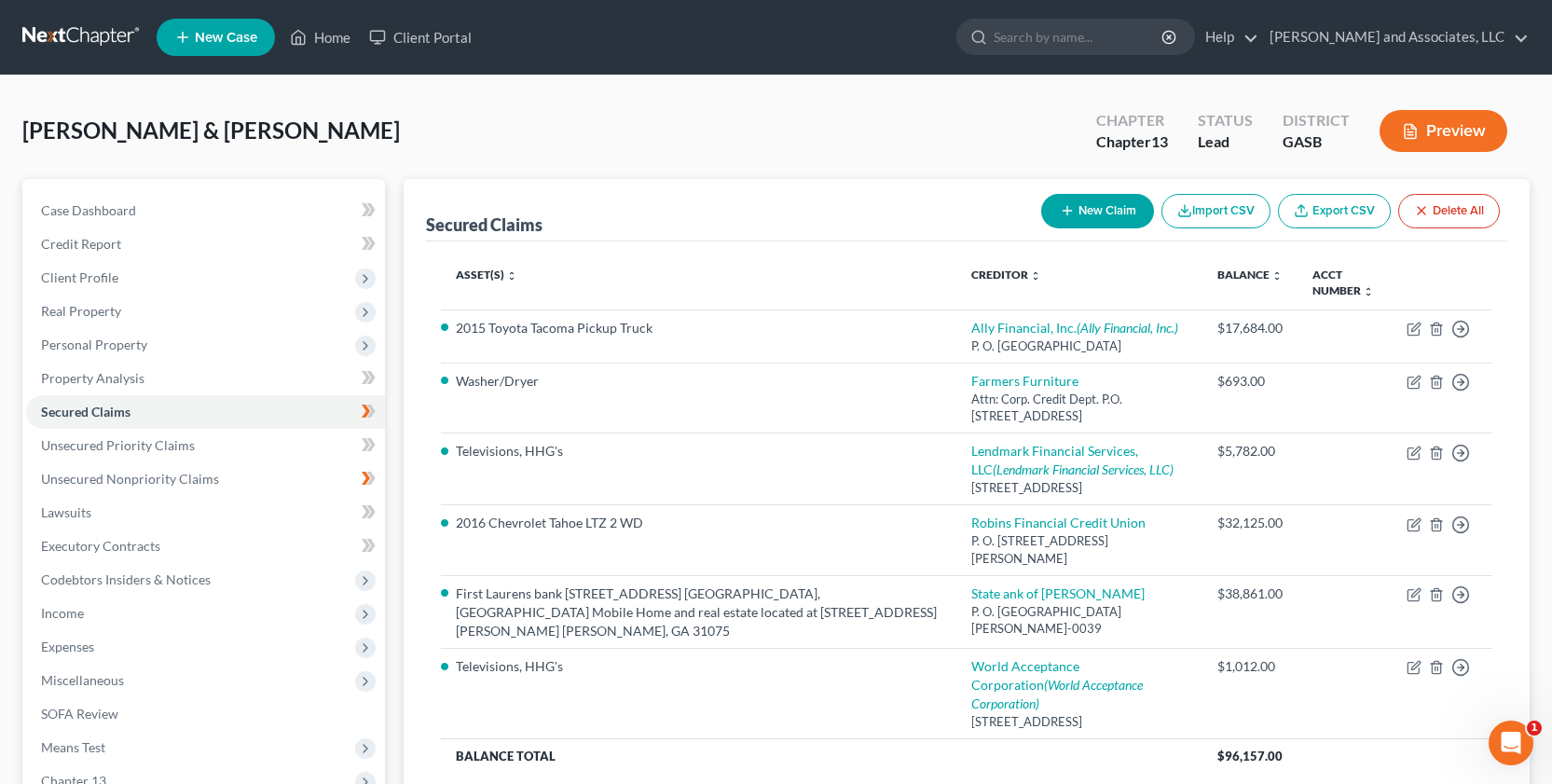
click at [1095, 211] on button "New Claim" at bounding box center [1097, 211] width 113 height 34
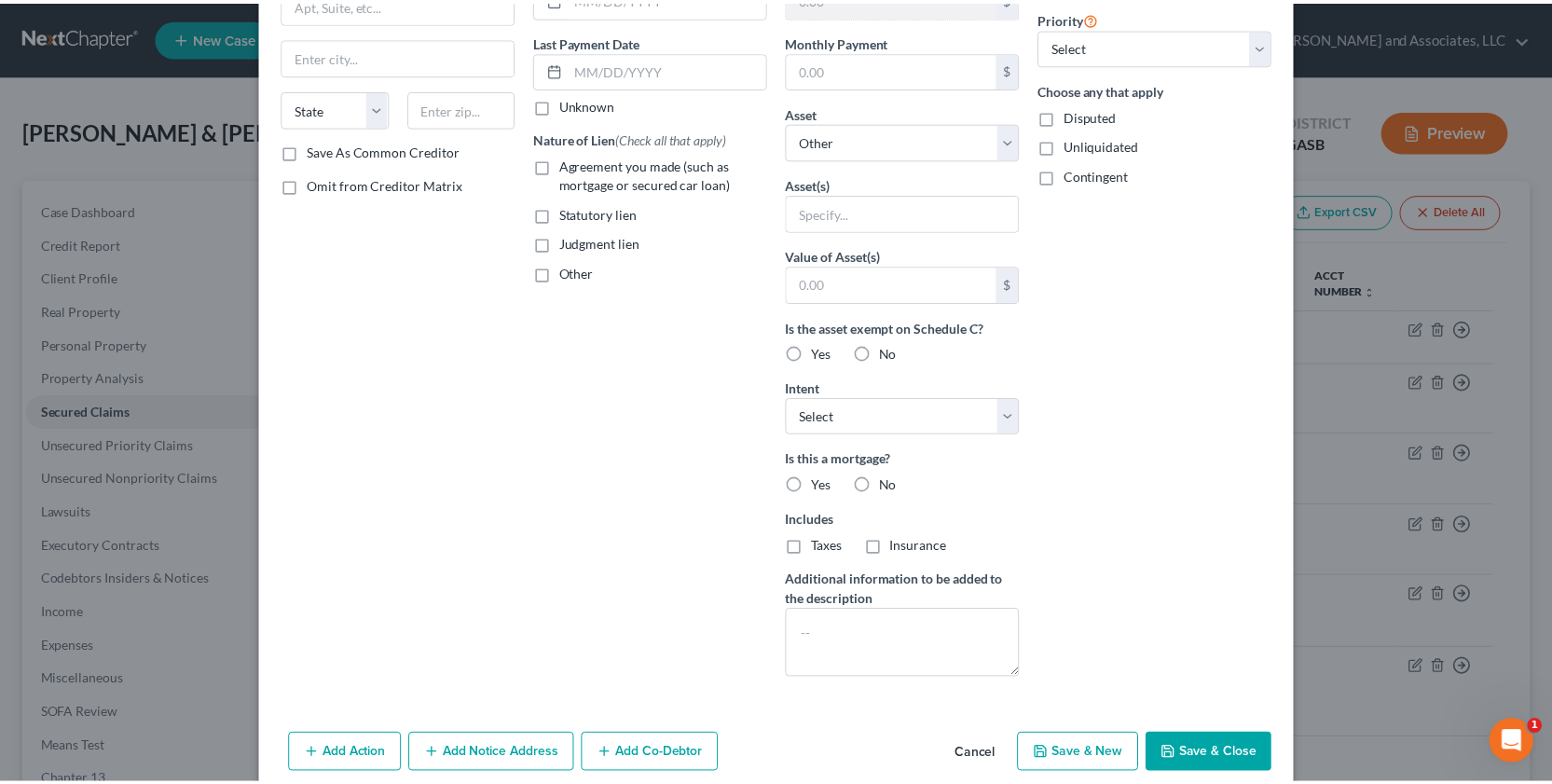
scroll to position [251, 0]
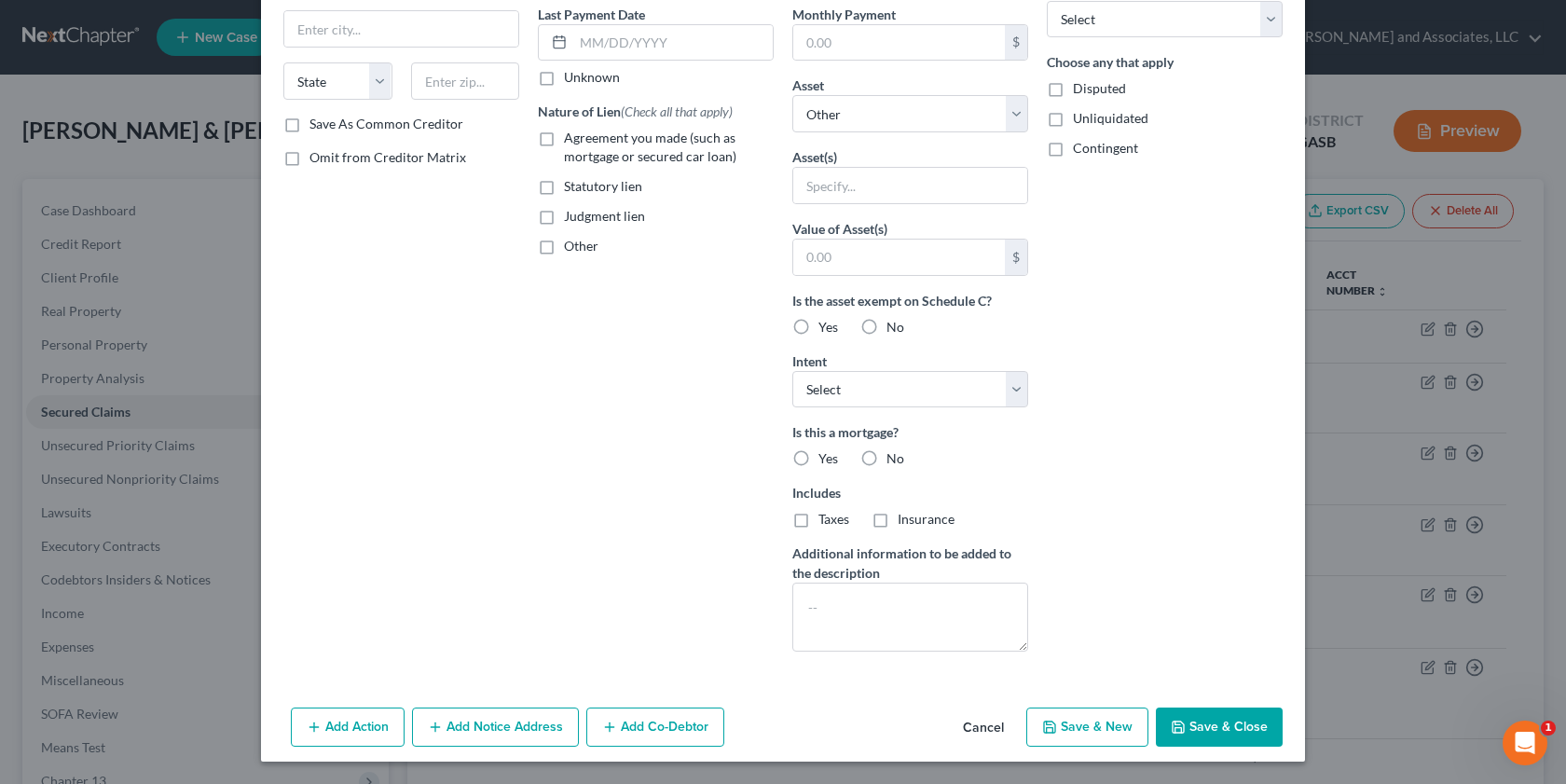
click at [985, 723] on button "Cancel" at bounding box center [984, 728] width 71 height 37
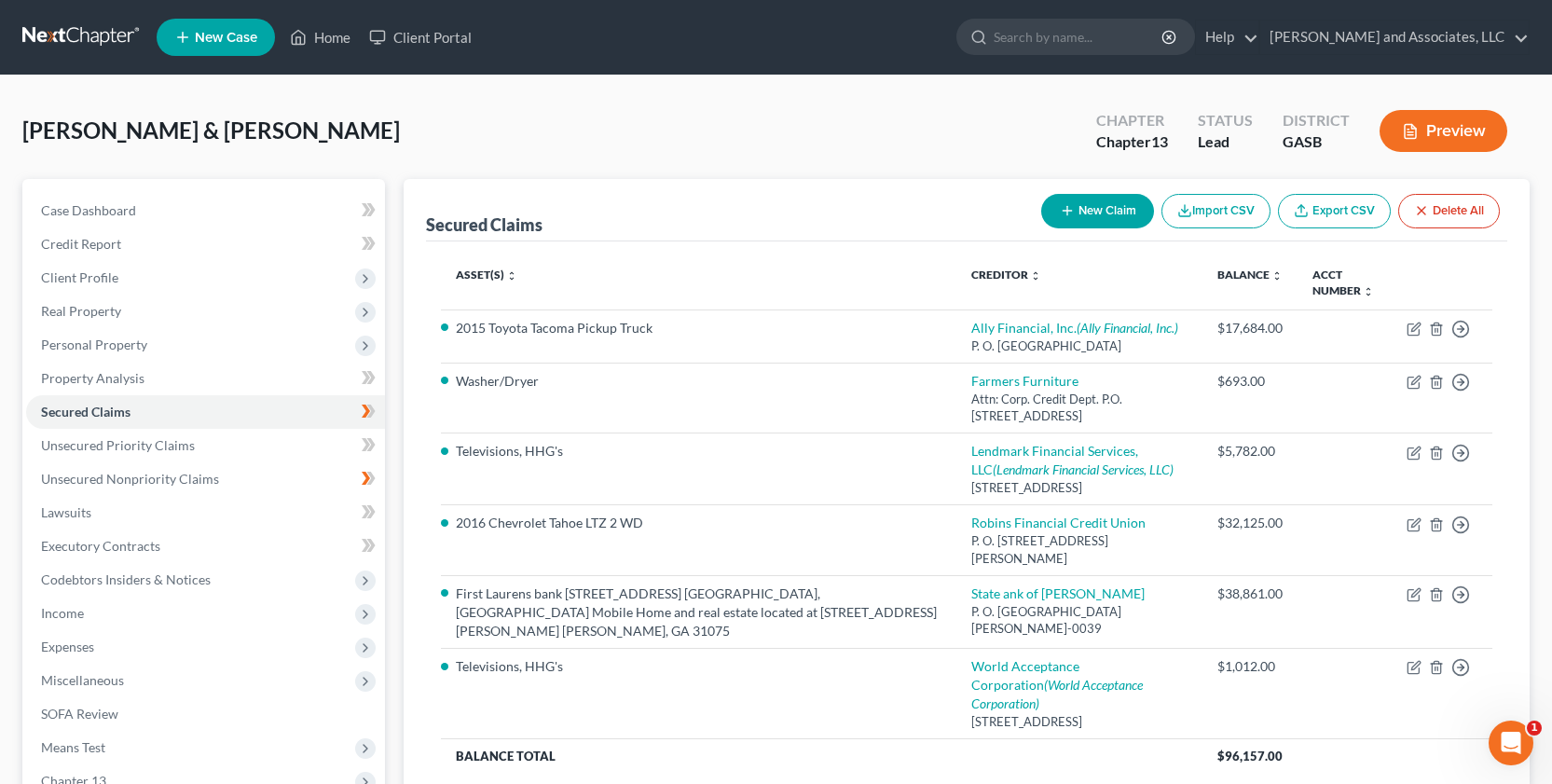
scroll to position [240, 0]
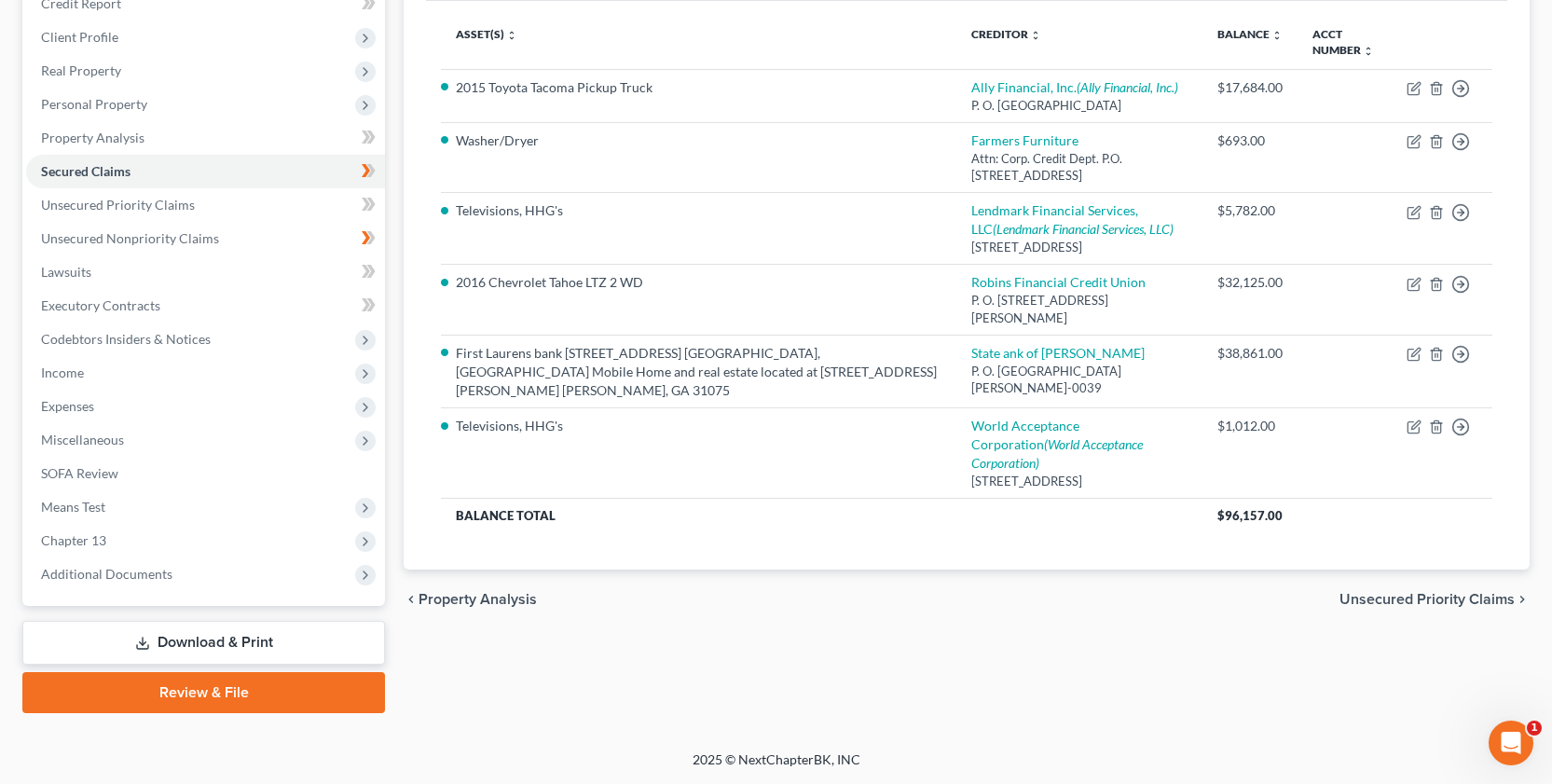
click at [137, 642] on icon at bounding box center [143, 643] width 15 height 15
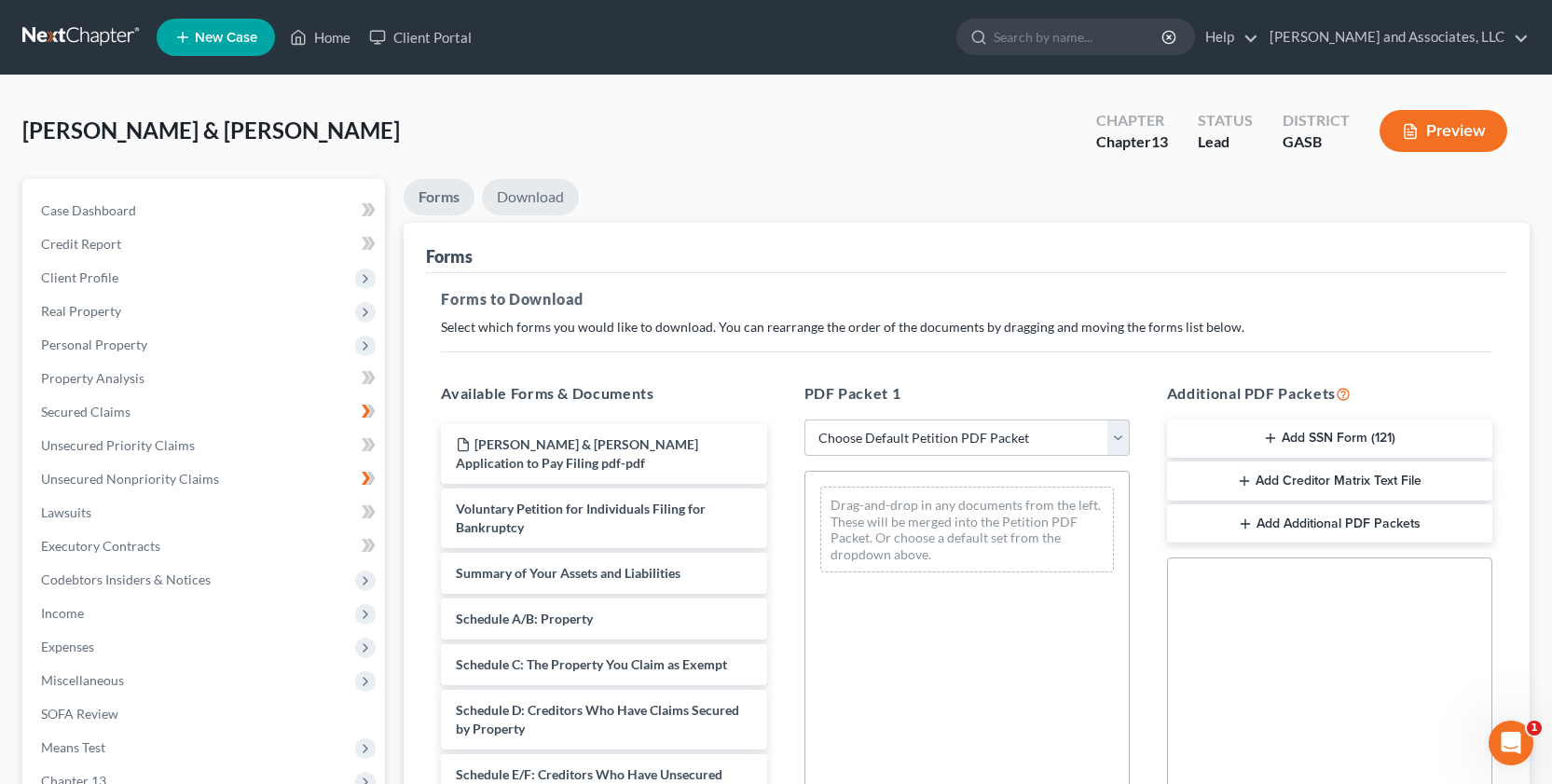
click at [537, 191] on link "Download" at bounding box center [529, 197] width 97 height 36
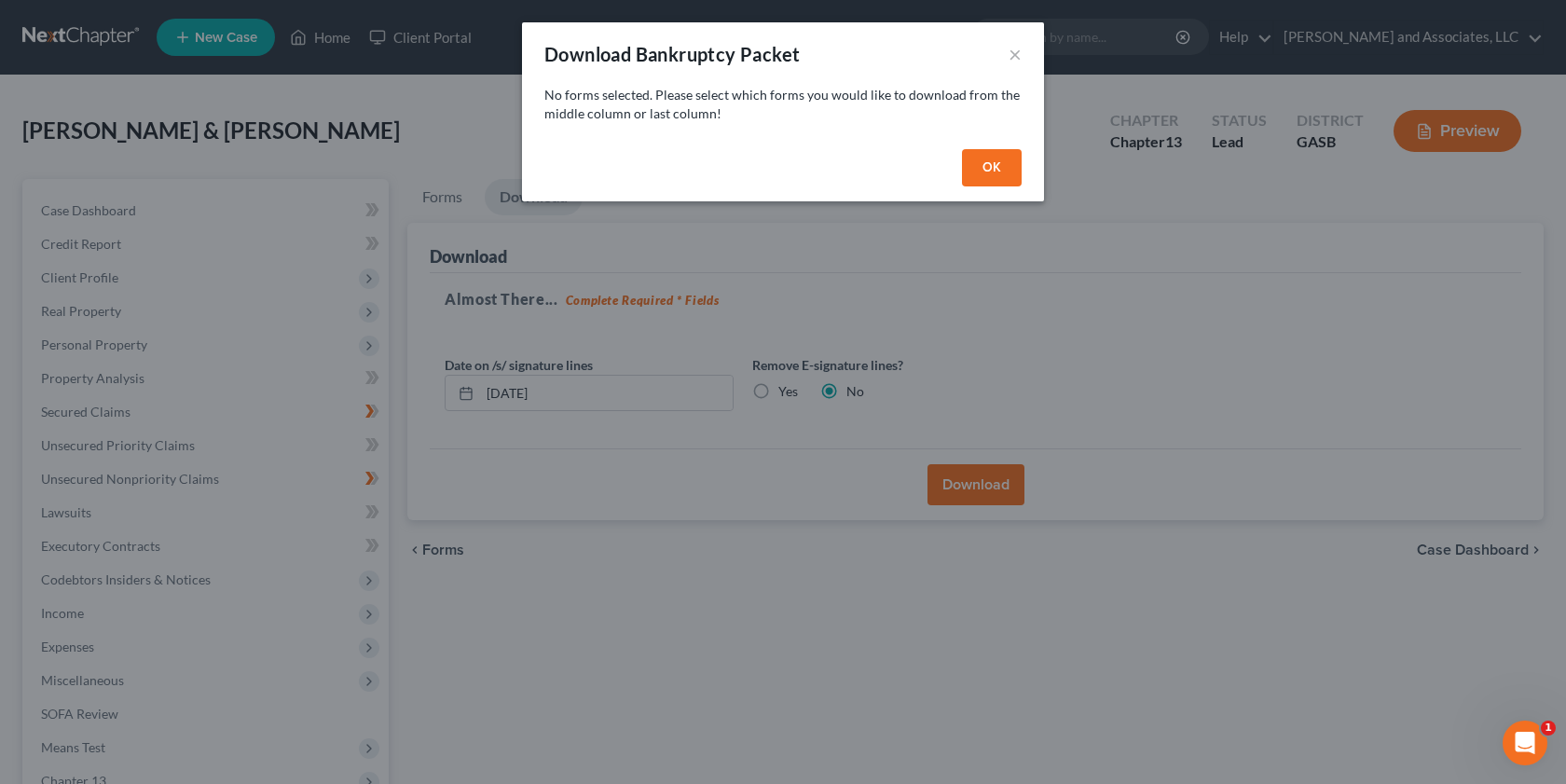
click at [998, 175] on button "OK" at bounding box center [991, 168] width 59 height 37
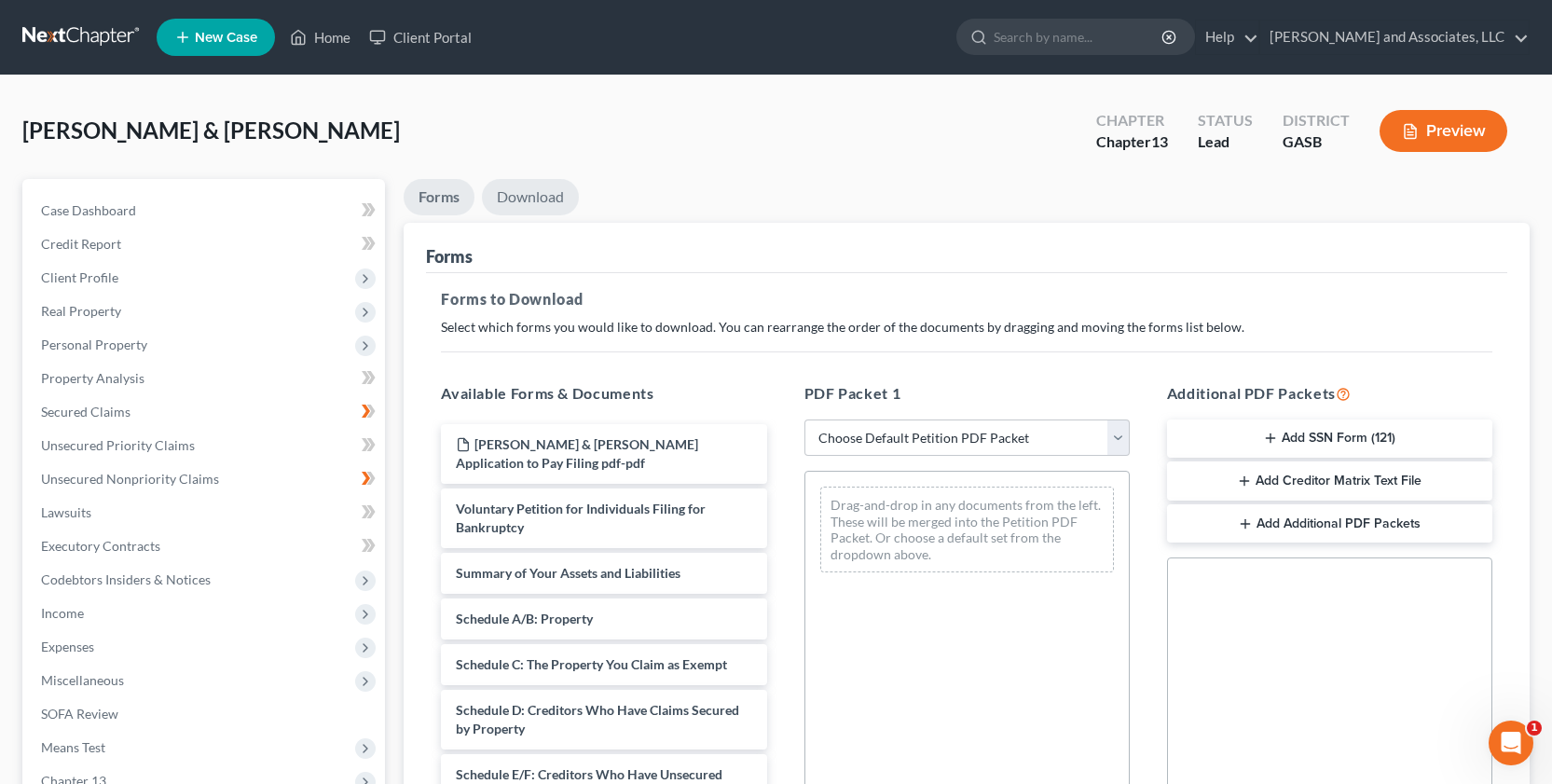
click at [545, 197] on link "Download" at bounding box center [529, 197] width 97 height 36
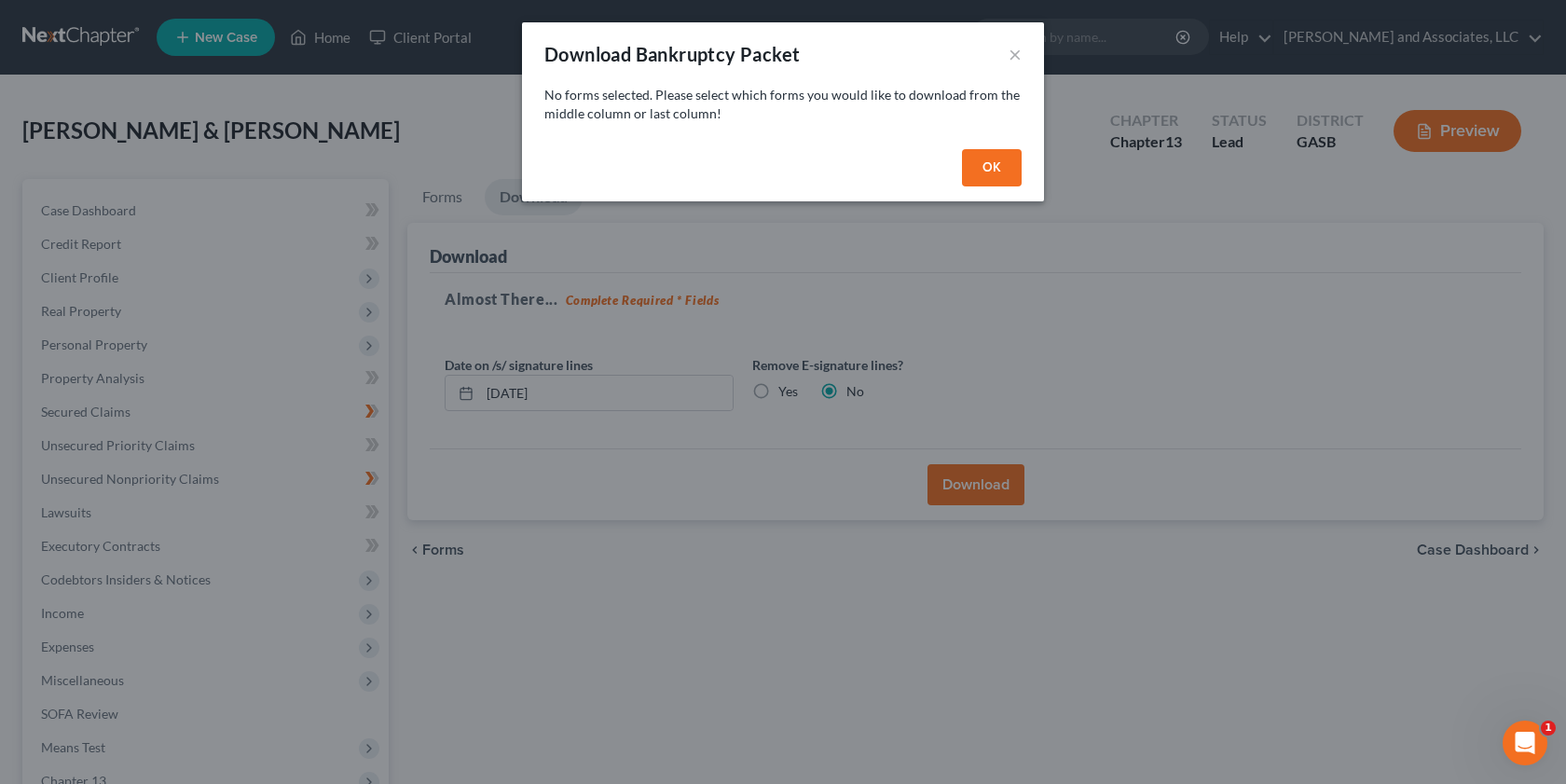
click at [998, 183] on button "OK" at bounding box center [991, 168] width 59 height 37
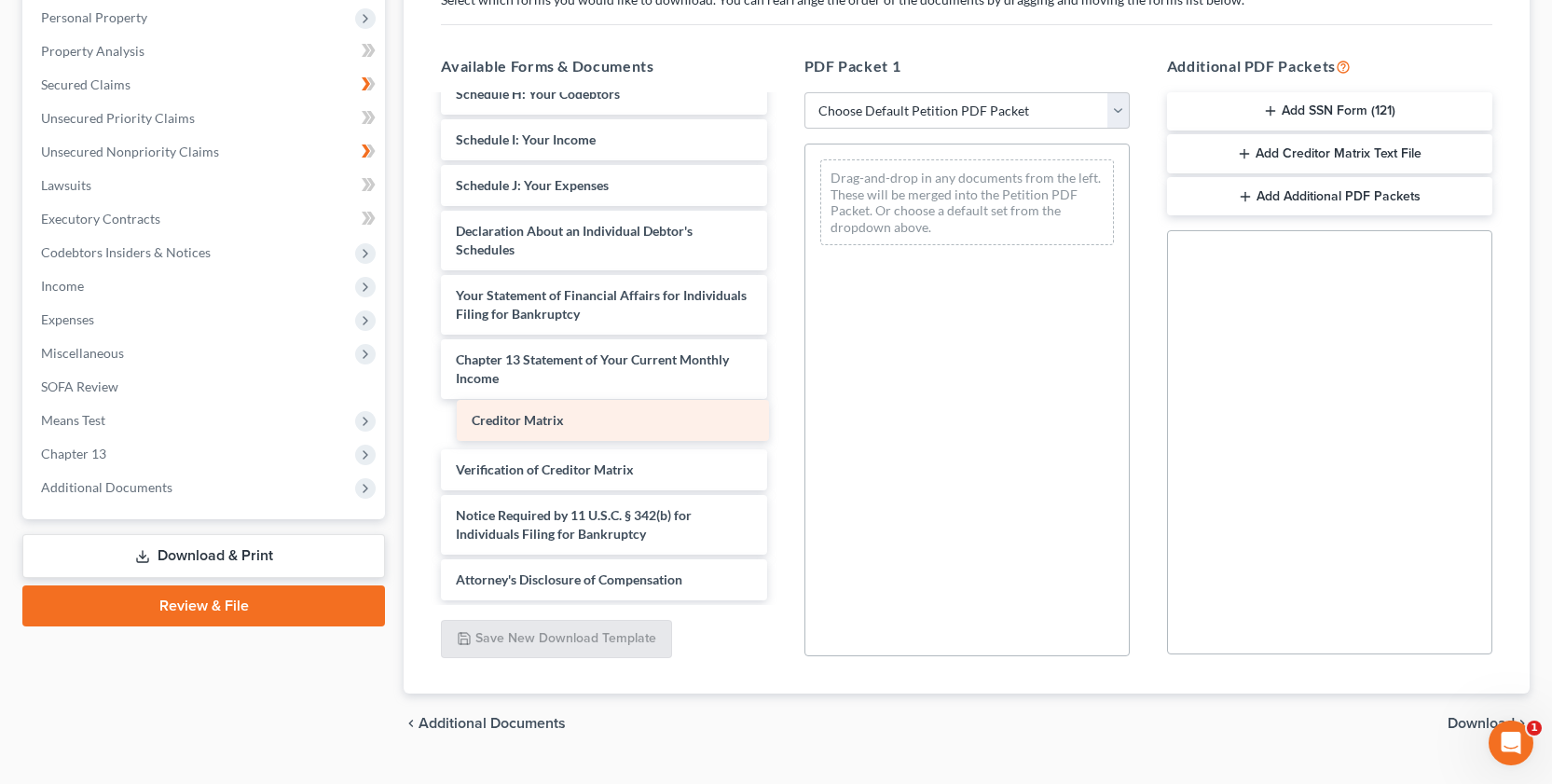
scroll to position [436, 0]
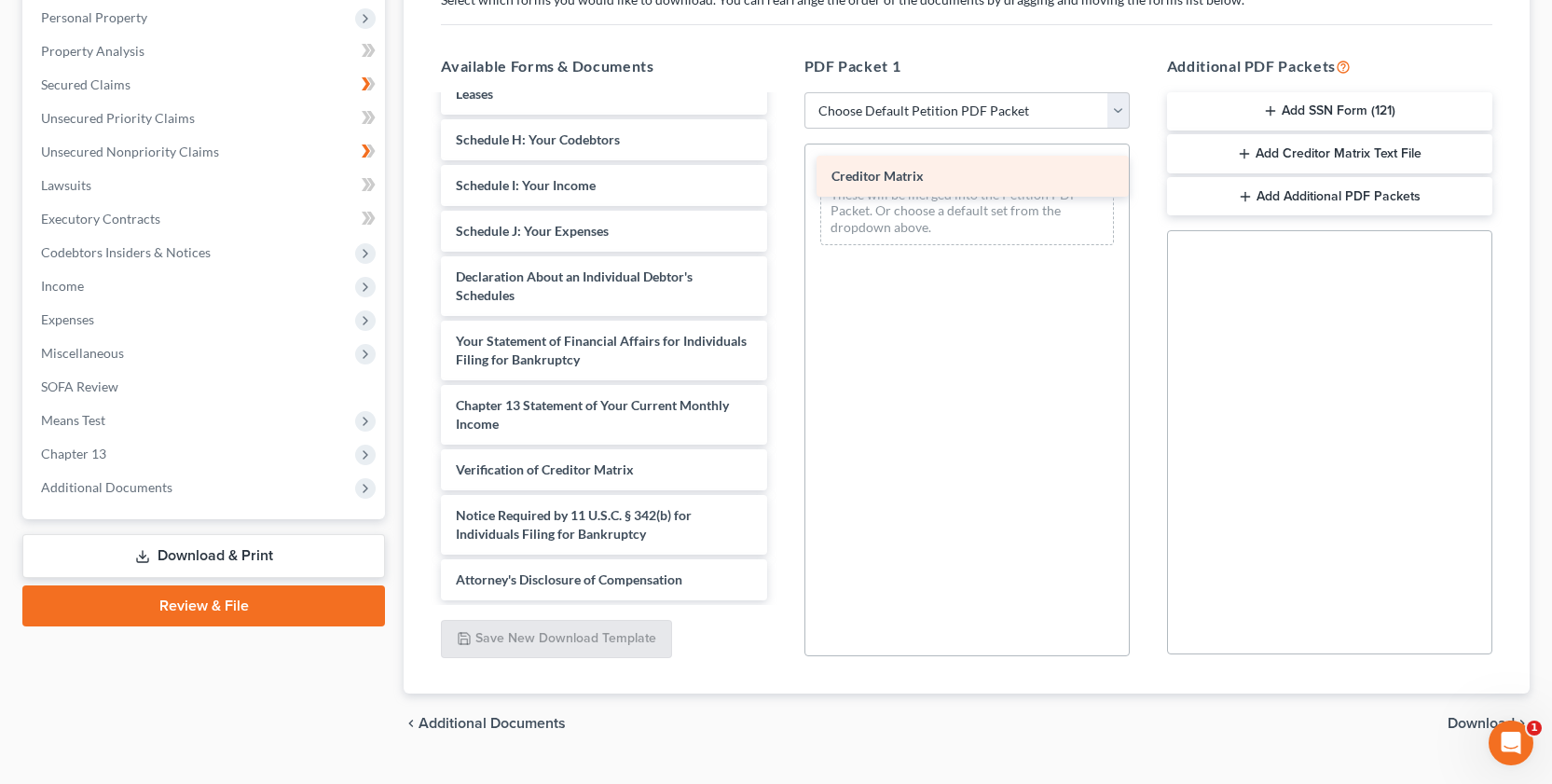
drag, startPoint x: 602, startPoint y: 423, endPoint x: 978, endPoint y: 175, distance: 450.4
click at [781, 175] on div "Creditor Matrix [PERSON_NAME] & [PERSON_NAME] Application to Pay Filing pdf-pdf…" at bounding box center [603, 130] width 355 height 939
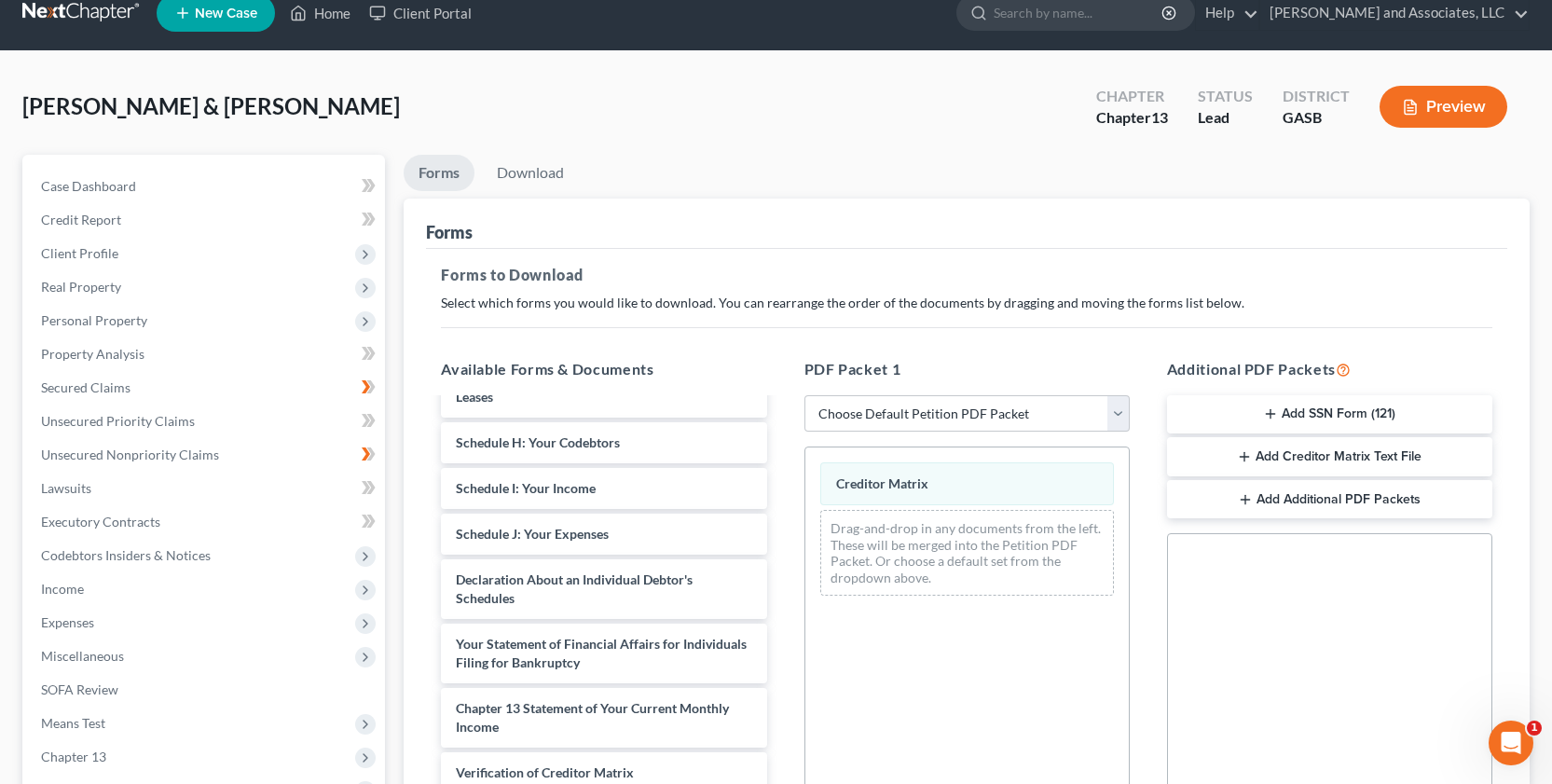
scroll to position [0, 0]
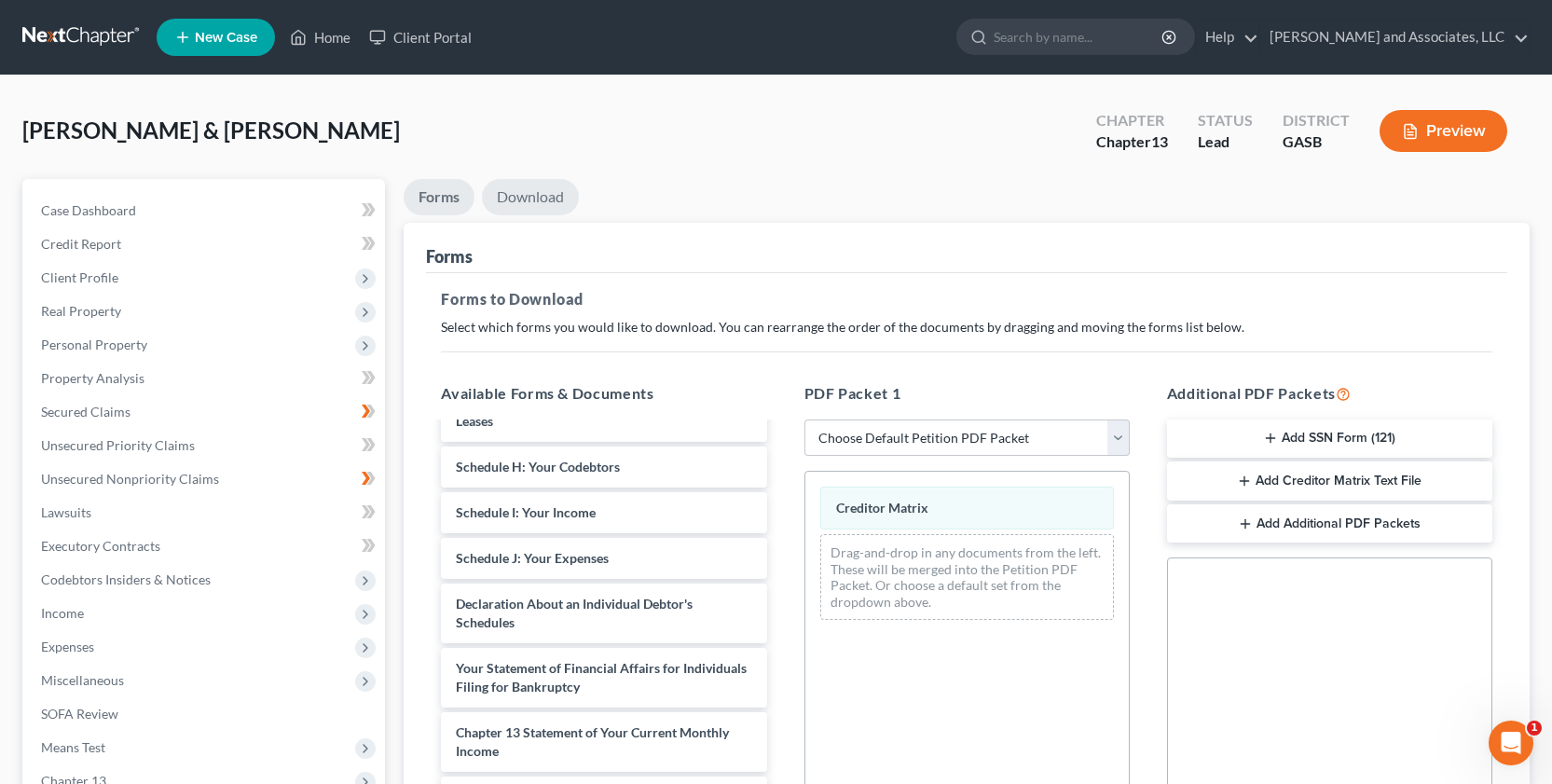
click at [506, 190] on link "Download" at bounding box center [529, 197] width 97 height 36
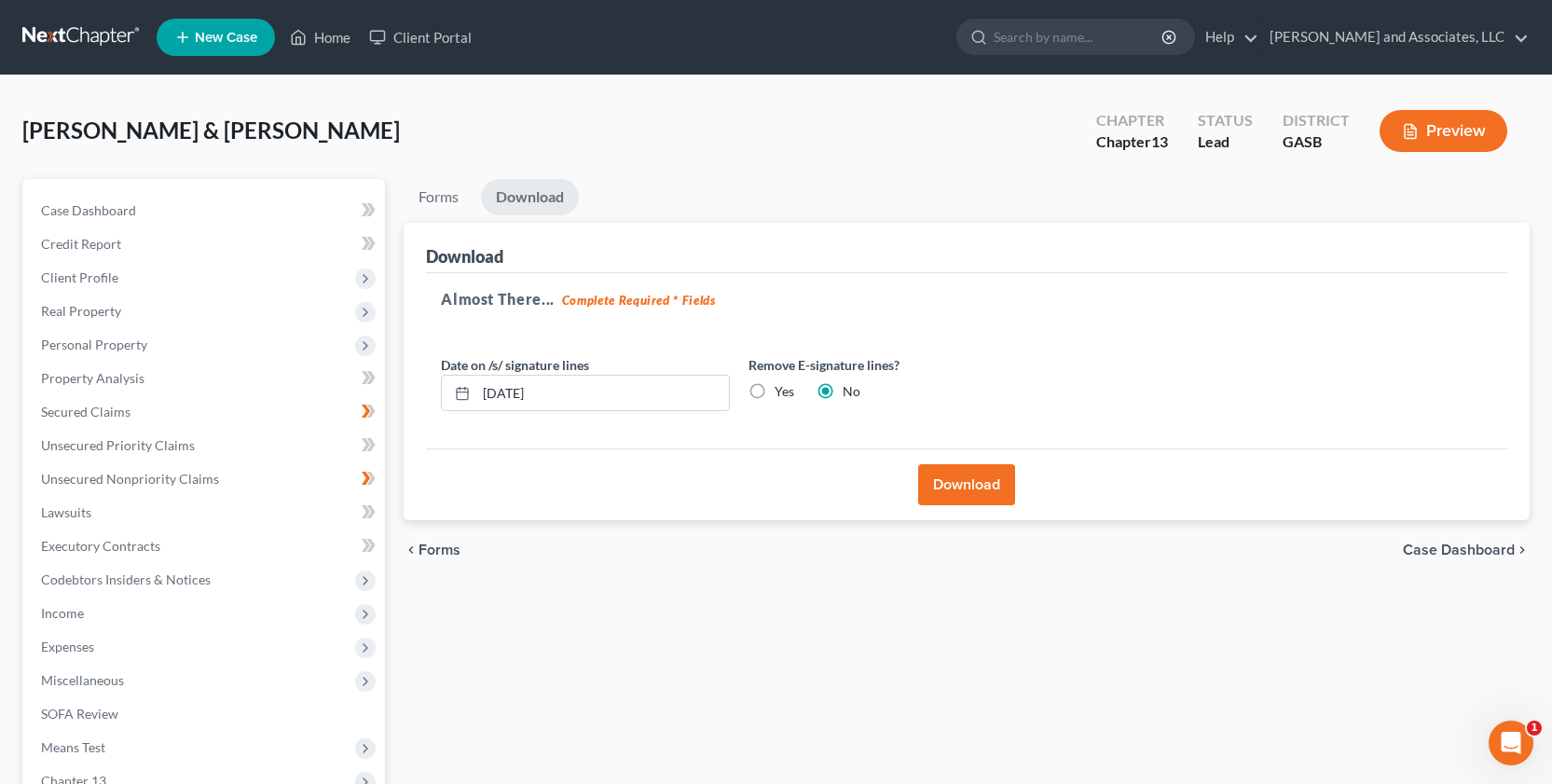
click at [964, 482] on button "Download" at bounding box center [966, 484] width 97 height 41
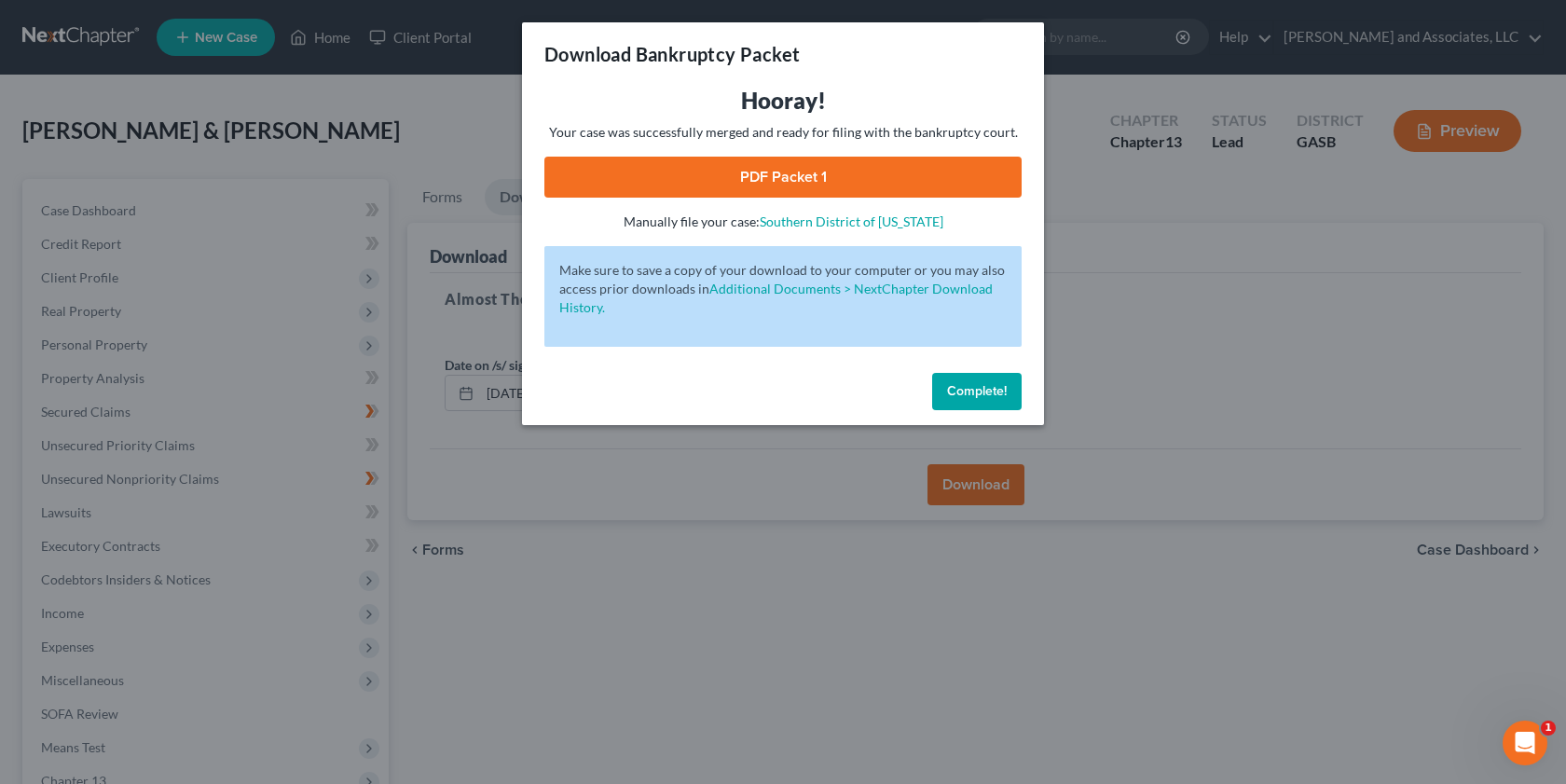
click at [940, 163] on link "PDF Packet 1" at bounding box center [783, 177] width 477 height 41
click at [977, 386] on span "Complete!" at bounding box center [977, 391] width 59 height 16
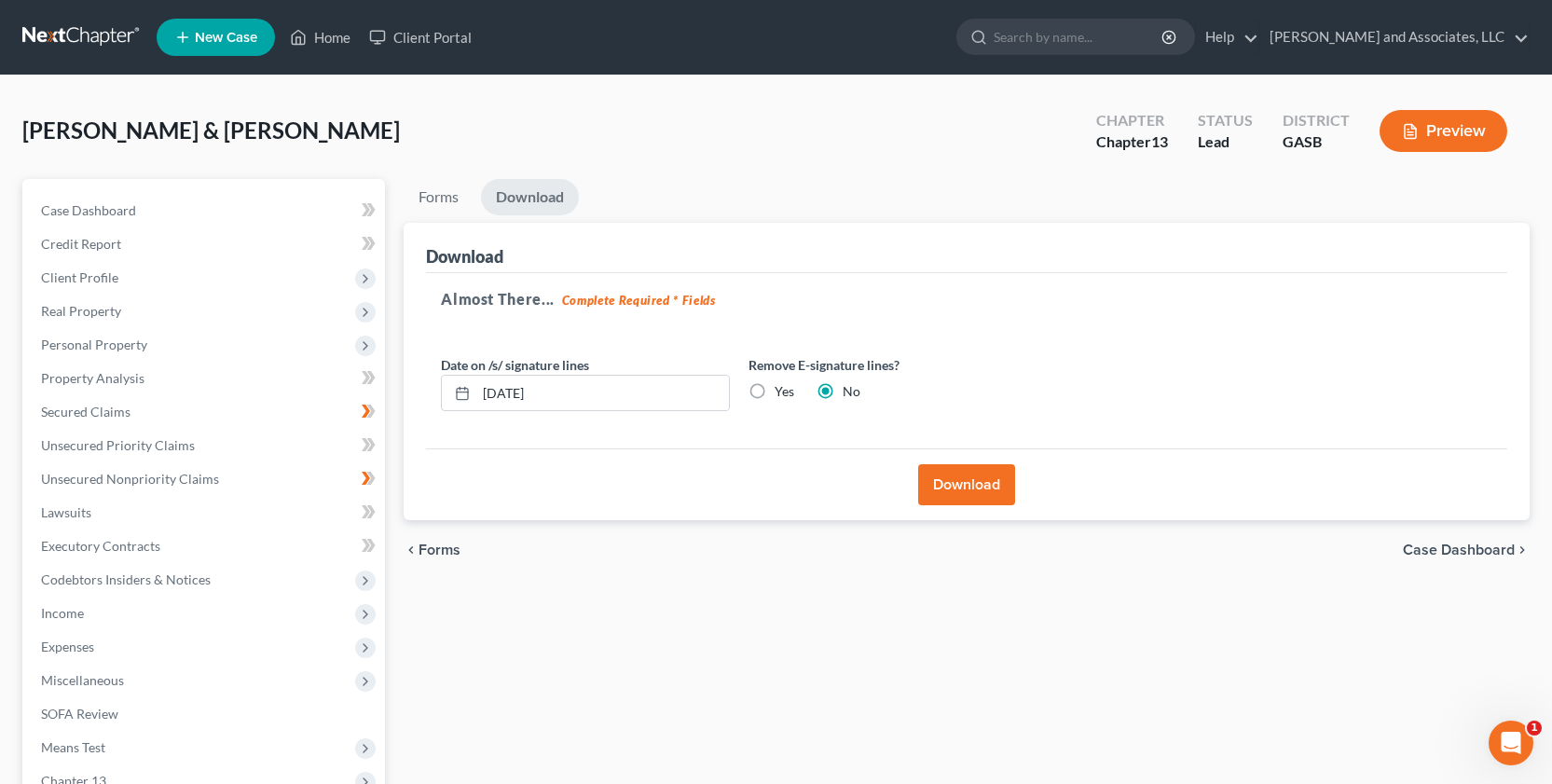
drag, startPoint x: 122, startPoint y: 0, endPoint x: 881, endPoint y: 719, distance: 1045.5
click at [1099, 222] on div "Forms Download Forms Forms to Download Select which forms you would like to dow…" at bounding box center [966, 349] width 1126 height 342
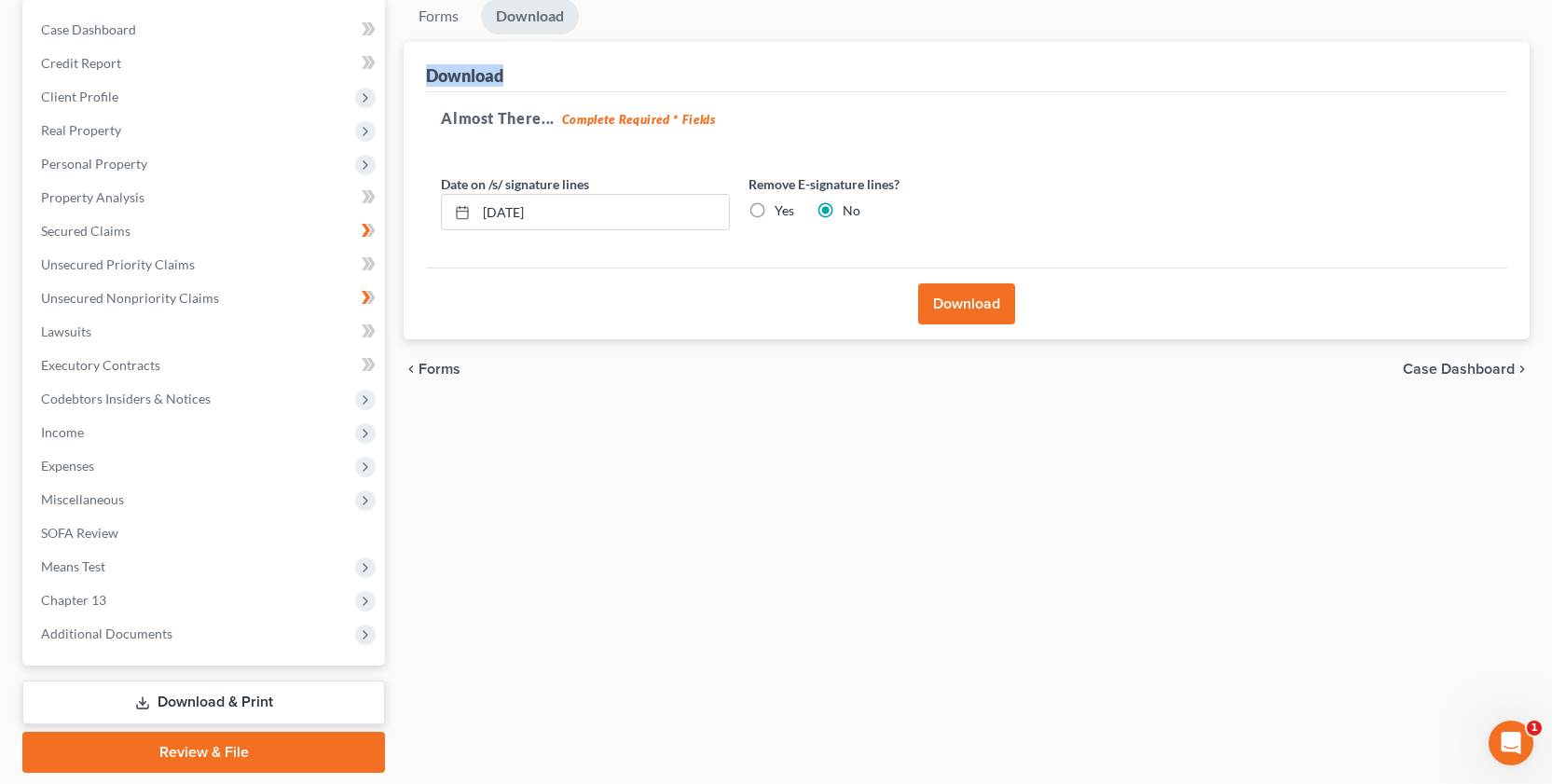
scroll to position [182, 0]
click at [180, 292] on span "Unsecured Nonpriority Claims" at bounding box center [130, 297] width 178 height 16
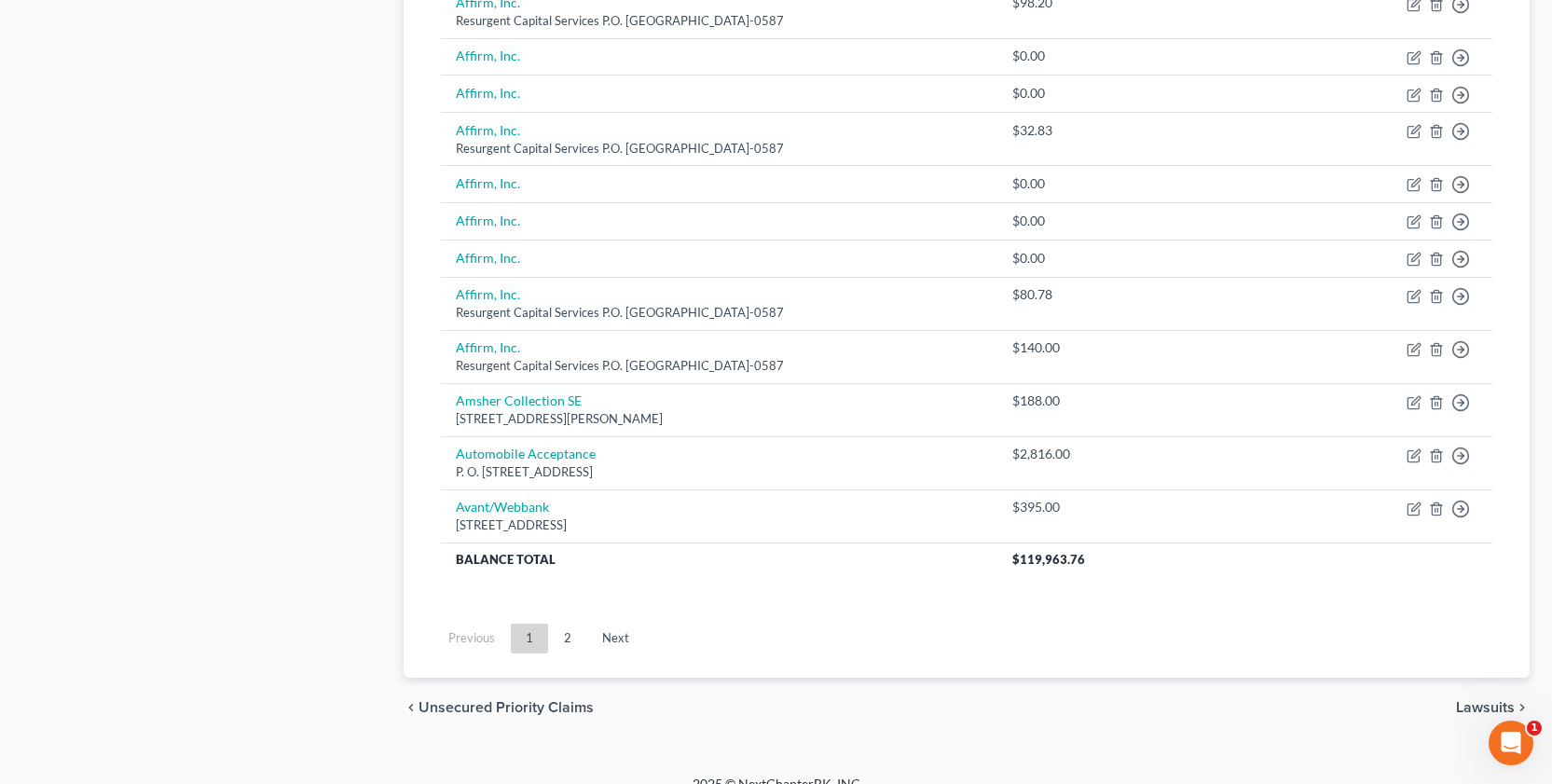
scroll to position [1193, 0]
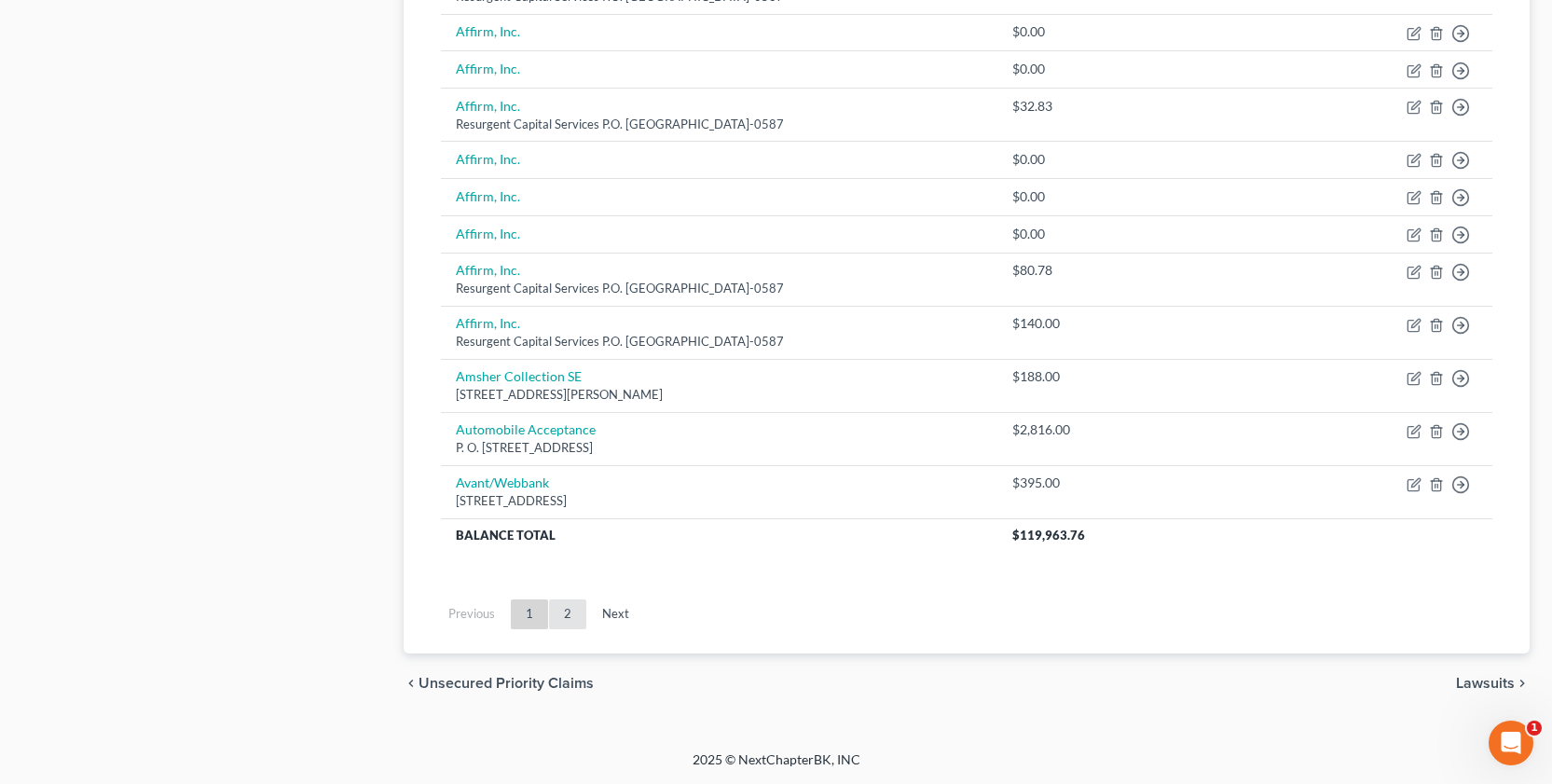
click at [558, 613] on link "2" at bounding box center [567, 614] width 37 height 30
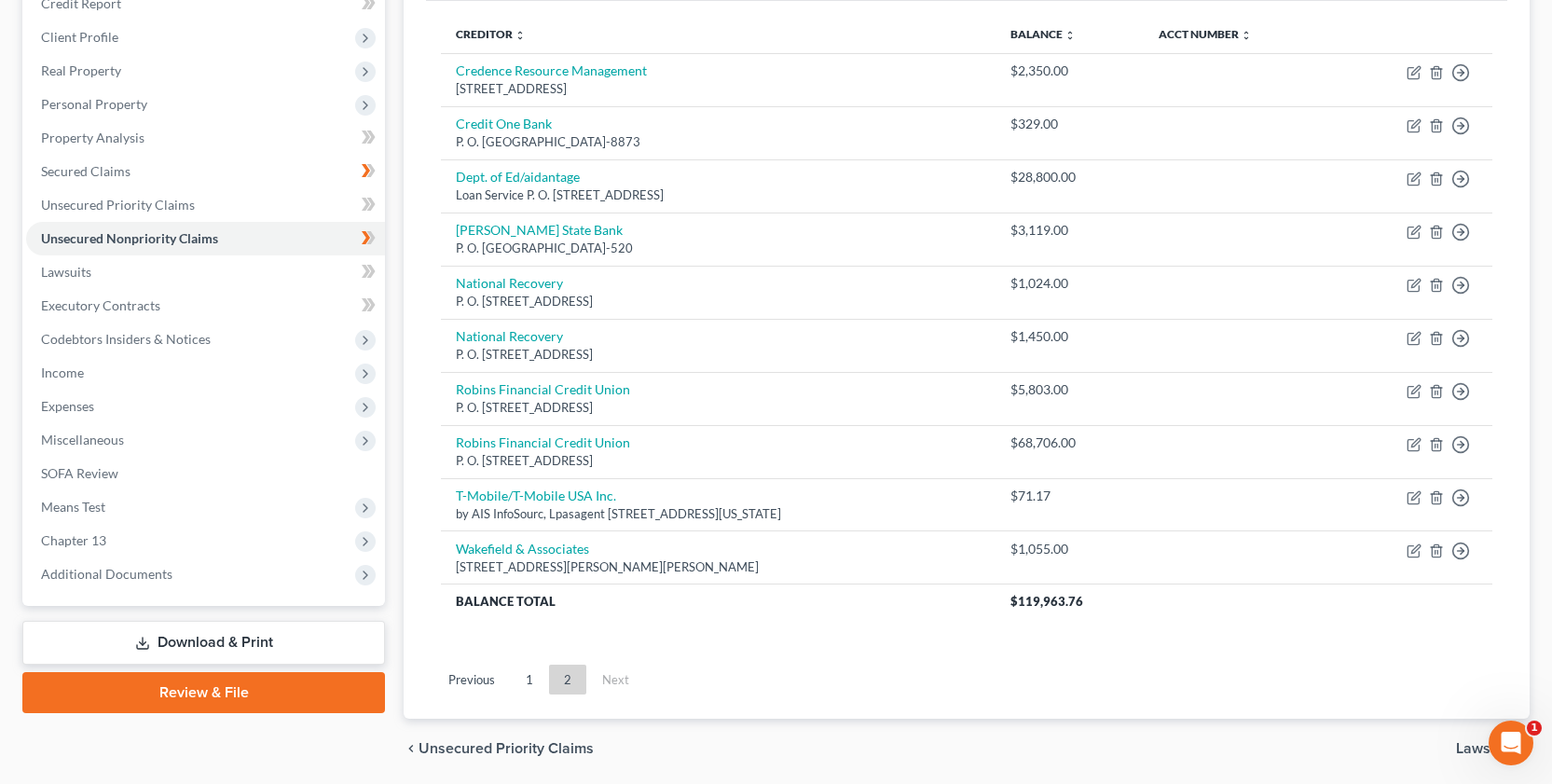
scroll to position [305, 0]
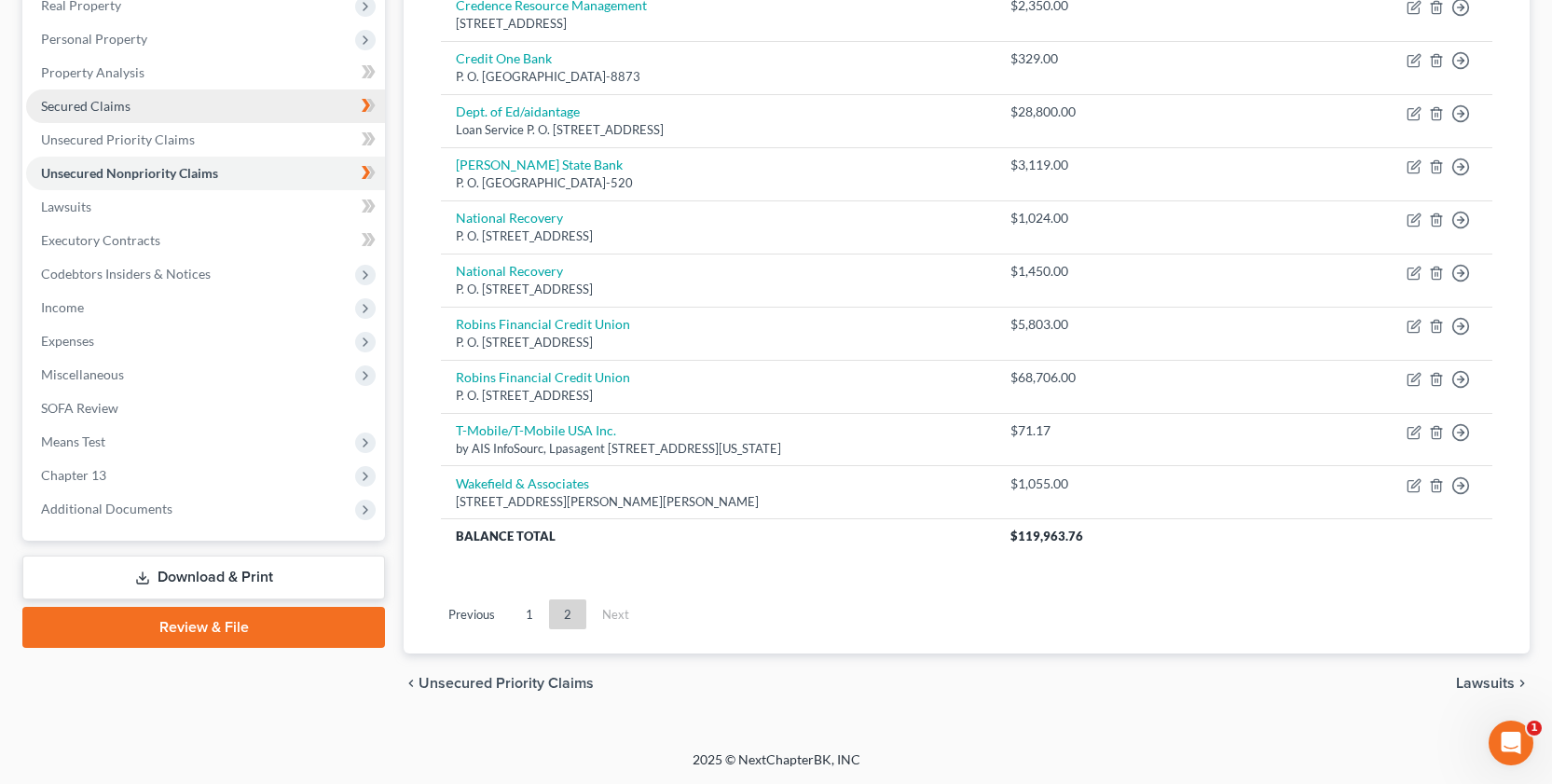
click at [107, 101] on span "Secured Claims" at bounding box center [85, 105] width 89 height 16
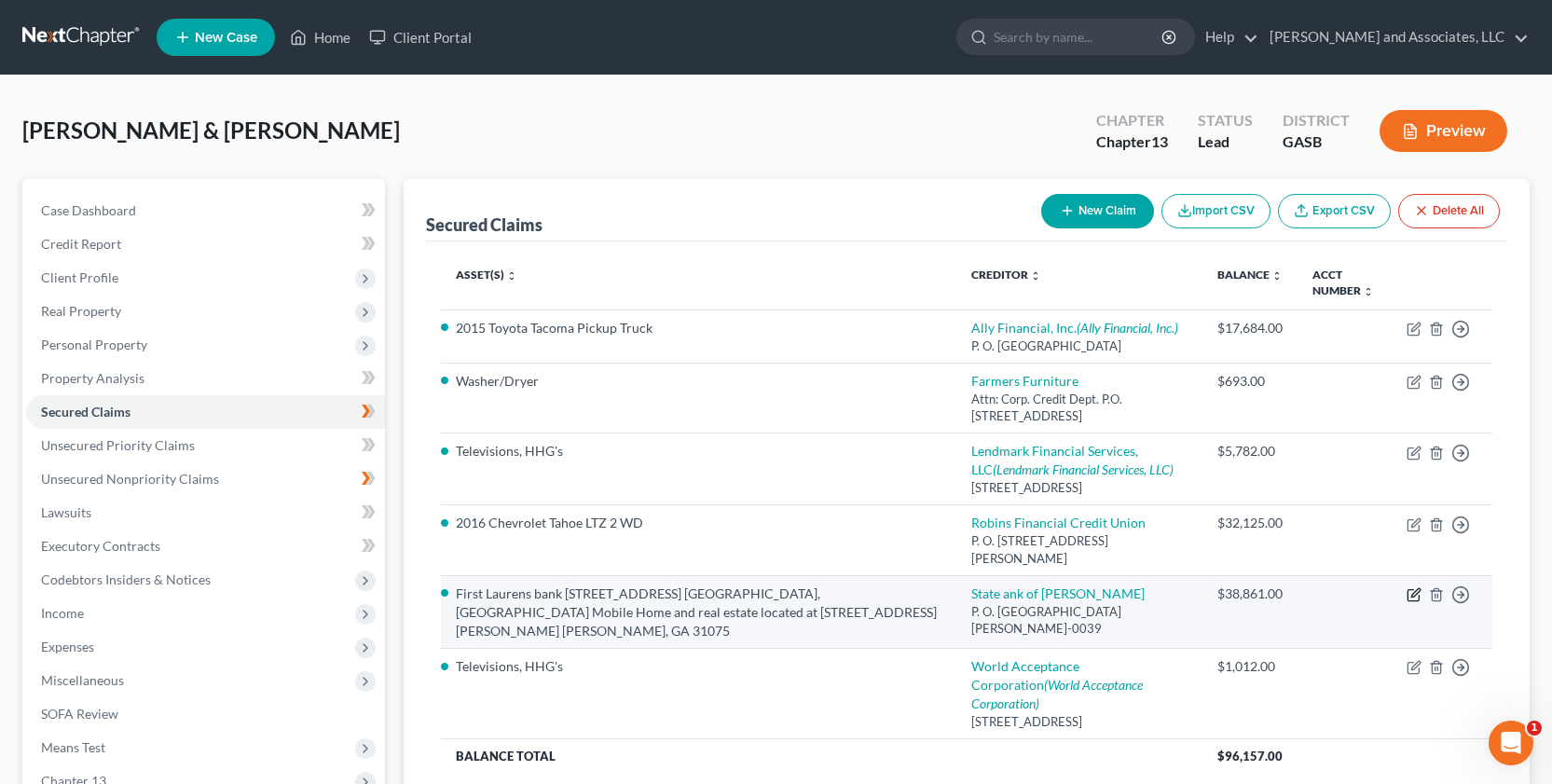
click at [1410, 590] on icon "button" at bounding box center [1413, 595] width 11 height 11
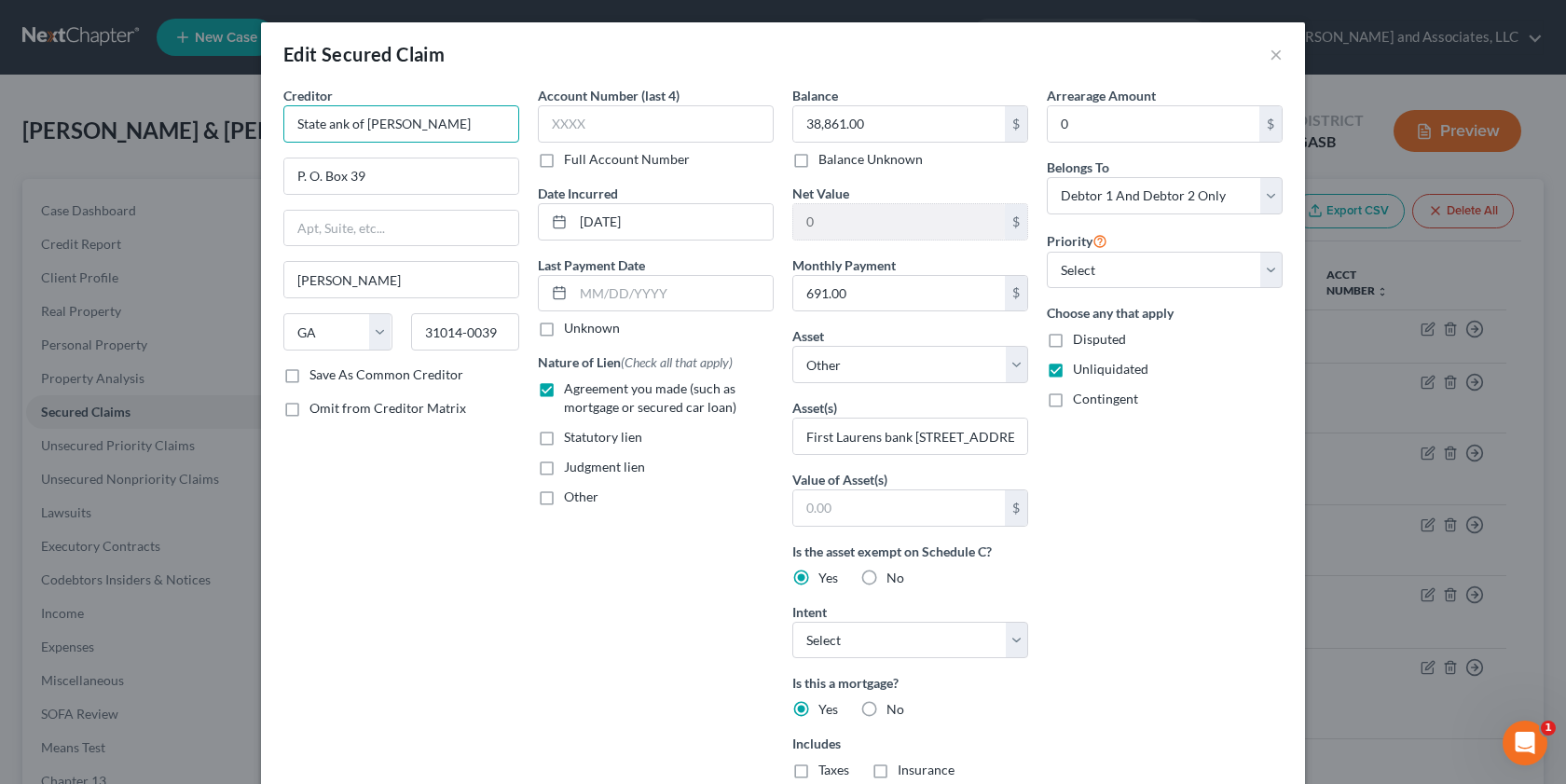
click at [318, 124] on input "State ank of [PERSON_NAME]" at bounding box center [401, 123] width 236 height 37
drag, startPoint x: 1552, startPoint y: 533, endPoint x: 1565, endPoint y: 629, distance: 96.9
click at [1552, 641] on div "Edit Secured Claim × Creditor * State Bank of [PERSON_NAME] P. O. [GEOGRAPHIC_D…" at bounding box center [783, 392] width 1566 height 784
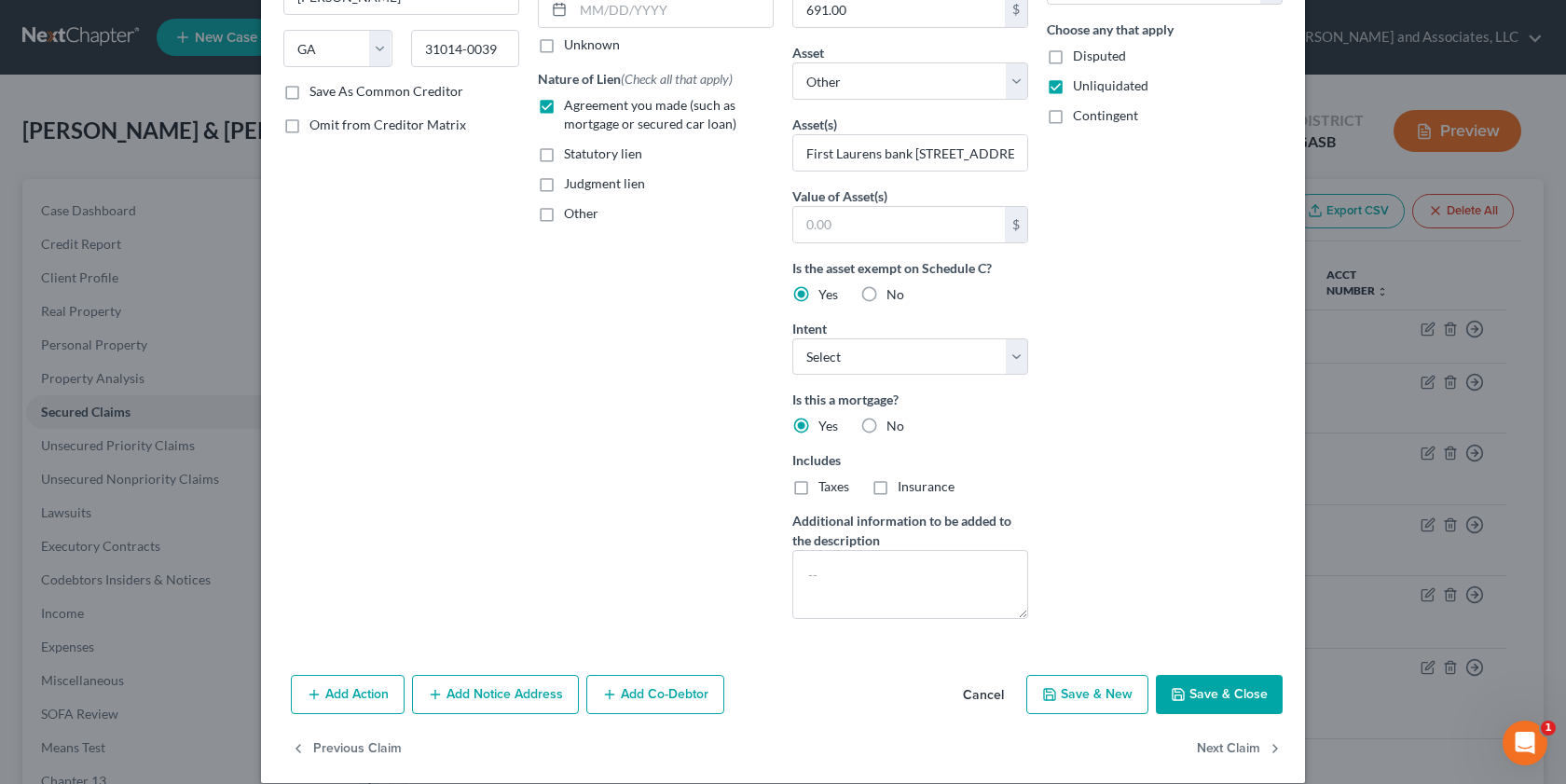
scroll to position [304, 0]
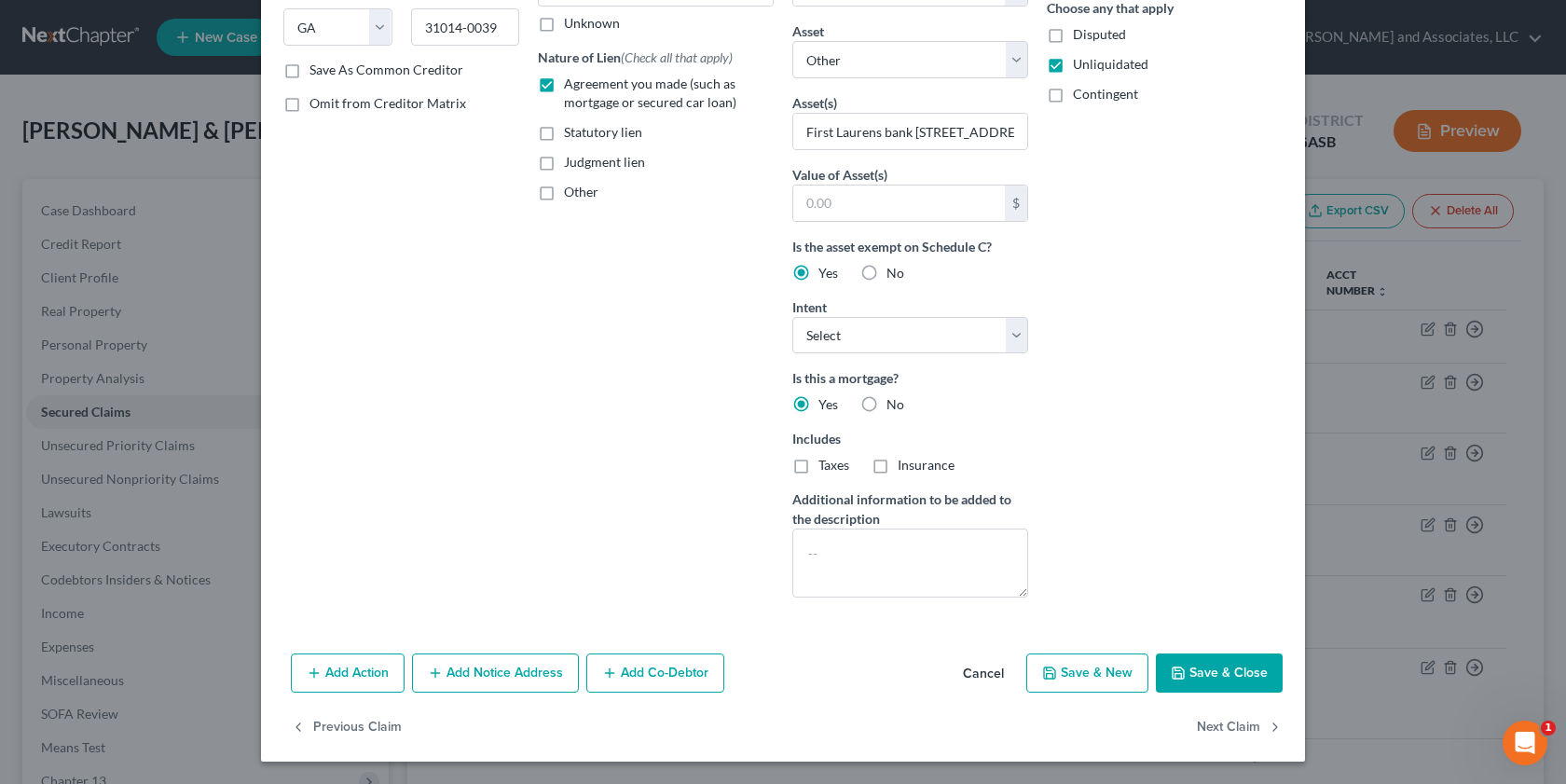
click at [1199, 669] on button "Save & Close" at bounding box center [1219, 672] width 126 height 39
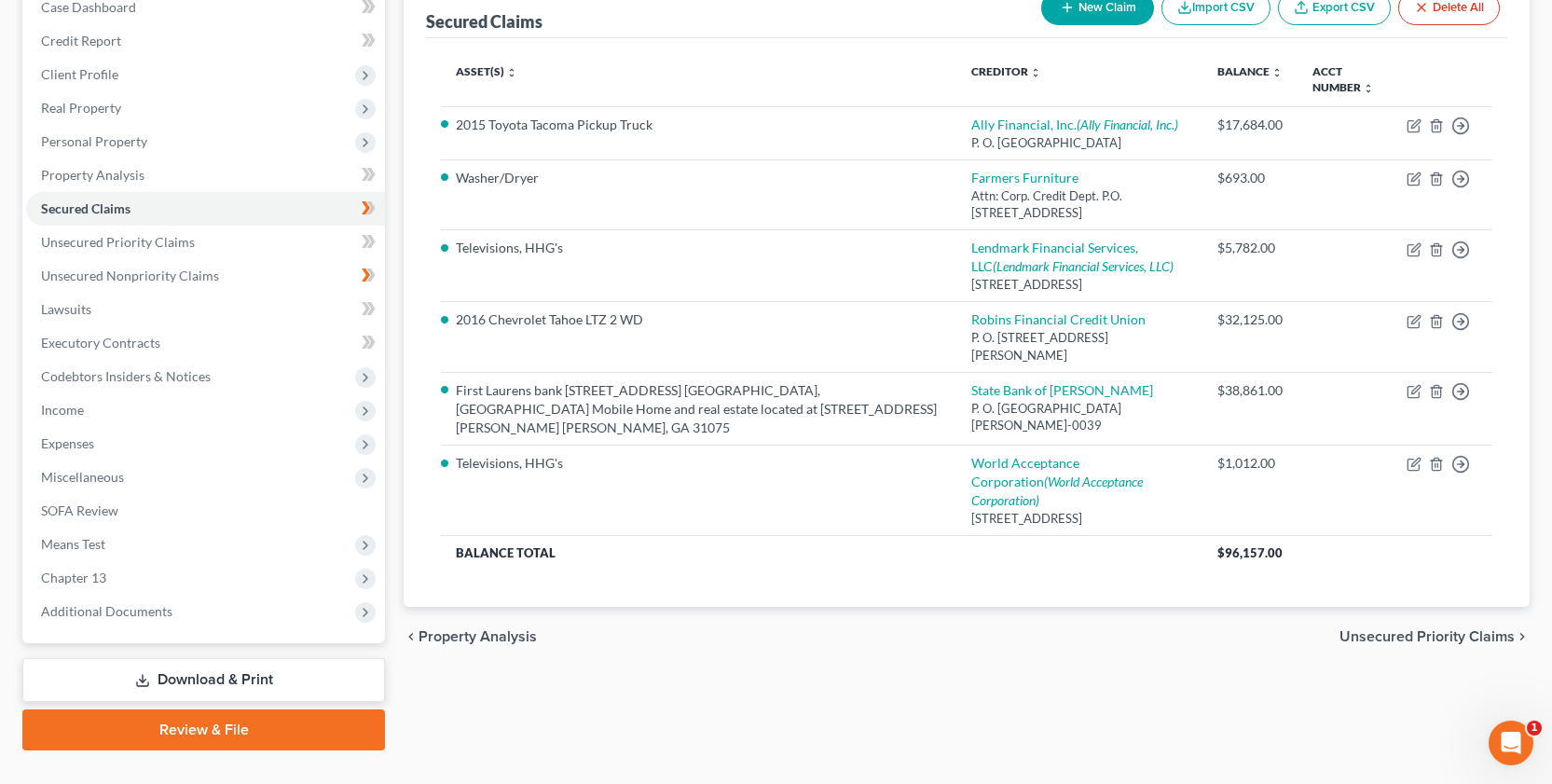
scroll to position [240, 0]
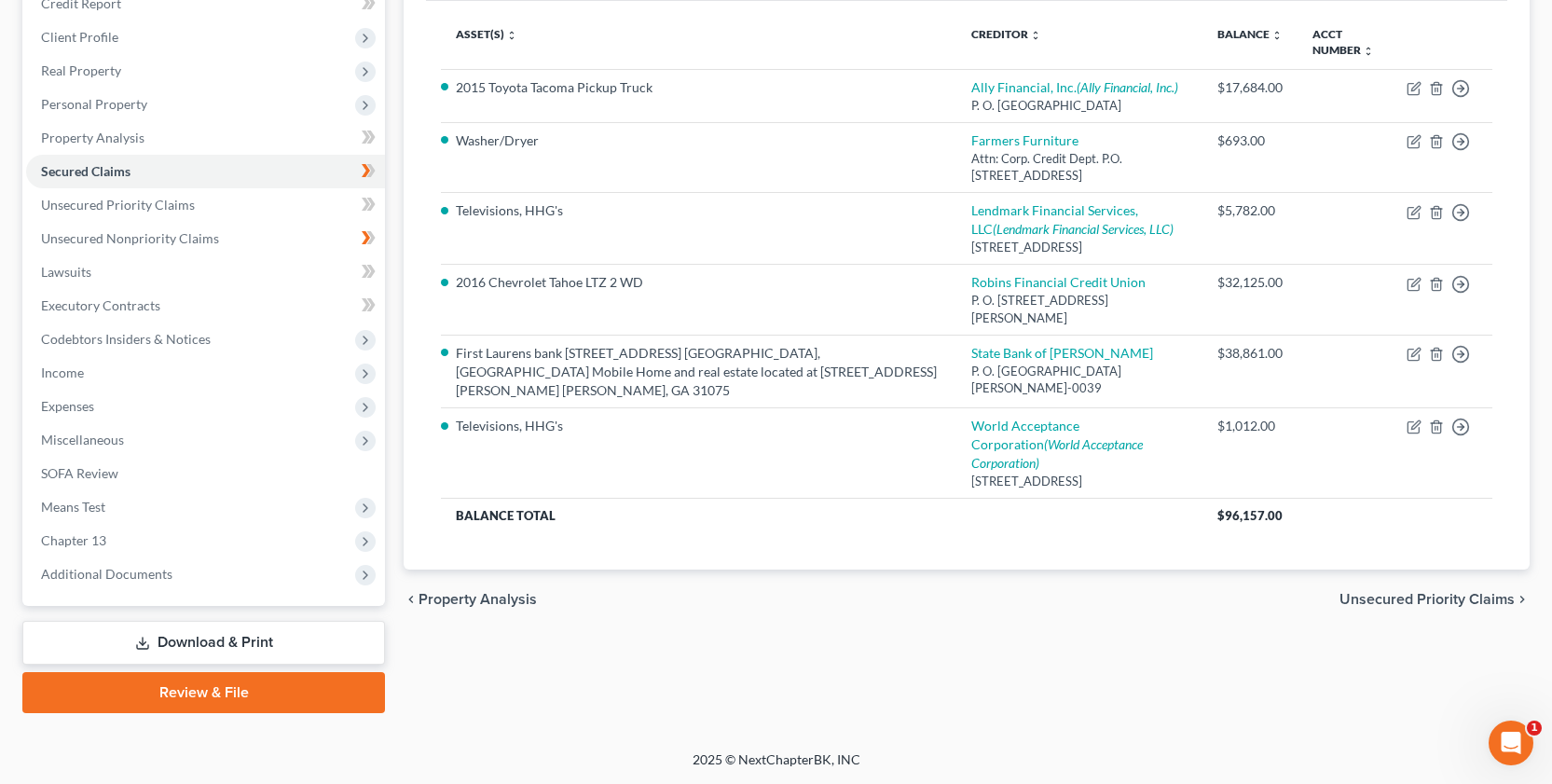
click at [200, 635] on link "Download & Print" at bounding box center [203, 642] width 363 height 44
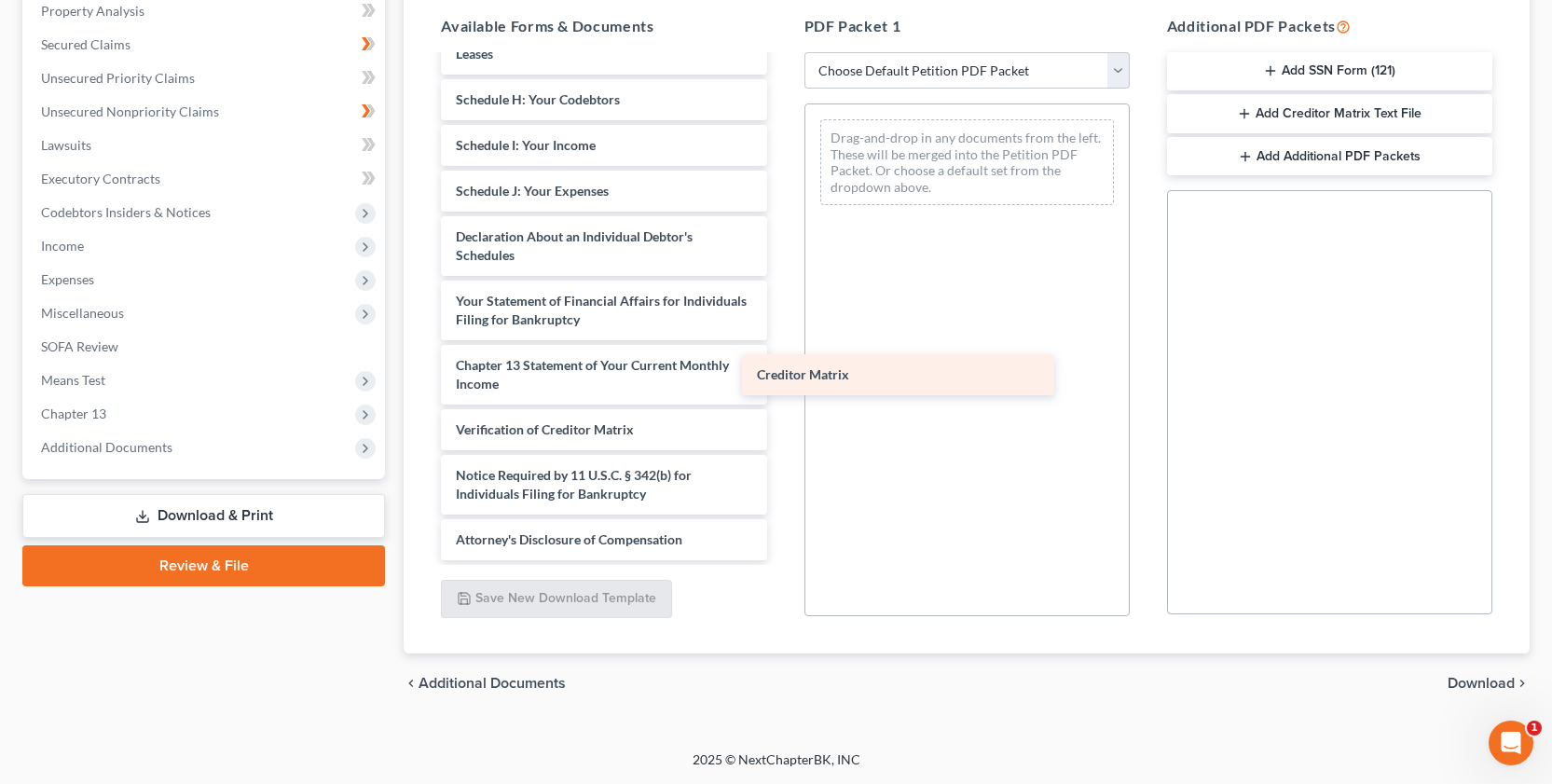
scroll to position [436, 0]
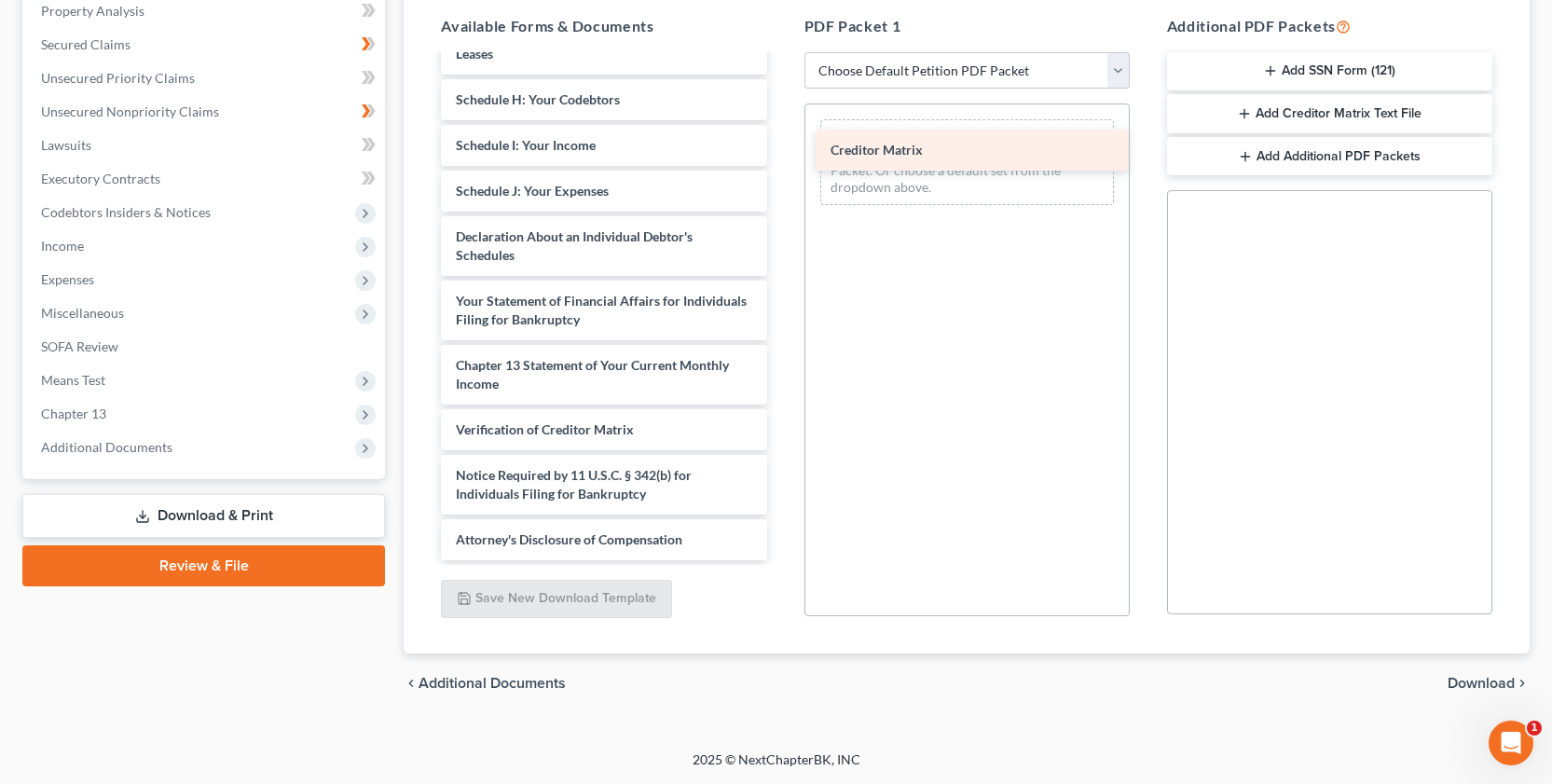
drag, startPoint x: 554, startPoint y: 385, endPoint x: 929, endPoint y: 151, distance: 442.0
click at [781, 151] on div "Creditor Matrix [PERSON_NAME] & [PERSON_NAME] Application to Pay Filing pdf-pdf…" at bounding box center [603, 90] width 355 height 939
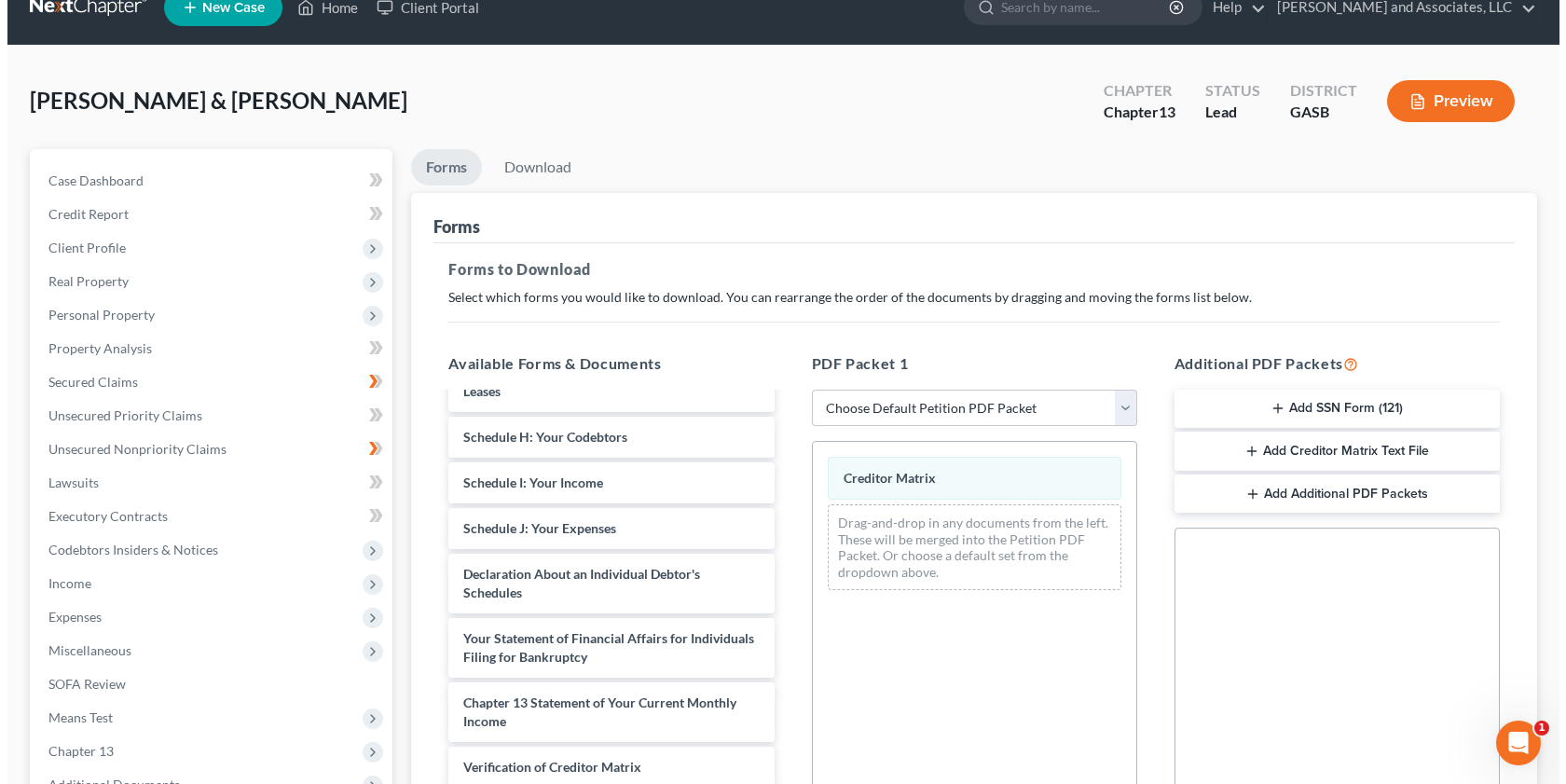
scroll to position [13, 0]
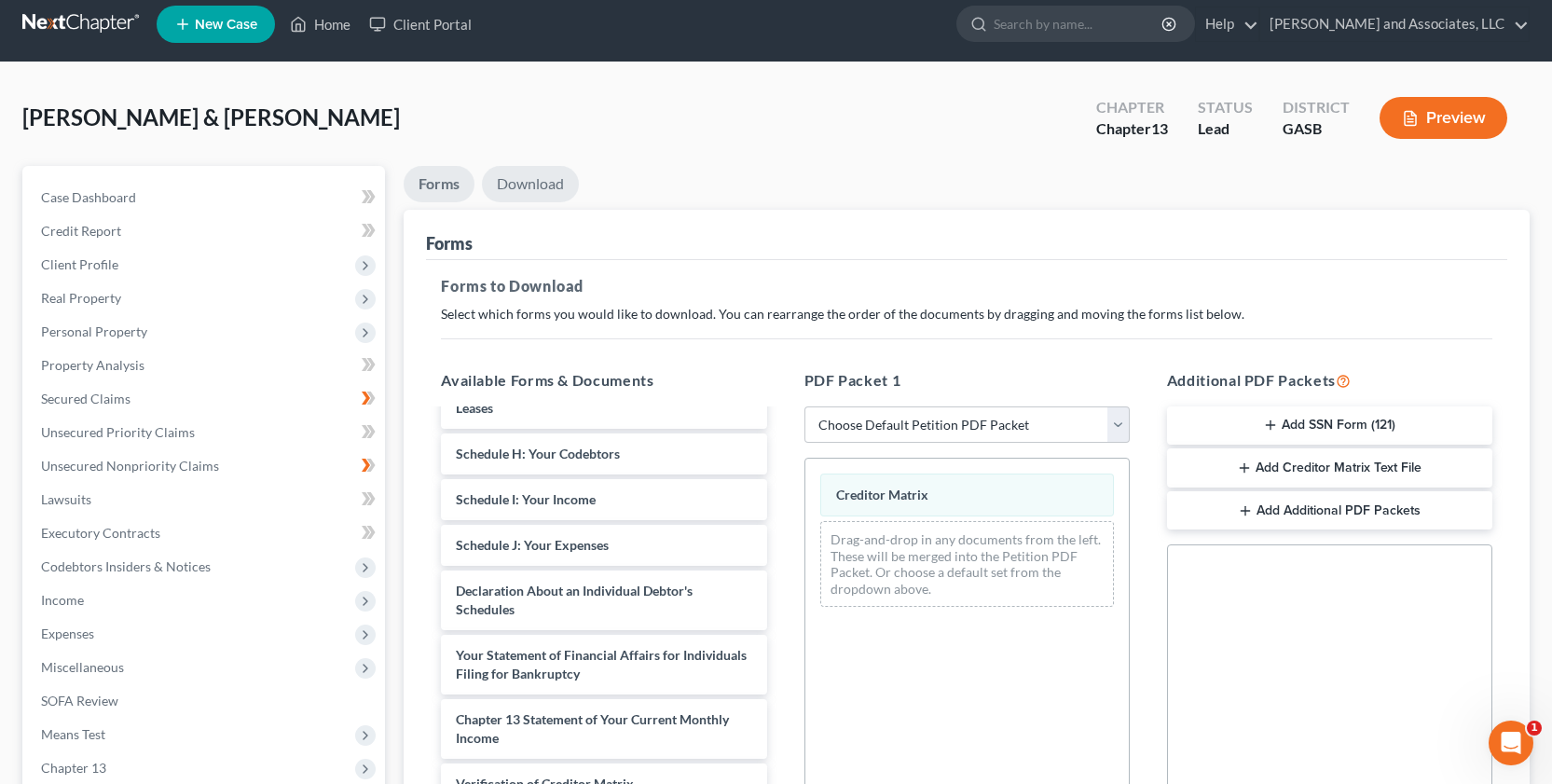
click at [526, 189] on link "Download" at bounding box center [529, 184] width 97 height 36
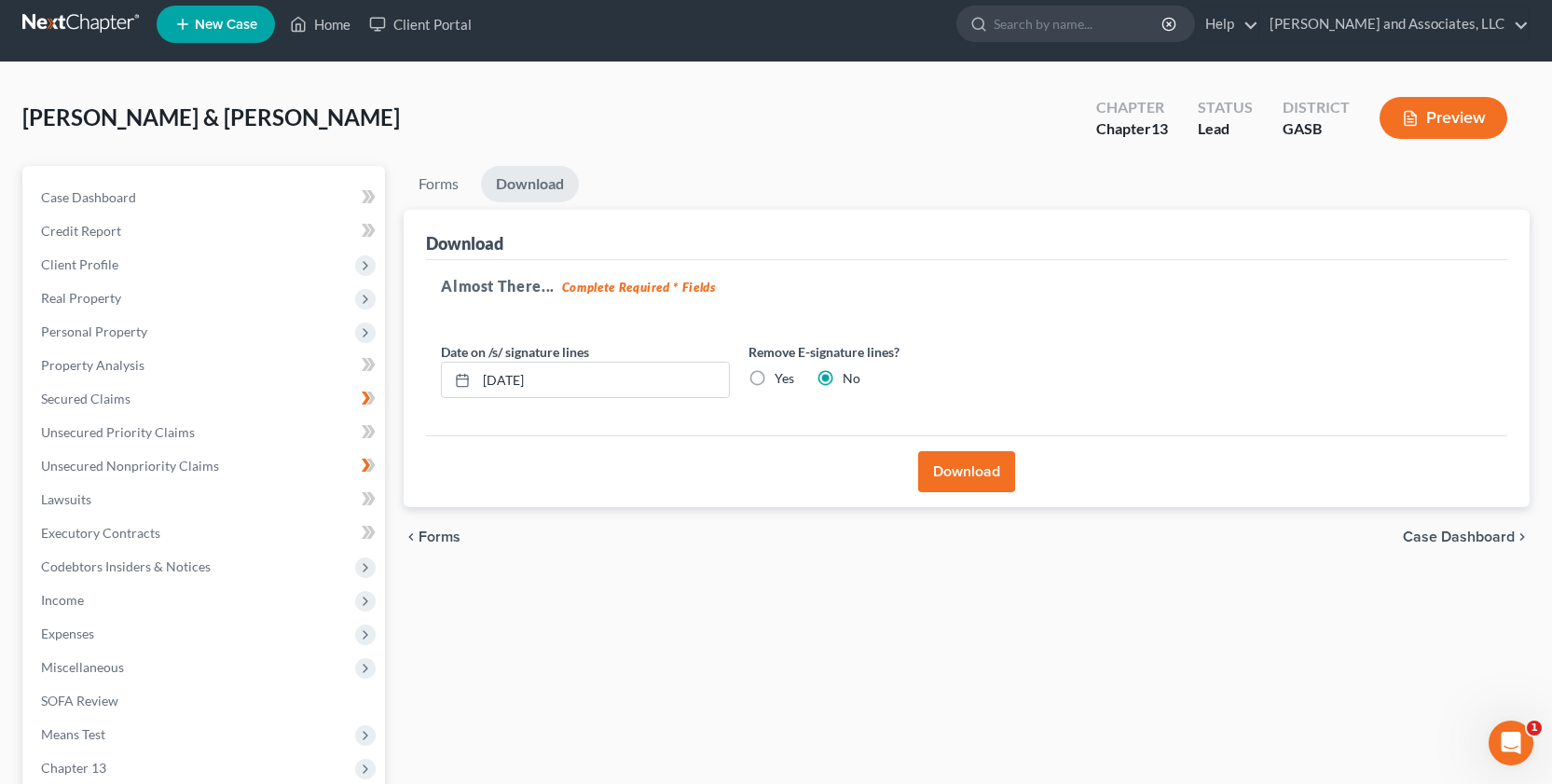
click at [956, 471] on button "Download" at bounding box center [966, 471] width 97 height 41
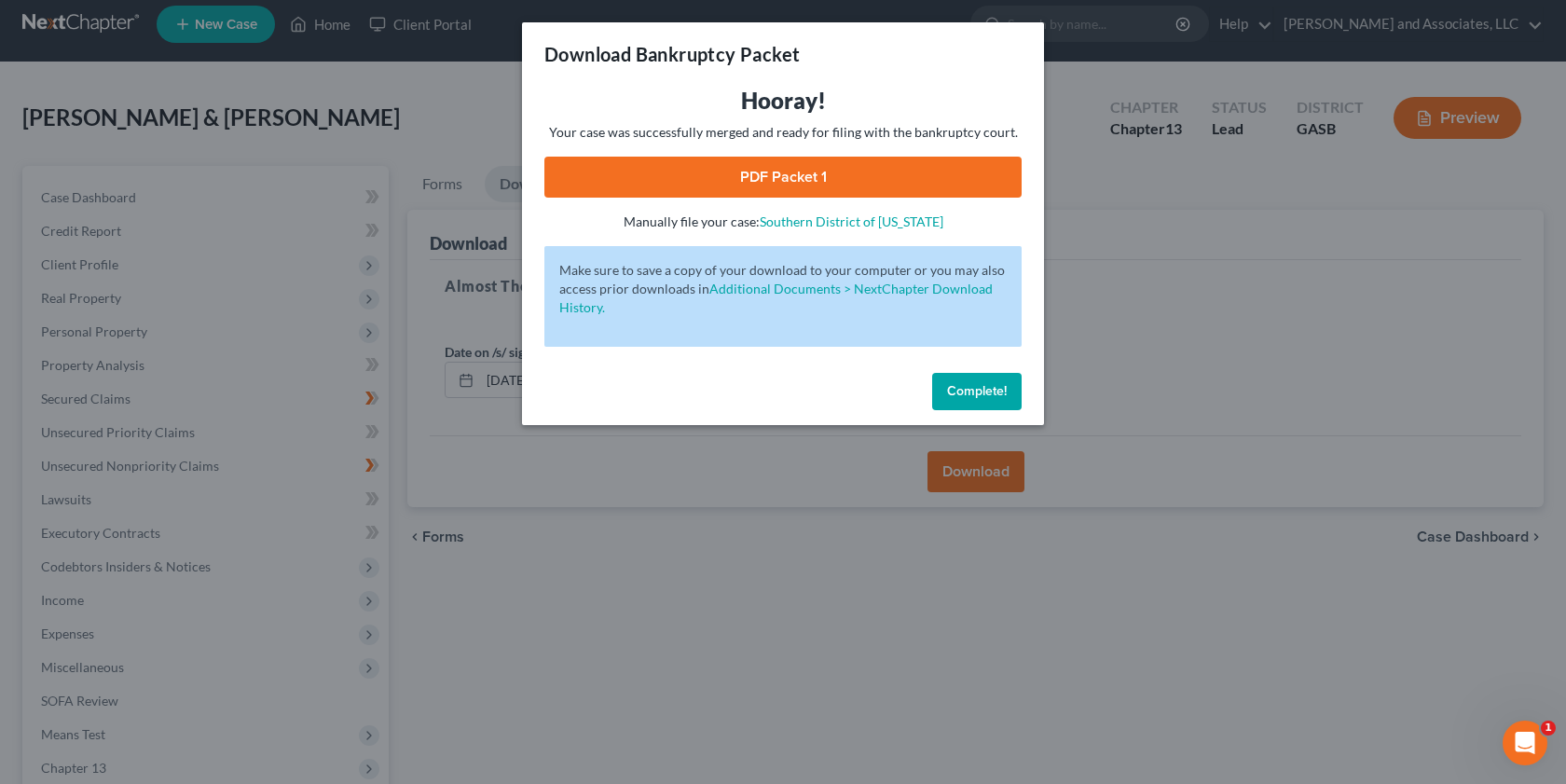
click at [878, 172] on link "PDF Packet 1" at bounding box center [783, 177] width 477 height 41
